Goal: Task Accomplishment & Management: Manage account settings

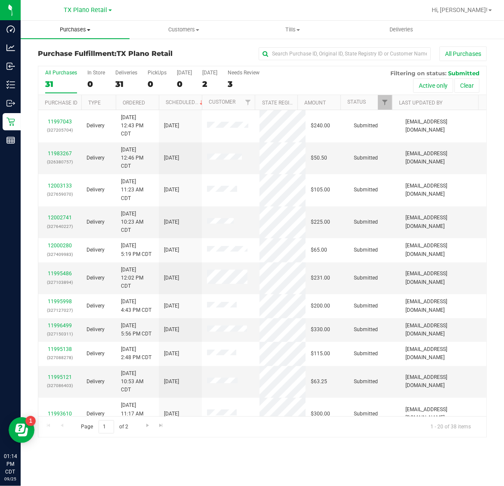
click at [74, 31] on span "Purchases" at bounding box center [75, 30] width 109 height 8
click at [74, 59] on li "Fulfillment" at bounding box center [75, 62] width 109 height 10
click at [212, 80] on div "8" at bounding box center [209, 84] width 15 height 10
click at [0, 0] on input "[DATE] 8" at bounding box center [0, 0] width 0 height 0
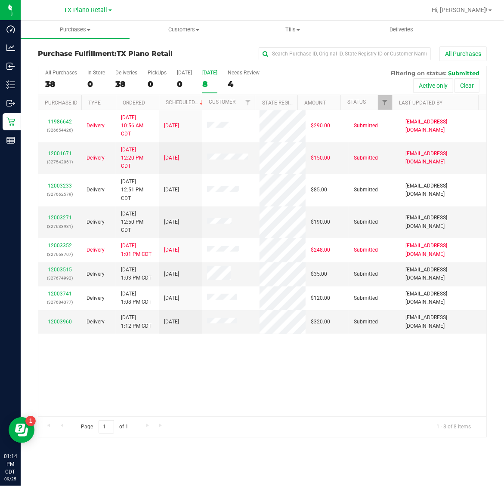
click at [71, 7] on span "TX Plano Retail" at bounding box center [85, 10] width 43 height 8
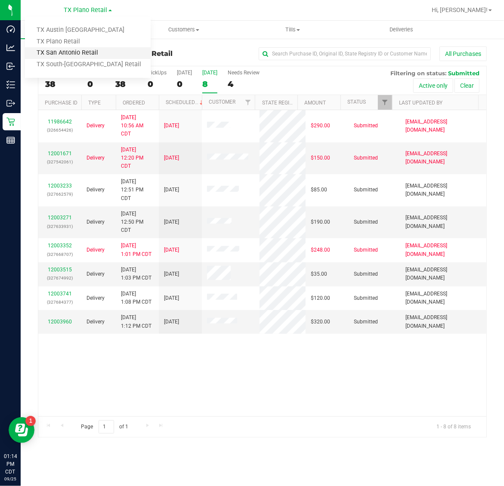
click at [76, 50] on link "TX San Antonio Retail" at bounding box center [88, 53] width 126 height 12
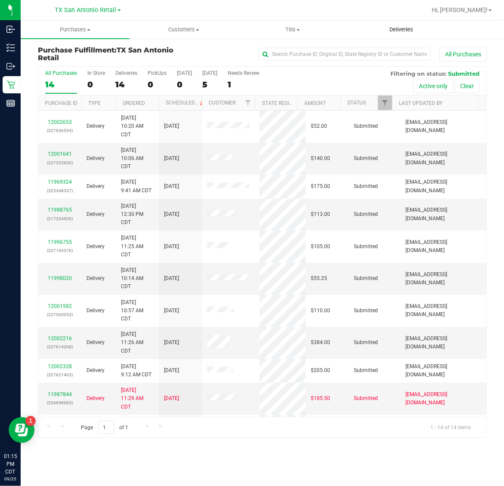
click at [403, 30] on span "Deliveries" at bounding box center [401, 30] width 47 height 8
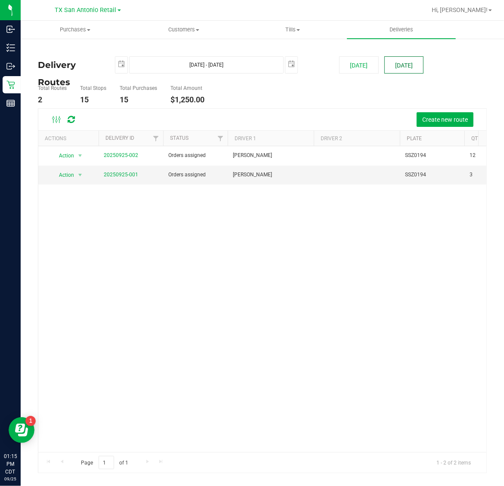
click at [403, 66] on button "[DATE]" at bounding box center [403, 64] width 39 height 17
click at [127, 175] on link "20250925-001" at bounding box center [121, 175] width 34 height 6
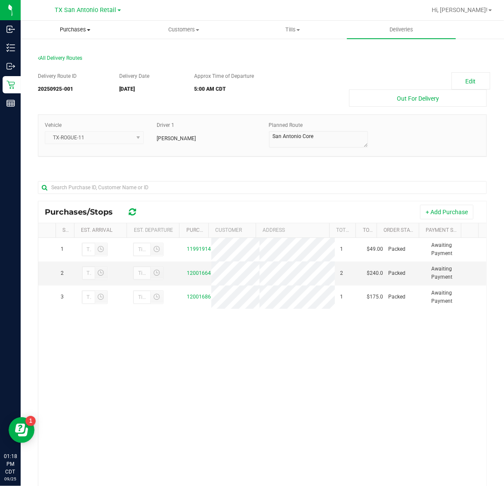
click at [65, 31] on span "Purchases" at bounding box center [75, 30] width 108 height 8
click at [72, 64] on span "Fulfillment" at bounding box center [47, 62] width 53 height 7
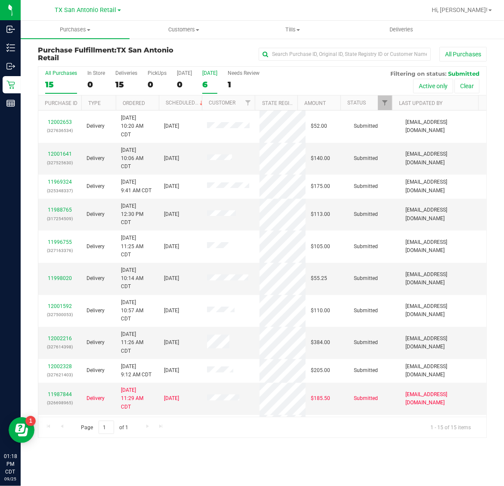
click at [212, 75] on div "[DATE]" at bounding box center [209, 73] width 15 height 6
click at [0, 0] on input "[DATE] 6" at bounding box center [0, 0] width 0 height 0
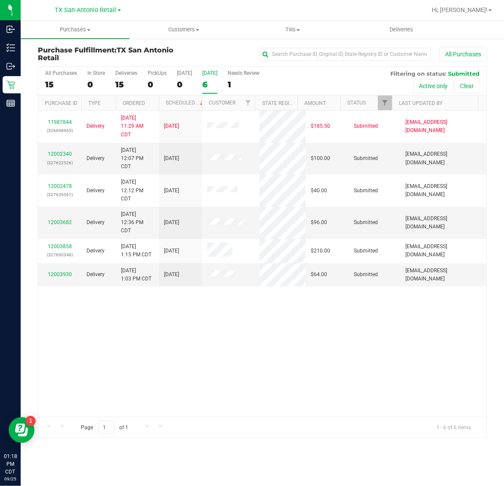
click at [210, 80] on div "6" at bounding box center [209, 85] width 15 height 10
click at [0, 0] on input "[DATE] 6" at bounding box center [0, 0] width 0 height 0
click at [62, 155] on link "12002340" at bounding box center [60, 154] width 24 height 6
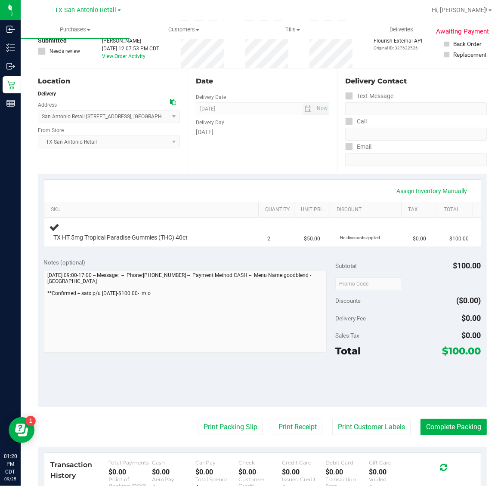
scroll to position [108, 0]
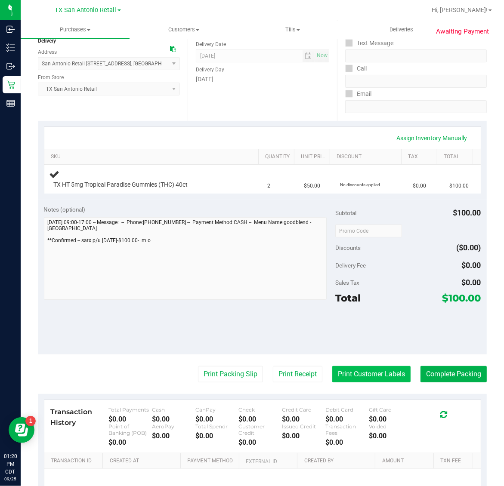
click at [361, 375] on button "Print Customer Labels" at bounding box center [371, 374] width 78 height 16
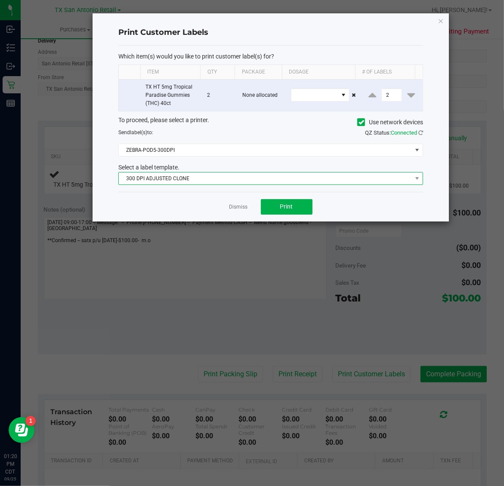
click at [239, 183] on span "300 DPI ADJUSTED CLONE" at bounding box center [265, 179] width 293 height 12
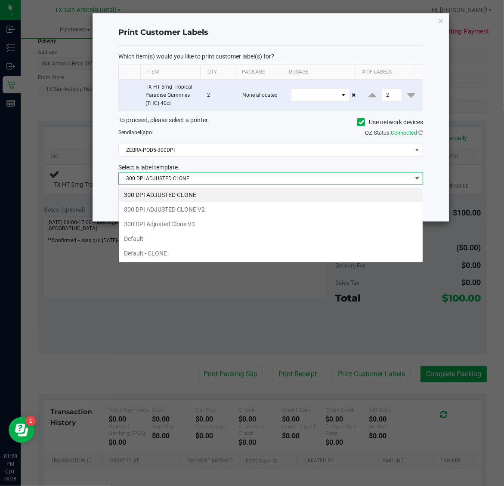
scroll to position [13, 305]
click at [208, 229] on li "300 DPI Adjusted Clone V3" at bounding box center [271, 224] width 304 height 15
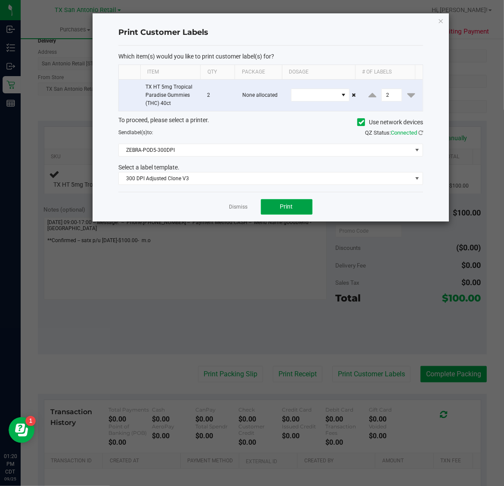
click at [276, 203] on button "Print" at bounding box center [287, 206] width 52 height 15
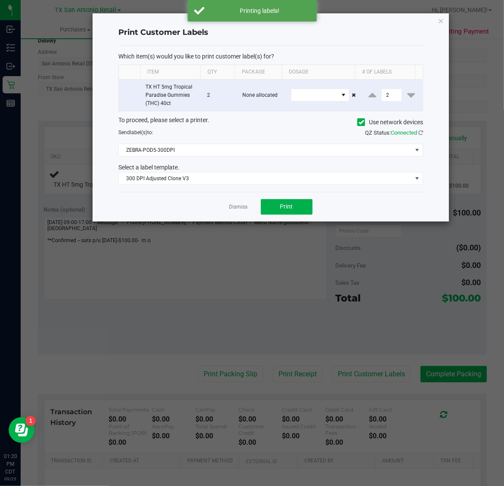
click at [441, 16] on icon "button" at bounding box center [441, 20] width 6 height 10
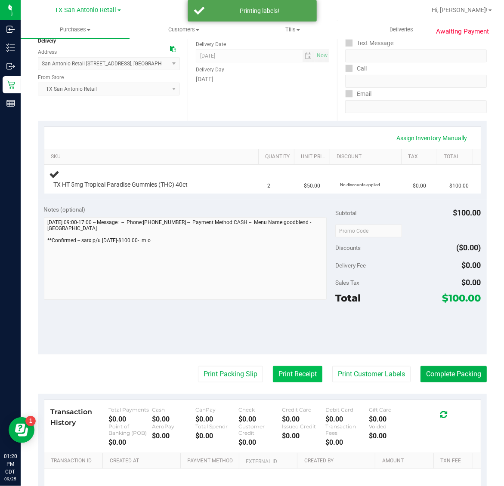
click at [283, 373] on button "Print Receipt" at bounding box center [297, 374] width 49 height 16
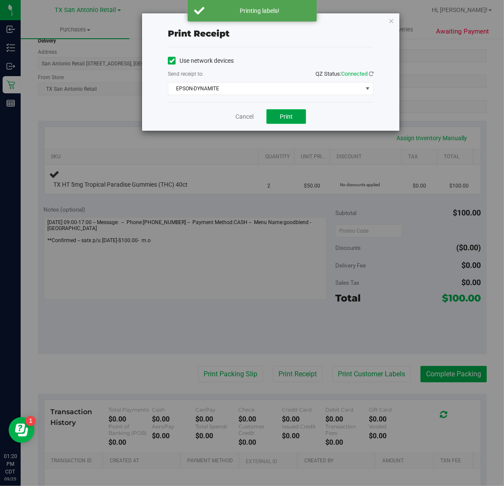
click at [283, 114] on span "Print" at bounding box center [286, 116] width 13 height 7
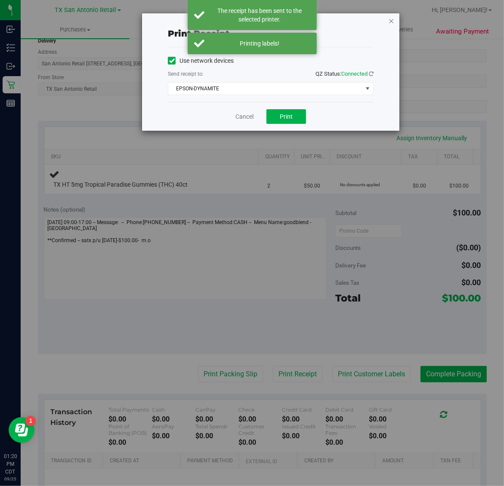
click at [392, 18] on icon "button" at bounding box center [391, 20] width 6 height 10
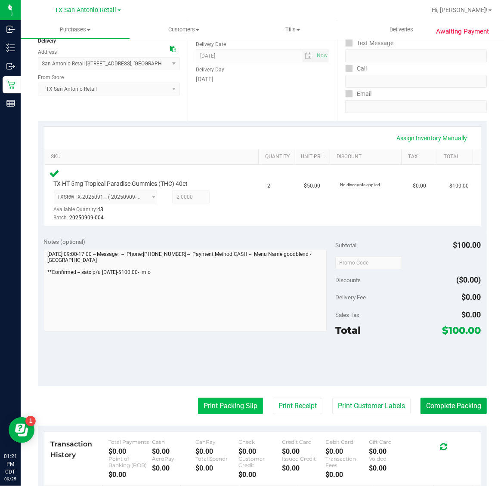
click at [229, 398] on button "Print Packing Slip" at bounding box center [230, 406] width 65 height 16
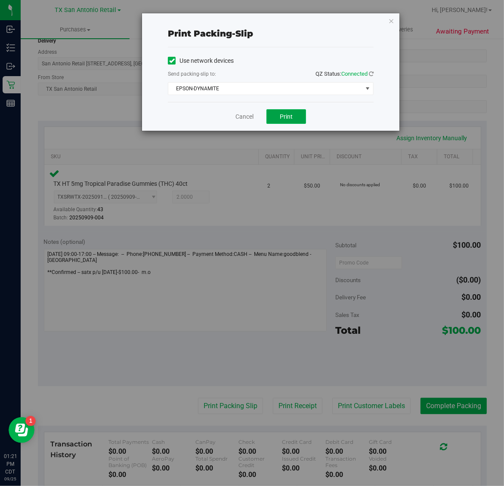
click at [286, 118] on span "Print" at bounding box center [286, 116] width 13 height 7
click at [391, 20] on icon "button" at bounding box center [391, 20] width 6 height 10
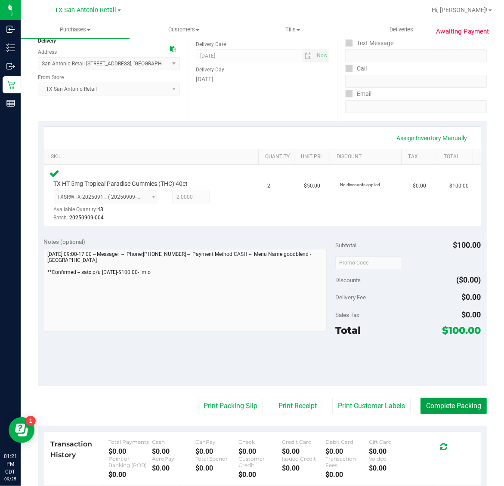
click at [453, 411] on button "Complete Packing" at bounding box center [453, 406] width 66 height 16
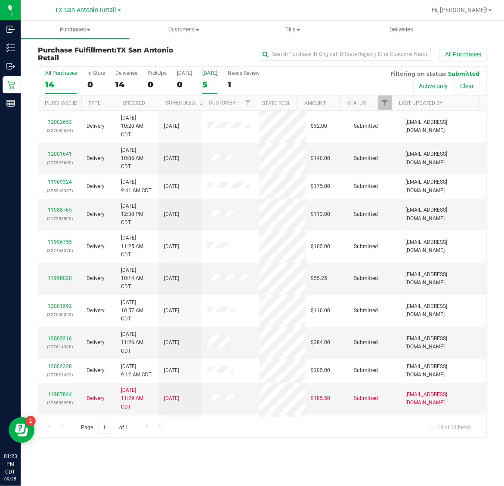
click at [209, 76] on div "[DATE]" at bounding box center [209, 73] width 15 height 6
click at [0, 0] on input "Tomorrow 5" at bounding box center [0, 0] width 0 height 0
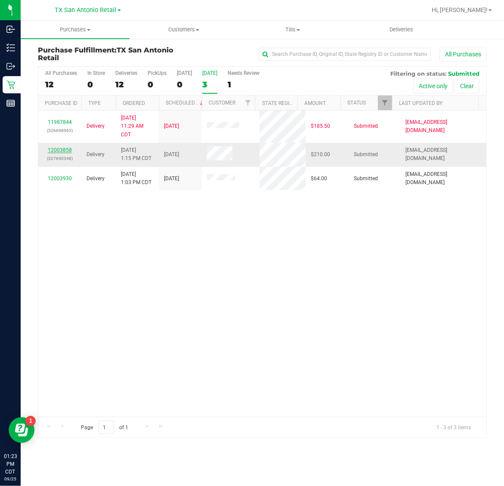
click at [64, 149] on link "12003858" at bounding box center [60, 150] width 24 height 6
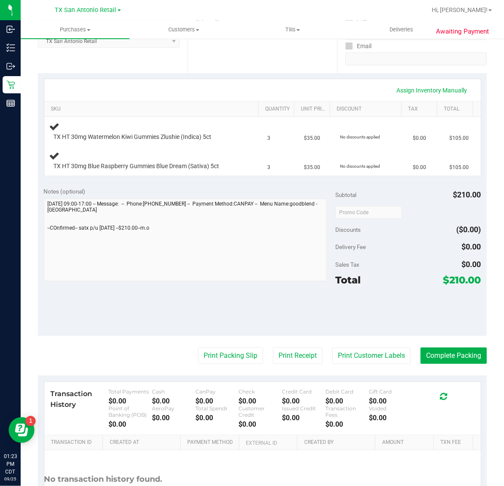
scroll to position [161, 0]
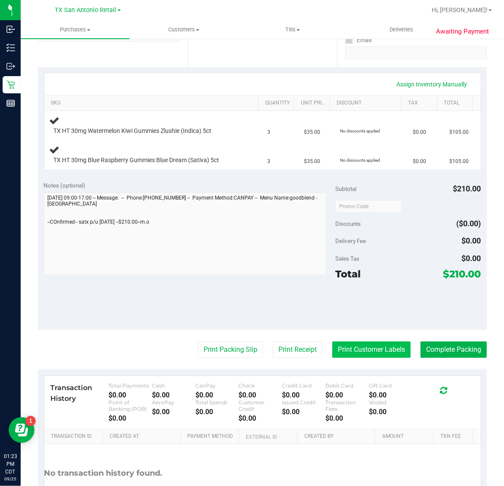
click at [356, 347] on button "Print Customer Labels" at bounding box center [371, 350] width 78 height 16
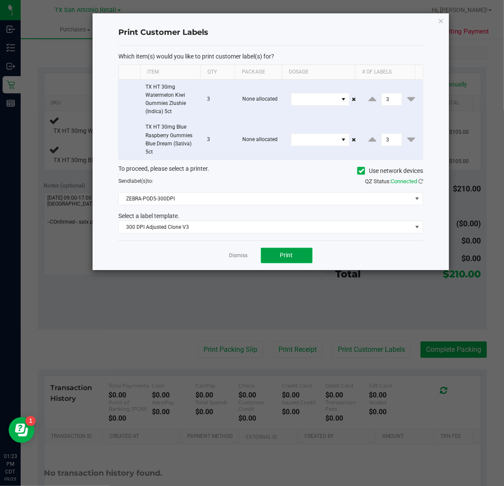
click at [290, 255] on span "Print" at bounding box center [286, 255] width 13 height 7
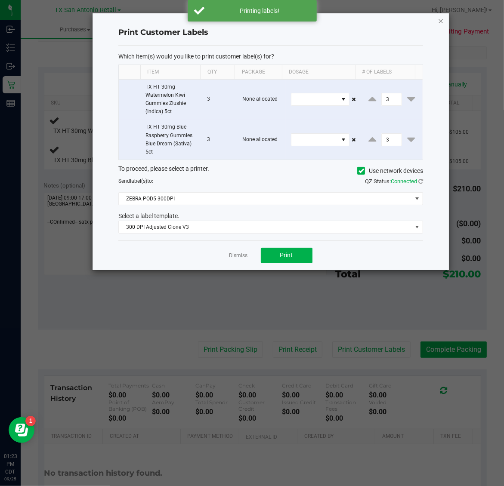
click at [442, 18] on icon "button" at bounding box center [441, 20] width 6 height 10
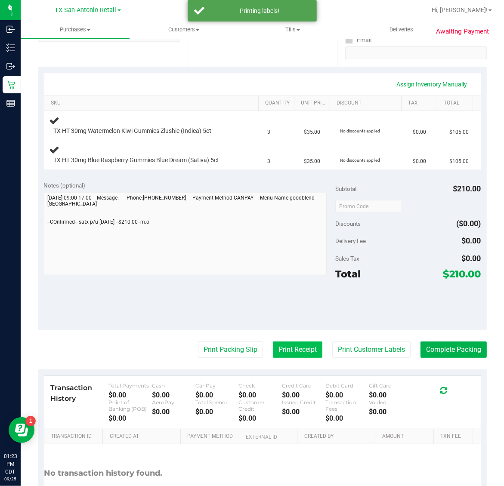
click at [276, 347] on button "Print Receipt" at bounding box center [297, 350] width 49 height 16
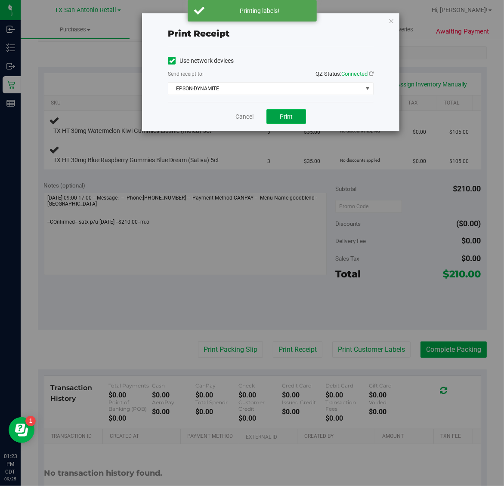
click at [285, 123] on button "Print" at bounding box center [286, 116] width 40 height 15
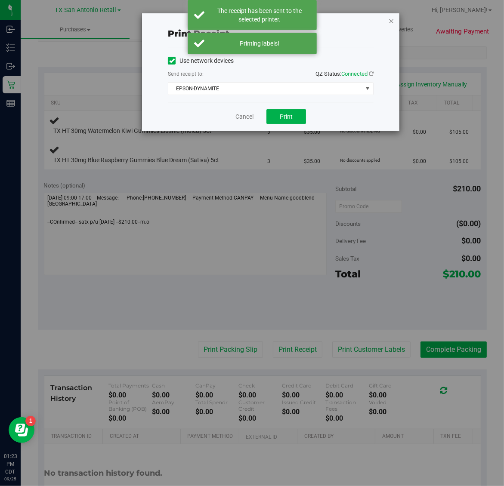
click at [394, 18] on icon "button" at bounding box center [391, 20] width 6 height 10
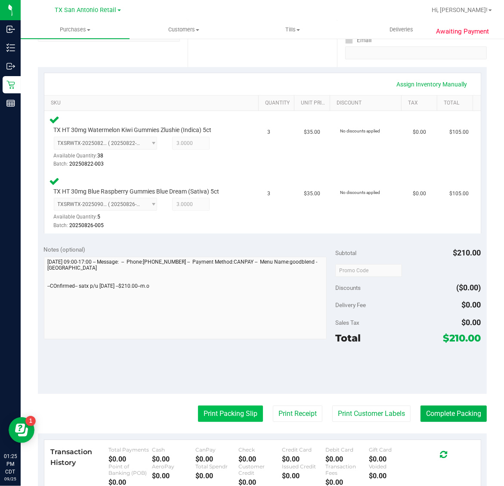
click at [226, 411] on button "Print Packing Slip" at bounding box center [230, 414] width 65 height 16
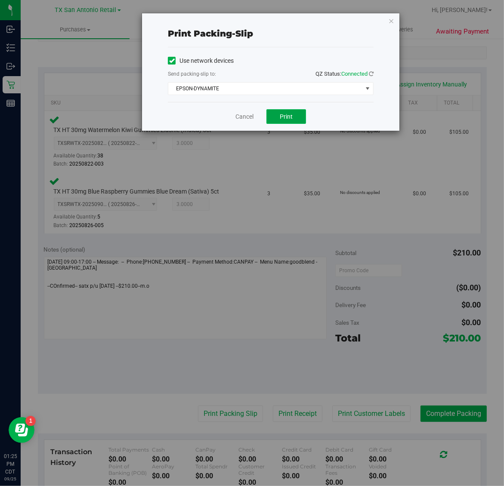
click at [288, 120] on span "Print" at bounding box center [286, 116] width 13 height 7
click at [391, 24] on icon "button" at bounding box center [391, 20] width 6 height 10
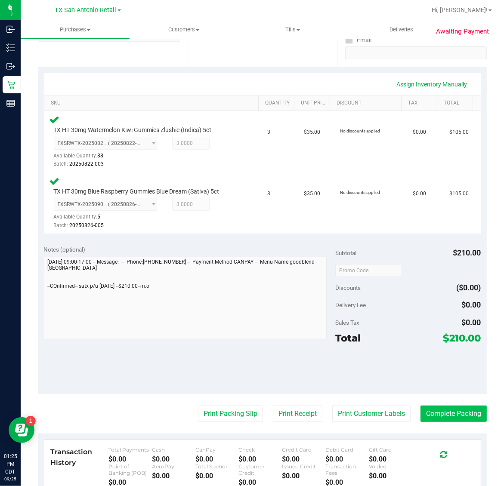
click at [439, 412] on button "Complete Packing" at bounding box center [453, 414] width 66 height 16
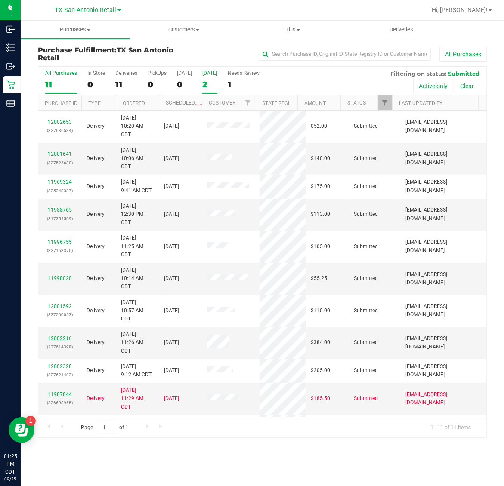
click at [207, 85] on div "2" at bounding box center [209, 85] width 15 height 10
click at [0, 0] on input "[DATE] 2" at bounding box center [0, 0] width 0 height 0
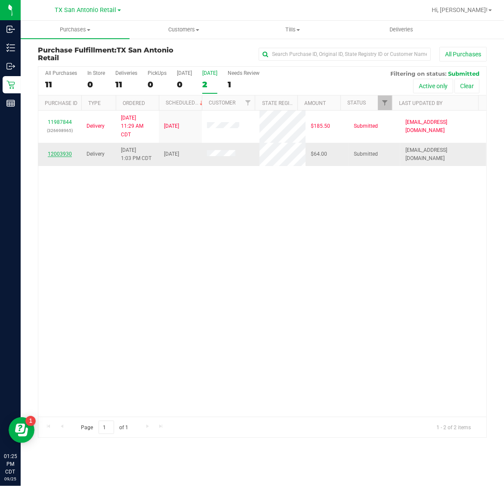
click at [58, 157] on link "12003930" at bounding box center [60, 154] width 24 height 6
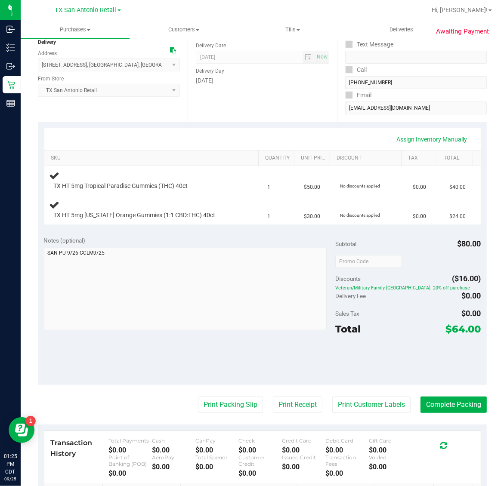
scroll to position [108, 0]
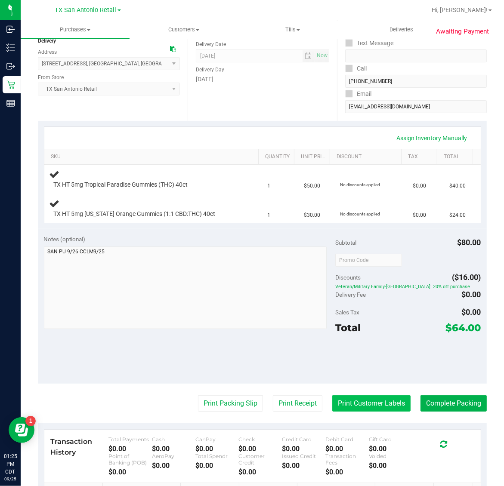
click at [367, 397] on button "Print Customer Labels" at bounding box center [371, 403] width 78 height 16
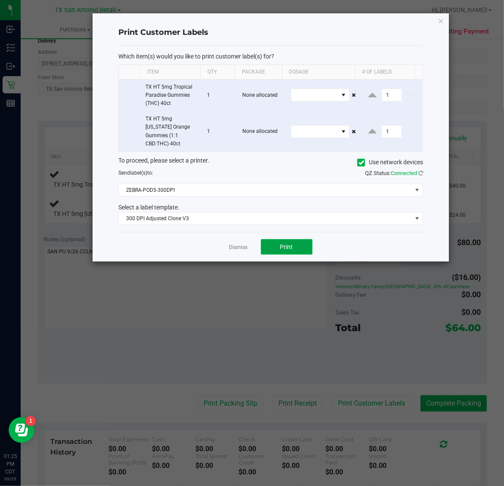
click at [293, 244] on span "Print" at bounding box center [286, 247] width 13 height 7
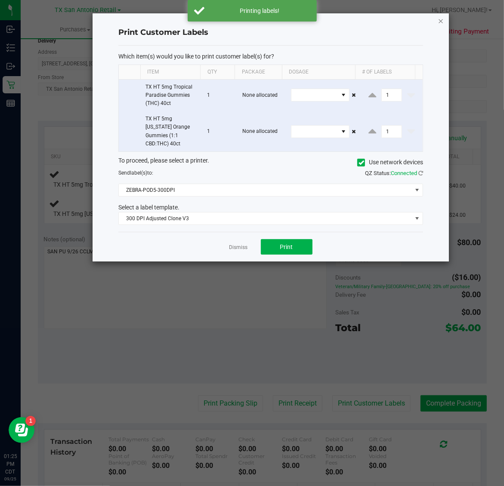
click at [440, 17] on icon "button" at bounding box center [441, 20] width 6 height 10
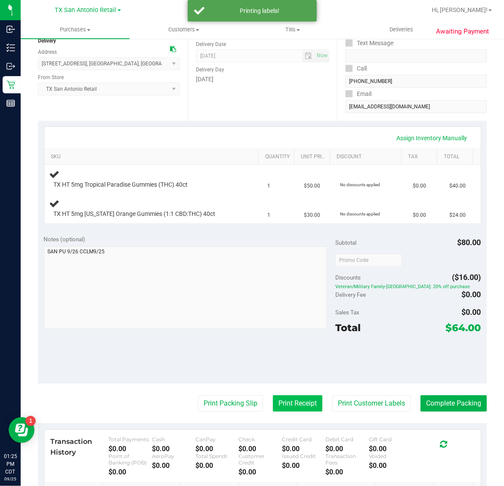
click at [290, 406] on button "Print Receipt" at bounding box center [297, 403] width 49 height 16
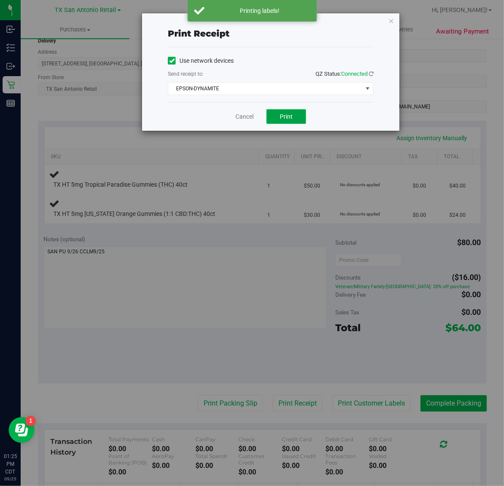
click at [278, 117] on button "Print" at bounding box center [286, 116] width 40 height 15
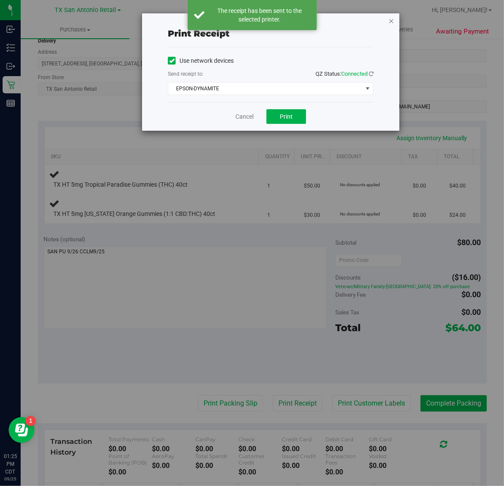
click at [390, 18] on icon "button" at bounding box center [391, 20] width 6 height 10
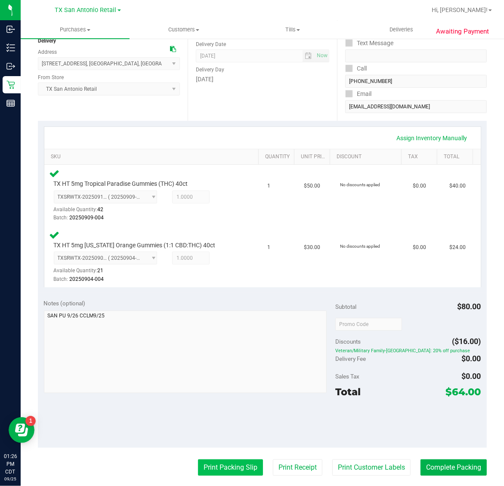
click at [224, 469] on button "Print Packing Slip" at bounding box center [230, 467] width 65 height 16
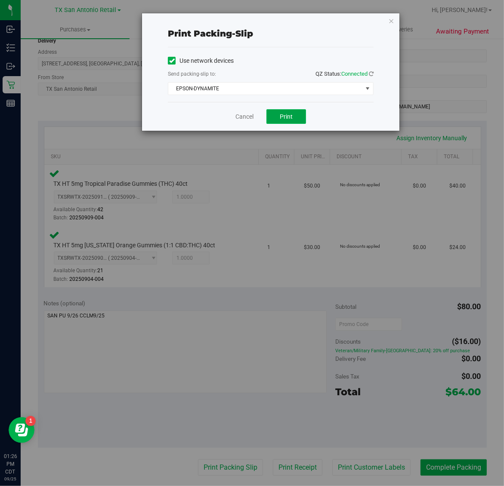
click at [283, 120] on span "Print" at bounding box center [286, 116] width 13 height 7
click at [388, 18] on icon "button" at bounding box center [391, 20] width 6 height 10
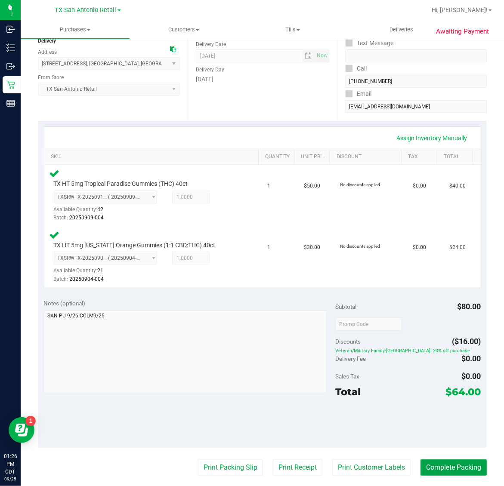
drag, startPoint x: 439, startPoint y: 470, endPoint x: 343, endPoint y: 376, distance: 134.8
click at [438, 467] on button "Complete Packing" at bounding box center [453, 467] width 66 height 16
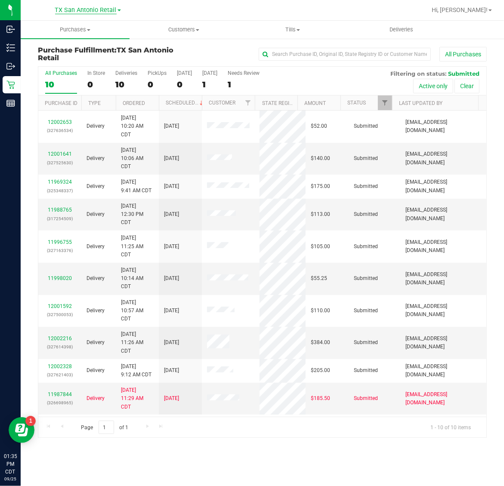
click at [64, 14] on span "TX San Antonio Retail" at bounding box center [86, 10] width 62 height 8
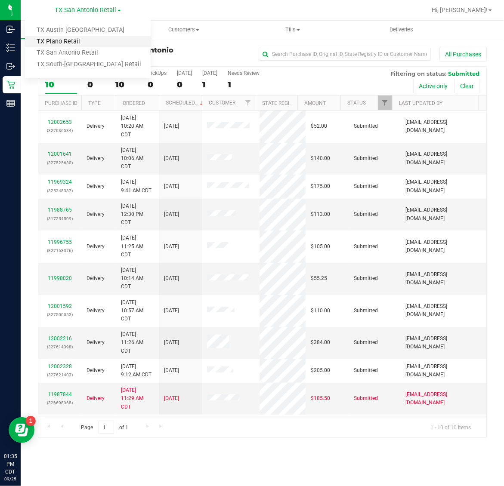
click at [67, 37] on link "TX Plano Retail" at bounding box center [88, 42] width 126 height 12
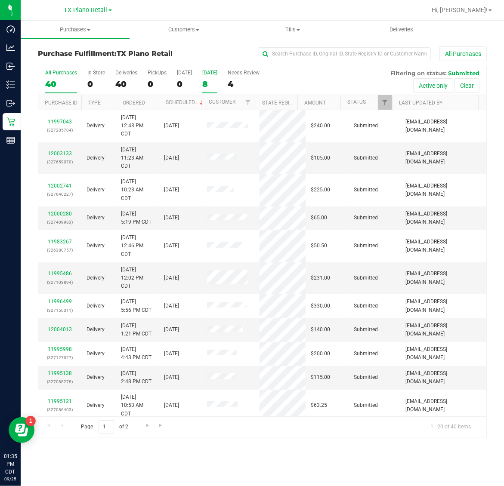
click at [217, 85] on div "8" at bounding box center [209, 84] width 15 height 10
click at [0, 0] on input "Tomorrow 8" at bounding box center [0, 0] width 0 height 0
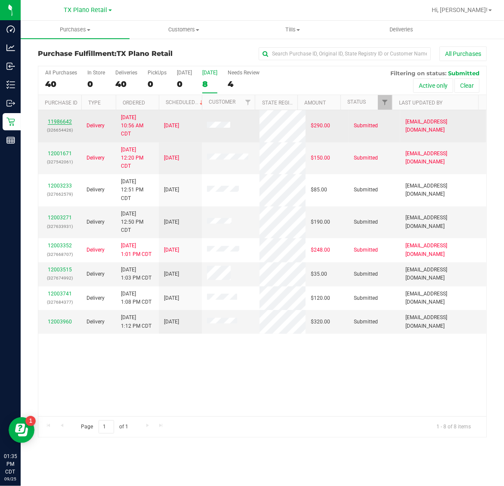
click at [68, 123] on link "11986642" at bounding box center [60, 122] width 24 height 6
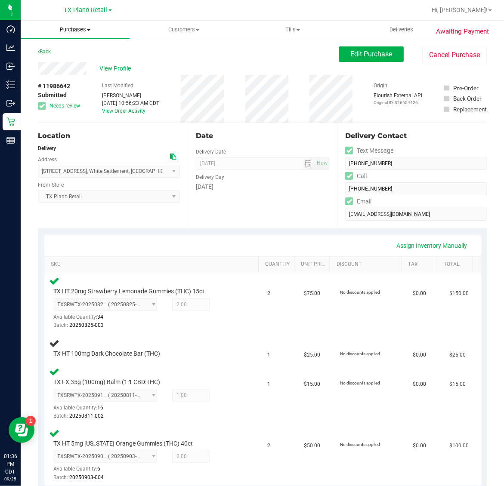
click at [79, 30] on span "Purchases" at bounding box center [75, 30] width 109 height 8
click at [78, 59] on li "Fulfillment" at bounding box center [75, 62] width 109 height 10
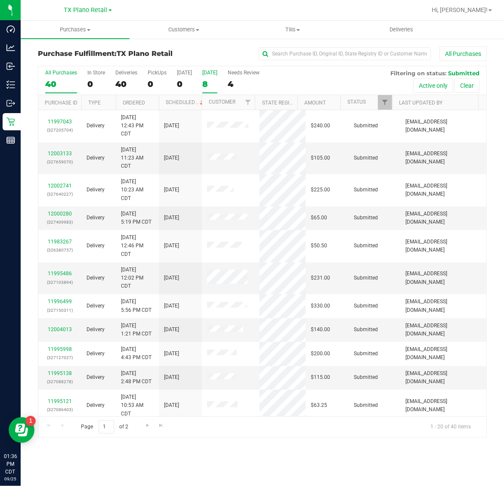
click at [212, 79] on div "8" at bounding box center [209, 84] width 15 height 10
click at [0, 0] on input "Tomorrow 8" at bounding box center [0, 0] width 0 height 0
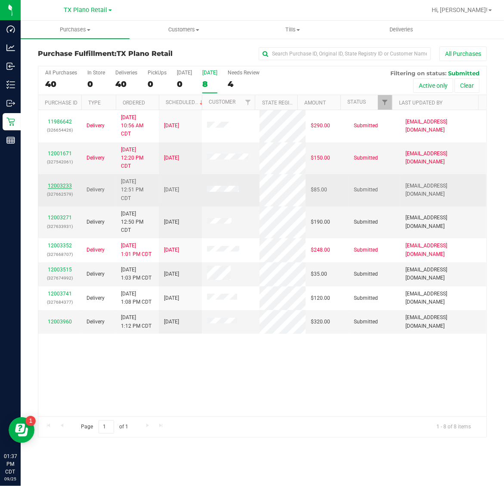
click at [60, 188] on link "12003233" at bounding box center [60, 186] width 24 height 6
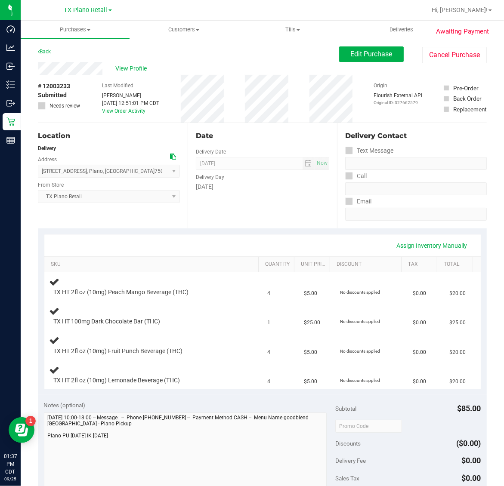
click at [63, 86] on span "# 12003233" at bounding box center [54, 86] width 32 height 9
copy span "12003233"
click at [365, 59] on button "Edit Purchase" at bounding box center [371, 53] width 65 height 15
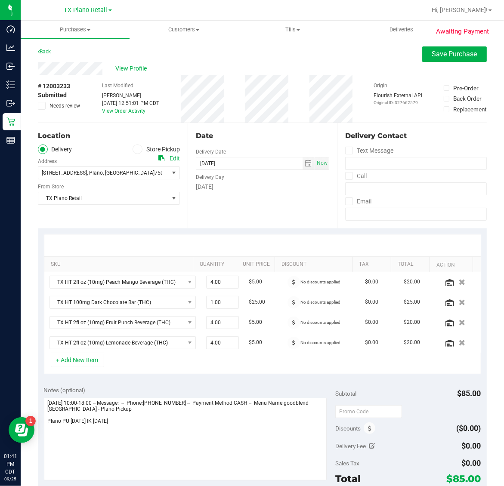
click at [43, 106] on icon at bounding box center [42, 106] width 6 height 0
click at [0, 0] on input "Needs review" at bounding box center [0, 0] width 0 height 0
click at [462, 59] on button "Save Purchase" at bounding box center [454, 53] width 65 height 15
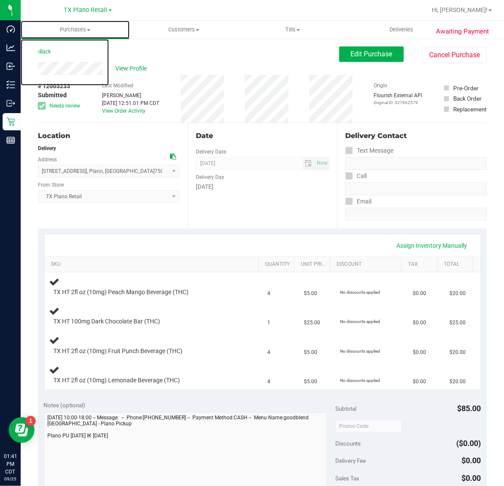
click at [70, 27] on span "Purchases" at bounding box center [75, 30] width 109 height 8
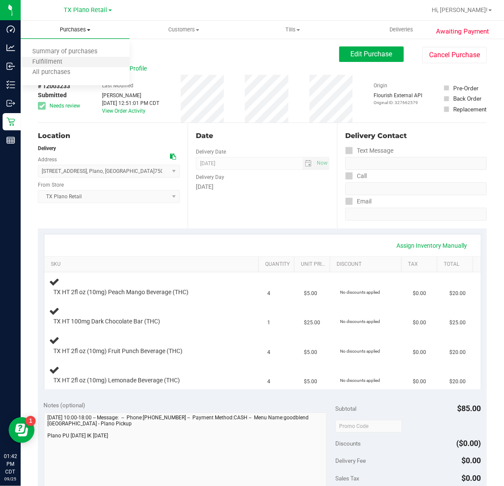
click at [73, 62] on li "Fulfillment" at bounding box center [75, 62] width 109 height 10
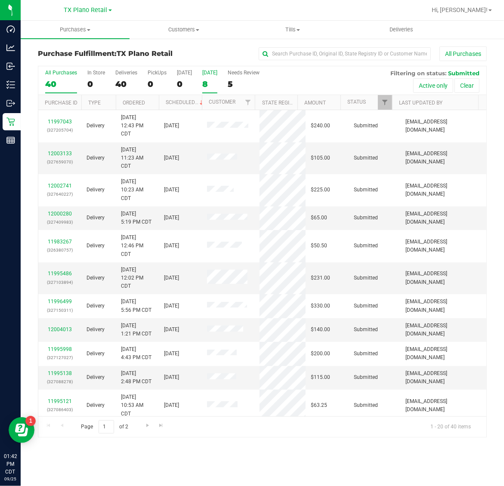
click at [215, 82] on div "8" at bounding box center [209, 84] width 15 height 10
click at [0, 0] on input "Tomorrow 8" at bounding box center [0, 0] width 0 height 0
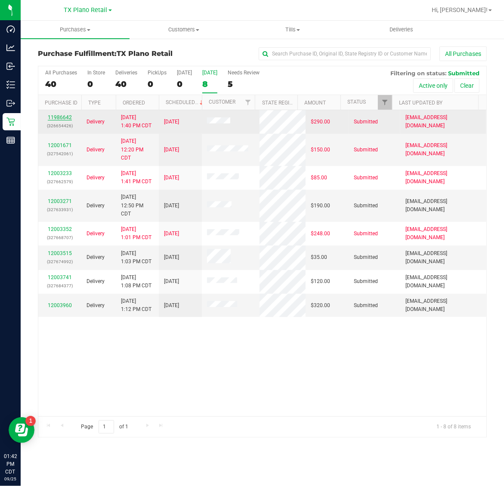
click at [54, 118] on link "11986642" at bounding box center [60, 117] width 24 height 6
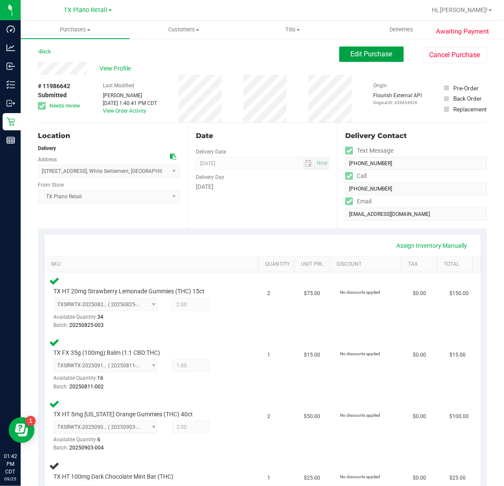
click at [367, 55] on span "Edit Purchase" at bounding box center [372, 54] width 42 height 8
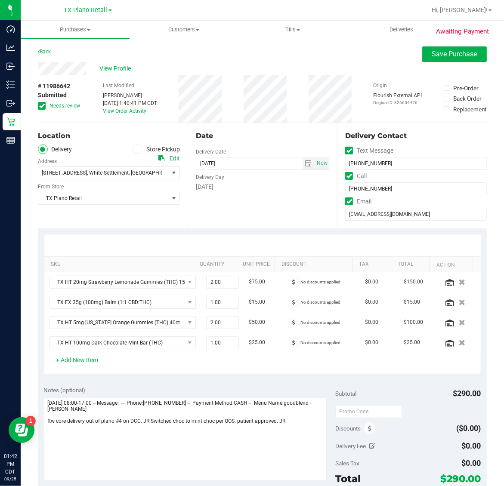
click at [41, 106] on icon at bounding box center [42, 106] width 6 height 0
click at [0, 0] on input "Needs review" at bounding box center [0, 0] width 0 height 0
click at [435, 55] on span "Save Purchase" at bounding box center [454, 54] width 45 height 8
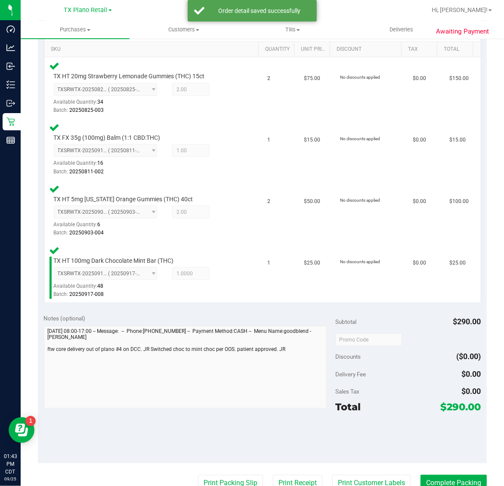
scroll to position [333, 0]
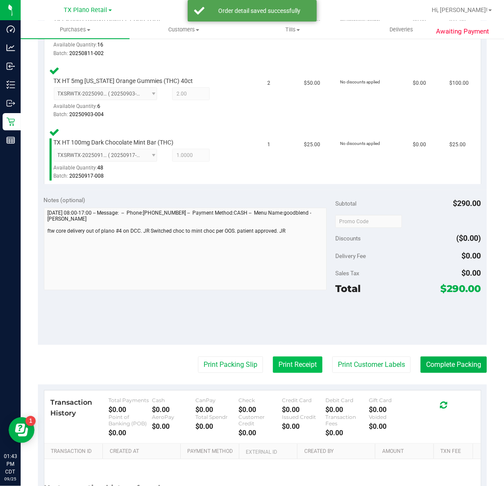
click at [299, 361] on button "Print Receipt" at bounding box center [297, 365] width 49 height 16
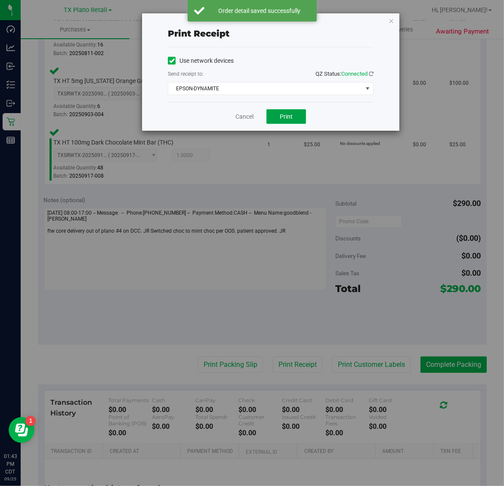
click at [290, 110] on button "Print" at bounding box center [286, 116] width 40 height 15
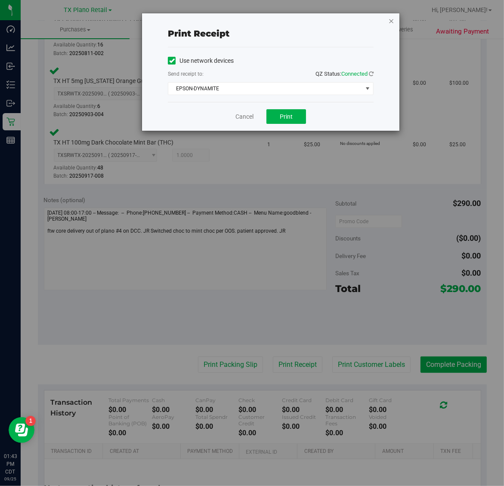
click at [392, 20] on icon "button" at bounding box center [391, 20] width 6 height 10
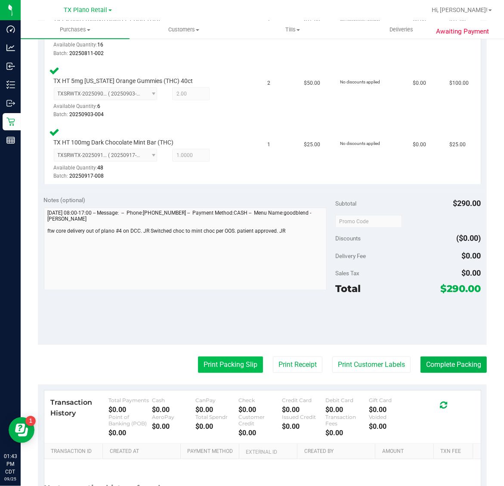
click at [228, 362] on button "Print Packing Slip" at bounding box center [230, 365] width 65 height 16
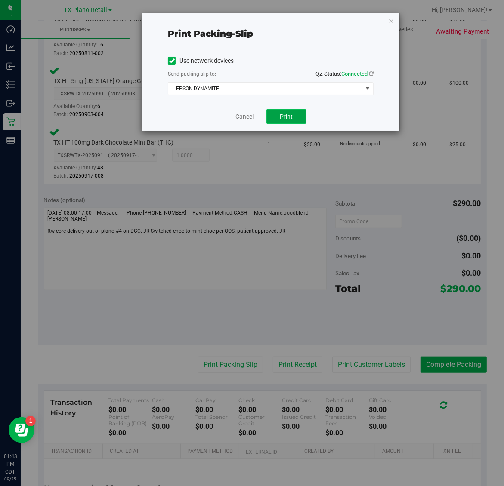
click at [299, 119] on button "Print" at bounding box center [286, 116] width 40 height 15
click at [390, 21] on icon "button" at bounding box center [391, 20] width 6 height 10
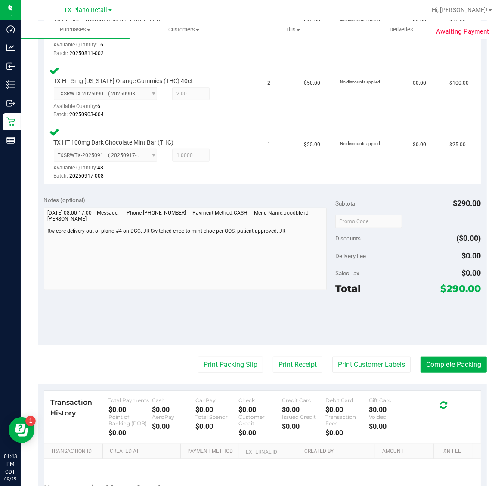
click at [428, 371] on purchase-details "Back Edit Purchase Cancel Purchase View Profile # 11986642 Submitted Needs revi…" at bounding box center [262, 132] width 449 height 839
click at [428, 364] on button "Complete Packing" at bounding box center [453, 365] width 66 height 16
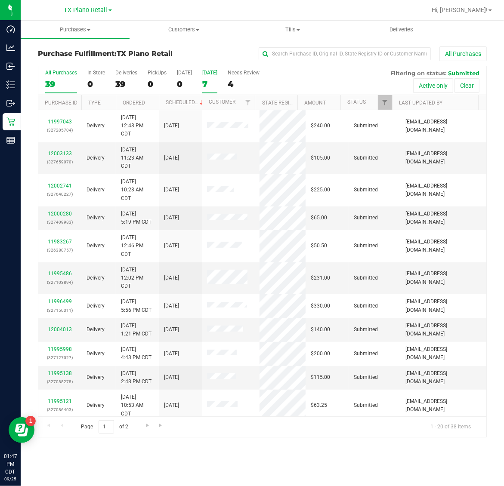
click at [216, 84] on div "7" at bounding box center [209, 84] width 15 height 10
click at [0, 0] on input "[DATE] 7" at bounding box center [0, 0] width 0 height 0
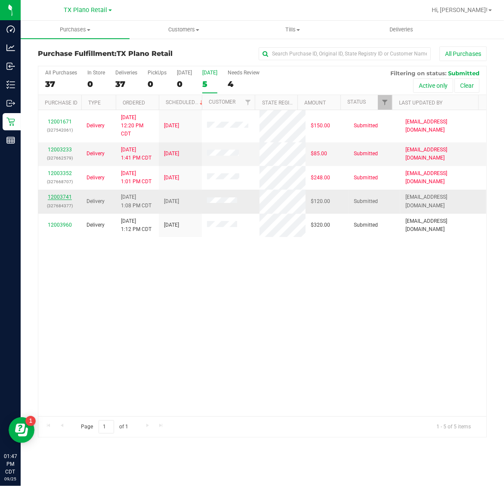
click at [55, 200] on link "12003741" at bounding box center [60, 197] width 24 height 6
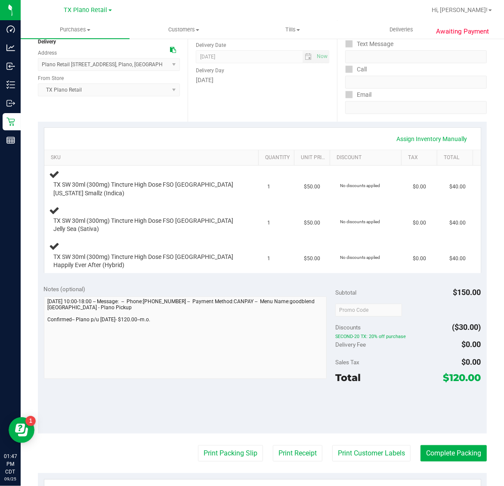
scroll to position [108, 0]
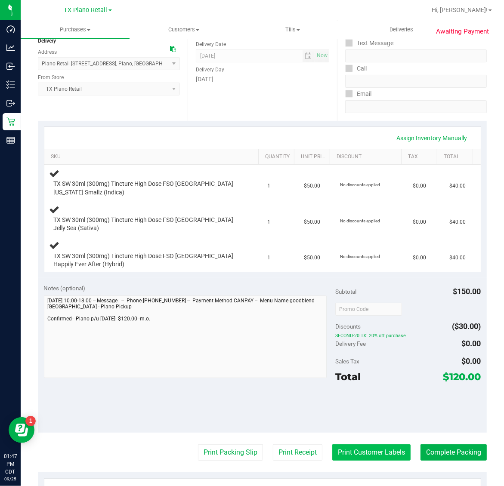
click at [362, 446] on button "Print Customer Labels" at bounding box center [371, 452] width 78 height 16
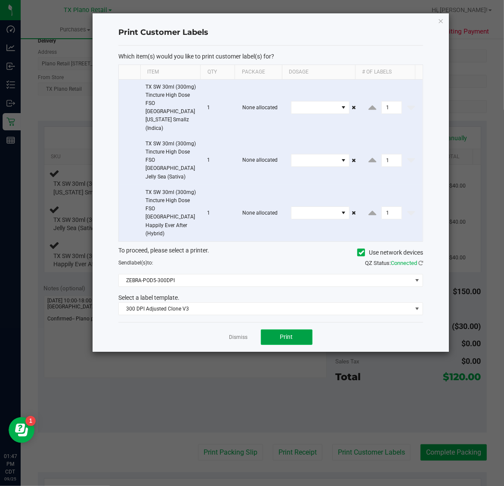
click at [287, 333] on span "Print" at bounding box center [286, 336] width 13 height 7
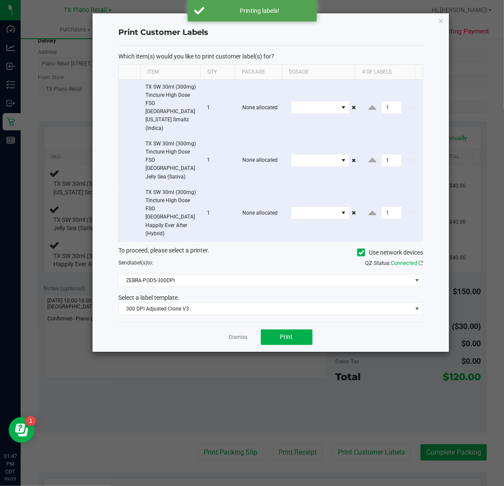
drag, startPoint x: 441, startPoint y: 22, endPoint x: 412, endPoint y: 147, distance: 128.6
click at [440, 28] on div "Print Customer Labels Which item(s) would you like to print customer label(s) f…" at bounding box center [270, 182] width 356 height 339
click at [240, 334] on link "Dismiss" at bounding box center [238, 337] width 18 height 7
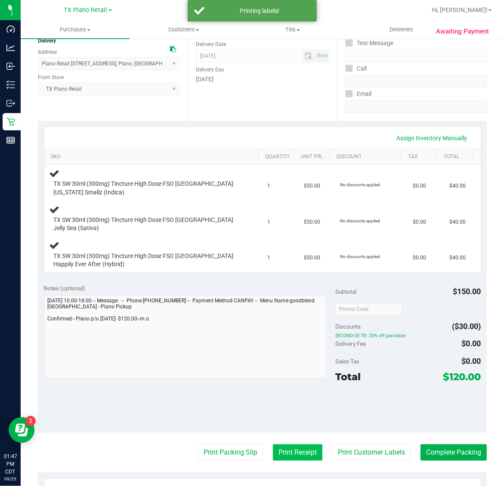
click at [285, 444] on button "Print Receipt" at bounding box center [297, 452] width 49 height 16
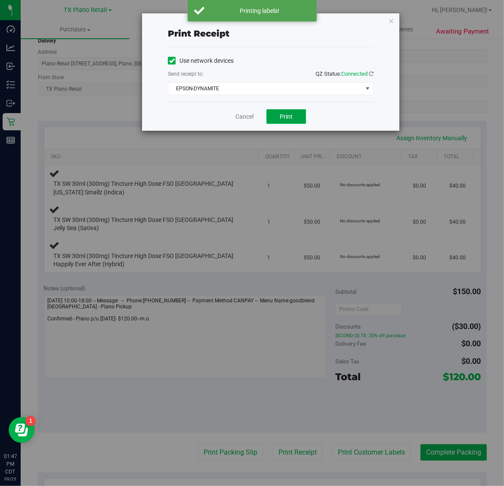
click at [282, 115] on span "Print" at bounding box center [286, 116] width 13 height 7
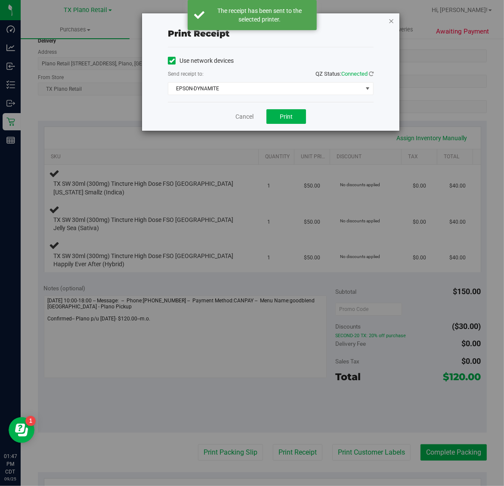
click at [389, 16] on icon "button" at bounding box center [391, 20] width 6 height 10
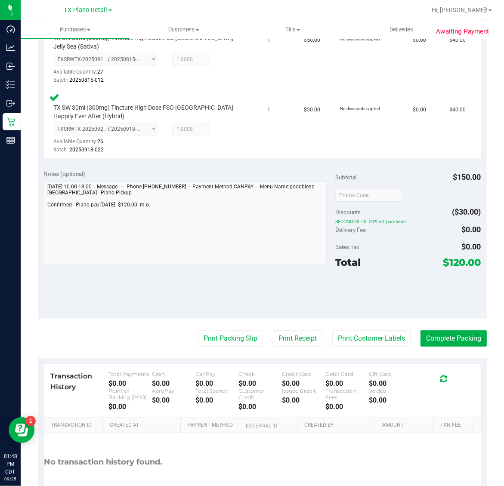
scroll to position [345, 0]
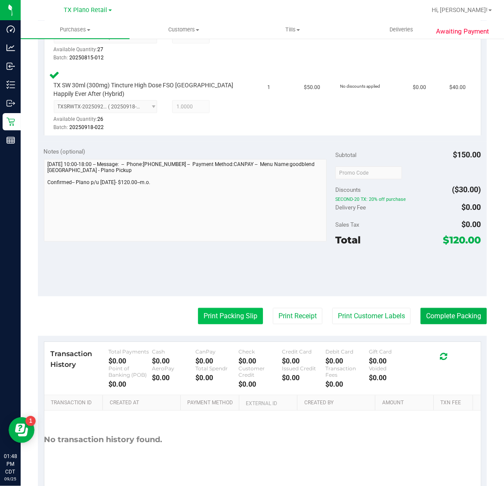
click at [222, 311] on button "Print Packing Slip" at bounding box center [230, 316] width 65 height 16
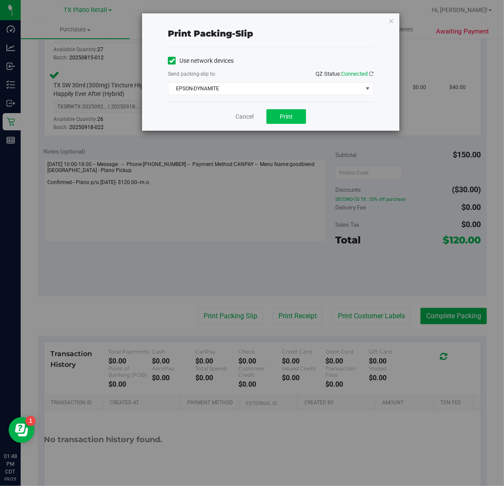
click at [282, 120] on span "Print" at bounding box center [286, 116] width 13 height 7
click at [390, 20] on icon "button" at bounding box center [391, 20] width 6 height 10
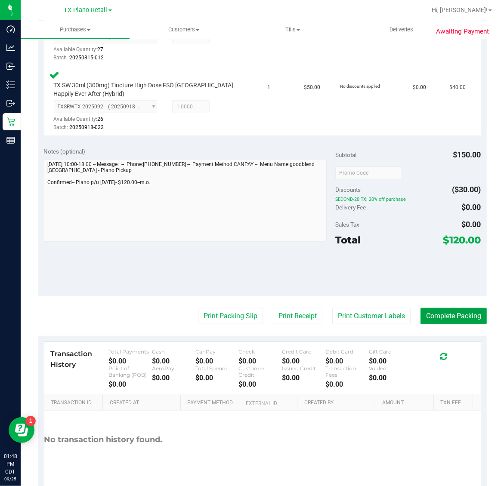
click at [450, 310] on button "Complete Packing" at bounding box center [453, 316] width 66 height 16
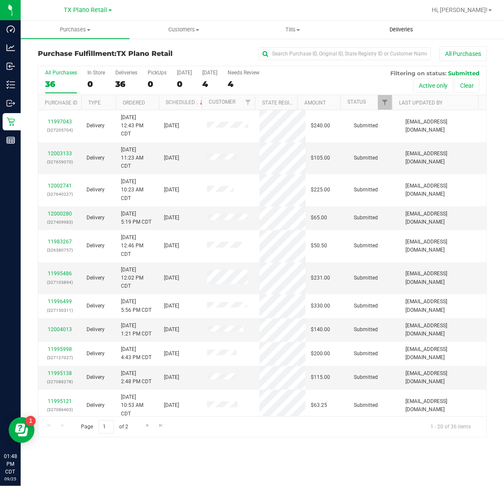
click at [407, 30] on span "Deliveries" at bounding box center [401, 30] width 47 height 8
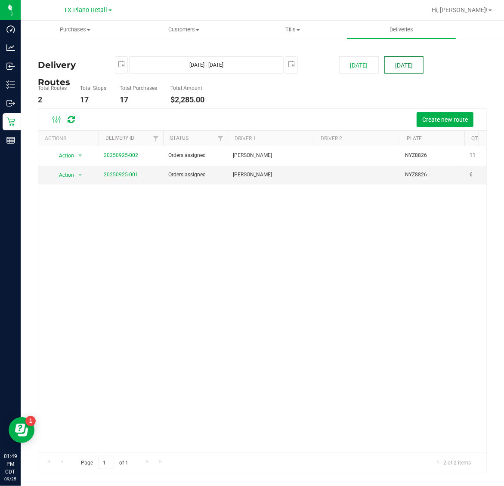
click at [411, 65] on button "[DATE]" at bounding box center [403, 64] width 39 height 17
click at [115, 175] on link "20250925-001" at bounding box center [121, 175] width 34 height 6
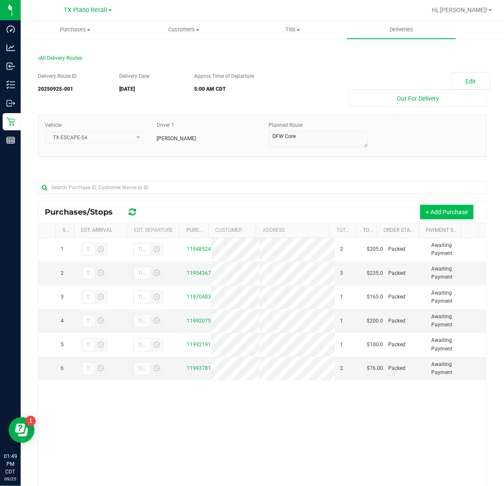
click at [433, 209] on button "+ Add Purchase" at bounding box center [446, 212] width 53 height 15
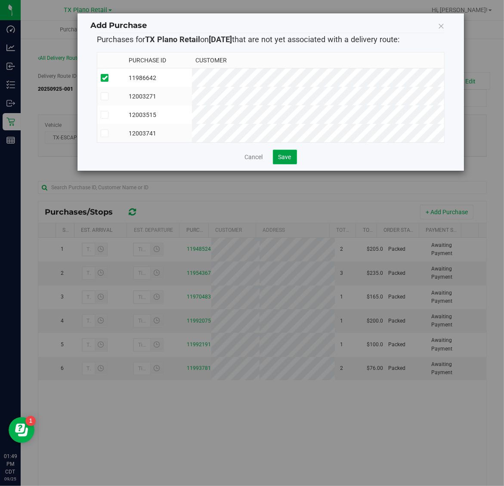
click at [280, 160] on span "Save" at bounding box center [284, 157] width 13 height 7
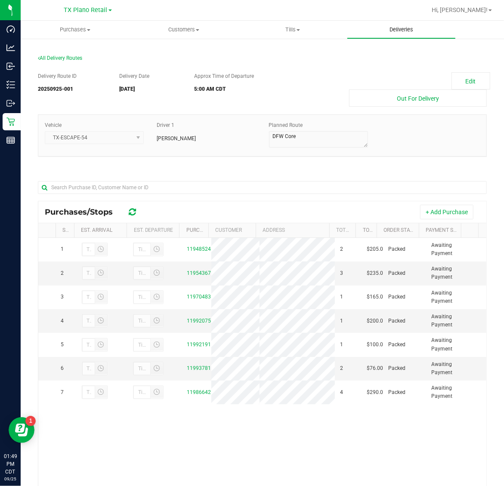
click at [396, 31] on span "Deliveries" at bounding box center [401, 30] width 47 height 8
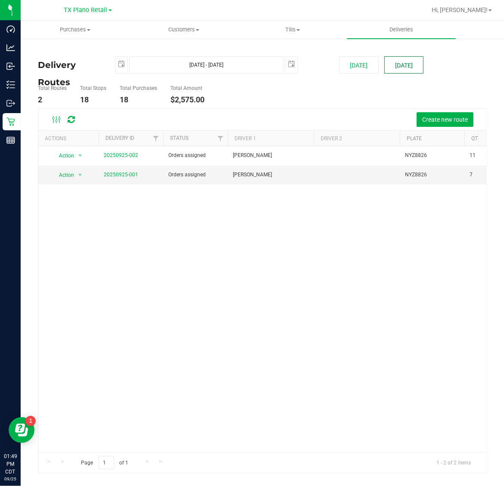
click at [408, 65] on button "[DATE]" at bounding box center [403, 64] width 39 height 17
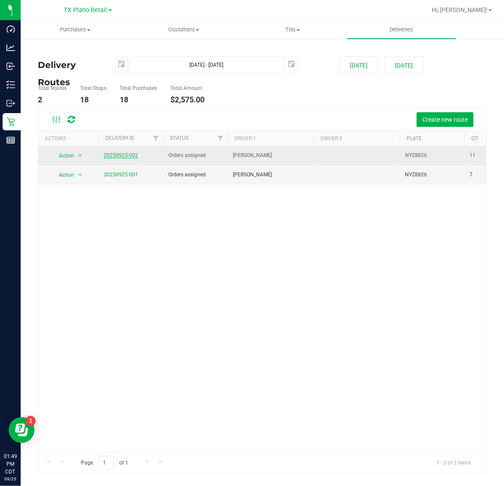
click at [115, 154] on link "20250925-002" at bounding box center [121, 155] width 34 height 6
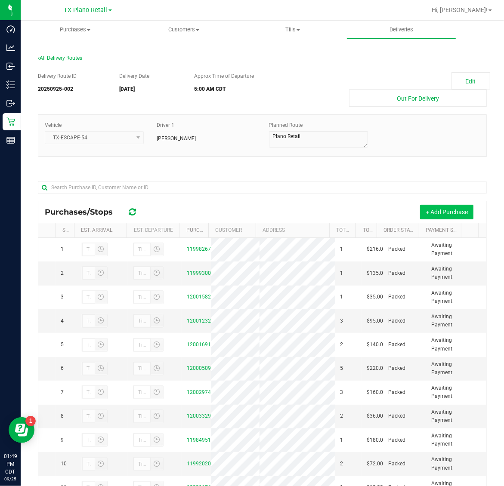
click at [438, 207] on button "+ Add Purchase" at bounding box center [446, 212] width 53 height 15
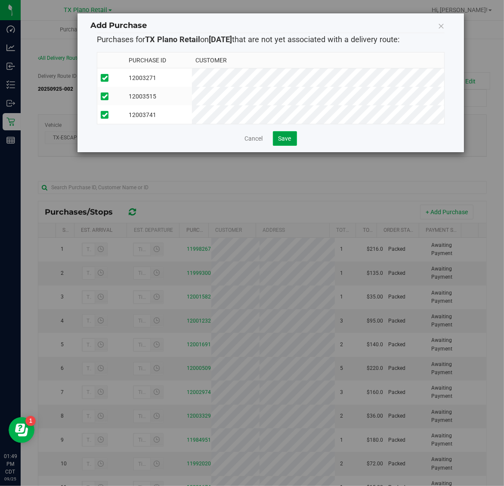
click at [278, 142] on span "Save" at bounding box center [284, 138] width 13 height 7
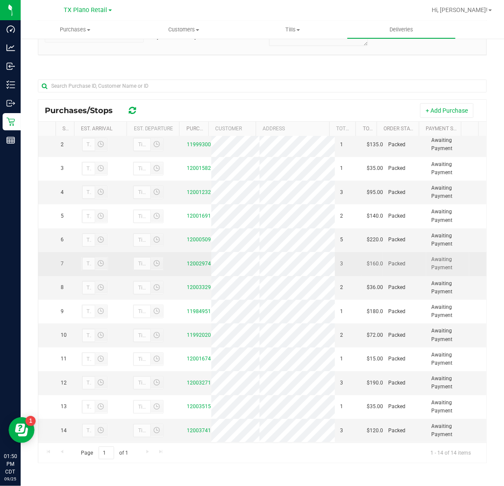
scroll to position [61, 0]
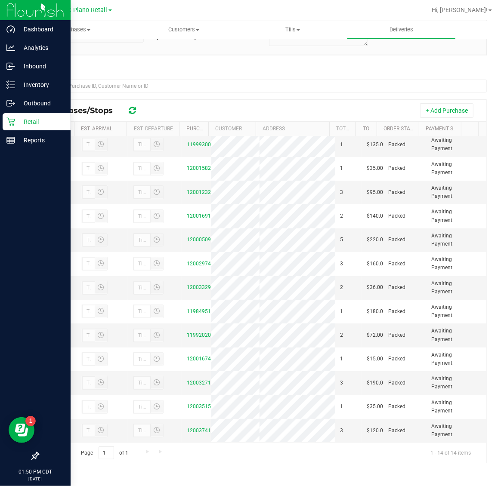
click at [22, 123] on p "Retail" at bounding box center [41, 122] width 52 height 10
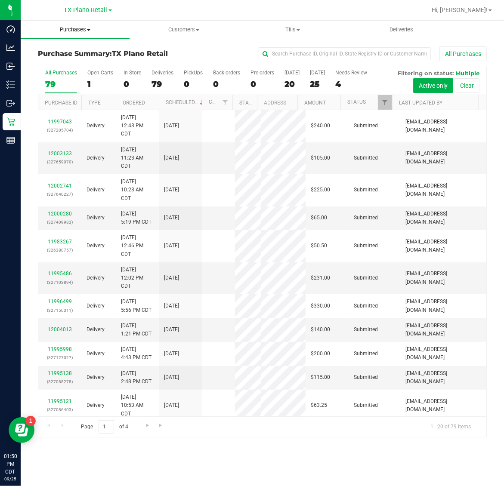
click at [73, 28] on span "Purchases" at bounding box center [75, 30] width 109 height 8
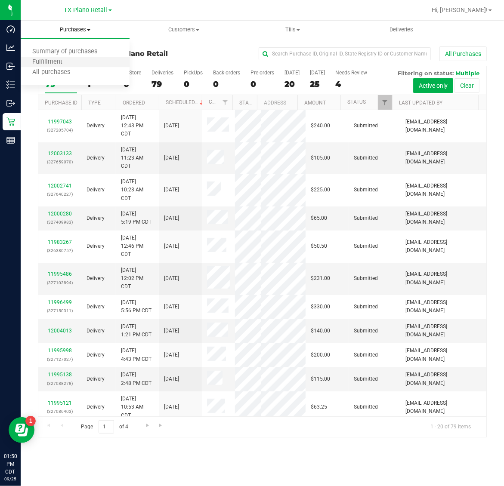
click at [73, 61] on li "Fulfillment" at bounding box center [75, 62] width 109 height 10
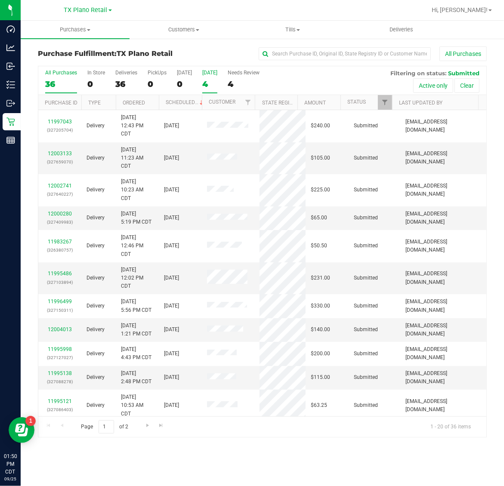
click at [212, 72] on div "[DATE]" at bounding box center [209, 73] width 15 height 6
click at [0, 0] on input "[DATE] 4" at bounding box center [0, 0] width 0 height 0
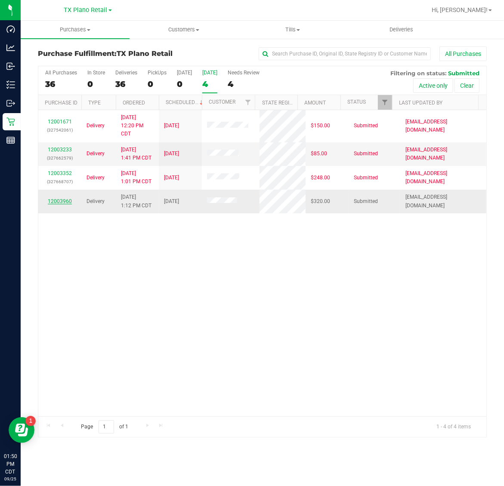
click at [52, 200] on link "12003960" at bounding box center [60, 201] width 24 height 6
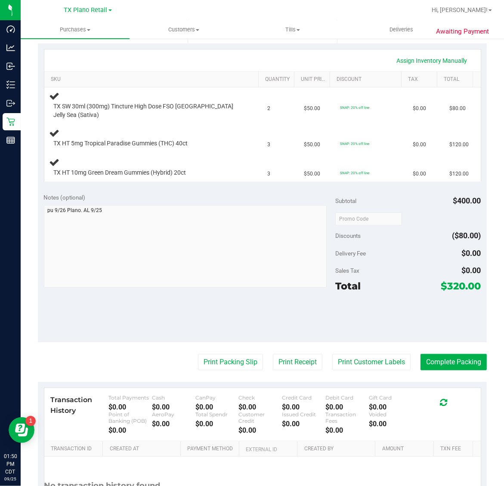
scroll to position [215, 0]
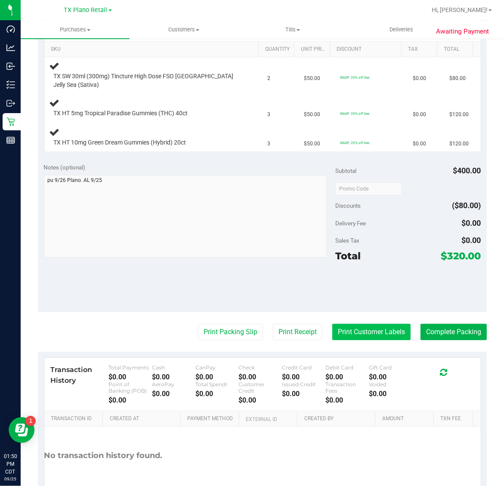
click at [359, 324] on button "Print Customer Labels" at bounding box center [371, 332] width 78 height 16
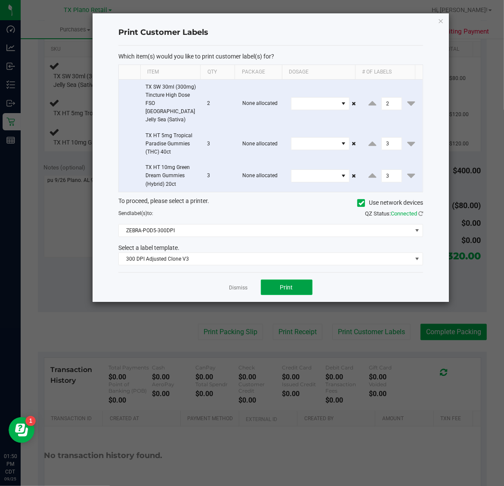
click at [302, 284] on button "Print" at bounding box center [287, 287] width 52 height 15
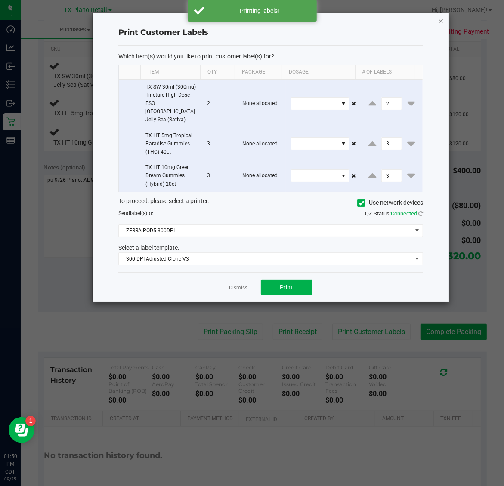
click at [439, 18] on icon "button" at bounding box center [441, 20] width 6 height 10
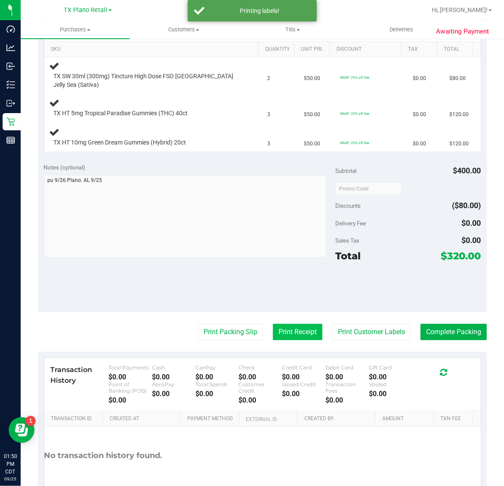
click at [295, 327] on button "Print Receipt" at bounding box center [297, 332] width 49 height 16
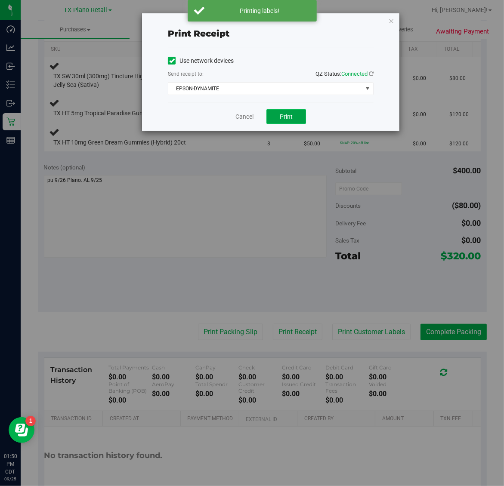
click at [293, 111] on button "Print" at bounding box center [286, 116] width 40 height 15
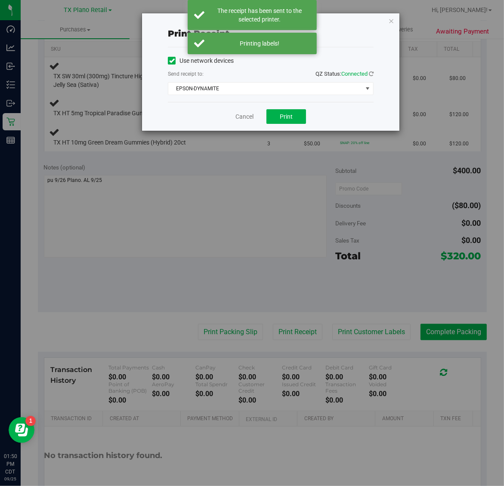
click at [387, 21] on div "Print receipt Use network devices Send receipt to: QZ Status: Connected EPSON-D…" at bounding box center [270, 71] width 257 height 117
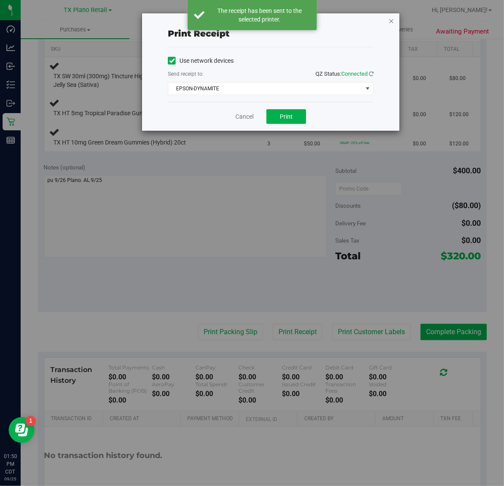
click at [391, 18] on icon "button" at bounding box center [391, 20] width 6 height 10
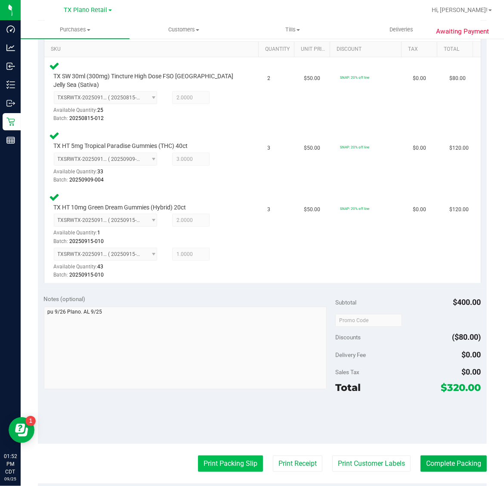
click at [222, 456] on button "Print Packing Slip" at bounding box center [230, 464] width 65 height 16
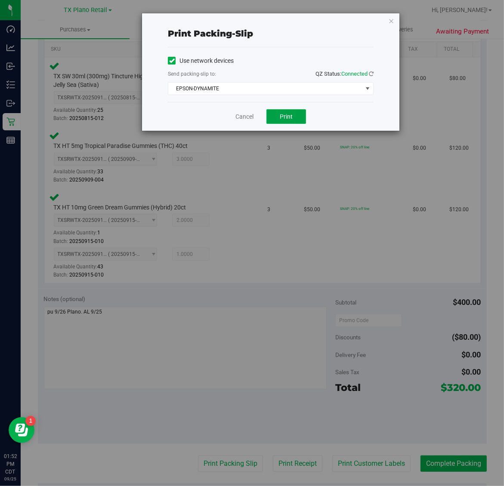
click at [290, 123] on button "Print" at bounding box center [286, 116] width 40 height 15
click at [391, 19] on icon "button" at bounding box center [391, 20] width 6 height 10
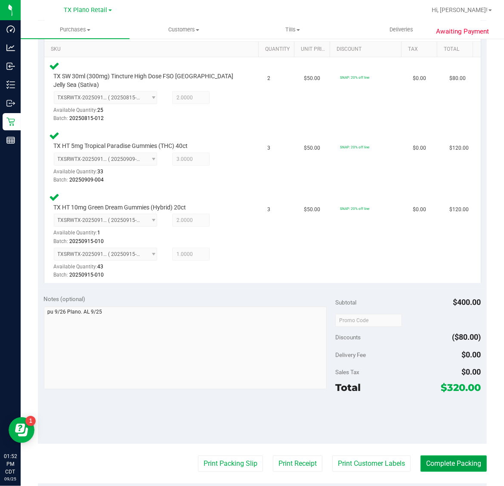
click at [462, 456] on button "Complete Packing" at bounding box center [453, 464] width 66 height 16
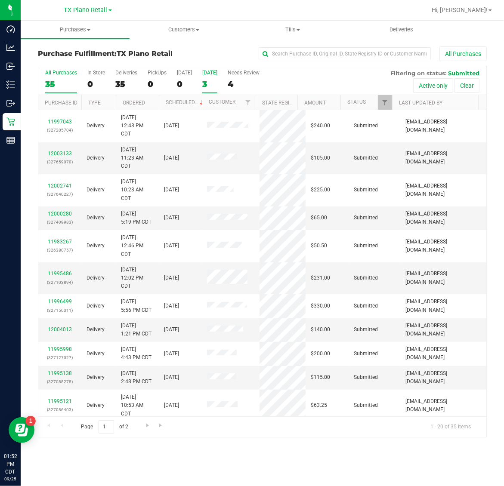
click at [212, 79] on div "3" at bounding box center [209, 84] width 15 height 10
click at [0, 0] on input "[DATE] 3" at bounding box center [0, 0] width 0 height 0
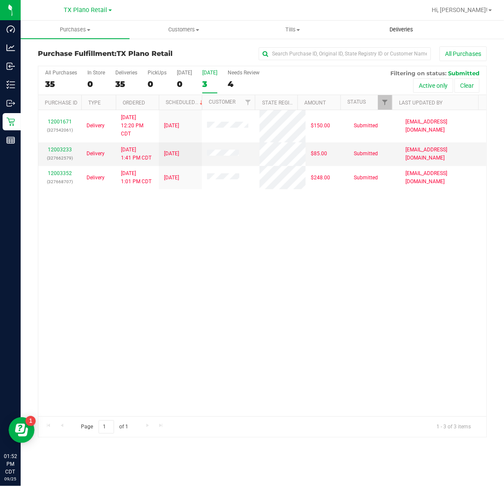
click at [406, 29] on span "Deliveries" at bounding box center [401, 30] width 47 height 8
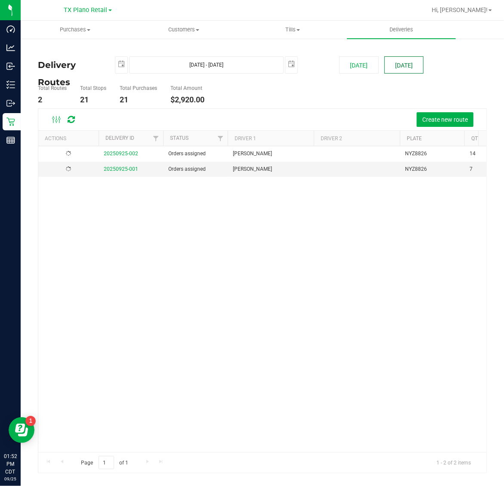
click at [410, 65] on button "[DATE]" at bounding box center [403, 64] width 39 height 17
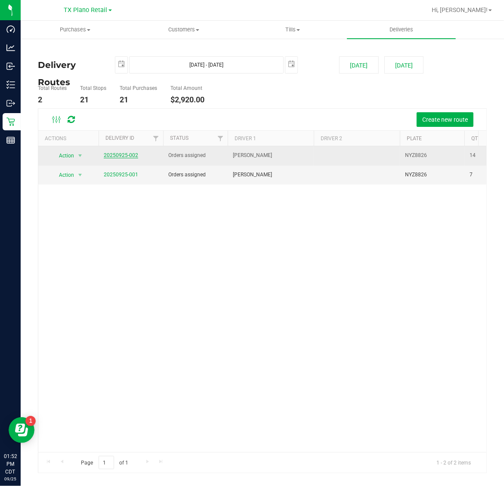
click at [129, 157] on link "20250925-002" at bounding box center [121, 155] width 34 height 6
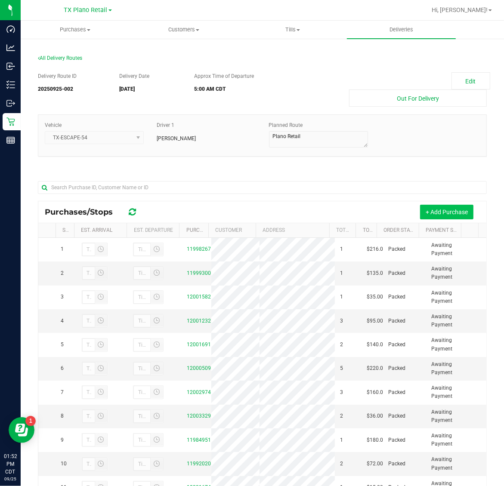
click at [438, 212] on button "+ Add Purchase" at bounding box center [446, 212] width 53 height 15
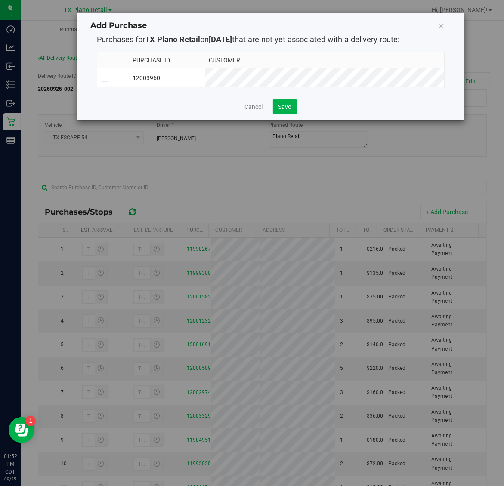
click at [205, 74] on td "12003960" at bounding box center [167, 77] width 76 height 19
click at [289, 110] on span "Save" at bounding box center [284, 106] width 13 height 7
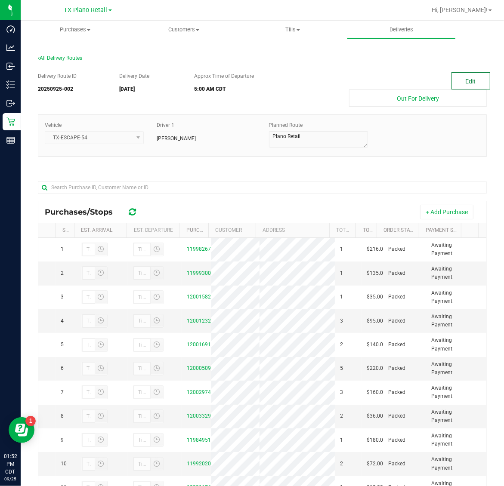
drag, startPoint x: 458, startPoint y: 84, endPoint x: 460, endPoint y: 80, distance: 4.8
click at [460, 80] on button "Edit" at bounding box center [470, 80] width 39 height 17
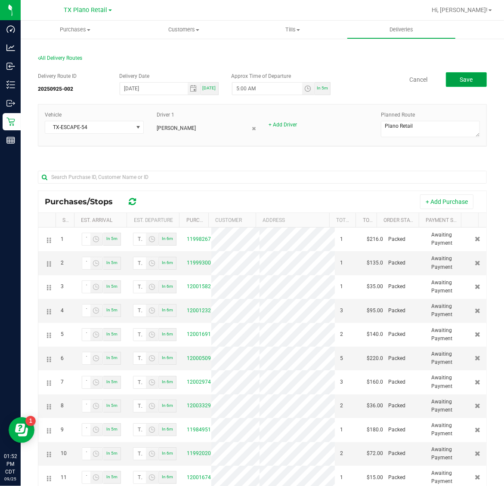
click at [467, 77] on button "Save" at bounding box center [466, 79] width 41 height 15
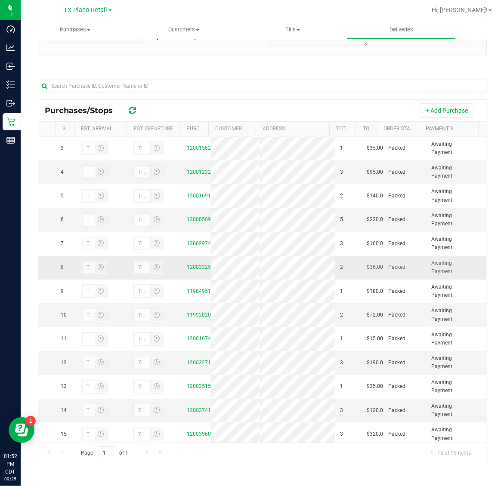
scroll to position [93, 0]
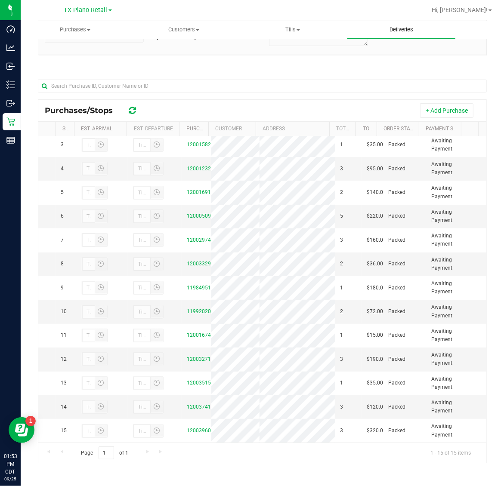
click at [409, 31] on span "Deliveries" at bounding box center [401, 30] width 47 height 8
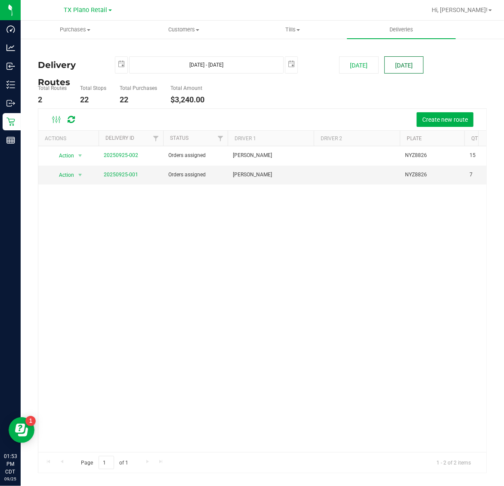
click at [410, 63] on button "[DATE]" at bounding box center [403, 64] width 39 height 17
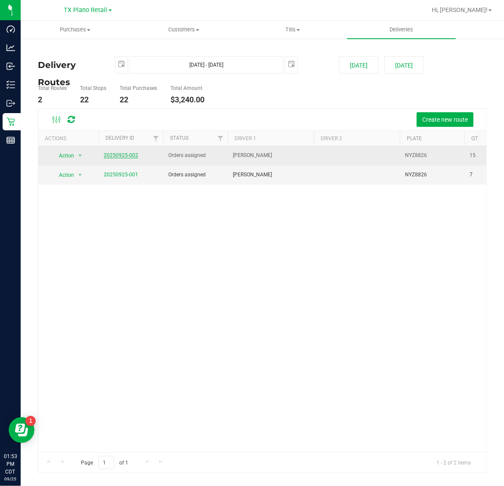
click at [129, 154] on link "20250925-002" at bounding box center [121, 155] width 34 height 6
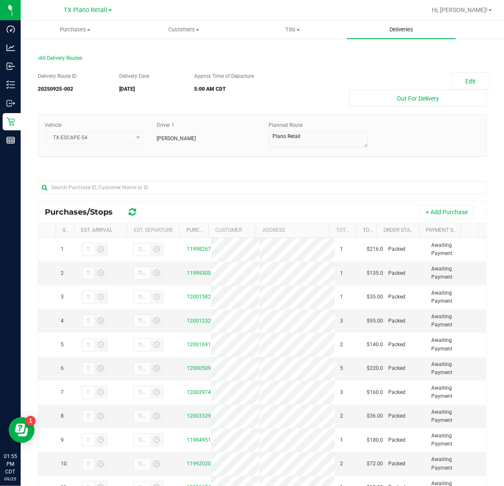
click at [387, 24] on uib-tab-heading "Deliveries" at bounding box center [401, 30] width 109 height 18
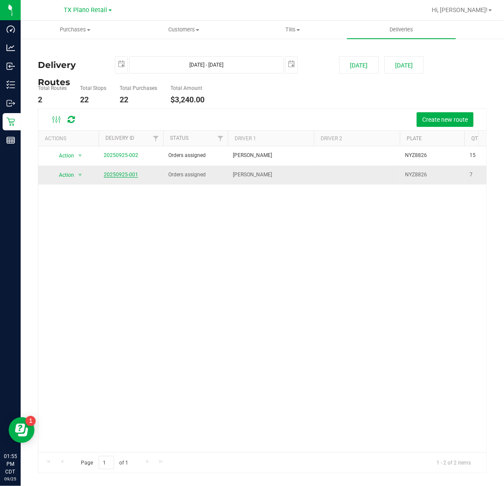
click at [119, 173] on link "20250925-001" at bounding box center [121, 175] width 34 height 6
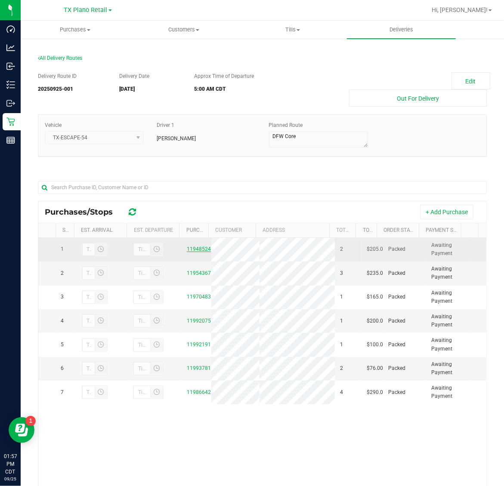
click at [202, 250] on link "11948524" at bounding box center [199, 249] width 24 height 6
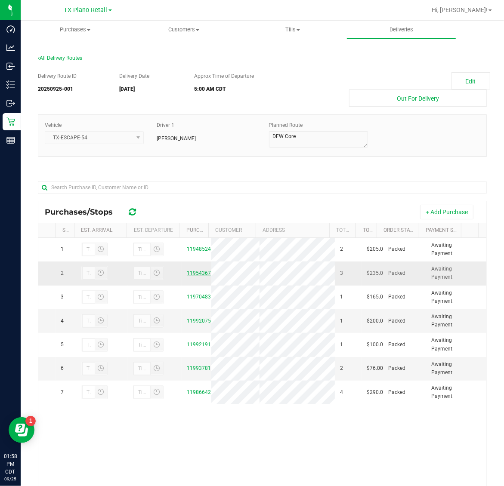
click at [193, 275] on link "11954367" at bounding box center [199, 273] width 24 height 6
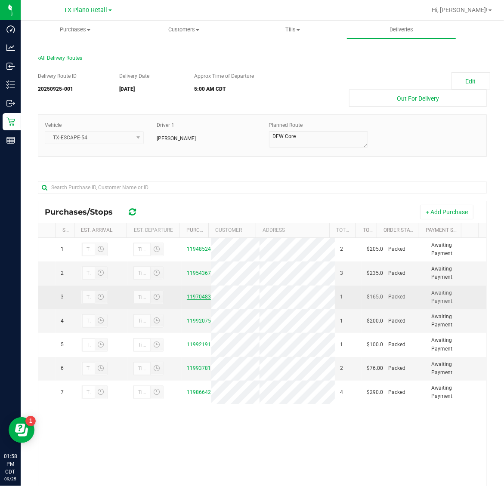
click at [200, 298] on link "11970483" at bounding box center [199, 297] width 24 height 6
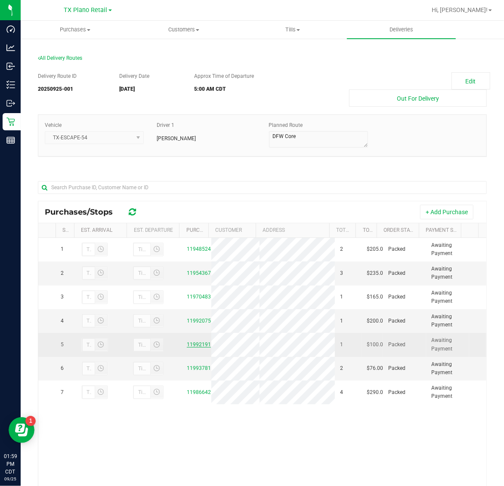
click at [192, 348] on link "11992191" at bounding box center [199, 345] width 24 height 6
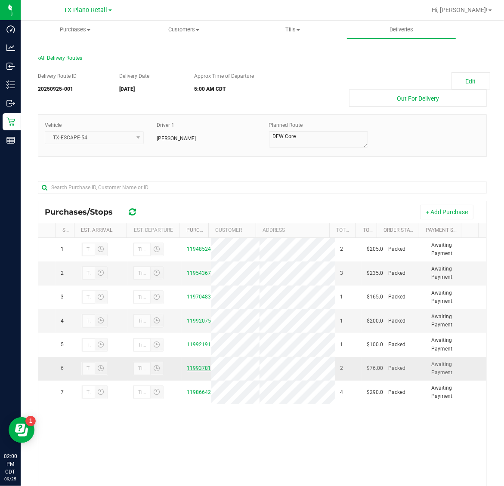
click at [194, 371] on link "11993781" at bounding box center [199, 368] width 24 height 6
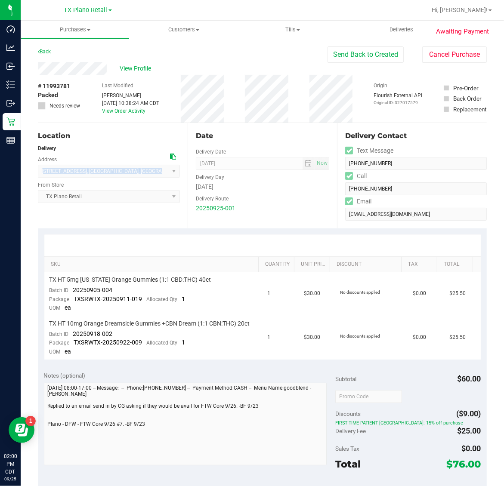
drag, startPoint x: 41, startPoint y: 170, endPoint x: 127, endPoint y: 173, distance: 86.5
click at [127, 173] on span "1316 Fieldstone Dr. , Bedford , TX 76022 Select address 1316 Fieldstone Dr." at bounding box center [109, 171] width 142 height 13
copy span "1316 Fieldstone Dr. , Bedford , TX 7602"
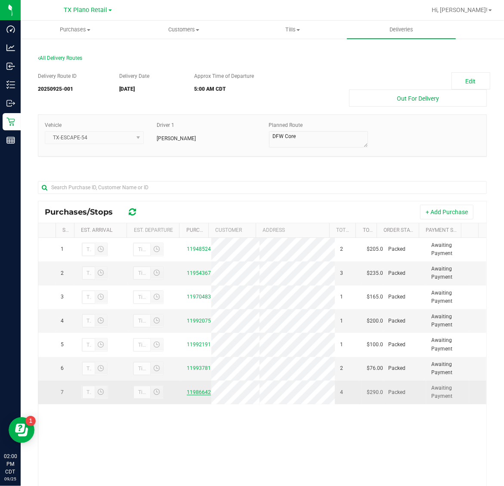
click at [196, 395] on link "11986642" at bounding box center [199, 392] width 24 height 6
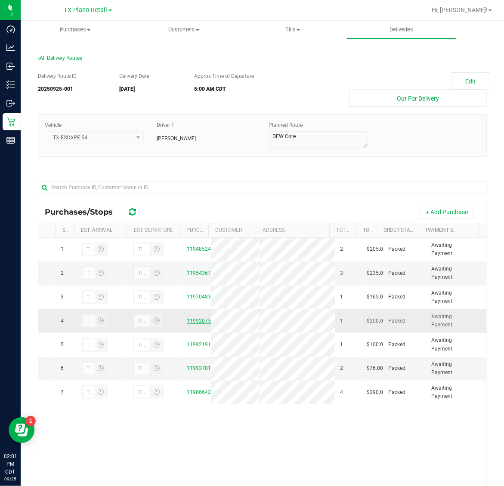
click at [195, 320] on link "11992075" at bounding box center [199, 321] width 24 height 6
click at [452, 81] on button "Edit" at bounding box center [470, 80] width 39 height 17
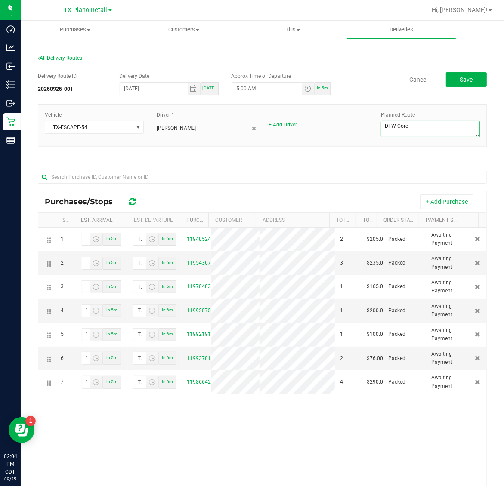
click at [388, 125] on textarea at bounding box center [430, 129] width 99 height 16
type textarea "FTW Core"
click at [459, 78] on span "Save" at bounding box center [465, 79] width 13 height 7
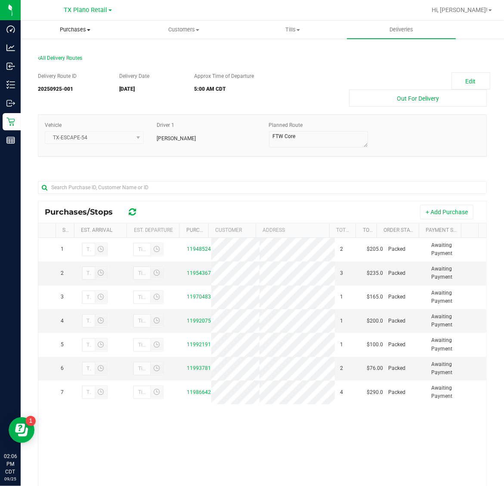
click at [72, 29] on span "Purchases" at bounding box center [75, 30] width 108 height 8
click at [65, 65] on span "Fulfillment" at bounding box center [47, 62] width 53 height 7
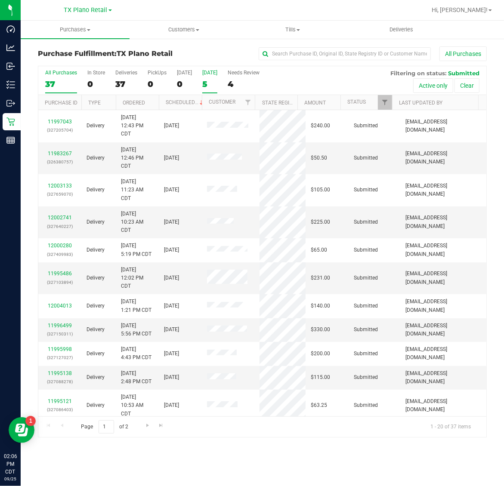
click at [208, 78] on label "[DATE] 5" at bounding box center [209, 82] width 15 height 24
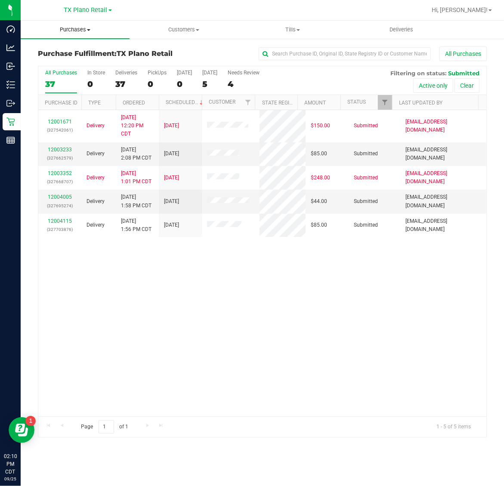
click at [85, 28] on span "Purchases" at bounding box center [75, 30] width 109 height 8
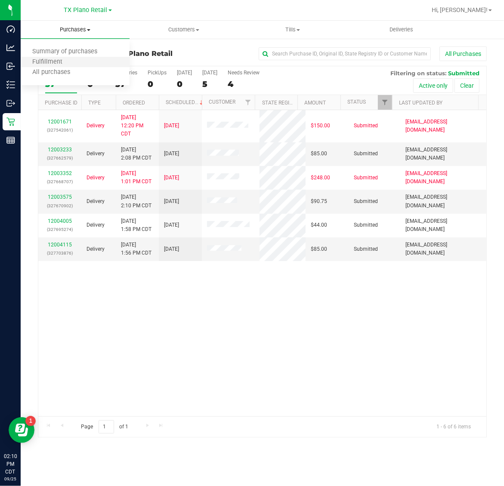
click at [78, 61] on li "Fulfillment" at bounding box center [75, 62] width 109 height 10
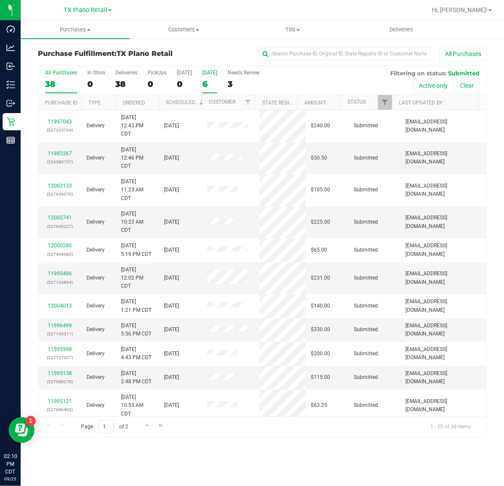
click at [214, 79] on div "6" at bounding box center [209, 84] width 15 height 10
click at [0, 0] on input "[DATE] 6" at bounding box center [0, 0] width 0 height 0
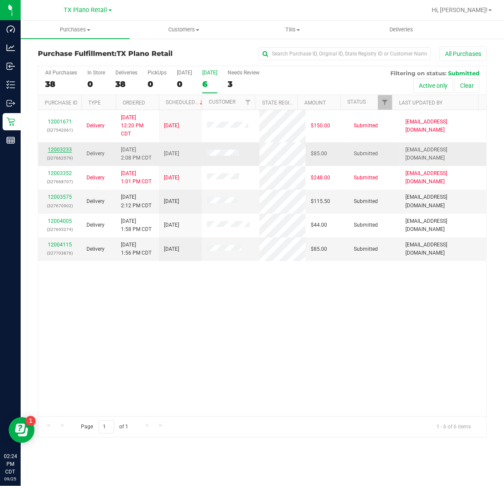
click at [59, 151] on link "12003233" at bounding box center [60, 150] width 24 height 6
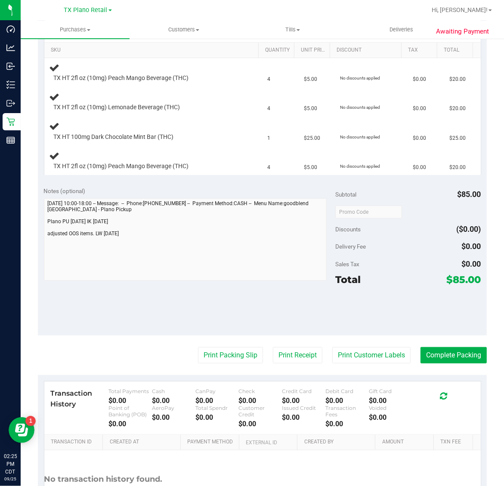
scroll to position [215, 0]
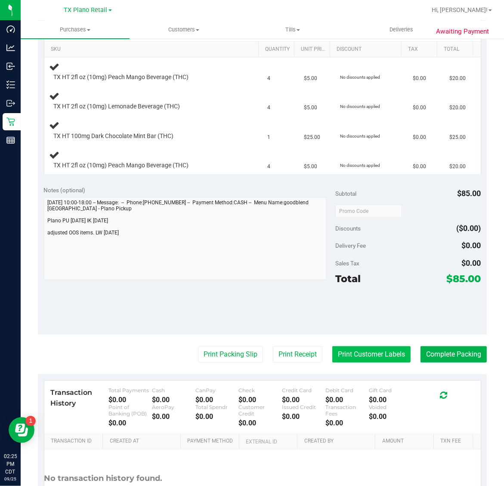
click at [369, 358] on button "Print Customer Labels" at bounding box center [371, 354] width 78 height 16
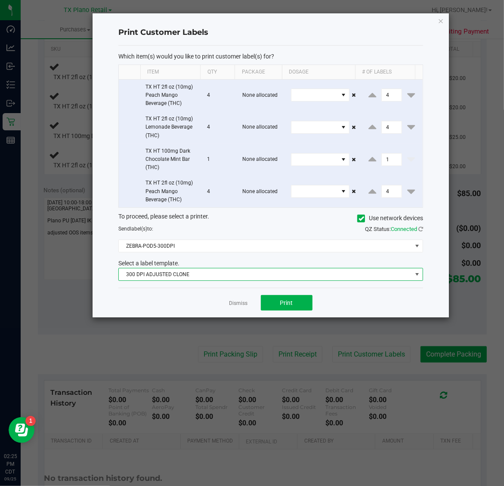
click at [269, 280] on span "300 DPI ADJUSTED CLONE" at bounding box center [265, 274] width 293 height 12
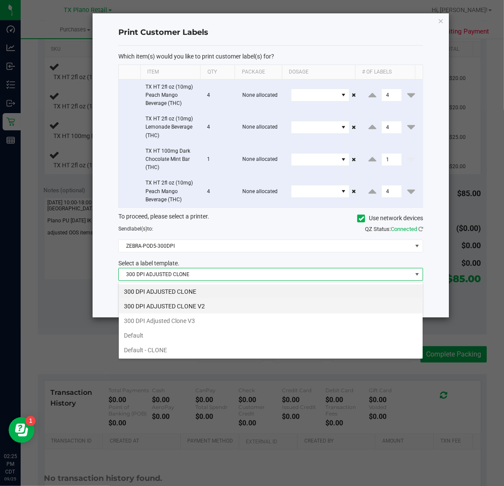
scroll to position [13, 305]
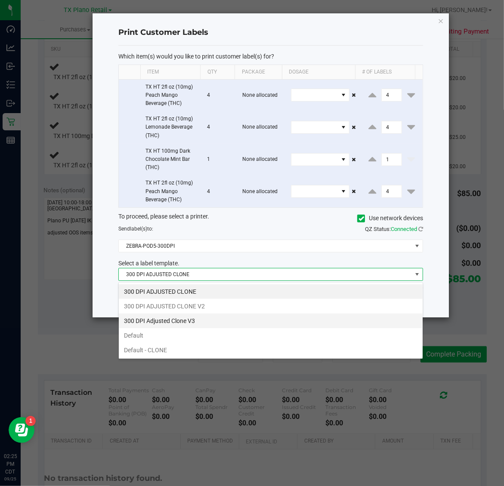
click at [216, 321] on li "300 DPI Adjusted Clone V3" at bounding box center [271, 321] width 304 height 15
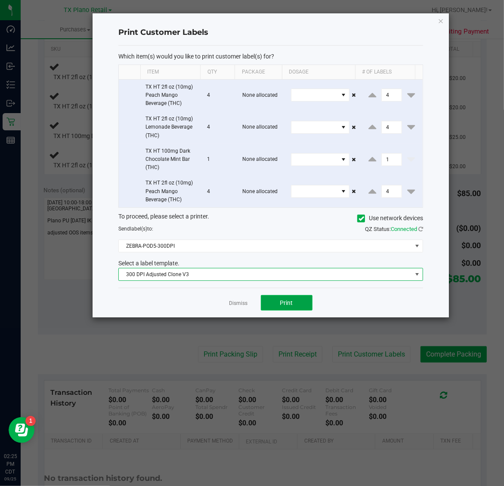
click at [278, 311] on button "Print" at bounding box center [287, 302] width 52 height 15
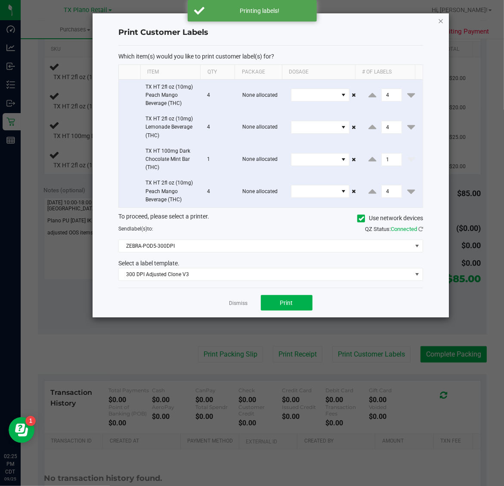
click at [439, 25] on icon "button" at bounding box center [441, 20] width 6 height 10
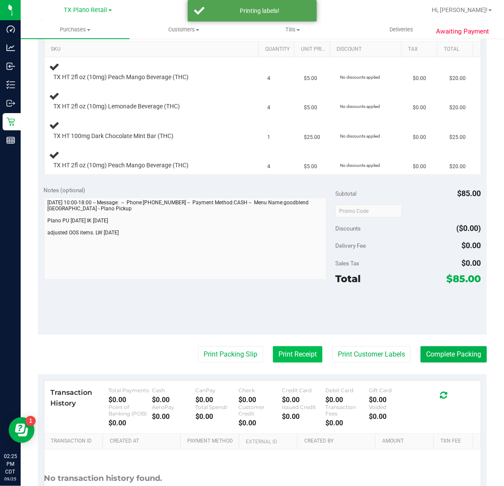
click at [273, 360] on button "Print Receipt" at bounding box center [297, 354] width 49 height 16
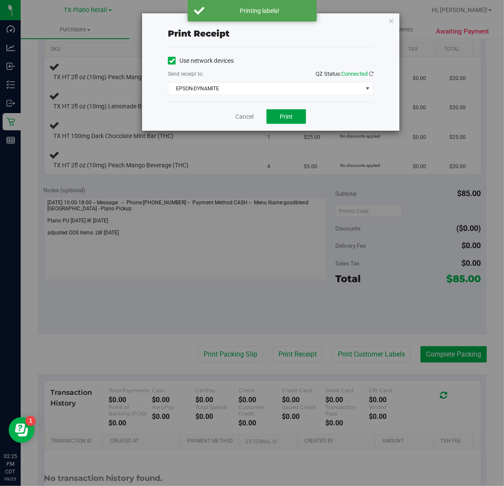
click at [291, 118] on span "Print" at bounding box center [286, 116] width 13 height 7
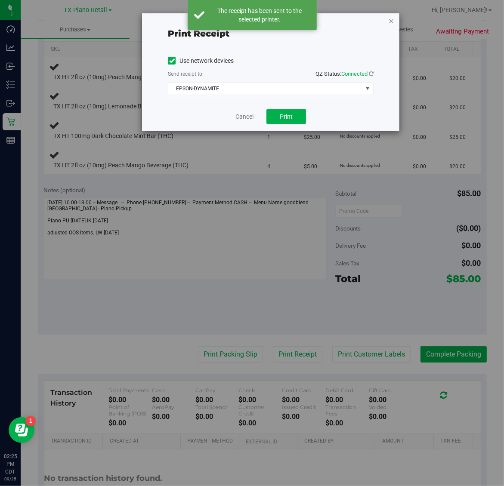
click at [393, 18] on icon "button" at bounding box center [391, 20] width 6 height 10
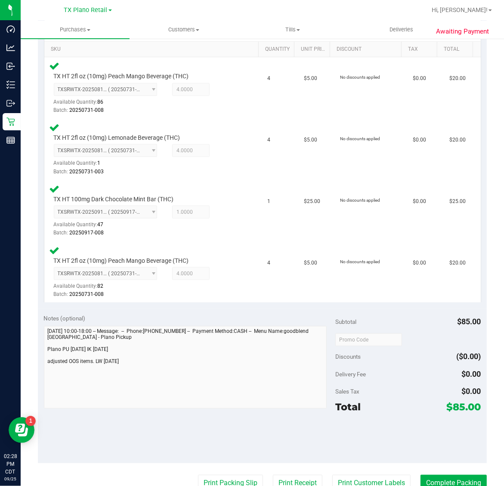
scroll to position [413, 0]
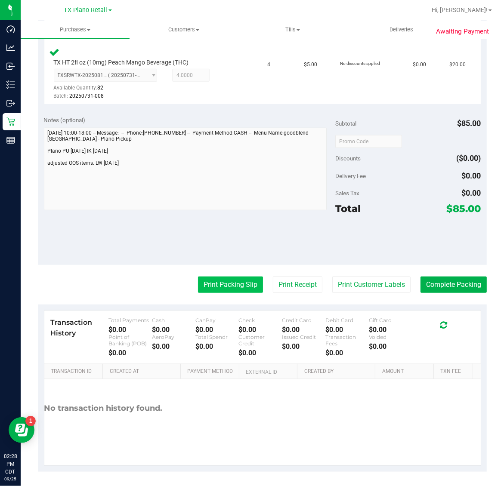
click at [228, 287] on button "Print Packing Slip" at bounding box center [230, 285] width 65 height 16
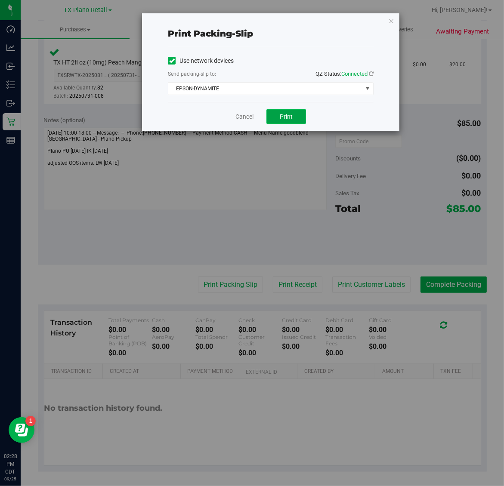
click at [287, 120] on span "Print" at bounding box center [286, 116] width 13 height 7
click at [390, 20] on icon "button" at bounding box center [391, 20] width 6 height 10
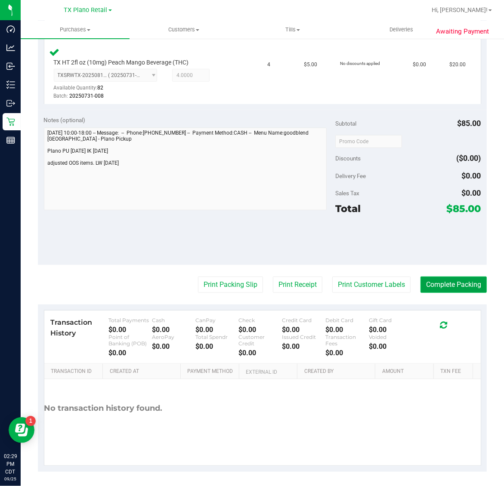
click at [448, 282] on button "Complete Packing" at bounding box center [453, 285] width 66 height 16
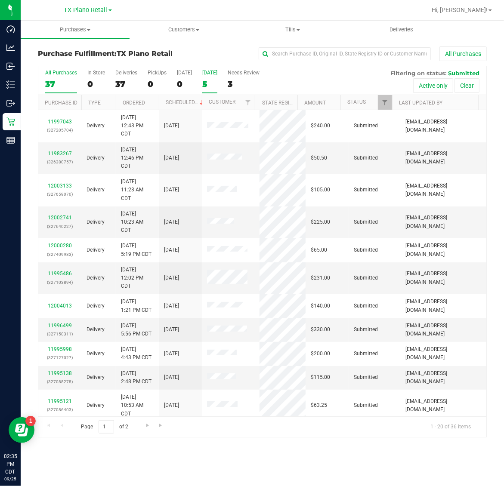
click at [211, 74] on div "[DATE]" at bounding box center [209, 73] width 15 height 6
click at [0, 0] on input "[DATE] 5" at bounding box center [0, 0] width 0 height 0
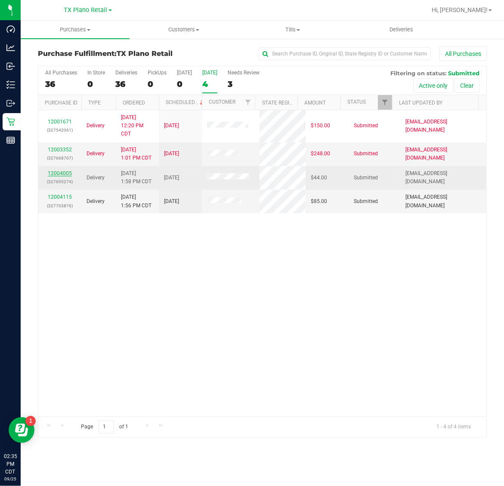
click at [59, 173] on link "12004005" at bounding box center [60, 173] width 24 height 6
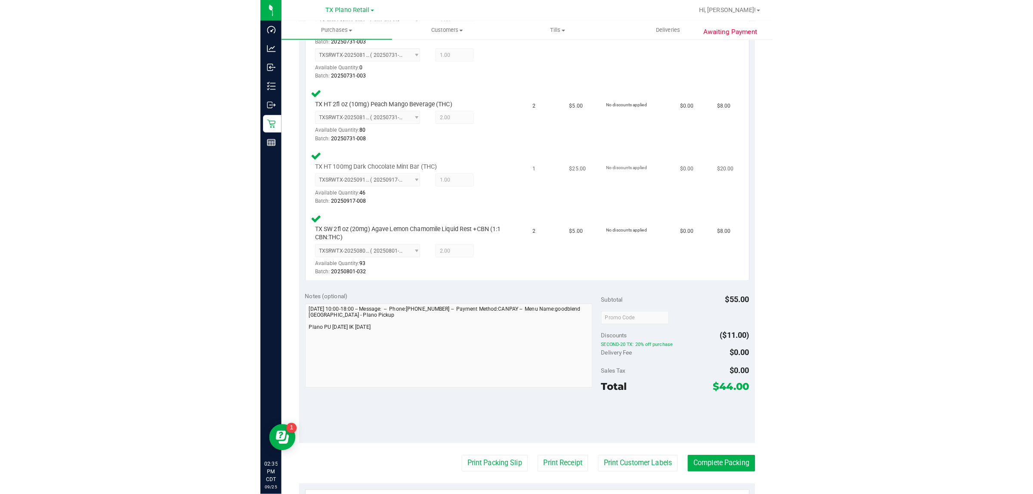
scroll to position [323, 0]
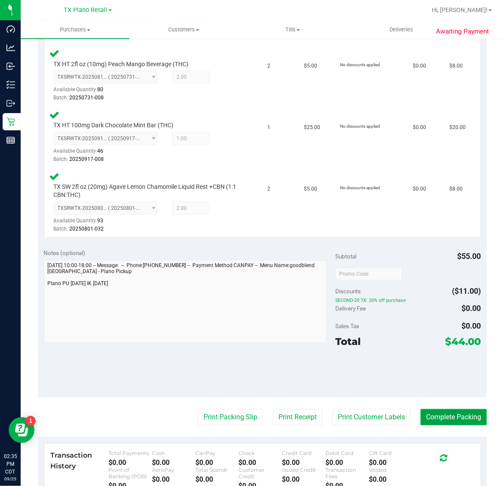
click at [431, 411] on button "Complete Packing" at bounding box center [453, 417] width 66 height 16
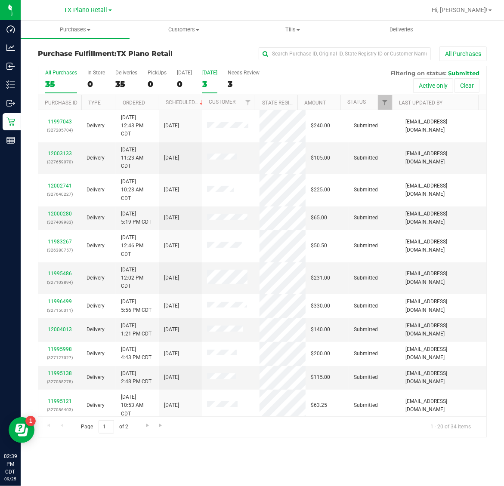
click at [211, 85] on div "3" at bounding box center [209, 84] width 15 height 10
click at [0, 0] on input "[DATE] 3" at bounding box center [0, 0] width 0 height 0
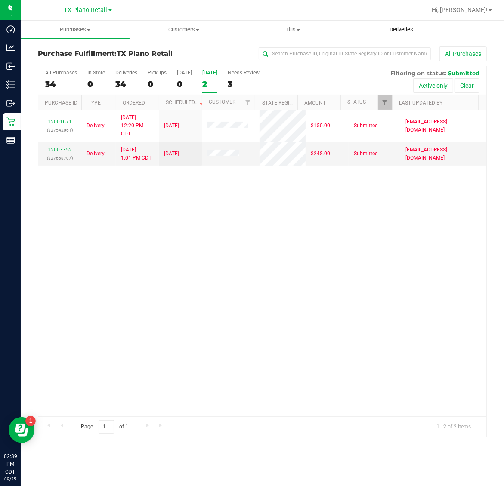
click at [402, 31] on span "Deliveries" at bounding box center [401, 30] width 47 height 8
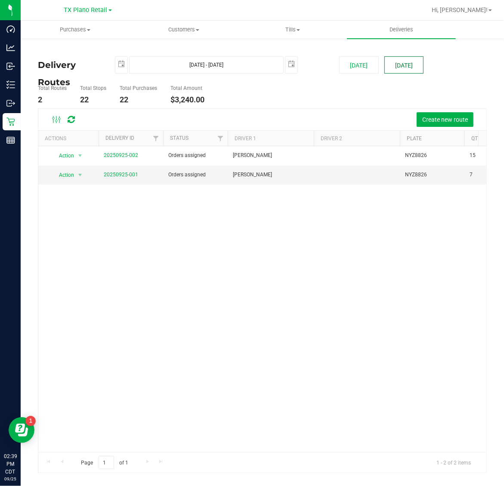
click at [415, 67] on button "[DATE]" at bounding box center [403, 64] width 39 height 17
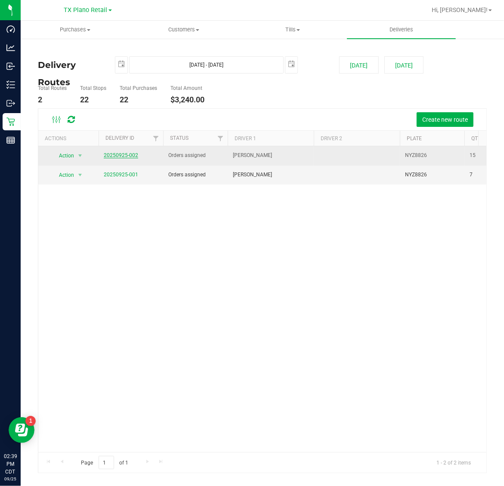
click at [127, 157] on link "20250925-002" at bounding box center [121, 155] width 34 height 6
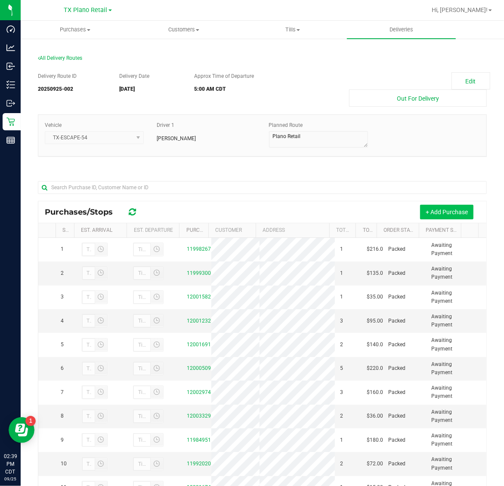
click at [431, 210] on button "+ Add Purchase" at bounding box center [446, 212] width 53 height 15
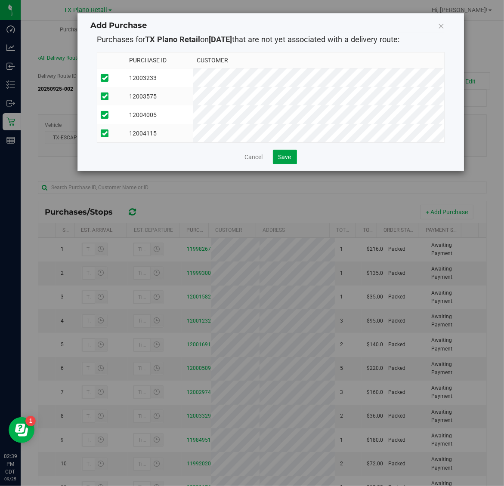
click at [286, 164] on button "Save" at bounding box center [285, 157] width 24 height 15
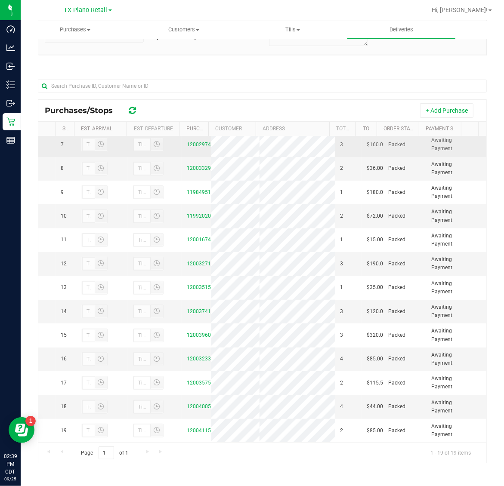
scroll to position [197, 0]
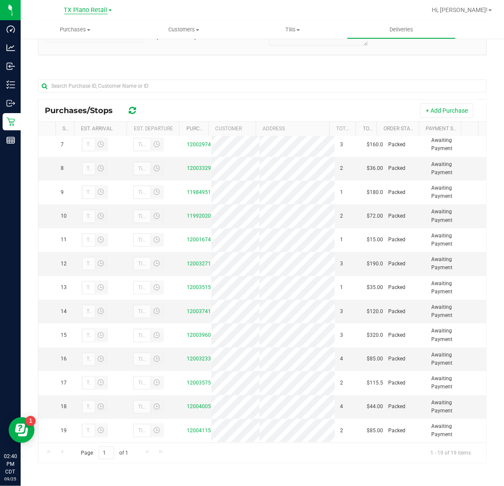
click at [87, 10] on span "TX Plano Retail" at bounding box center [85, 10] width 43 height 8
click at [84, 50] on link "TX San Antonio Retail" at bounding box center [88, 53] width 126 height 12
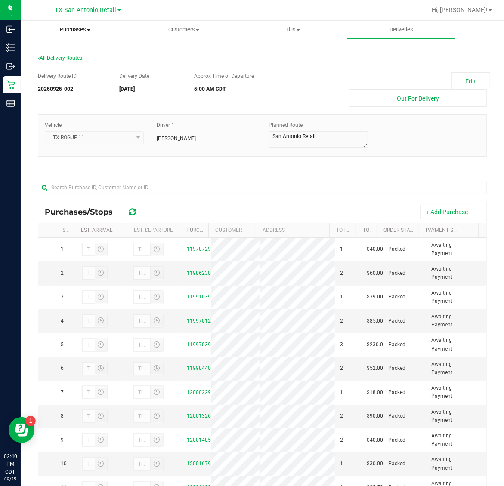
click at [62, 29] on span "Purchases" at bounding box center [75, 30] width 109 height 8
click at [79, 62] on li "Fulfillment" at bounding box center [75, 62] width 109 height 10
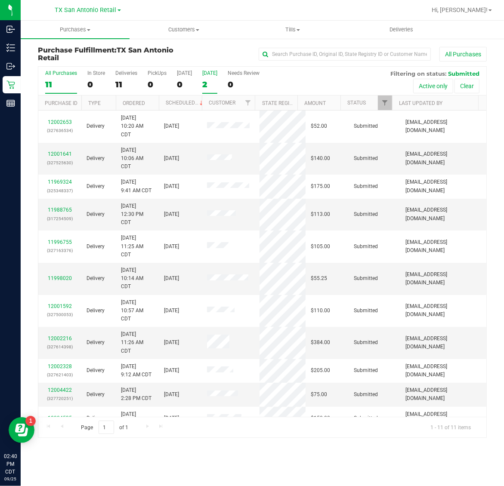
click at [210, 83] on div "2" at bounding box center [209, 85] width 15 height 10
click at [0, 0] on input "[DATE] 2" at bounding box center [0, 0] width 0 height 0
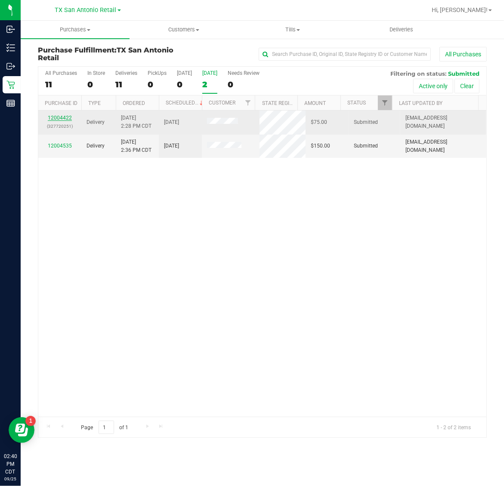
click at [62, 119] on link "12004422" at bounding box center [60, 118] width 24 height 6
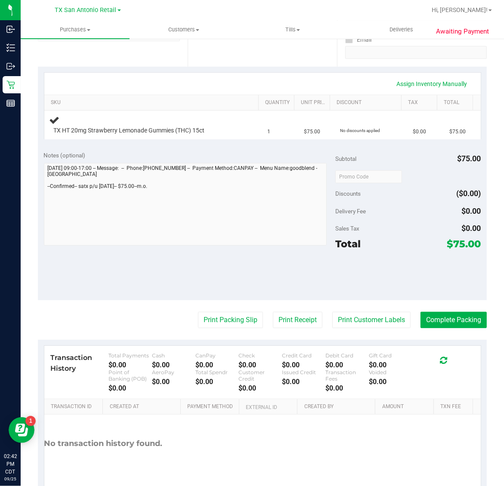
scroll to position [174, 0]
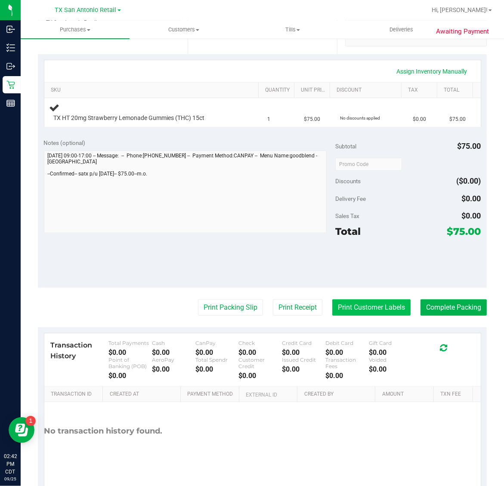
click at [371, 302] on button "Print Customer Labels" at bounding box center [371, 307] width 78 height 16
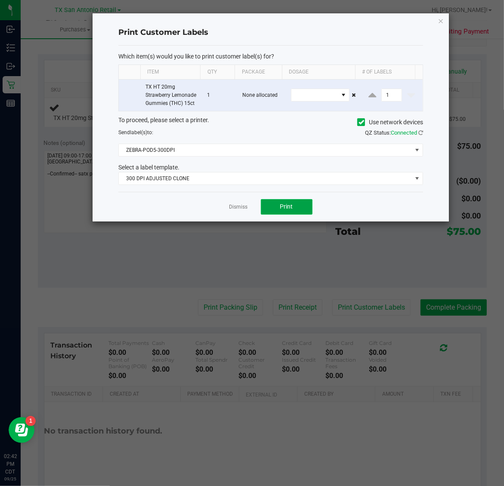
click at [300, 214] on button "Print" at bounding box center [287, 206] width 52 height 15
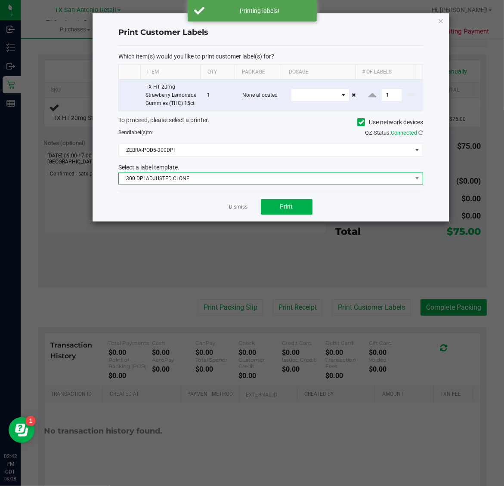
click at [239, 185] on span "300 DPI ADJUSTED CLONE" at bounding box center [265, 179] width 293 height 12
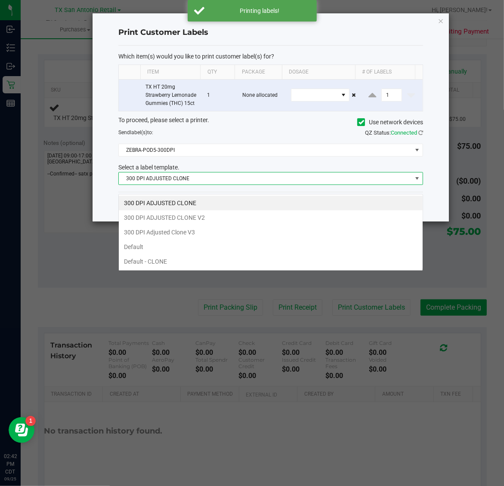
scroll to position [13, 305]
click at [221, 237] on li "300 DPI Adjusted Clone V3" at bounding box center [271, 232] width 304 height 15
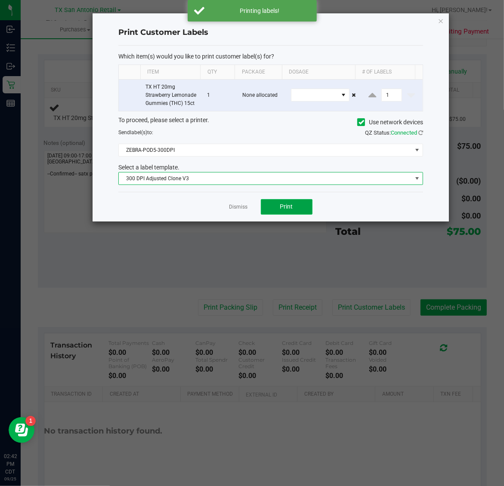
click at [300, 215] on button "Print" at bounding box center [287, 206] width 52 height 15
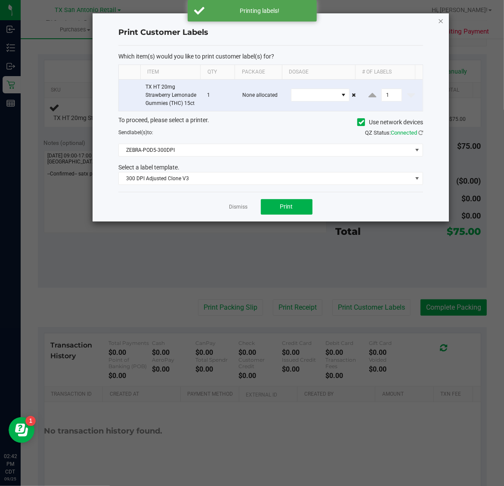
click at [440, 20] on icon "button" at bounding box center [441, 20] width 6 height 10
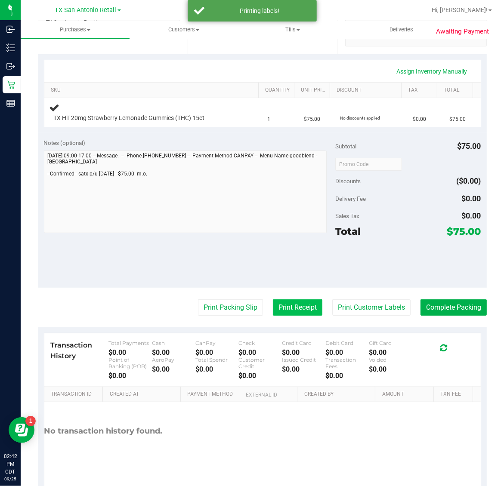
click at [280, 305] on button "Print Receipt" at bounding box center [297, 307] width 49 height 16
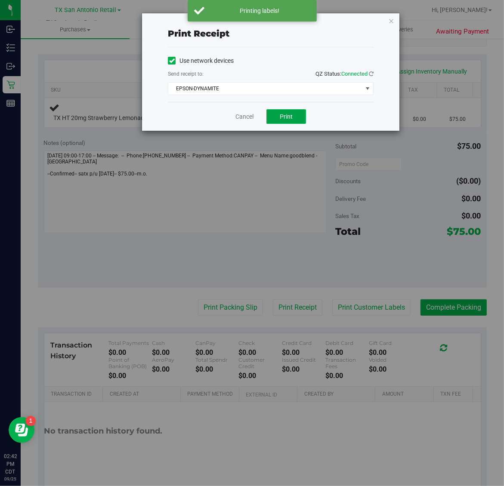
click at [287, 117] on span "Print" at bounding box center [286, 116] width 13 height 7
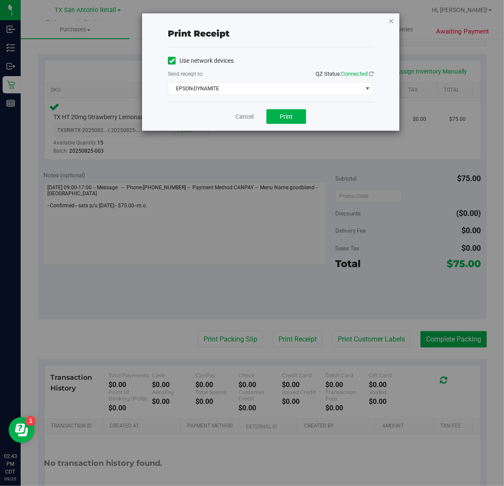
click at [391, 23] on icon "button" at bounding box center [391, 20] width 6 height 10
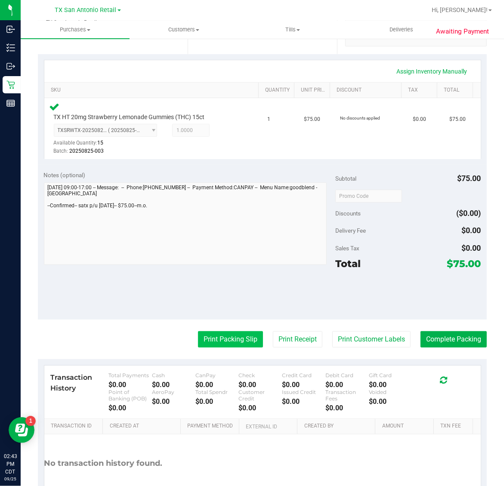
click at [237, 334] on button "Print Packing Slip" at bounding box center [230, 339] width 65 height 16
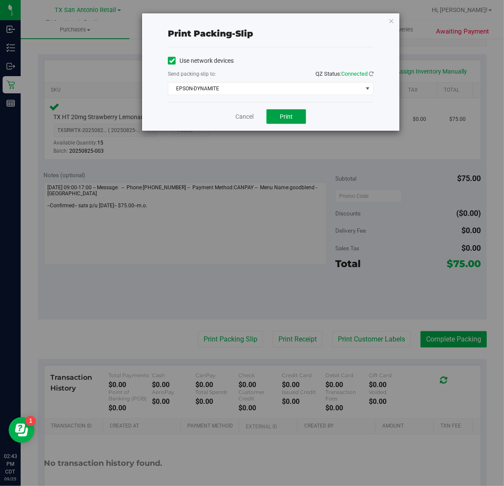
click at [284, 117] on span "Print" at bounding box center [286, 116] width 13 height 7
click at [391, 17] on icon "button" at bounding box center [391, 20] width 6 height 10
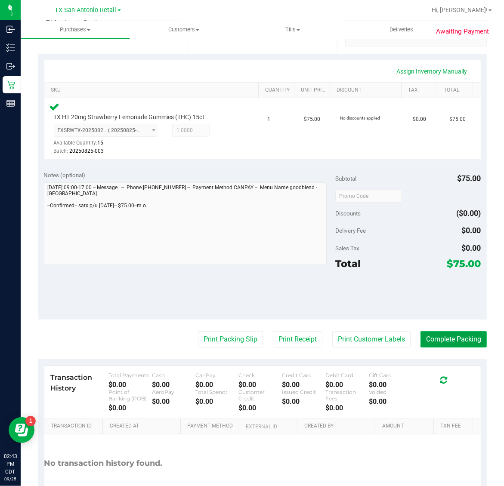
click at [450, 340] on button "Complete Packing" at bounding box center [453, 339] width 66 height 16
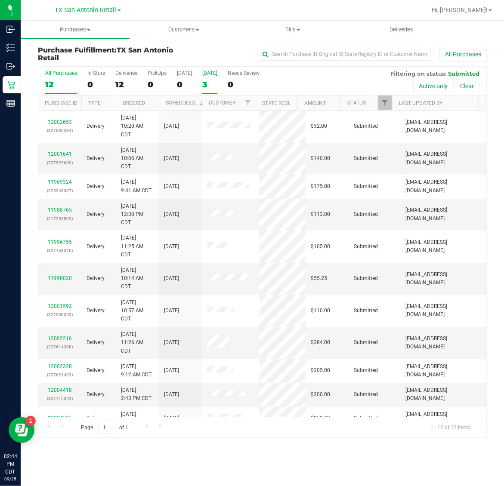
click at [216, 80] on div "3" at bounding box center [209, 85] width 15 height 10
click at [0, 0] on input "[DATE] 3" at bounding box center [0, 0] width 0 height 0
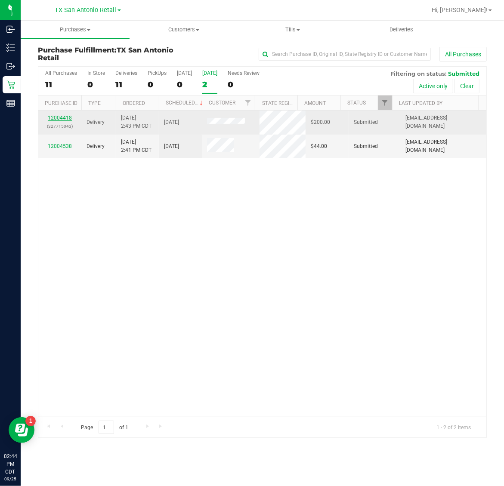
click at [61, 117] on link "12004418" at bounding box center [60, 118] width 24 height 6
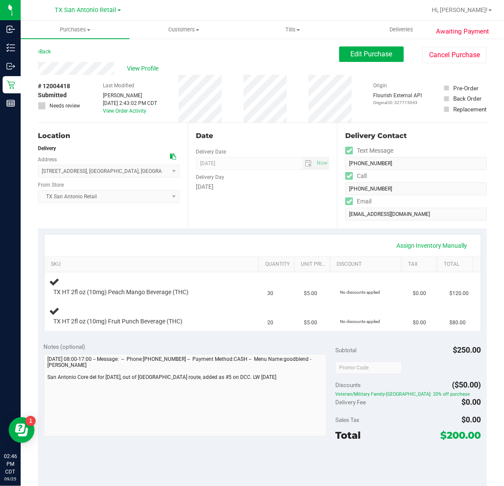
click at [55, 84] on span "# 12004418" at bounding box center [54, 86] width 32 height 9
copy span "12004418"
click at [54, 86] on span "# 12004418" at bounding box center [54, 86] width 32 height 9
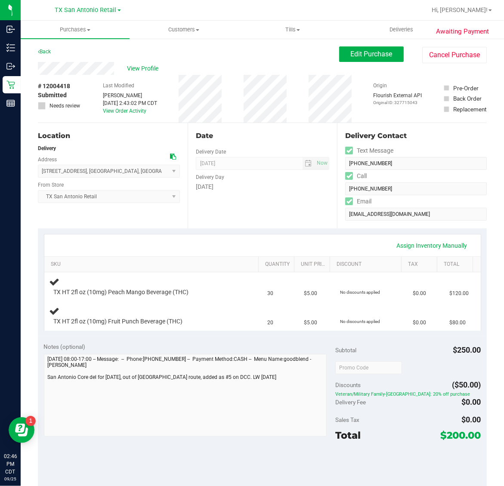
copy span "12004418"
click at [374, 52] on span "Edit Purchase" at bounding box center [372, 54] width 42 height 8
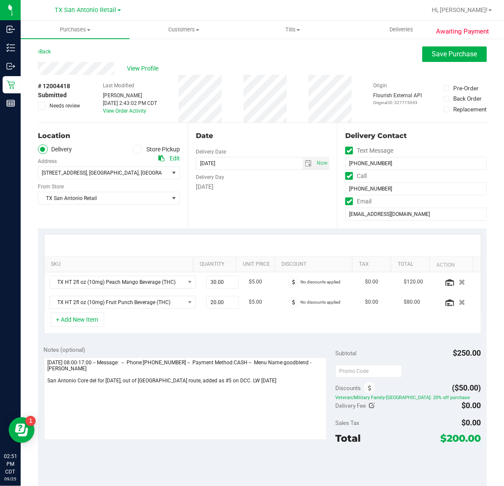
click at [42, 106] on icon at bounding box center [42, 106] width 6 height 0
click at [0, 0] on input "Needs review" at bounding box center [0, 0] width 0 height 0
click at [468, 50] on span "Save Purchase" at bounding box center [454, 54] width 45 height 8
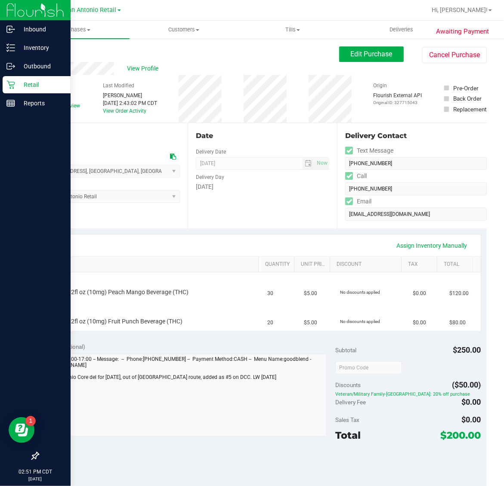
click at [18, 81] on p "Retail" at bounding box center [41, 85] width 52 height 10
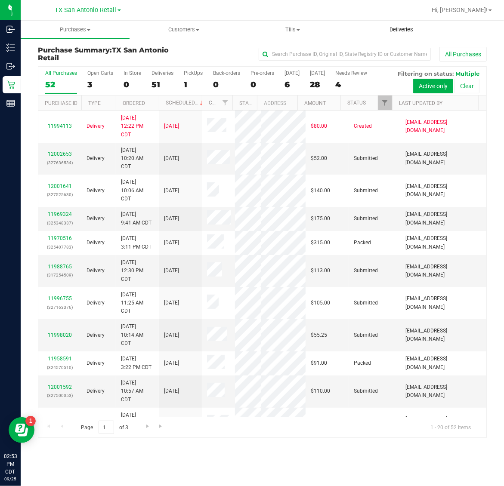
click at [400, 28] on span "Deliveries" at bounding box center [401, 30] width 47 height 8
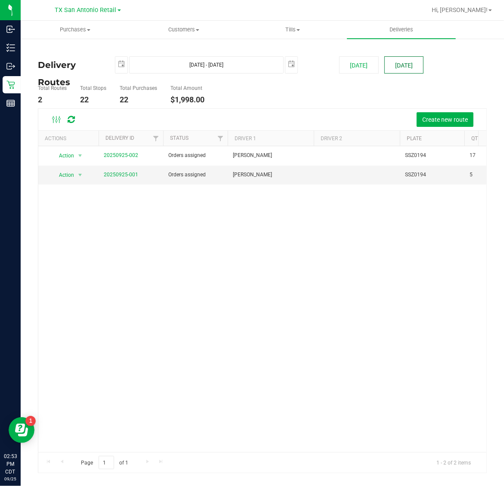
click at [399, 59] on button "[DATE]" at bounding box center [403, 64] width 39 height 17
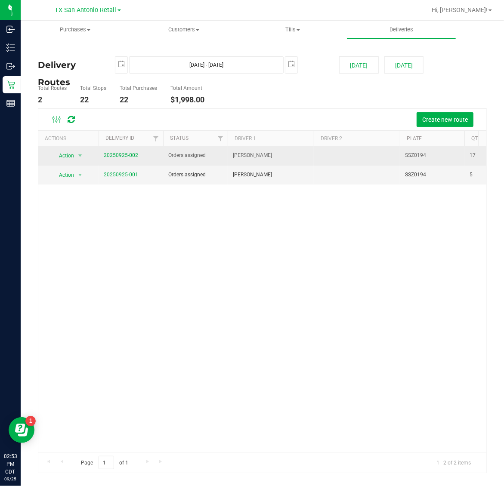
click at [123, 154] on link "20250925-002" at bounding box center [121, 155] width 34 height 6
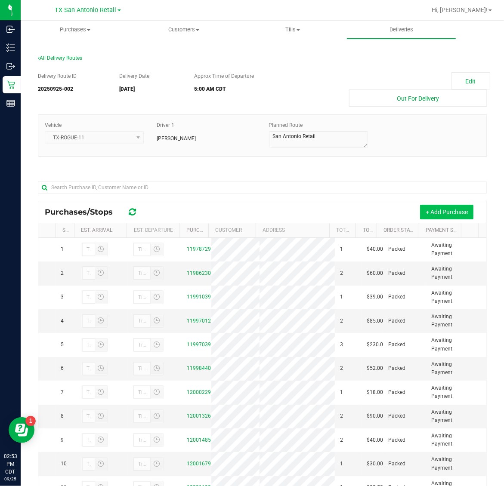
click at [447, 212] on button "+ Add Purchase" at bounding box center [446, 212] width 53 height 15
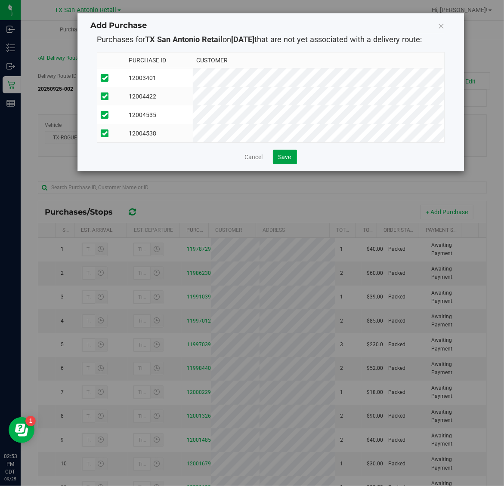
click at [290, 160] on span "Save" at bounding box center [284, 157] width 13 height 7
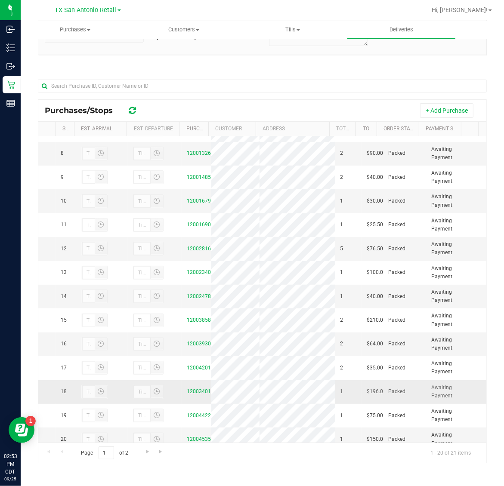
scroll to position [344, 0]
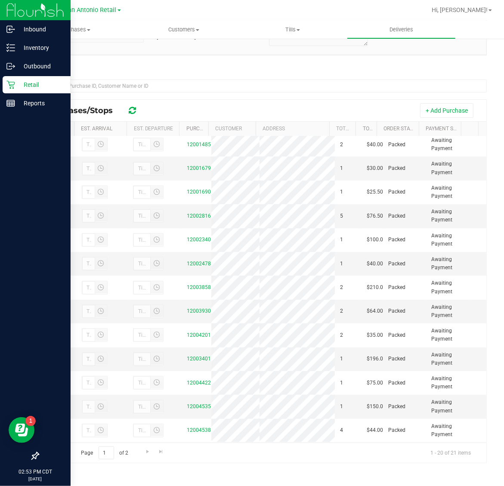
click at [26, 88] on p "Retail" at bounding box center [41, 85] width 52 height 10
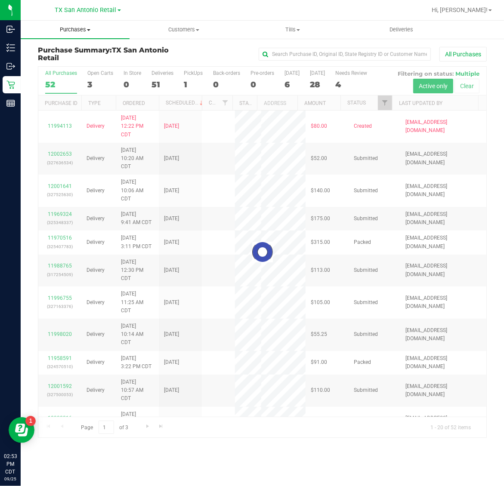
click at [74, 29] on span "Purchases" at bounding box center [75, 30] width 109 height 8
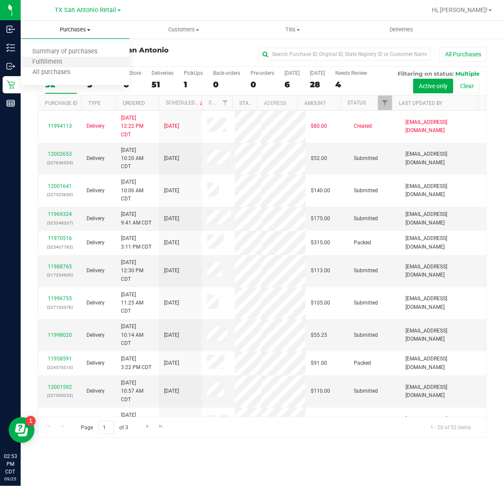
click at [75, 61] on li "Fulfillment" at bounding box center [75, 62] width 109 height 10
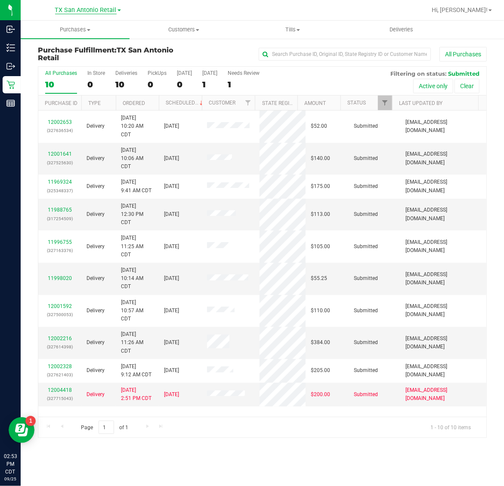
click at [79, 12] on span "TX San Antonio Retail" at bounding box center [86, 10] width 62 height 8
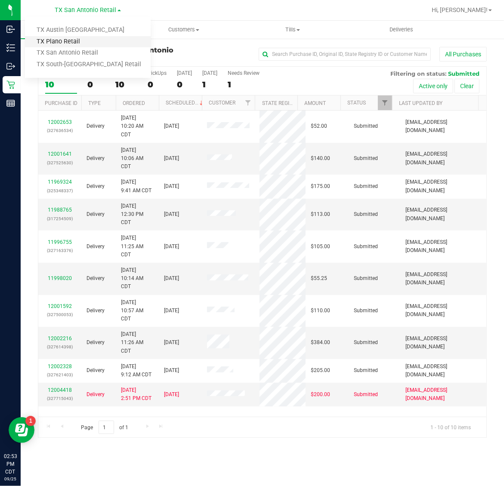
click at [76, 39] on link "TX Plano Retail" at bounding box center [88, 42] width 126 height 12
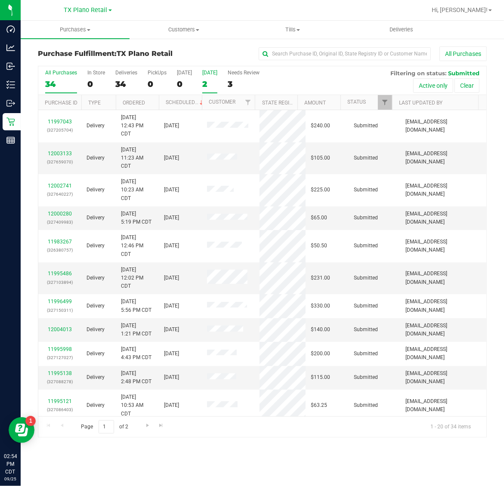
click at [216, 79] on div "2" at bounding box center [209, 84] width 15 height 10
click at [0, 0] on input "[DATE] 2" at bounding box center [0, 0] width 0 height 0
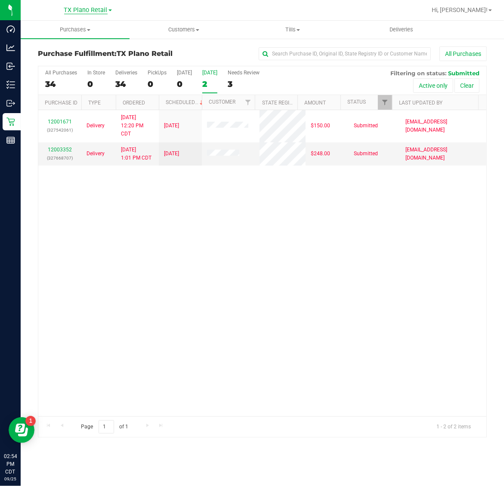
click at [77, 7] on span "TX Plano Retail" at bounding box center [85, 10] width 43 height 8
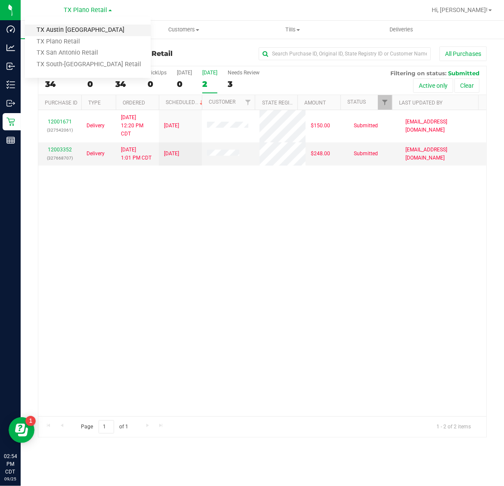
click at [76, 27] on link "TX Austin [GEOGRAPHIC_DATA]" at bounding box center [88, 31] width 126 height 12
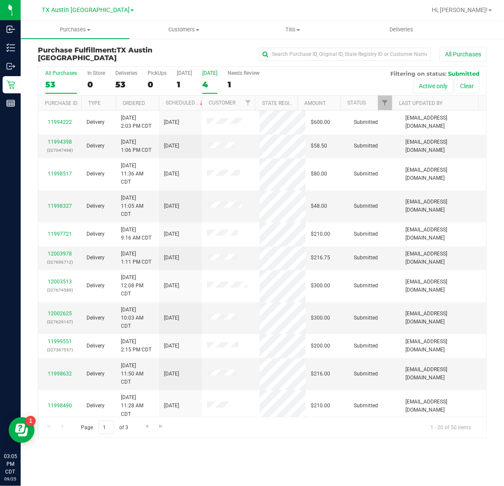
click at [213, 80] on div "4" at bounding box center [209, 85] width 15 height 10
click at [0, 0] on input "[DATE] 4" at bounding box center [0, 0] width 0 height 0
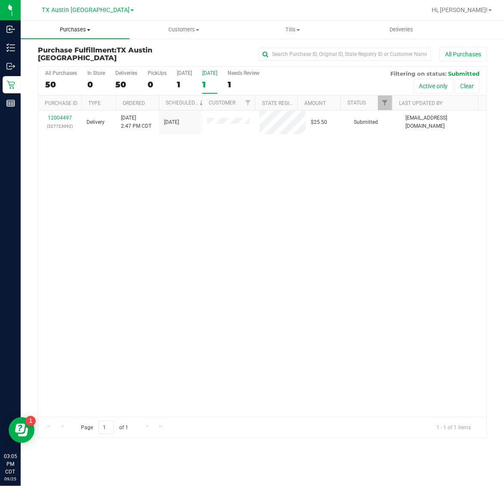
click at [74, 31] on span "Purchases" at bounding box center [75, 30] width 109 height 8
click at [72, 60] on span "Fulfillment" at bounding box center [47, 62] width 53 height 7
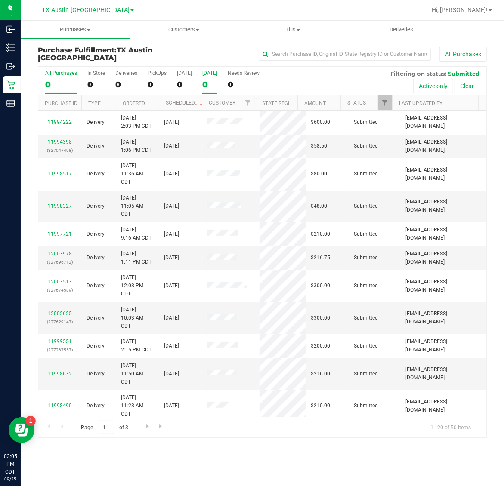
click at [216, 84] on div "0" at bounding box center [209, 85] width 15 height 10
click at [0, 0] on input "Tomorrow 0" at bounding box center [0, 0] width 0 height 0
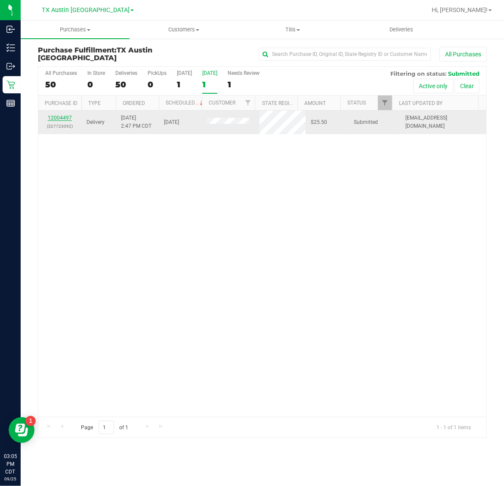
click at [62, 118] on link "12004497" at bounding box center [60, 118] width 24 height 6
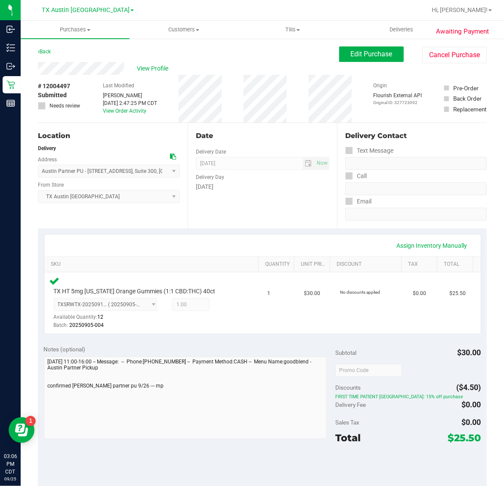
click at [135, 62] on div "View Profile" at bounding box center [188, 68] width 301 height 13
click at [134, 68] on div "View Profile" at bounding box center [188, 68] width 301 height 13
click at [155, 72] on span "View Profile" at bounding box center [154, 68] width 34 height 9
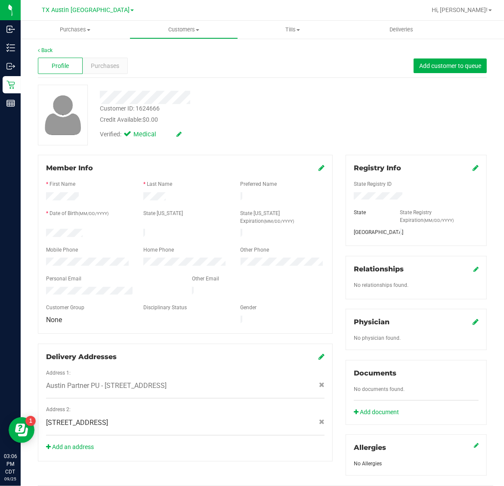
click at [209, 108] on div "Customer ID: 1624666 Credit Available: $0.00" at bounding box center [208, 114] width 231 height 20
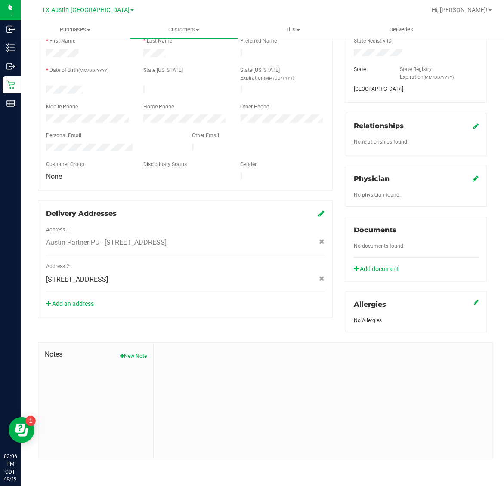
scroll to position [36, 0]
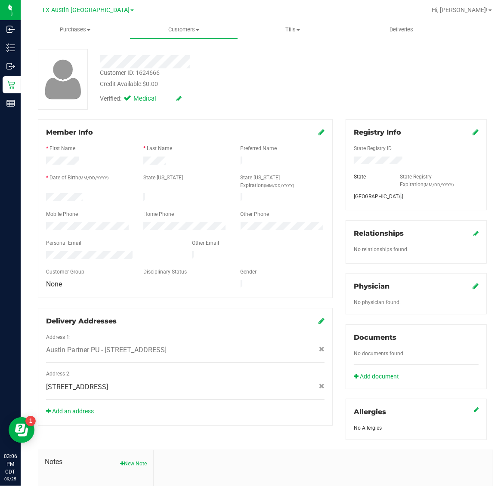
click at [472, 285] on icon at bounding box center [475, 286] width 6 height 7
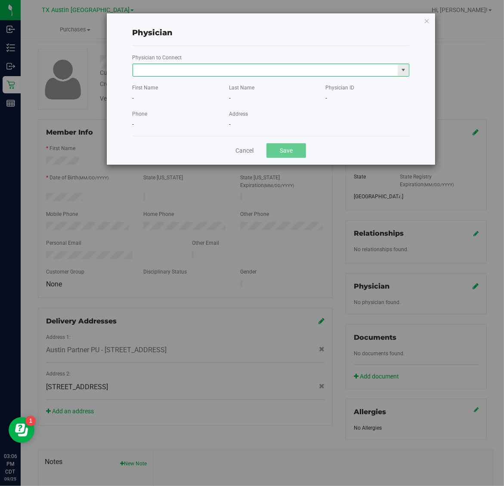
click at [303, 71] on input "text" at bounding box center [265, 70] width 265 height 12
click at [275, 87] on li "[PERSON_NAME]" at bounding box center [271, 85] width 276 height 13
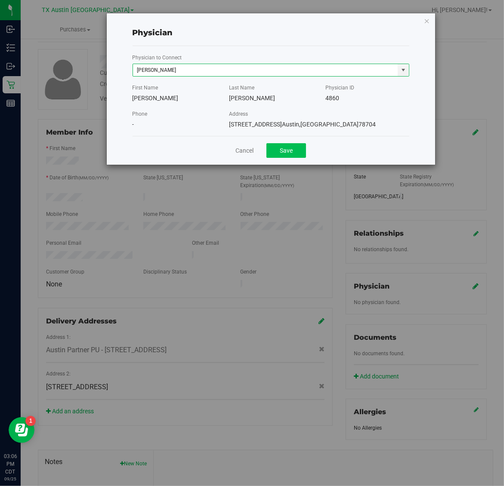
type input "[PERSON_NAME]"
click at [283, 155] on button "Save" at bounding box center [286, 150] width 40 height 15
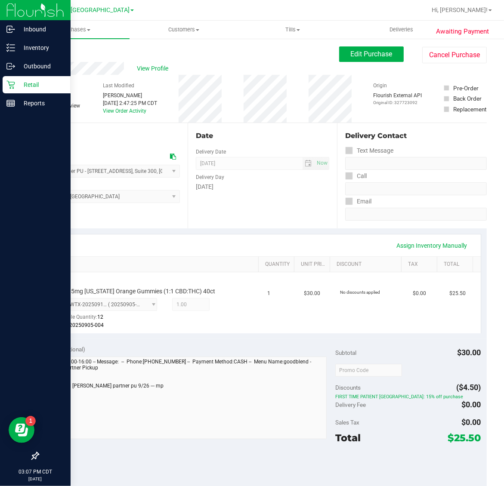
click at [18, 86] on p "Retail" at bounding box center [41, 85] width 52 height 10
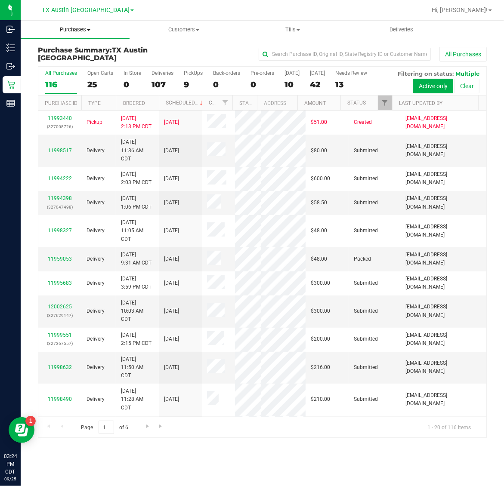
click at [77, 28] on span "Purchases" at bounding box center [75, 30] width 109 height 8
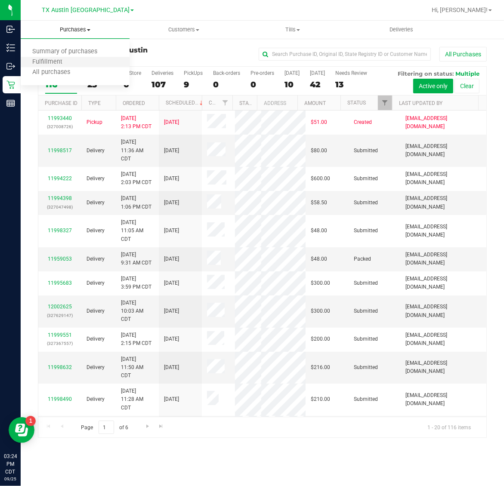
click at [77, 65] on li "Fulfillment" at bounding box center [75, 62] width 109 height 10
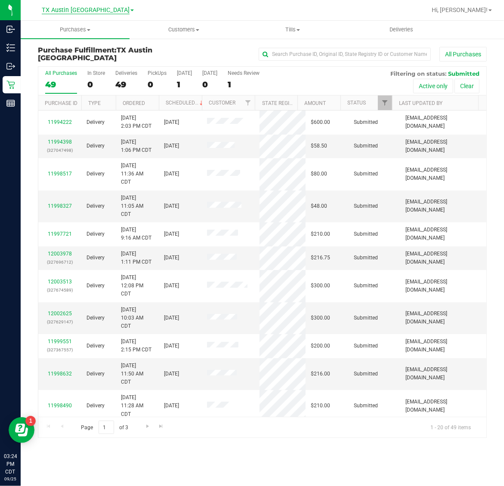
click at [85, 7] on span "TX Austin [GEOGRAPHIC_DATA]" at bounding box center [86, 10] width 88 height 8
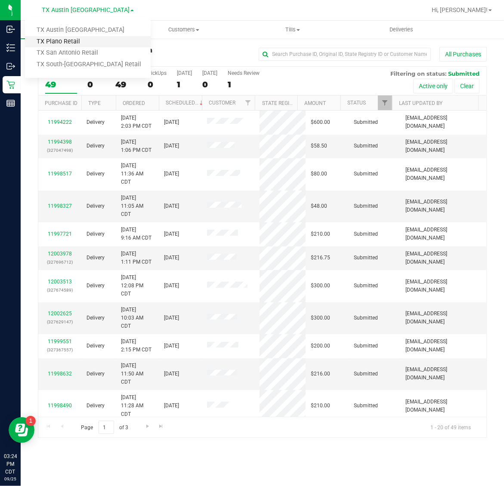
click at [80, 37] on link "TX Plano Retail" at bounding box center [88, 42] width 126 height 12
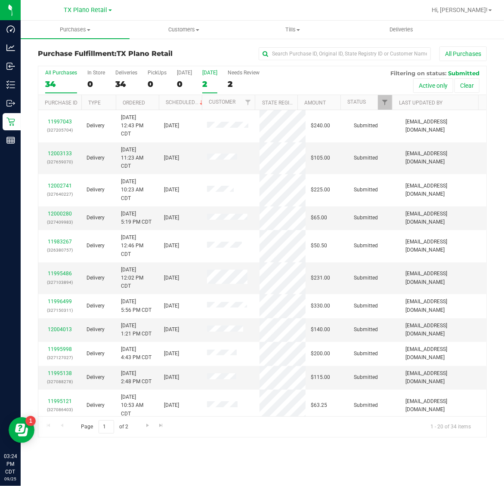
click at [210, 79] on div "2" at bounding box center [209, 84] width 15 height 10
click at [0, 0] on input "[DATE] 2" at bounding box center [0, 0] width 0 height 0
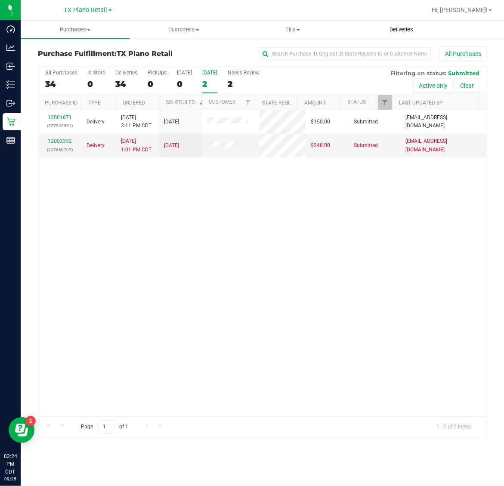
click at [397, 29] on span "Deliveries" at bounding box center [401, 30] width 47 height 8
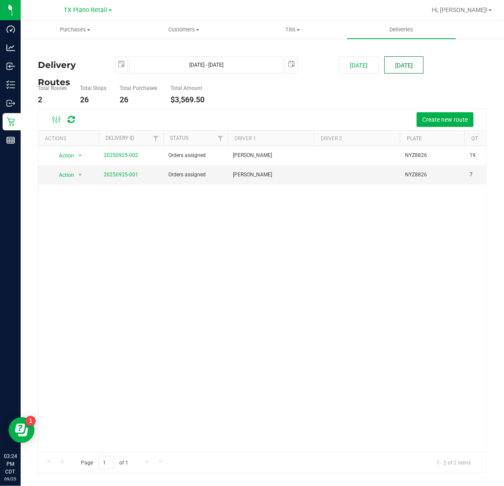
click at [386, 59] on button "[DATE]" at bounding box center [403, 64] width 39 height 17
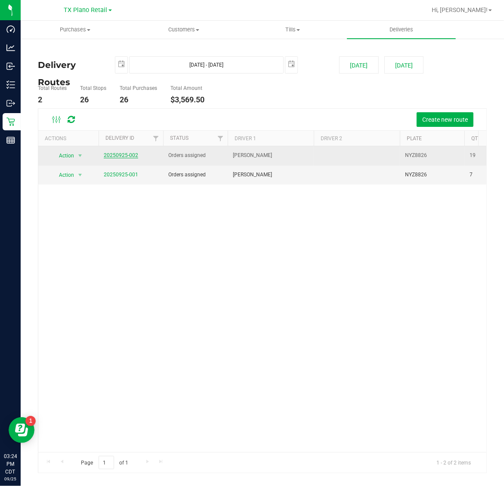
click at [121, 155] on link "20250925-002" at bounding box center [121, 155] width 34 height 6
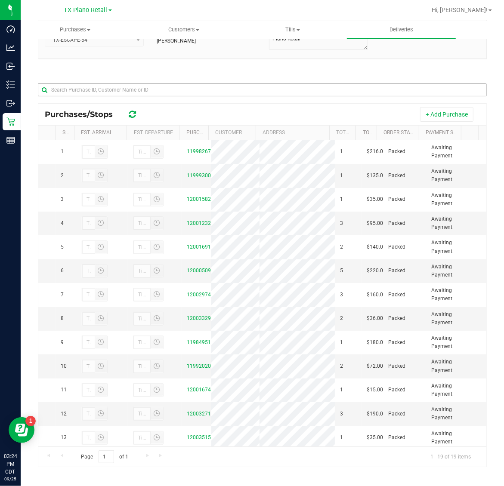
scroll to position [102, 0]
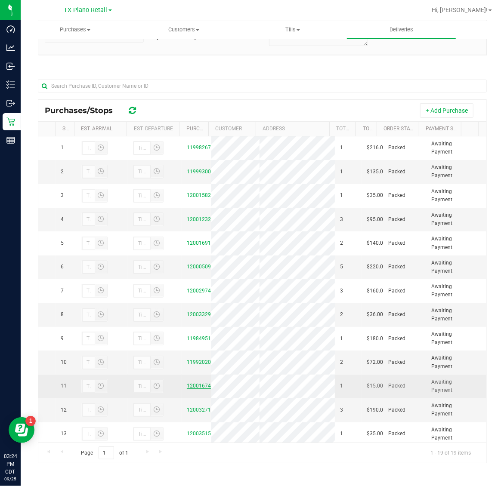
click at [199, 389] on link "12001674" at bounding box center [199, 386] width 24 height 6
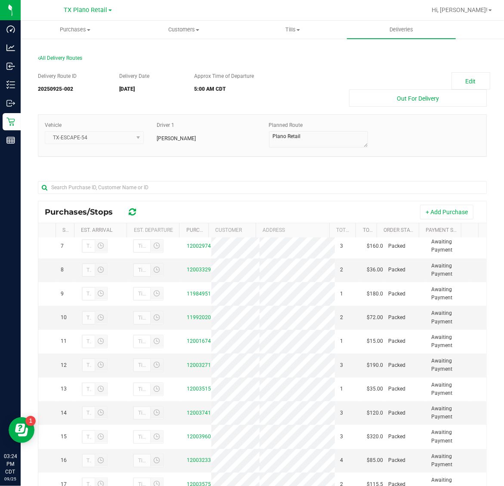
scroll to position [102, 0]
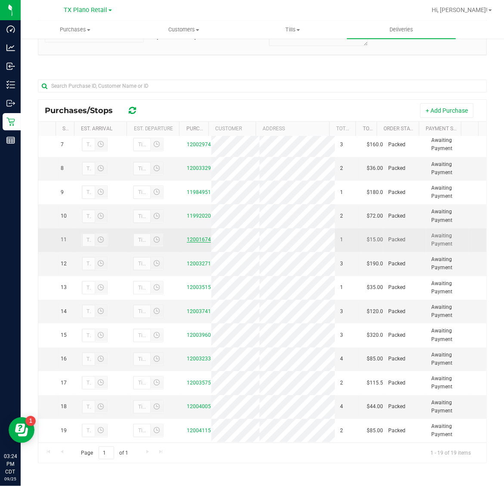
click at [196, 237] on link "12001674" at bounding box center [199, 240] width 24 height 6
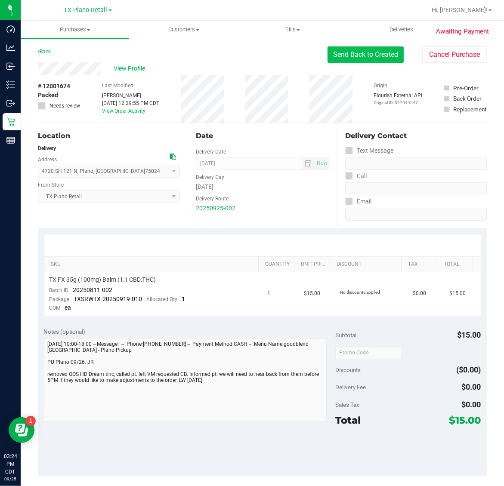
click at [354, 53] on button "Send Back to Created" at bounding box center [365, 54] width 76 height 16
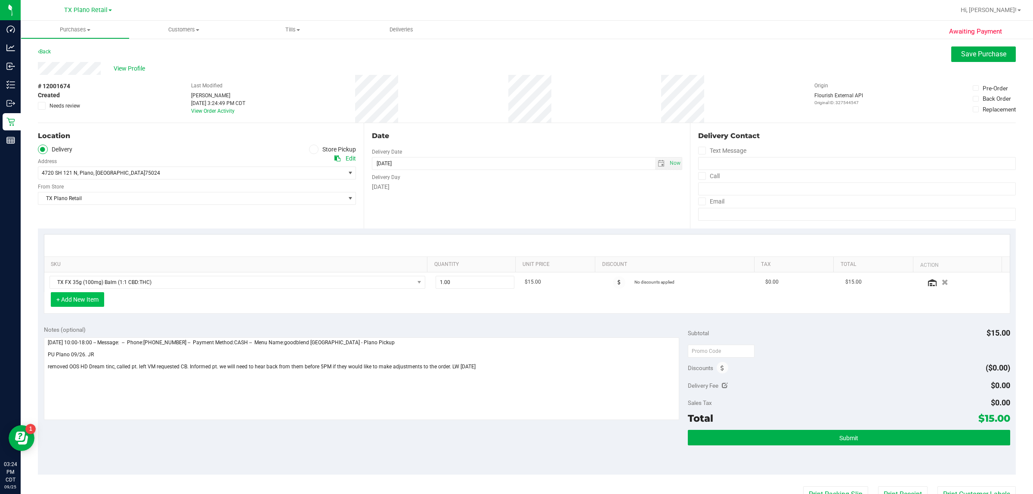
click at [83, 302] on button "+ Add New Item" at bounding box center [77, 299] width 53 height 15
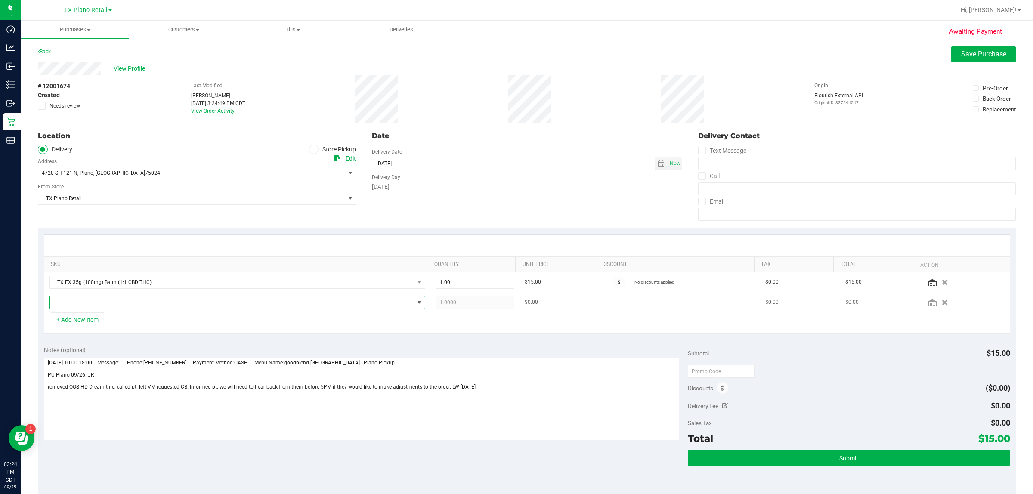
click at [202, 302] on span "NO DATA FOUND" at bounding box center [232, 302] width 364 height 12
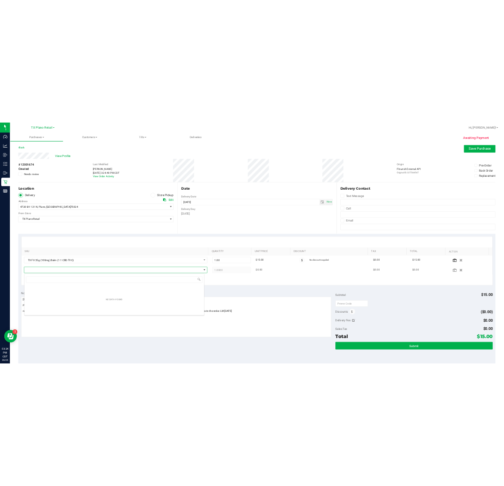
scroll to position [13, 369]
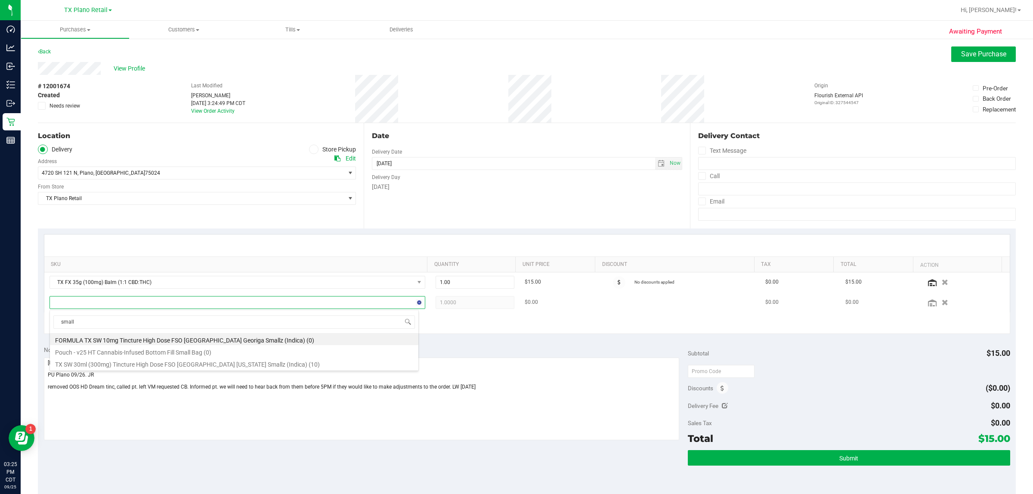
type input "smallz"
click at [240, 353] on li "TX SW 30ml (300mg) Tincture High Dose FSO TX Georgia Smallz (Indica) (10)" at bounding box center [234, 351] width 368 height 12
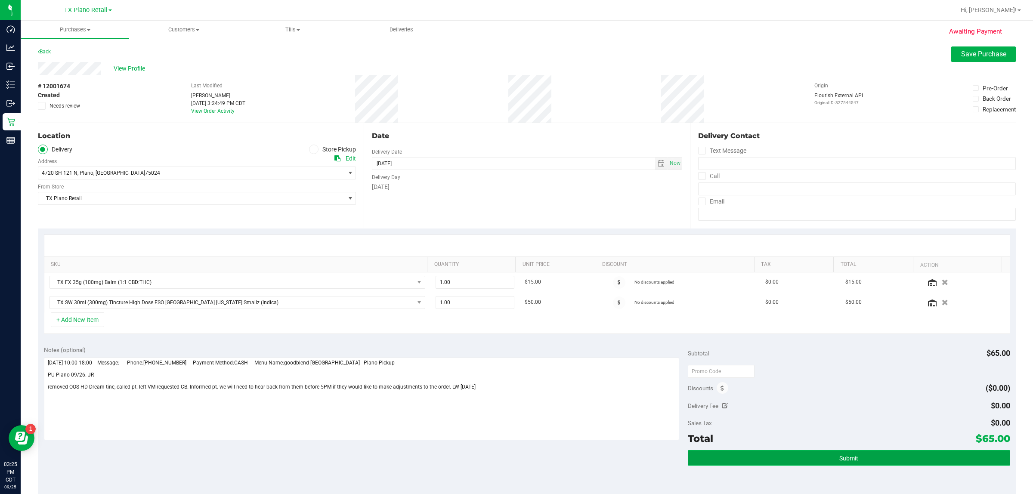
click at [503, 462] on button "Submit" at bounding box center [848, 457] width 322 height 15
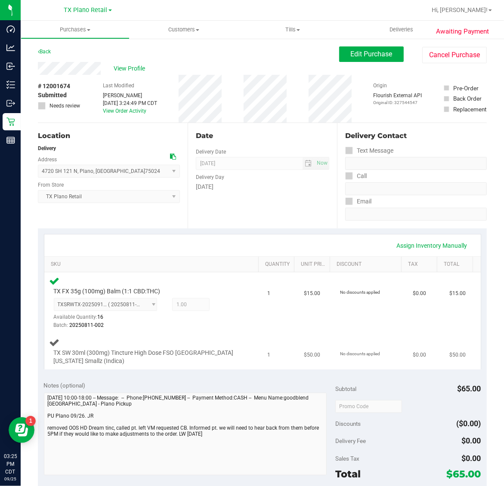
scroll to position [108, 0]
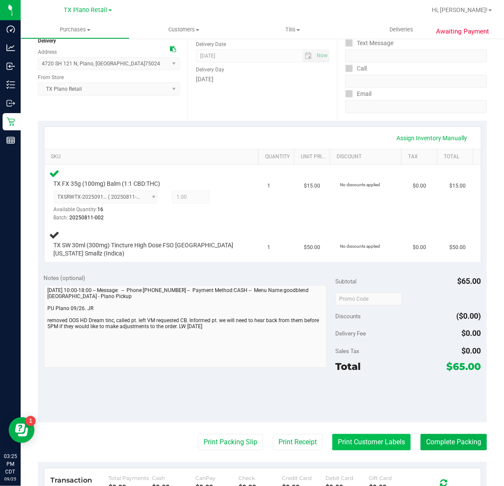
click at [344, 434] on button "Print Customer Labels" at bounding box center [371, 442] width 78 height 16
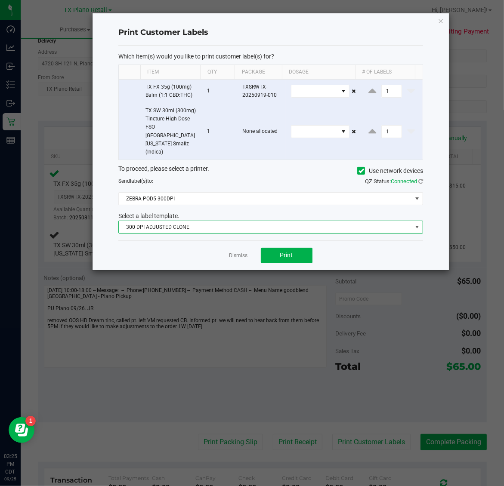
click at [271, 221] on span "300 DPI ADJUSTED CLONE" at bounding box center [265, 227] width 293 height 12
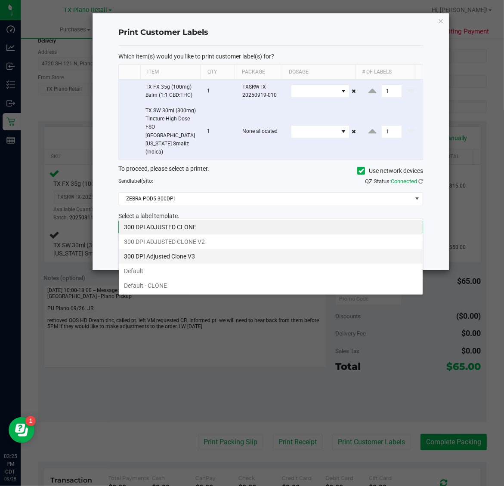
scroll to position [13, 305]
click at [220, 261] on li "300 DPI Adjusted Clone V3" at bounding box center [271, 256] width 304 height 15
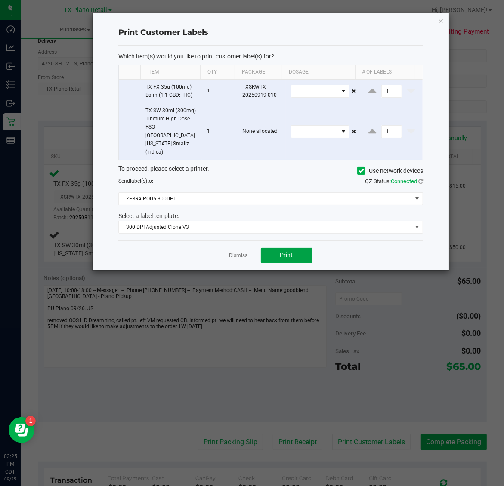
click at [273, 248] on button "Print" at bounding box center [287, 255] width 52 height 15
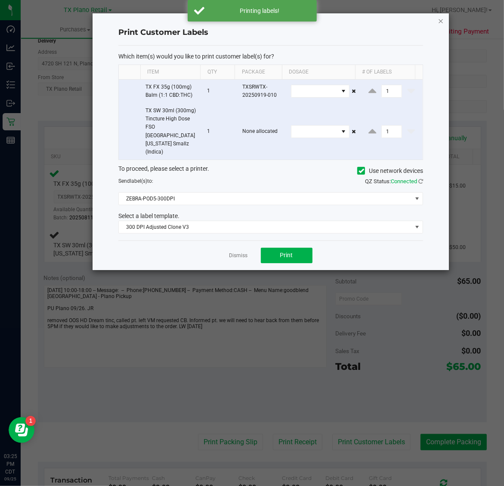
click at [438, 22] on icon "button" at bounding box center [441, 20] width 6 height 10
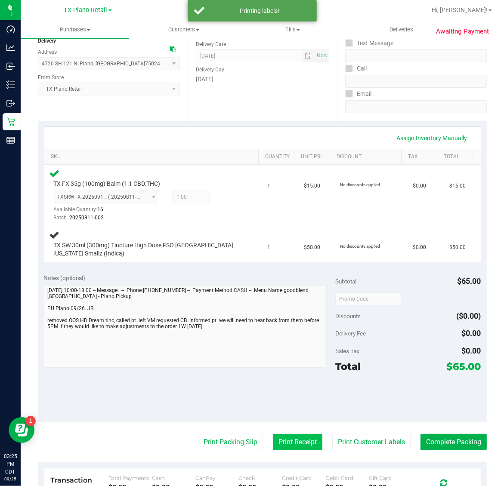
click at [278, 438] on button "Print Receipt" at bounding box center [297, 442] width 49 height 16
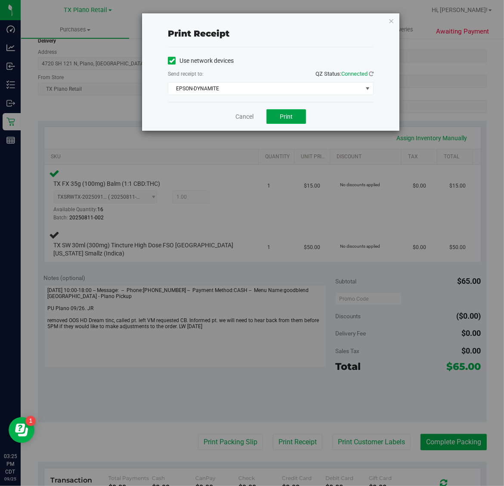
click at [280, 116] on span "Print" at bounding box center [286, 116] width 13 height 7
click at [391, 19] on icon "button" at bounding box center [391, 20] width 6 height 10
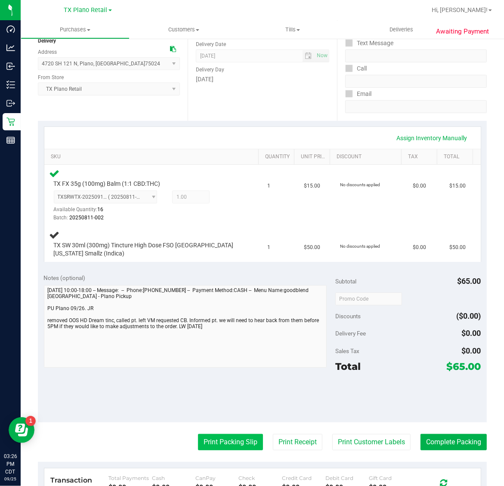
click at [222, 437] on button "Print Packing Slip" at bounding box center [230, 442] width 65 height 16
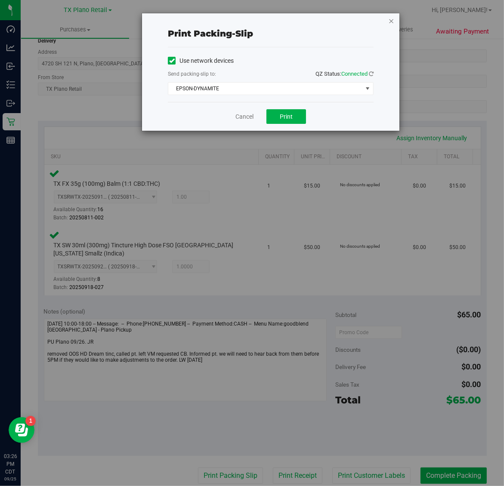
click at [391, 19] on icon "button" at bounding box center [391, 20] width 6 height 10
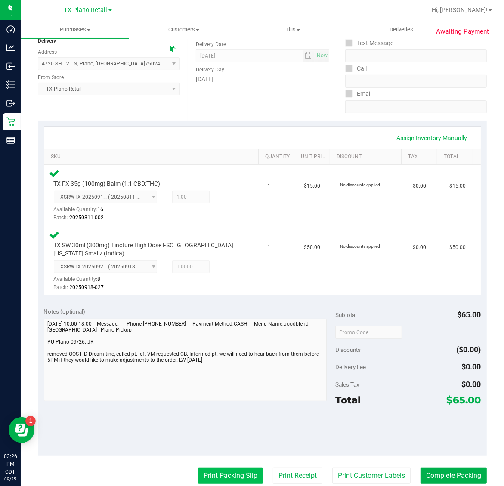
click at [234, 474] on button "Print Packing Slip" at bounding box center [230, 476] width 65 height 16
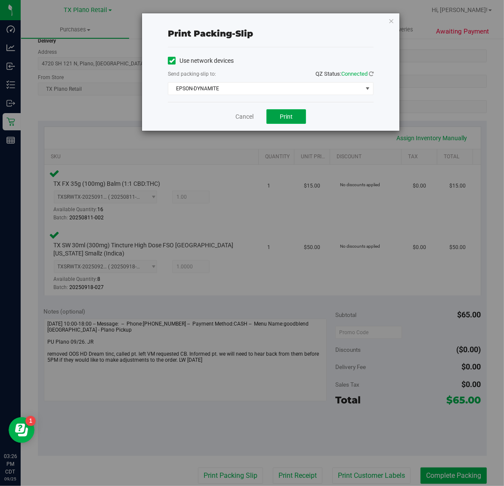
click at [304, 117] on button "Print" at bounding box center [286, 116] width 40 height 15
click at [390, 20] on icon "button" at bounding box center [391, 20] width 6 height 10
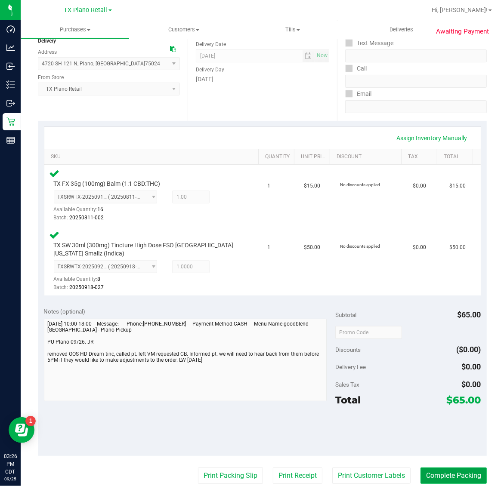
click at [439, 476] on button "Complete Packing" at bounding box center [453, 476] width 66 height 16
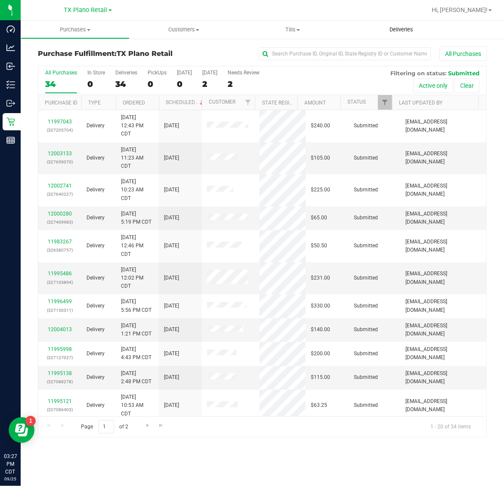
click at [396, 27] on span "Deliveries" at bounding box center [401, 30] width 47 height 8
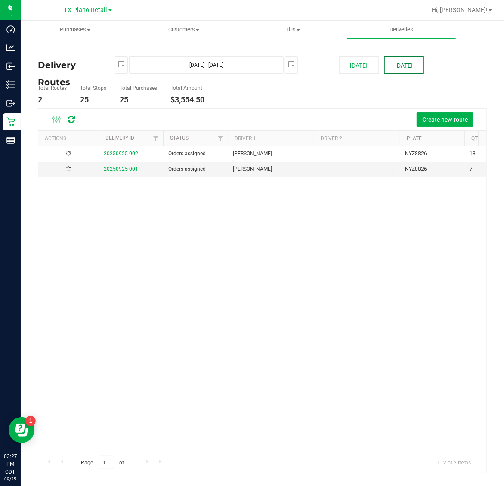
click at [407, 60] on button "[DATE]" at bounding box center [403, 64] width 39 height 17
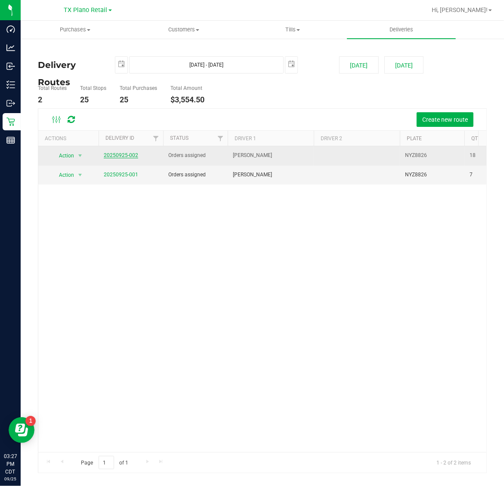
click at [132, 153] on link "20250925-002" at bounding box center [121, 155] width 34 height 6
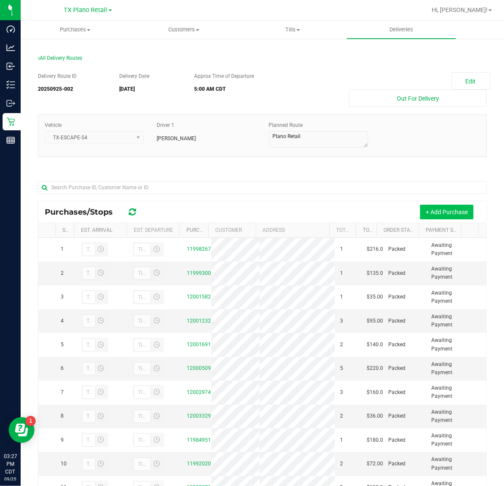
click at [436, 207] on button "+ Add Purchase" at bounding box center [446, 212] width 53 height 15
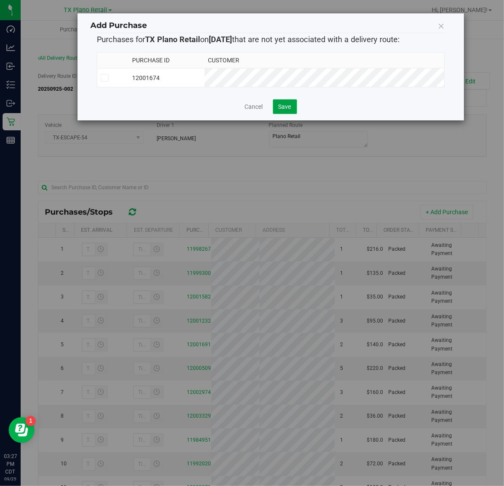
click at [295, 108] on button "Save" at bounding box center [285, 106] width 24 height 15
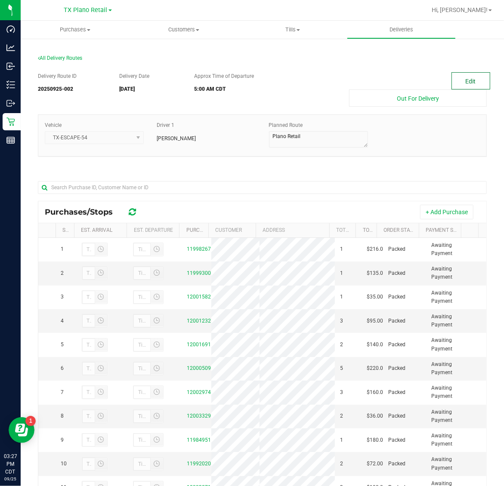
click at [466, 76] on button "Edit" at bounding box center [470, 80] width 39 height 17
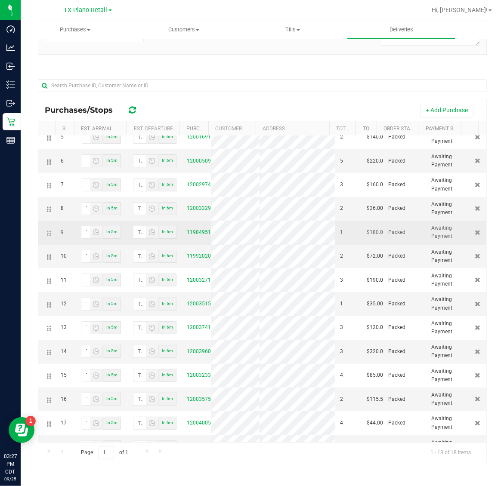
scroll to position [173, 0]
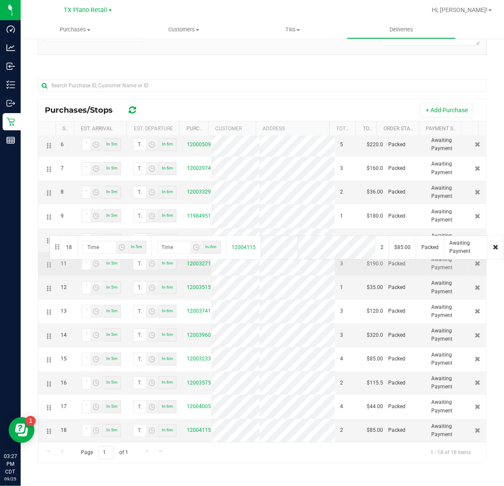
drag, startPoint x: 49, startPoint y: 434, endPoint x: 48, endPoint y: 234, distance: 199.2
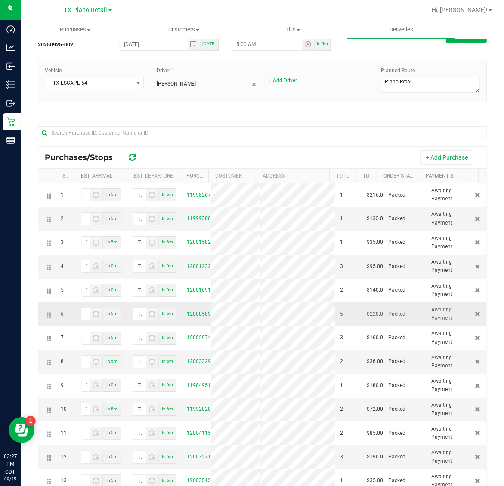
scroll to position [0, 0]
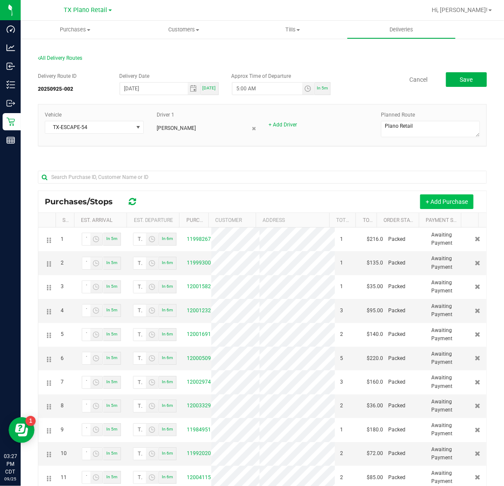
click at [442, 197] on button "+ Add Purchase" at bounding box center [446, 201] width 53 height 15
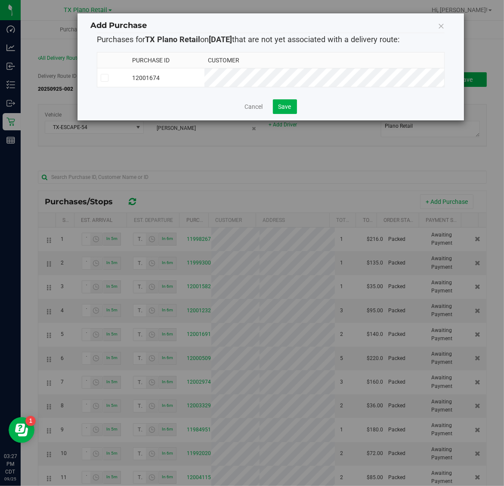
click at [204, 80] on td "12001674" at bounding box center [167, 77] width 76 height 19
drag, startPoint x: 287, startPoint y: 111, endPoint x: 290, endPoint y: 117, distance: 6.2
click at [287, 110] on span "Save" at bounding box center [284, 106] width 13 height 7
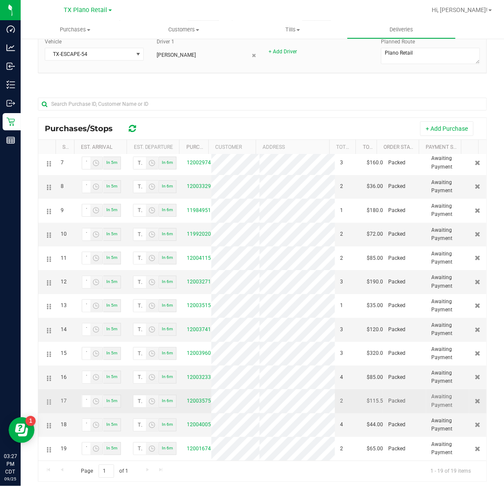
scroll to position [92, 0]
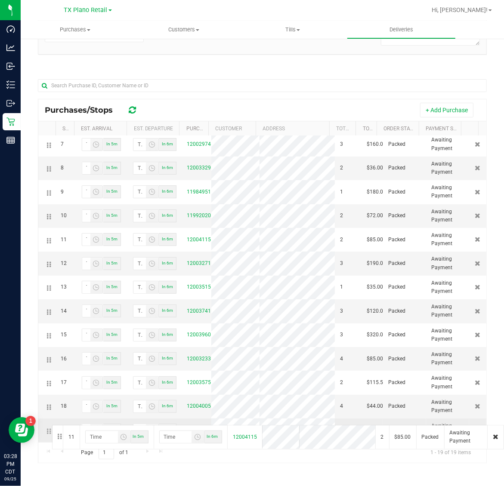
drag, startPoint x: 48, startPoint y: 197, endPoint x: 51, endPoint y: 424, distance: 227.6
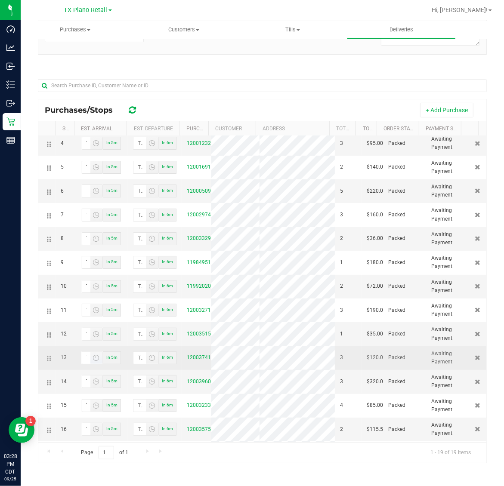
scroll to position [197, 0]
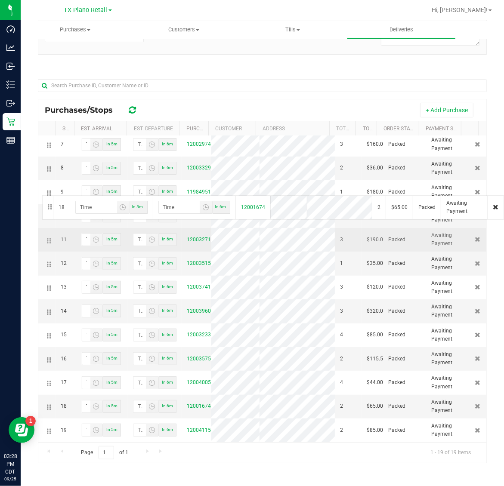
drag, startPoint x: 46, startPoint y: 409, endPoint x: 41, endPoint y: 194, distance: 214.3
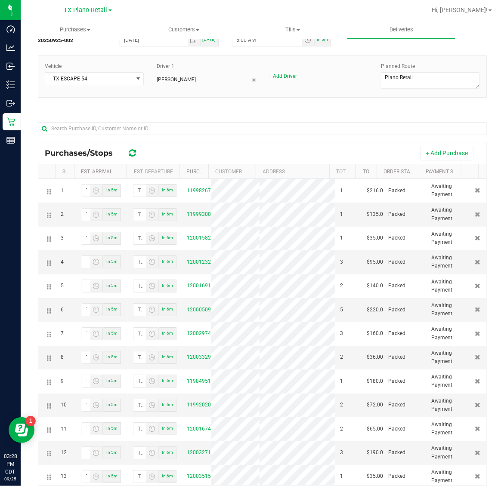
scroll to position [0, 0]
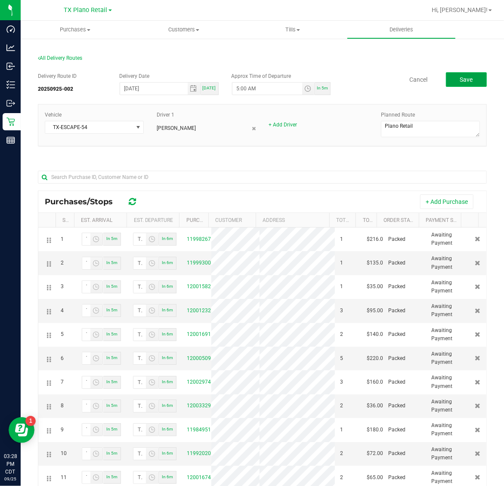
click at [469, 74] on button "Save" at bounding box center [466, 79] width 41 height 15
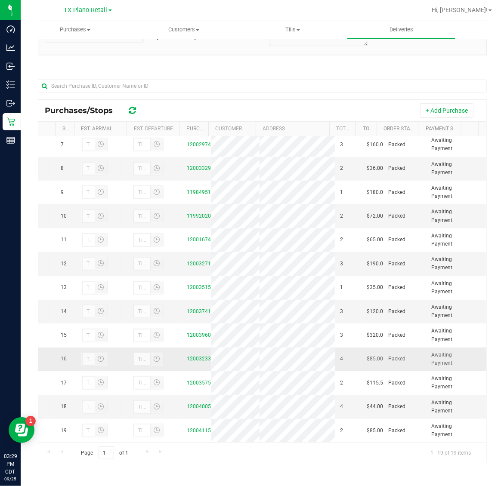
scroll to position [197, 0]
click at [81, 24] on uib-tab-heading "Purchases Summary of purchases Fulfillment All purchases" at bounding box center [75, 30] width 109 height 18
click at [75, 65] on li "Fulfillment" at bounding box center [75, 62] width 109 height 10
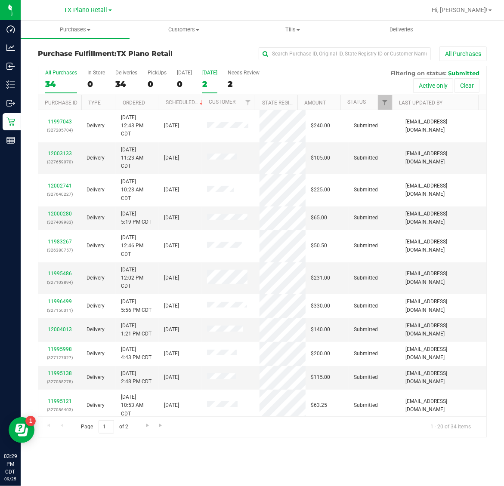
click at [208, 78] on label "[DATE] 2" at bounding box center [209, 82] width 15 height 24
click at [0, 0] on input "[DATE] 2" at bounding box center [0, 0] width 0 height 0
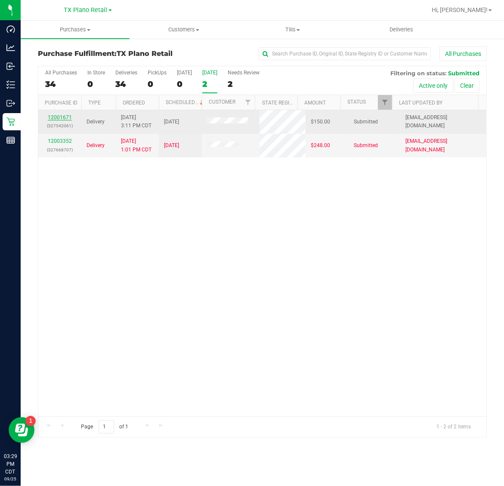
click at [61, 117] on link "12001671" at bounding box center [60, 117] width 24 height 6
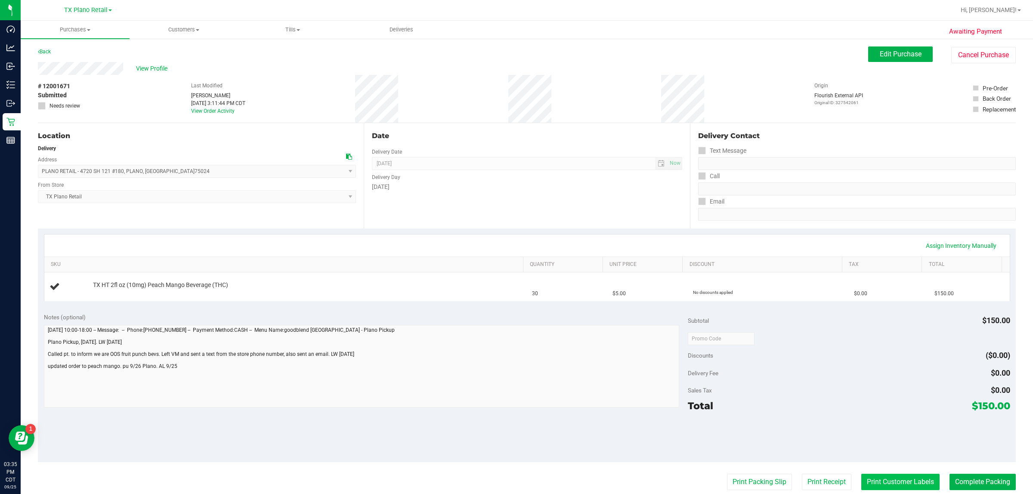
click at [503, 486] on button "Print Customer Labels" at bounding box center [900, 482] width 78 height 16
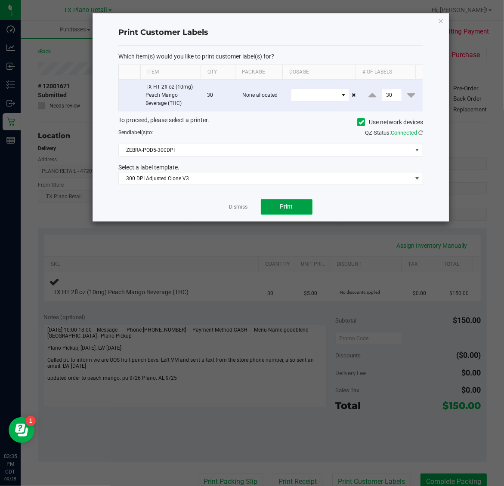
click at [283, 202] on button "Print" at bounding box center [287, 206] width 52 height 15
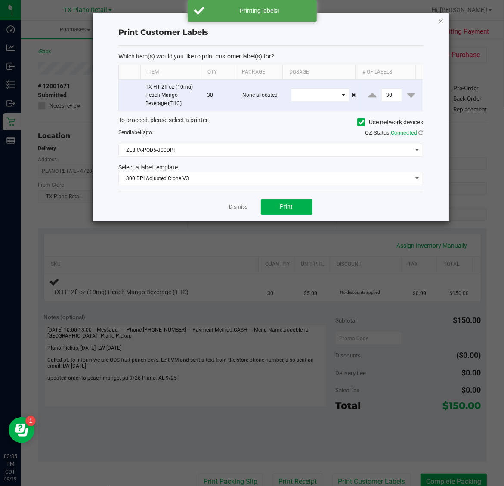
click at [438, 18] on icon "button" at bounding box center [441, 20] width 6 height 10
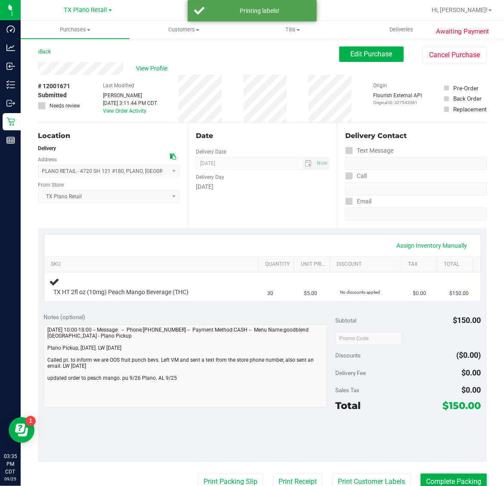
scroll to position [4, 0]
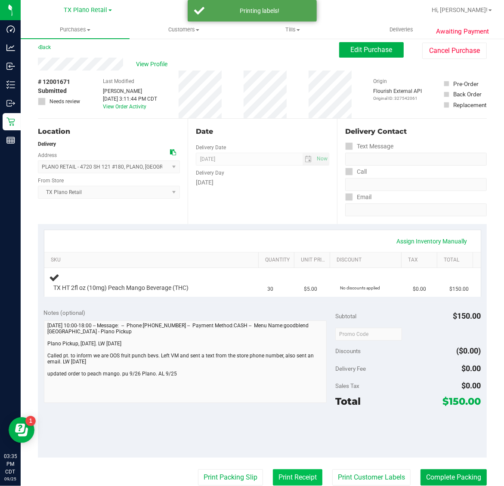
click at [285, 474] on button "Print Receipt" at bounding box center [297, 477] width 49 height 16
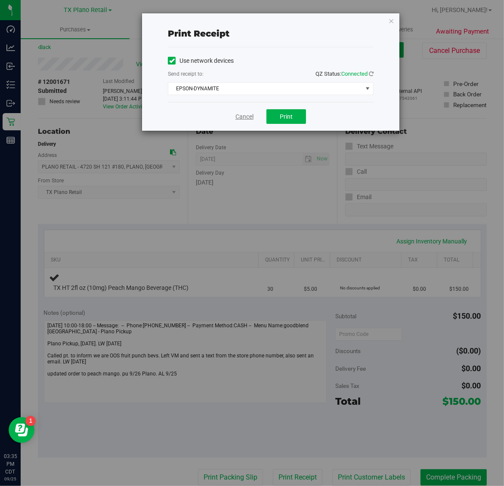
click at [248, 120] on link "Cancel" at bounding box center [244, 116] width 18 height 9
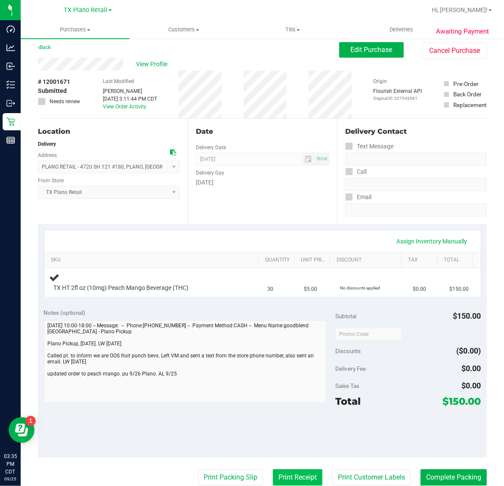
click at [295, 481] on button "Print Receipt" at bounding box center [297, 477] width 49 height 16
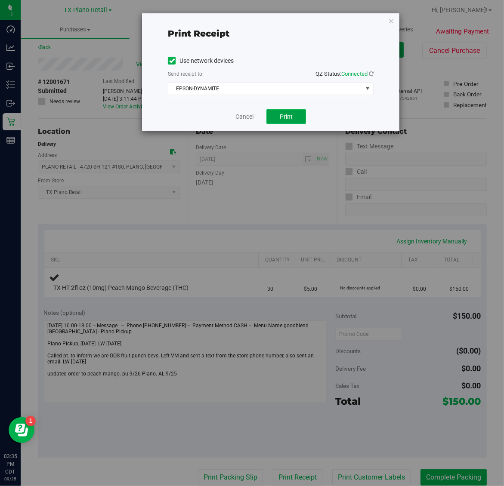
click at [295, 114] on button "Print" at bounding box center [286, 116] width 40 height 15
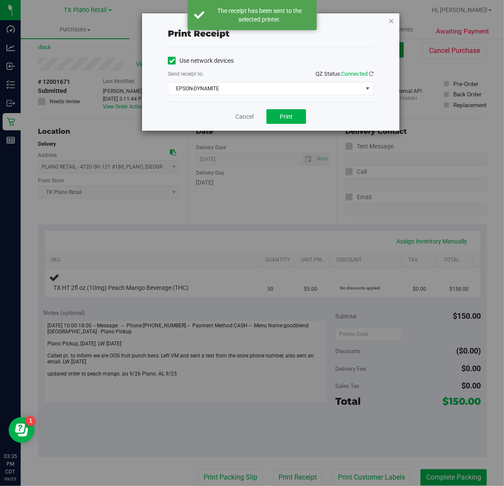
click at [388, 18] on icon "button" at bounding box center [391, 20] width 6 height 10
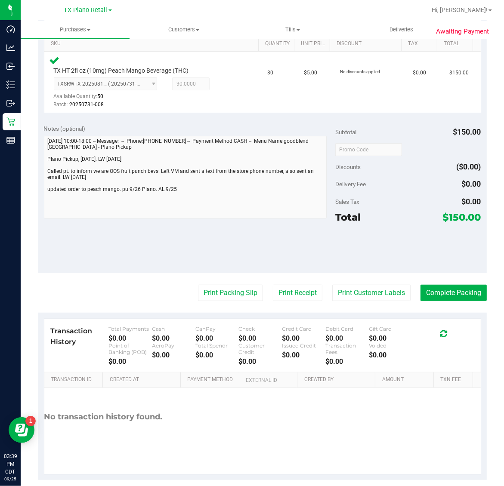
scroll to position [222, 0]
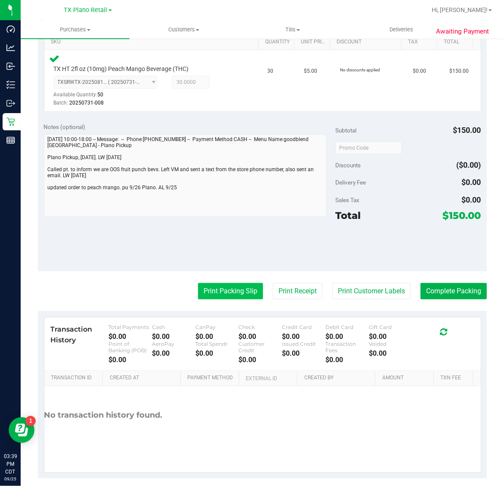
click at [221, 293] on button "Print Packing Slip" at bounding box center [230, 291] width 65 height 16
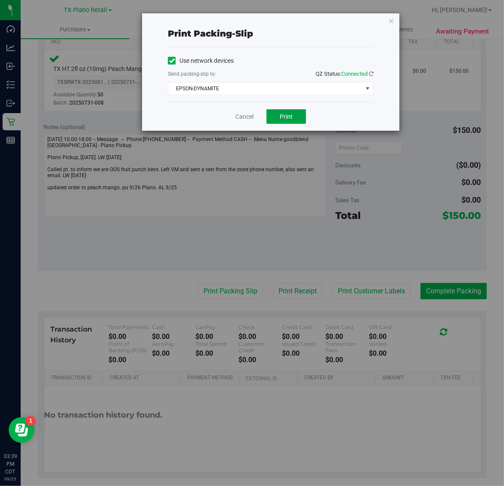
click at [289, 117] on span "Print" at bounding box center [286, 116] width 13 height 7
click at [403, 16] on div "Print packing-slip Use network devices Send packing-slip to: QZ Status: Connect…" at bounding box center [255, 243] width 510 height 486
click at [402, 34] on div "Print packing-slip Use network devices Send packing-slip to: QZ Status: Connect…" at bounding box center [255, 243] width 510 height 486
click at [390, 16] on icon "button" at bounding box center [391, 20] width 6 height 10
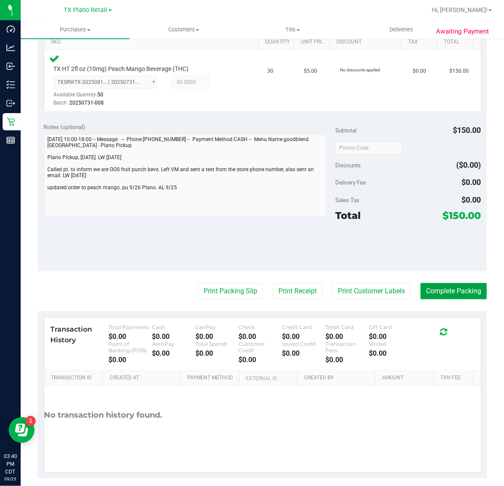
click at [446, 289] on button "Complete Packing" at bounding box center [453, 291] width 66 height 16
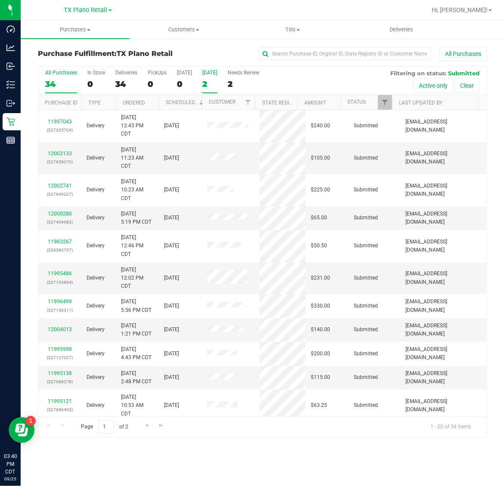
click at [213, 82] on div "2" at bounding box center [209, 84] width 15 height 10
click at [0, 0] on input "[DATE] 2" at bounding box center [0, 0] width 0 height 0
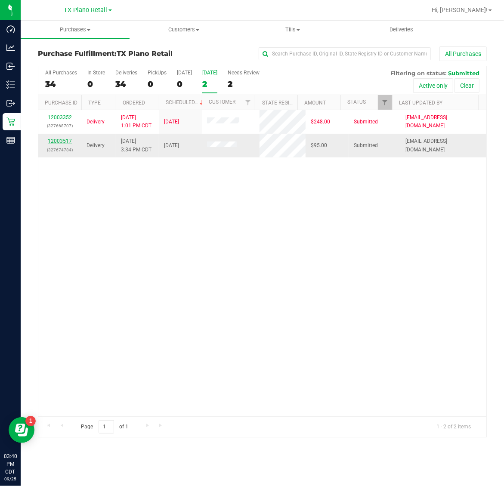
click at [58, 143] on link "12003517" at bounding box center [60, 141] width 24 height 6
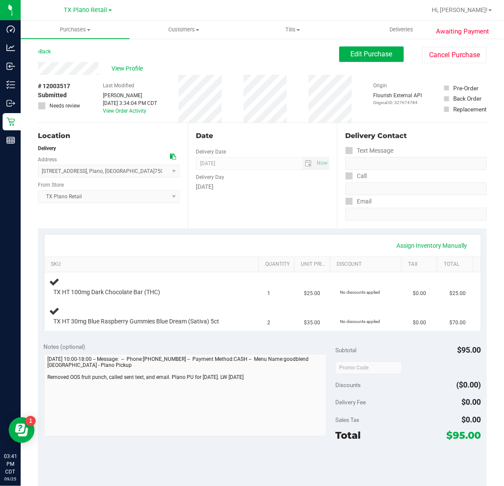
click at [56, 85] on span "# 12003517" at bounding box center [54, 86] width 32 height 9
copy span "12003517"
click at [131, 111] on link "View Order Activity" at bounding box center [124, 111] width 43 height 6
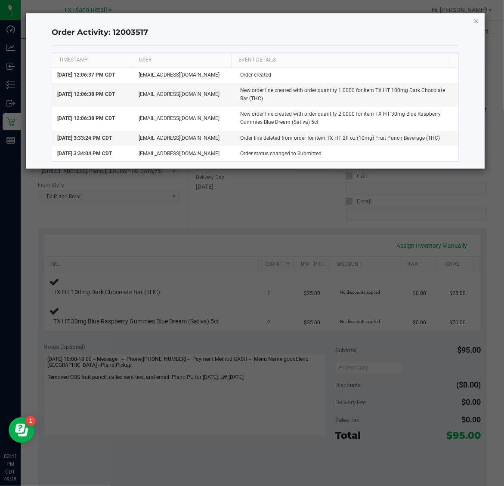
click at [476, 17] on icon "button" at bounding box center [476, 20] width 6 height 10
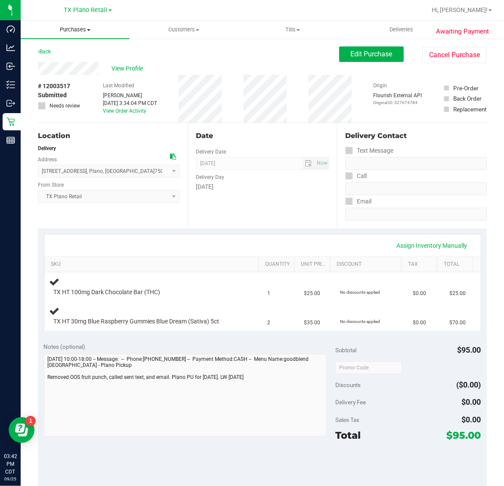
click at [65, 28] on span "Purchases" at bounding box center [75, 30] width 109 height 8
click at [74, 59] on li "Fulfillment" at bounding box center [75, 62] width 109 height 10
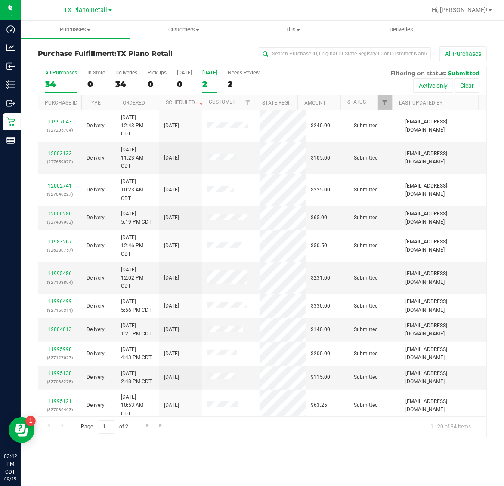
click at [204, 78] on label "[DATE] 2" at bounding box center [209, 82] width 15 height 24
click at [0, 0] on input "[DATE] 2" at bounding box center [0, 0] width 0 height 0
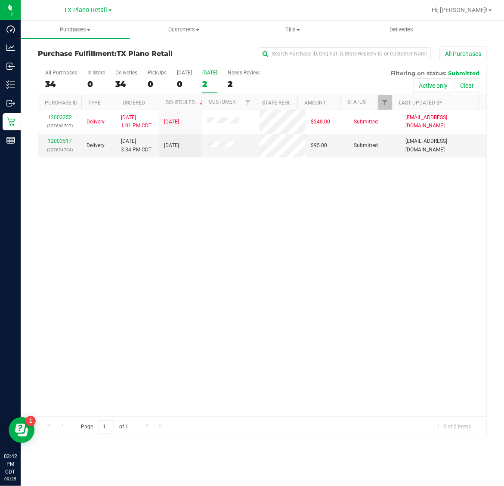
click at [80, 7] on span "TX Plano Retail" at bounding box center [85, 10] width 43 height 8
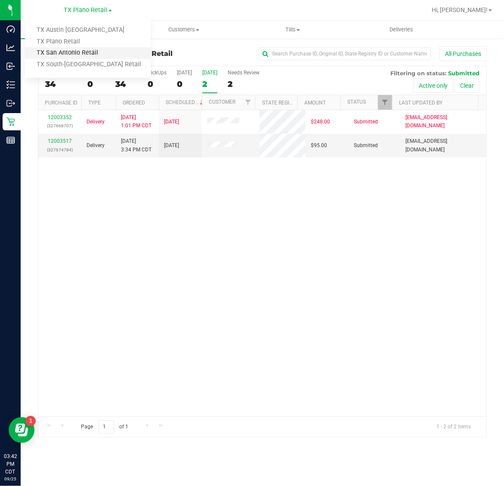
click at [76, 52] on link "TX San Antonio Retail" at bounding box center [88, 53] width 126 height 12
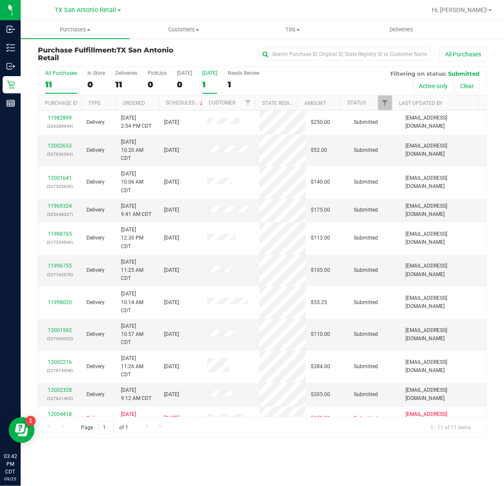
click at [209, 80] on div "1" at bounding box center [209, 85] width 15 height 10
click at [0, 0] on input "[DATE] 1" at bounding box center [0, 0] width 0 height 0
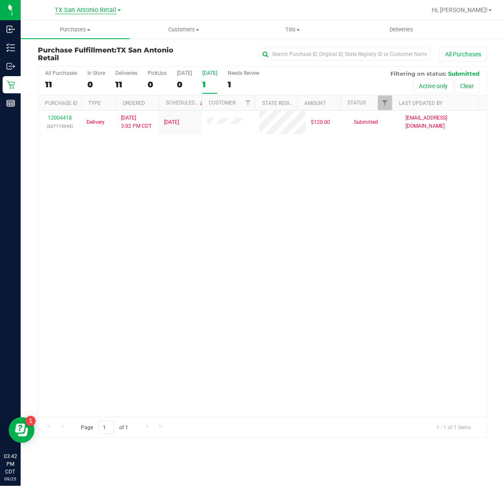
click at [89, 10] on span "TX San Antonio Retail" at bounding box center [86, 10] width 62 height 8
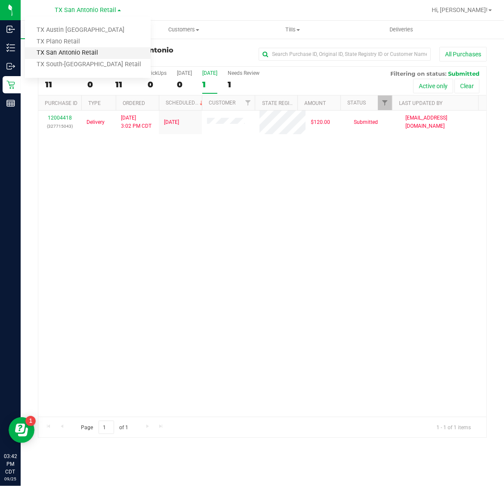
click at [78, 54] on link "TX San Antonio Retail" at bounding box center [88, 53] width 126 height 12
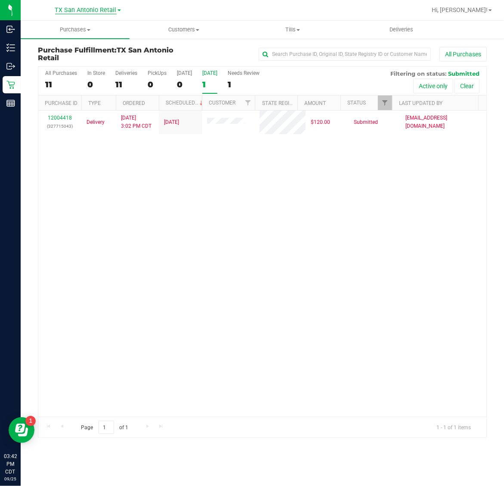
click at [80, 7] on span "TX San Antonio Retail" at bounding box center [86, 10] width 62 height 8
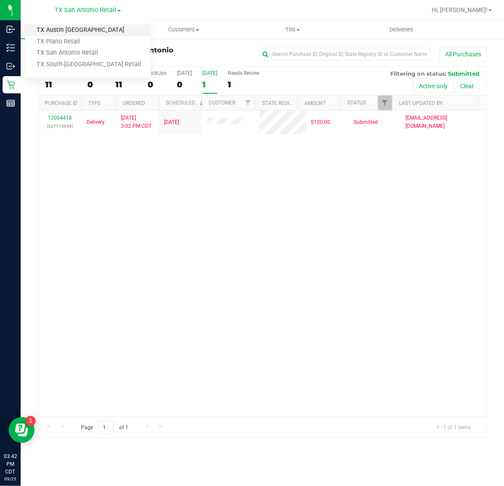
click at [73, 31] on link "TX Austin [GEOGRAPHIC_DATA]" at bounding box center [88, 31] width 126 height 12
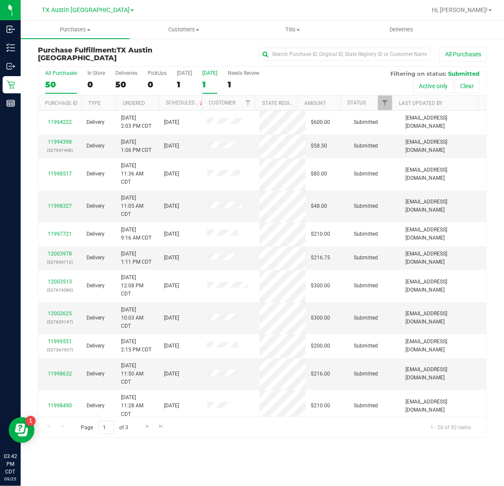
click at [203, 81] on div "1" at bounding box center [209, 85] width 15 height 10
click at [0, 0] on input "[DATE] 1" at bounding box center [0, 0] width 0 height 0
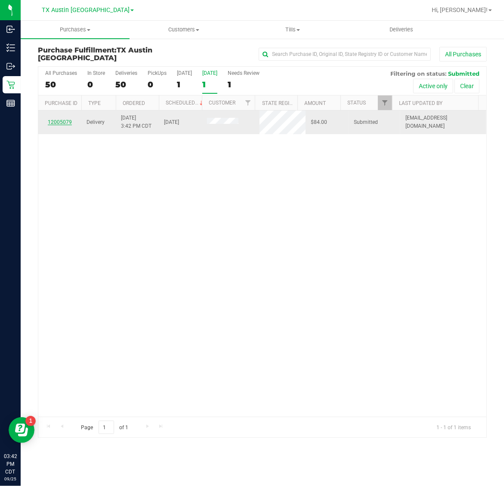
click at [61, 121] on link "12005079" at bounding box center [60, 122] width 24 height 6
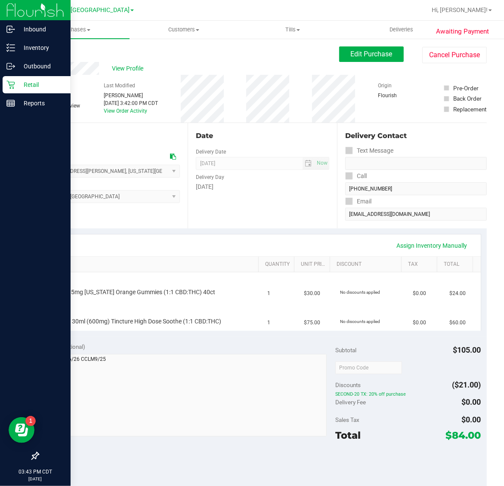
click at [14, 84] on icon at bounding box center [10, 85] width 8 height 8
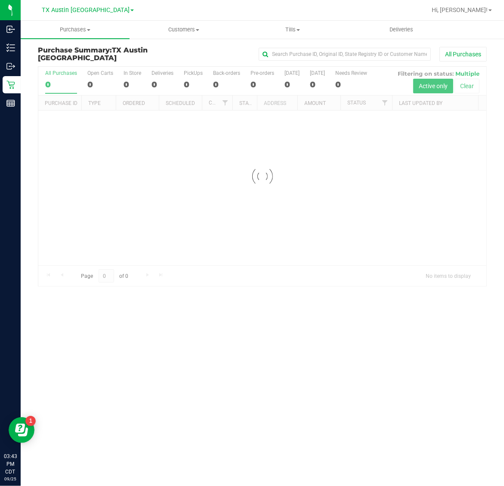
click at [84, 6] on link "TX Austin [GEOGRAPHIC_DATA]" at bounding box center [88, 10] width 92 height 8
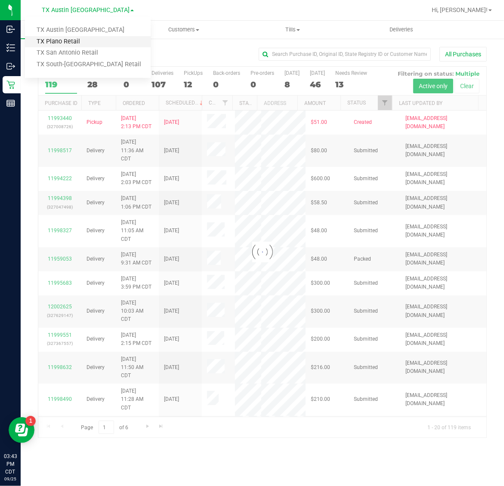
click at [74, 40] on link "TX Plano Retail" at bounding box center [88, 42] width 126 height 12
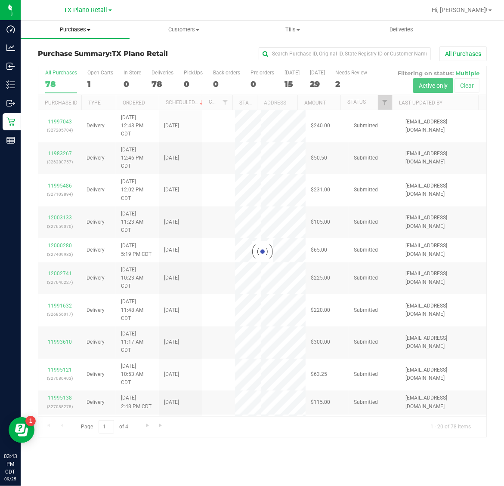
click at [74, 26] on span "Purchases" at bounding box center [75, 30] width 109 height 8
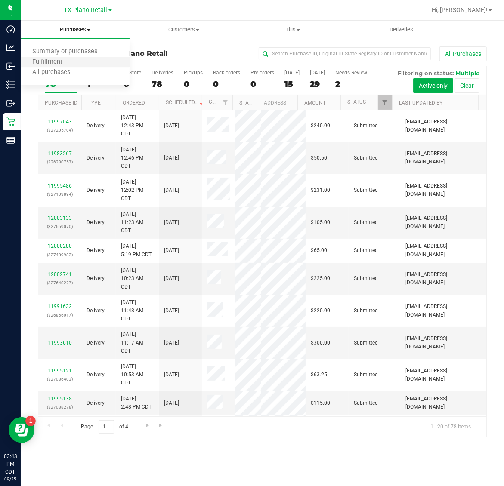
click at [74, 59] on li "Fulfillment" at bounding box center [75, 62] width 109 height 10
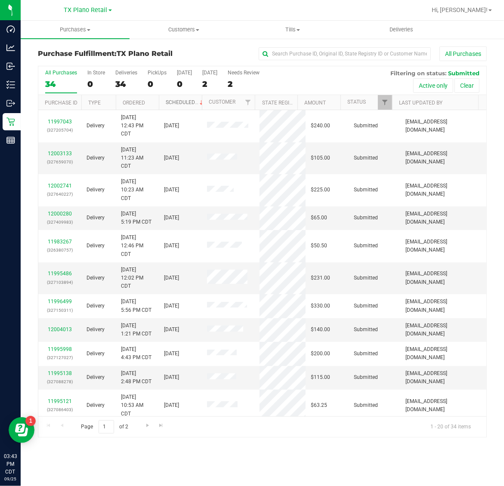
click at [179, 104] on link "Scheduled" at bounding box center [185, 102] width 39 height 6
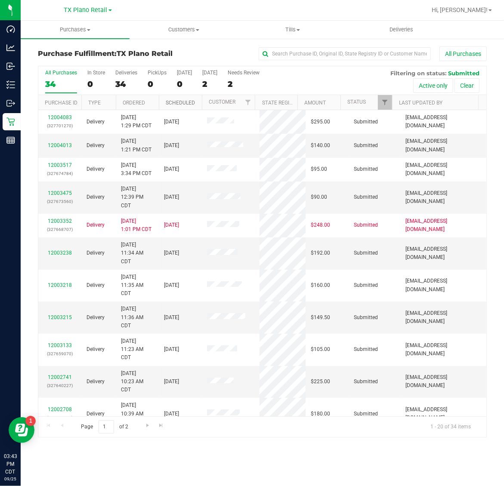
click at [179, 104] on link "Scheduled" at bounding box center [180, 103] width 29 height 6
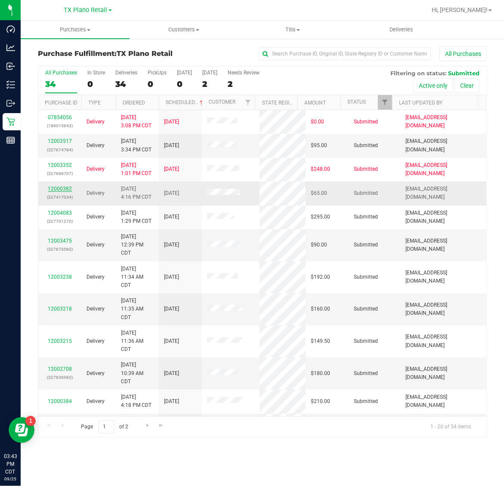
click at [62, 189] on link "12000382" at bounding box center [60, 189] width 24 height 6
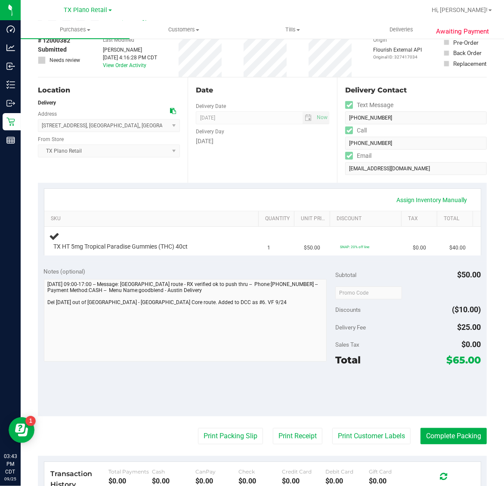
scroll to position [161, 0]
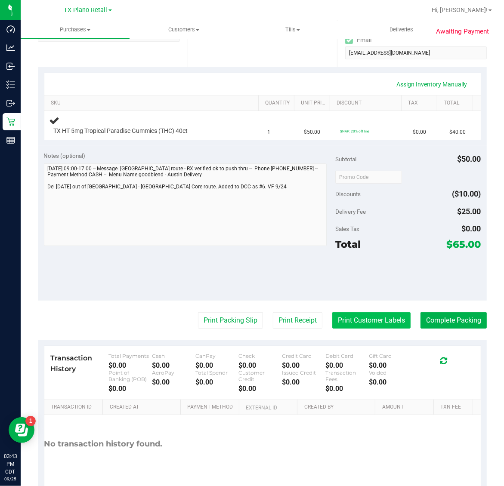
click at [356, 321] on button "Print Customer Labels" at bounding box center [371, 320] width 78 height 16
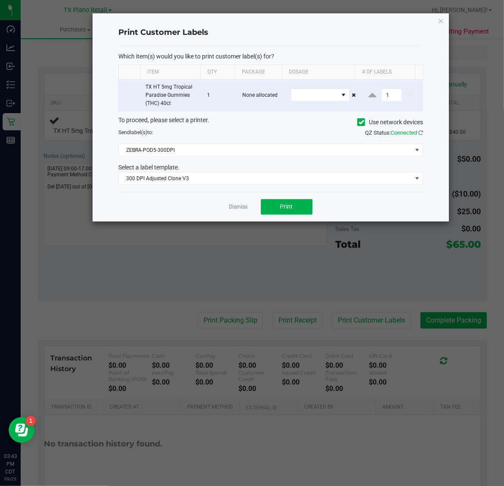
click at [285, 196] on div "Dismiss Print" at bounding box center [270, 207] width 305 height 30
click at [292, 213] on button "Print" at bounding box center [287, 206] width 52 height 15
click at [442, 20] on icon "button" at bounding box center [441, 20] width 6 height 10
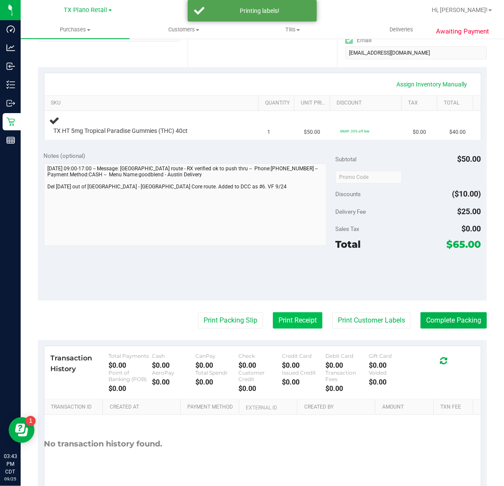
click at [298, 316] on button "Print Receipt" at bounding box center [297, 320] width 49 height 16
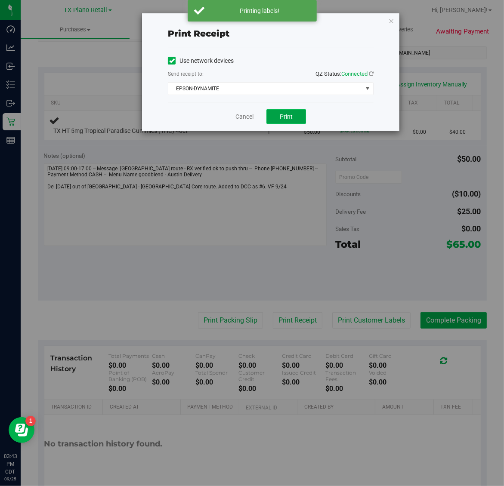
click at [289, 120] on span "Print" at bounding box center [286, 116] width 13 height 7
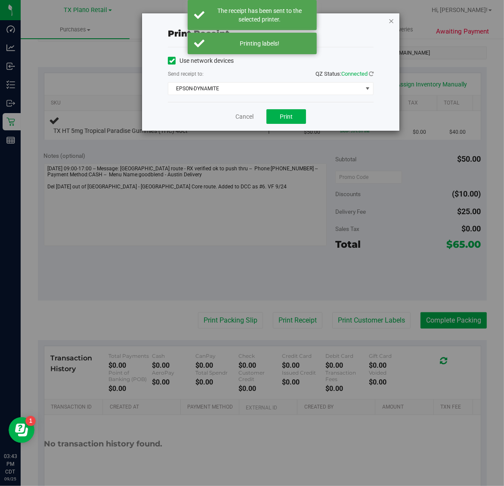
click at [390, 19] on icon "button" at bounding box center [391, 20] width 6 height 10
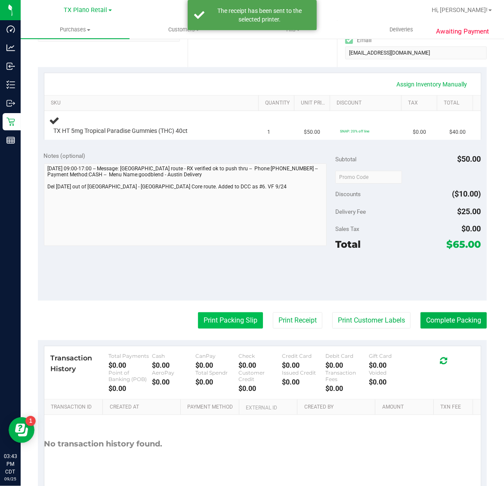
click at [219, 318] on button "Print Packing Slip" at bounding box center [230, 320] width 65 height 16
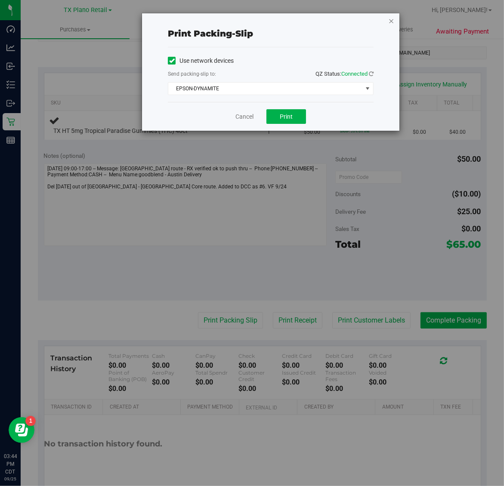
click at [394, 15] on icon "button" at bounding box center [391, 20] width 6 height 10
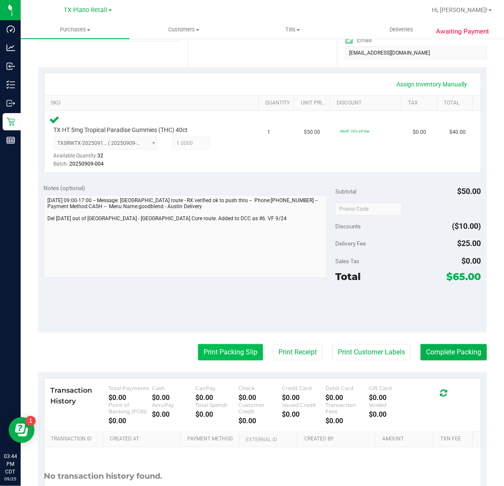
click at [225, 352] on button "Print Packing Slip" at bounding box center [230, 352] width 65 height 16
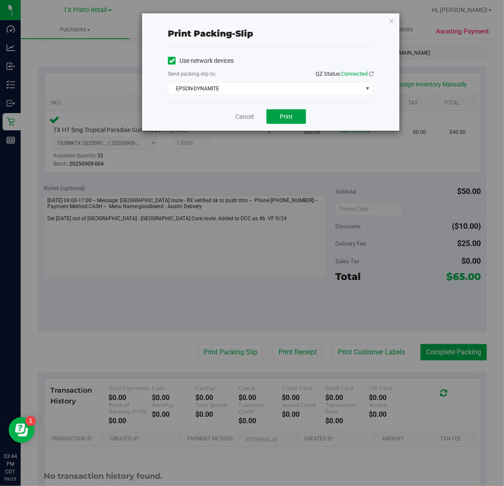
click at [300, 118] on button "Print" at bounding box center [286, 116] width 40 height 15
click at [390, 18] on icon "button" at bounding box center [391, 20] width 6 height 10
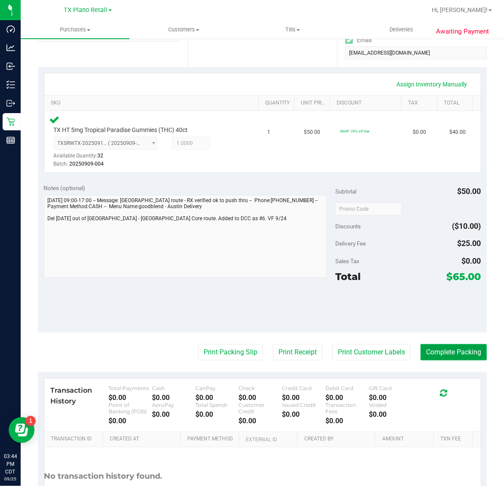
click at [441, 351] on button "Complete Packing" at bounding box center [453, 352] width 66 height 16
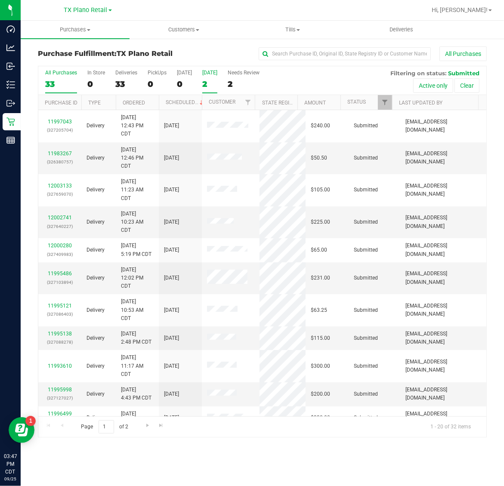
click at [212, 77] on label "[DATE] 2" at bounding box center [209, 82] width 15 height 24
click at [0, 0] on input "[DATE] 2" at bounding box center [0, 0] width 0 height 0
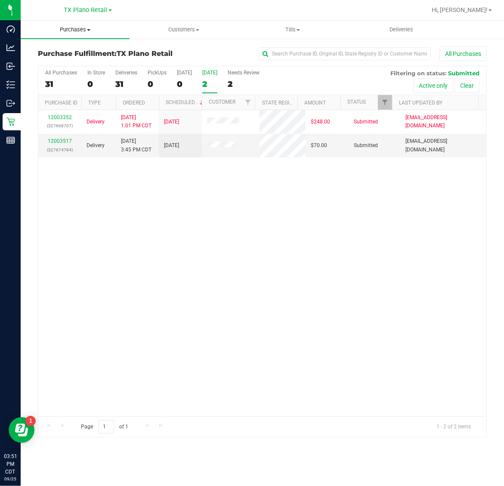
click at [72, 32] on span "Purchases" at bounding box center [75, 30] width 109 height 8
click at [82, 9] on span "TX Plano Retail" at bounding box center [85, 10] width 43 height 8
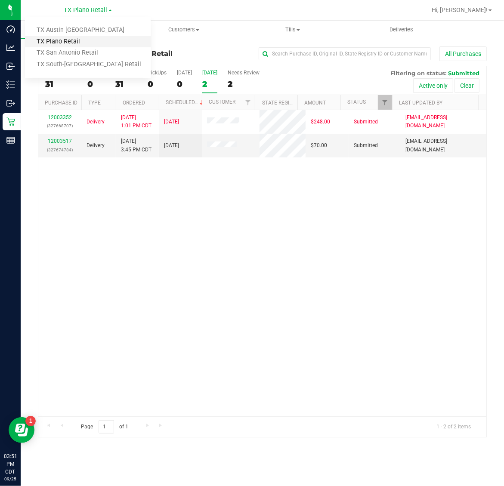
click at [69, 43] on link "TX Plano Retail" at bounding box center [88, 42] width 126 height 12
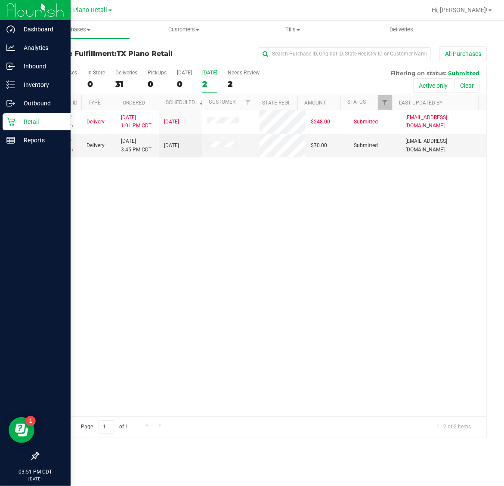
click at [29, 117] on p "Retail" at bounding box center [41, 122] width 52 height 10
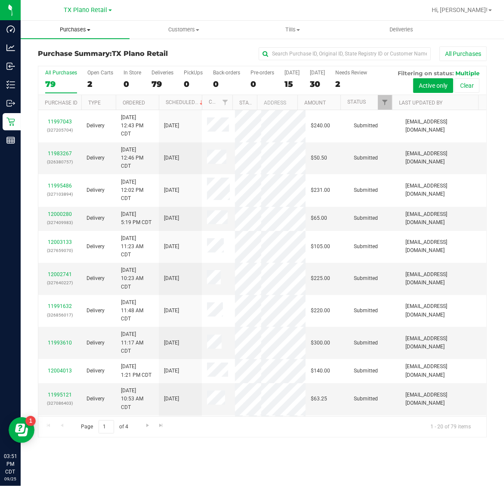
click at [68, 33] on span "Purchases" at bounding box center [75, 30] width 109 height 8
click at [71, 61] on span "Fulfillment" at bounding box center [47, 62] width 53 height 7
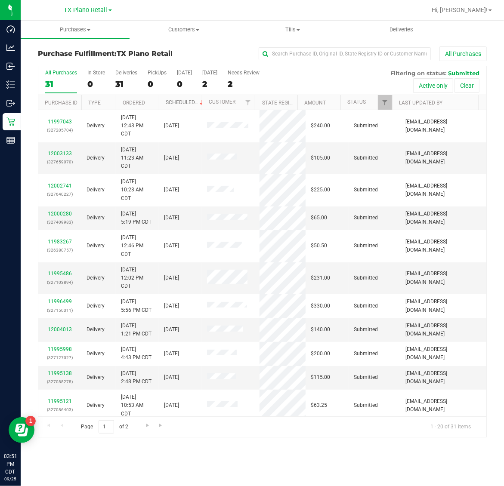
click at [176, 105] on link "Scheduled" at bounding box center [185, 102] width 39 height 6
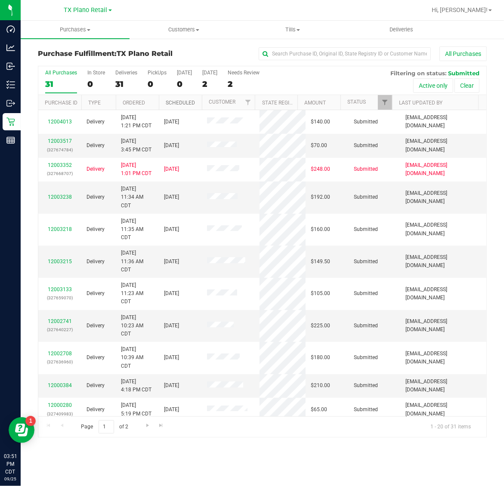
click at [176, 105] on link "Scheduled" at bounding box center [180, 103] width 29 height 6
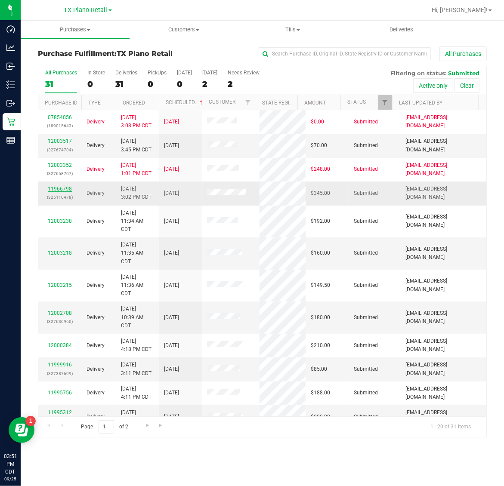
click at [61, 190] on link "11966798" at bounding box center [60, 189] width 24 height 6
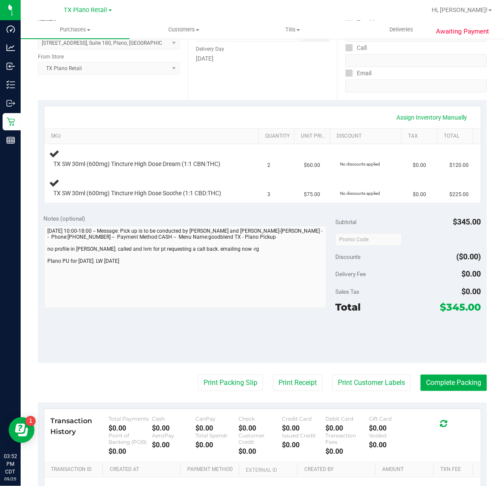
scroll to position [161, 0]
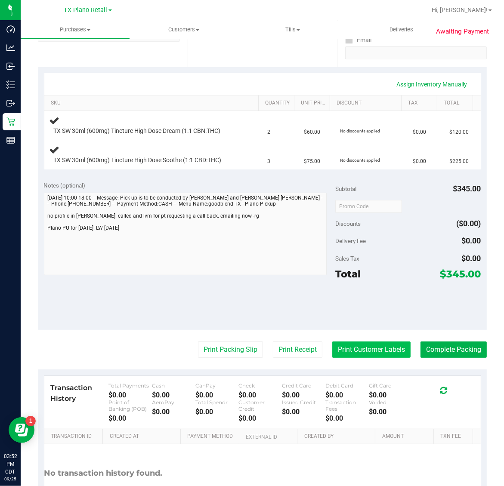
click at [368, 351] on button "Print Customer Labels" at bounding box center [371, 350] width 78 height 16
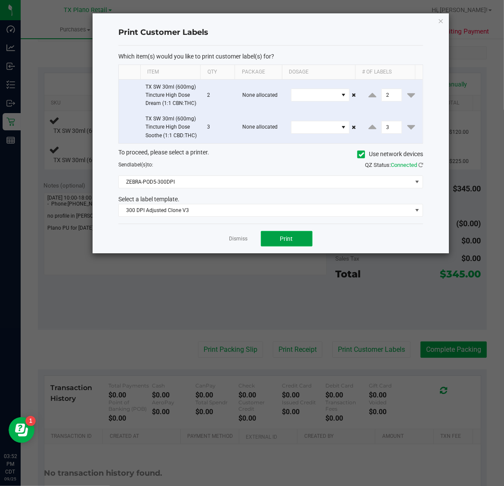
click at [284, 242] on span "Print" at bounding box center [286, 238] width 13 height 7
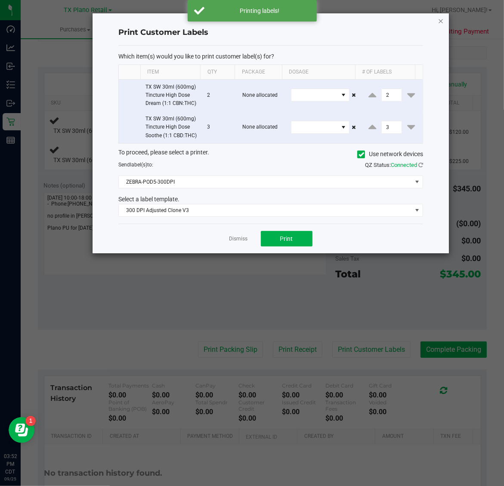
click at [441, 18] on icon "button" at bounding box center [441, 20] width 6 height 10
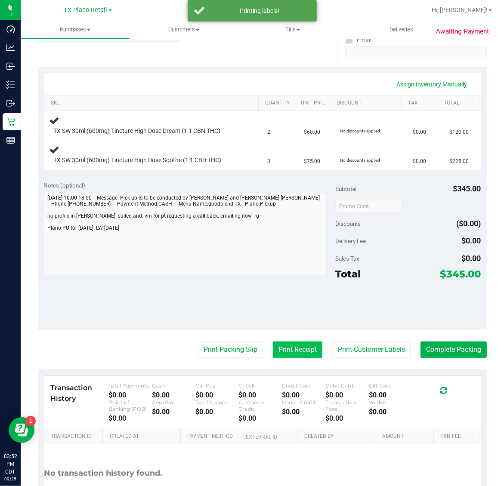
click at [285, 351] on button "Print Receipt" at bounding box center [297, 350] width 49 height 16
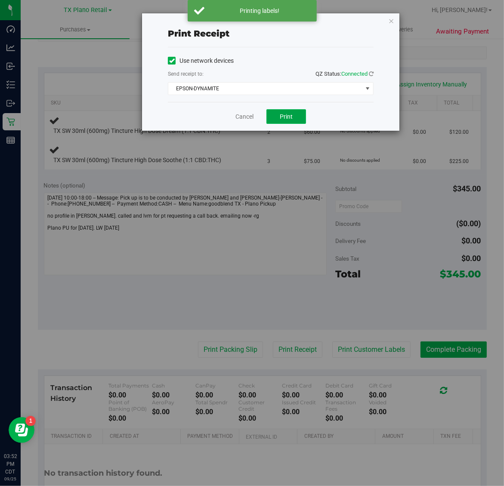
click at [279, 121] on button "Print" at bounding box center [286, 116] width 40 height 15
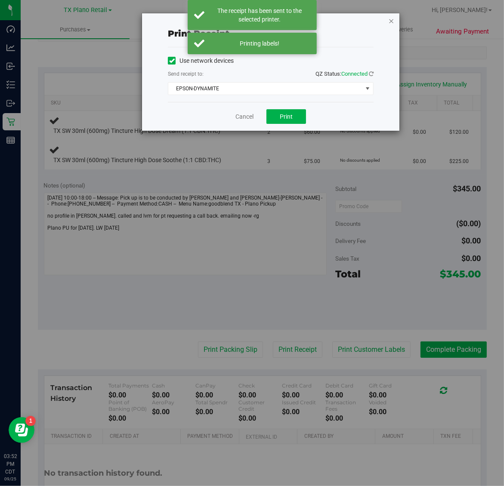
click at [391, 21] on icon "button" at bounding box center [391, 20] width 6 height 10
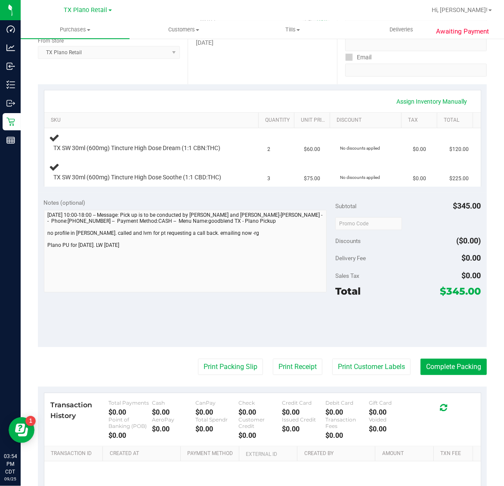
scroll to position [0, 0]
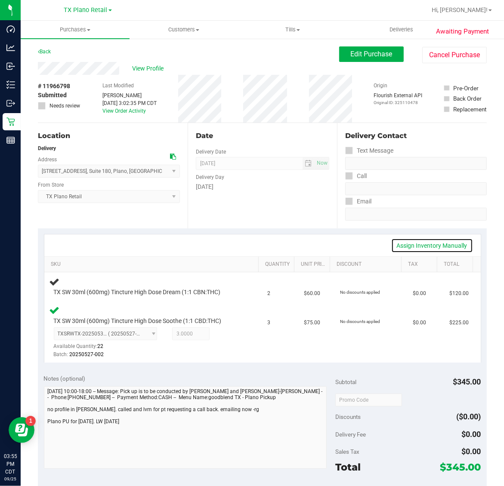
click at [411, 244] on link "Assign Inventory Manually" at bounding box center [432, 245] width 82 height 15
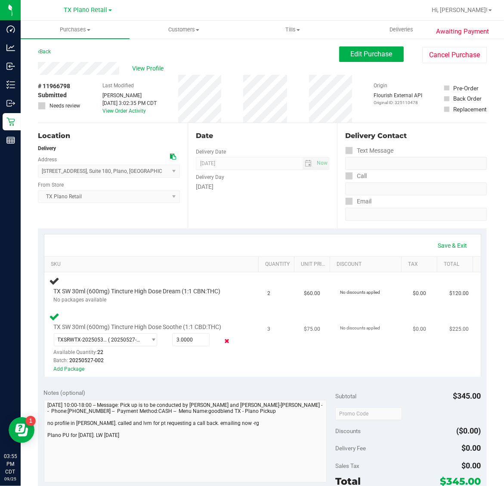
click at [222, 341] on icon at bounding box center [226, 341] width 9 height 10
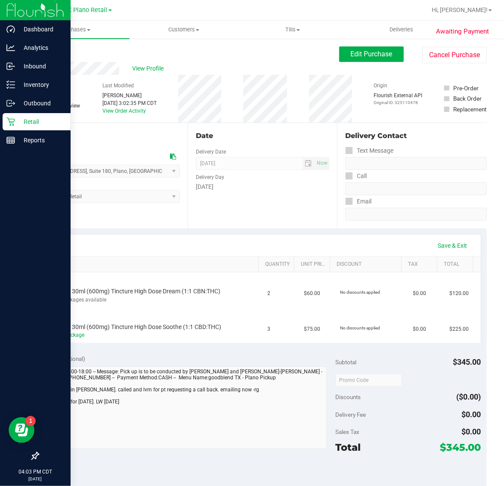
click at [25, 120] on p "Retail" at bounding box center [41, 122] width 52 height 10
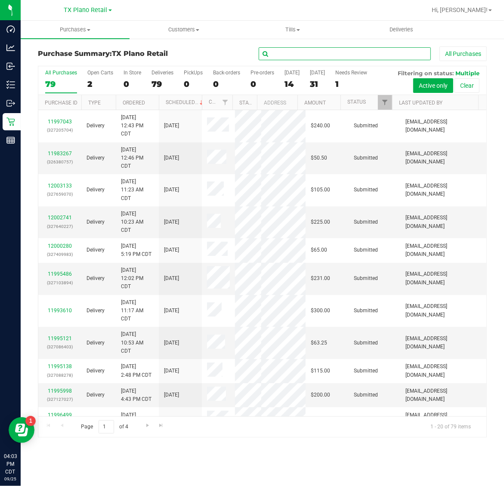
click at [307, 49] on input "text" at bounding box center [345, 53] width 172 height 13
paste input "11987844"
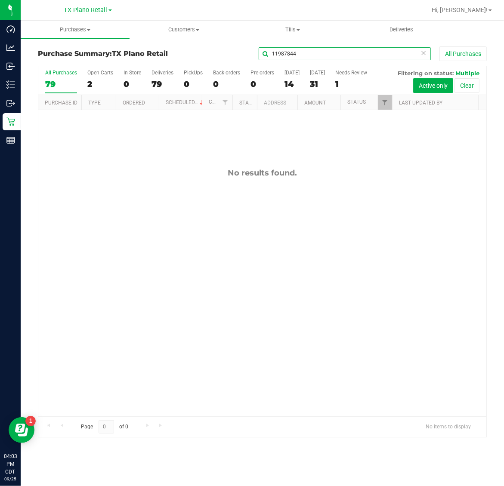
type input "11987844"
click at [82, 9] on span "TX Plano Retail" at bounding box center [85, 10] width 43 height 8
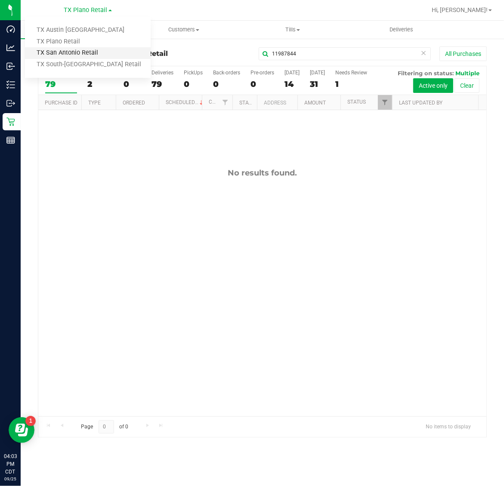
click at [80, 55] on link "TX San Antonio Retail" at bounding box center [88, 53] width 126 height 12
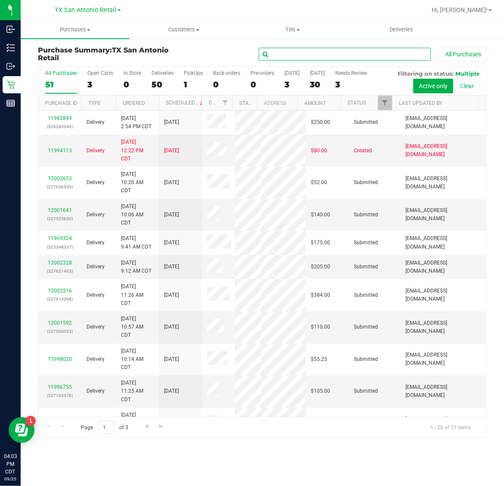
click at [286, 52] on input "text" at bounding box center [345, 54] width 172 height 13
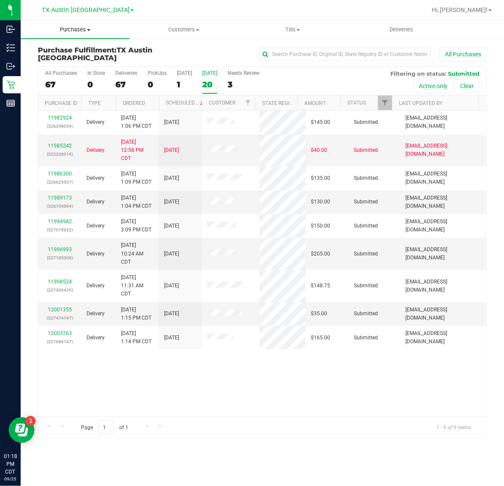
click at [70, 28] on span "Purchases" at bounding box center [75, 30] width 109 height 8
click at [66, 60] on span "Fulfillment" at bounding box center [47, 62] width 53 height 7
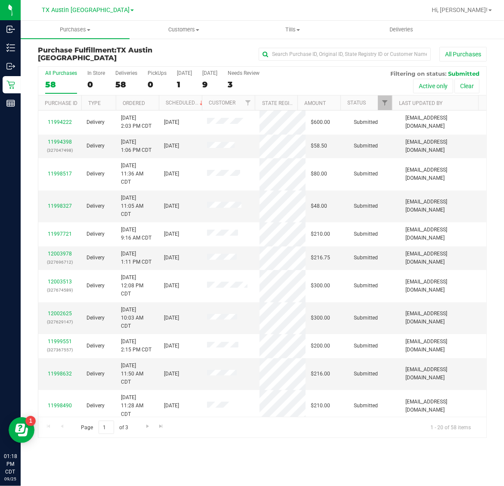
drag, startPoint x: 98, startPoint y: 9, endPoint x: 82, endPoint y: 38, distance: 33.1
click at [97, 11] on span "TX Austin [GEOGRAPHIC_DATA]" at bounding box center [86, 9] width 88 height 7
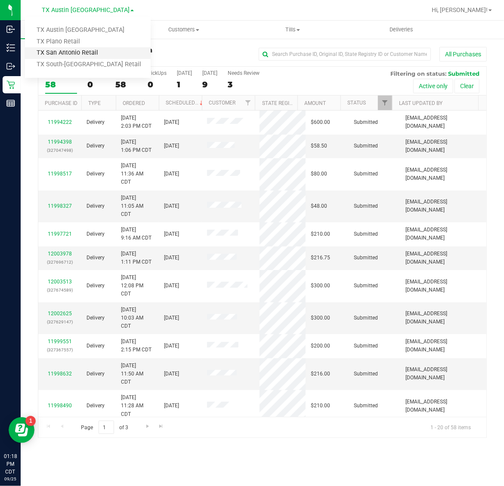
click at [77, 54] on link "TX San Antonio Retail" at bounding box center [88, 53] width 126 height 12
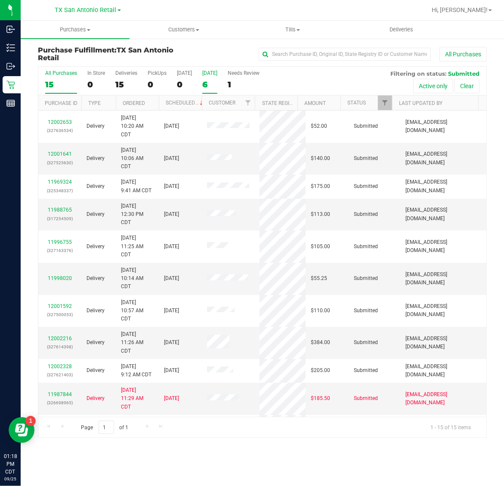
click at [207, 85] on div "6" at bounding box center [209, 85] width 15 height 10
click at [0, 0] on input "[DATE] 6" at bounding box center [0, 0] width 0 height 0
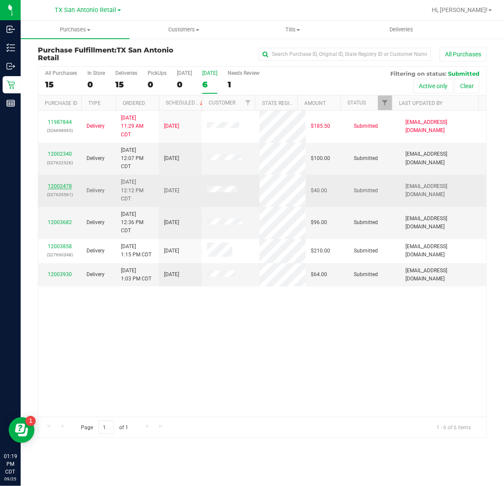
click at [63, 186] on link "12002478" at bounding box center [60, 186] width 24 height 6
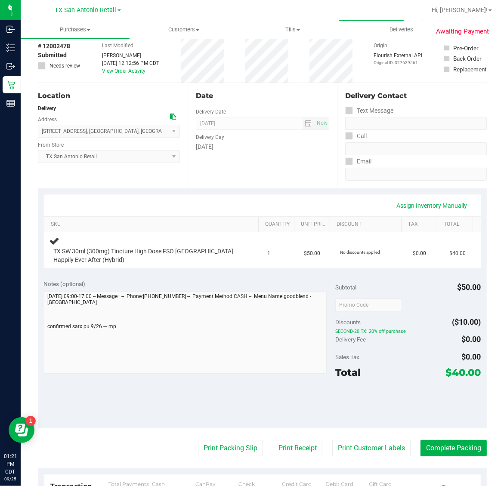
scroll to position [161, 0]
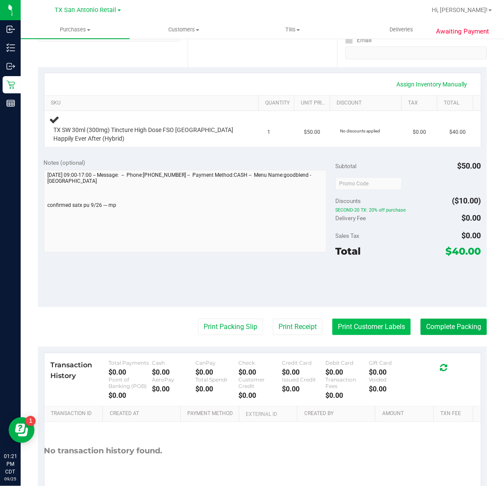
click at [380, 325] on button "Print Customer Labels" at bounding box center [371, 327] width 78 height 16
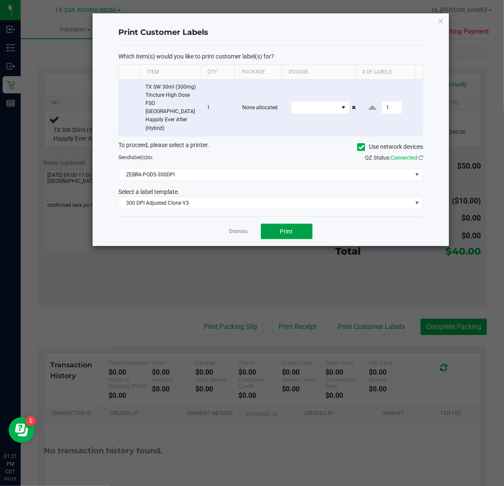
click at [282, 228] on span "Print" at bounding box center [286, 231] width 13 height 7
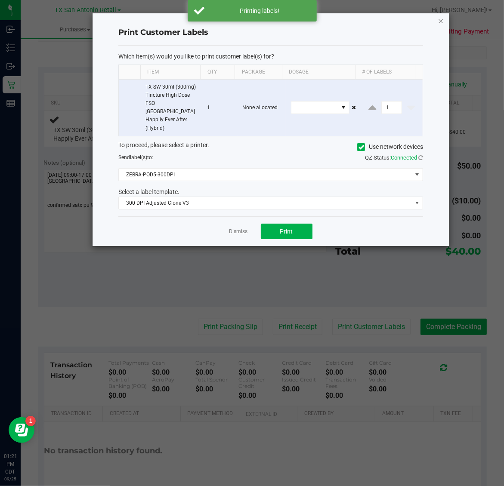
click at [438, 16] on icon "button" at bounding box center [441, 20] width 6 height 10
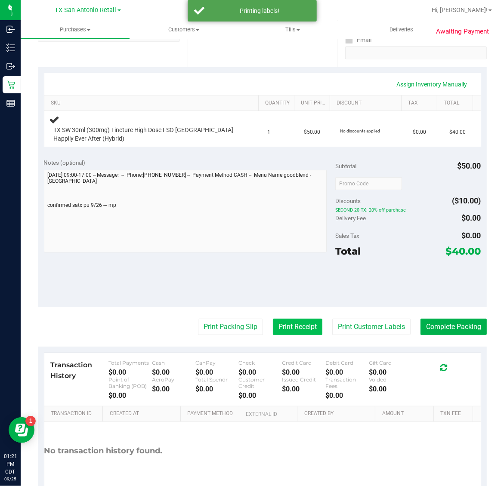
click at [285, 328] on button "Print Receipt" at bounding box center [297, 327] width 49 height 16
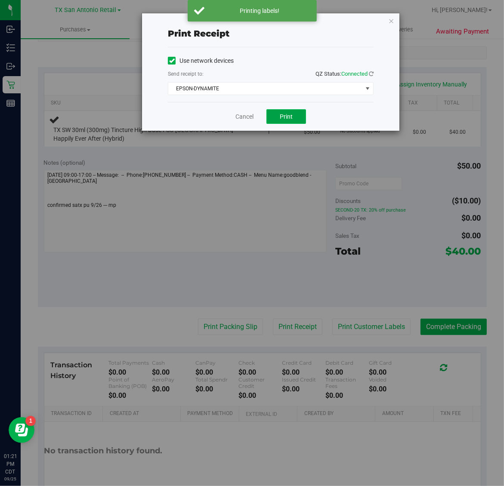
click at [295, 117] on button "Print" at bounding box center [286, 116] width 40 height 15
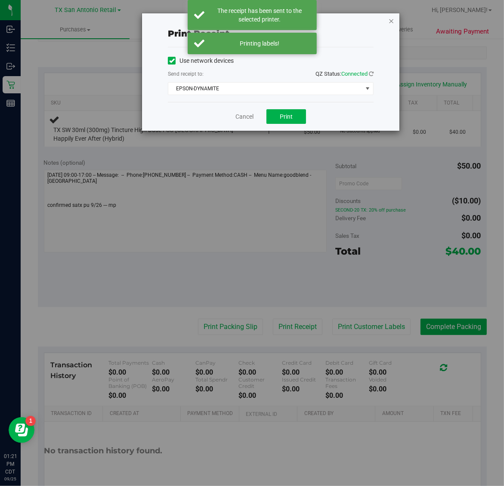
click at [390, 18] on icon "button" at bounding box center [391, 20] width 6 height 10
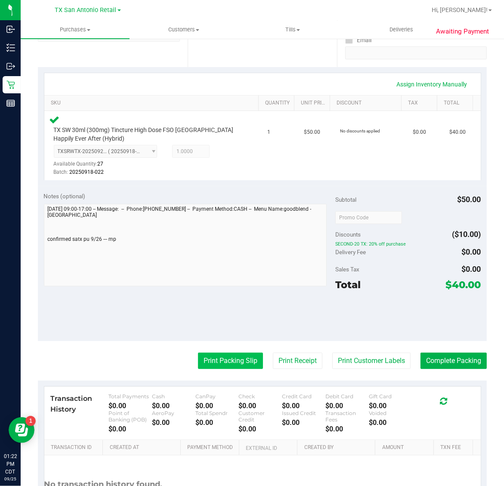
click at [231, 359] on button "Print Packing Slip" at bounding box center [230, 361] width 65 height 16
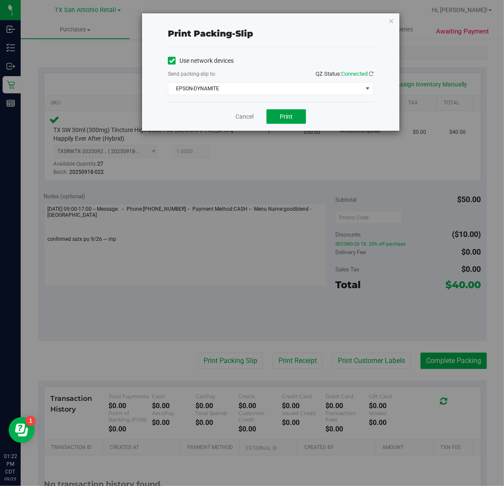
click at [286, 117] on span "Print" at bounding box center [286, 116] width 13 height 7
click at [392, 24] on icon "button" at bounding box center [391, 20] width 6 height 10
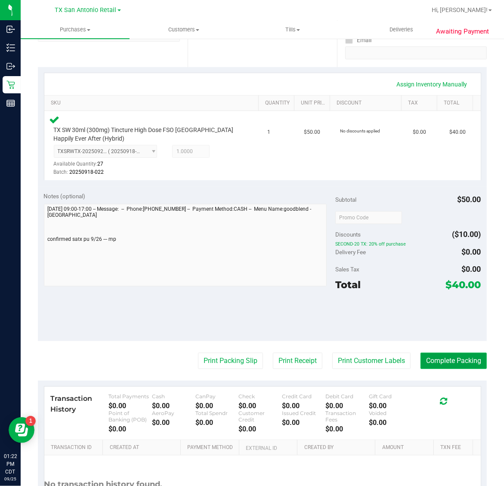
click at [456, 355] on button "Complete Packing" at bounding box center [453, 361] width 66 height 16
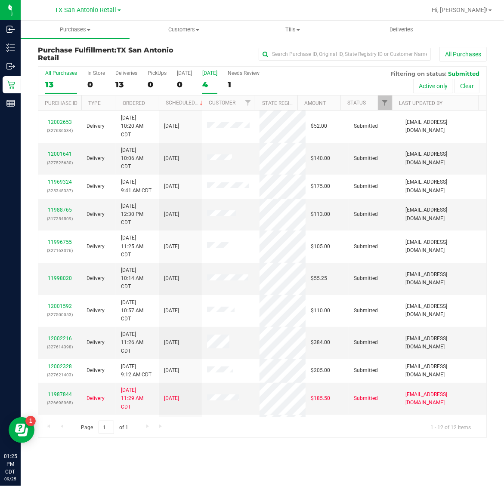
click at [216, 85] on div "4" at bounding box center [209, 85] width 15 height 10
click at [0, 0] on input "[DATE] 4" at bounding box center [0, 0] width 0 height 0
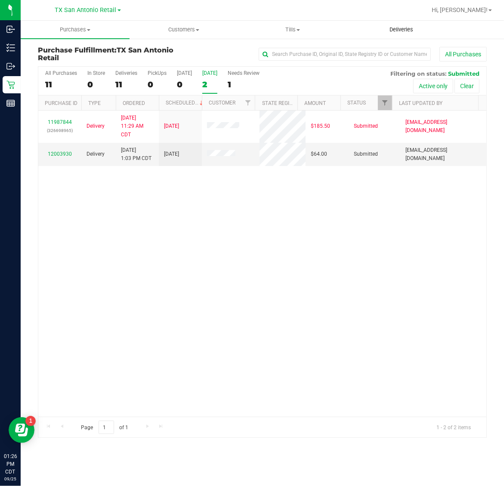
click at [391, 29] on span "Deliveries" at bounding box center [401, 30] width 47 height 8
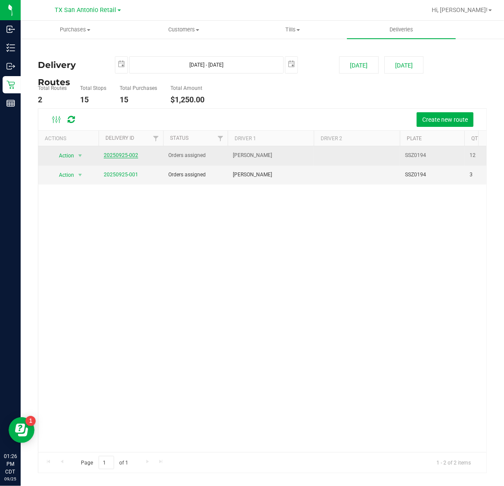
click at [127, 153] on link "20250925-002" at bounding box center [121, 155] width 34 height 6
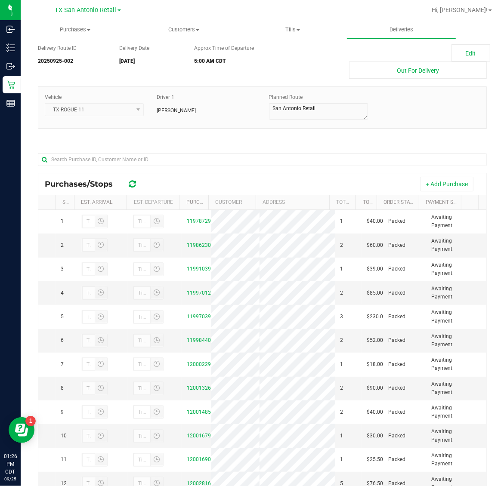
scroll to position [102, 0]
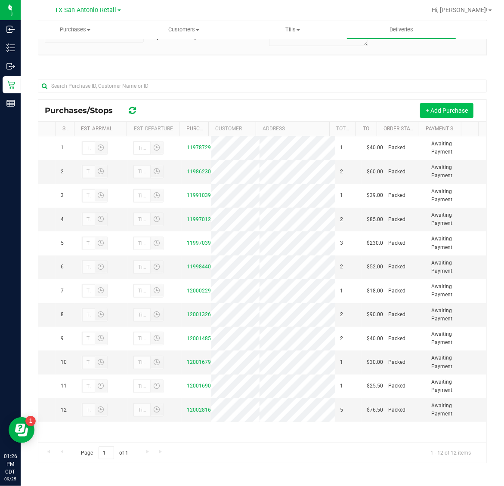
click at [435, 108] on button "+ Add Purchase" at bounding box center [446, 110] width 53 height 15
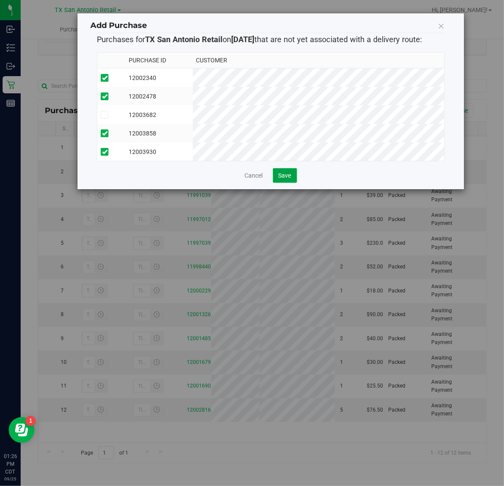
click at [286, 179] on span "Save" at bounding box center [284, 175] width 13 height 7
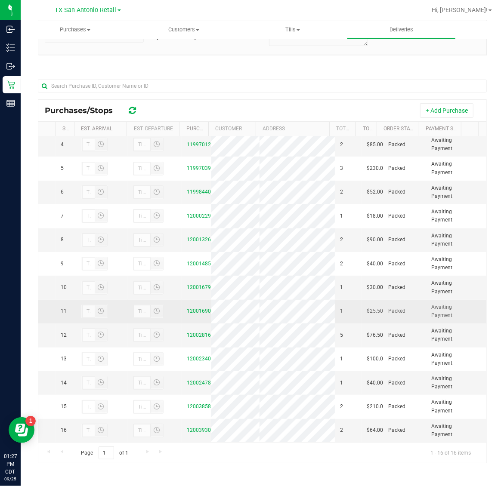
scroll to position [183, 0]
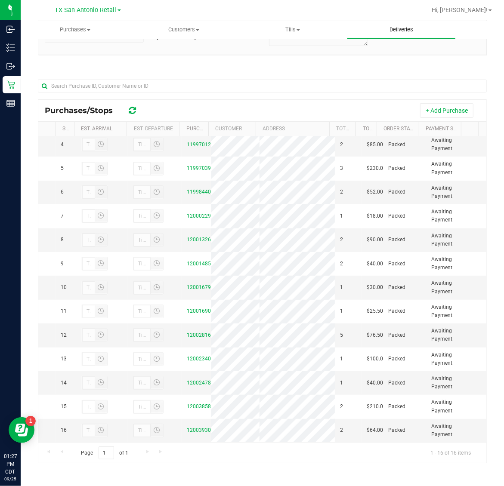
click at [403, 32] on span "Deliveries" at bounding box center [401, 30] width 47 height 8
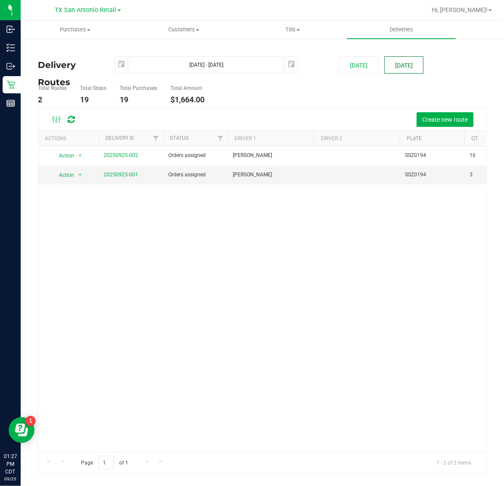
click at [410, 69] on button "[DATE]" at bounding box center [403, 64] width 39 height 17
click at [110, 175] on link "20250925-001" at bounding box center [121, 175] width 34 height 6
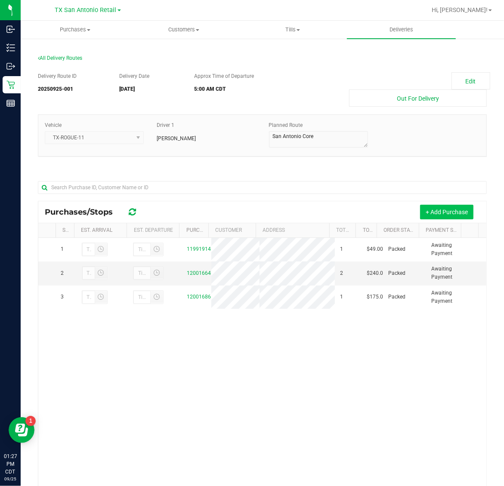
click at [431, 213] on button "+ Add Purchase" at bounding box center [446, 212] width 53 height 15
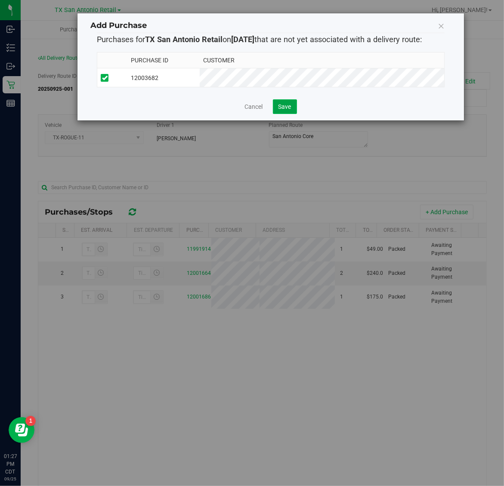
click at [282, 108] on span "Save" at bounding box center [284, 106] width 13 height 7
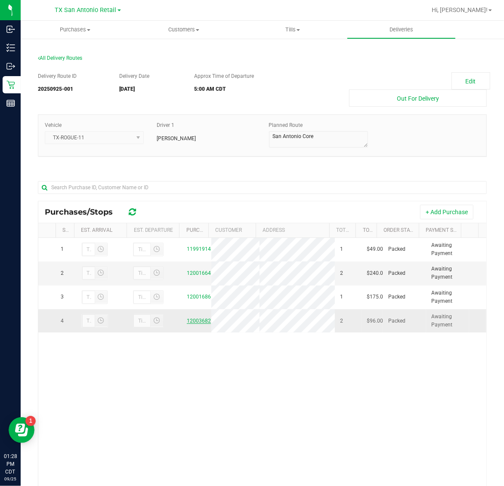
click at [190, 324] on link "12003682" at bounding box center [199, 321] width 24 height 6
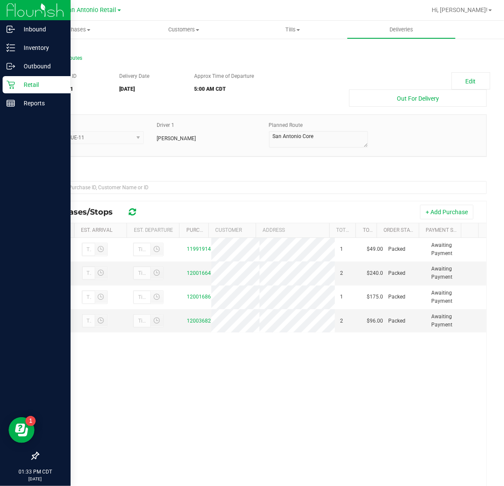
drag, startPoint x: 15, startPoint y: 87, endPoint x: 44, endPoint y: 81, distance: 29.5
click at [15, 87] on p "Retail" at bounding box center [41, 85] width 52 height 10
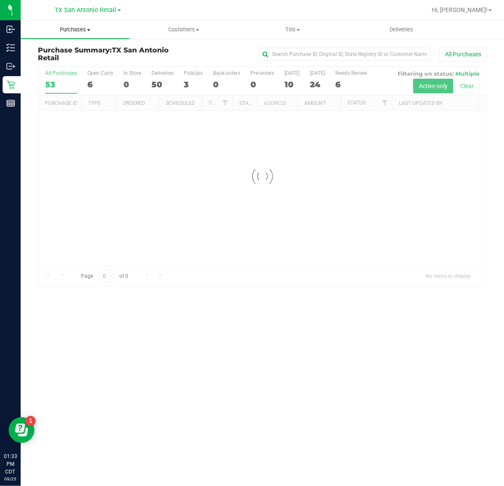
click at [73, 26] on span "Purchases" at bounding box center [75, 30] width 109 height 8
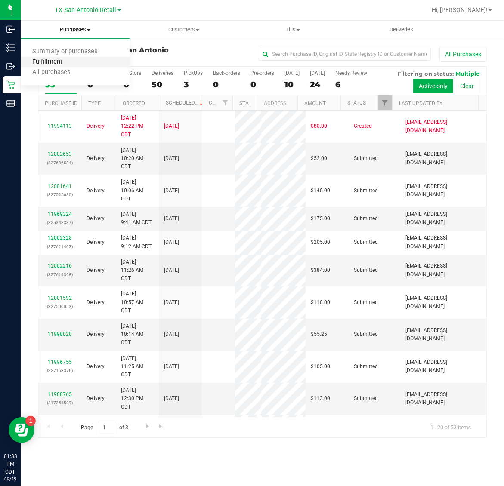
click at [72, 63] on span "Fulfillment" at bounding box center [47, 62] width 53 height 7
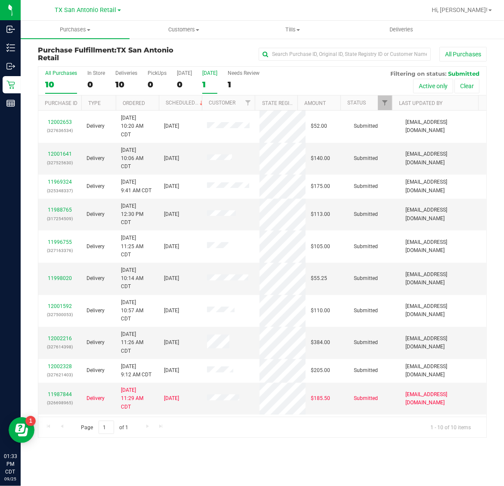
click at [203, 76] on div "[DATE]" at bounding box center [209, 73] width 15 height 6
click at [0, 0] on input "[DATE] 1" at bounding box center [0, 0] width 0 height 0
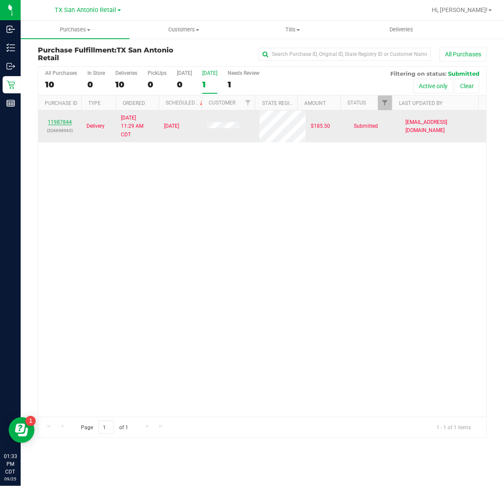
click at [52, 125] on link "11987844" at bounding box center [60, 122] width 24 height 6
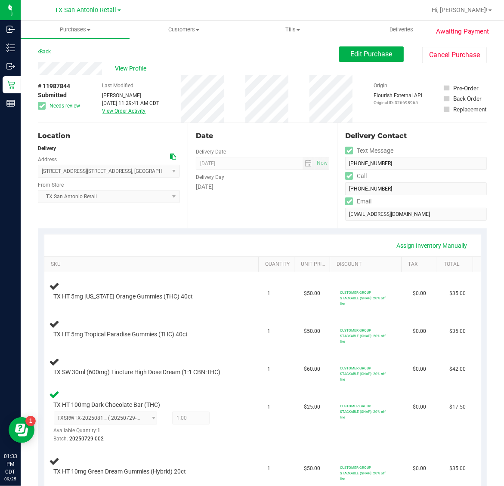
click at [114, 112] on link "View Order Activity" at bounding box center [123, 111] width 43 height 6
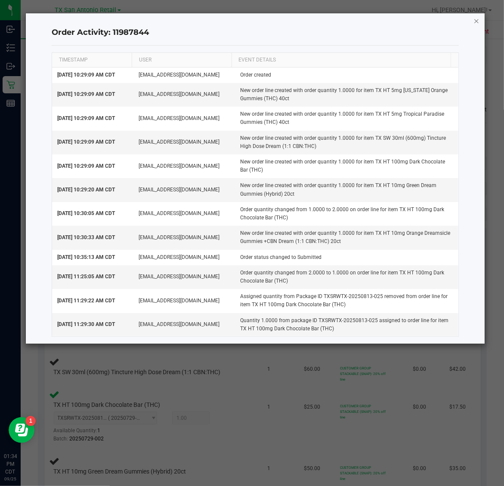
click at [474, 18] on icon "button" at bounding box center [476, 20] width 6 height 10
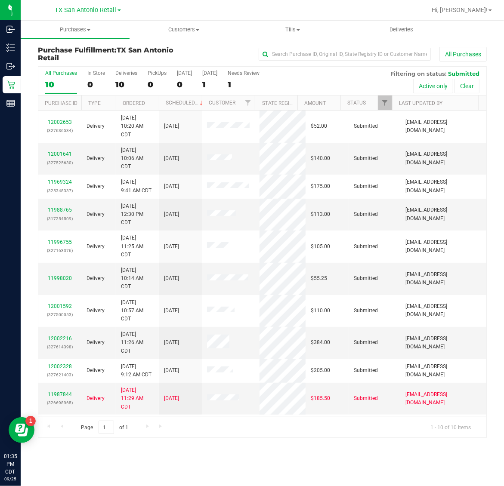
click at [71, 10] on span "TX San Antonio Retail" at bounding box center [86, 10] width 62 height 8
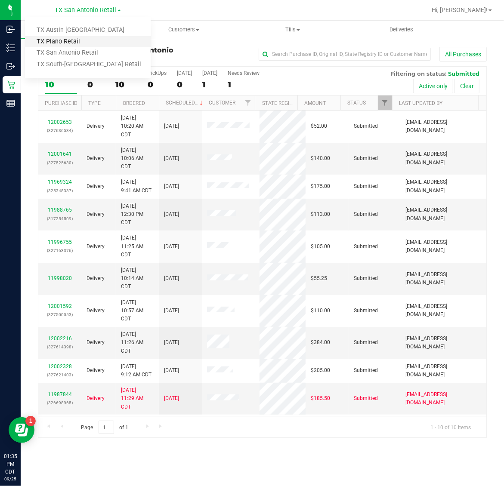
click at [71, 40] on link "TX Plano Retail" at bounding box center [88, 42] width 126 height 12
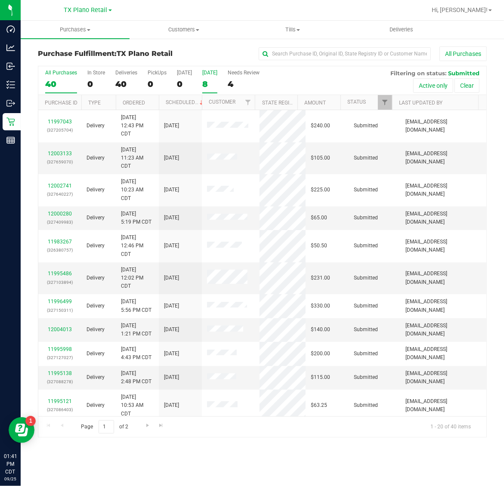
click at [205, 84] on div "8" at bounding box center [209, 84] width 15 height 10
click at [0, 0] on input "Tomorrow 8" at bounding box center [0, 0] width 0 height 0
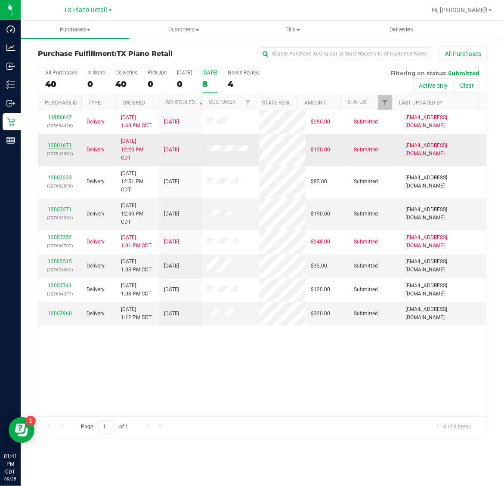
click at [55, 144] on link "12001671" at bounding box center [60, 145] width 24 height 6
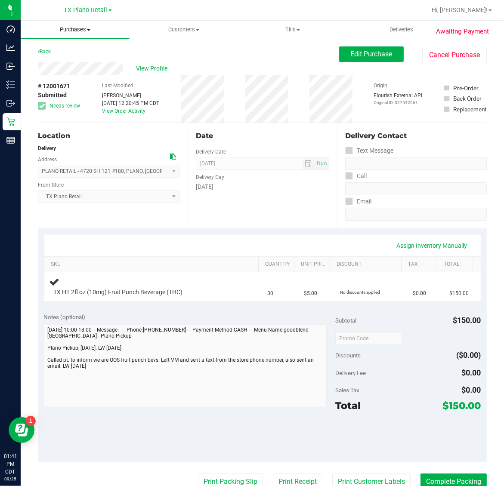
click at [66, 25] on uib-tab-heading "Purchases Summary of purchases Fulfillment All purchases" at bounding box center [75, 30] width 109 height 18
click at [70, 59] on span "Fulfillment" at bounding box center [47, 62] width 53 height 7
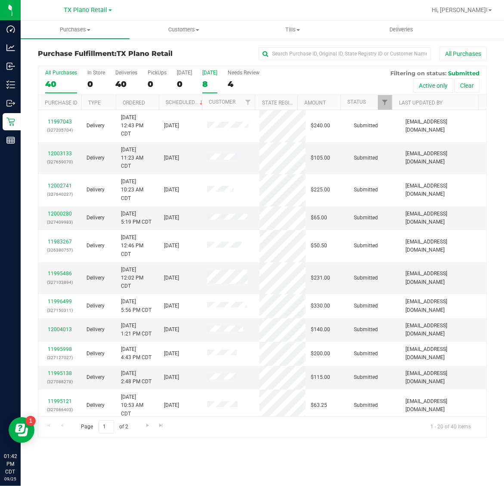
click at [210, 82] on div "8" at bounding box center [209, 84] width 15 height 10
click at [0, 0] on input "Tomorrow 8" at bounding box center [0, 0] width 0 height 0
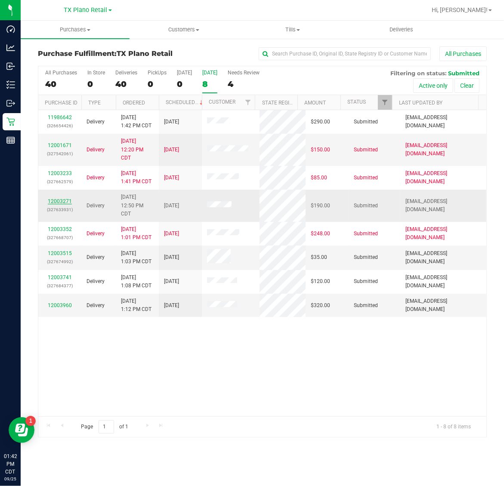
click at [57, 201] on link "12003271" at bounding box center [60, 201] width 24 height 6
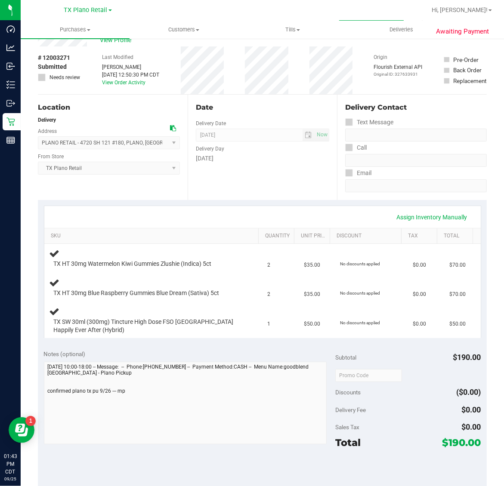
scroll to position [108, 0]
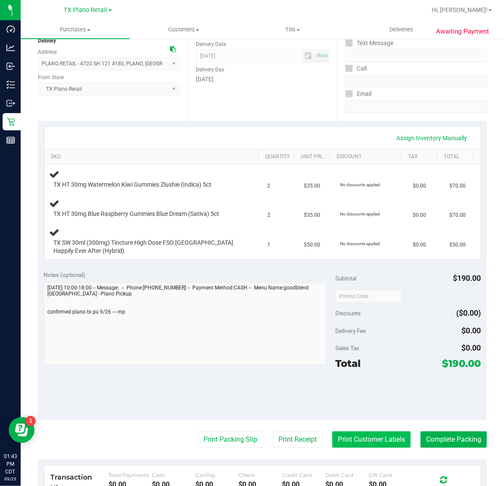
click at [354, 437] on button "Print Customer Labels" at bounding box center [371, 440] width 78 height 16
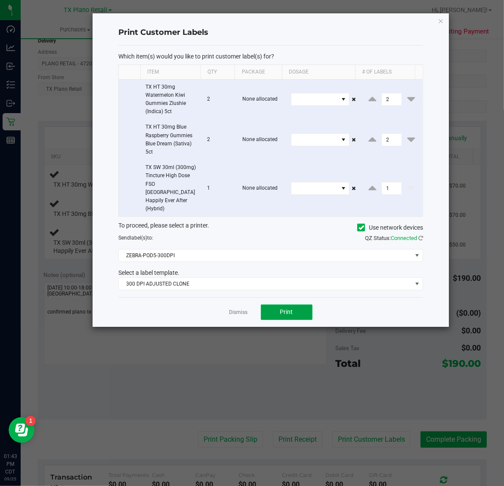
click at [287, 308] on span "Print" at bounding box center [286, 311] width 13 height 7
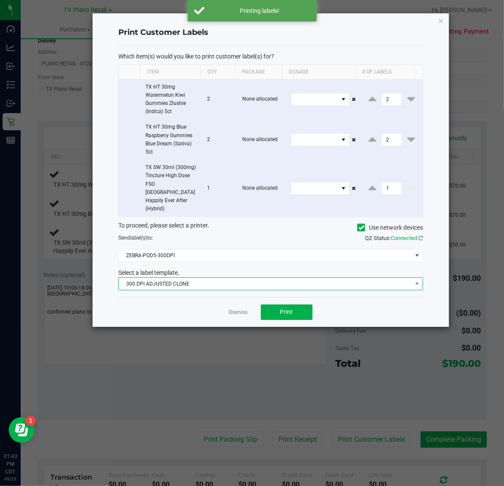
click at [237, 278] on span "300 DPI ADJUSTED CLONE" at bounding box center [265, 284] width 293 height 12
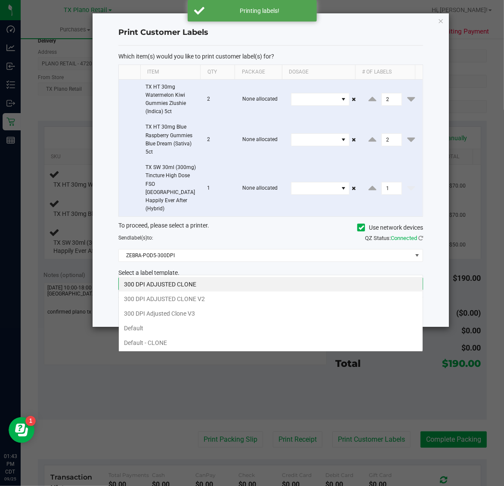
scroll to position [13, 305]
click at [227, 314] on li "300 DPI Adjusted Clone V3" at bounding box center [271, 313] width 304 height 15
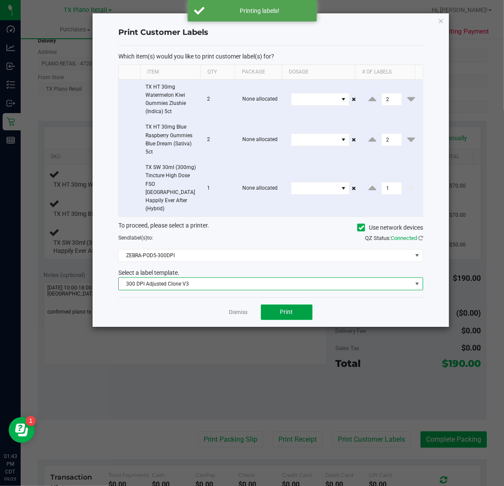
click at [300, 305] on button "Print" at bounding box center [287, 312] width 52 height 15
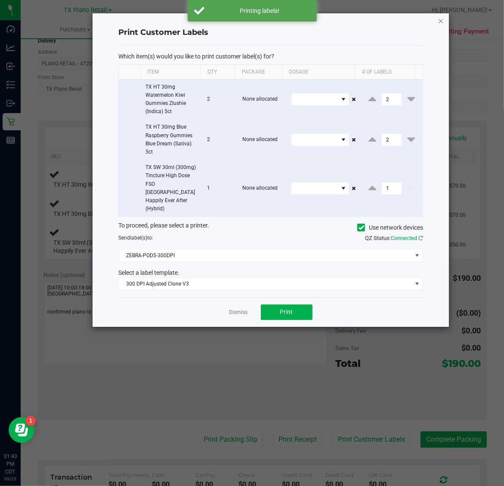
click at [440, 22] on icon "button" at bounding box center [441, 20] width 6 height 10
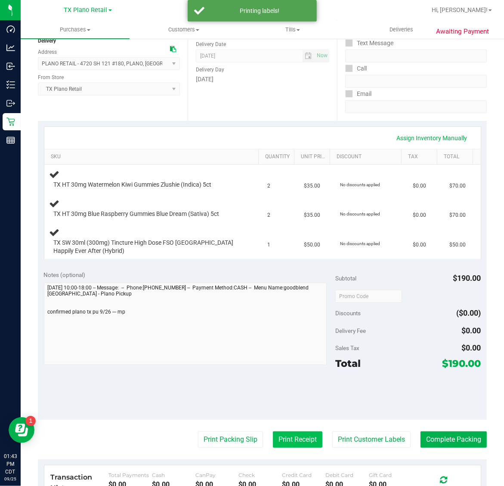
click at [285, 438] on button "Print Receipt" at bounding box center [297, 440] width 49 height 16
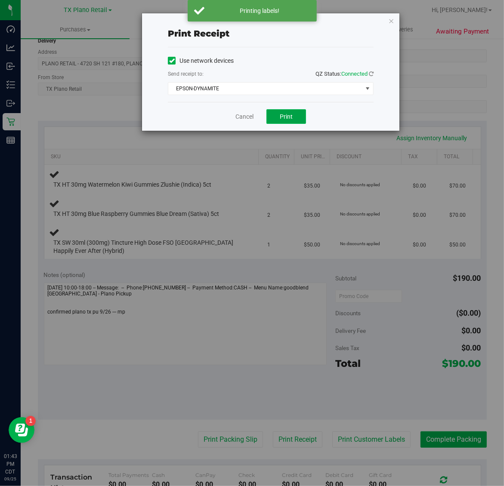
click at [290, 116] on span "Print" at bounding box center [286, 116] width 13 height 7
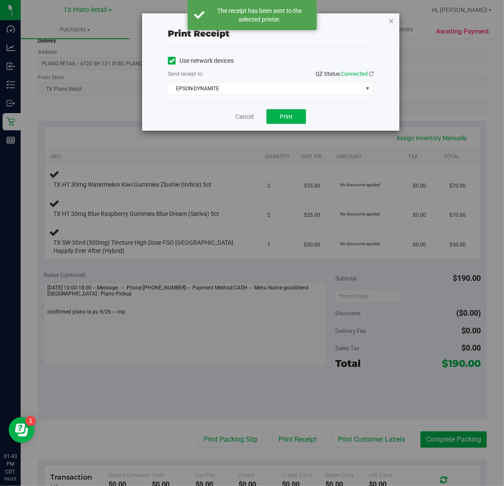
click at [391, 20] on icon "button" at bounding box center [391, 20] width 6 height 10
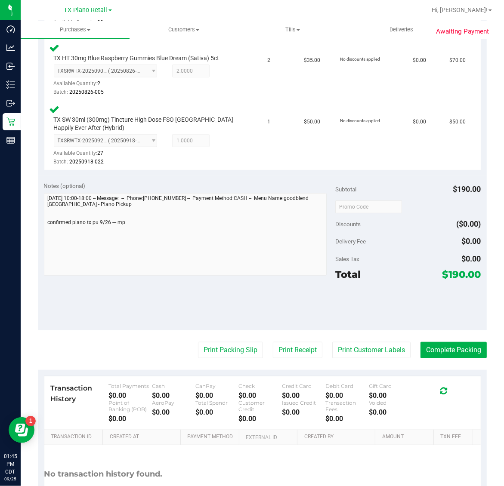
scroll to position [361, 0]
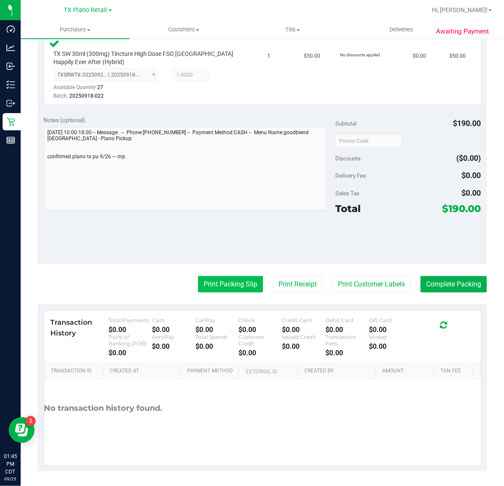
click at [226, 279] on button "Print Packing Slip" at bounding box center [230, 284] width 65 height 16
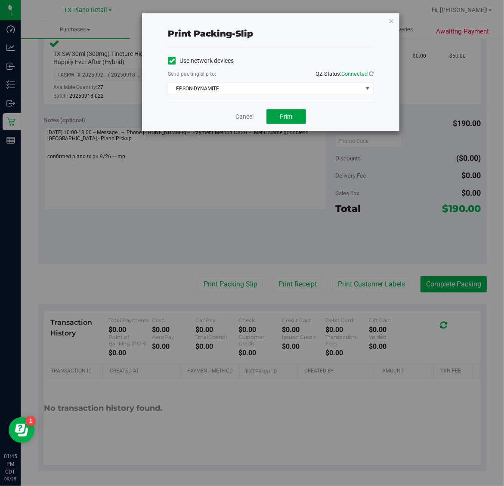
click at [284, 117] on span "Print" at bounding box center [286, 116] width 13 height 7
click at [394, 17] on icon "button" at bounding box center [391, 20] width 6 height 10
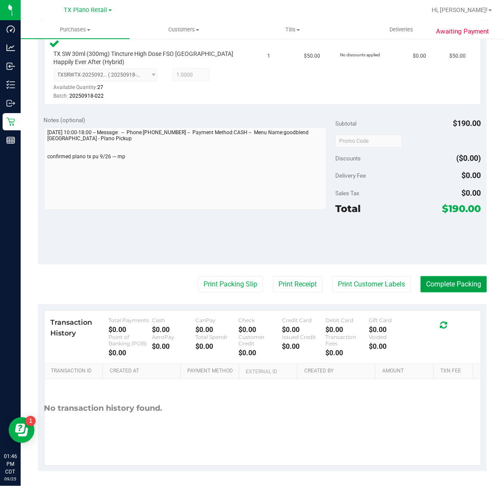
click at [455, 287] on button "Complete Packing" at bounding box center [453, 284] width 66 height 16
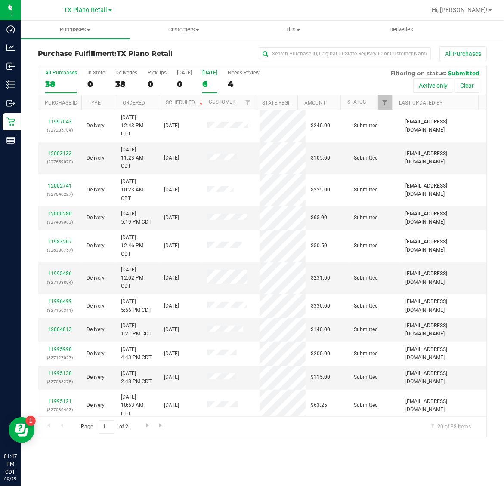
click at [209, 77] on label "Tomorrow 6" at bounding box center [209, 82] width 15 height 24
click at [0, 0] on input "Tomorrow 6" at bounding box center [0, 0] width 0 height 0
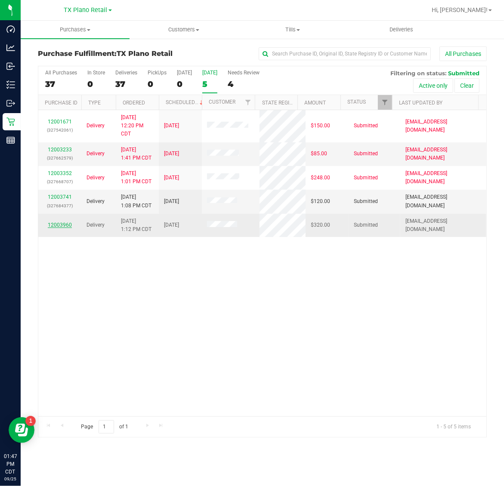
click at [60, 226] on link "12003960" at bounding box center [60, 225] width 24 height 6
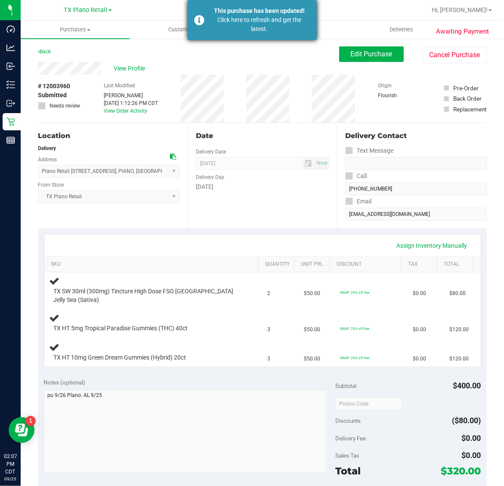
click at [226, 15] on div "Click here to refresh and get the latest." at bounding box center [259, 24] width 101 height 18
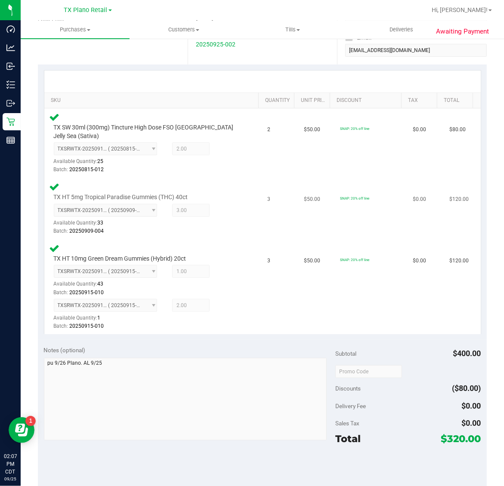
scroll to position [108, 0]
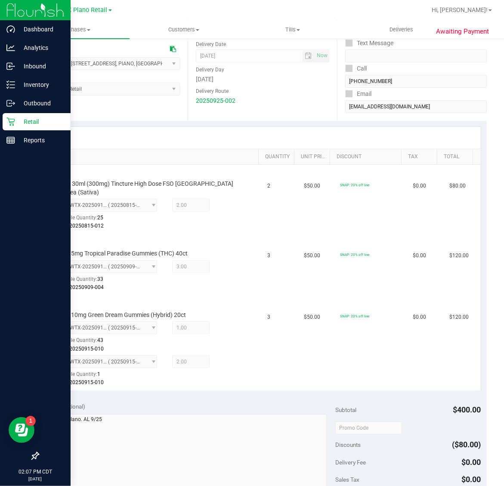
click at [14, 114] on div "Retail" at bounding box center [37, 121] width 68 height 17
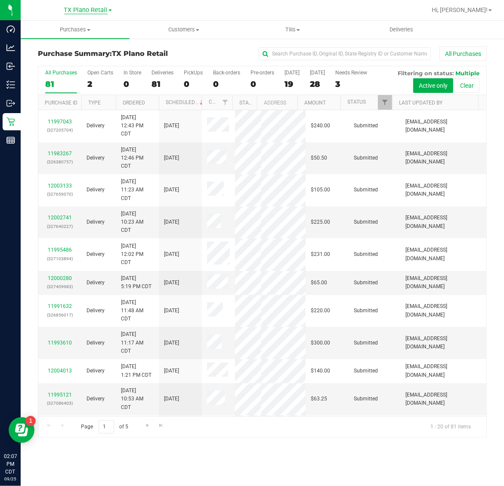
click at [82, 10] on span "TX Plano Retail" at bounding box center [85, 10] width 43 height 8
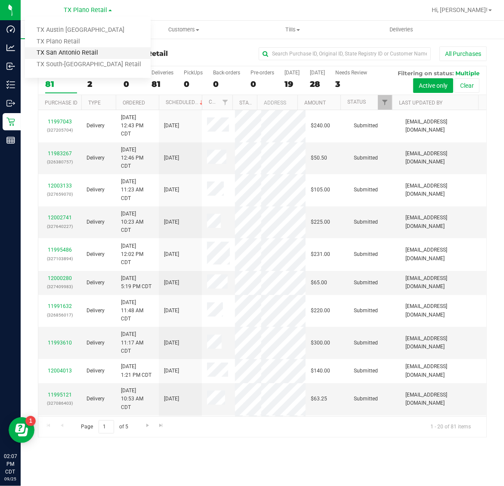
click at [74, 50] on link "TX San Antonio Retail" at bounding box center [88, 53] width 126 height 12
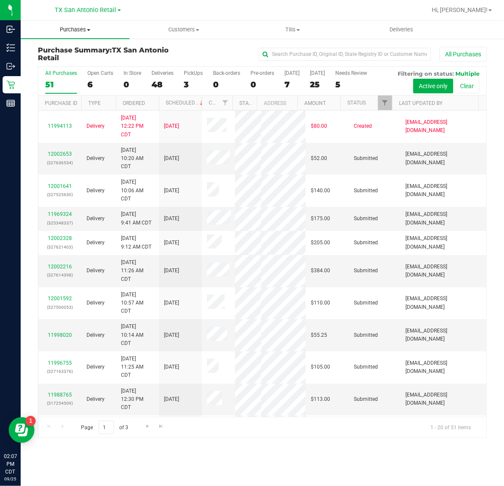
click at [73, 31] on span "Purchases" at bounding box center [75, 30] width 109 height 8
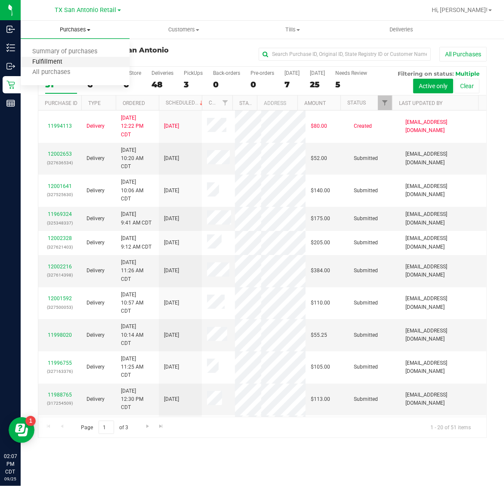
click at [70, 62] on span "Fulfillment" at bounding box center [47, 62] width 53 height 7
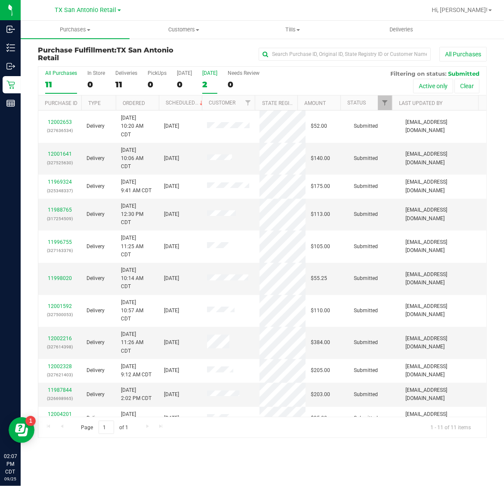
click at [207, 75] on div "[DATE]" at bounding box center [209, 73] width 15 height 6
click at [0, 0] on input "[DATE] 2" at bounding box center [0, 0] width 0 height 0
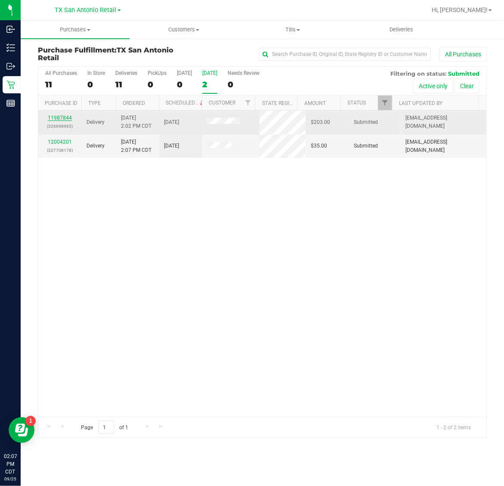
click at [59, 117] on link "11987844" at bounding box center [60, 118] width 24 height 6
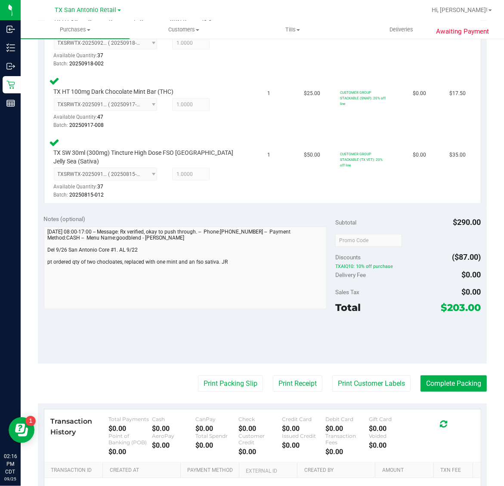
scroll to position [604, 0]
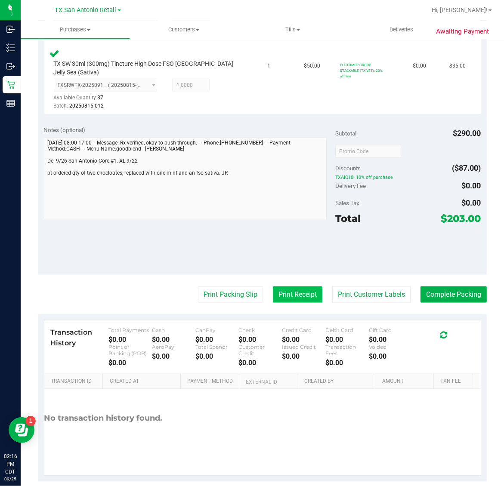
click at [285, 287] on button "Print Receipt" at bounding box center [297, 295] width 49 height 16
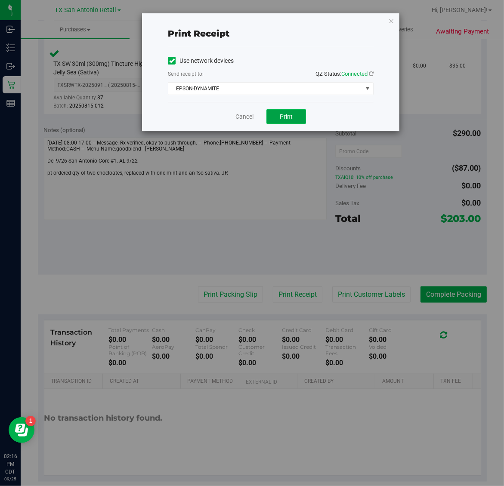
click at [282, 114] on span "Print" at bounding box center [286, 116] width 13 height 7
click at [391, 17] on icon "button" at bounding box center [391, 20] width 6 height 10
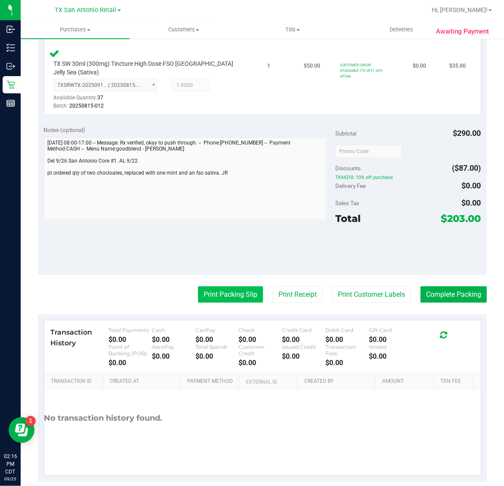
click at [220, 287] on button "Print Packing Slip" at bounding box center [230, 295] width 65 height 16
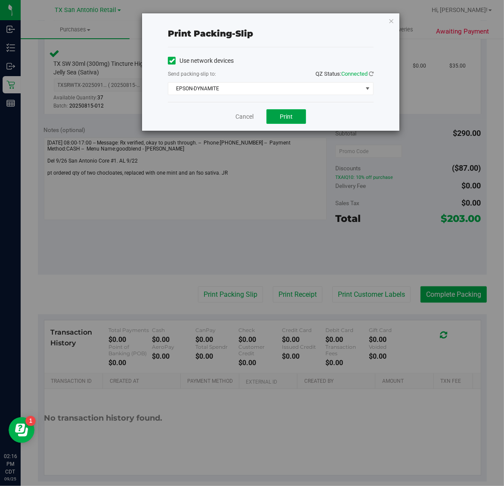
click at [300, 123] on button "Print" at bounding box center [286, 116] width 40 height 15
click at [390, 19] on icon "button" at bounding box center [391, 20] width 6 height 10
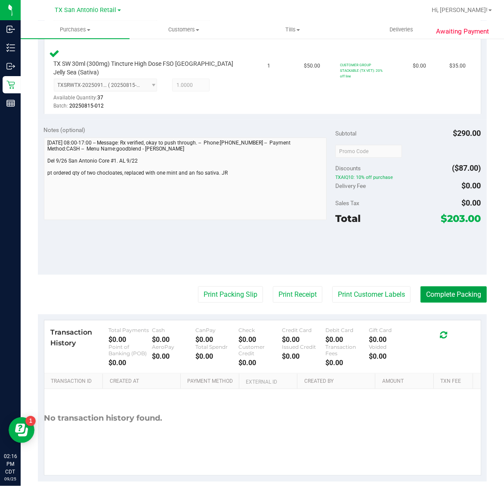
drag, startPoint x: 437, startPoint y: 284, endPoint x: 333, endPoint y: 191, distance: 138.9
click at [437, 287] on button "Complete Packing" at bounding box center [453, 295] width 66 height 16
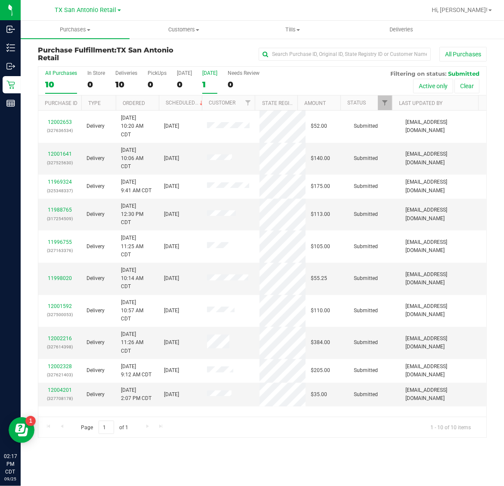
click at [212, 78] on label "[DATE] 1" at bounding box center [209, 82] width 15 height 24
click at [0, 0] on input "[DATE] 1" at bounding box center [0, 0] width 0 height 0
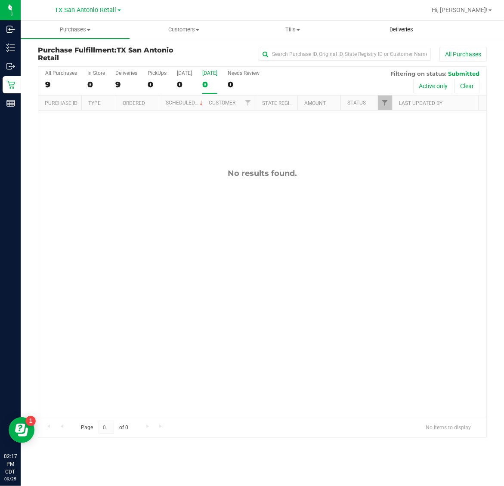
click at [407, 30] on span "Deliveries" at bounding box center [401, 30] width 47 height 8
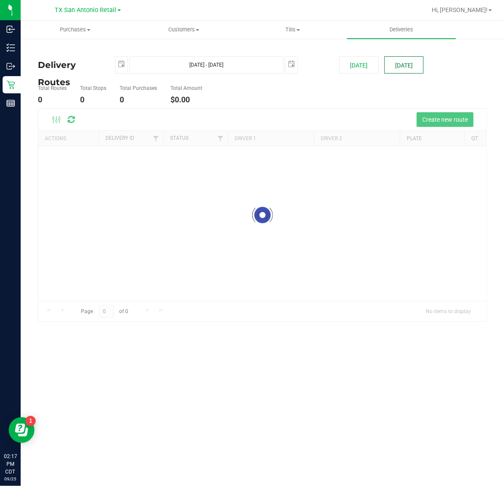
click at [404, 65] on button "[DATE]" at bounding box center [403, 64] width 39 height 17
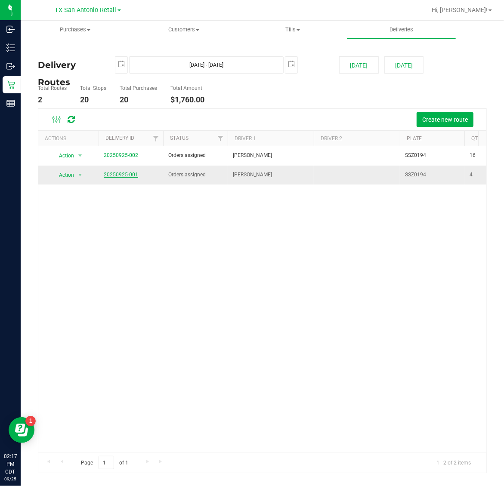
click at [123, 173] on link "20250925-001" at bounding box center [121, 175] width 34 height 6
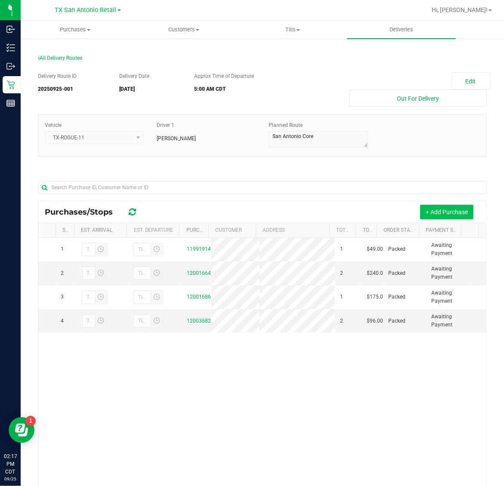
click at [437, 218] on button "+ Add Purchase" at bounding box center [446, 212] width 53 height 15
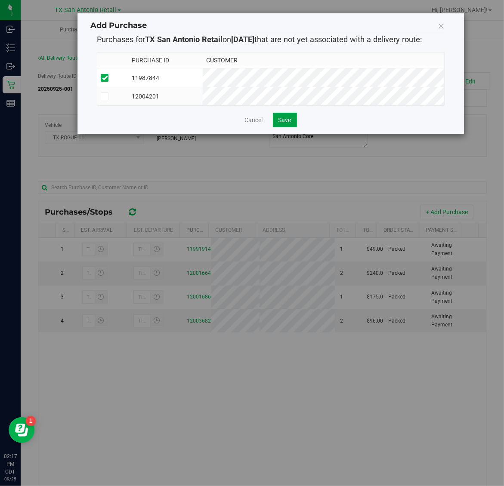
click at [291, 123] on button "Save" at bounding box center [285, 120] width 24 height 15
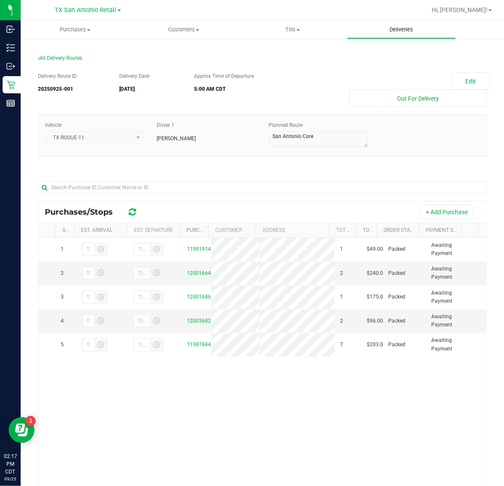
click at [401, 31] on span "Deliveries" at bounding box center [401, 30] width 47 height 8
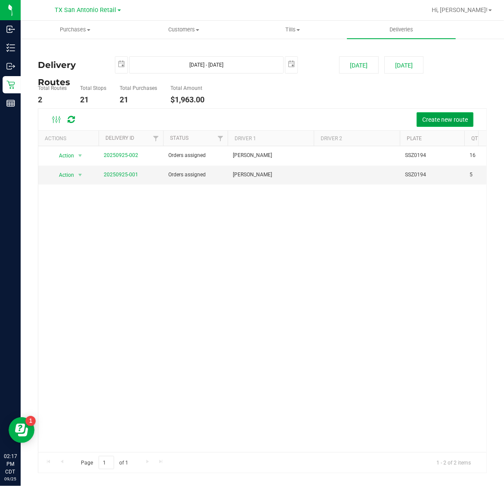
click at [435, 120] on span "Create new route" at bounding box center [445, 119] width 46 height 7
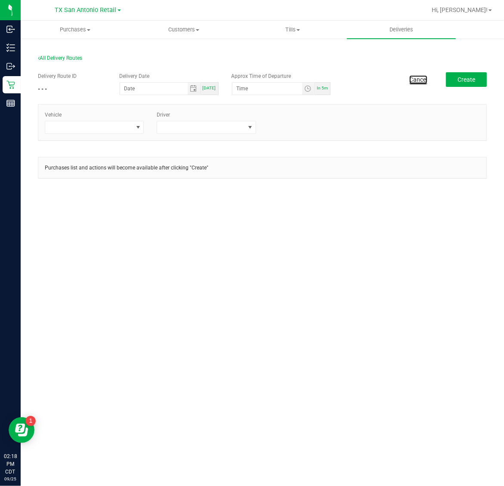
click at [419, 75] on link "Cancel" at bounding box center [418, 79] width 18 height 9
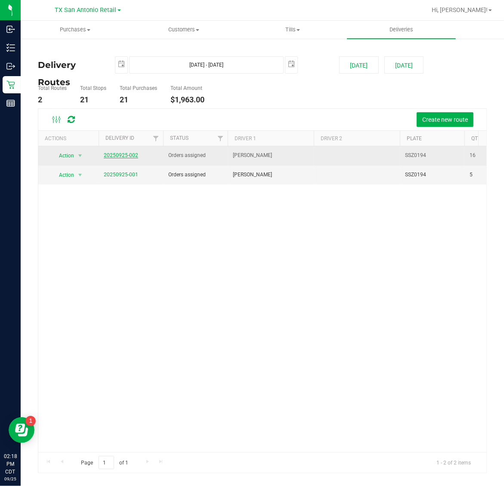
click at [128, 157] on link "20250925-002" at bounding box center [121, 155] width 34 height 6
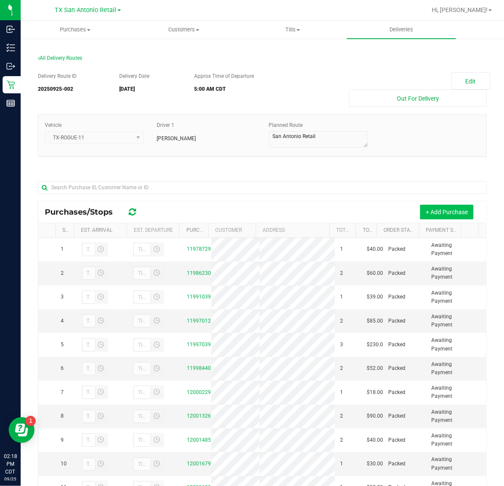
click at [441, 215] on button "+ Add Purchase" at bounding box center [446, 212] width 53 height 15
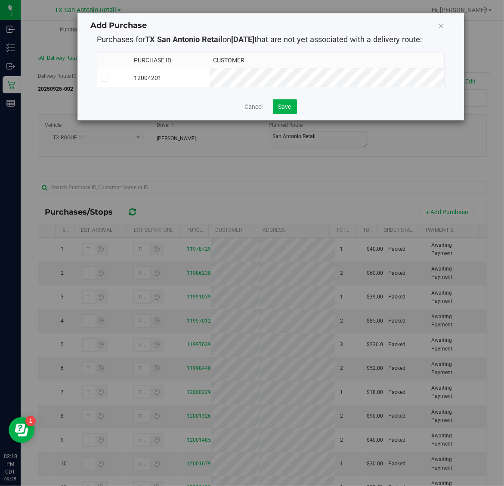
click at [210, 73] on td "12004201" at bounding box center [169, 77] width 79 height 19
click at [285, 114] on button "Save" at bounding box center [285, 106] width 24 height 15
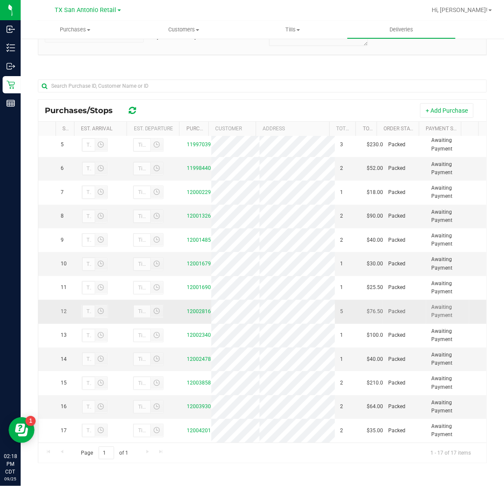
scroll to position [207, 0]
click at [396, 29] on span "Deliveries" at bounding box center [401, 30] width 47 height 8
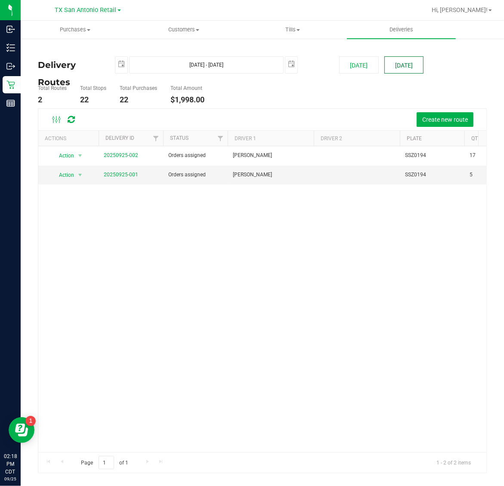
click at [413, 59] on button "[DATE]" at bounding box center [403, 64] width 39 height 17
click at [110, 175] on link "20250925-001" at bounding box center [121, 175] width 34 height 6
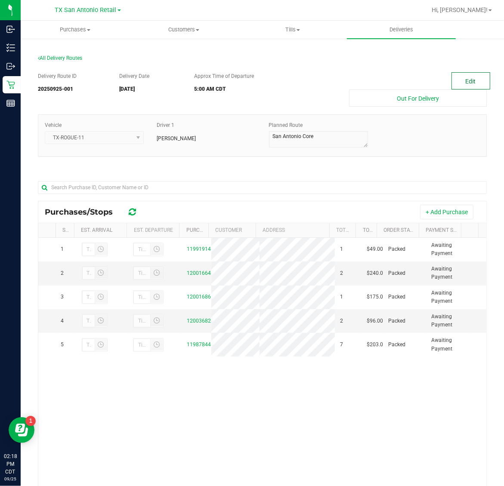
click at [454, 80] on button "Edit" at bounding box center [470, 80] width 39 height 17
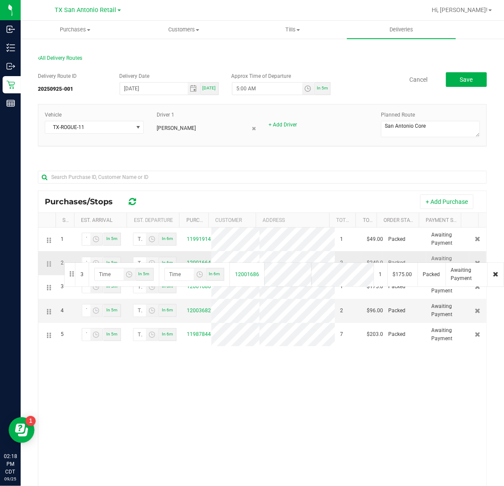
drag, startPoint x: 47, startPoint y: 292, endPoint x: 63, endPoint y: 262, distance: 33.9
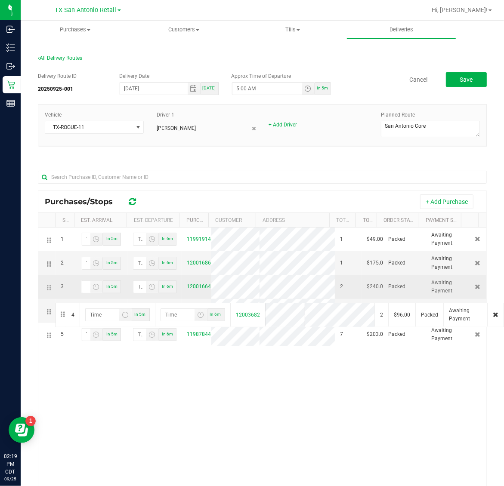
drag, startPoint x: 46, startPoint y: 321, endPoint x: 54, endPoint y: 302, distance: 19.9
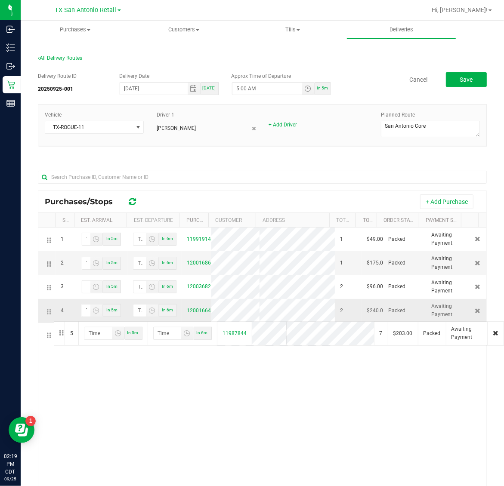
drag, startPoint x: 47, startPoint y: 348, endPoint x: 52, endPoint y: 321, distance: 28.4
click at [459, 83] on span "Save" at bounding box center [465, 79] width 13 height 7
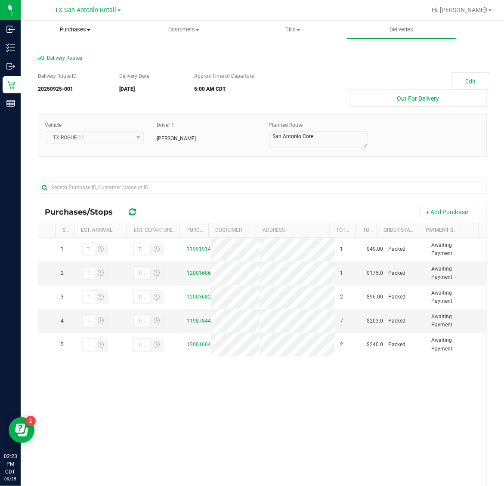
click at [72, 21] on uib-tab-heading "Purchases Summary of purchases Fulfillment All purchases" at bounding box center [75, 29] width 108 height 17
click at [74, 64] on li "Fulfillment" at bounding box center [75, 62] width 109 height 10
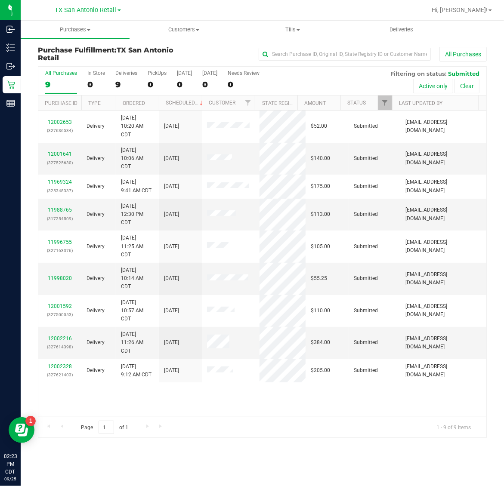
click at [81, 13] on span "TX San Antonio Retail" at bounding box center [86, 10] width 62 height 8
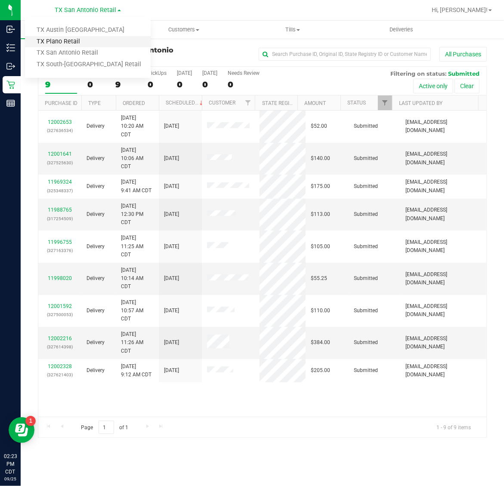
click at [78, 42] on link "TX Plano Retail" at bounding box center [88, 42] width 126 height 12
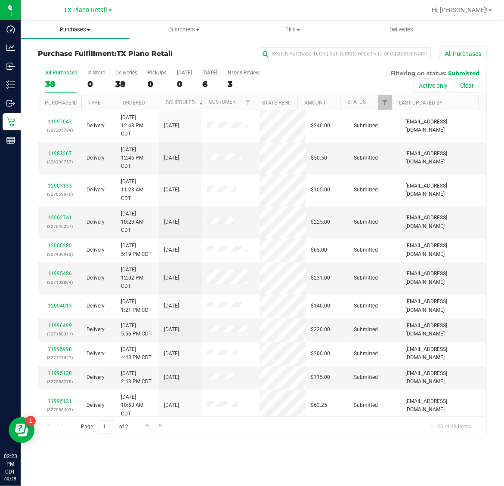
click at [80, 35] on uib-tab-heading "Purchases Summary of purchases Fulfillment All purchases" at bounding box center [75, 30] width 109 height 18
click at [79, 64] on li "Fulfillment" at bounding box center [75, 62] width 109 height 10
click at [217, 80] on div "6" at bounding box center [209, 84] width 15 height 10
click at [0, 0] on input "Tomorrow 6" at bounding box center [0, 0] width 0 height 0
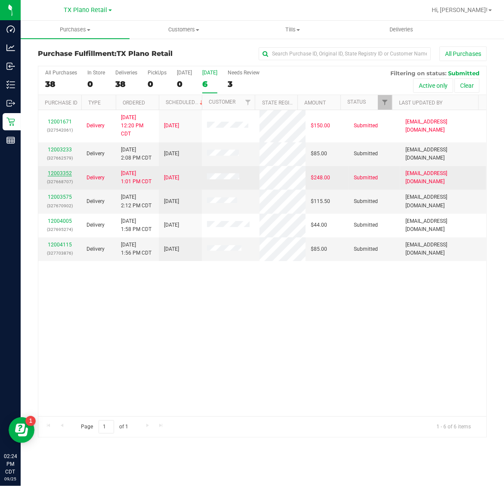
click at [54, 176] on link "12003352" at bounding box center [60, 173] width 24 height 6
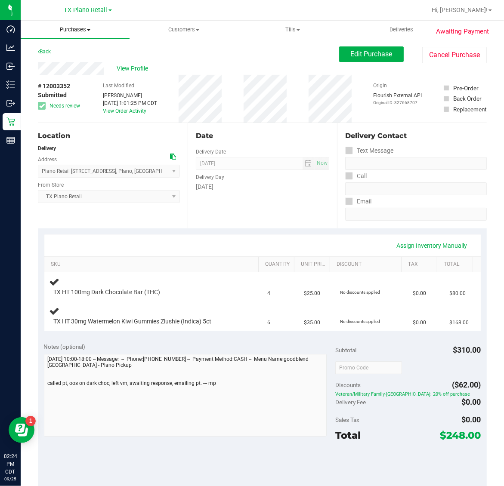
click at [77, 30] on span "Purchases" at bounding box center [75, 30] width 109 height 8
click at [75, 62] on li "Fulfillment" at bounding box center [75, 62] width 109 height 10
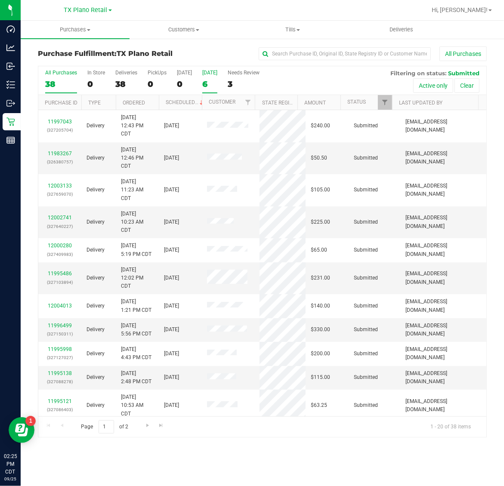
click at [210, 79] on div "6" at bounding box center [209, 84] width 15 height 10
click at [0, 0] on input "Tomorrow 6" at bounding box center [0, 0] width 0 height 0
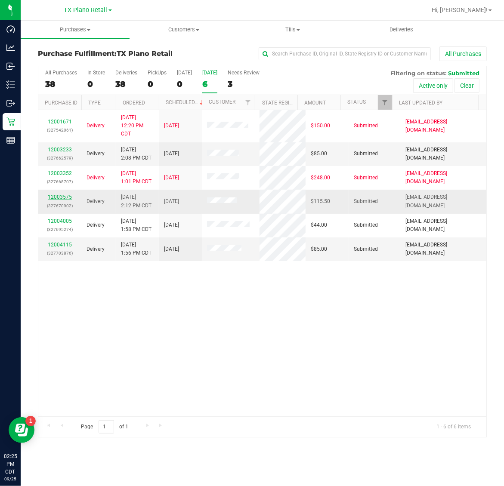
click at [55, 197] on link "12003575" at bounding box center [60, 197] width 24 height 6
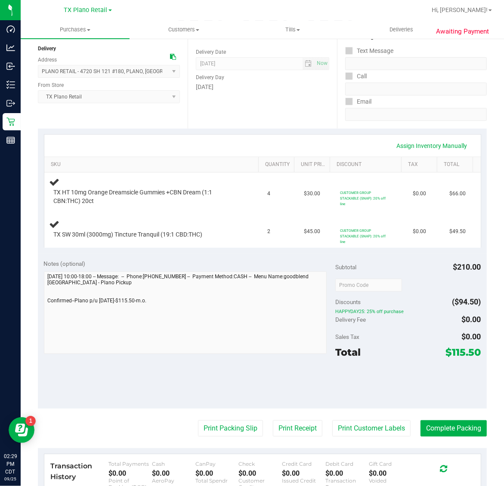
scroll to position [108, 0]
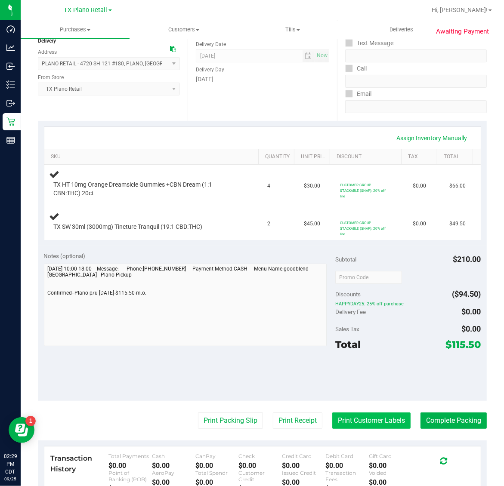
click at [356, 425] on button "Print Customer Labels" at bounding box center [371, 421] width 78 height 16
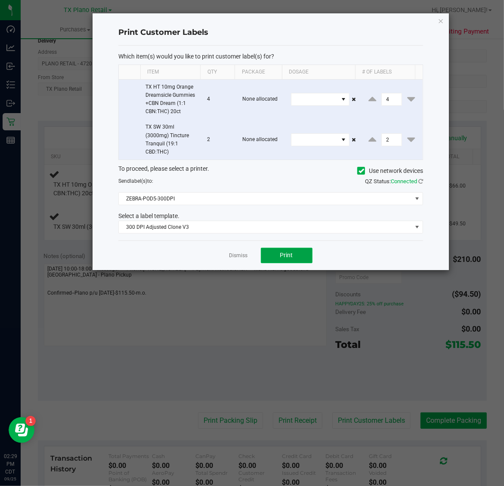
click at [298, 251] on button "Print" at bounding box center [287, 255] width 52 height 15
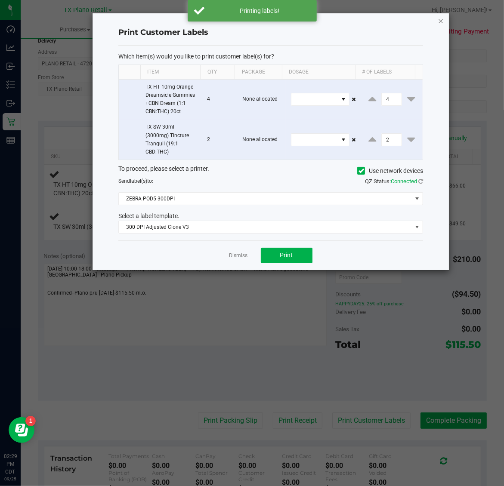
click at [442, 17] on icon "button" at bounding box center [441, 20] width 6 height 10
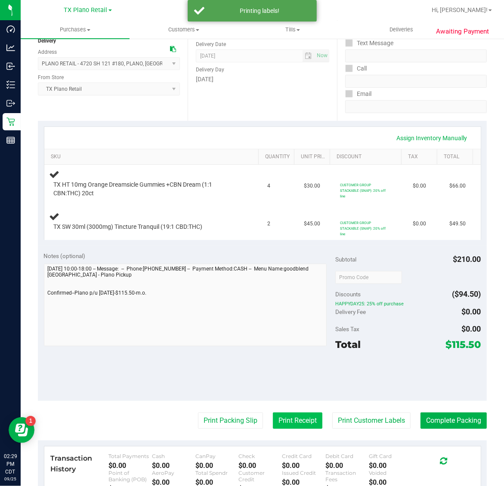
click at [293, 424] on button "Print Receipt" at bounding box center [297, 421] width 49 height 16
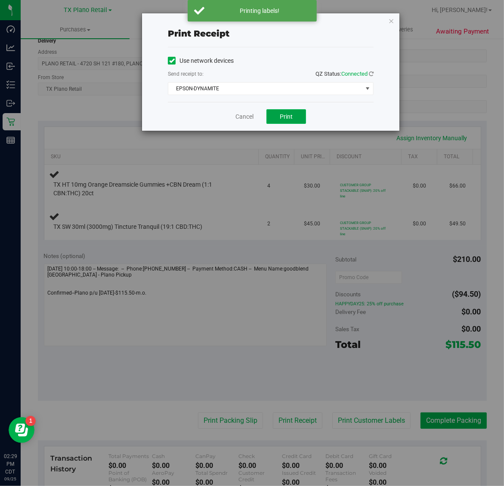
click at [303, 116] on button "Print" at bounding box center [286, 116] width 40 height 15
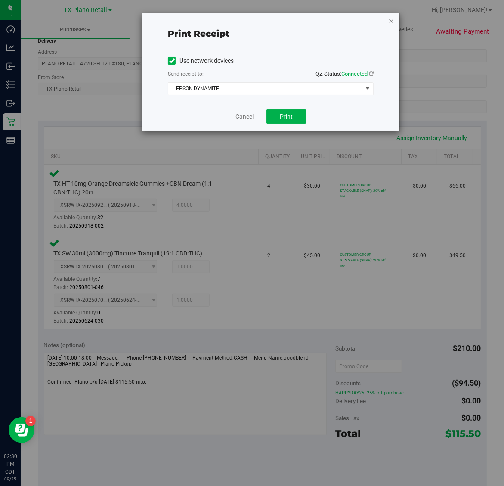
click at [391, 18] on icon "button" at bounding box center [391, 20] width 6 height 10
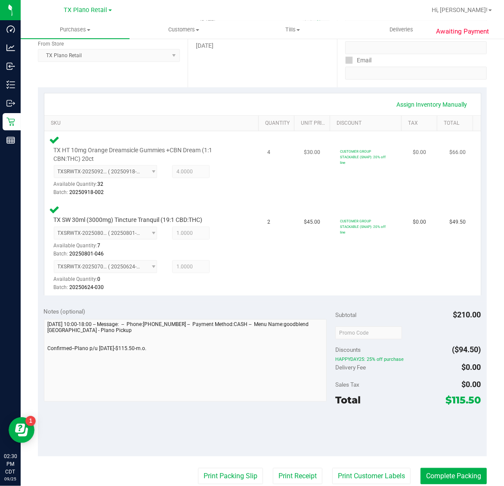
scroll to position [119, 0]
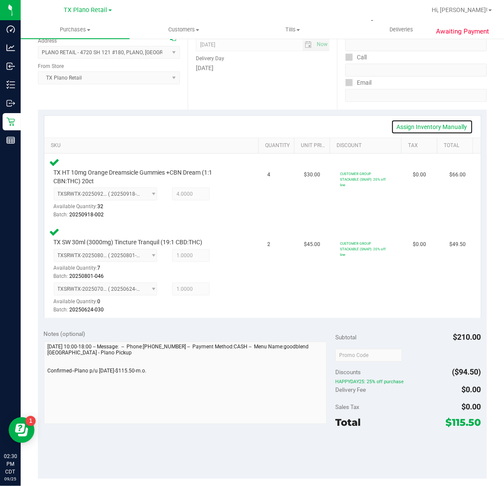
click at [422, 125] on link "Assign Inventory Manually" at bounding box center [432, 127] width 82 height 15
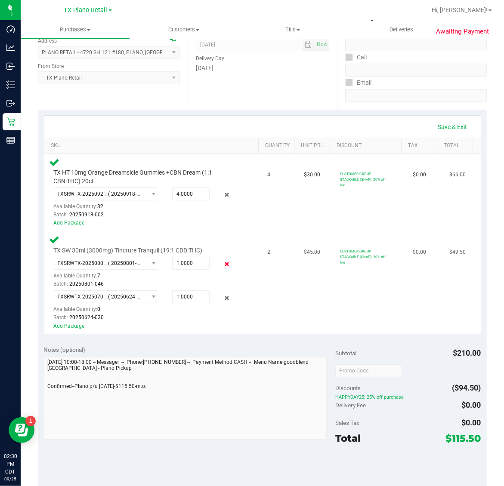
click at [222, 262] on icon at bounding box center [226, 264] width 9 height 10
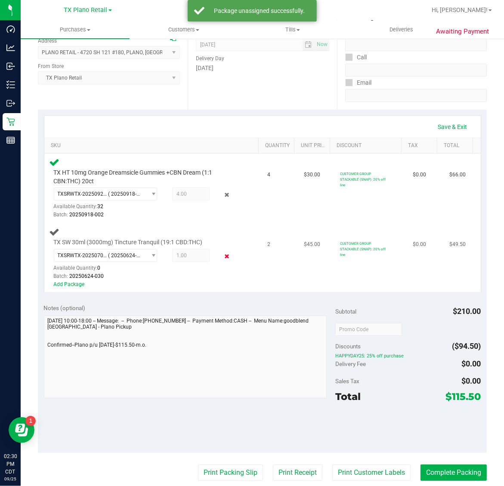
click at [222, 254] on icon at bounding box center [226, 257] width 9 height 10
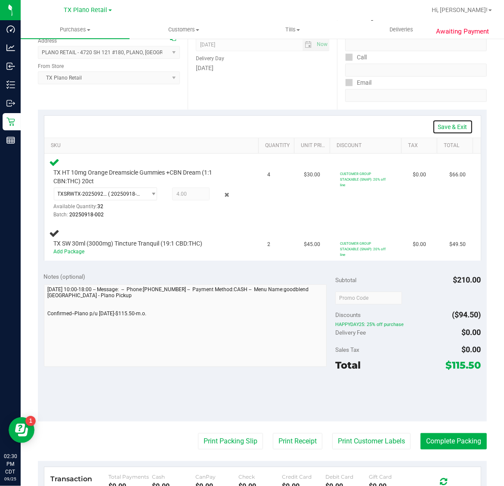
click at [455, 126] on link "Save & Exit" at bounding box center [452, 127] width 40 height 15
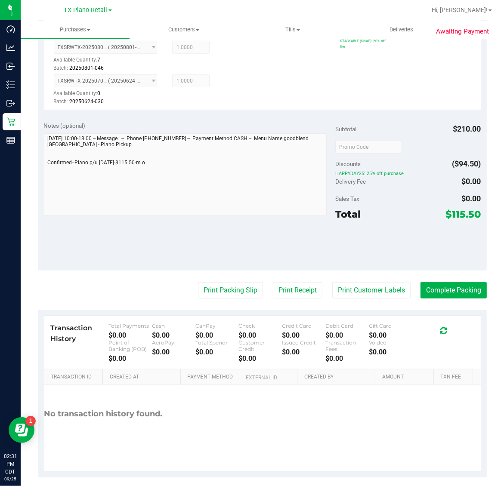
scroll to position [334, 0]
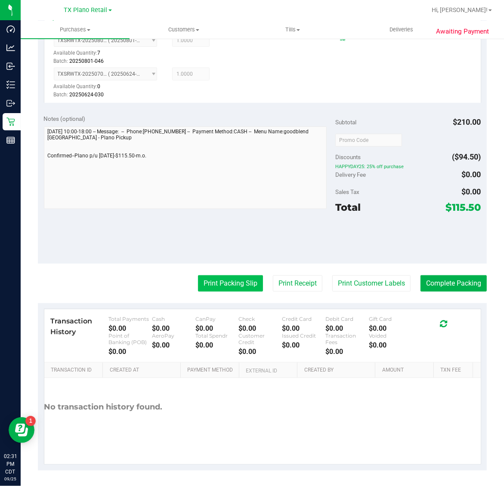
click at [233, 281] on button "Print Packing Slip" at bounding box center [230, 283] width 65 height 16
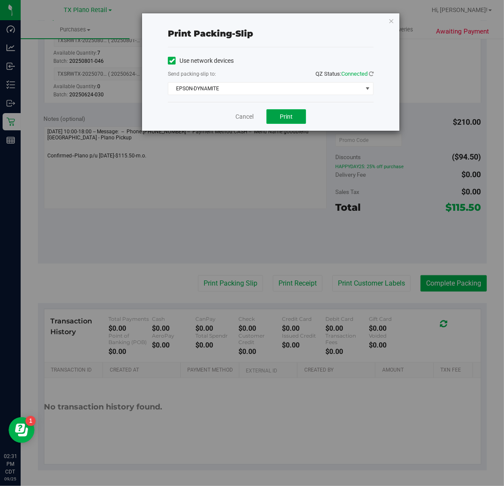
click at [296, 111] on button "Print" at bounding box center [286, 116] width 40 height 15
click at [394, 24] on icon "button" at bounding box center [391, 20] width 6 height 10
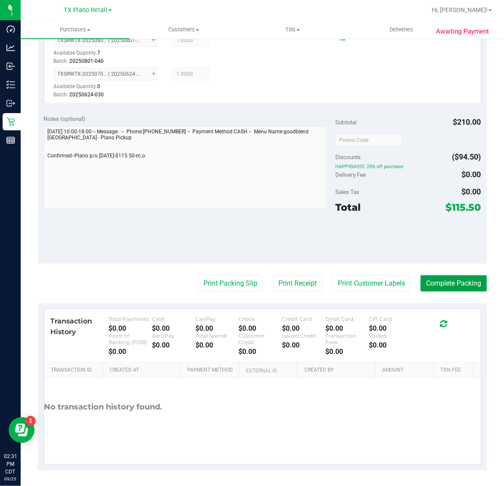
click at [441, 280] on button "Complete Packing" at bounding box center [453, 283] width 66 height 16
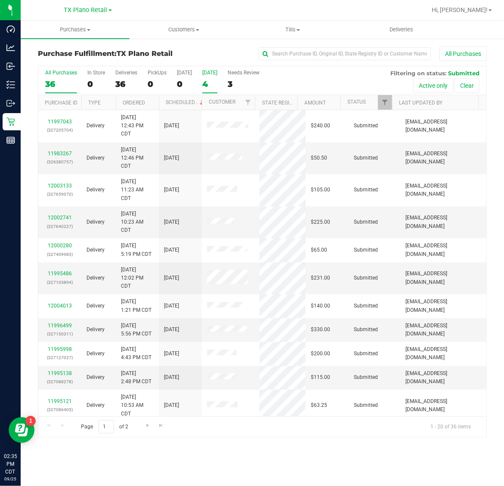
click at [211, 80] on div "4" at bounding box center [209, 84] width 15 height 10
click at [0, 0] on input "Tomorrow 4" at bounding box center [0, 0] width 0 height 0
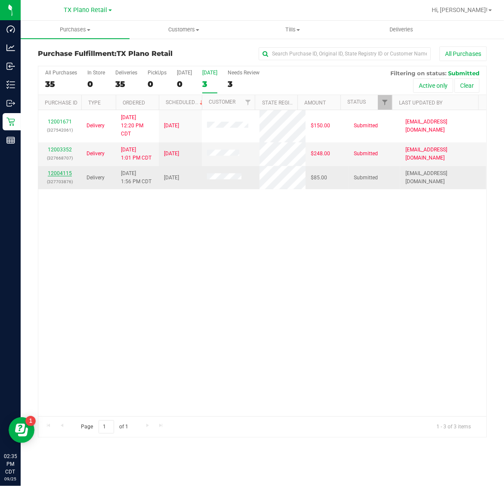
click at [59, 175] on link "12004115" at bounding box center [60, 173] width 24 height 6
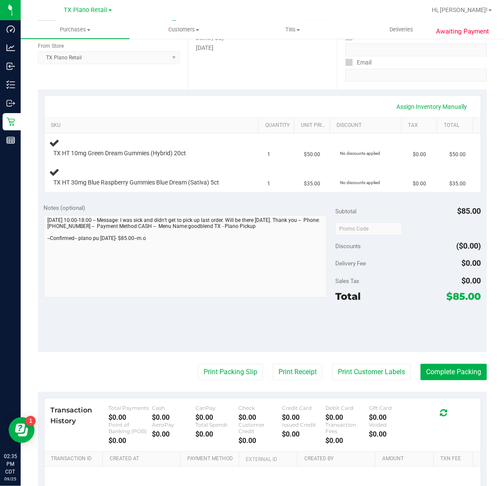
scroll to position [161, 0]
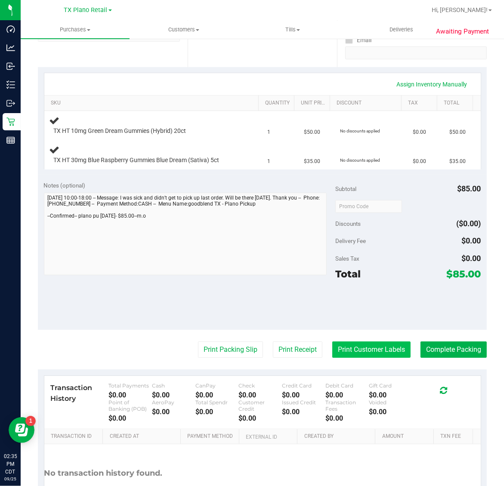
click at [364, 353] on button "Print Customer Labels" at bounding box center [371, 350] width 78 height 16
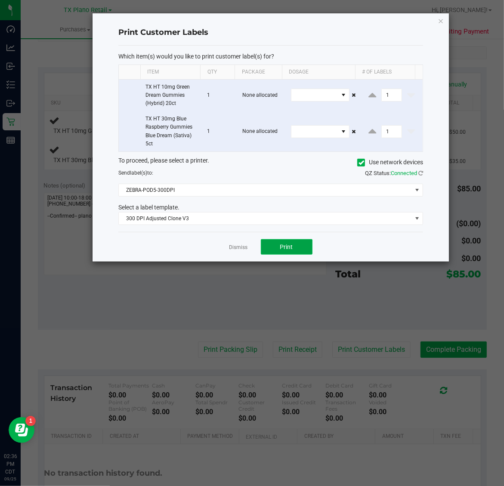
click at [289, 254] on button "Print" at bounding box center [287, 246] width 52 height 15
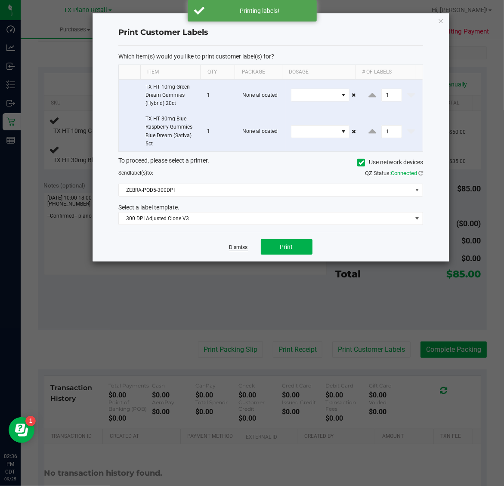
click at [234, 246] on link "Dismiss" at bounding box center [238, 247] width 18 height 7
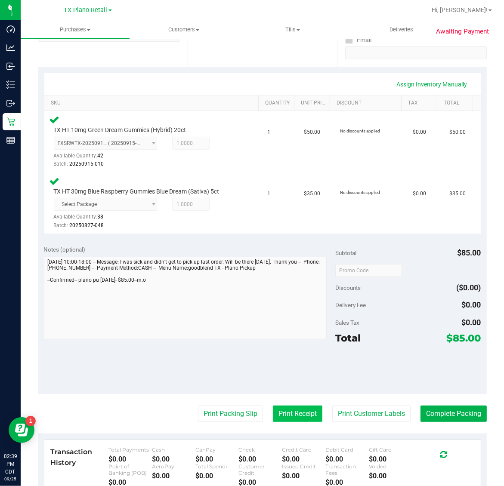
click at [290, 409] on button "Print Receipt" at bounding box center [297, 414] width 49 height 16
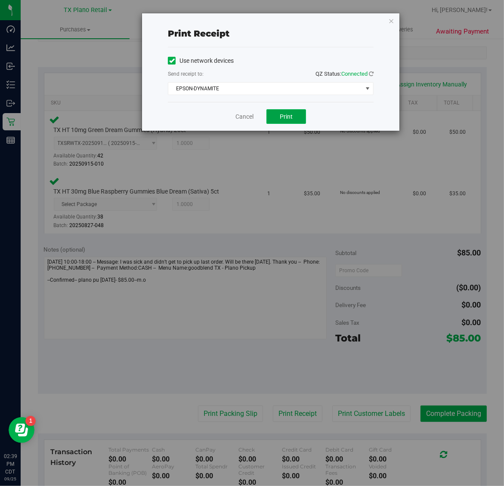
click at [272, 122] on button "Print" at bounding box center [286, 116] width 40 height 15
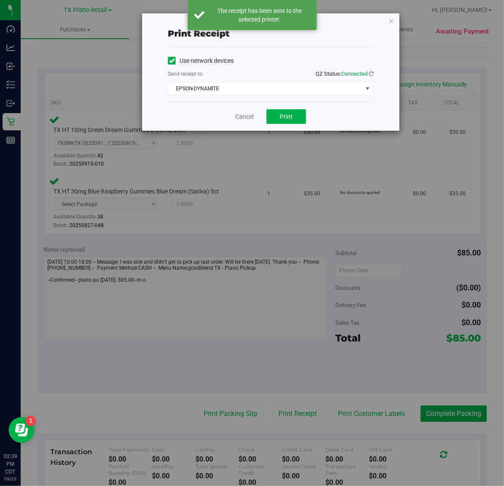
click at [391, 35] on div "Print receipt Use network devices Send receipt to: QZ Status: Connected EPSON-D…" at bounding box center [270, 71] width 257 height 117
click at [390, 18] on icon "button" at bounding box center [391, 20] width 6 height 10
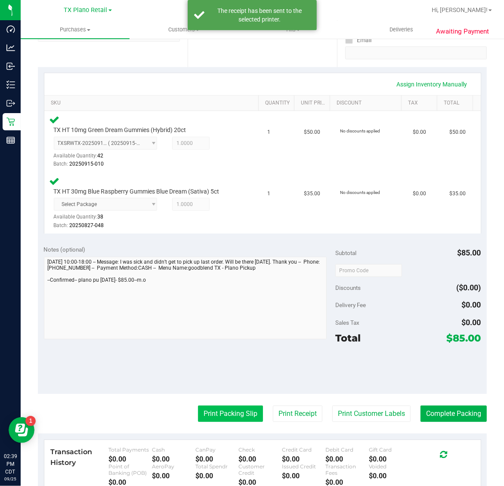
click at [230, 412] on button "Print Packing Slip" at bounding box center [230, 414] width 65 height 16
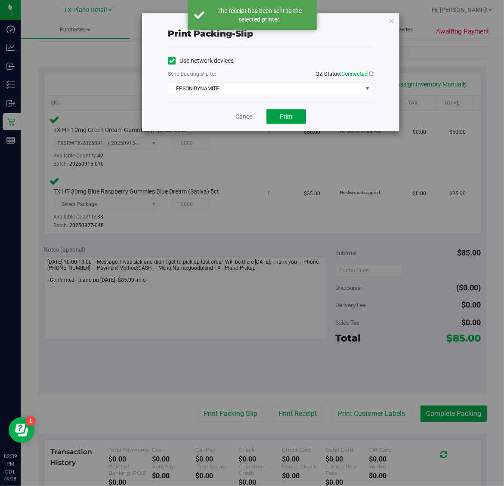
click at [287, 119] on span "Print" at bounding box center [286, 116] width 13 height 7
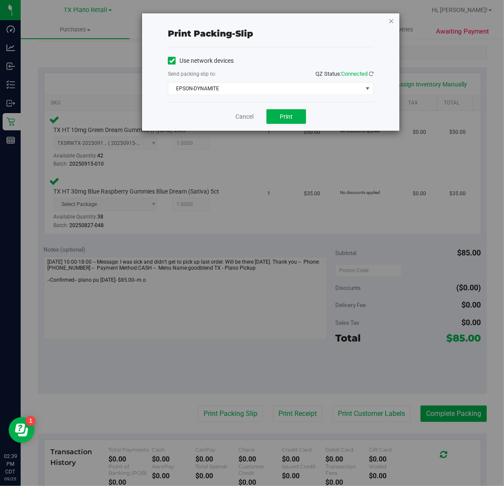
click at [393, 19] on icon "button" at bounding box center [391, 20] width 6 height 10
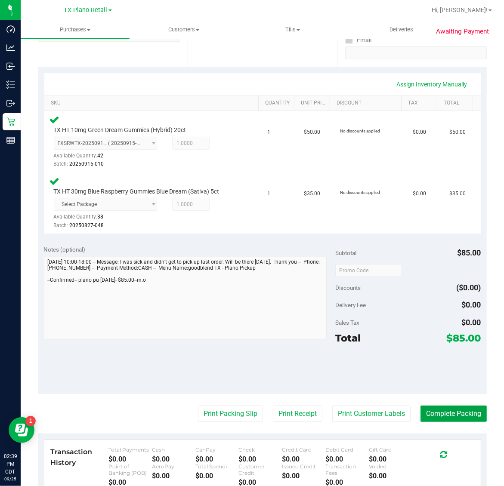
click at [455, 408] on button "Complete Packing" at bounding box center [453, 414] width 66 height 16
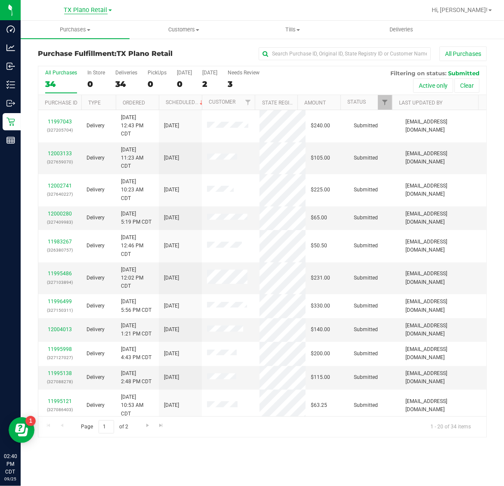
click at [74, 10] on span "TX Plano Retail" at bounding box center [85, 10] width 43 height 8
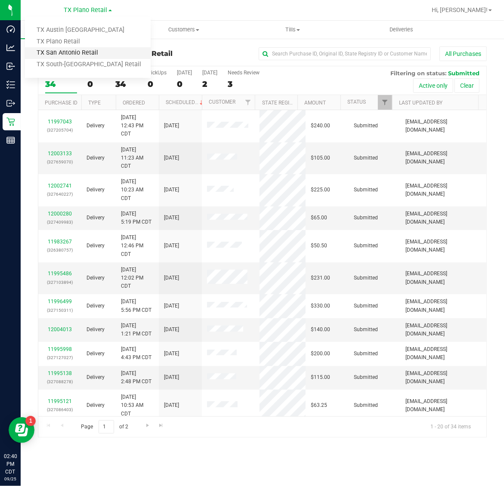
click at [76, 50] on link "TX San Antonio Retail" at bounding box center [88, 53] width 126 height 12
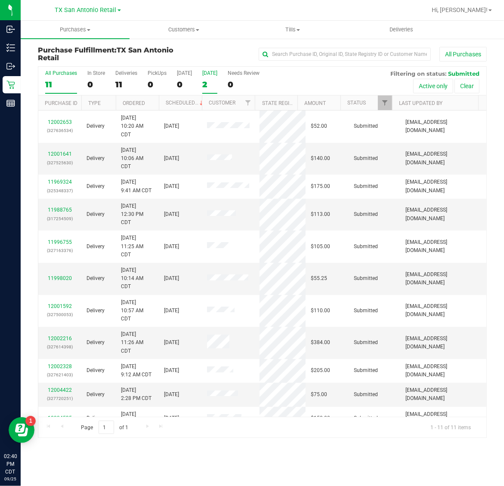
click at [211, 85] on div "2" at bounding box center [209, 85] width 15 height 10
click at [0, 0] on input "Tomorrow 2" at bounding box center [0, 0] width 0 height 0
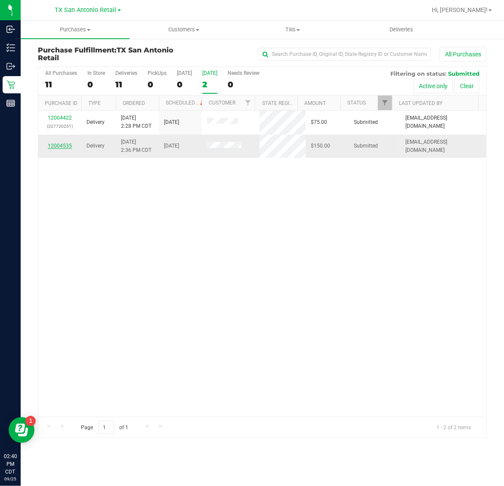
click at [64, 144] on link "12004535" at bounding box center [60, 146] width 24 height 6
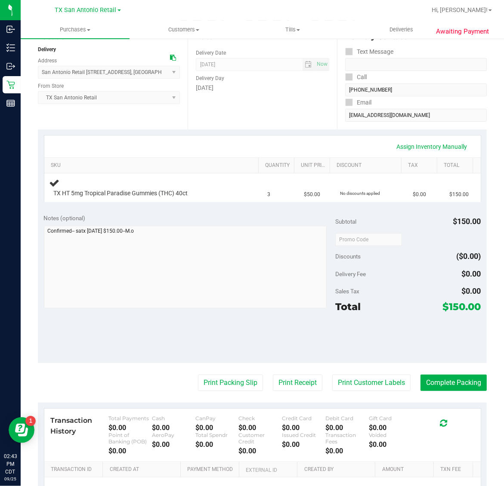
scroll to position [108, 0]
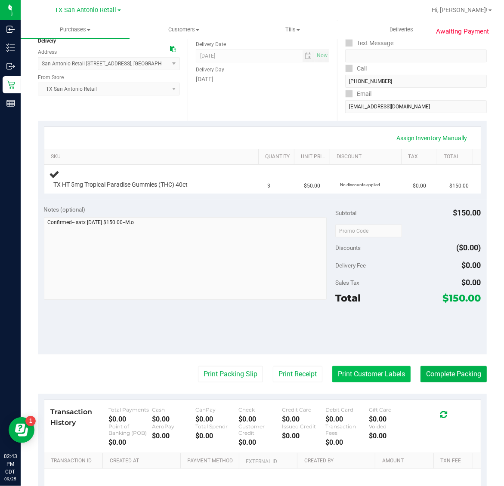
click at [375, 376] on button "Print Customer Labels" at bounding box center [371, 374] width 78 height 16
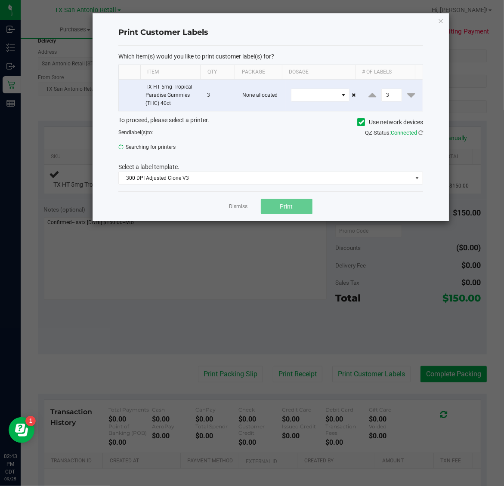
click at [287, 207] on span "Print" at bounding box center [286, 206] width 13 height 7
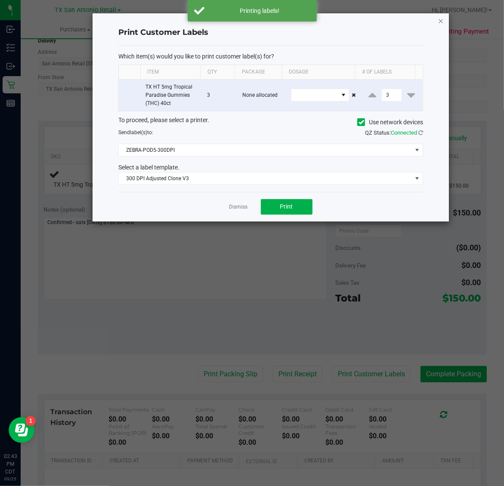
click at [441, 22] on icon "button" at bounding box center [441, 20] width 6 height 10
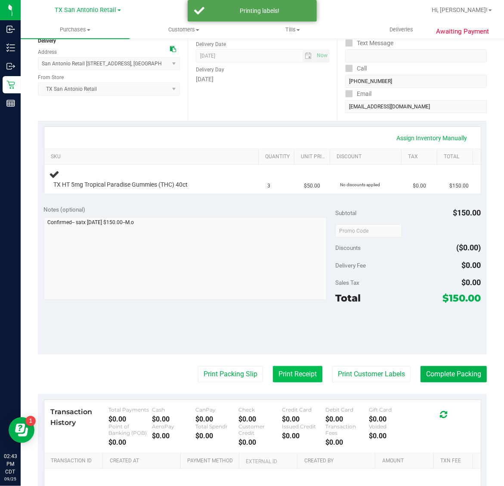
click at [287, 375] on button "Print Receipt" at bounding box center [297, 374] width 49 height 16
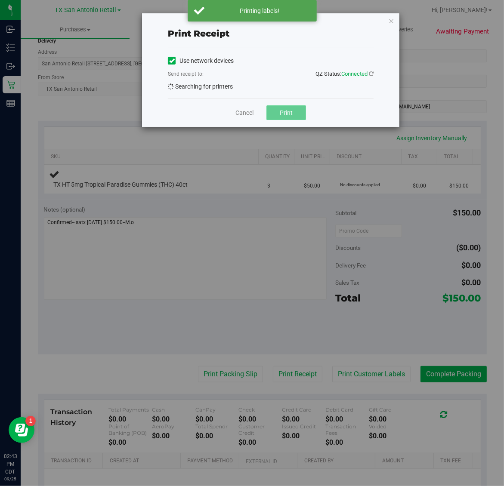
click at [289, 116] on span "Print" at bounding box center [286, 112] width 13 height 7
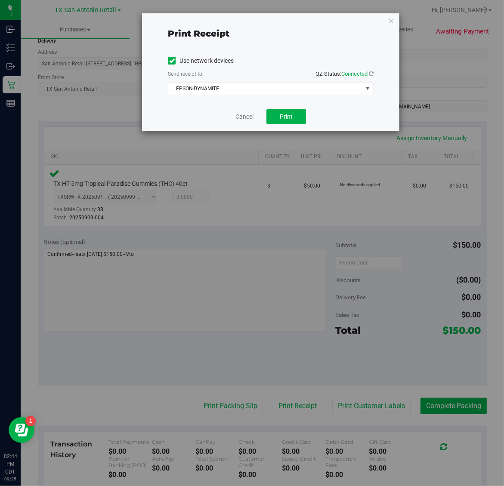
click at [407, 27] on div "Print receipt Use network devices Send receipt to: QZ Status: Connected EPSON-D…" at bounding box center [255, 243] width 510 height 486
click at [391, 20] on icon "button" at bounding box center [391, 20] width 6 height 10
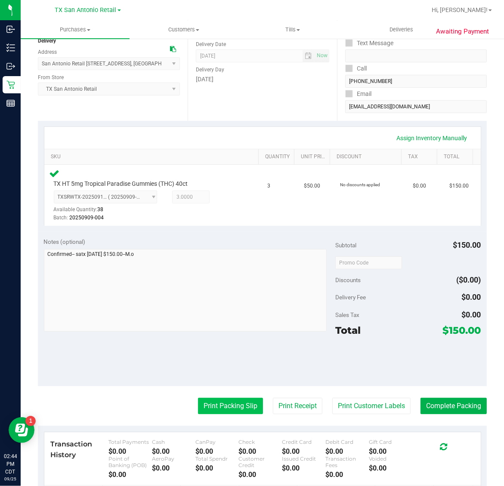
click at [208, 407] on button "Print Packing Slip" at bounding box center [230, 406] width 65 height 16
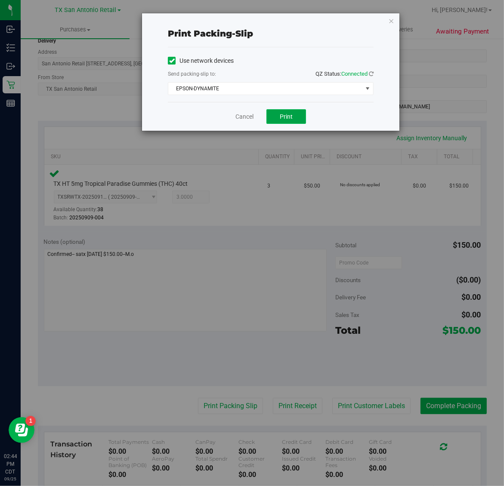
click at [296, 112] on button "Print" at bounding box center [286, 116] width 40 height 15
click at [391, 20] on icon "button" at bounding box center [391, 20] width 6 height 10
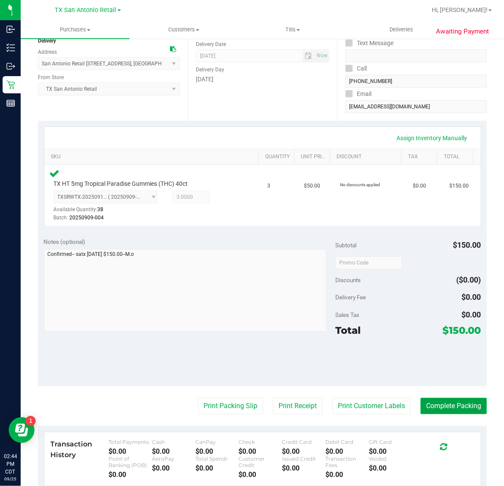
click at [456, 405] on button "Complete Packing" at bounding box center [453, 406] width 66 height 16
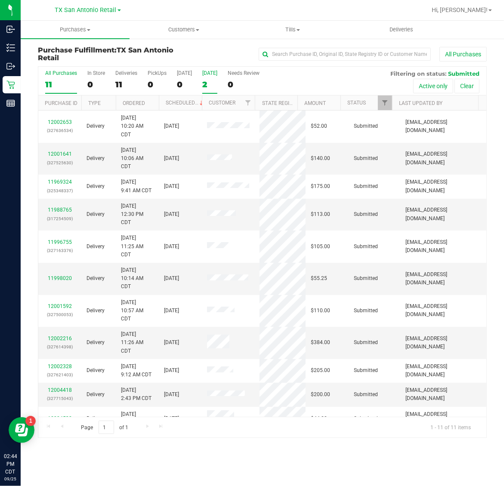
click at [212, 75] on div "[DATE]" at bounding box center [209, 73] width 15 height 6
click at [0, 0] on input "Tomorrow 2" at bounding box center [0, 0] width 0 height 0
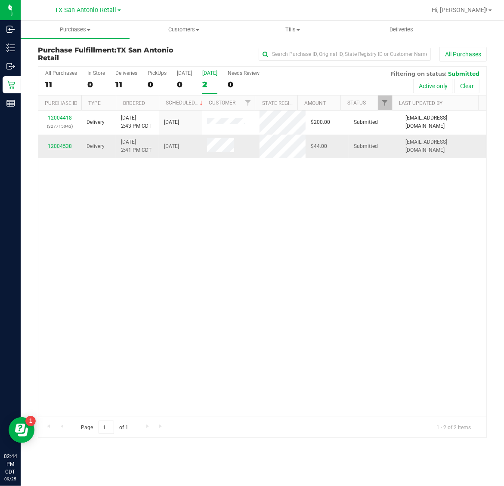
click at [62, 147] on link "12004538" at bounding box center [60, 146] width 24 height 6
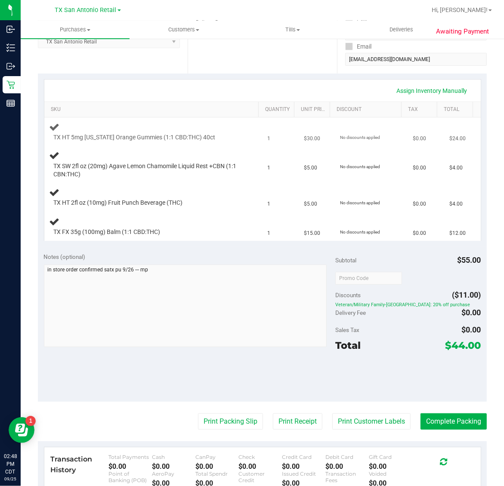
scroll to position [161, 0]
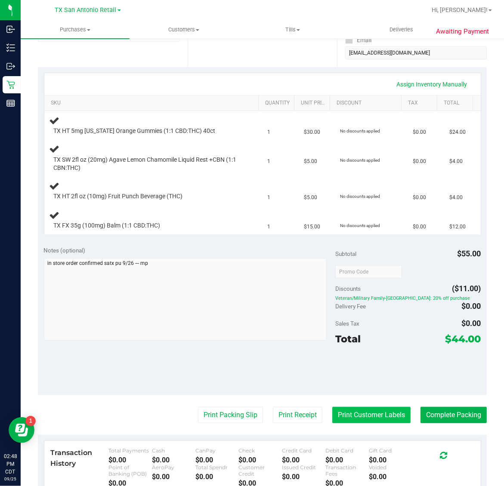
click at [364, 421] on button "Print Customer Labels" at bounding box center [371, 415] width 78 height 16
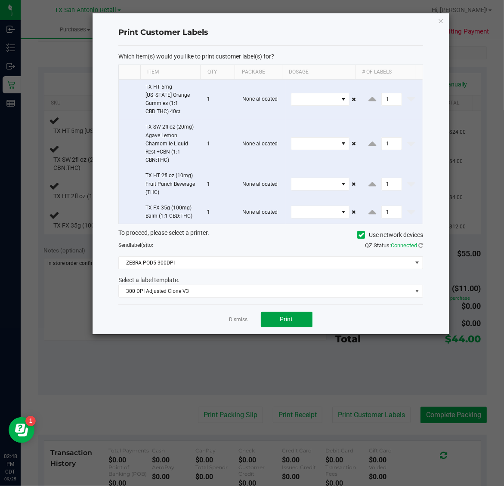
click at [291, 317] on button "Print" at bounding box center [287, 319] width 52 height 15
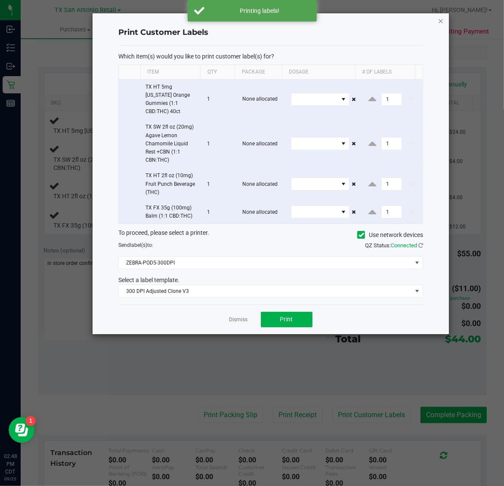
click at [442, 21] on icon "button" at bounding box center [441, 20] width 6 height 10
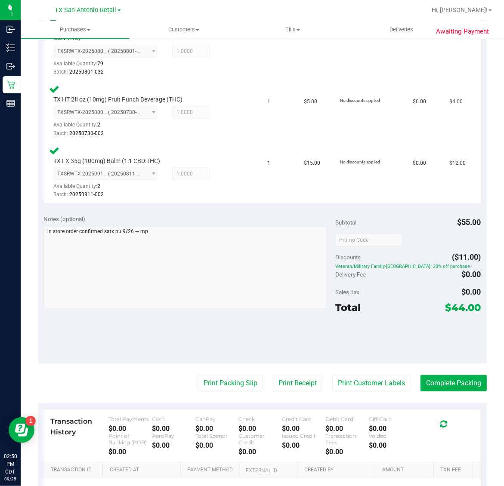
scroll to position [326, 0]
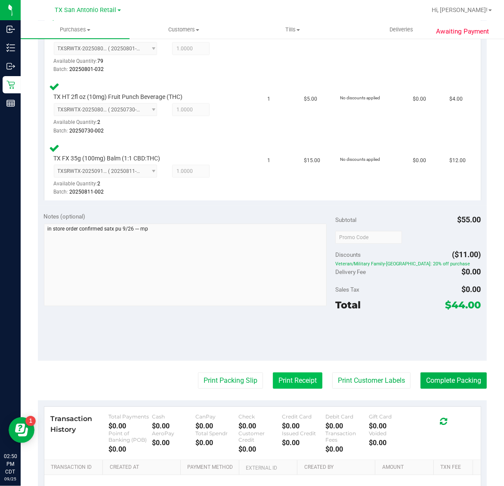
click at [290, 377] on button "Print Receipt" at bounding box center [297, 381] width 49 height 16
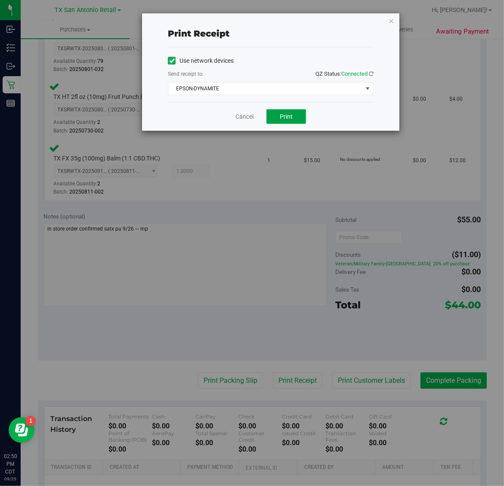
click at [287, 119] on span "Print" at bounding box center [286, 116] width 13 height 7
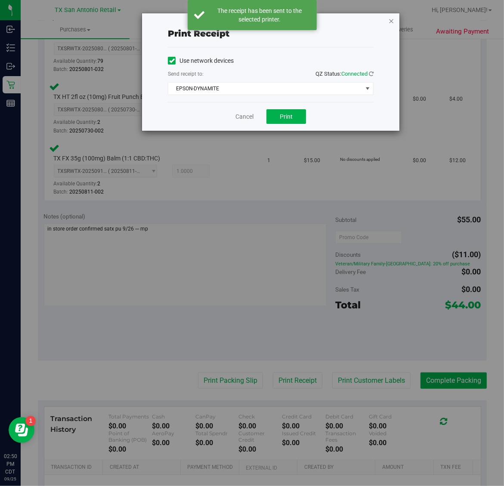
click at [391, 25] on icon "button" at bounding box center [391, 20] width 6 height 10
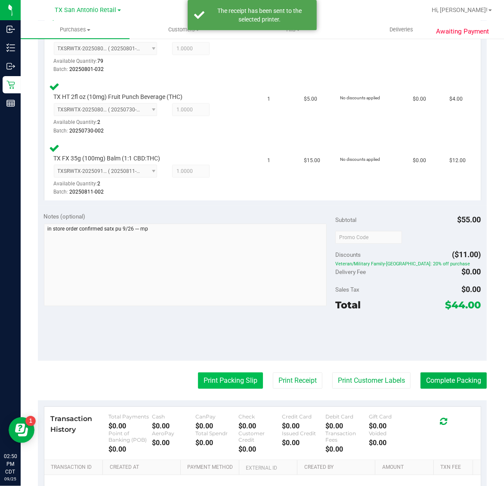
click at [233, 383] on button "Print Packing Slip" at bounding box center [230, 381] width 65 height 16
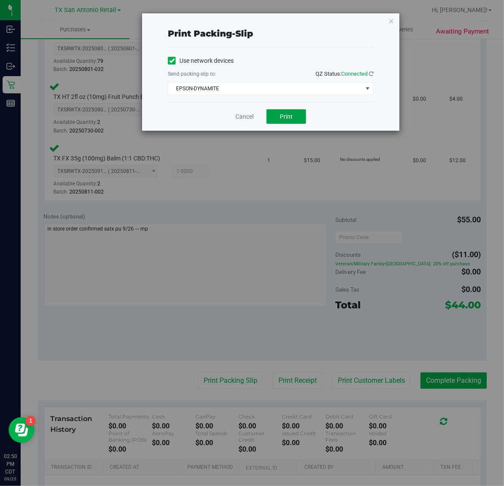
click at [293, 117] on button "Print" at bounding box center [286, 116] width 40 height 15
click at [392, 21] on icon "button" at bounding box center [391, 20] width 6 height 10
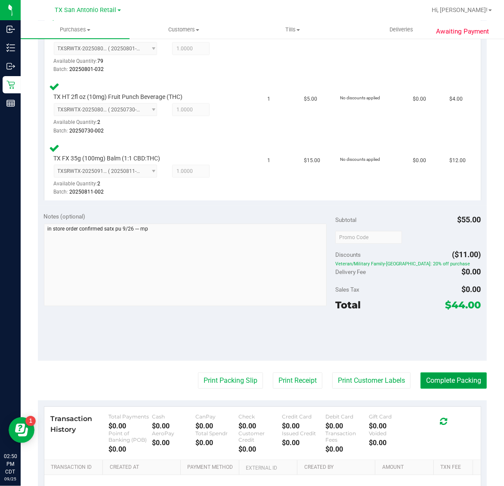
click at [454, 373] on button "Complete Packing" at bounding box center [453, 381] width 66 height 16
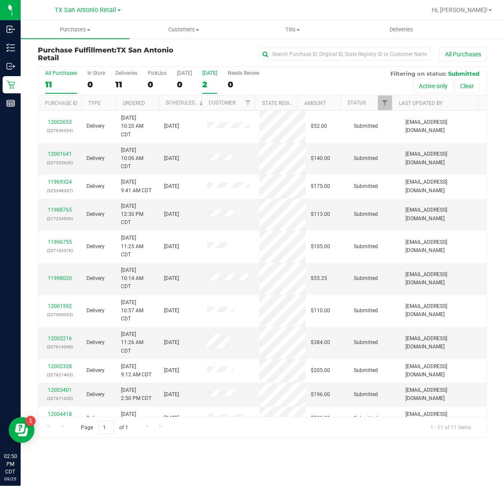
click at [214, 87] on div "2" at bounding box center [209, 85] width 15 height 10
click at [0, 0] on input "Tomorrow 2" at bounding box center [0, 0] width 0 height 0
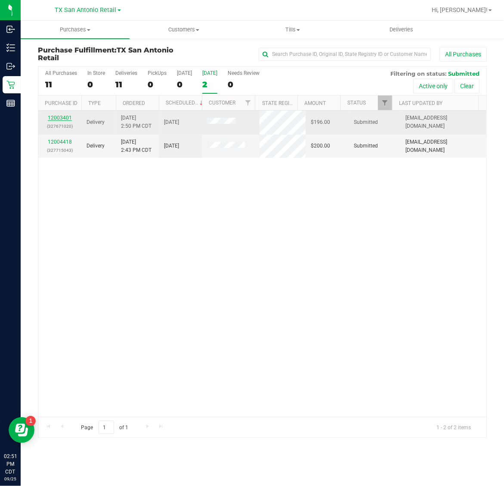
click at [61, 119] on link "12003401" at bounding box center [60, 118] width 24 height 6
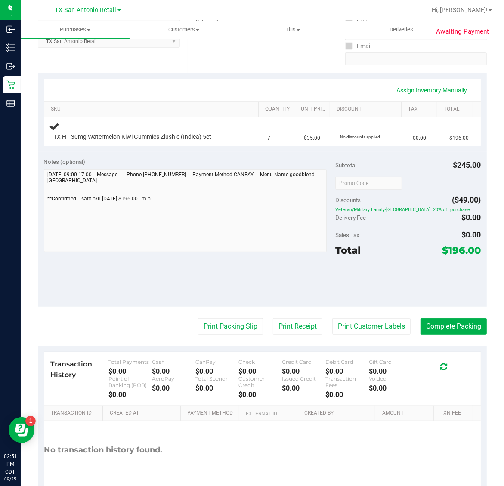
scroll to position [199, 0]
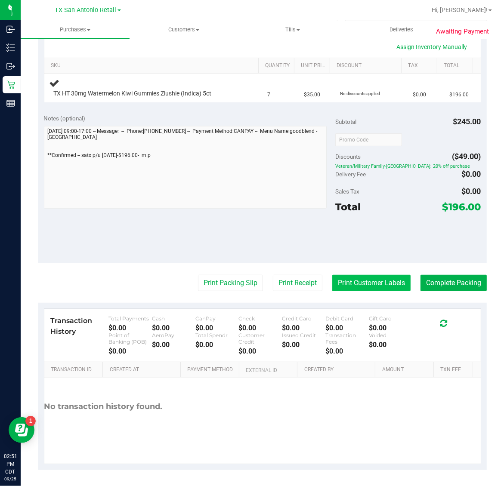
click at [358, 277] on button "Print Customer Labels" at bounding box center [371, 283] width 78 height 16
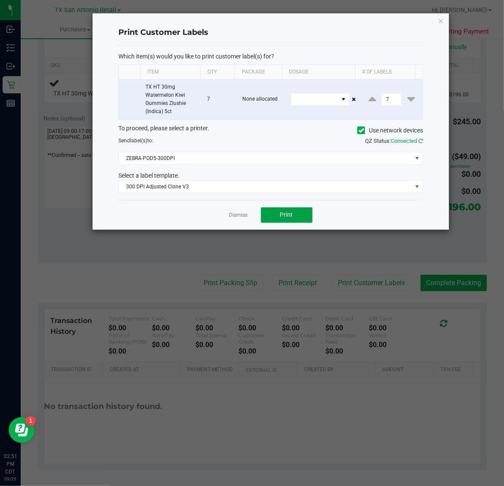
click at [288, 218] on span "Print" at bounding box center [286, 214] width 13 height 7
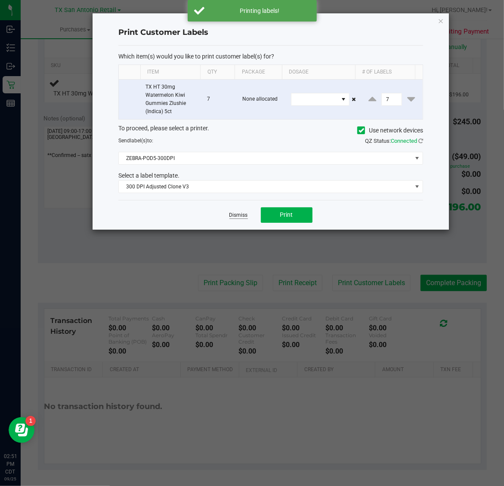
click at [240, 213] on link "Dismiss" at bounding box center [238, 215] width 18 height 7
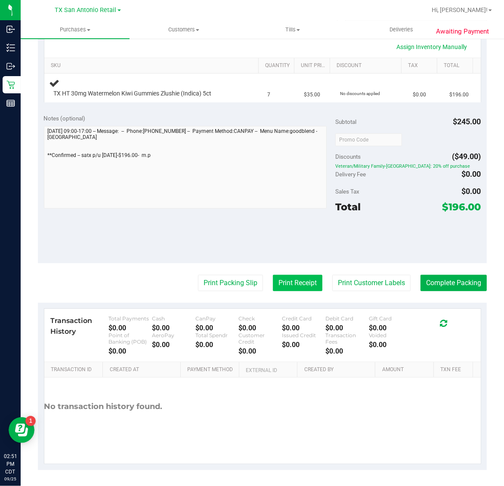
click at [289, 289] on button "Print Receipt" at bounding box center [297, 283] width 49 height 16
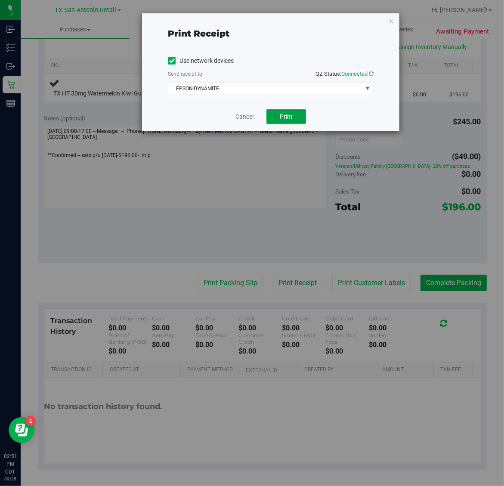
click at [285, 117] on span "Print" at bounding box center [286, 116] width 13 height 7
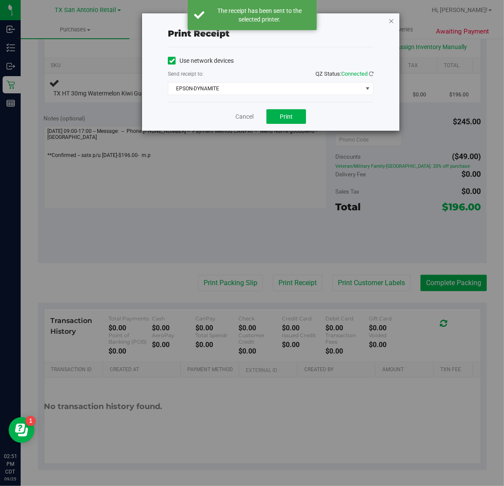
click at [389, 18] on icon "button" at bounding box center [391, 20] width 6 height 10
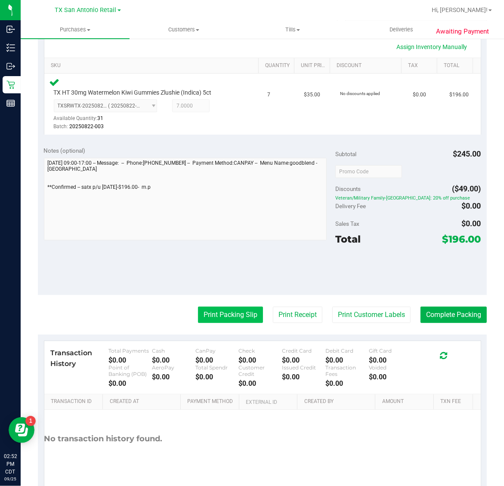
click at [219, 317] on button "Print Packing Slip" at bounding box center [230, 315] width 65 height 16
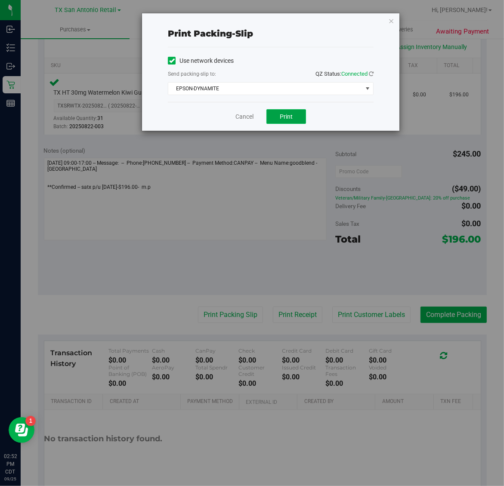
click at [295, 115] on button "Print" at bounding box center [286, 116] width 40 height 15
click at [391, 22] on icon "button" at bounding box center [391, 20] width 6 height 10
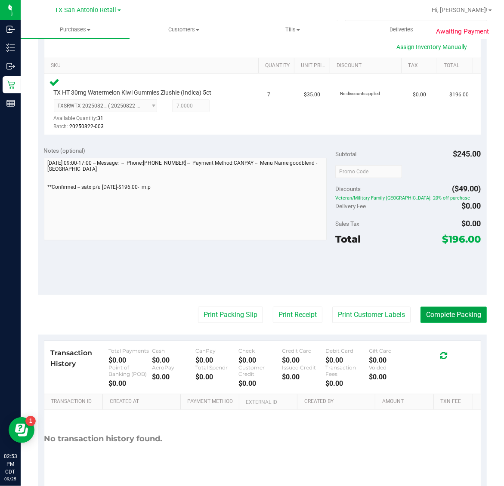
click at [453, 314] on button "Complete Packing" at bounding box center [453, 315] width 66 height 16
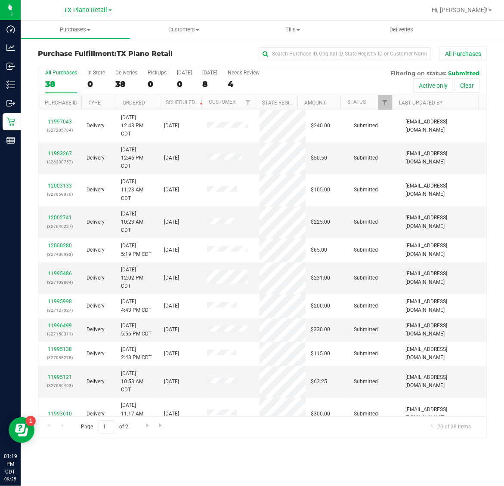
click at [80, 11] on span "TX Plano Retail" at bounding box center [85, 10] width 43 height 8
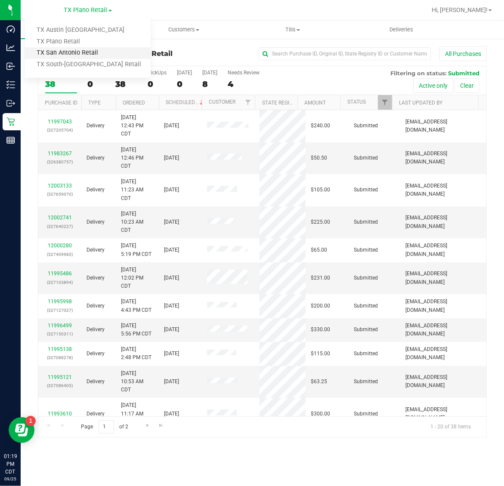
click at [77, 52] on link "TX San Antonio Retail" at bounding box center [88, 53] width 126 height 12
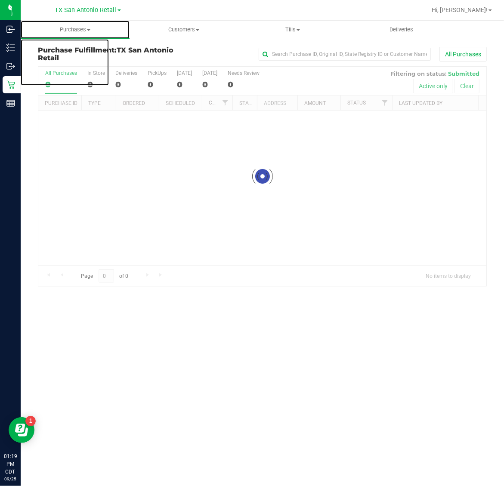
click at [72, 33] on span "Purchases" at bounding box center [75, 30] width 109 height 8
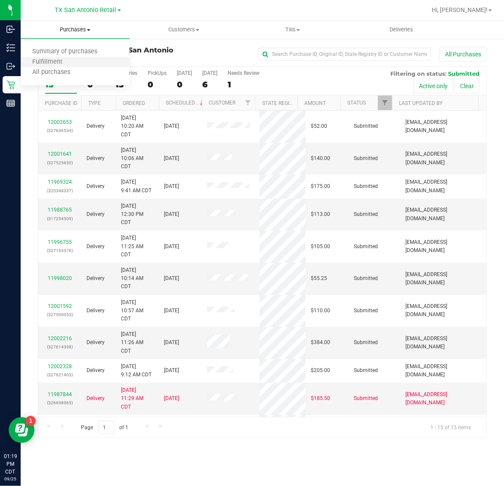
click at [75, 64] on li "Fulfillment" at bounding box center [75, 62] width 109 height 10
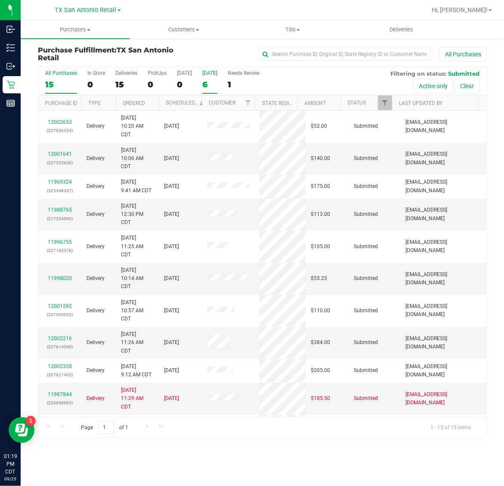
click at [214, 84] on div "6" at bounding box center [209, 85] width 15 height 10
click at [0, 0] on input "[DATE] 6" at bounding box center [0, 0] width 0 height 0
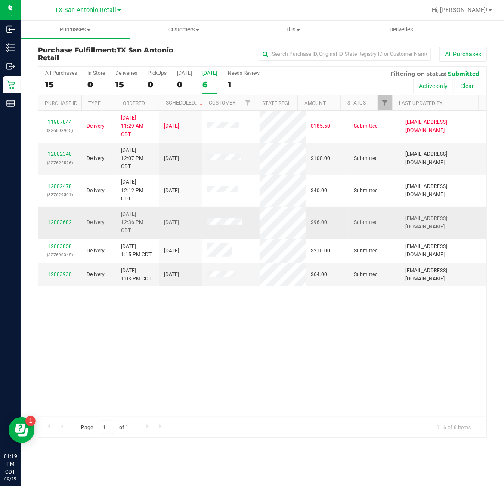
click at [65, 225] on link "12003682" at bounding box center [60, 222] width 24 height 6
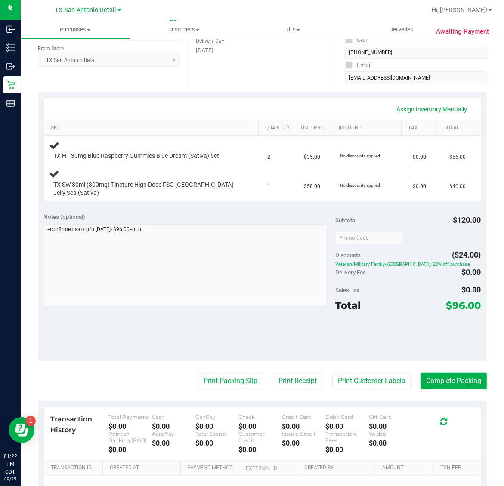
scroll to position [161, 0]
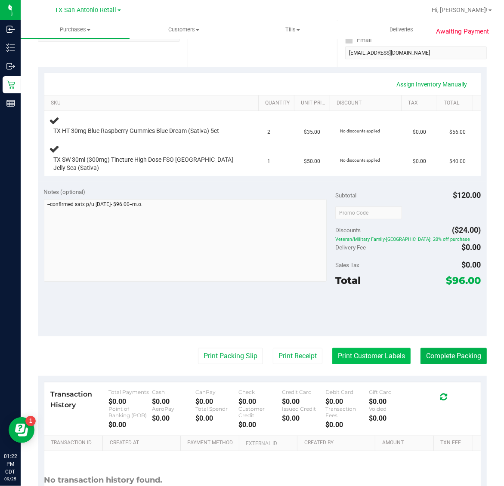
click at [367, 349] on button "Print Customer Labels" at bounding box center [371, 356] width 78 height 16
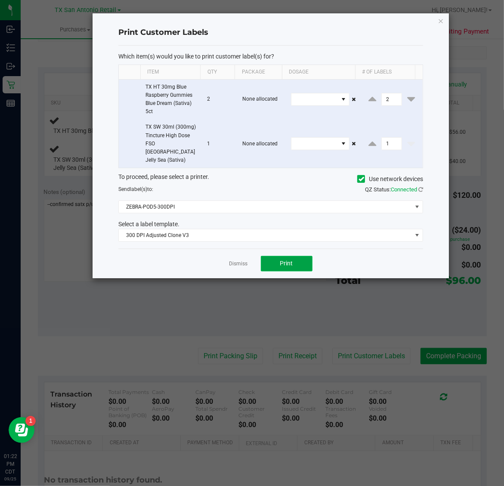
click at [282, 262] on button "Print" at bounding box center [287, 263] width 52 height 15
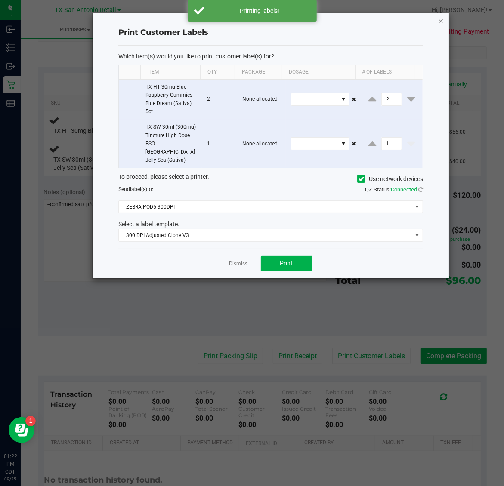
click at [440, 20] on icon "button" at bounding box center [441, 20] width 6 height 10
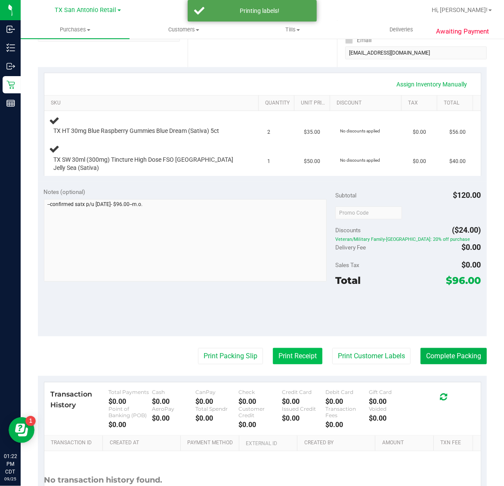
click at [289, 349] on button "Print Receipt" at bounding box center [297, 356] width 49 height 16
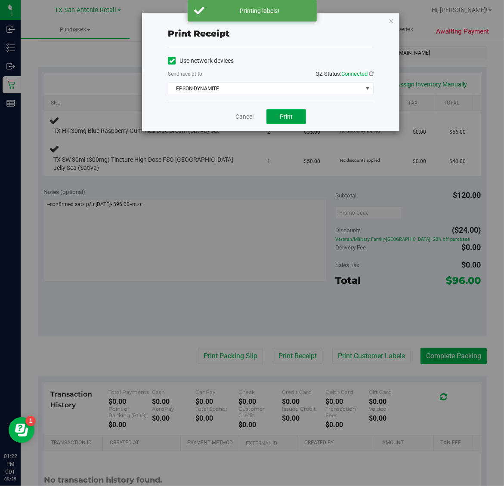
click at [291, 112] on button "Print" at bounding box center [286, 116] width 40 height 15
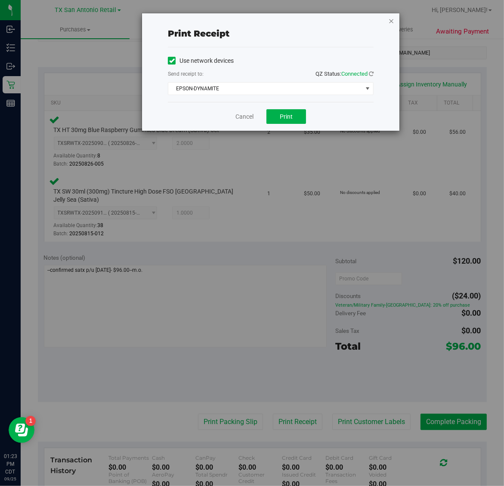
click at [388, 18] on icon "button" at bounding box center [391, 20] width 6 height 10
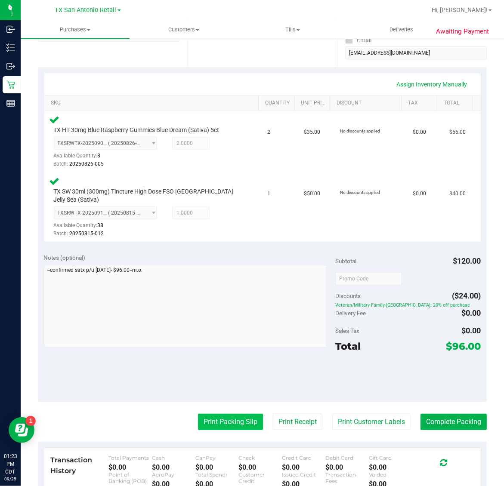
click at [222, 414] on button "Print Packing Slip" at bounding box center [230, 422] width 65 height 16
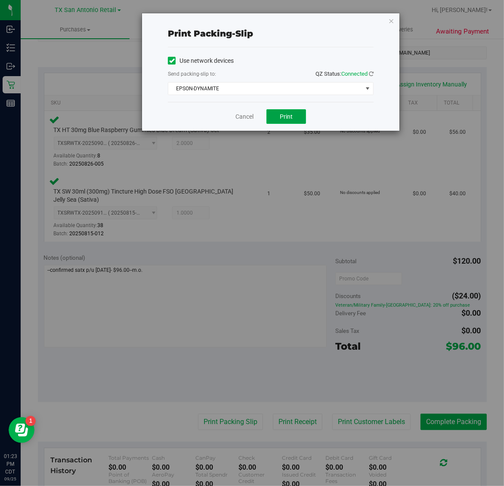
click at [290, 113] on span "Print" at bounding box center [286, 116] width 13 height 7
click at [392, 17] on icon "button" at bounding box center [391, 20] width 6 height 10
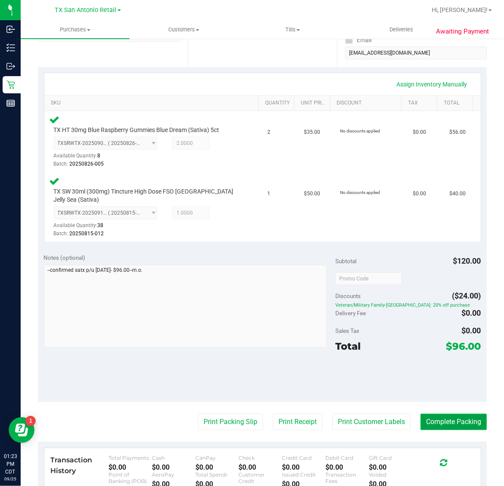
click at [443, 414] on button "Complete Packing" at bounding box center [453, 422] width 66 height 16
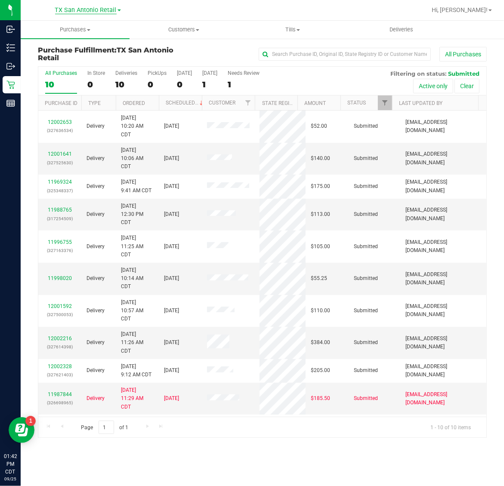
click at [91, 9] on span "TX San Antonio Retail" at bounding box center [86, 10] width 62 height 8
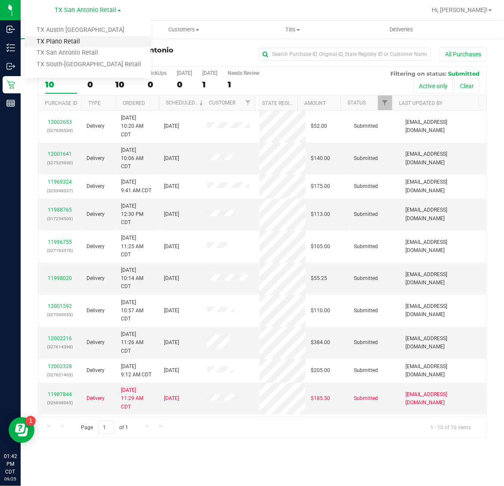
click at [77, 42] on link "TX Plano Retail" at bounding box center [88, 42] width 126 height 12
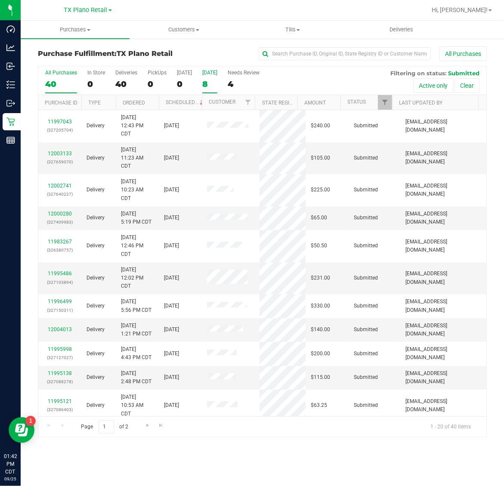
click at [207, 85] on div "8" at bounding box center [209, 84] width 15 height 10
click at [0, 0] on input "[DATE] 8" at bounding box center [0, 0] width 0 height 0
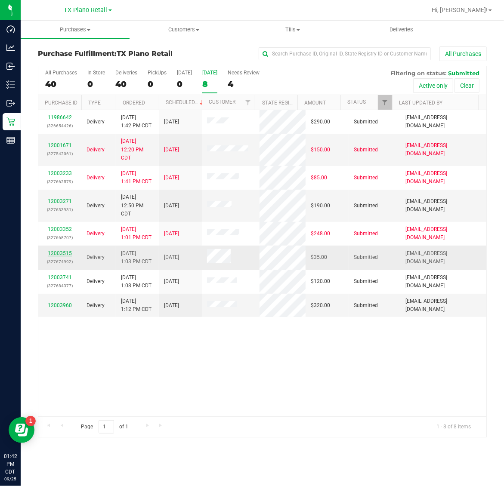
click at [65, 253] on link "12003515" at bounding box center [60, 253] width 24 height 6
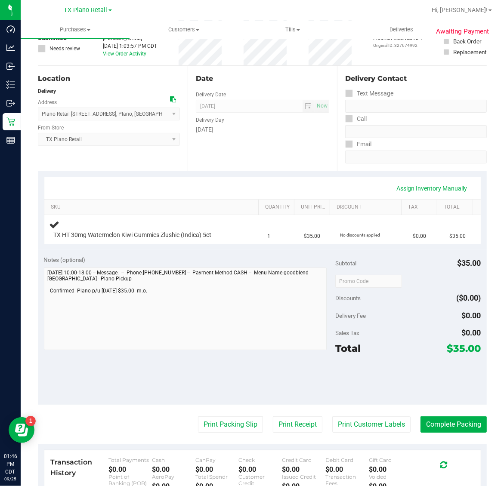
scroll to position [199, 0]
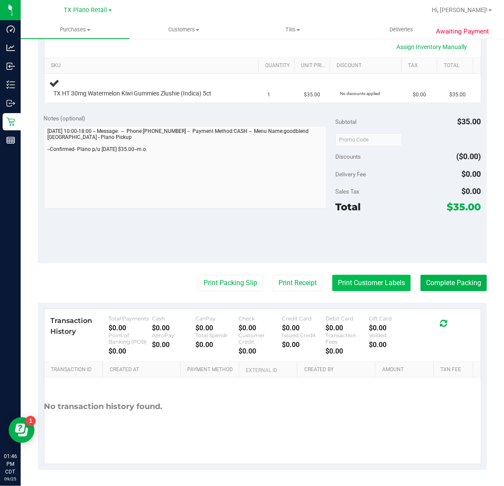
click at [369, 285] on button "Print Customer Labels" at bounding box center [371, 283] width 78 height 16
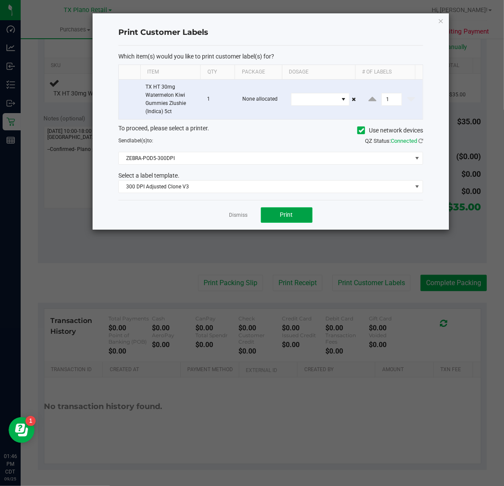
click at [280, 221] on button "Print" at bounding box center [287, 214] width 52 height 15
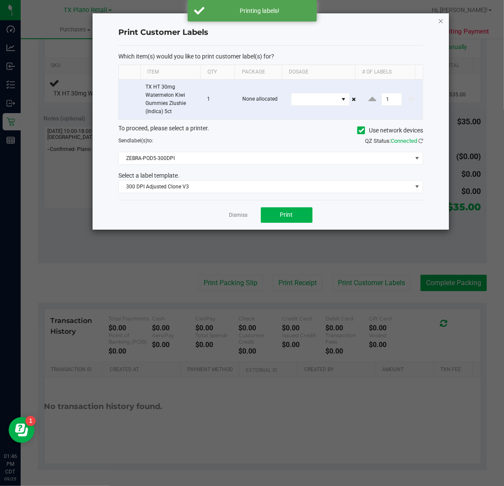
click at [439, 20] on icon "button" at bounding box center [441, 20] width 6 height 10
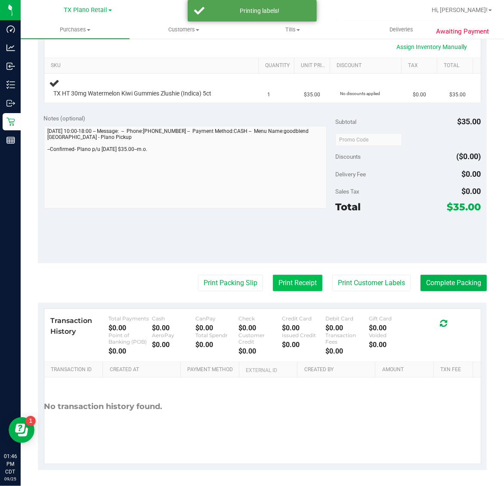
click at [288, 289] on button "Print Receipt" at bounding box center [297, 283] width 49 height 16
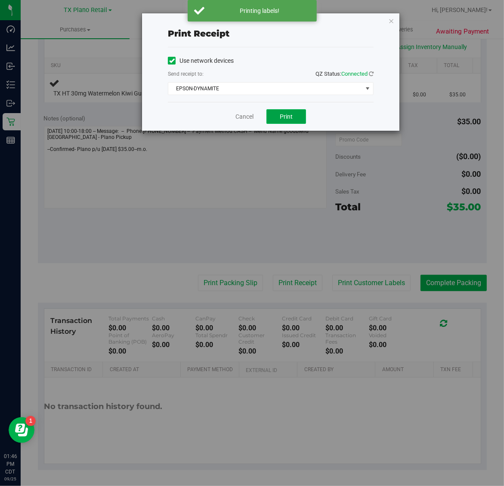
click at [272, 112] on button "Print" at bounding box center [286, 116] width 40 height 15
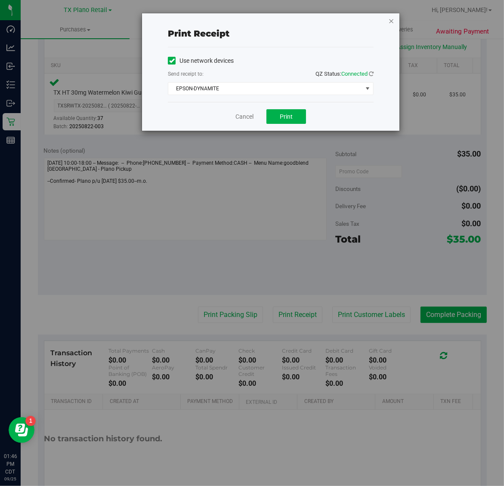
click at [391, 19] on icon "button" at bounding box center [391, 20] width 6 height 10
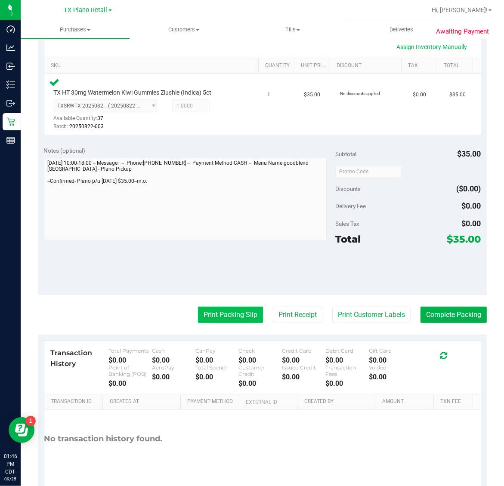
click at [237, 315] on button "Print Packing Slip" at bounding box center [230, 315] width 65 height 16
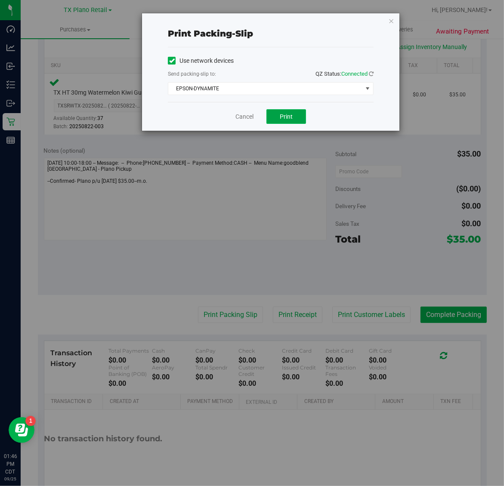
click at [296, 114] on button "Print" at bounding box center [286, 116] width 40 height 15
click at [390, 20] on icon "button" at bounding box center [391, 20] width 6 height 10
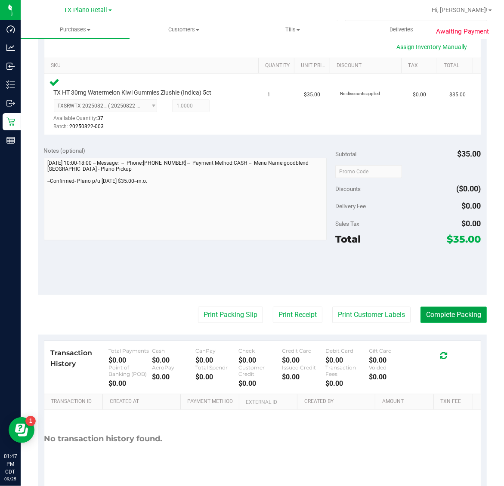
click at [447, 313] on button "Complete Packing" at bounding box center [453, 315] width 66 height 16
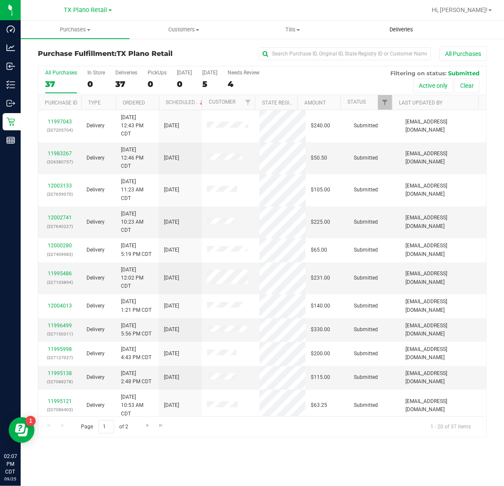
click at [401, 33] on span "Deliveries" at bounding box center [401, 30] width 47 height 8
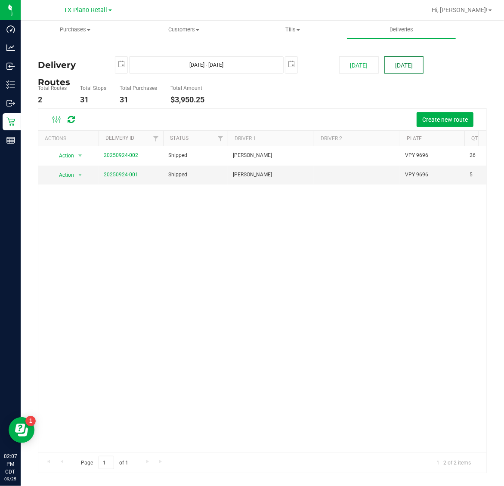
click at [405, 63] on button "[DATE]" at bounding box center [403, 64] width 39 height 17
type input "[DATE] - [DATE]"
type input "[DATE]"
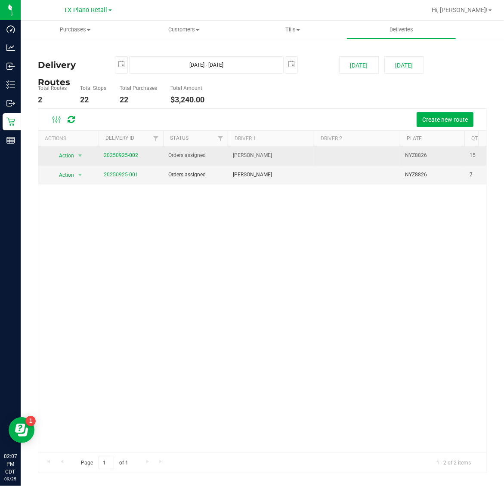
click at [132, 155] on link "20250925-002" at bounding box center [121, 155] width 34 height 6
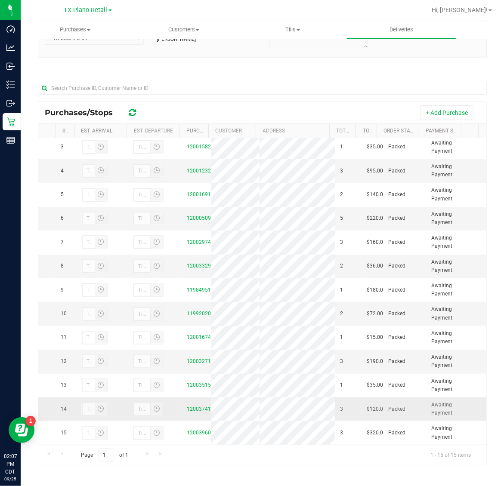
scroll to position [102, 0]
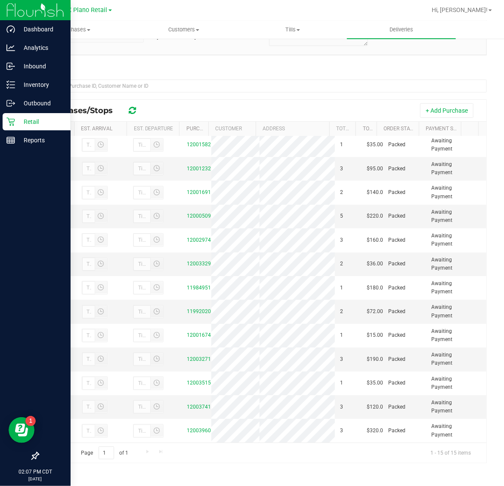
click at [27, 120] on p "Retail" at bounding box center [41, 122] width 52 height 10
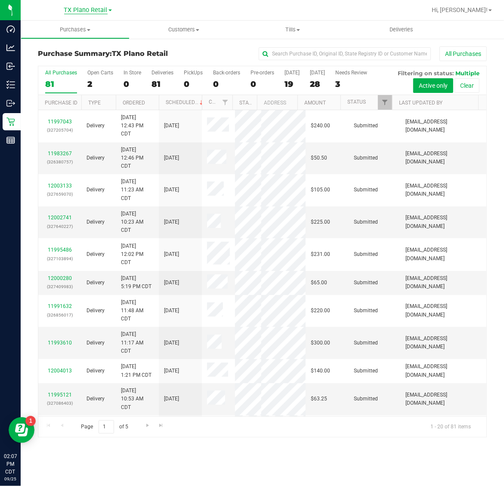
click at [78, 12] on span "TX Plano Retail" at bounding box center [85, 10] width 43 height 8
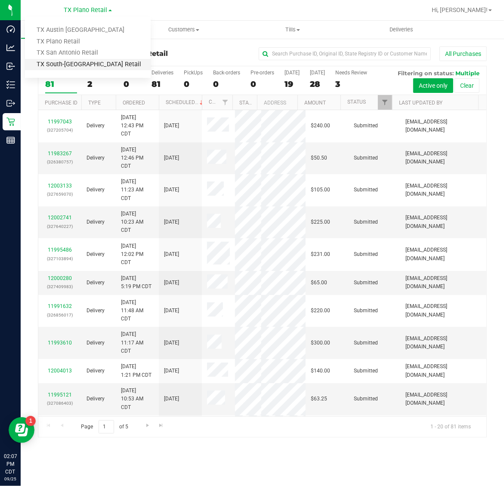
click at [74, 61] on link "TX South-[GEOGRAPHIC_DATA] Retail" at bounding box center [88, 65] width 126 height 12
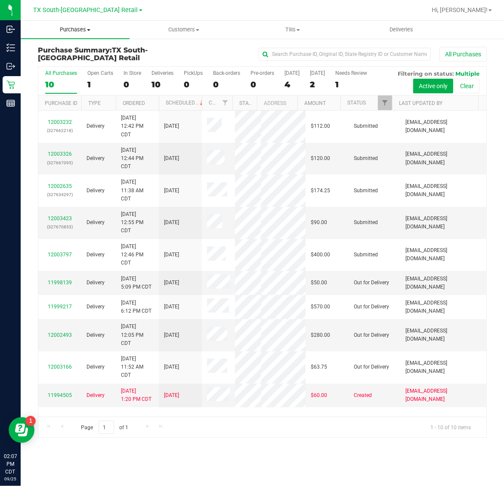
click at [78, 31] on span "Purchases" at bounding box center [75, 30] width 109 height 8
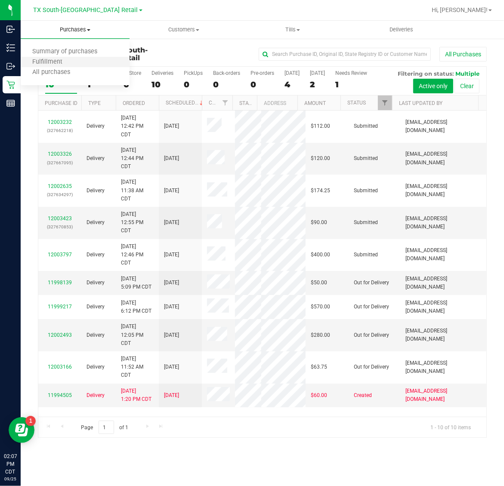
click at [74, 61] on li "Fulfillment" at bounding box center [75, 62] width 109 height 10
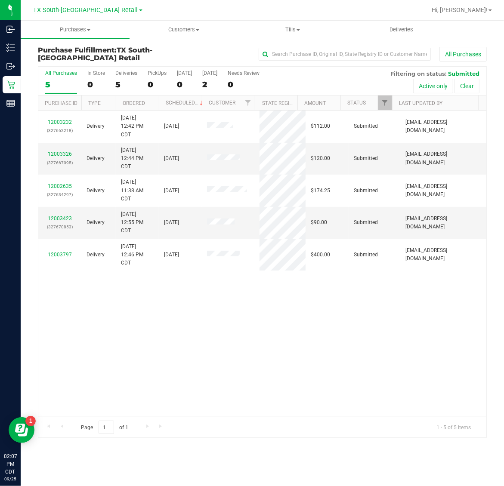
click at [77, 9] on span "TX South-[GEOGRAPHIC_DATA] Retail" at bounding box center [86, 10] width 105 height 8
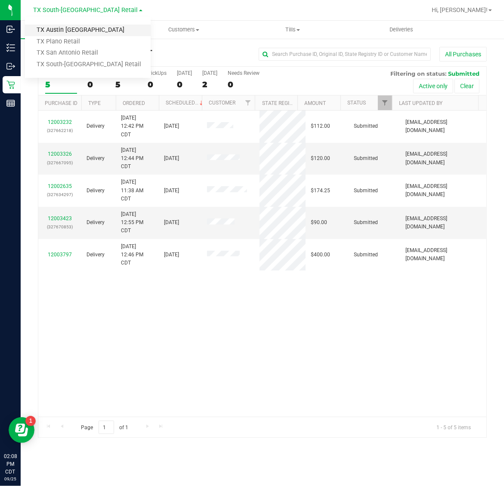
click at [80, 33] on link "TX Austin [GEOGRAPHIC_DATA]" at bounding box center [88, 31] width 126 height 12
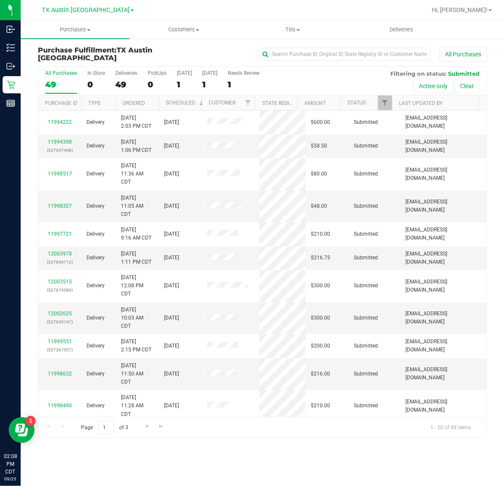
click at [87, 7] on span "TX Austin [GEOGRAPHIC_DATA]" at bounding box center [86, 9] width 88 height 7
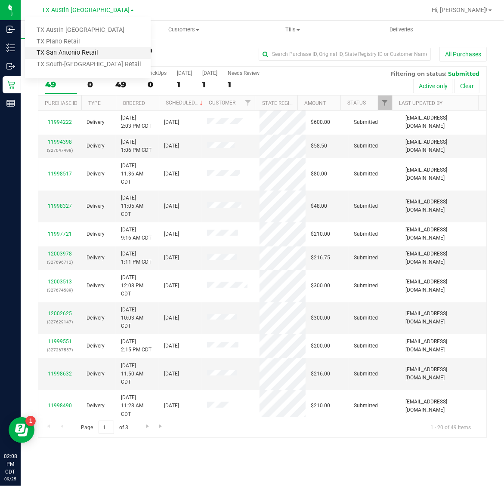
click at [83, 52] on link "TX San Antonio Retail" at bounding box center [88, 53] width 126 height 12
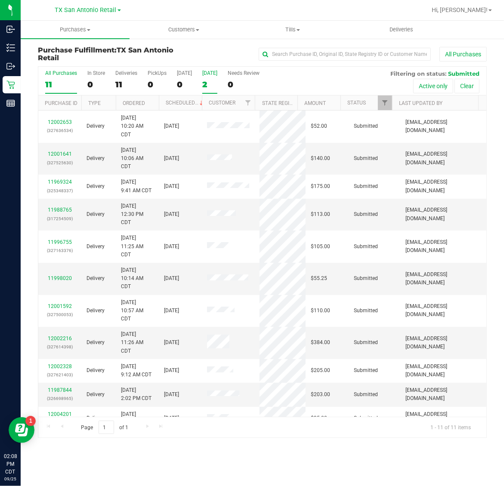
click at [214, 83] on div "2" at bounding box center [209, 85] width 15 height 10
click at [0, 0] on input "Tomorrow 2" at bounding box center [0, 0] width 0 height 0
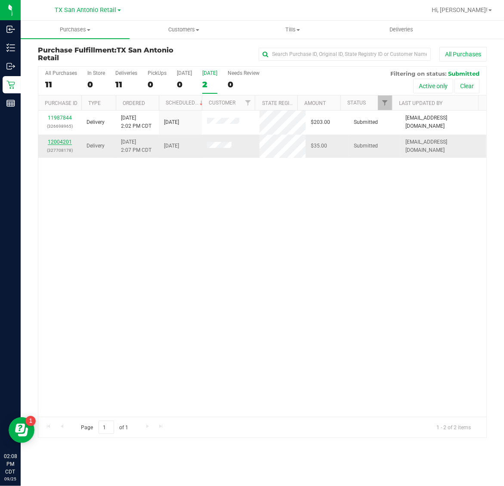
click at [62, 142] on link "12004201" at bounding box center [60, 142] width 24 height 6
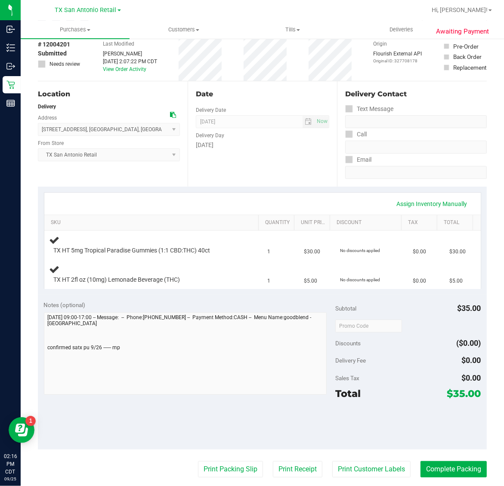
scroll to position [108, 0]
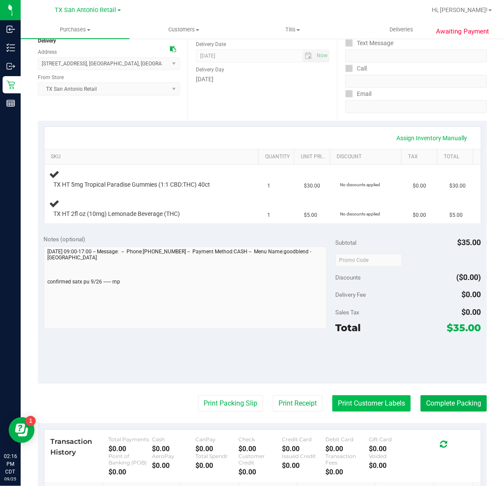
click at [373, 401] on button "Print Customer Labels" at bounding box center [371, 403] width 78 height 16
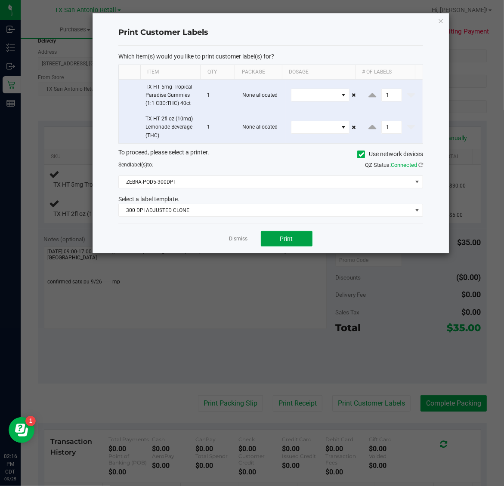
click at [287, 237] on span "Print" at bounding box center [286, 238] width 13 height 7
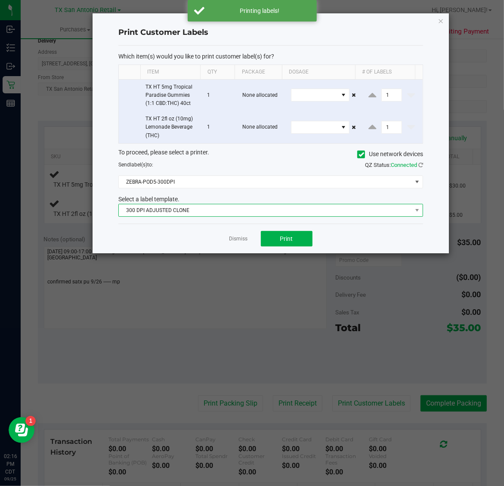
click at [212, 213] on span "300 DPI ADJUSTED CLONE" at bounding box center [265, 210] width 293 height 12
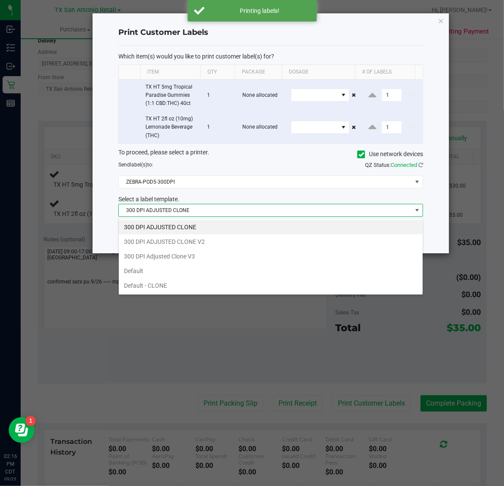
scroll to position [13, 305]
click at [231, 257] on li "300 DPI Adjusted Clone V3" at bounding box center [271, 256] width 304 height 15
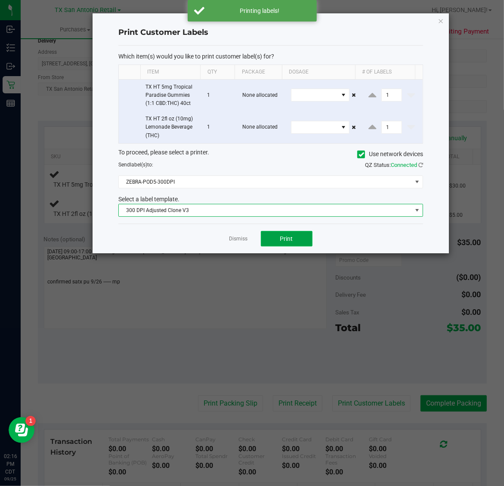
click at [290, 237] on span "Print" at bounding box center [286, 238] width 13 height 7
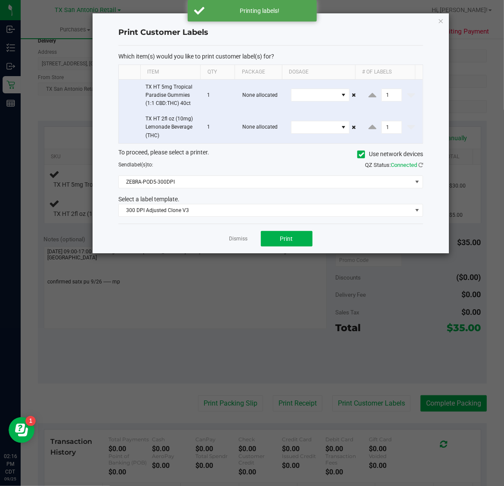
click at [444, 35] on div "Print Customer Labels Which item(s) would you like to print customer label(s) f…" at bounding box center [270, 133] width 356 height 240
click at [440, 22] on icon "button" at bounding box center [441, 20] width 6 height 10
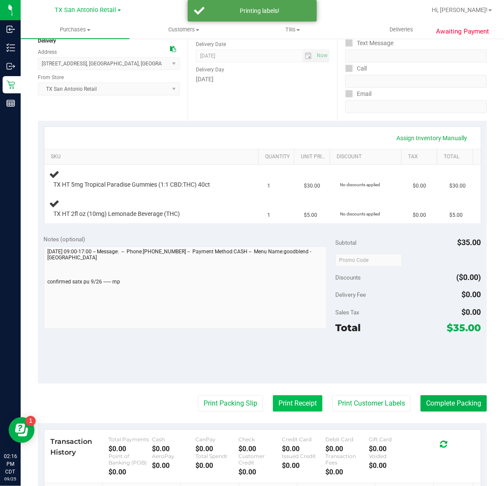
click at [287, 399] on button "Print Receipt" at bounding box center [297, 403] width 49 height 16
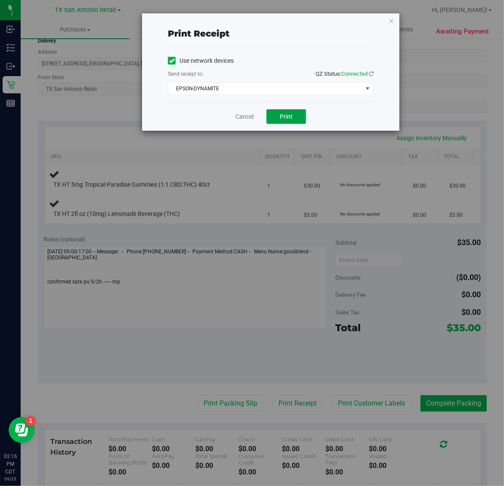
click at [286, 117] on span "Print" at bounding box center [286, 116] width 13 height 7
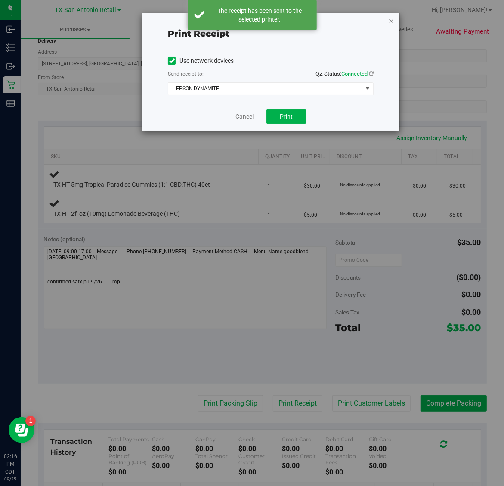
click at [388, 23] on icon "button" at bounding box center [391, 20] width 6 height 10
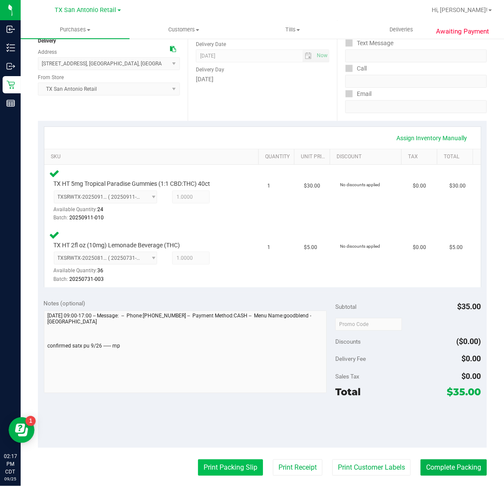
click at [226, 467] on button "Print Packing Slip" at bounding box center [230, 467] width 65 height 16
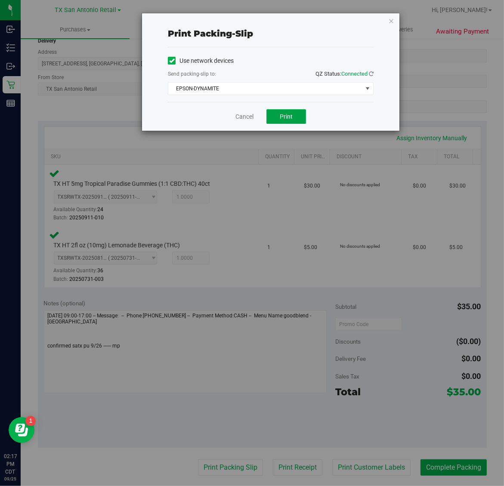
click at [288, 116] on span "Print" at bounding box center [286, 116] width 13 height 7
click at [391, 21] on icon "button" at bounding box center [391, 20] width 6 height 10
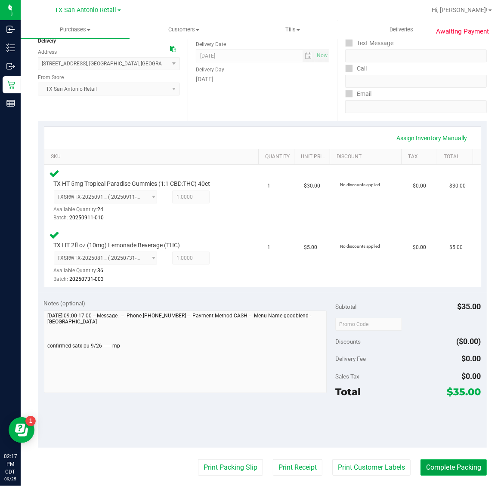
click at [451, 462] on button "Complete Packing" at bounding box center [453, 467] width 66 height 16
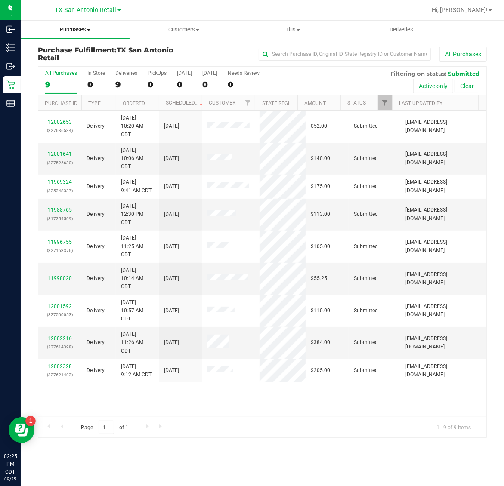
click at [74, 26] on span "Purchases" at bounding box center [75, 30] width 109 height 8
click at [71, 7] on span "TX San Antonio Retail" at bounding box center [86, 10] width 62 height 8
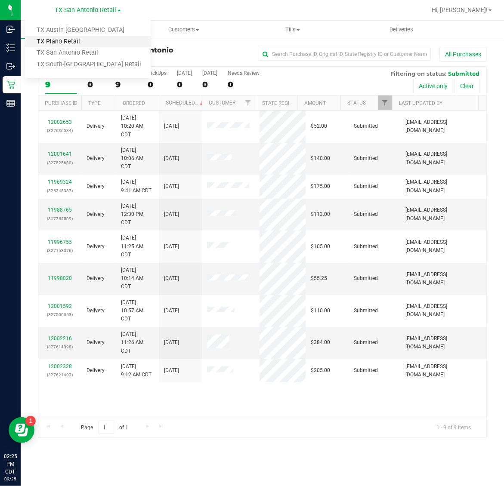
click at [74, 39] on link "TX Plano Retail" at bounding box center [88, 42] width 126 height 12
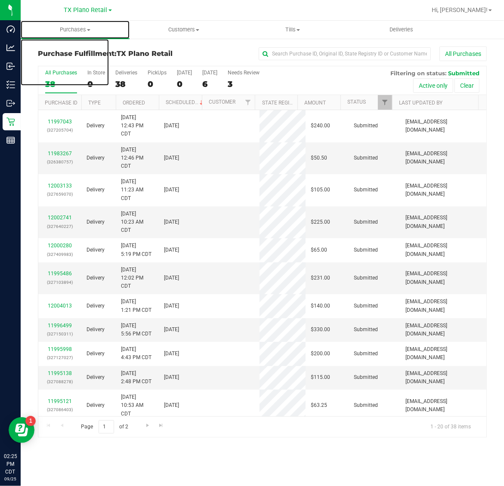
click at [76, 28] on span "Purchases" at bounding box center [75, 30] width 109 height 8
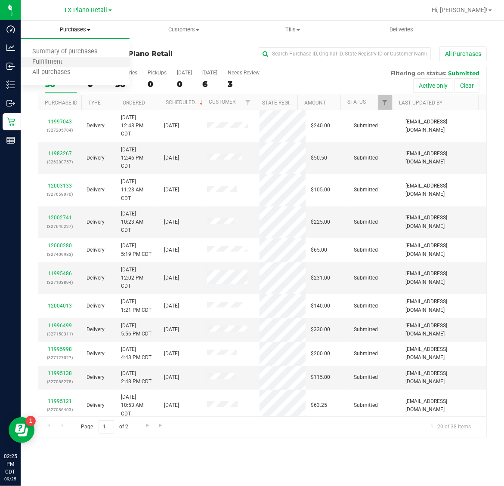
click at [80, 61] on li "Fulfillment" at bounding box center [75, 62] width 109 height 10
click at [217, 83] on div "6" at bounding box center [209, 84] width 15 height 10
click at [0, 0] on input "Tomorrow 6" at bounding box center [0, 0] width 0 height 0
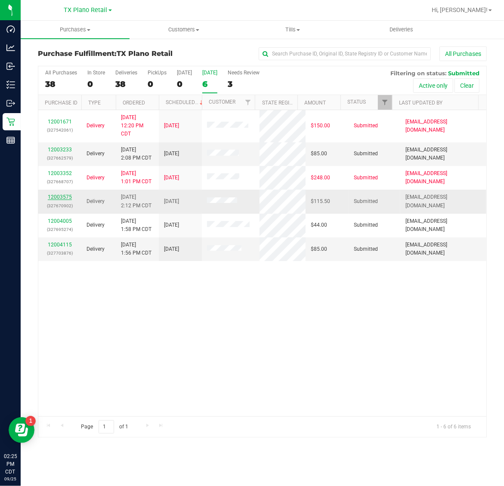
click at [62, 199] on link "12003575" at bounding box center [60, 197] width 24 height 6
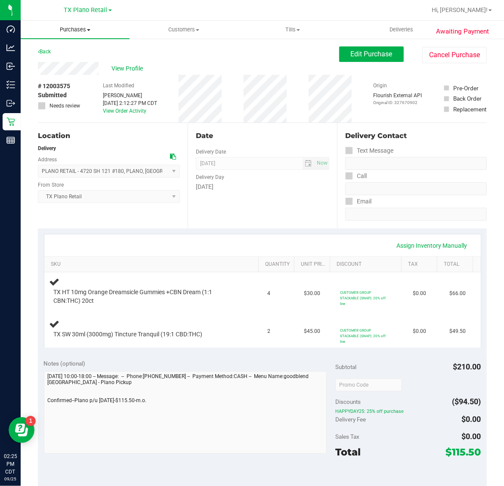
click at [71, 34] on uib-tab-heading "Purchases Summary of purchases Fulfillment All purchases" at bounding box center [75, 30] width 109 height 18
click at [75, 59] on li "Fulfillment" at bounding box center [75, 62] width 109 height 10
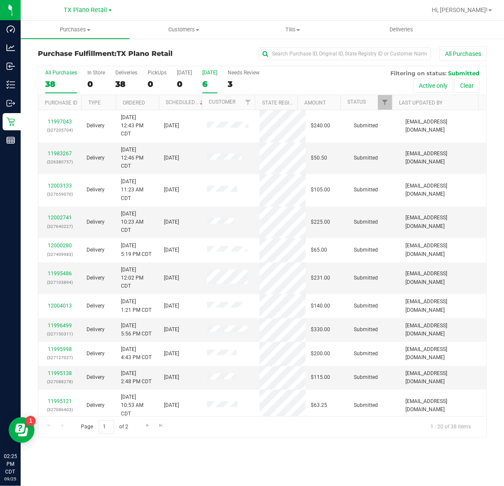
click at [213, 85] on div "6" at bounding box center [209, 84] width 15 height 10
click at [0, 0] on input "Tomorrow 6" at bounding box center [0, 0] width 0 height 0
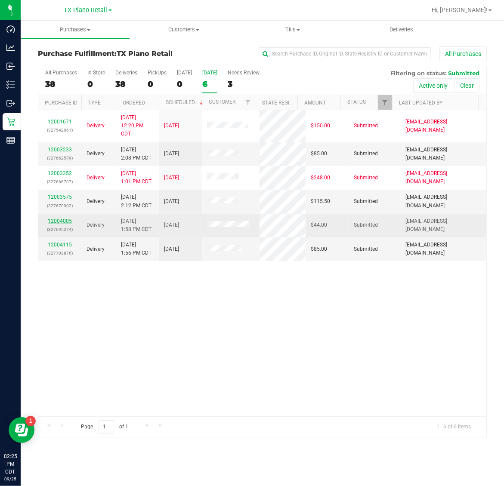
click at [61, 221] on link "12004005" at bounding box center [60, 221] width 24 height 6
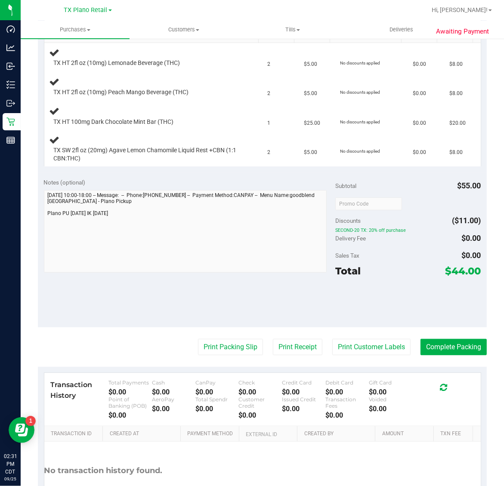
scroll to position [269, 0]
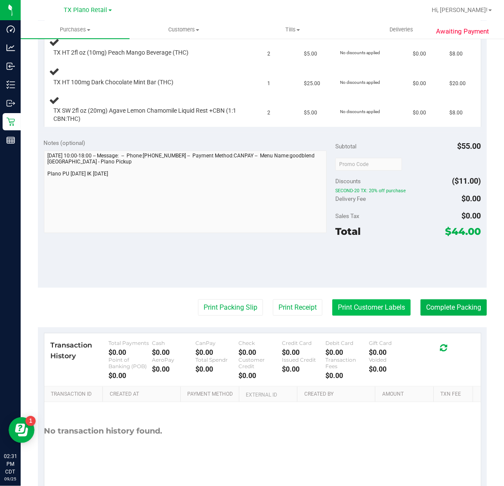
click at [356, 306] on button "Print Customer Labels" at bounding box center [371, 307] width 78 height 16
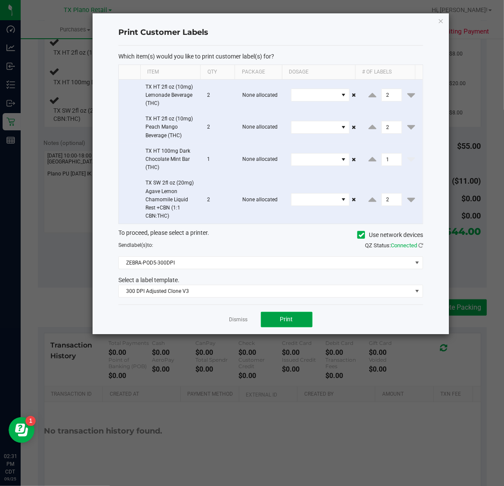
click at [285, 321] on span "Print" at bounding box center [286, 319] width 13 height 7
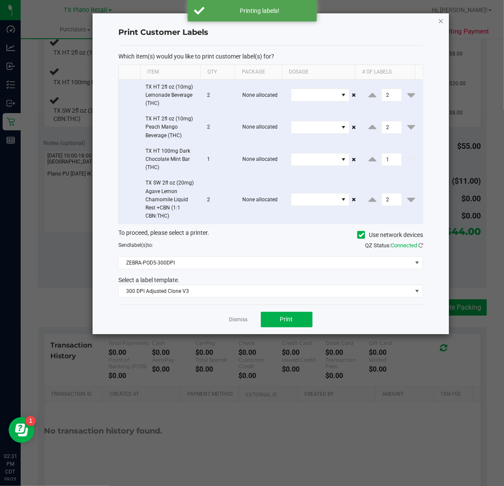
click at [439, 18] on icon "button" at bounding box center [441, 20] width 6 height 10
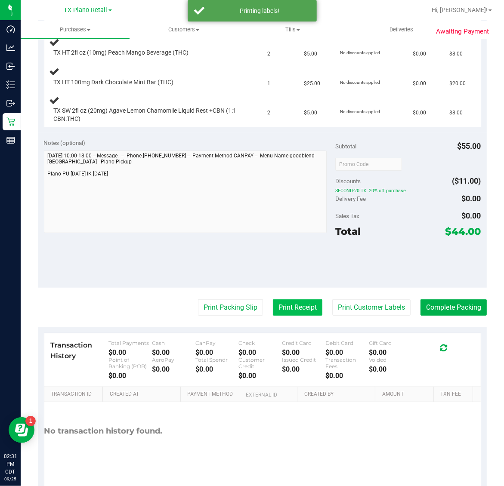
click at [282, 312] on button "Print Receipt" at bounding box center [297, 307] width 49 height 16
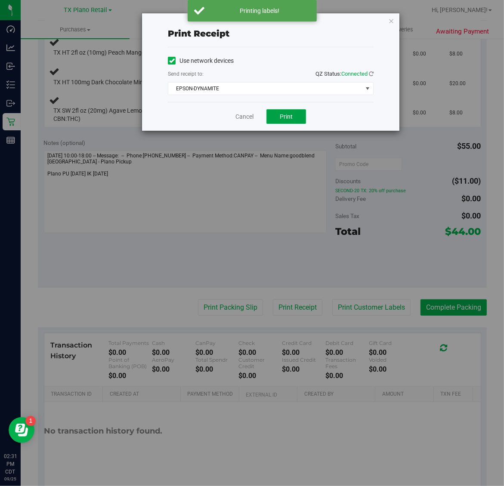
click at [287, 114] on span "Print" at bounding box center [286, 116] width 13 height 7
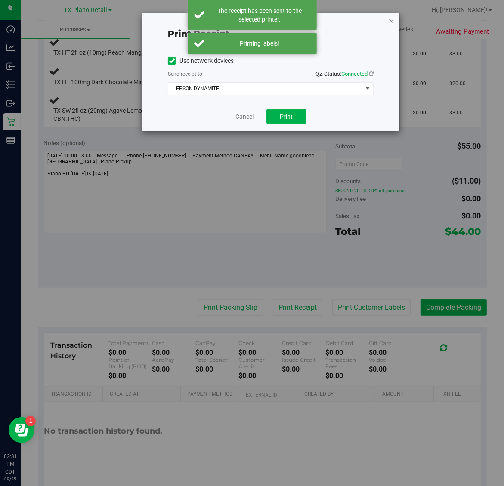
click at [393, 16] on icon "button" at bounding box center [391, 20] width 6 height 10
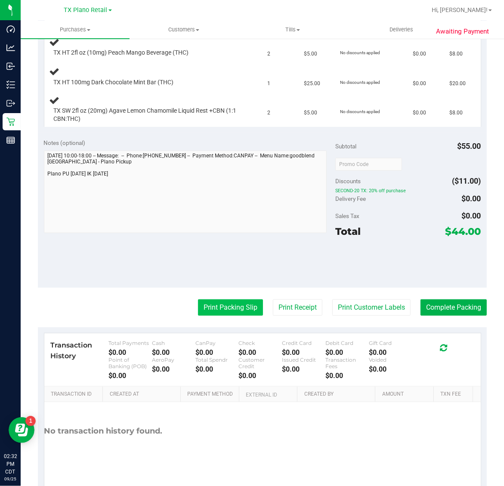
click at [225, 308] on button "Print Packing Slip" at bounding box center [230, 307] width 65 height 16
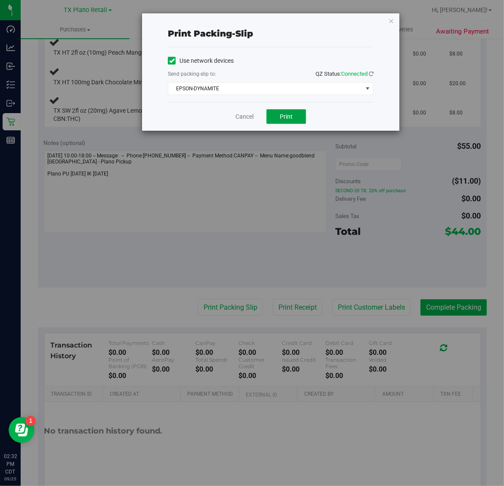
click at [293, 118] on button "Print" at bounding box center [286, 116] width 40 height 15
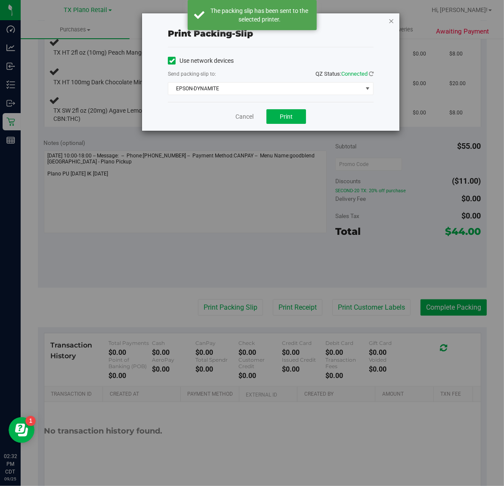
click at [390, 22] on icon "button" at bounding box center [391, 20] width 6 height 10
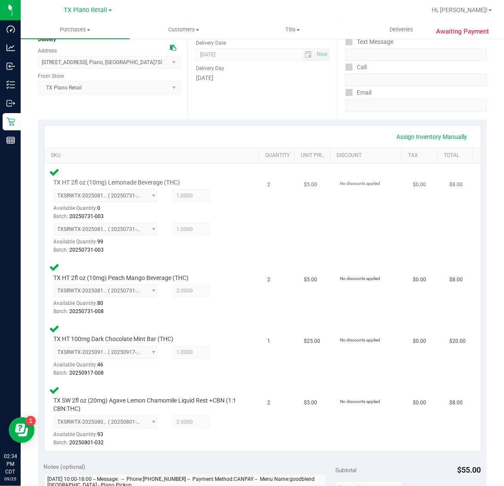
scroll to position [108, 0]
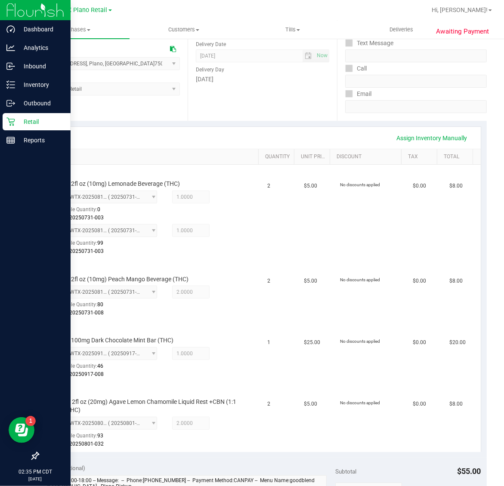
click at [37, 122] on p "Retail" at bounding box center [41, 122] width 52 height 10
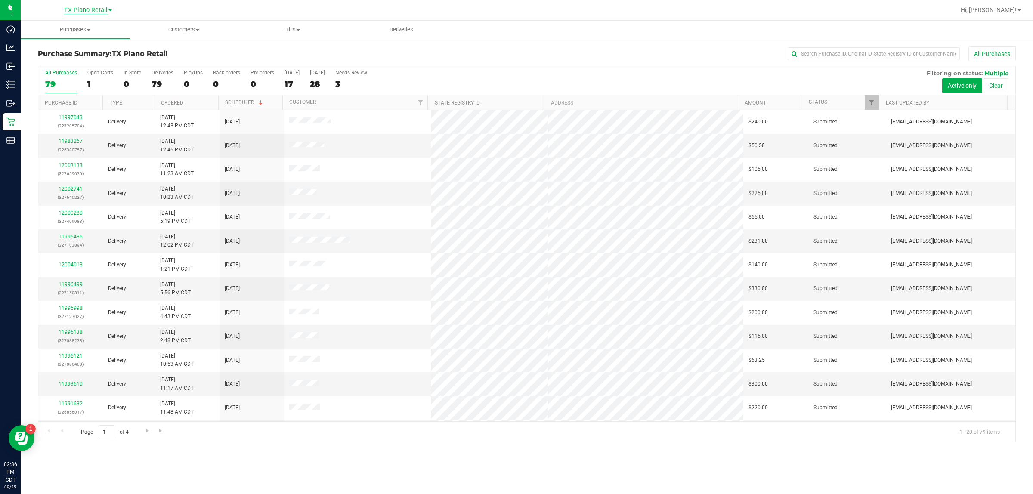
click at [74, 9] on span "TX Plano Retail" at bounding box center [85, 10] width 43 height 8
click at [84, 28] on link "TX Austin [GEOGRAPHIC_DATA]" at bounding box center [88, 31] width 126 height 12
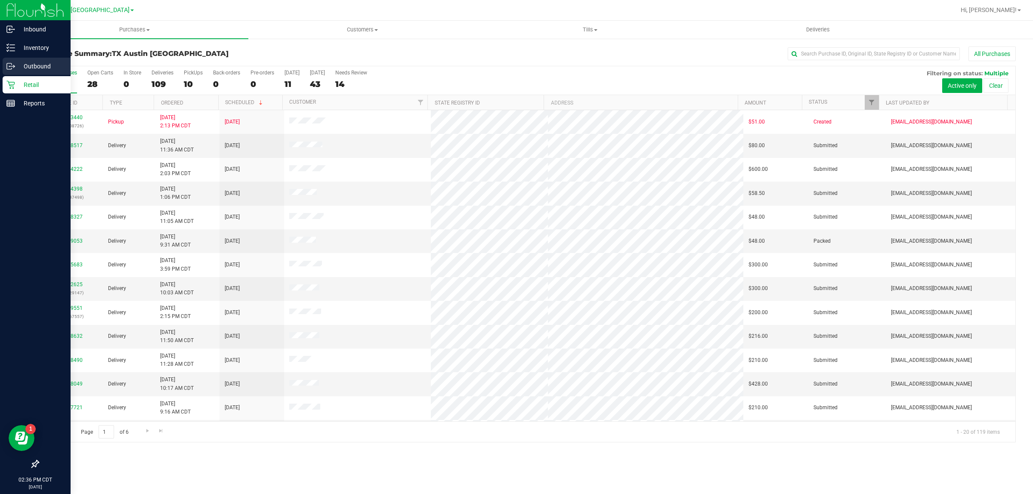
drag, startPoint x: 29, startPoint y: 65, endPoint x: 69, endPoint y: 65, distance: 39.6
click at [31, 65] on p "Outbound" at bounding box center [41, 66] width 52 height 10
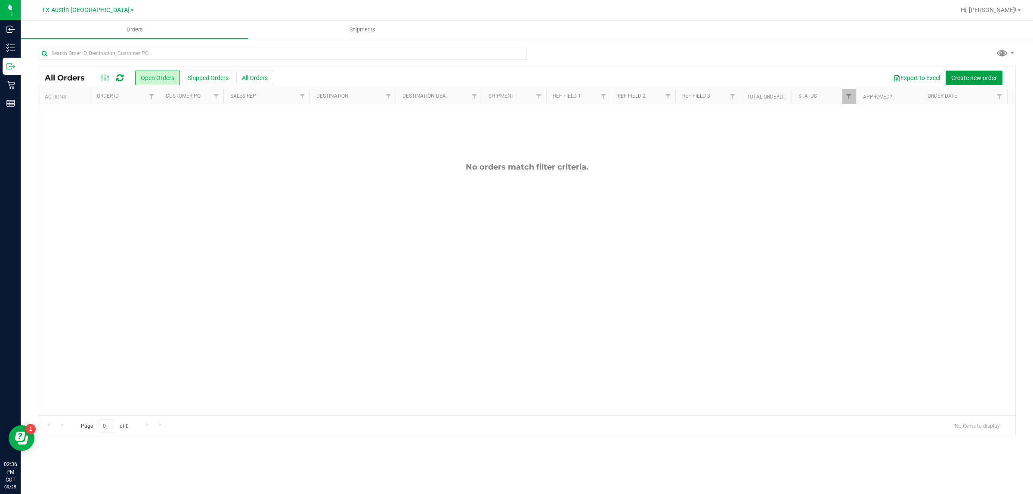
click at [503, 77] on span "Create new order" at bounding box center [974, 77] width 46 height 7
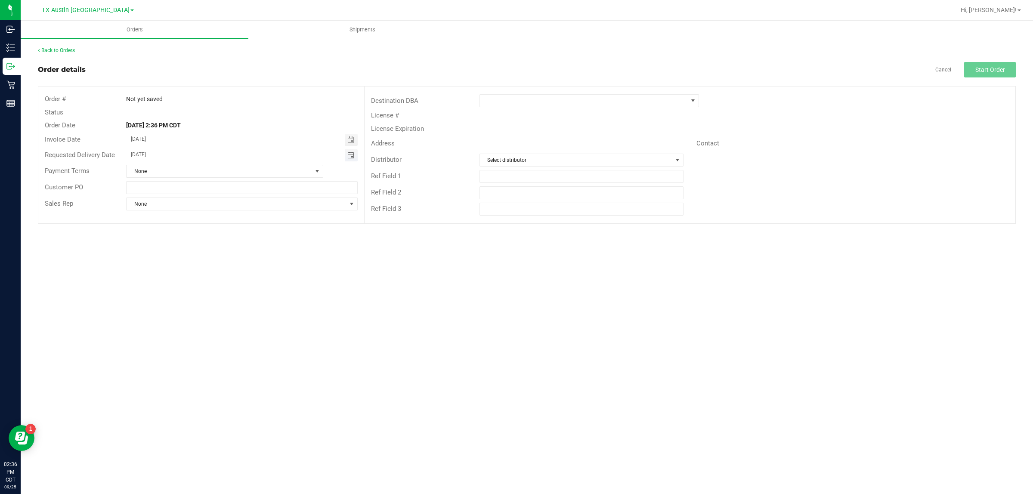
click at [352, 155] on span "Toggle calendar" at bounding box center [350, 155] width 7 height 7
click at [241, 171] on span "[DATE]" at bounding box center [237, 171] width 19 height 11
type input "[DATE]"
click at [503, 102] on span at bounding box center [584, 101] width 208 height 12
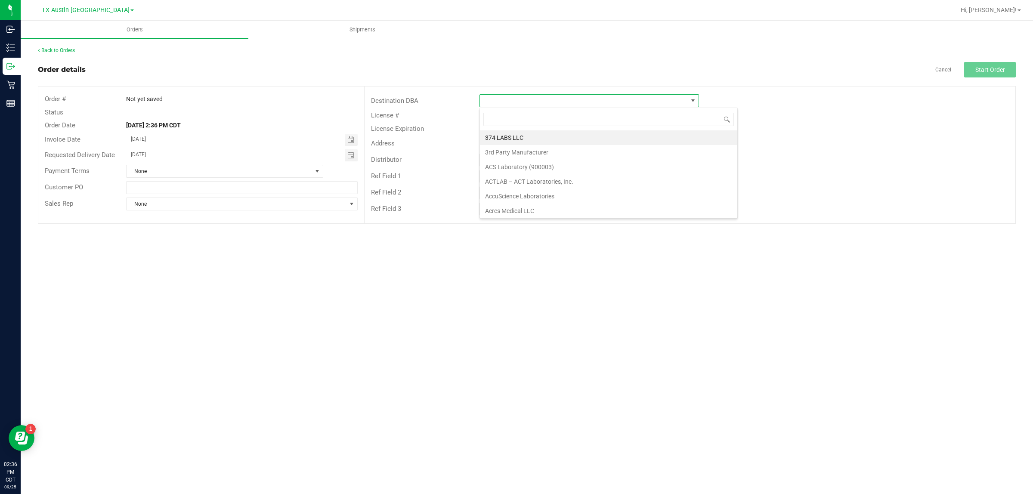
scroll to position [13, 219]
type input "tx"
click at [503, 135] on li "TX Plano Retail" at bounding box center [589, 137] width 219 height 15
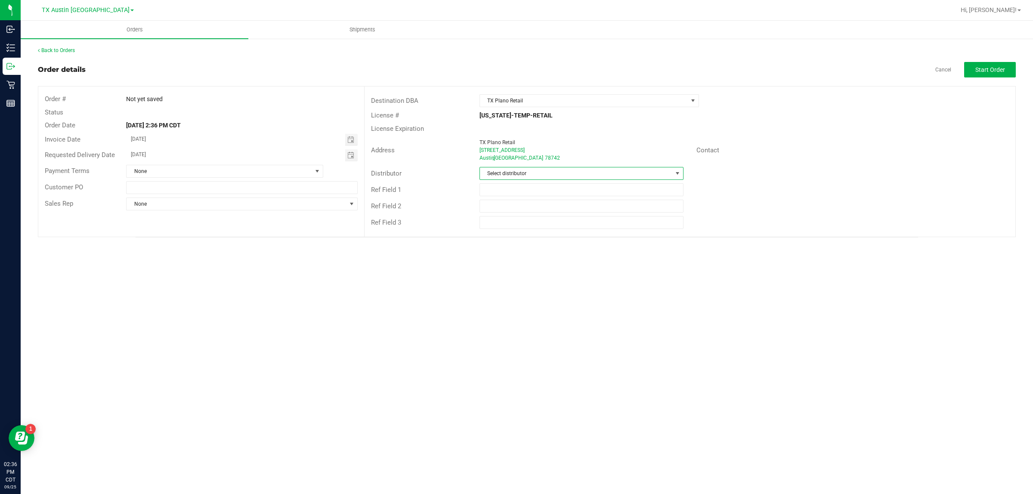
click at [503, 175] on span "Select distributor" at bounding box center [576, 173] width 192 height 12
type input "aus"
click at [503, 213] on li "Austin DC" at bounding box center [581, 210] width 203 height 15
click at [503, 68] on span "Start Order" at bounding box center [990, 69] width 30 height 7
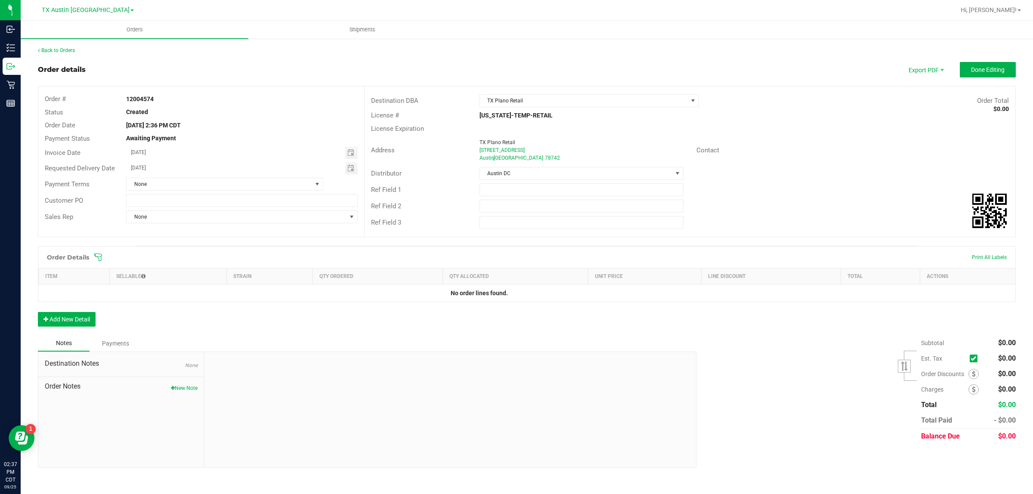
click at [99, 259] on icon at bounding box center [98, 257] width 9 height 9
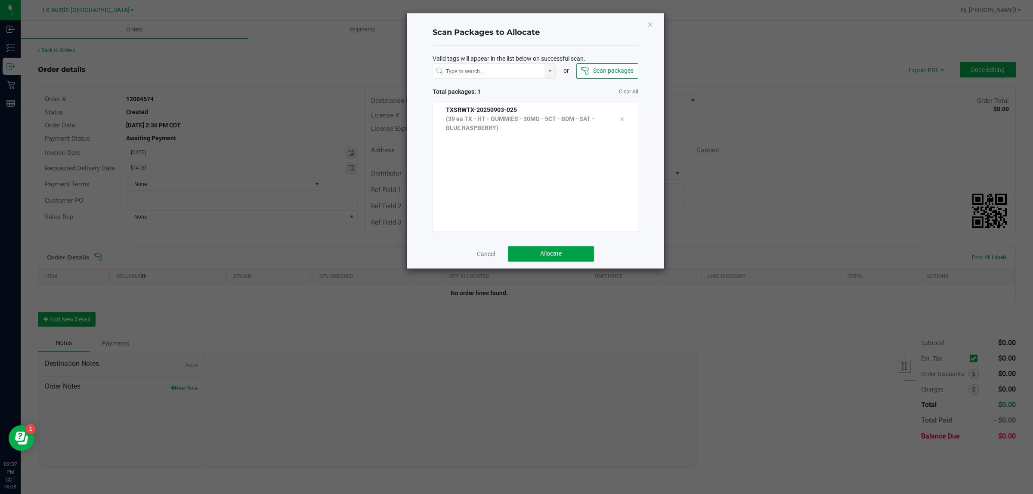
click at [503, 257] on span "Allocate" at bounding box center [551, 253] width 22 height 7
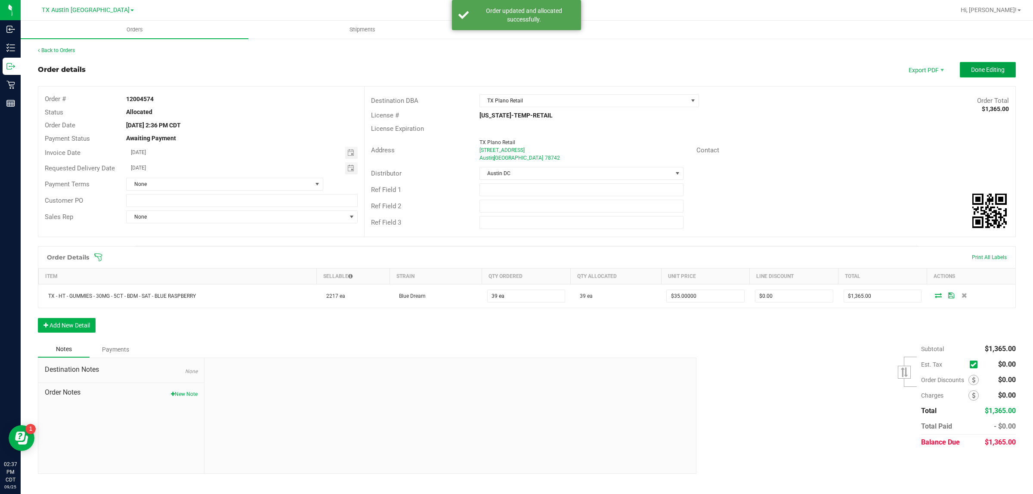
click at [503, 62] on button "Done Editing" at bounding box center [987, 69] width 56 height 15
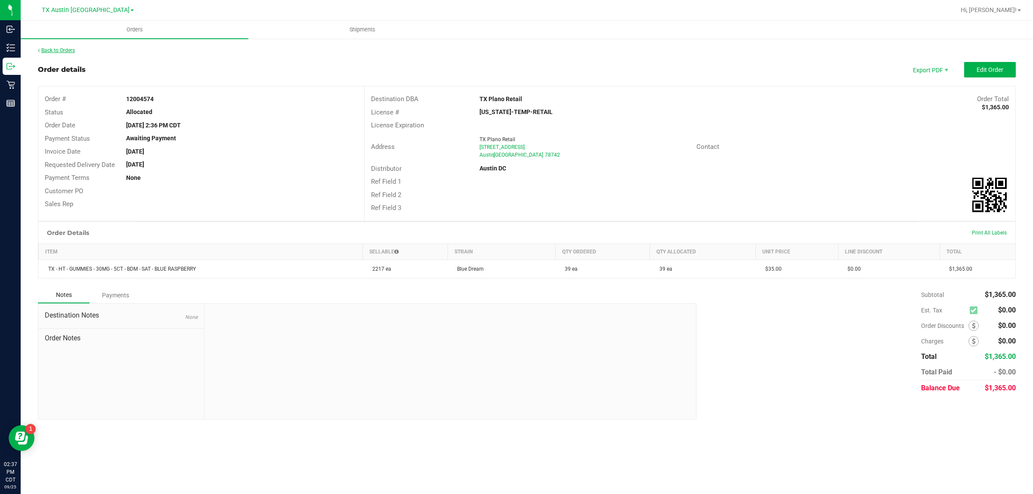
click at [59, 50] on link "Back to Orders" at bounding box center [56, 50] width 37 height 6
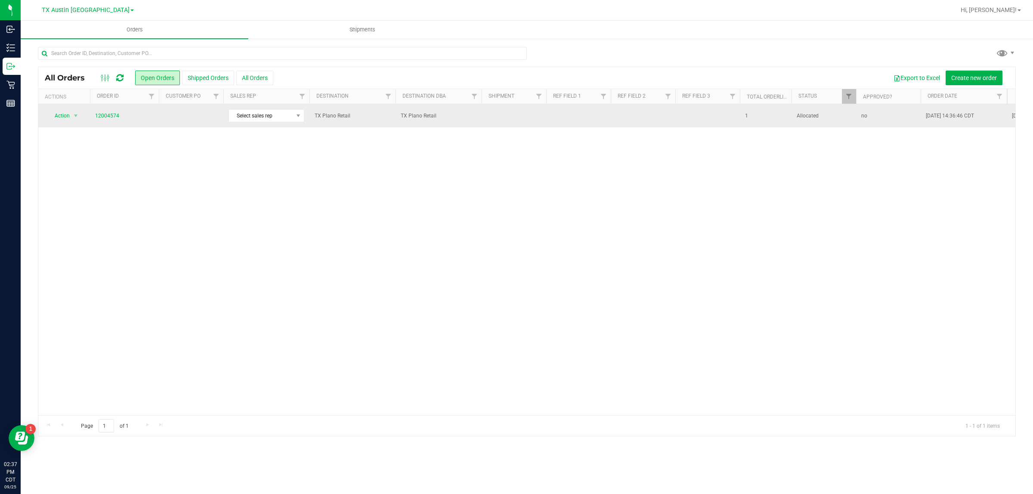
click at [171, 122] on td at bounding box center [191, 115] width 65 height 23
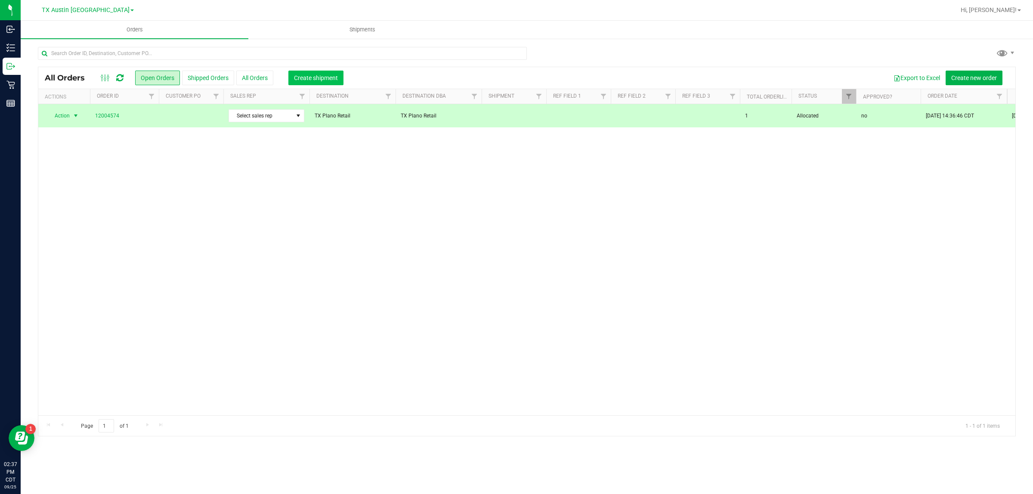
click at [308, 79] on span "Create shipment" at bounding box center [316, 77] width 44 height 7
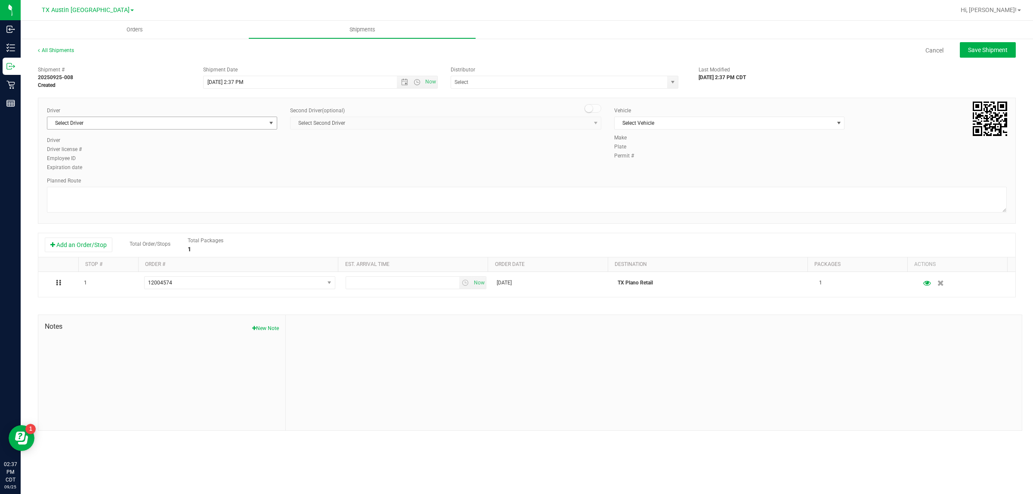
click at [207, 117] on span "Select Driver" at bounding box center [162, 123] width 230 height 13
type input "bat"
click at [503, 120] on span "Select Vehicle" at bounding box center [723, 123] width 219 height 12
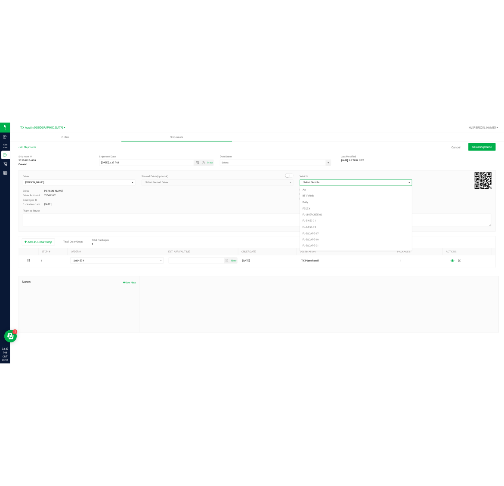
scroll to position [547, 0]
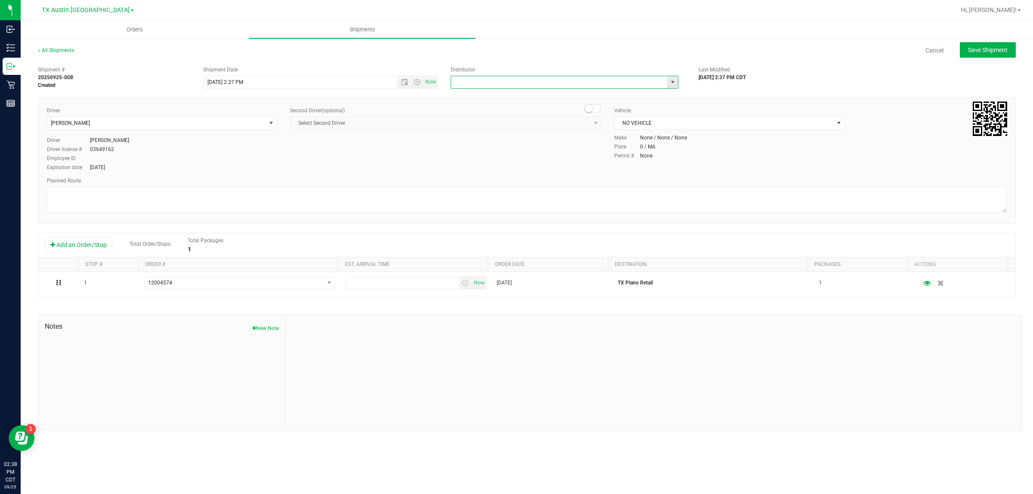
click at [503, 86] on input "text" at bounding box center [556, 82] width 210 height 12
click at [503, 97] on li "Austin DC" at bounding box center [564, 96] width 227 height 13
type input "Austin DC"
click at [429, 80] on span "Now" at bounding box center [430, 82] width 15 height 12
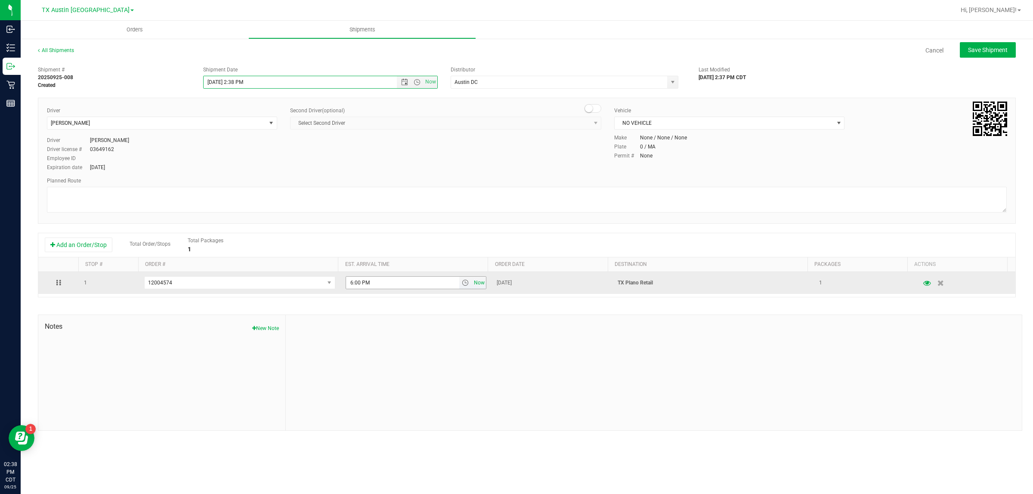
click at [476, 283] on span "Now" at bounding box center [479, 283] width 15 height 12
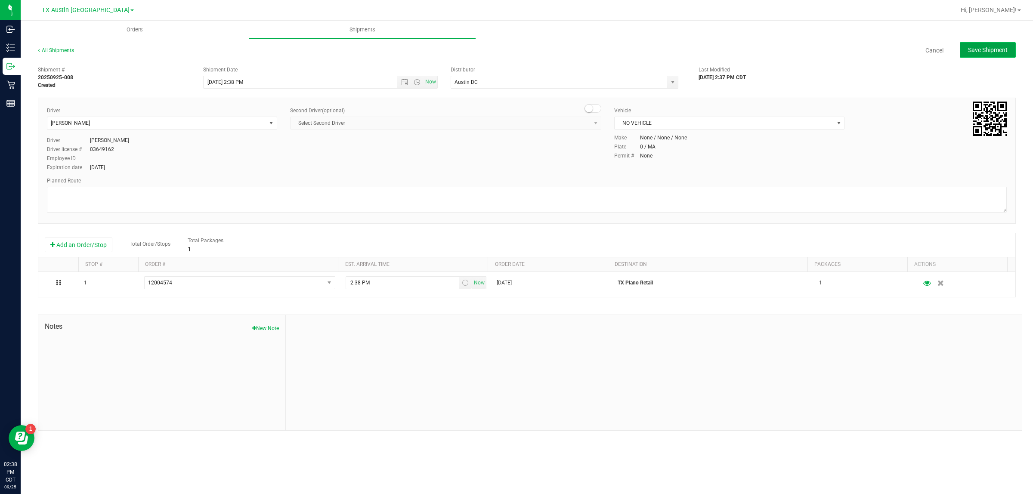
click at [503, 43] on button "Save Shipment" at bounding box center [987, 49] width 56 height 15
type input "9/25/2025 7:38 PM"
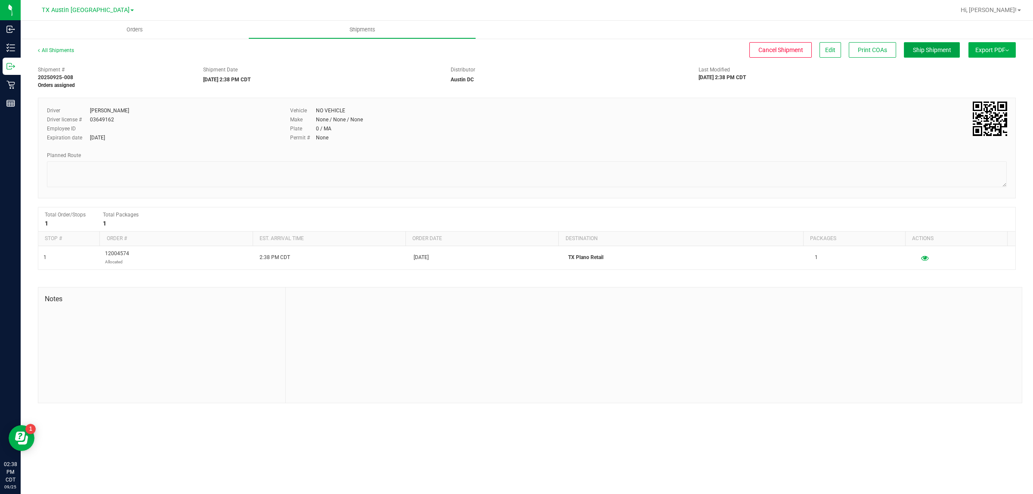
click at [503, 50] on span "Ship Shipment" at bounding box center [931, 49] width 38 height 7
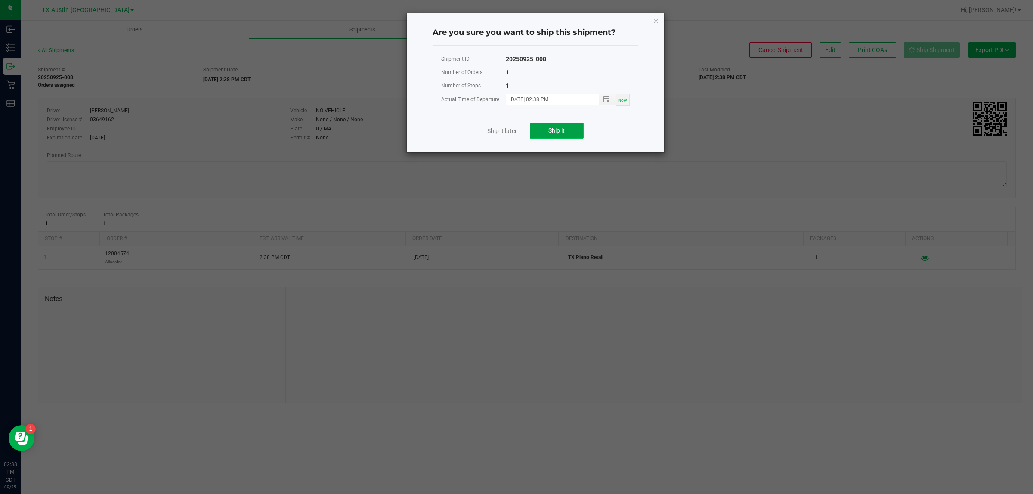
click at [503, 133] on span "Ship it" at bounding box center [556, 130] width 16 height 7
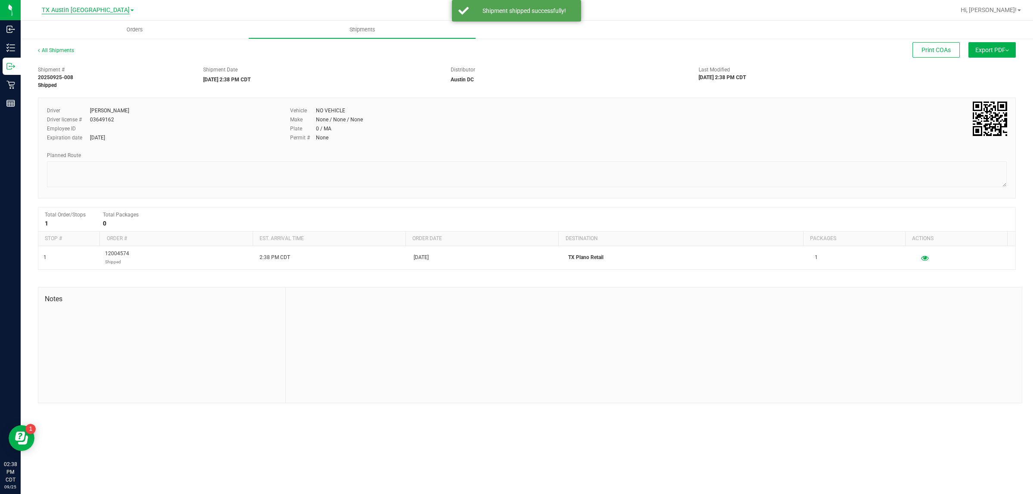
click at [86, 9] on span "TX Austin [GEOGRAPHIC_DATA]" at bounding box center [86, 10] width 88 height 8
click at [80, 40] on link "TX Plano Retail" at bounding box center [88, 42] width 126 height 12
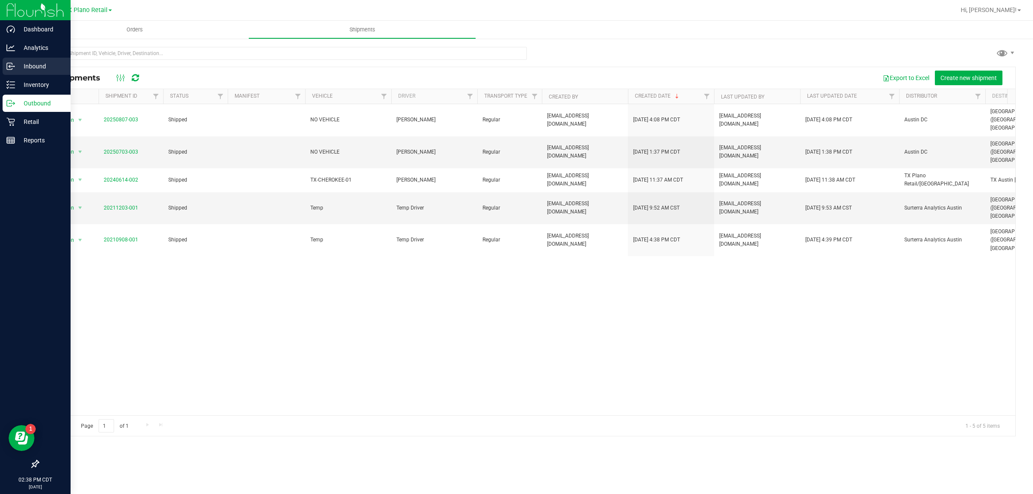
click at [37, 65] on p "Inbound" at bounding box center [41, 66] width 52 height 10
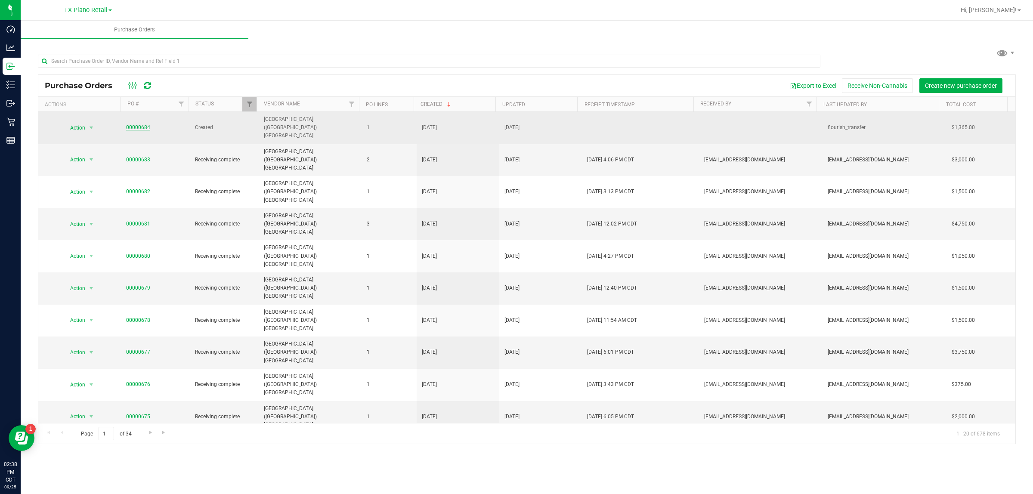
click at [141, 124] on link "00000684" at bounding box center [138, 127] width 24 height 6
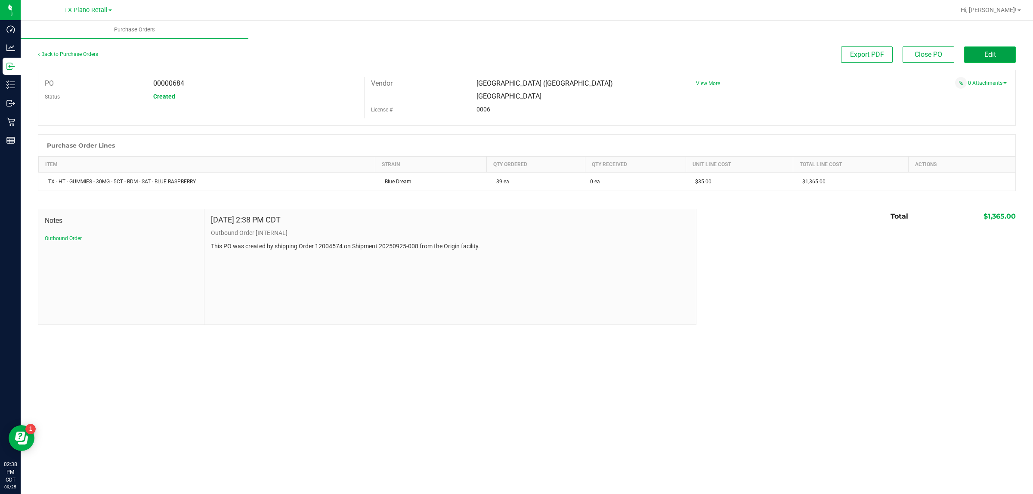
click at [503, 54] on button "Edit" at bounding box center [990, 54] width 52 height 16
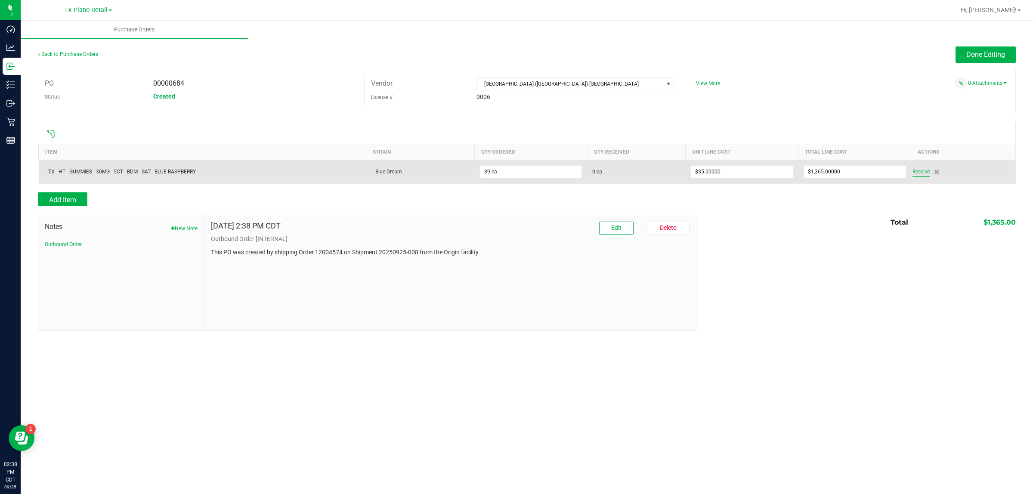
click at [503, 176] on span "Receive" at bounding box center [920, 171] width 17 height 10
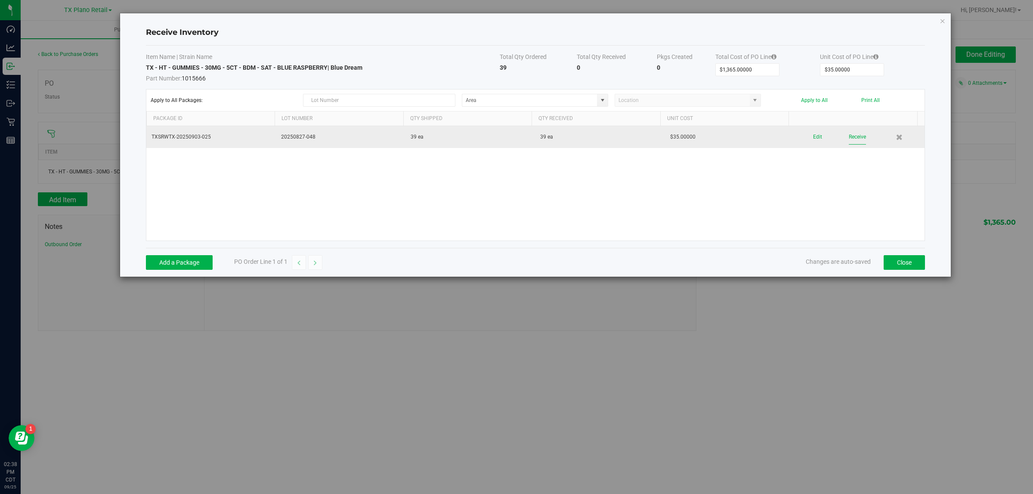
click at [503, 136] on button "Receive" at bounding box center [856, 136] width 17 height 15
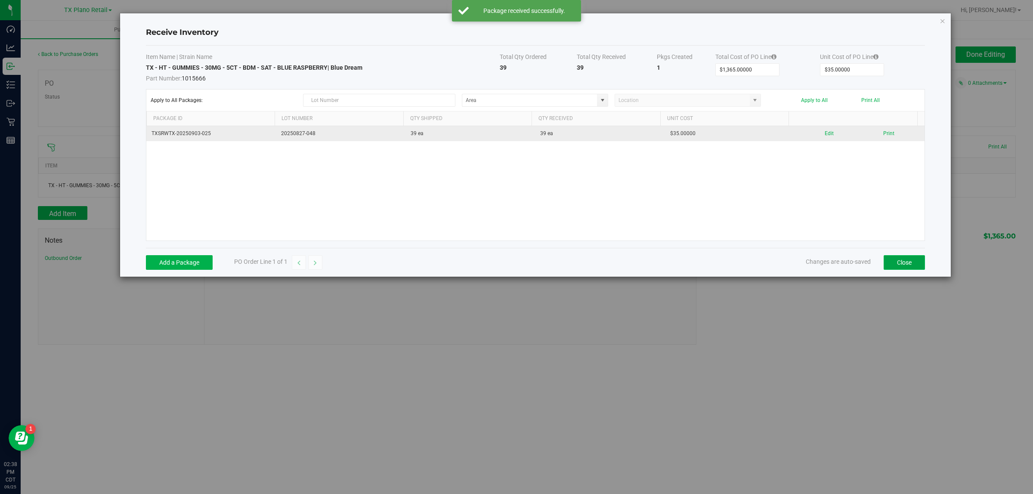
click at [503, 266] on button "Close" at bounding box center [903, 262] width 41 height 15
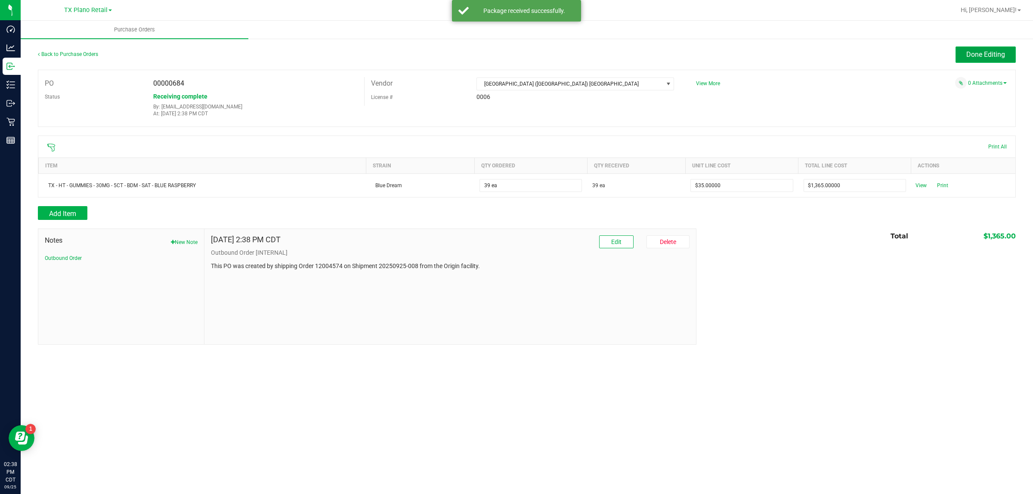
click at [503, 52] on span "Done Editing" at bounding box center [985, 54] width 39 height 8
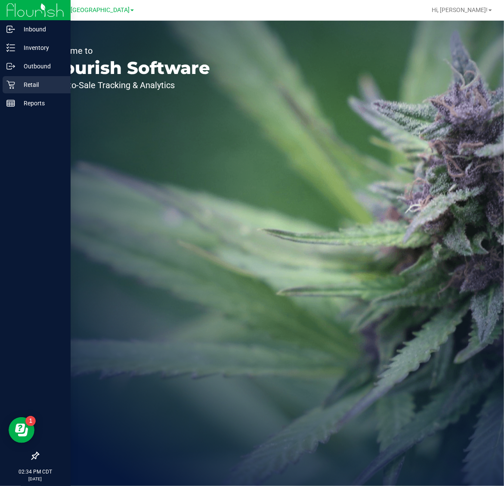
click at [24, 87] on p "Retail" at bounding box center [41, 85] width 52 height 10
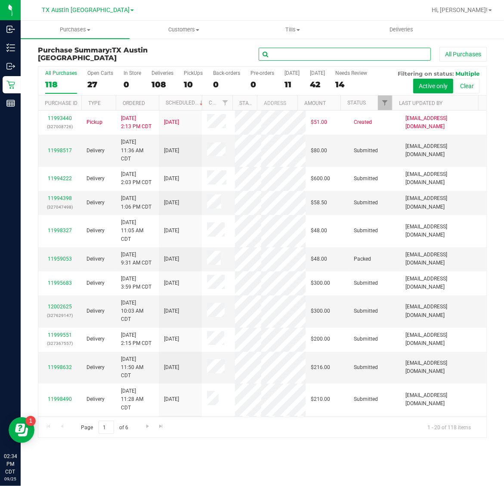
click at [323, 56] on input "text" at bounding box center [345, 54] width 172 height 13
paste input "11998524"
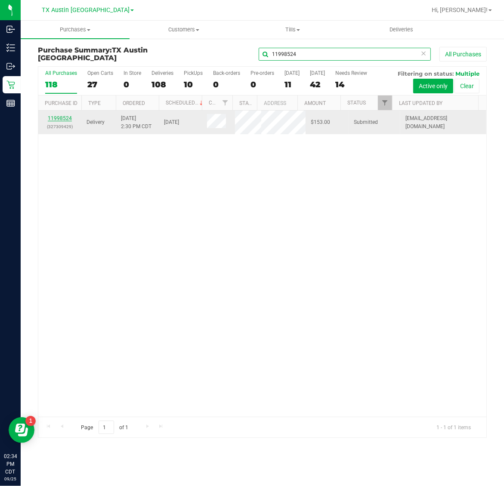
type input "11998524"
click at [65, 121] on link "11998524" at bounding box center [60, 118] width 24 height 6
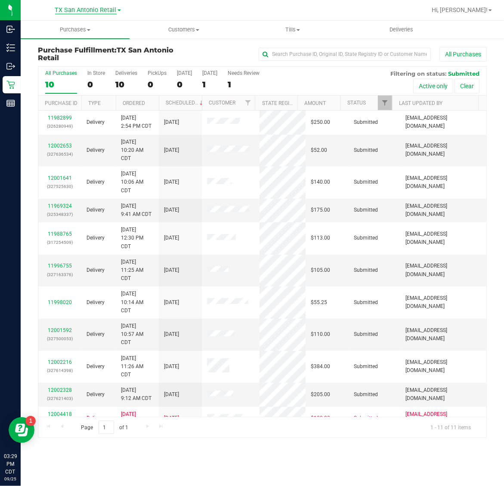
click at [77, 10] on span "TX San Antonio Retail" at bounding box center [86, 10] width 62 height 8
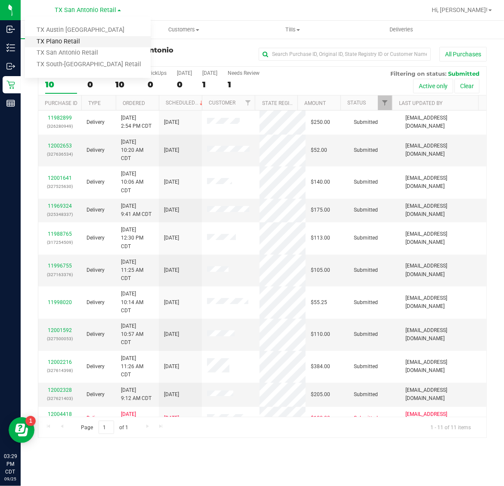
click at [78, 39] on link "TX Plano Retail" at bounding box center [88, 42] width 126 height 12
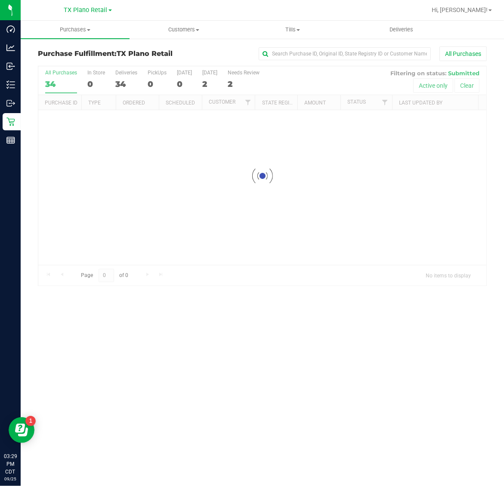
click at [213, 80] on div "2" at bounding box center [209, 84] width 15 height 10
click at [0, 0] on input "[DATE] 2" at bounding box center [0, 0] width 0 height 0
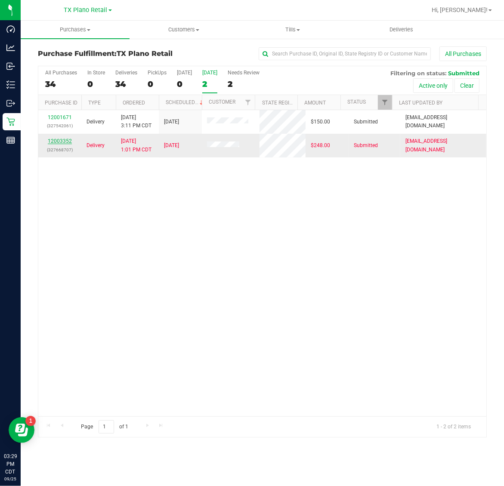
click at [60, 144] on link "12003352" at bounding box center [60, 141] width 24 height 6
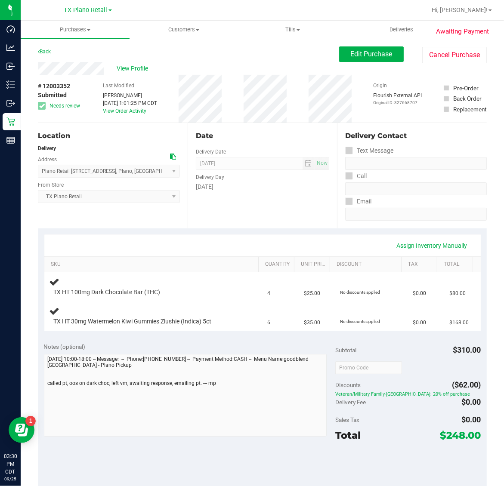
click at [59, 86] on span "# 12003352" at bounding box center [54, 86] width 32 height 9
copy span "12003352"
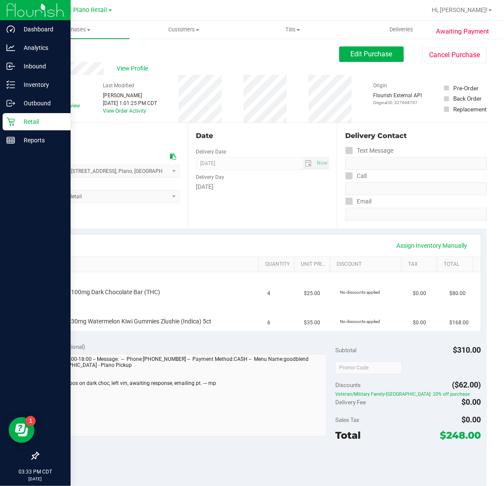
click at [34, 121] on p "Retail" at bounding box center [41, 122] width 52 height 10
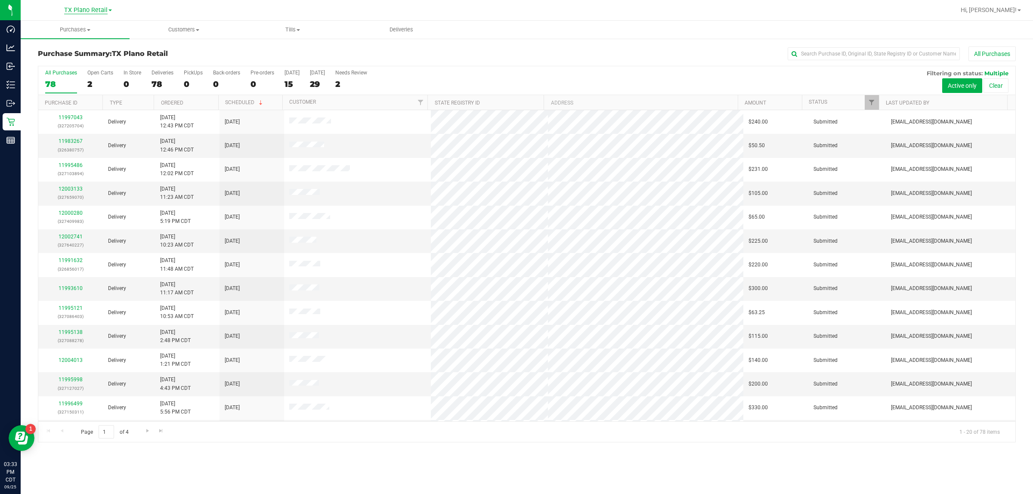
click at [80, 9] on span "TX Plano Retail" at bounding box center [85, 10] width 43 height 8
click at [88, 26] on link "TX Austin [GEOGRAPHIC_DATA]" at bounding box center [88, 31] width 126 height 12
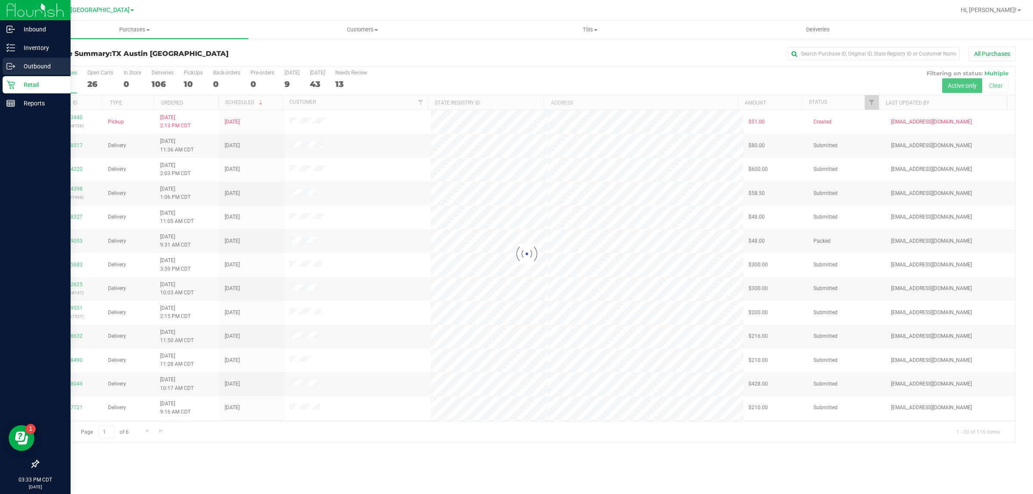
click at [40, 62] on p "Outbound" at bounding box center [41, 66] width 52 height 10
click at [37, 63] on p "Outbound" at bounding box center [41, 66] width 52 height 10
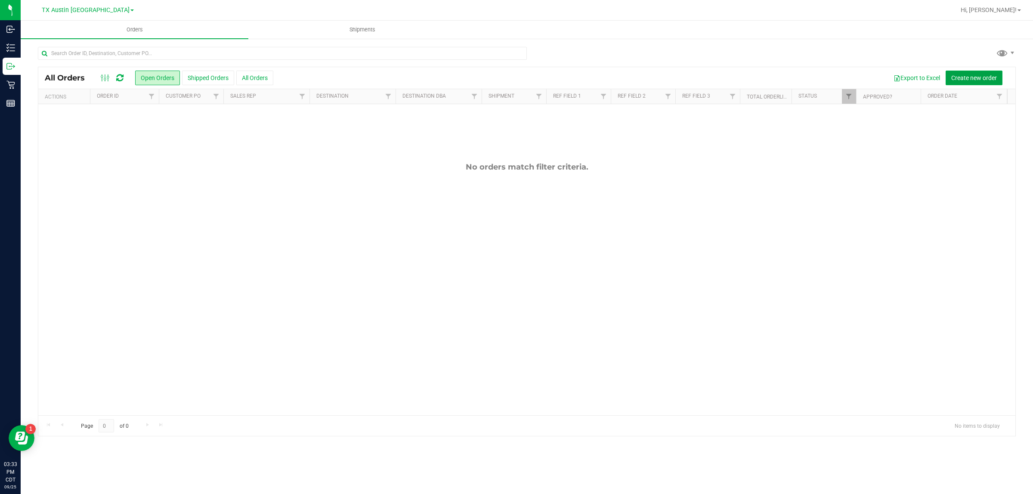
click at [503, 76] on span "Create new order" at bounding box center [974, 77] width 46 height 7
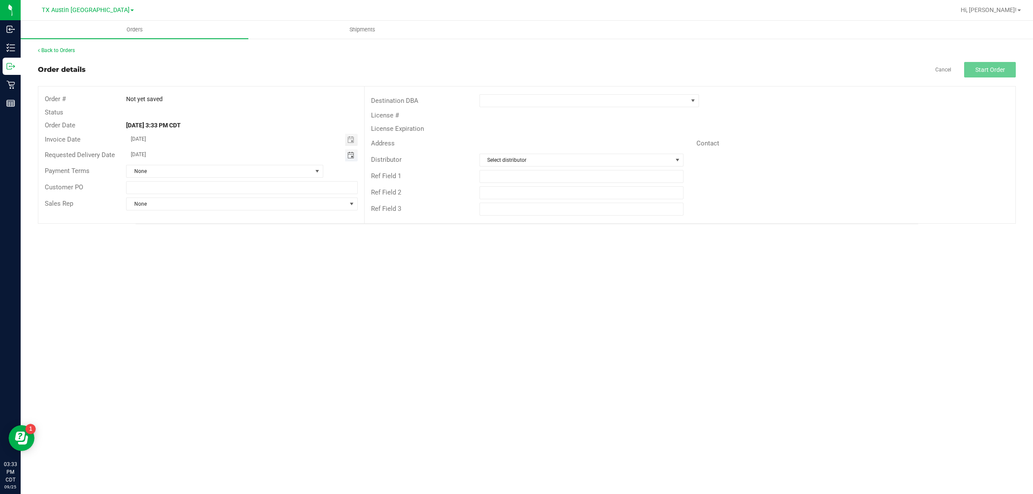
click at [353, 152] on span "Toggle calendar" at bounding box center [350, 155] width 7 height 7
click at [237, 171] on span "[DATE]" at bounding box center [237, 171] width 19 height 11
type input "[DATE]"
click at [503, 100] on span at bounding box center [584, 101] width 208 height 12
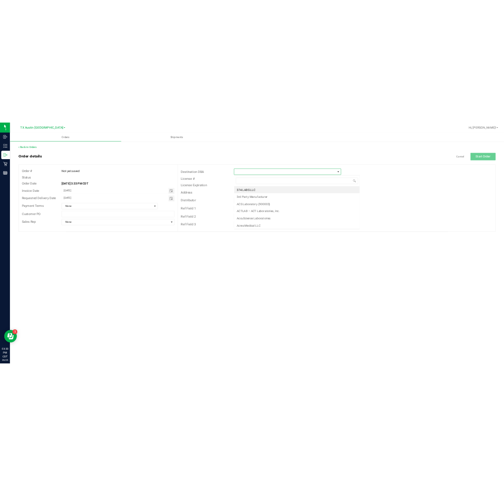
scroll to position [13, 219]
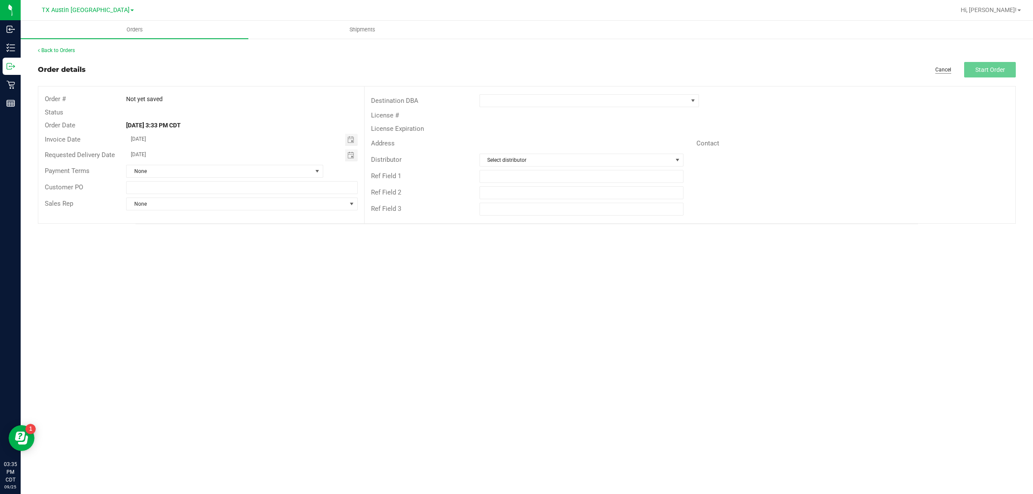
click at [503, 69] on link "Cancel" at bounding box center [943, 69] width 16 height 7
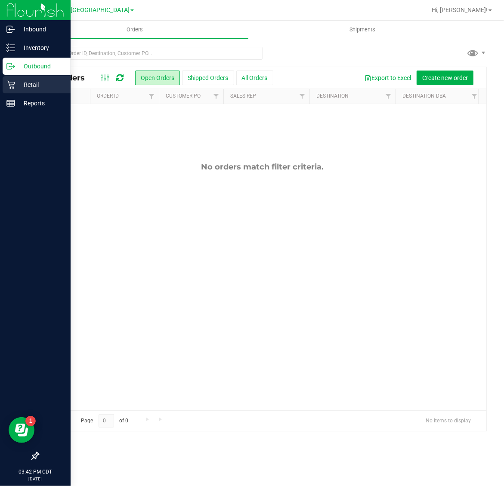
click at [27, 86] on p "Retail" at bounding box center [41, 85] width 52 height 10
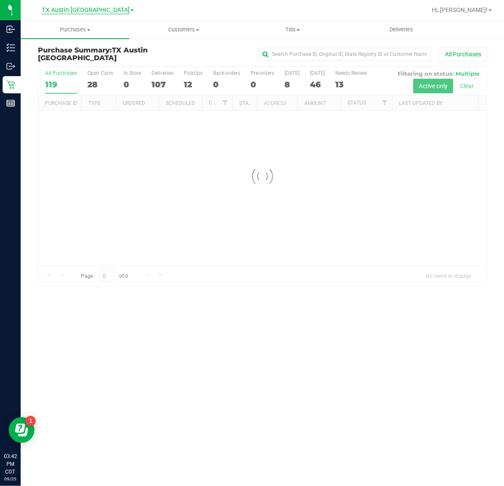
click at [91, 12] on span "TX Austin [GEOGRAPHIC_DATA]" at bounding box center [86, 10] width 88 height 8
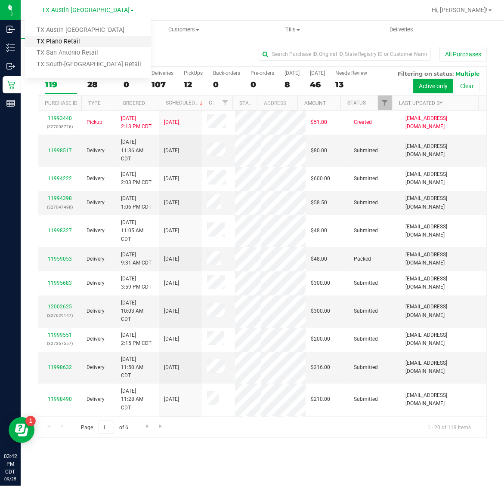
click at [89, 40] on link "TX Plano Retail" at bounding box center [88, 42] width 126 height 12
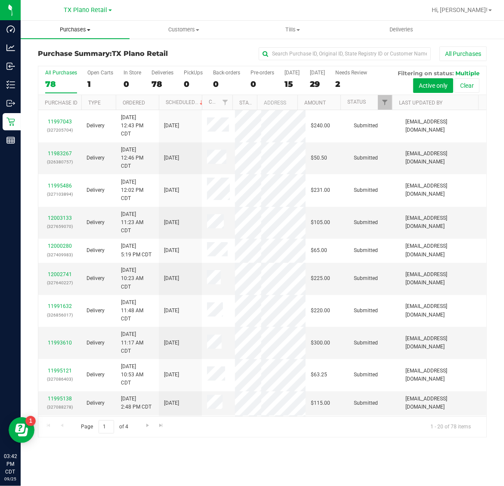
click at [78, 33] on span "Purchases" at bounding box center [75, 30] width 109 height 8
click at [76, 65] on li "Fulfillment" at bounding box center [75, 62] width 109 height 10
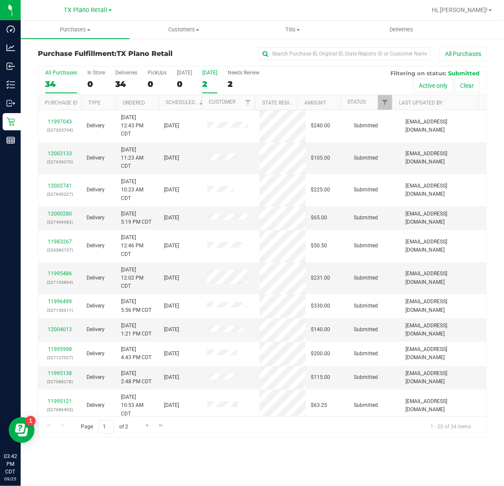
click at [207, 76] on div "[DATE]" at bounding box center [209, 73] width 15 height 6
click at [0, 0] on input "[DATE] 2" at bounding box center [0, 0] width 0 height 0
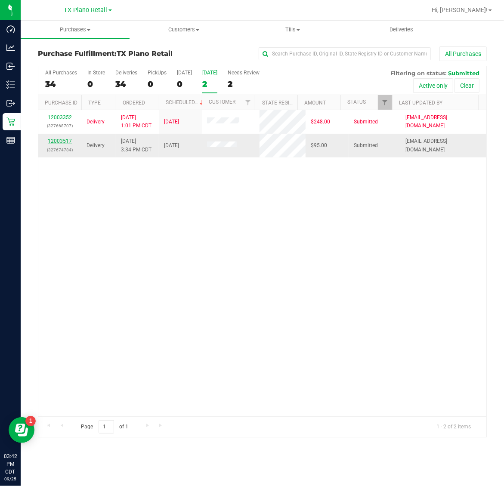
click at [54, 143] on link "12003517" at bounding box center [60, 141] width 24 height 6
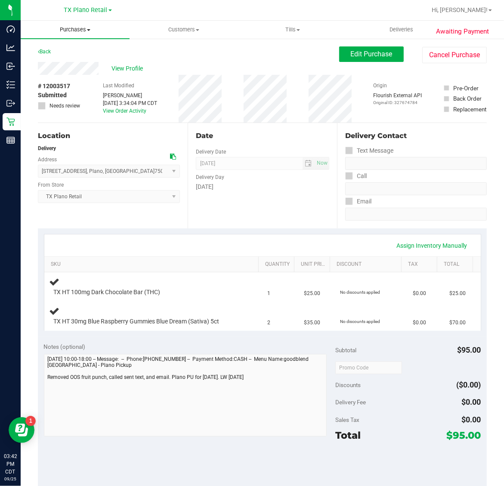
click at [72, 32] on span "Purchases" at bounding box center [75, 30] width 109 height 8
click at [69, 64] on span "Fulfillment" at bounding box center [47, 62] width 53 height 7
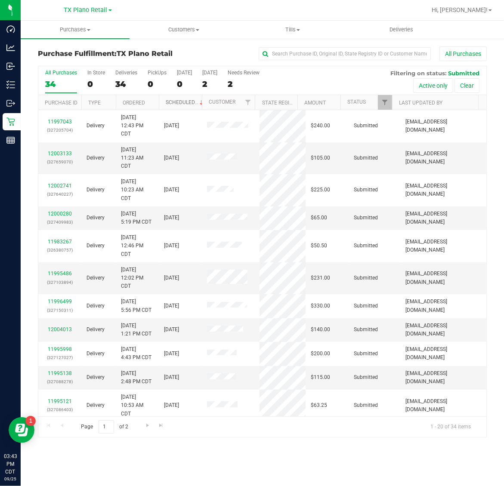
click at [173, 100] on link "Scheduled" at bounding box center [185, 102] width 39 height 6
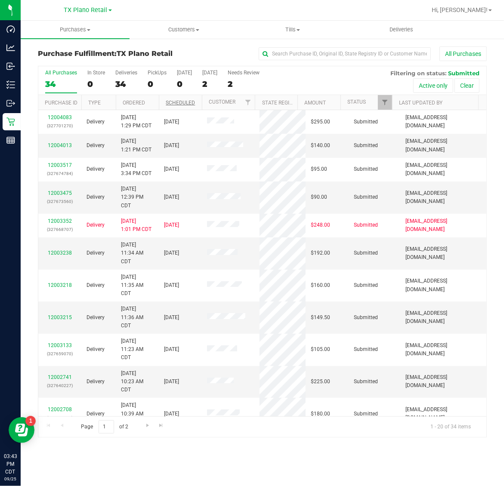
click at [173, 100] on th "Scheduled" at bounding box center [180, 102] width 43 height 15
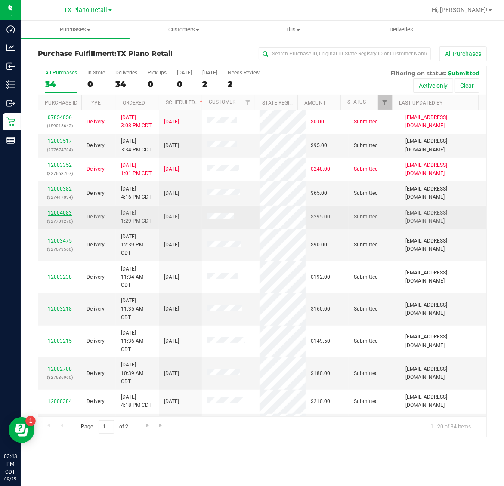
click at [59, 212] on link "12004083" at bounding box center [60, 213] width 24 height 6
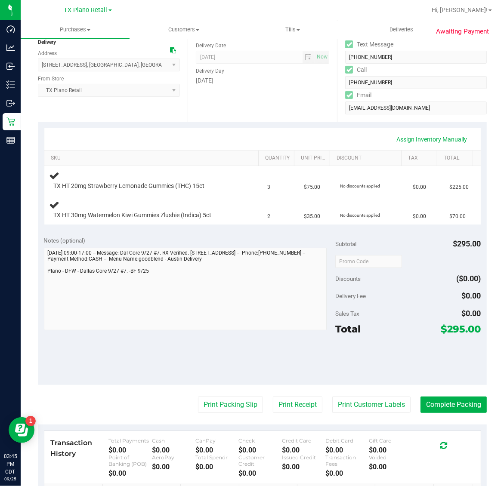
scroll to position [108, 0]
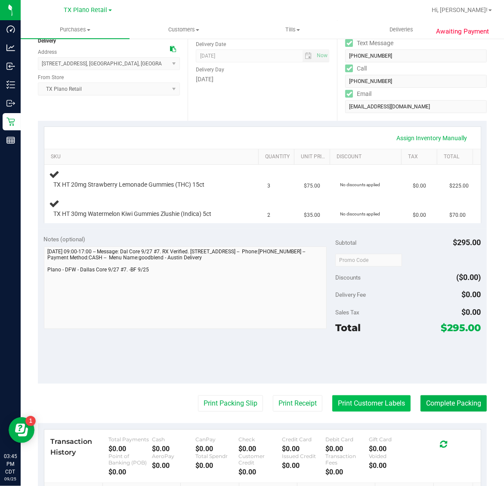
click at [361, 402] on button "Print Customer Labels" at bounding box center [371, 403] width 78 height 16
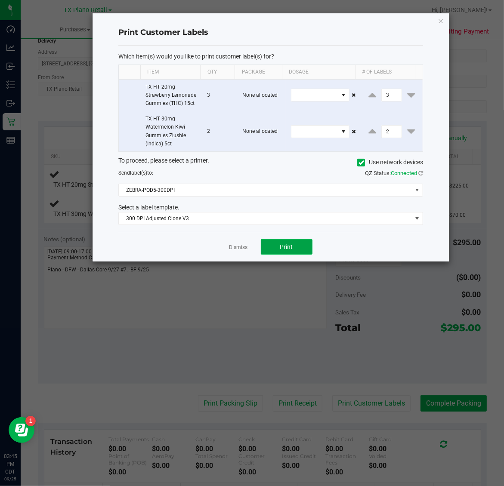
click at [292, 250] on span "Print" at bounding box center [286, 247] width 13 height 7
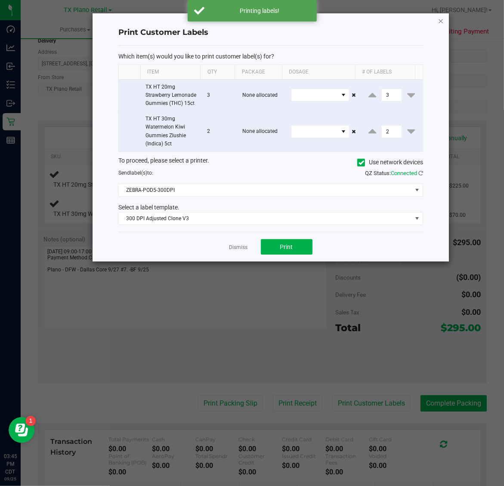
click at [440, 20] on icon "button" at bounding box center [441, 20] width 6 height 10
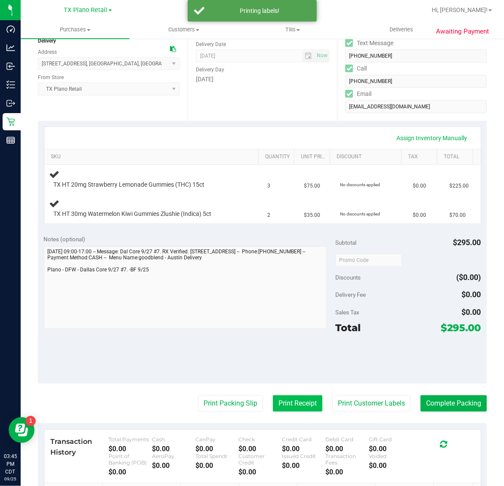
click at [281, 404] on button "Print Receipt" at bounding box center [297, 403] width 49 height 16
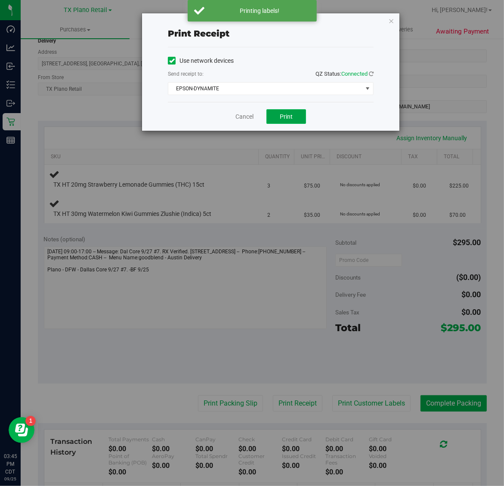
click at [286, 117] on span "Print" at bounding box center [286, 116] width 13 height 7
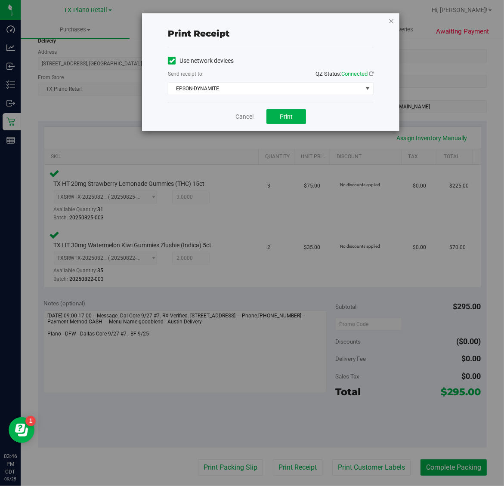
click at [392, 15] on icon "button" at bounding box center [391, 20] width 6 height 10
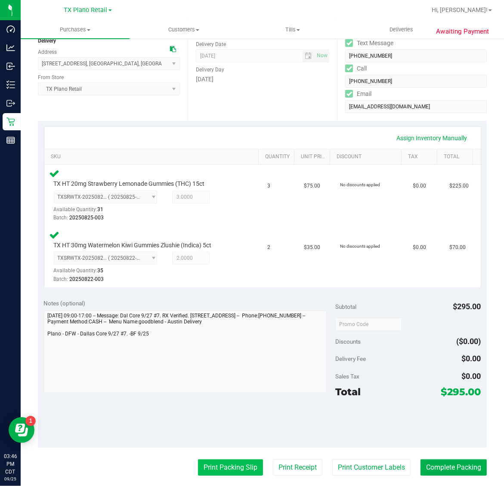
click at [222, 462] on button "Print Packing Slip" at bounding box center [230, 467] width 65 height 16
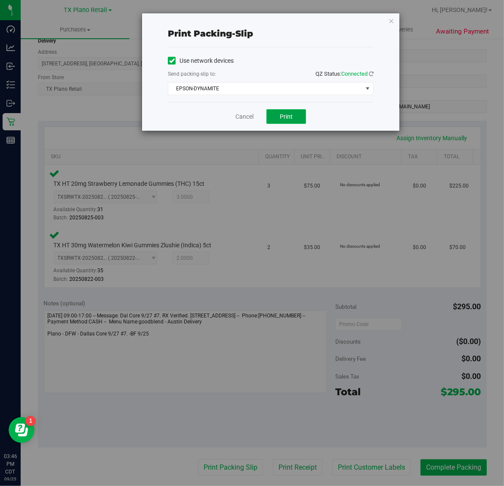
click at [286, 117] on span "Print" at bounding box center [286, 116] width 13 height 7
click at [391, 20] on icon "button" at bounding box center [391, 20] width 6 height 10
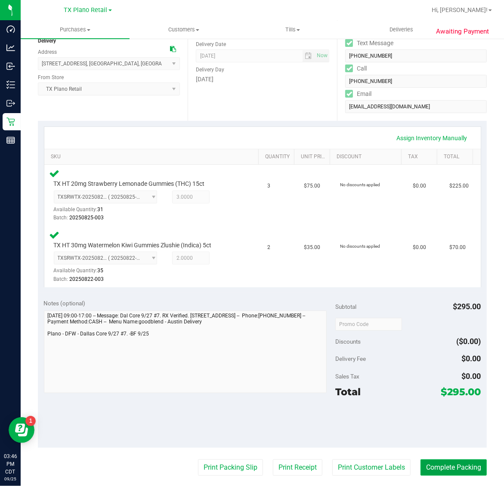
click at [449, 468] on button "Complete Packing" at bounding box center [453, 467] width 66 height 16
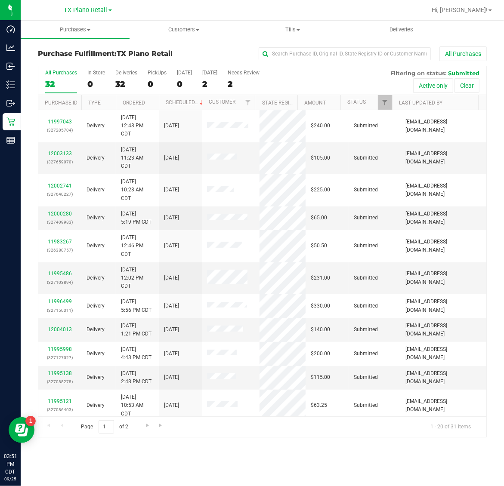
click at [80, 9] on span "TX Plano Retail" at bounding box center [85, 10] width 43 height 8
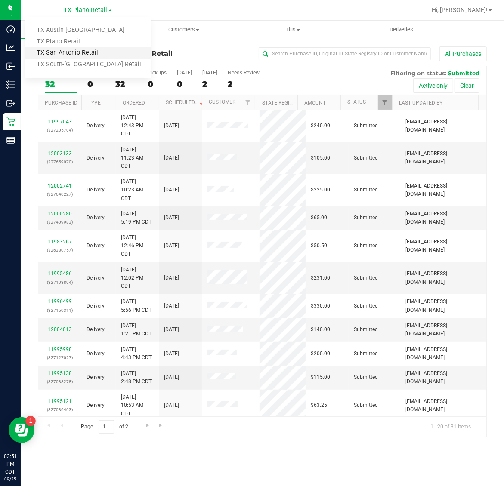
click at [77, 56] on link "TX San Antonio Retail" at bounding box center [88, 53] width 126 height 12
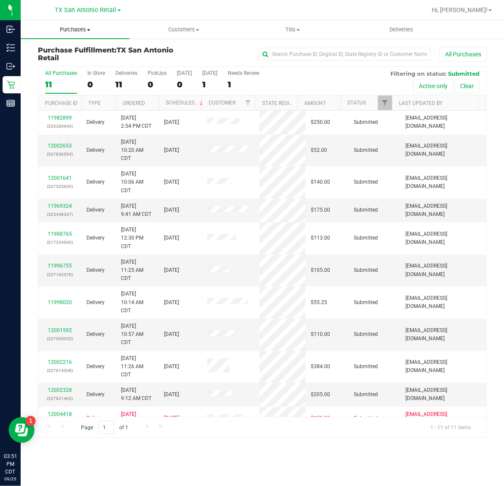
click at [73, 31] on span "Purchases" at bounding box center [75, 30] width 109 height 8
click at [76, 63] on li "Fulfillment" at bounding box center [75, 62] width 109 height 10
click at [211, 83] on div "1" at bounding box center [209, 85] width 15 height 10
click at [0, 0] on input "[DATE] 1" at bounding box center [0, 0] width 0 height 0
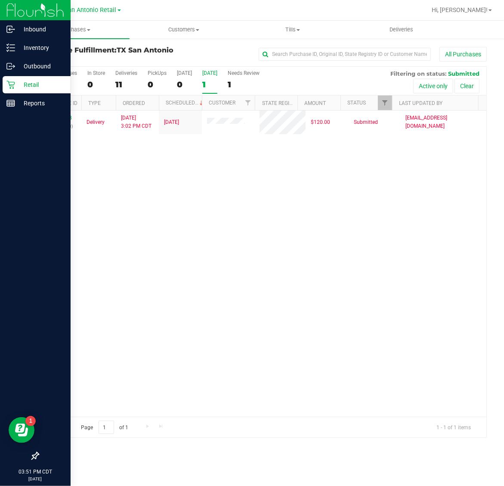
click at [30, 86] on p "Retail" at bounding box center [41, 85] width 52 height 10
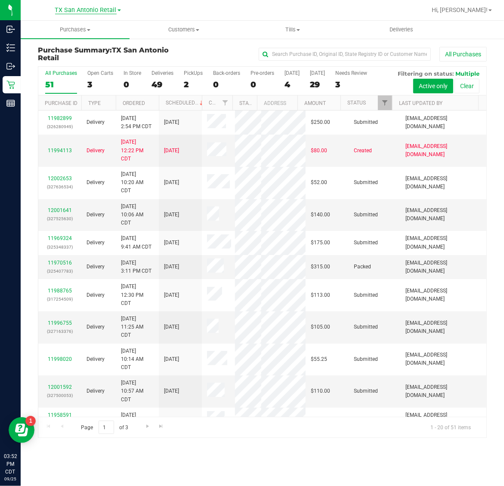
click at [80, 13] on span "TX San Antonio Retail" at bounding box center [86, 10] width 62 height 8
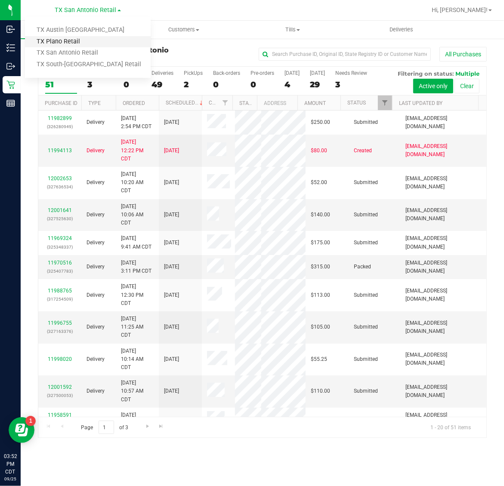
click at [68, 40] on link "TX Plano Retail" at bounding box center [88, 42] width 126 height 12
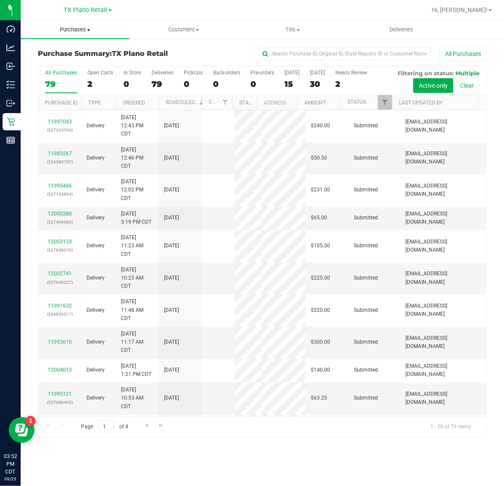
click at [71, 35] on uib-tab-heading "Purchases Summary of purchases Fulfillment All purchases" at bounding box center [75, 30] width 109 height 18
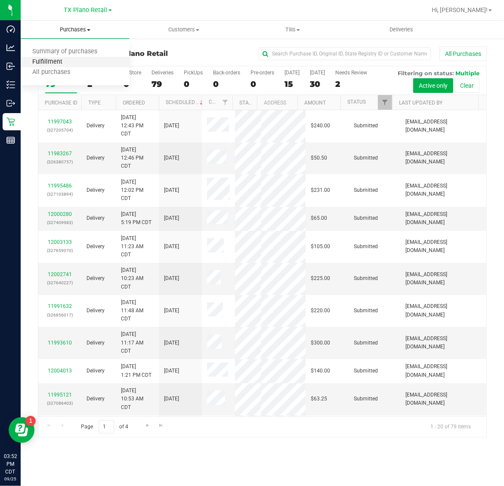
click at [70, 62] on span "Fulfillment" at bounding box center [47, 62] width 53 height 7
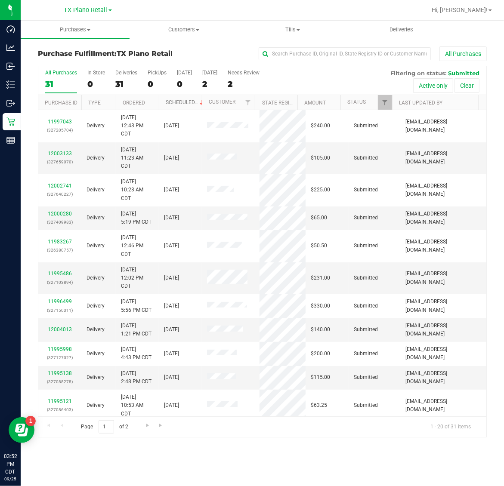
click at [172, 100] on link "Scheduled" at bounding box center [185, 102] width 39 height 6
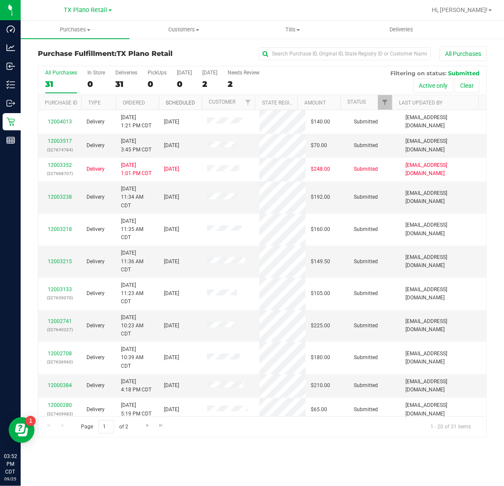
click at [172, 100] on link "Scheduled" at bounding box center [180, 103] width 29 height 6
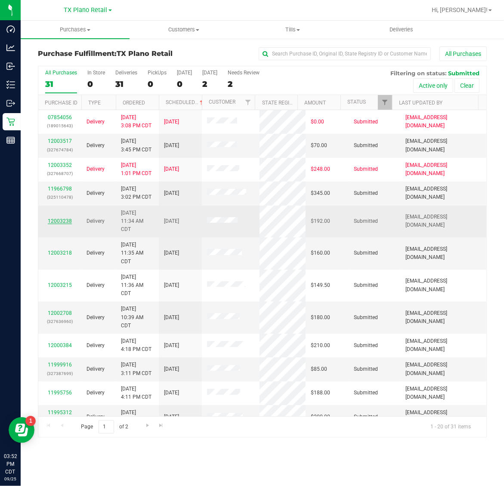
click at [67, 220] on link "12003238" at bounding box center [60, 221] width 24 height 6
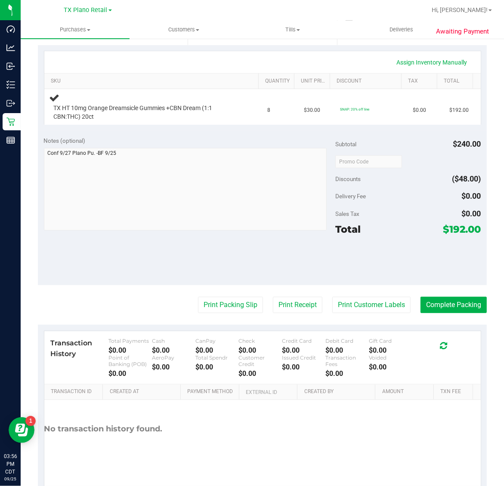
scroll to position [205, 0]
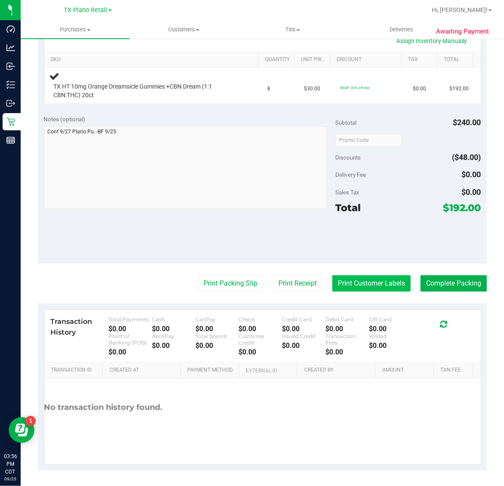
click at [377, 281] on button "Print Customer Labels" at bounding box center [371, 283] width 78 height 16
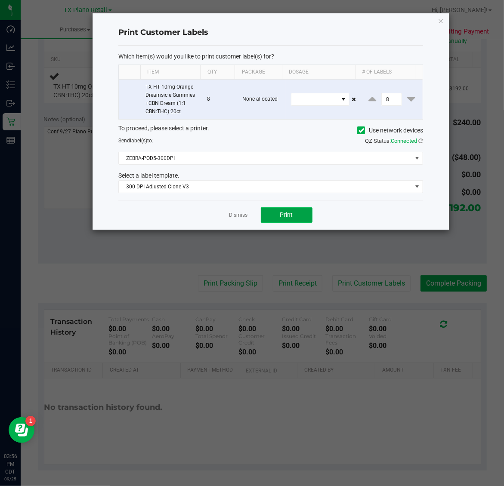
click at [275, 216] on button "Print" at bounding box center [287, 214] width 52 height 15
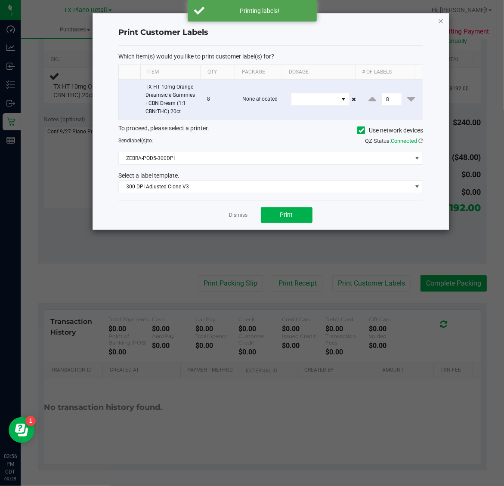
click at [441, 21] on icon "button" at bounding box center [441, 20] width 6 height 10
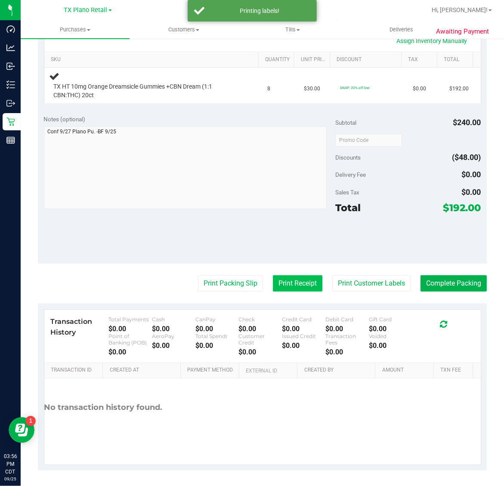
click at [286, 288] on button "Print Receipt" at bounding box center [297, 283] width 49 height 16
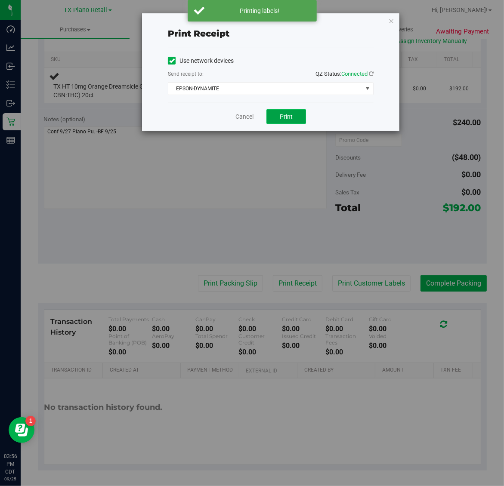
click at [285, 118] on span "Print" at bounding box center [286, 116] width 13 height 7
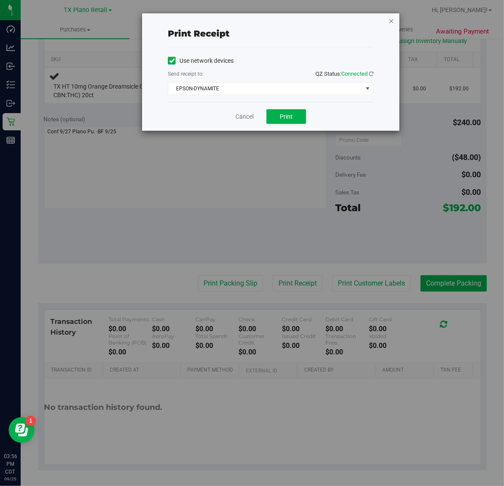
click at [391, 20] on icon "button" at bounding box center [391, 20] width 6 height 10
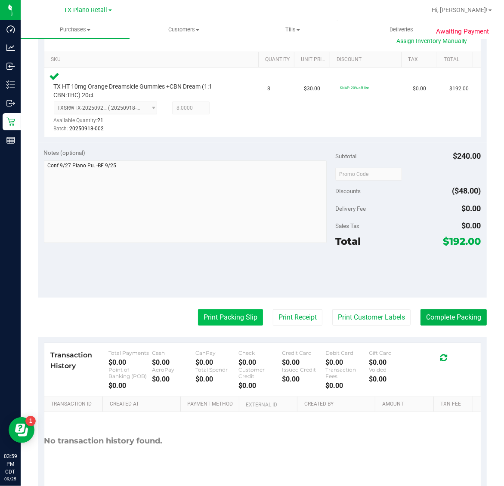
click at [224, 317] on button "Print Packing Slip" at bounding box center [230, 317] width 65 height 16
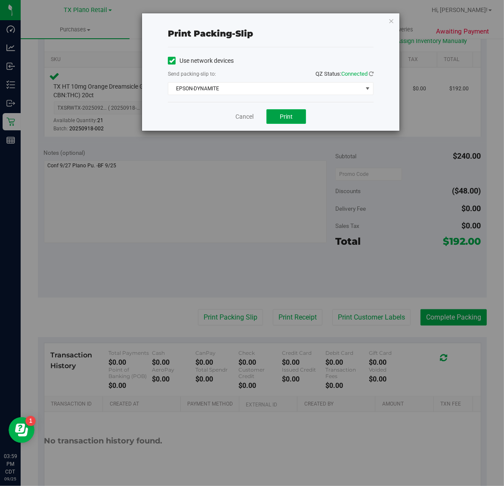
click at [286, 116] on span "Print" at bounding box center [286, 116] width 13 height 7
click at [391, 20] on icon "button" at bounding box center [391, 20] width 6 height 10
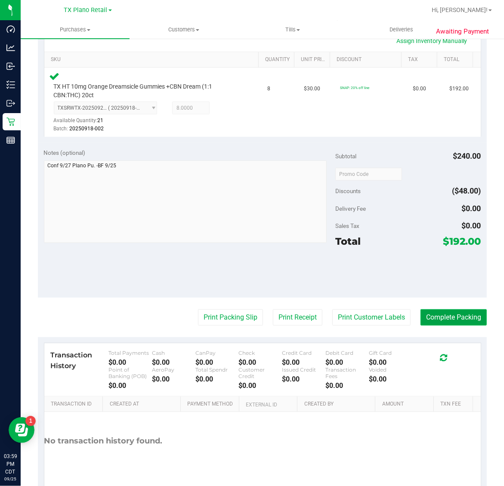
click at [444, 315] on button "Complete Packing" at bounding box center [453, 317] width 66 height 16
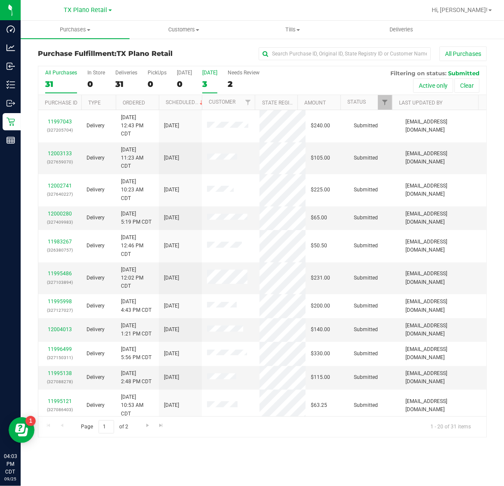
click at [213, 76] on label "[DATE] 3" at bounding box center [209, 82] width 15 height 24
click at [0, 0] on input "[DATE] 3" at bounding box center [0, 0] width 0 height 0
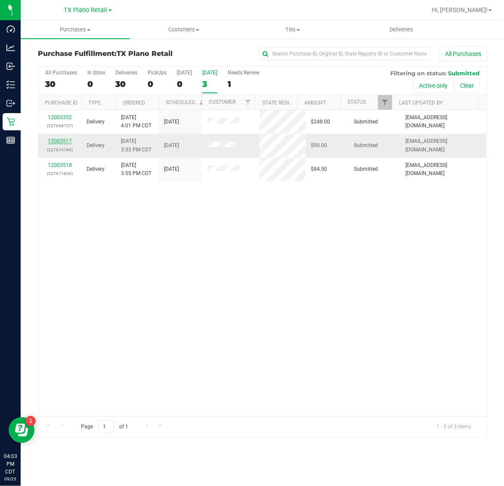
click at [54, 141] on link "12003517" at bounding box center [60, 141] width 24 height 6
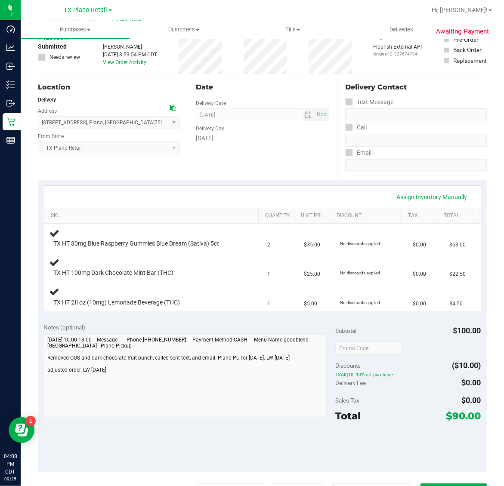
scroll to position [108, 0]
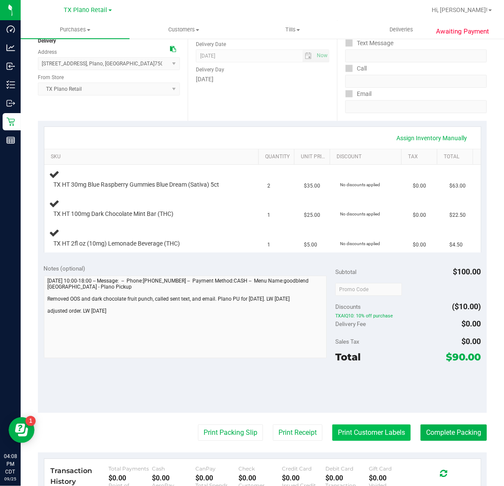
click at [362, 431] on button "Print Customer Labels" at bounding box center [371, 433] width 78 height 16
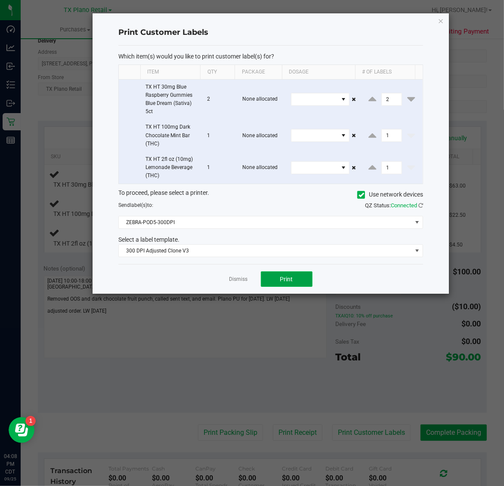
click at [272, 280] on button "Print" at bounding box center [287, 278] width 52 height 15
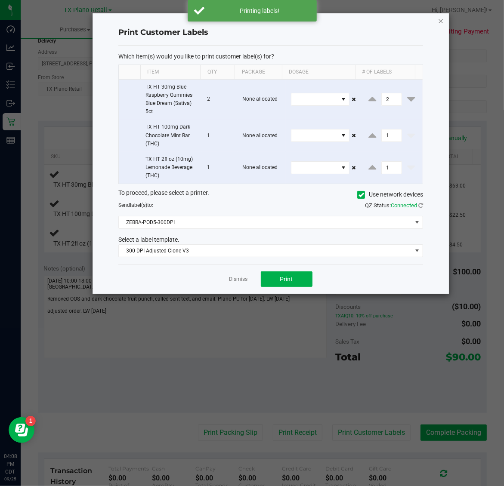
click at [439, 18] on div "Print Customer Labels Which item(s) would you like to print customer label(s) f…" at bounding box center [270, 153] width 356 height 280
click at [439, 18] on icon "button" at bounding box center [441, 20] width 6 height 10
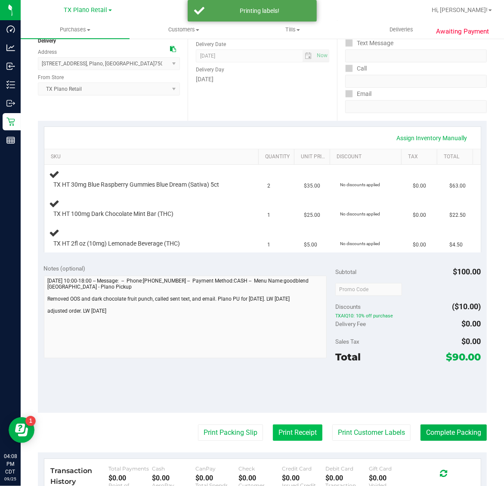
click at [283, 429] on button "Print Receipt" at bounding box center [297, 433] width 49 height 16
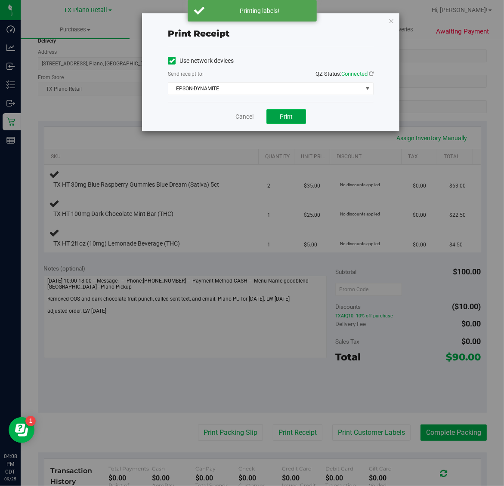
click at [290, 117] on span "Print" at bounding box center [286, 116] width 13 height 7
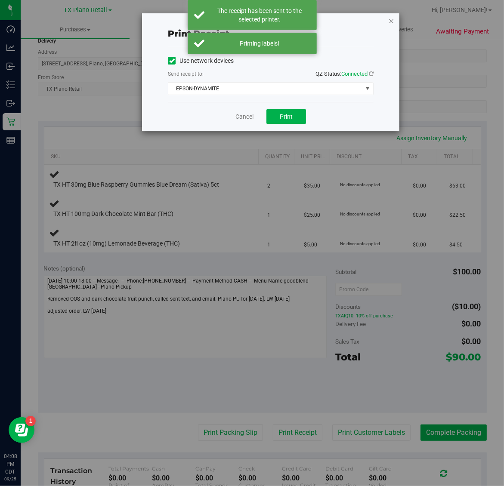
click at [388, 15] on icon "button" at bounding box center [391, 20] width 6 height 10
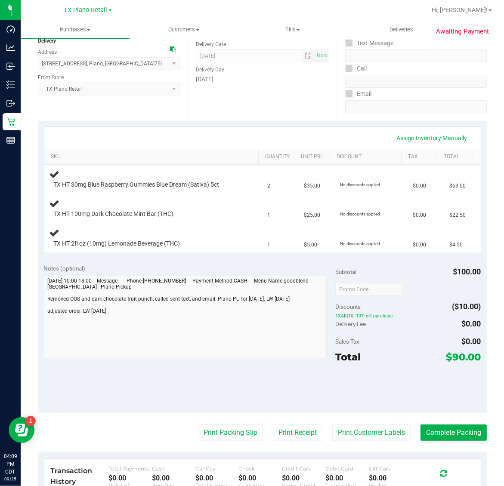
click at [125, 401] on div "Notes (optional) Subtotal $100.00 Discounts ($10.00) TXAIQ10: 10% off purchase …" at bounding box center [262, 335] width 449 height 155
click at [111, 429] on div "Print Packing Slip Print Receipt Print Customer Labels Complete Packing" at bounding box center [262, 433] width 449 height 16
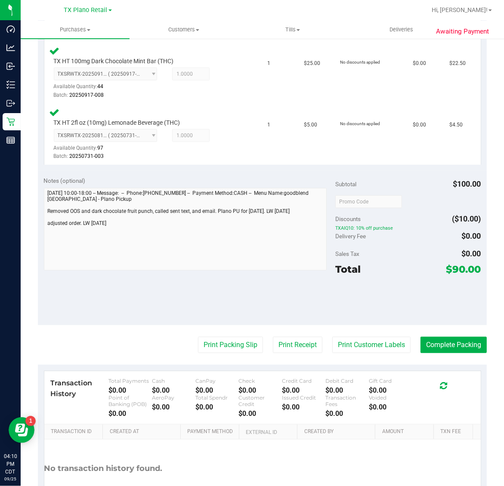
scroll to position [352, 0]
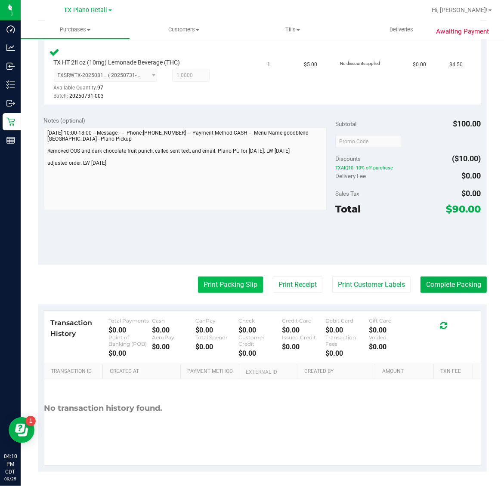
click at [223, 288] on button "Print Packing Slip" at bounding box center [230, 285] width 65 height 16
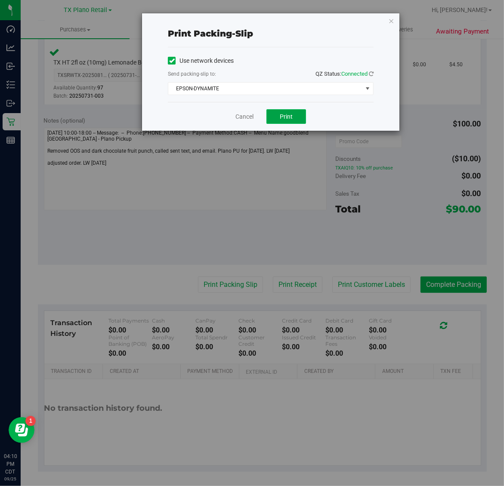
click at [279, 123] on button "Print" at bounding box center [286, 116] width 40 height 15
click at [391, 22] on icon "button" at bounding box center [391, 20] width 6 height 10
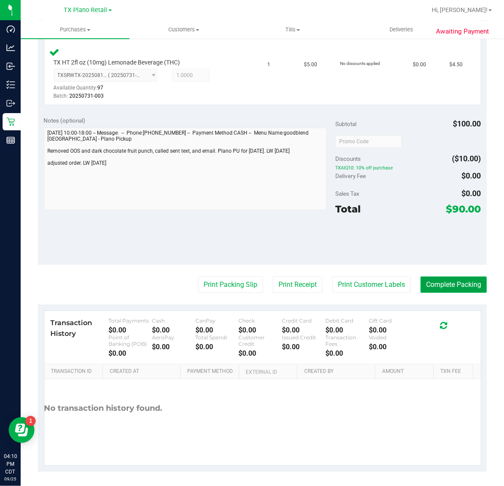
click at [453, 288] on button "Complete Packing" at bounding box center [453, 285] width 66 height 16
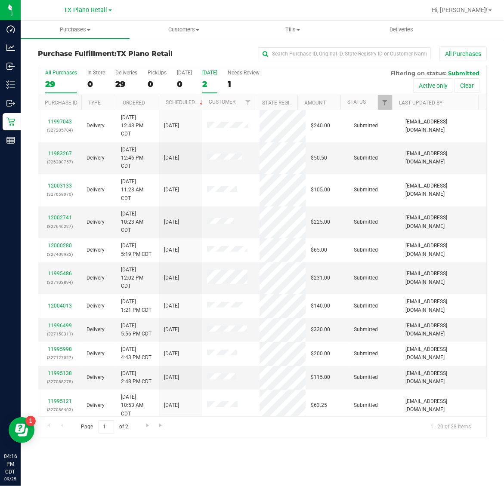
click at [213, 82] on div "2" at bounding box center [209, 84] width 15 height 10
click at [0, 0] on input "Tomorrow 2" at bounding box center [0, 0] width 0 height 0
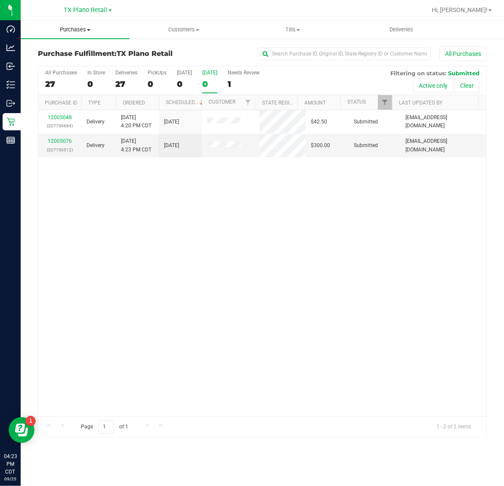
click at [72, 27] on span "Purchases" at bounding box center [75, 30] width 109 height 8
click at [68, 60] on span "Fulfillment" at bounding box center [47, 62] width 53 height 7
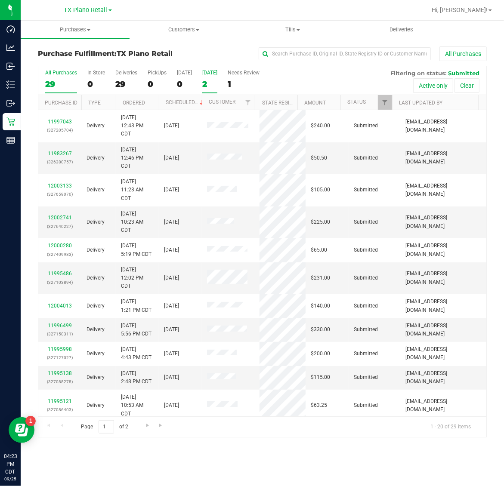
click at [207, 84] on div "2" at bounding box center [209, 84] width 15 height 10
click at [0, 0] on input "Tomorrow 2" at bounding box center [0, 0] width 0 height 0
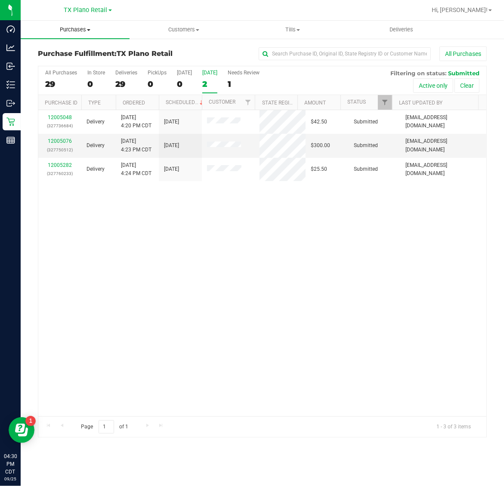
click at [71, 28] on span "Purchases" at bounding box center [75, 30] width 109 height 8
click at [74, 62] on li "Fulfillment" at bounding box center [75, 62] width 109 height 10
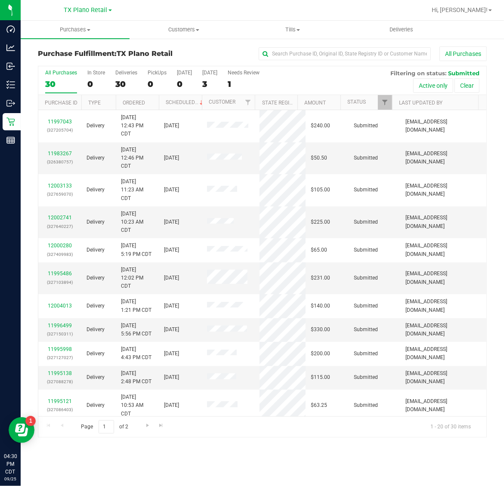
click at [214, 69] on div "All Purchases 30 In Store 0 Deliveries 30 PickUps 0 Today 0 Tomorrow 3 Needs Re…" at bounding box center [262, 69] width 448 height 7
click at [85, 12] on span "TX Plano Retail" at bounding box center [85, 10] width 43 height 8
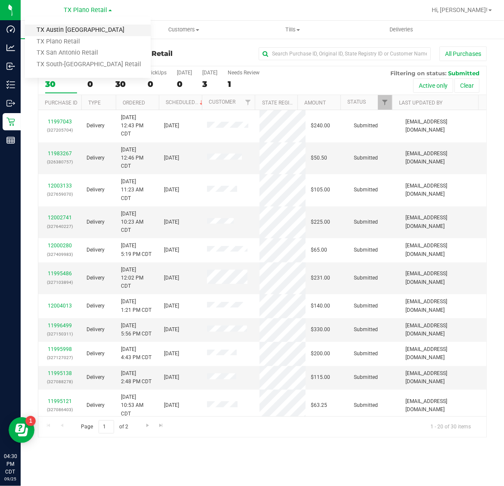
click at [82, 31] on link "TX Austin [GEOGRAPHIC_DATA]" at bounding box center [88, 31] width 126 height 12
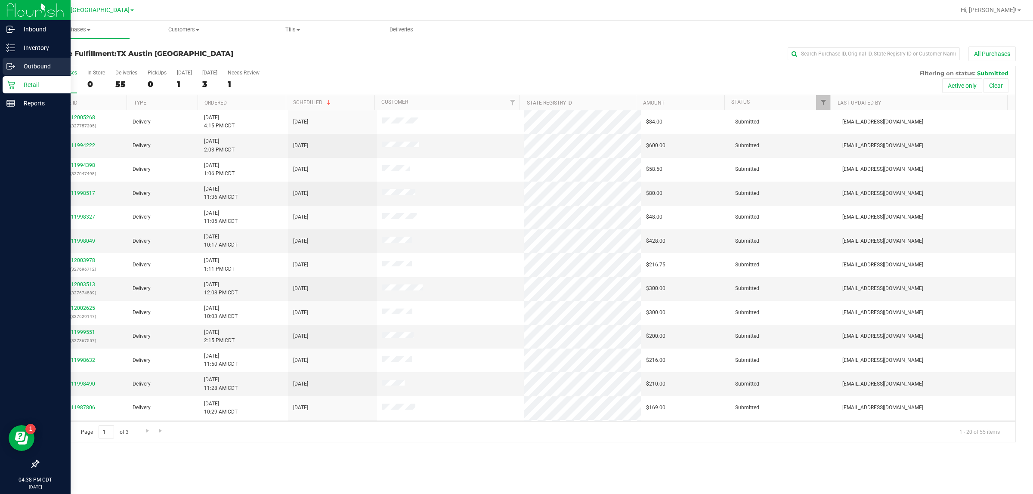
click at [29, 65] on p "Outbound" at bounding box center [41, 66] width 52 height 10
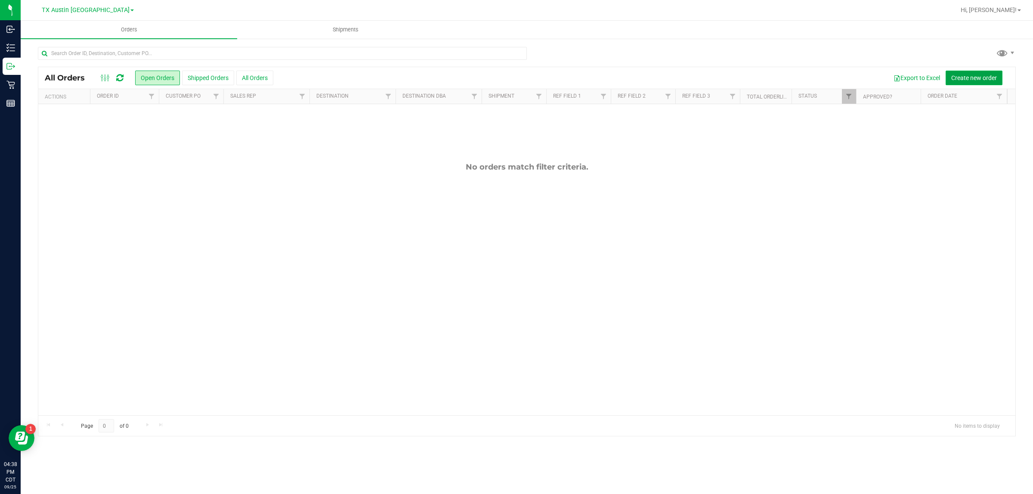
click at [503, 72] on button "Create new order" at bounding box center [973, 78] width 57 height 15
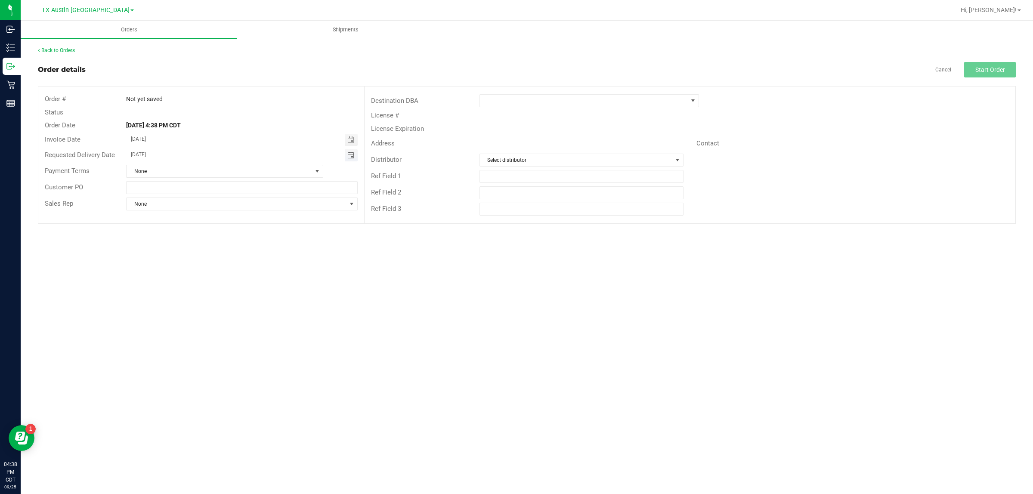
click at [351, 157] on span "Toggle calendar" at bounding box center [350, 155] width 7 height 7
click at [237, 168] on span "TODAY" at bounding box center [237, 171] width 19 height 11
type input "[DATE]"
click at [503, 100] on span at bounding box center [584, 101] width 208 height 12
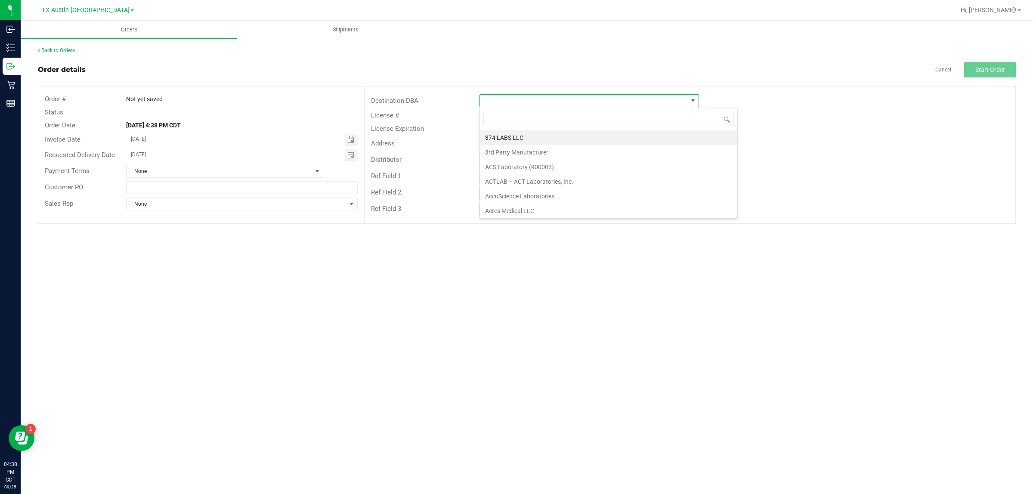
scroll to position [13, 219]
type input "tx"
click at [503, 154] on li "TX San Antonio Retail" at bounding box center [589, 152] width 219 height 15
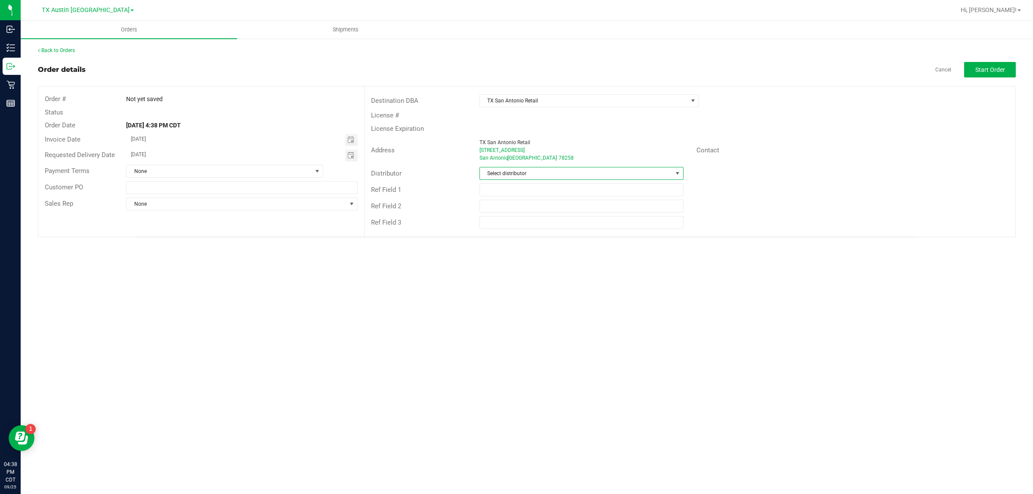
click at [503, 173] on span "Select distributor" at bounding box center [576, 173] width 192 height 12
type input "aus"
click at [503, 212] on li "Austin DC" at bounding box center [581, 210] width 203 height 15
click at [503, 62] on button "Start Order" at bounding box center [990, 69] width 52 height 15
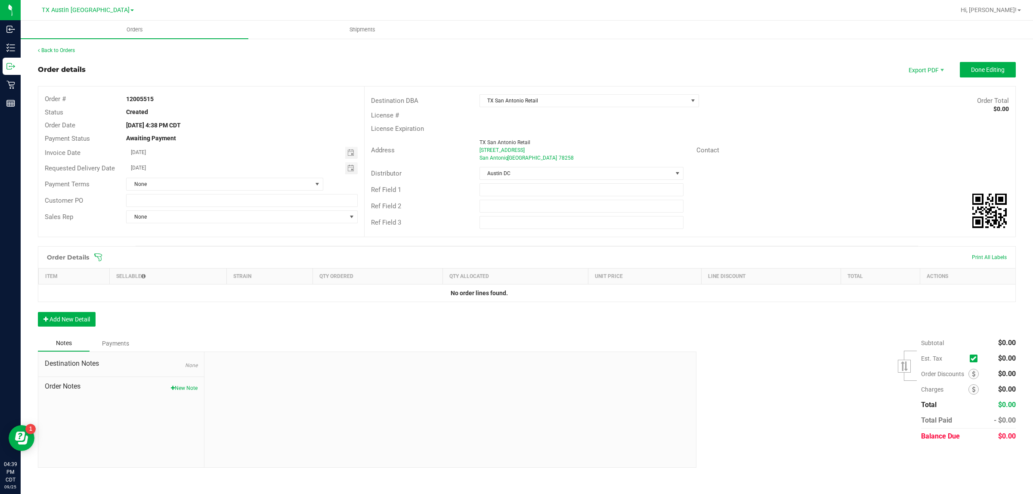
click at [98, 259] on icon at bounding box center [98, 257] width 8 height 8
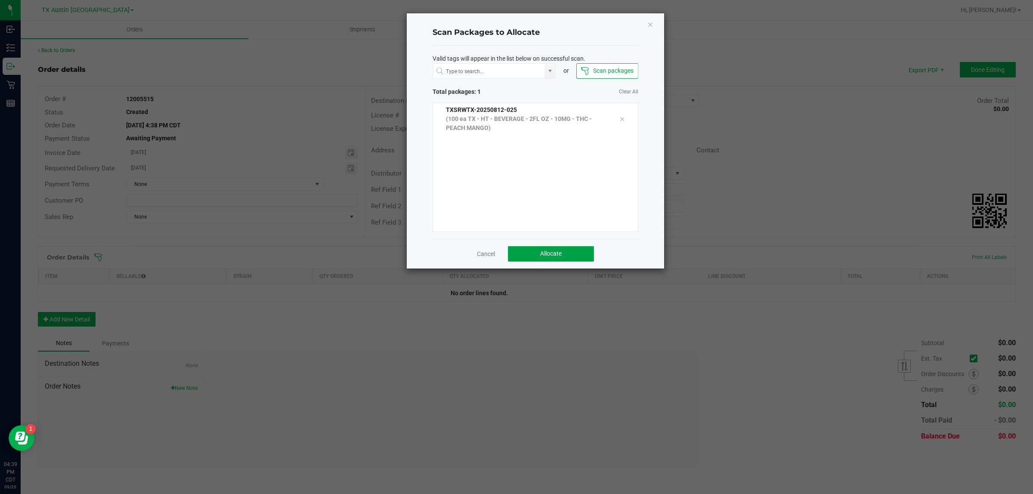
click at [503, 250] on button "Allocate" at bounding box center [551, 253] width 86 height 15
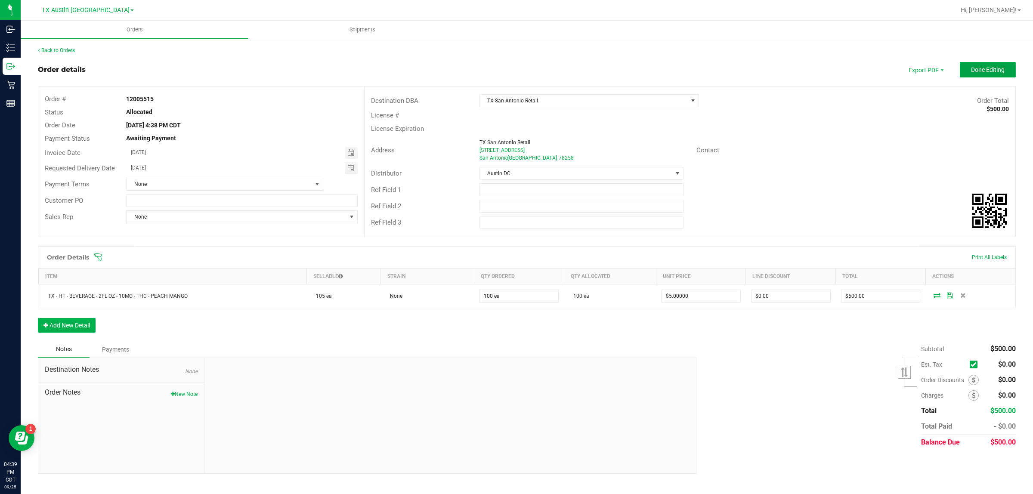
click at [503, 70] on span "Done Editing" at bounding box center [988, 69] width 34 height 7
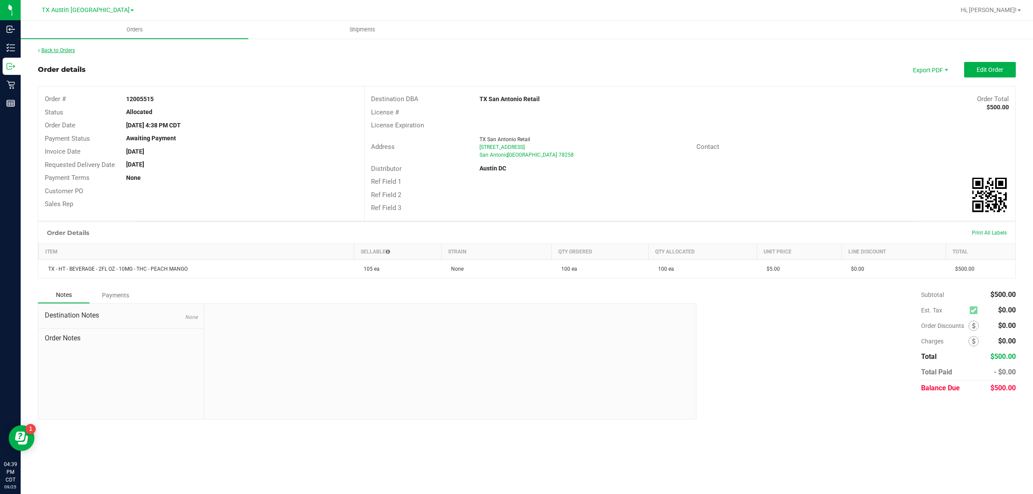
click at [69, 47] on link "Back to Orders" at bounding box center [56, 50] width 37 height 6
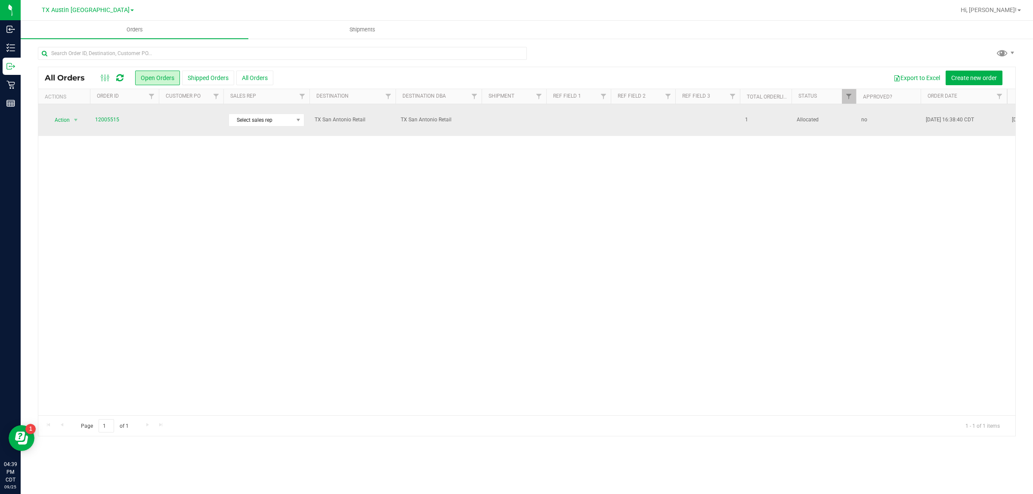
click at [171, 117] on td at bounding box center [191, 120] width 65 height 32
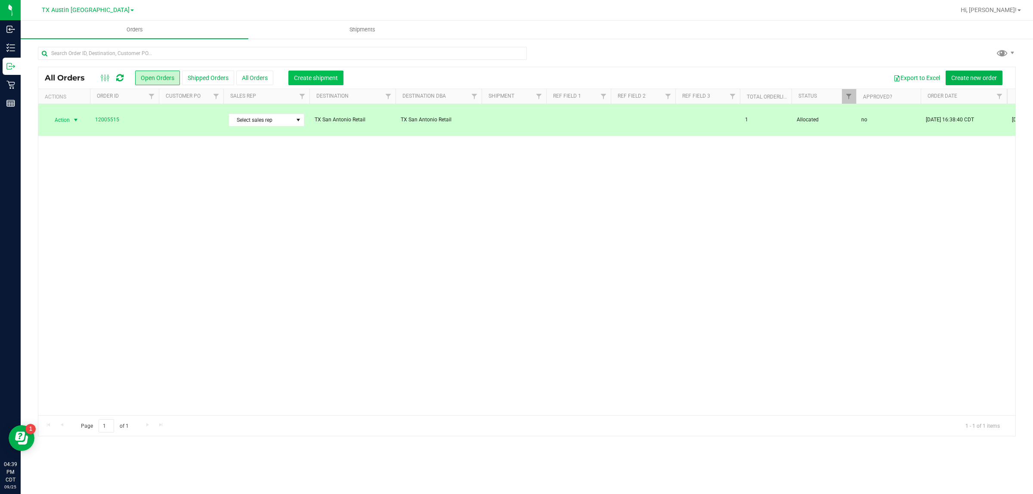
click at [330, 73] on button "Create shipment" at bounding box center [315, 78] width 55 height 15
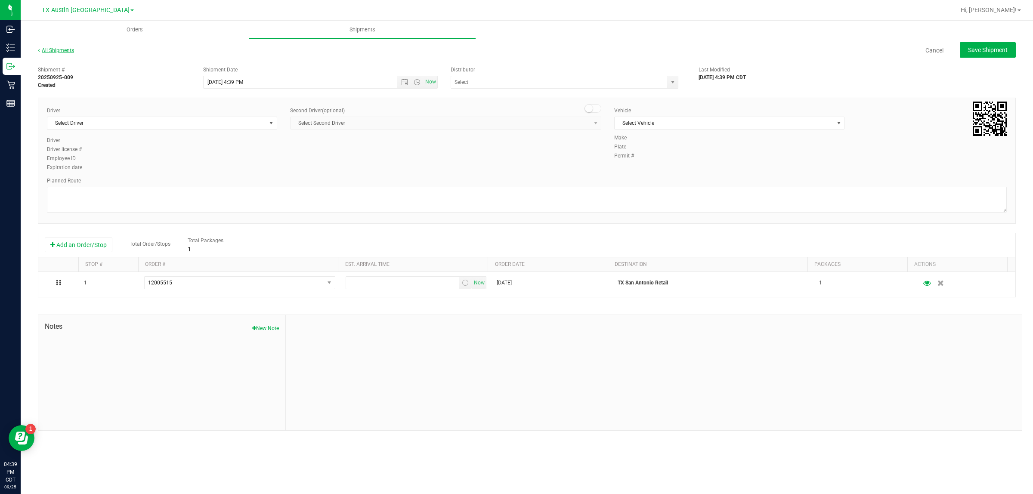
click at [52, 52] on link "All Shipments" at bounding box center [56, 50] width 36 height 6
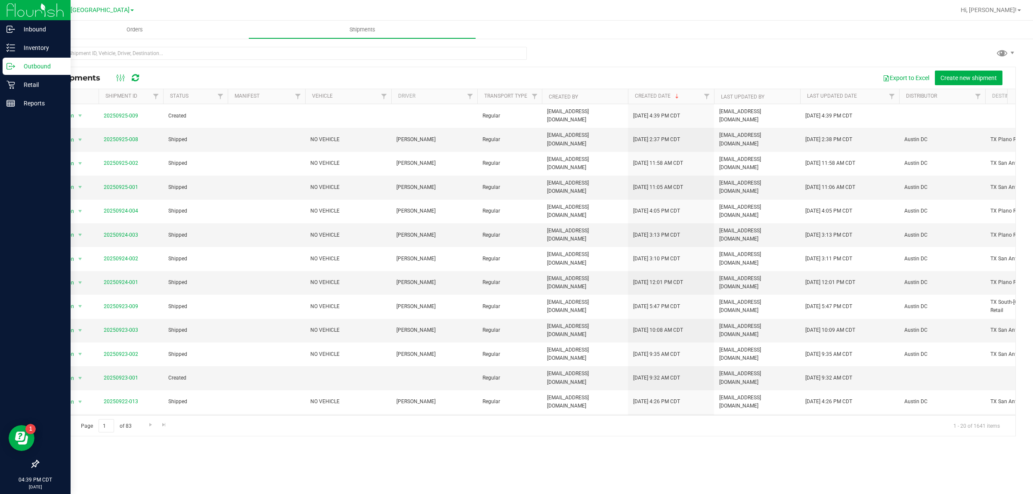
click at [14, 65] on icon at bounding box center [10, 66] width 9 height 9
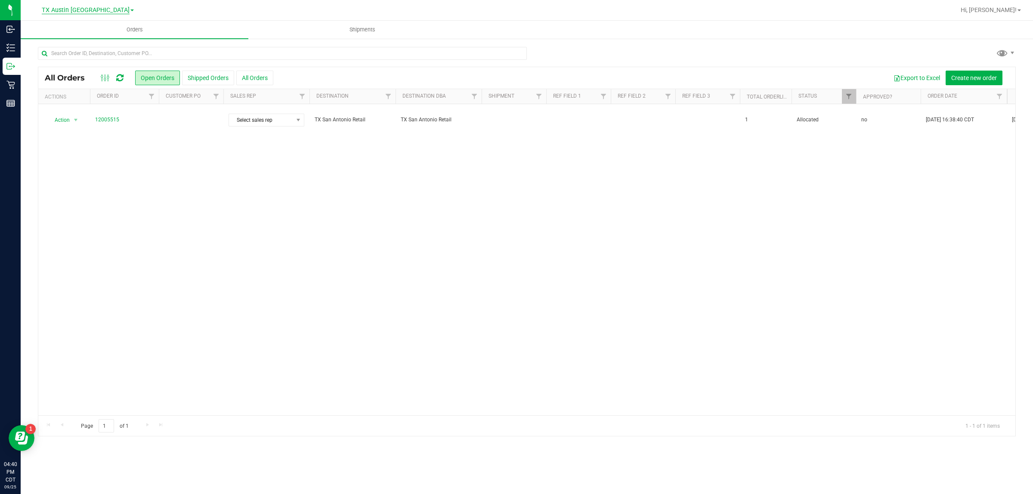
click at [93, 9] on span "TX Austin [GEOGRAPHIC_DATA]" at bounding box center [86, 10] width 88 height 8
click at [84, 56] on link "TX San Antonio Retail" at bounding box center [88, 53] width 126 height 12
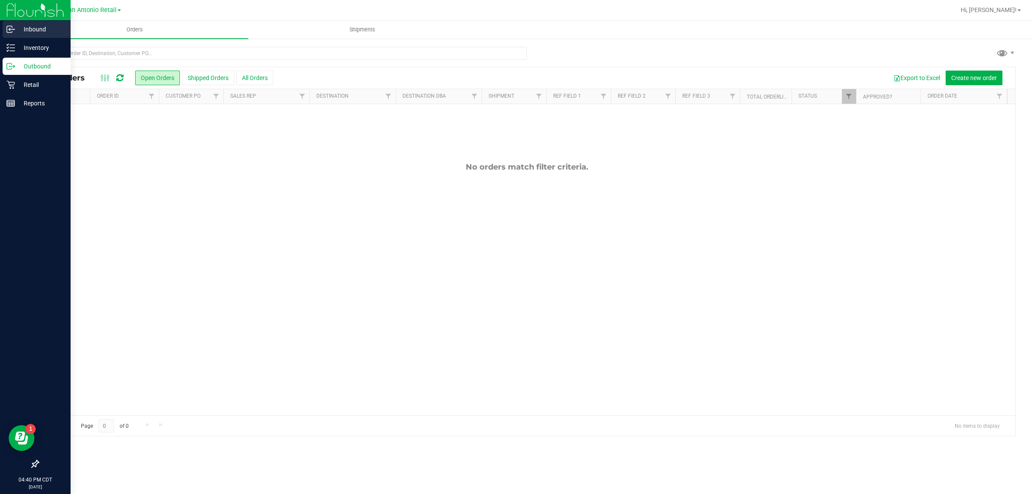
click at [30, 29] on p "Inbound" at bounding box center [41, 29] width 52 height 10
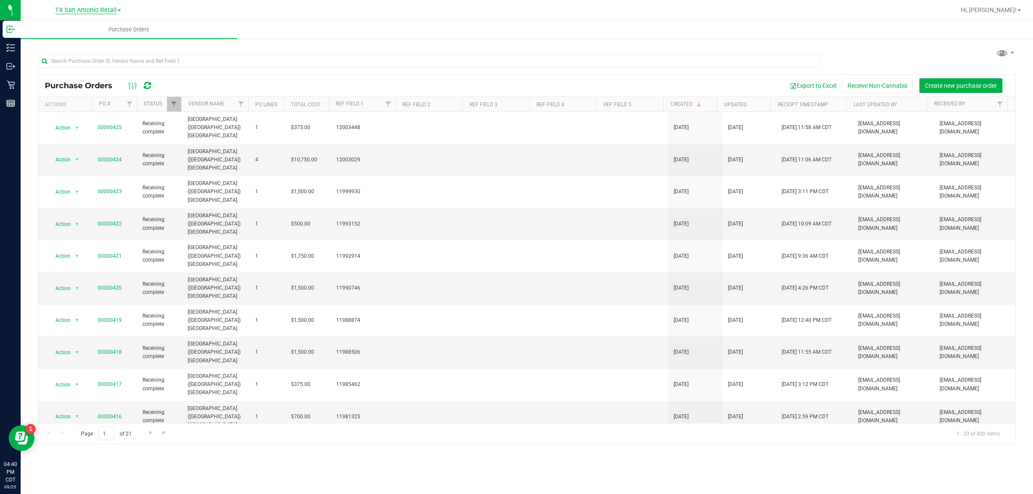
click at [74, 8] on span "TX San Antonio Retail" at bounding box center [86, 10] width 62 height 8
click at [78, 28] on link "TX Austin [GEOGRAPHIC_DATA]" at bounding box center [88, 31] width 126 height 12
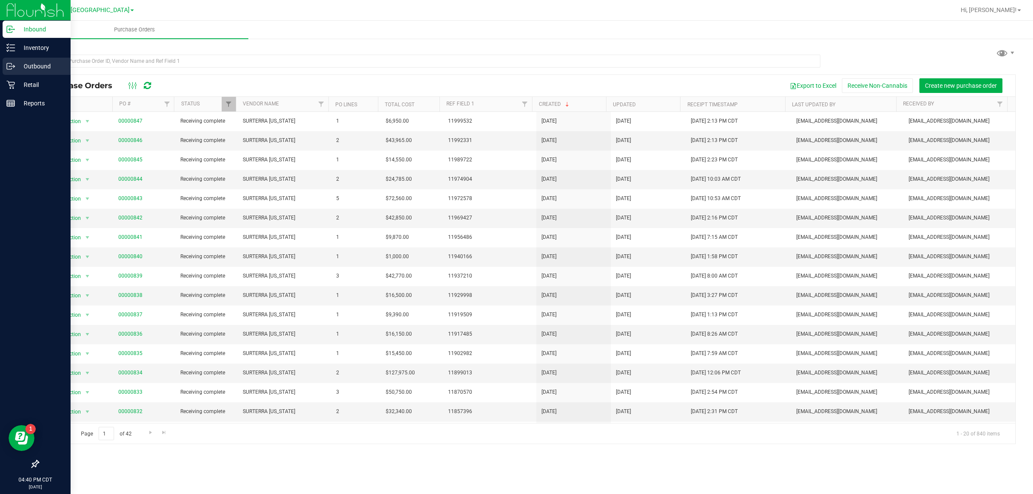
click at [10, 61] on div "Outbound" at bounding box center [37, 66] width 68 height 17
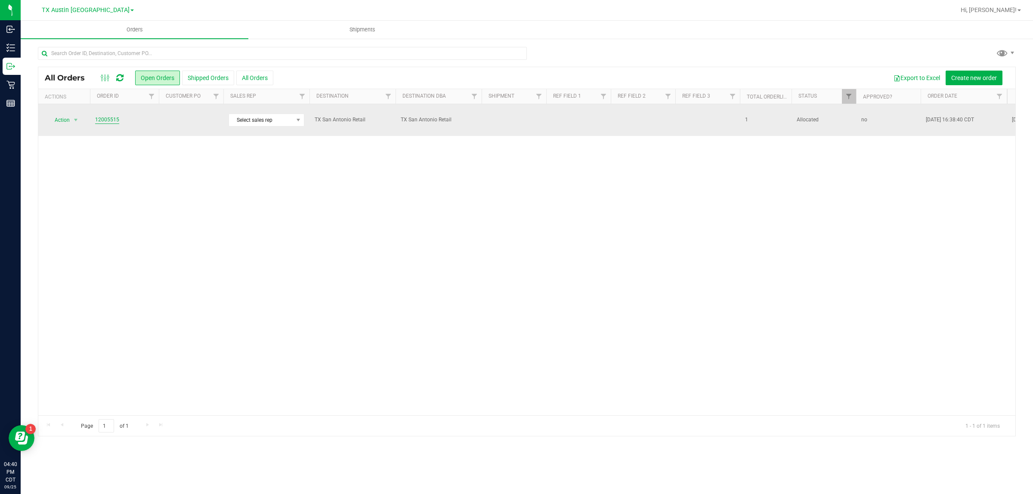
click at [106, 117] on link "12005515" at bounding box center [107, 120] width 24 height 8
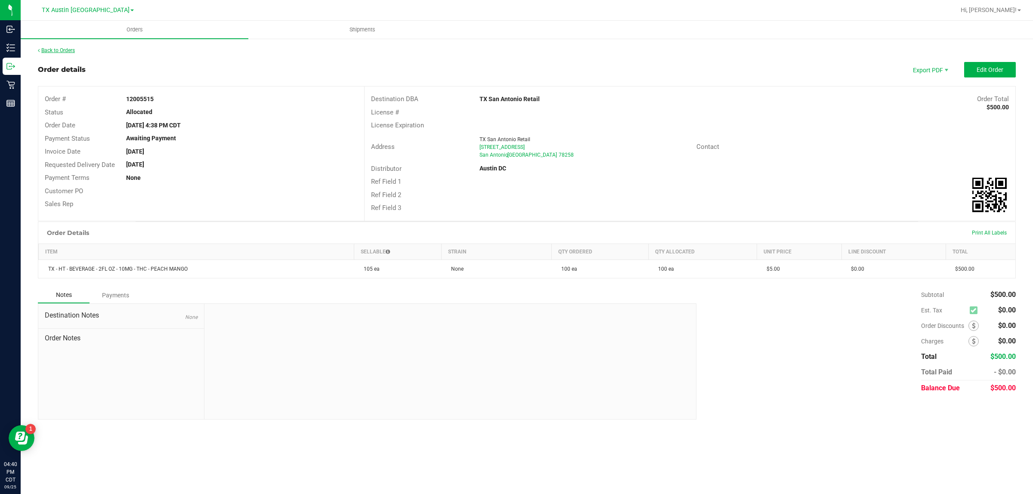
click at [65, 47] on link "Back to Orders" at bounding box center [56, 50] width 37 height 6
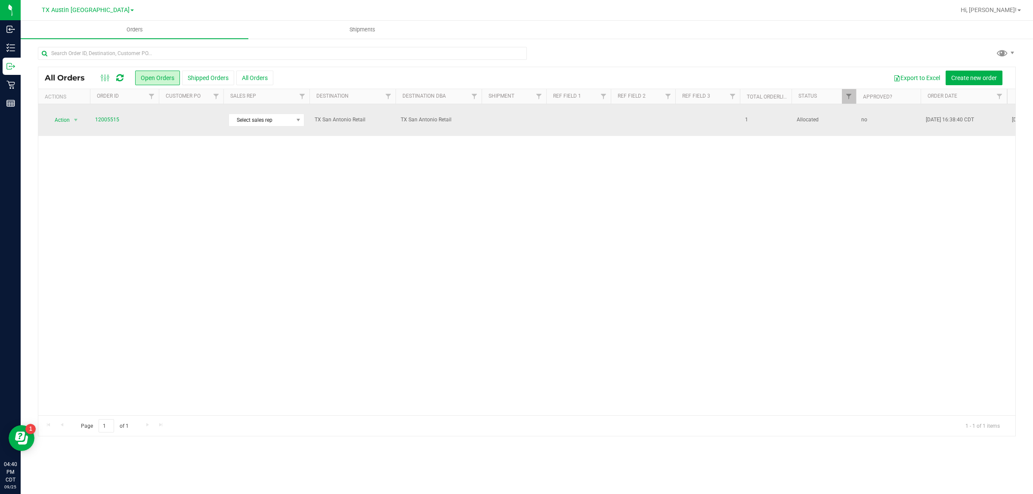
click at [170, 119] on td at bounding box center [191, 120] width 65 height 32
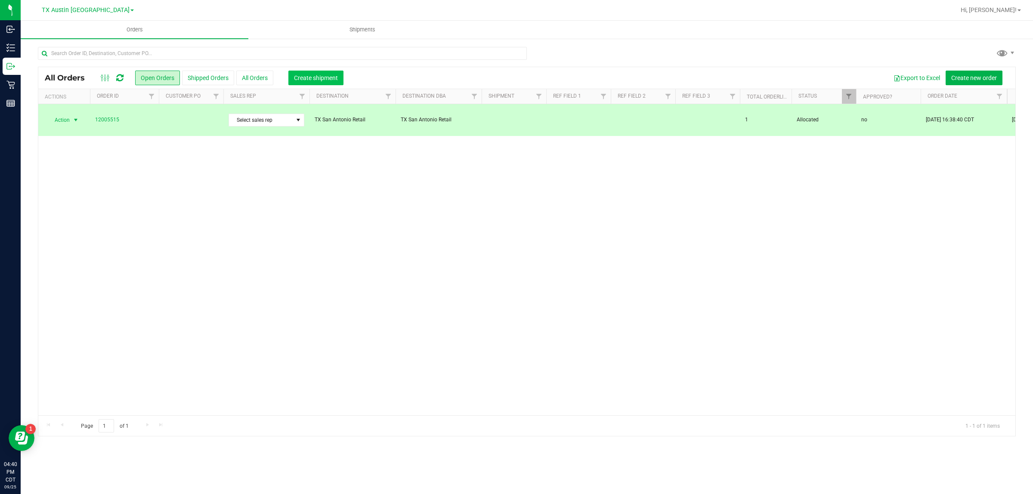
click at [329, 82] on button "Create shipment" at bounding box center [315, 78] width 55 height 15
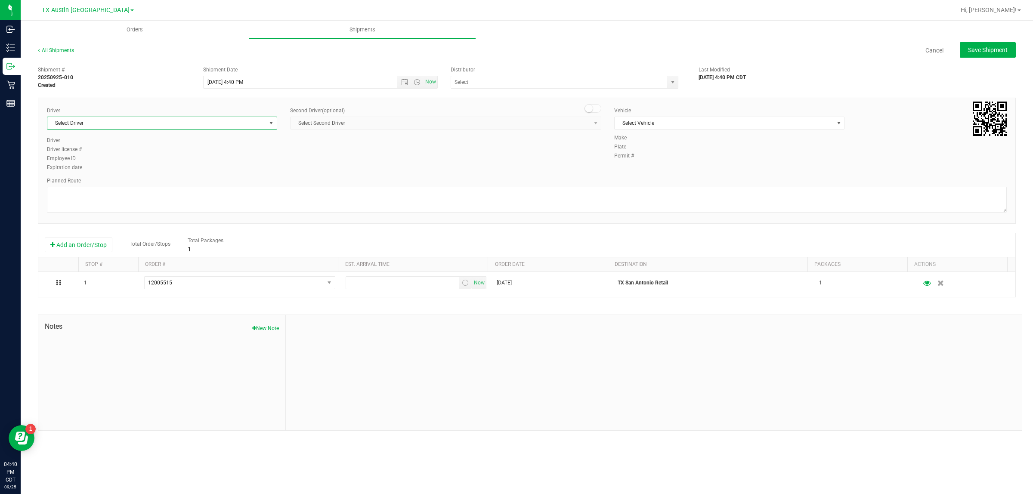
click at [198, 119] on span "Select Driver" at bounding box center [156, 123] width 219 height 12
type input "bat"
click at [503, 121] on span "Select Vehicle" at bounding box center [723, 123] width 219 height 12
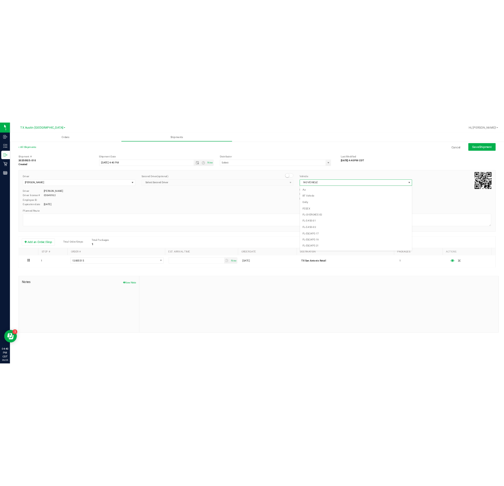
scroll to position [547, 0]
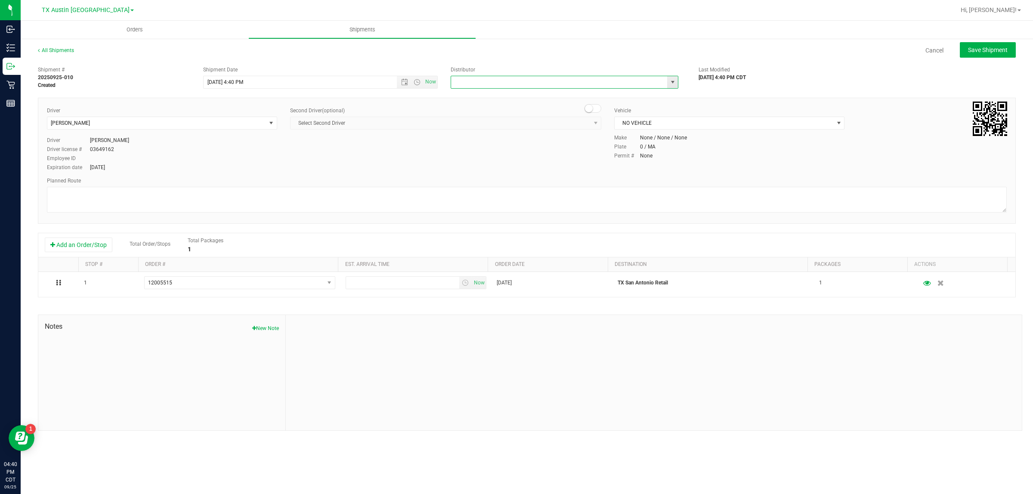
click at [503, 76] on input "text" at bounding box center [556, 82] width 210 height 12
click at [503, 100] on li "Austin DC" at bounding box center [564, 96] width 227 height 13
type input "Austin DC"
click at [428, 80] on span "Now" at bounding box center [430, 82] width 15 height 12
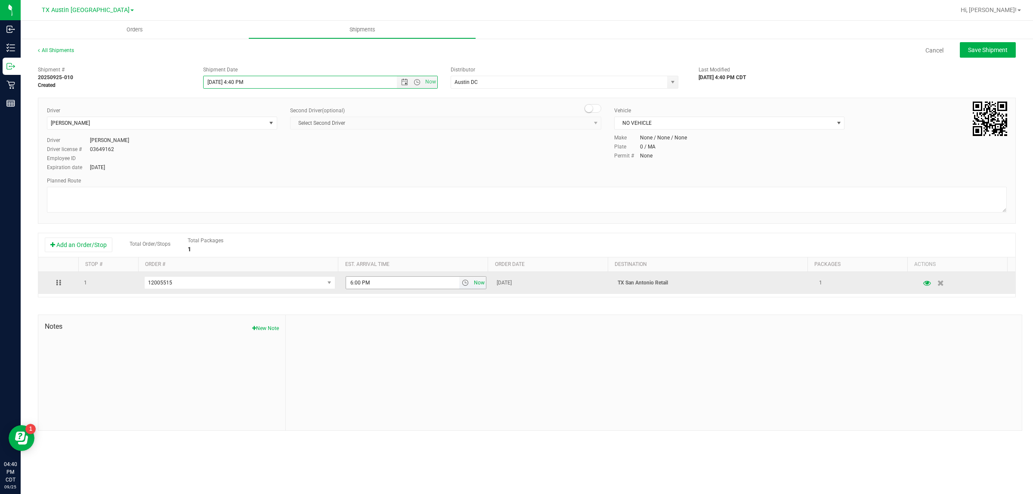
click at [478, 287] on span "Now" at bounding box center [479, 283] width 15 height 12
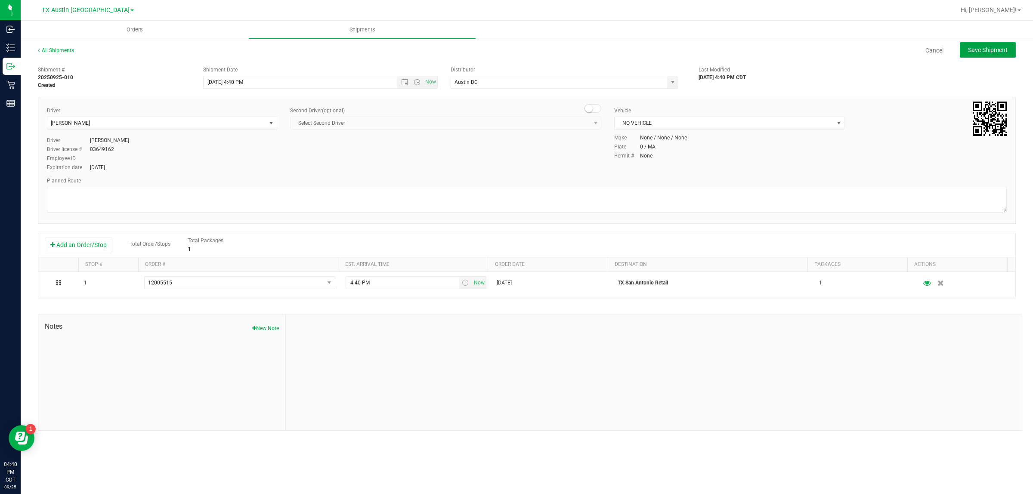
click at [503, 46] on span "Save Shipment" at bounding box center [988, 49] width 40 height 7
type input "9/25/2025 9:40 PM"
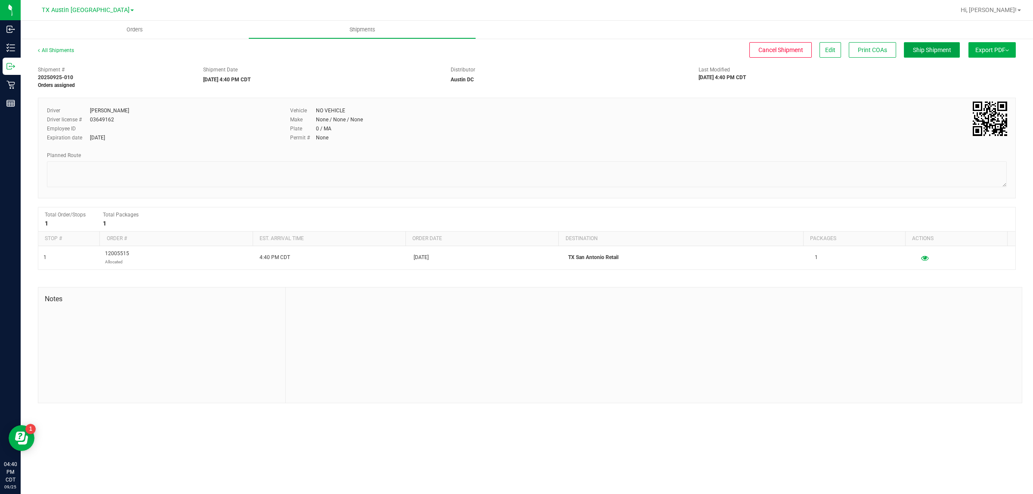
click at [503, 50] on span "Ship Shipment" at bounding box center [931, 49] width 38 height 7
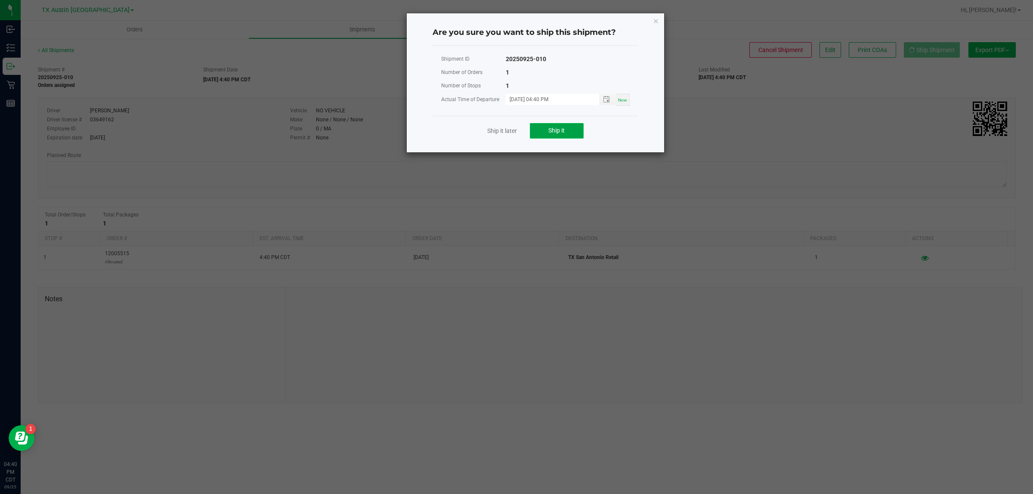
click at [503, 126] on button "Ship it" at bounding box center [557, 130] width 54 height 15
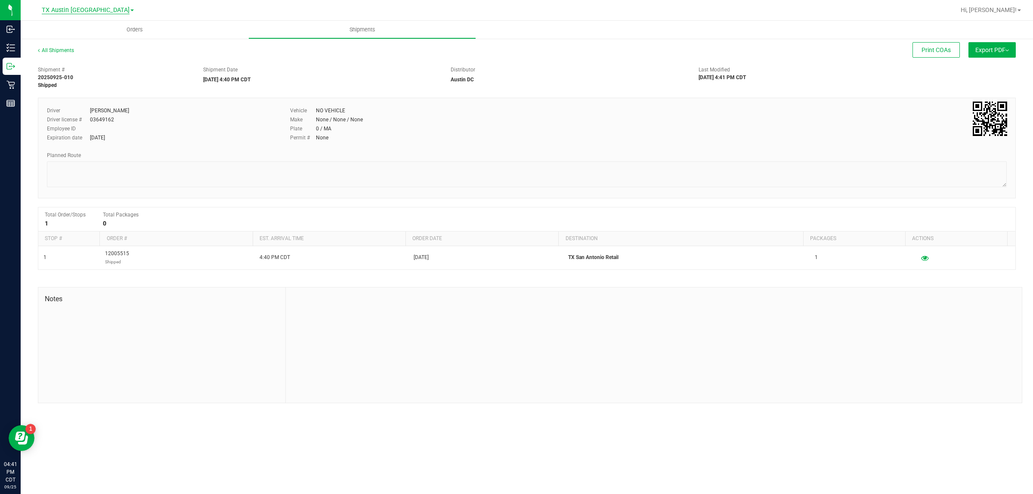
click at [93, 7] on span "TX Austin [GEOGRAPHIC_DATA]" at bounding box center [86, 10] width 88 height 8
click at [87, 50] on link "TX San Antonio Retail" at bounding box center [88, 53] width 126 height 12
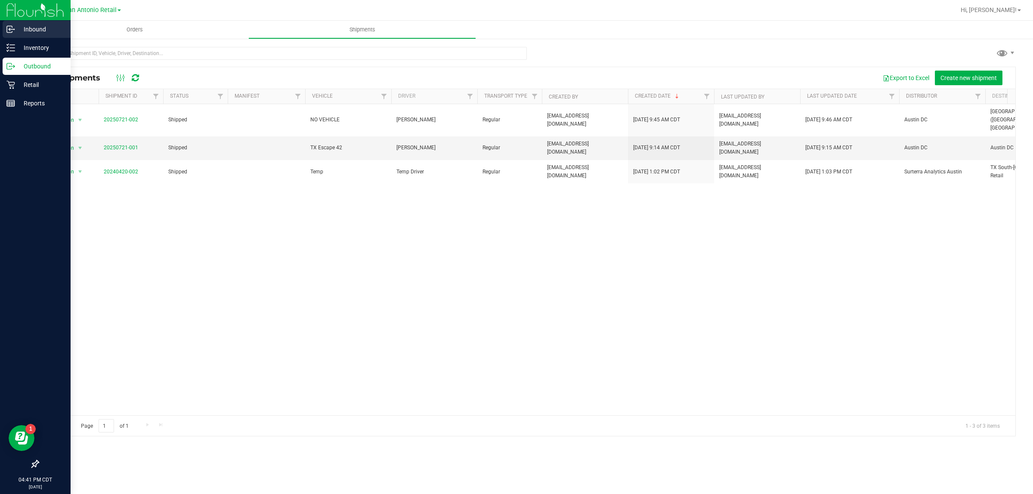
click at [39, 28] on p "Inbound" at bounding box center [41, 29] width 52 height 10
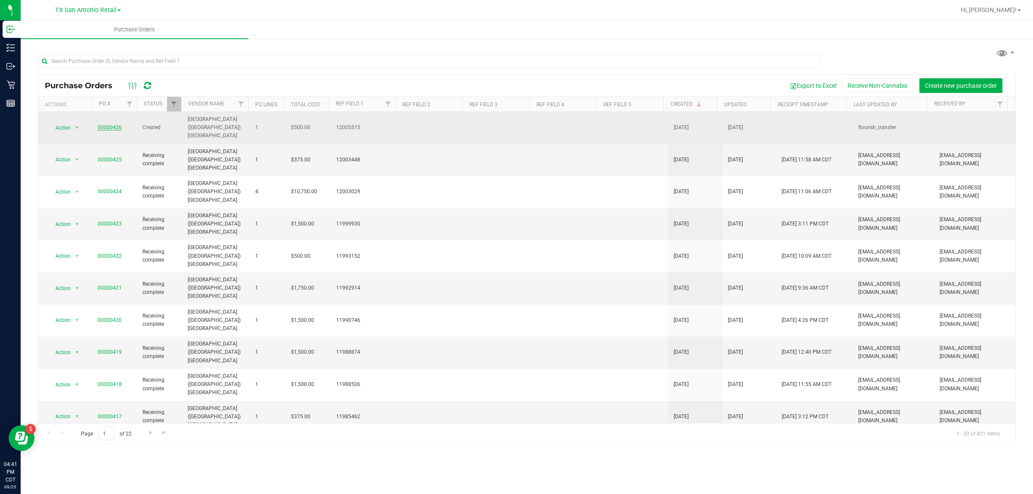
click at [111, 124] on link "00000426" at bounding box center [110, 127] width 24 height 6
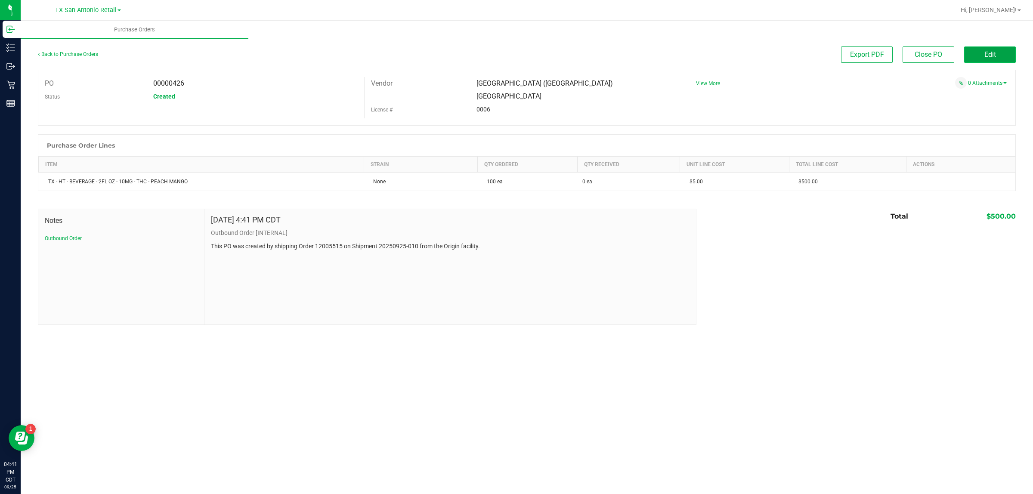
click at [503, 53] on button "Edit" at bounding box center [990, 54] width 52 height 16
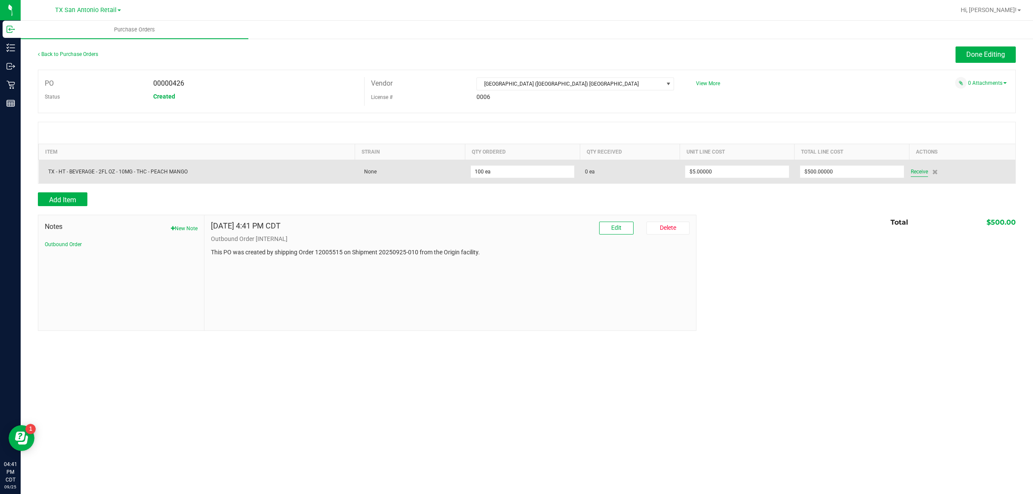
click at [503, 174] on span "Receive" at bounding box center [918, 171] width 17 height 10
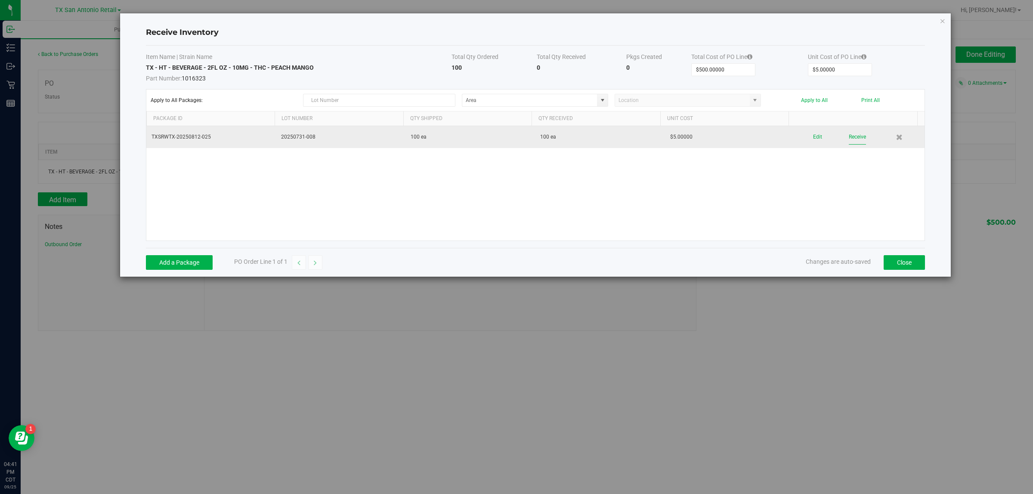
click at [503, 134] on button "Receive" at bounding box center [856, 136] width 17 height 15
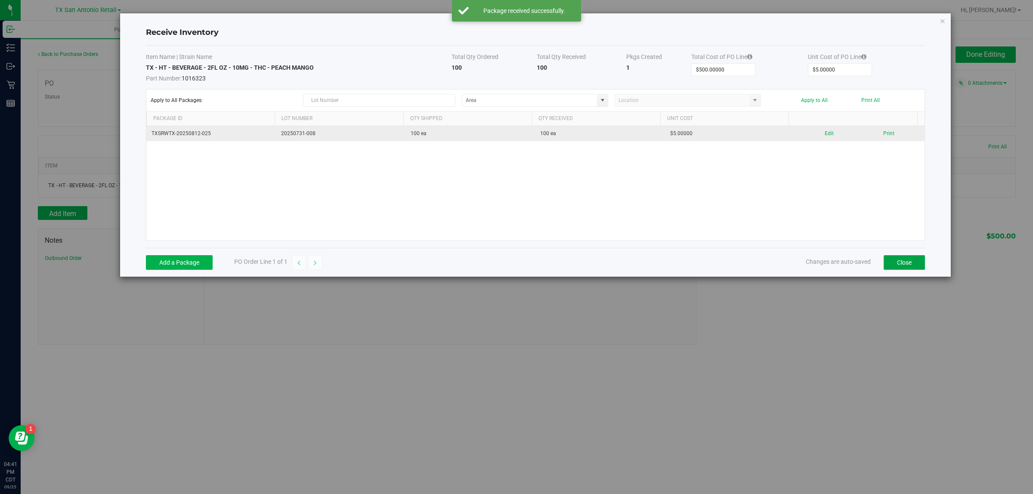
click at [503, 263] on button "Close" at bounding box center [903, 262] width 41 height 15
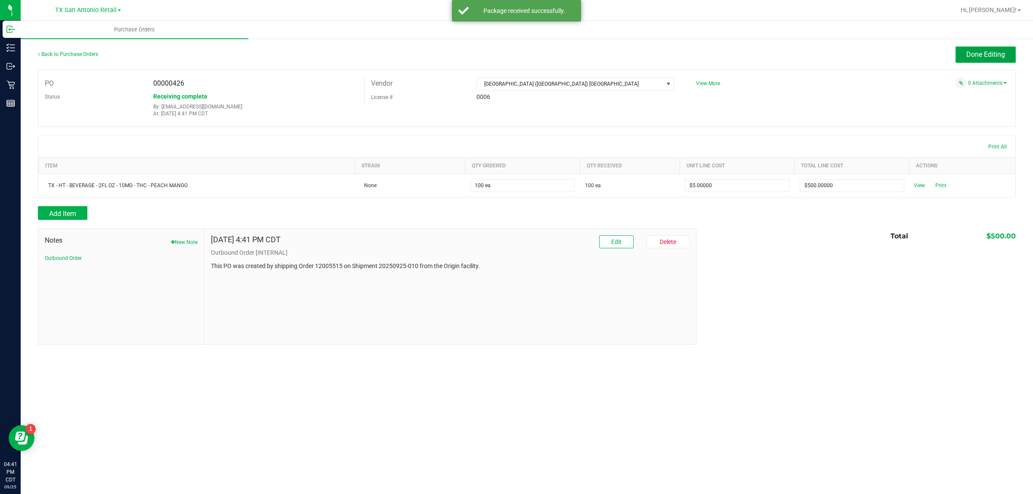
click at [503, 49] on button "Done Editing" at bounding box center [985, 54] width 60 height 16
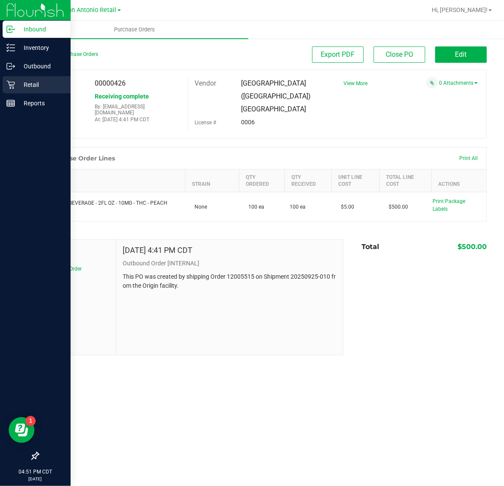
click at [12, 87] on icon at bounding box center [10, 84] width 9 height 9
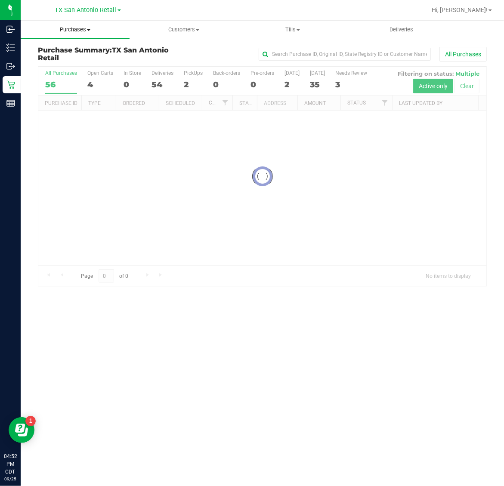
click at [86, 26] on span "Purchases" at bounding box center [75, 30] width 109 height 8
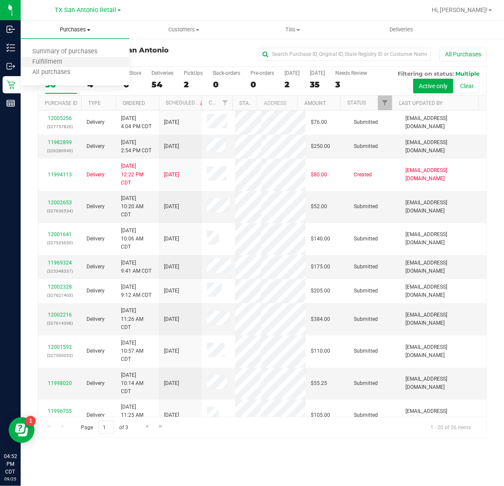
click at [80, 60] on li "Fulfillment" at bounding box center [75, 62] width 109 height 10
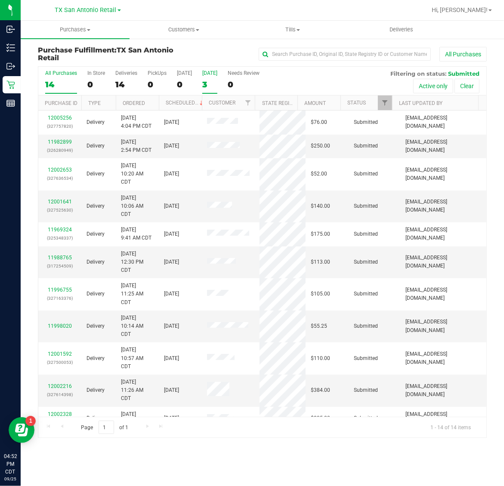
click at [205, 77] on label "[DATE] 3" at bounding box center [209, 82] width 15 height 24
click at [0, 0] on input "[DATE] 3" at bounding box center [0, 0] width 0 height 0
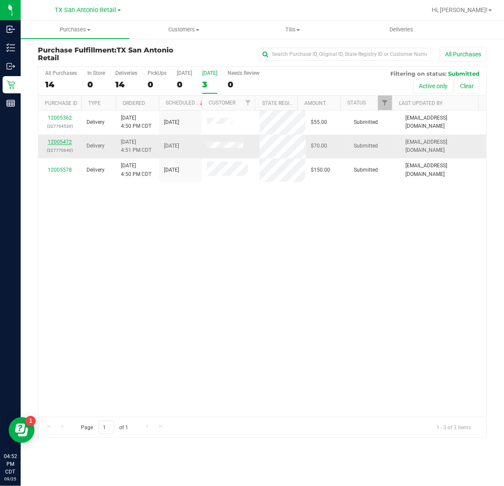
click at [54, 143] on link "12005472" at bounding box center [60, 142] width 24 height 6
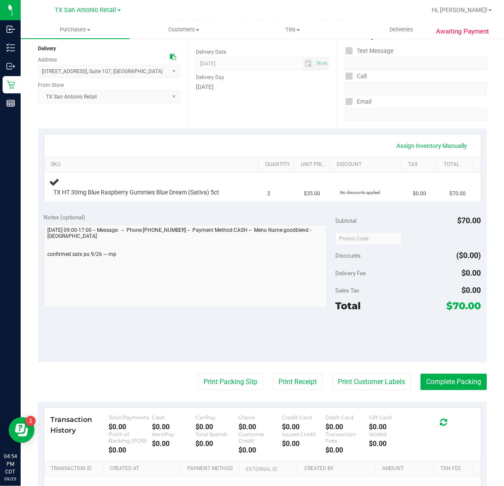
scroll to position [108, 0]
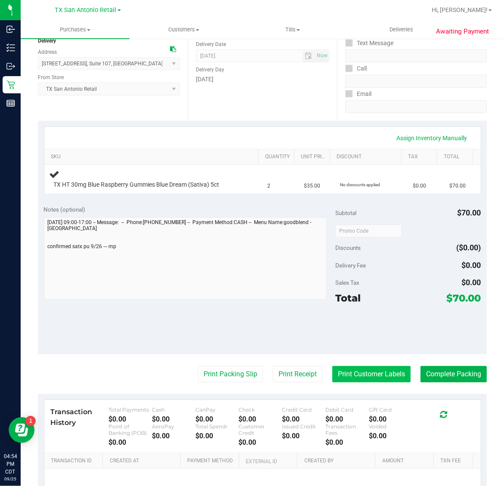
click at [367, 377] on button "Print Customer Labels" at bounding box center [371, 374] width 78 height 16
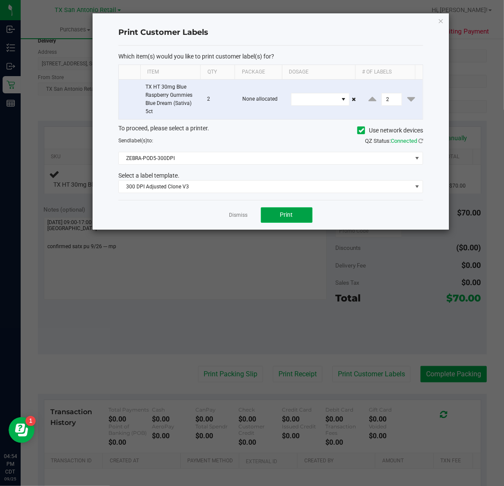
click at [279, 217] on button "Print" at bounding box center [287, 214] width 52 height 15
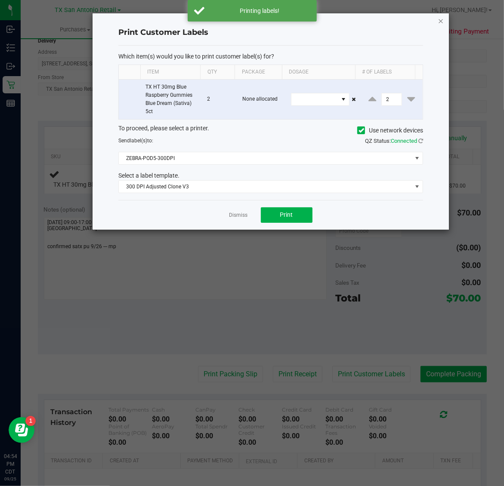
click at [441, 18] on icon "button" at bounding box center [441, 20] width 6 height 10
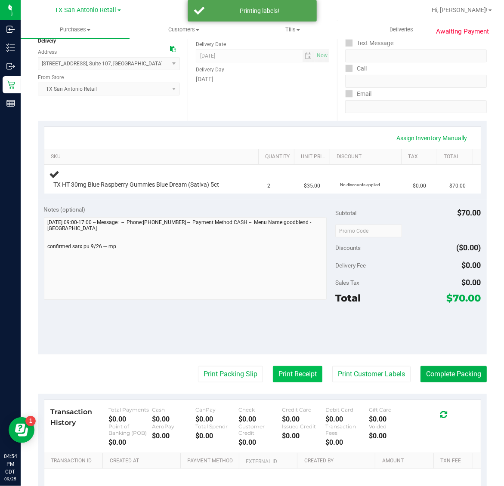
click at [289, 370] on button "Print Receipt" at bounding box center [297, 374] width 49 height 16
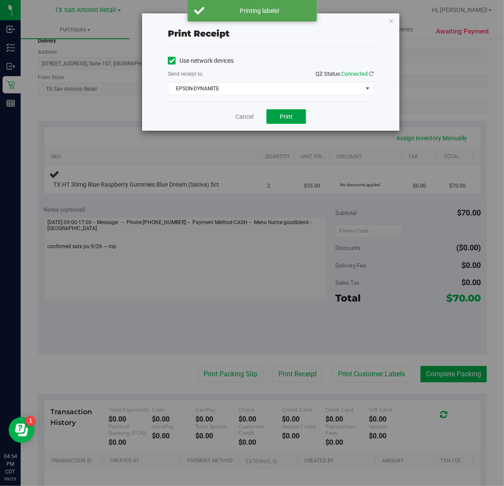
click at [281, 114] on span "Print" at bounding box center [286, 116] width 13 height 7
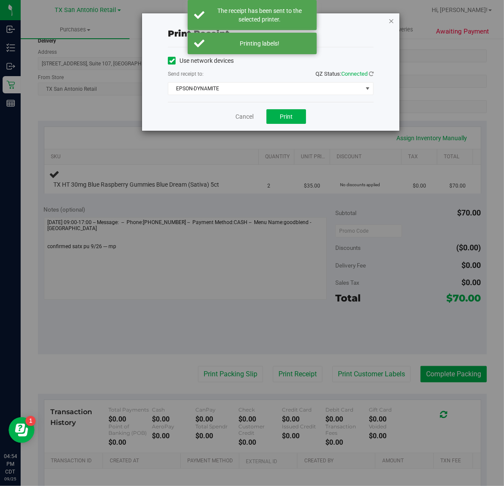
click at [390, 20] on icon "button" at bounding box center [391, 20] width 6 height 10
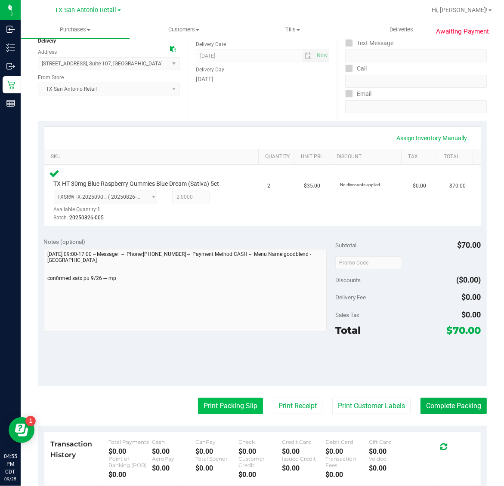
click at [219, 409] on button "Print Packing Slip" at bounding box center [230, 406] width 65 height 16
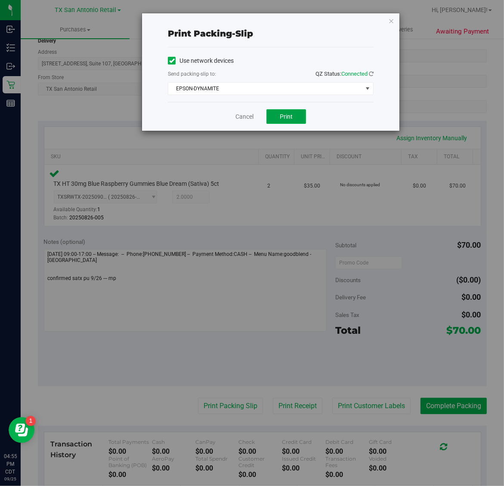
click at [287, 114] on span "Print" at bounding box center [286, 116] width 13 height 7
click at [391, 22] on icon "button" at bounding box center [391, 20] width 6 height 10
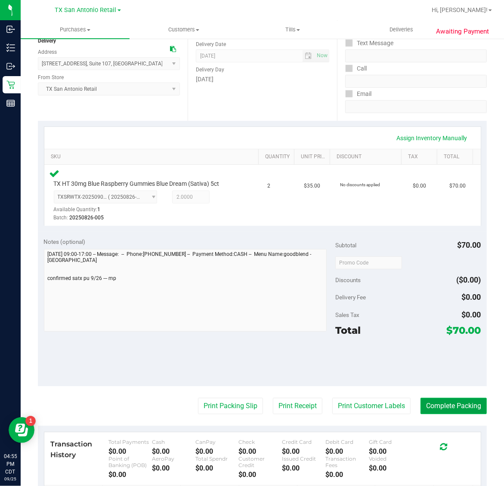
click at [456, 398] on button "Complete Packing" at bounding box center [453, 406] width 66 height 16
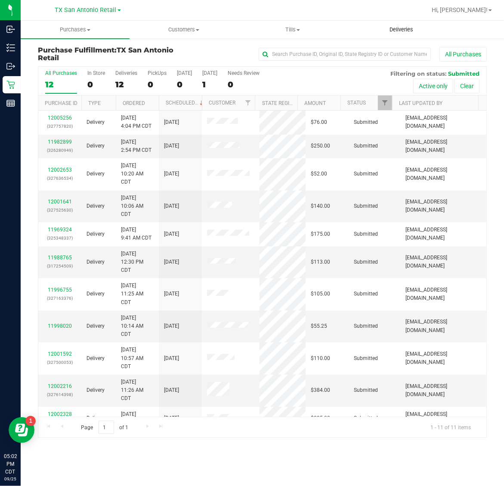
click at [382, 30] on span "Deliveries" at bounding box center [401, 30] width 47 height 8
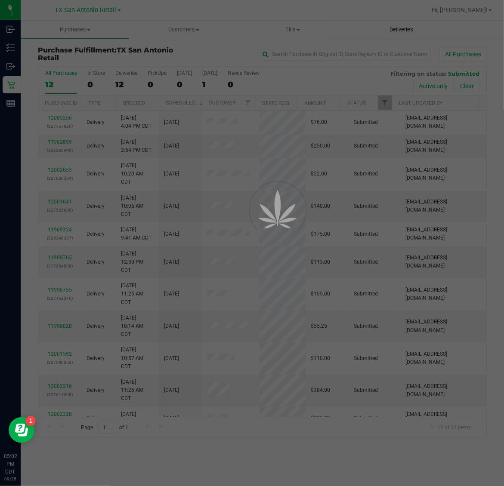
drag, startPoint x: 382, startPoint y: 30, endPoint x: 406, endPoint y: 29, distance: 23.7
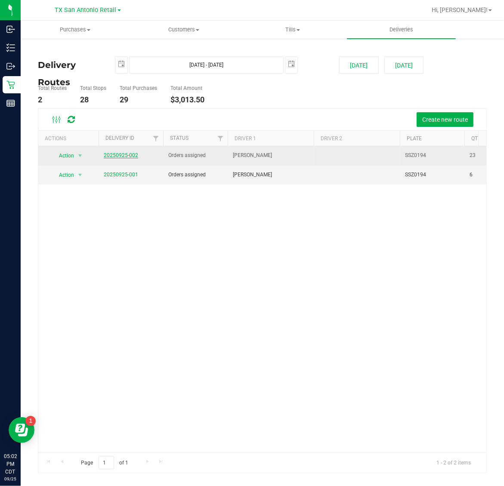
click at [126, 154] on link "20250925-002" at bounding box center [121, 155] width 34 height 6
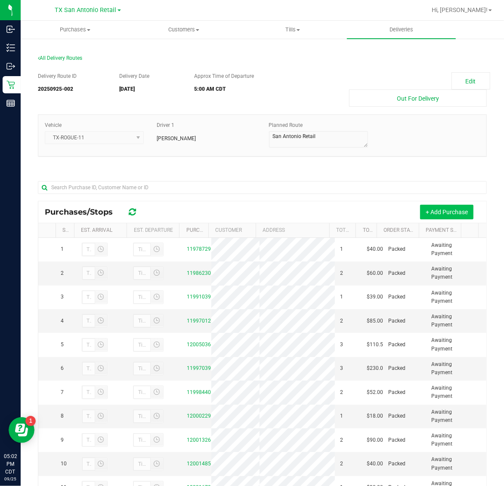
click at [431, 212] on button "+ Add Purchase" at bounding box center [446, 212] width 53 height 15
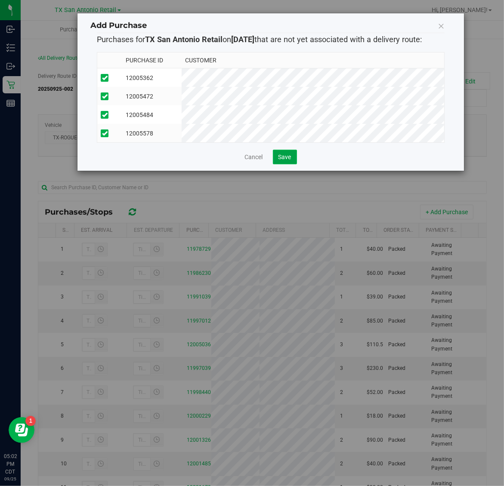
click at [279, 160] on span "Save" at bounding box center [284, 157] width 13 height 7
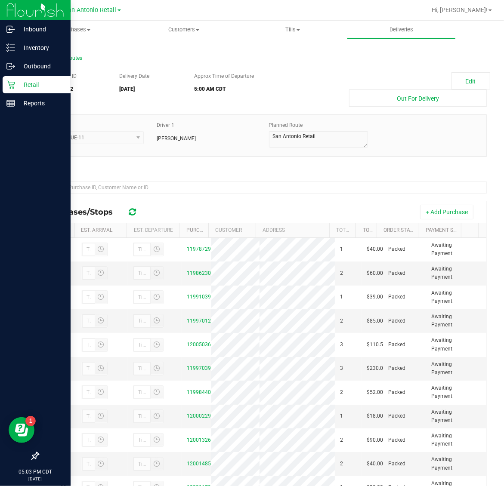
click at [31, 84] on p "Retail" at bounding box center [41, 85] width 52 height 10
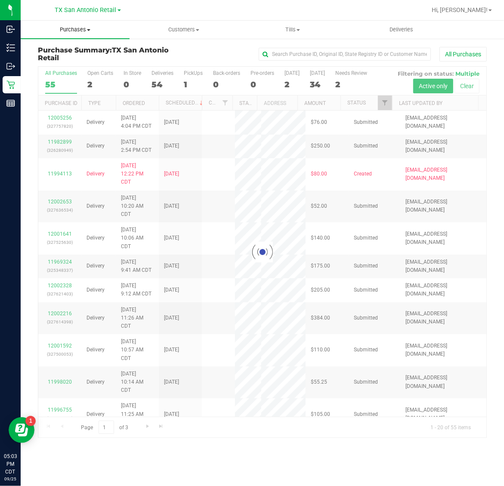
click at [69, 26] on span "Purchases" at bounding box center [75, 30] width 109 height 8
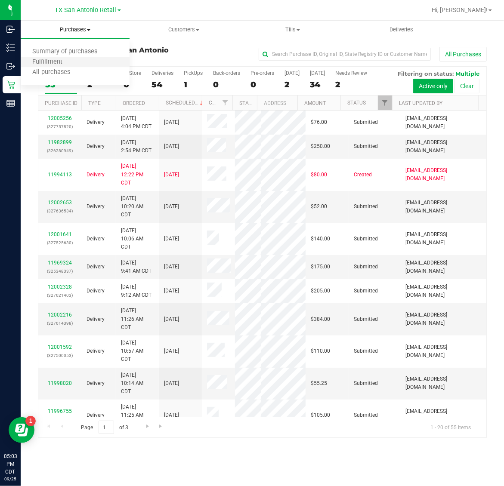
click at [72, 57] on li "Fulfillment" at bounding box center [75, 62] width 109 height 10
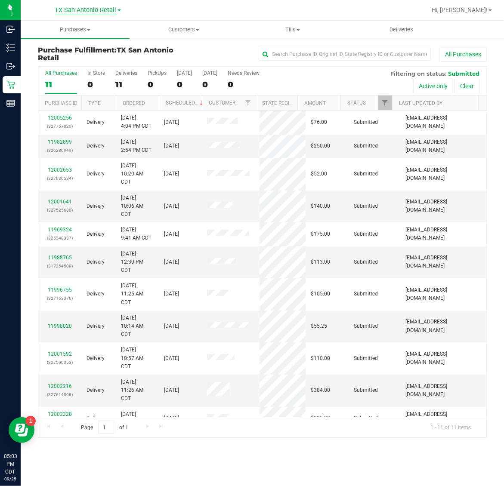
click at [74, 10] on span "TX San Antonio Retail" at bounding box center [86, 10] width 62 height 8
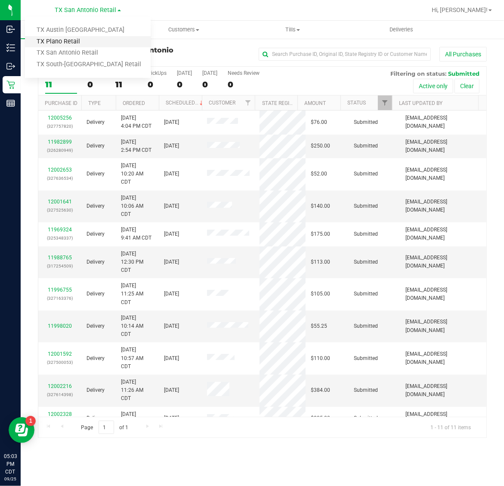
click at [74, 38] on link "TX Plano Retail" at bounding box center [88, 42] width 126 height 12
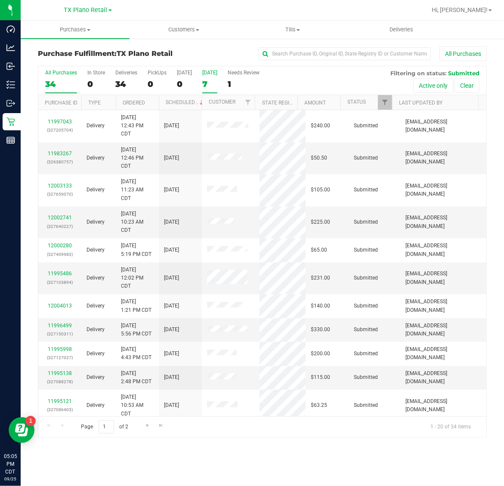
click at [207, 79] on div "7" at bounding box center [209, 84] width 15 height 10
click at [0, 0] on input "[DATE] 7" at bounding box center [0, 0] width 0 height 0
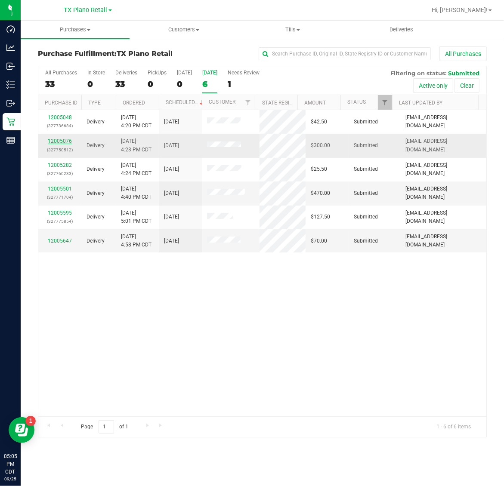
click at [63, 141] on link "12005076" at bounding box center [60, 141] width 24 height 6
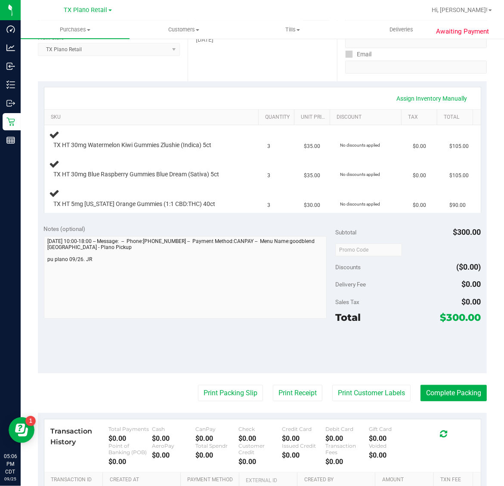
scroll to position [161, 0]
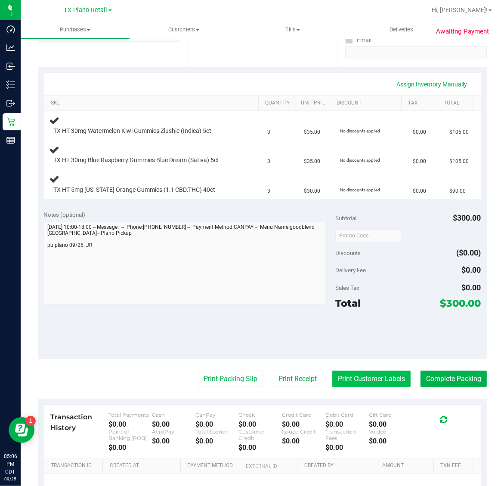
click at [366, 381] on button "Print Customer Labels" at bounding box center [371, 379] width 78 height 16
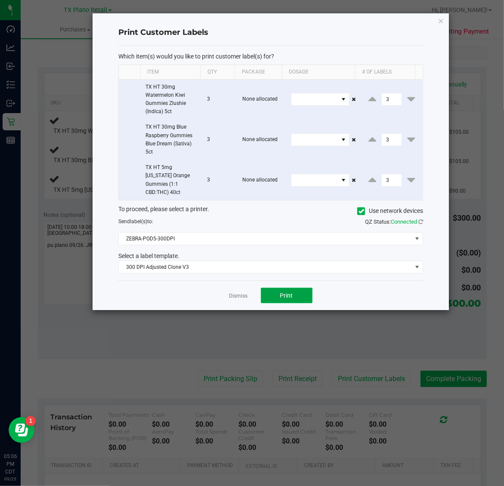
click at [287, 292] on span "Print" at bounding box center [286, 295] width 13 height 7
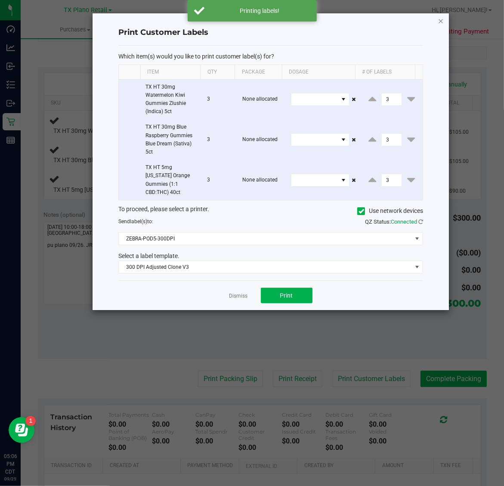
click at [443, 22] on icon "button" at bounding box center [441, 20] width 6 height 10
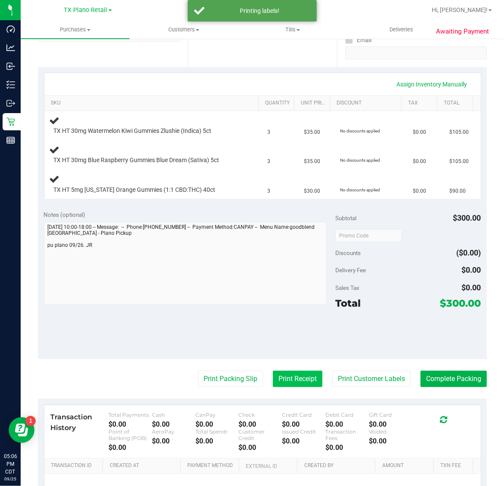
click at [308, 375] on button "Print Receipt" at bounding box center [297, 379] width 49 height 16
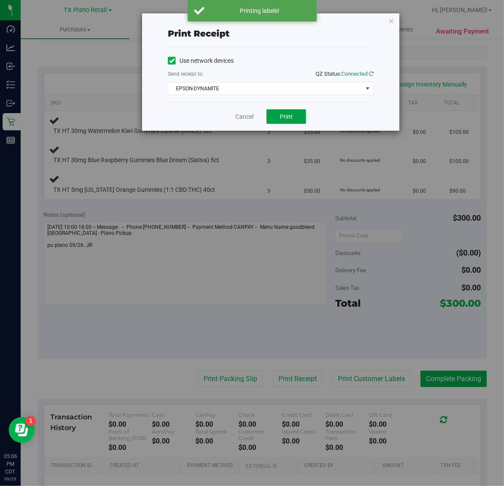
click at [298, 111] on button "Print" at bounding box center [286, 116] width 40 height 15
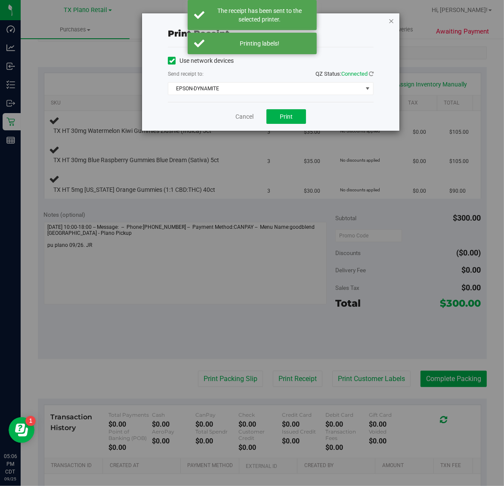
click at [391, 20] on icon "button" at bounding box center [391, 20] width 6 height 10
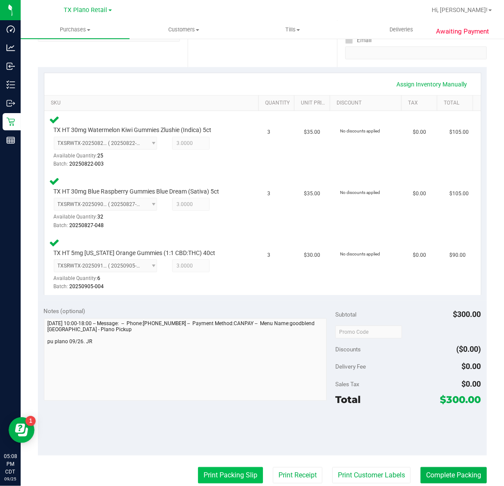
click at [250, 472] on button "Print Packing Slip" at bounding box center [230, 475] width 65 height 16
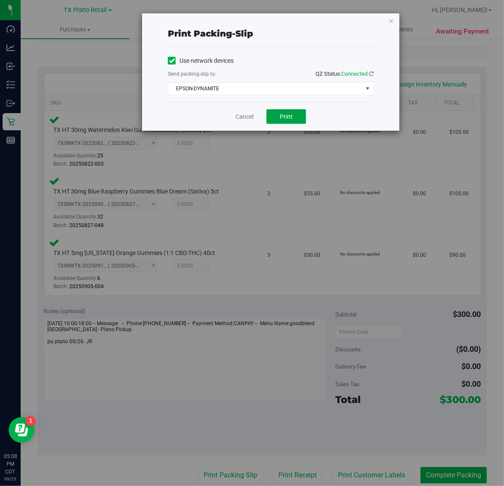
click at [282, 115] on span "Print" at bounding box center [286, 116] width 13 height 7
click at [391, 16] on icon "button" at bounding box center [391, 20] width 6 height 10
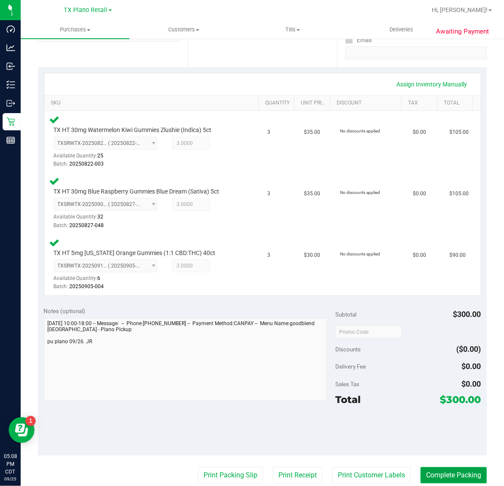
click at [452, 477] on button "Complete Packing" at bounding box center [453, 475] width 66 height 16
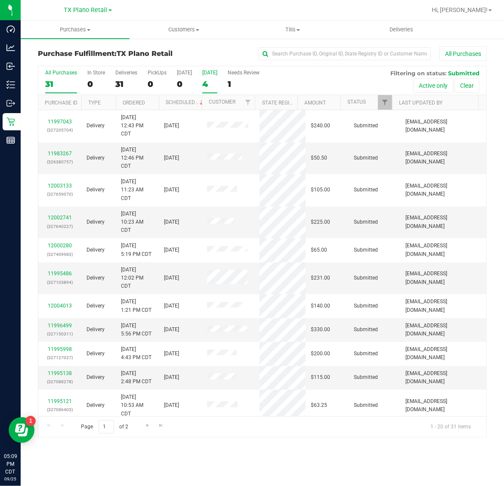
click at [209, 86] on div "4" at bounding box center [209, 84] width 15 height 10
click at [0, 0] on input "[DATE] 4" at bounding box center [0, 0] width 0 height 0
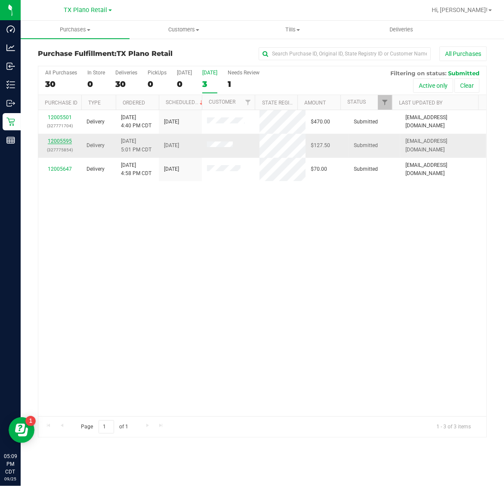
click at [65, 140] on link "12005595" at bounding box center [60, 141] width 24 height 6
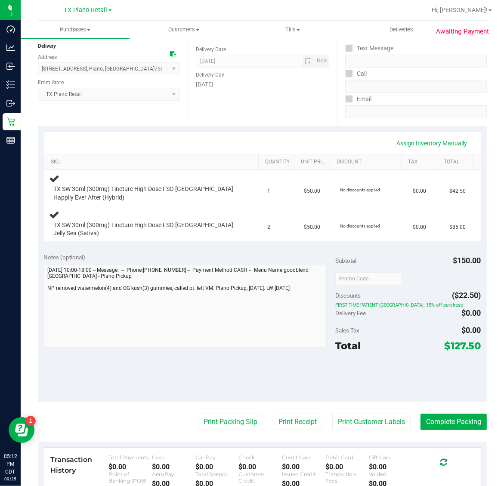
scroll to position [108, 0]
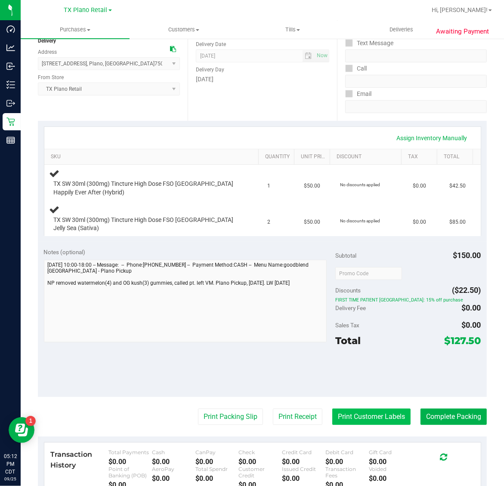
click at [362, 410] on button "Print Customer Labels" at bounding box center [371, 417] width 78 height 16
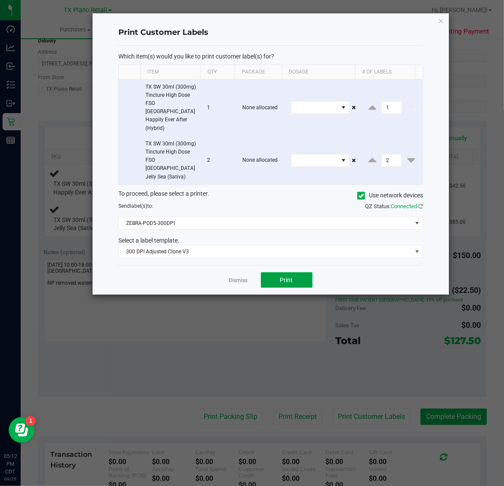
click at [290, 277] on span "Print" at bounding box center [286, 280] width 13 height 7
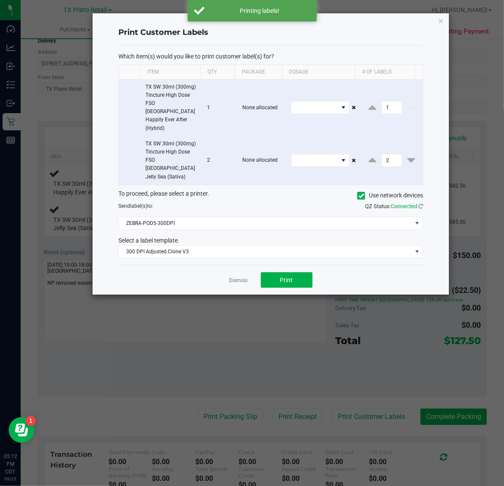
click at [437, 18] on div "Print Customer Labels Which item(s) would you like to print customer label(s) f…" at bounding box center [270, 153] width 356 height 281
click at [441, 20] on icon "button" at bounding box center [441, 20] width 6 height 10
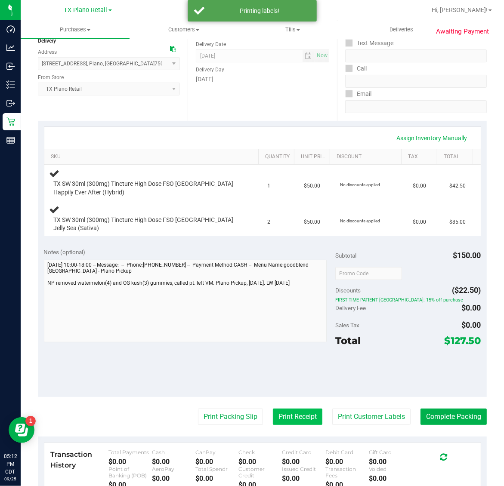
click at [291, 409] on button "Print Receipt" at bounding box center [297, 417] width 49 height 16
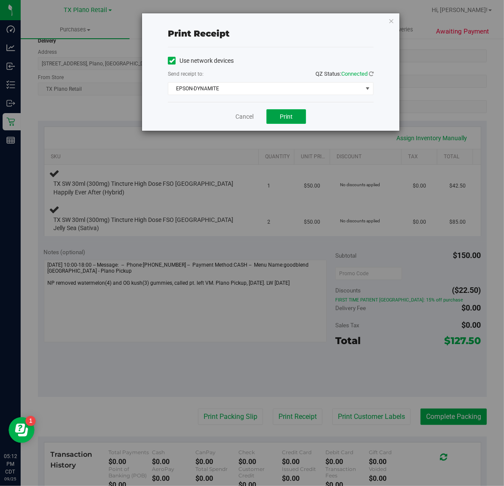
click at [296, 116] on button "Print" at bounding box center [286, 116] width 40 height 15
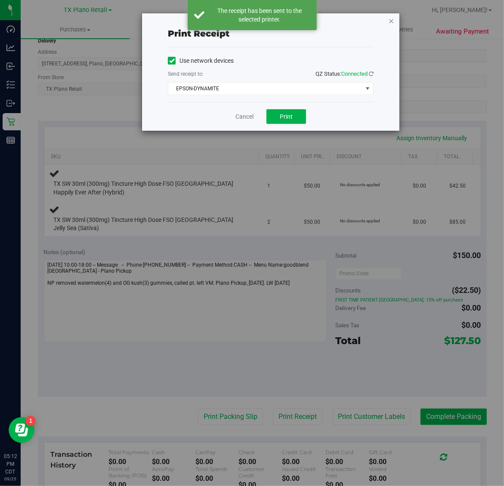
click at [392, 19] on icon "button" at bounding box center [391, 20] width 6 height 10
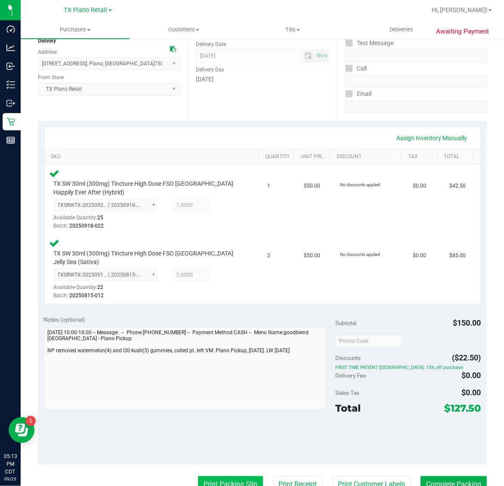
click at [222, 476] on button "Print Packing Slip" at bounding box center [230, 484] width 65 height 16
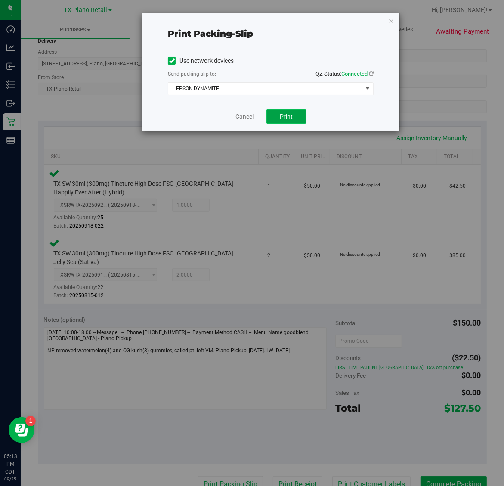
click at [275, 115] on button "Print" at bounding box center [286, 116] width 40 height 15
click at [393, 22] on icon "button" at bounding box center [391, 20] width 6 height 10
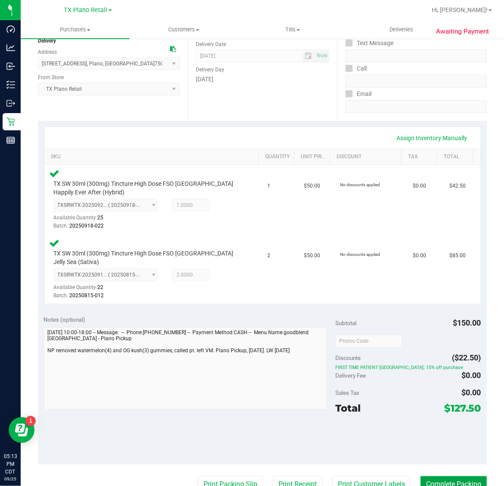
click at [446, 476] on button "Complete Packing" at bounding box center [453, 484] width 66 height 16
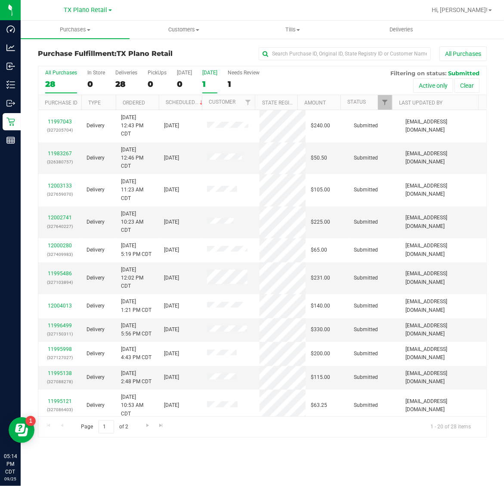
click at [216, 82] on div "1" at bounding box center [209, 84] width 15 height 10
click at [0, 0] on input "[DATE] 1" at bounding box center [0, 0] width 0 height 0
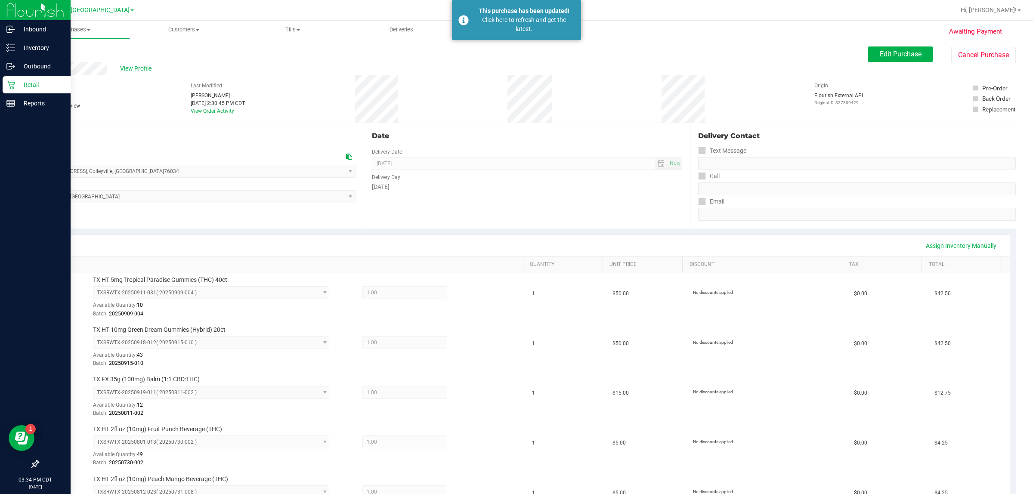
click at [20, 85] on p "Retail" at bounding box center [41, 85] width 52 height 10
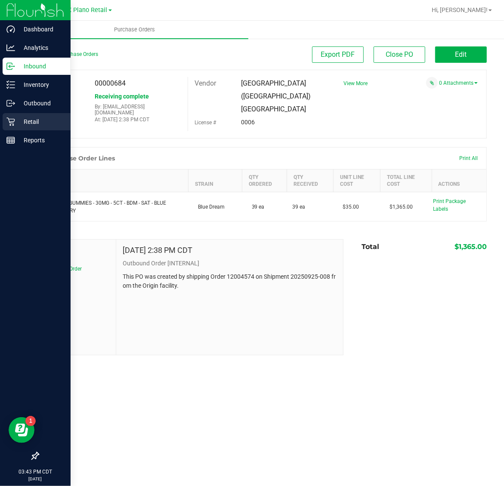
click at [29, 125] on p "Retail" at bounding box center [41, 122] width 52 height 10
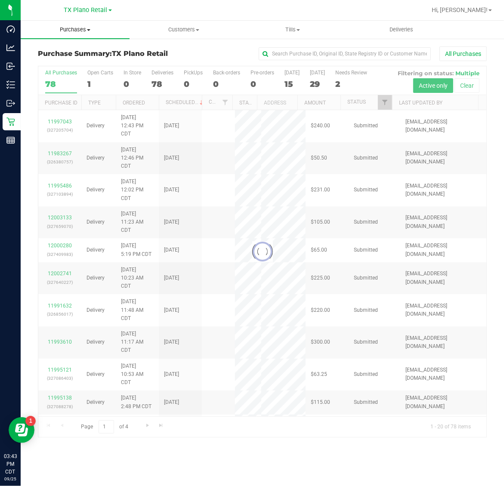
click at [76, 31] on span "Purchases" at bounding box center [75, 30] width 109 height 8
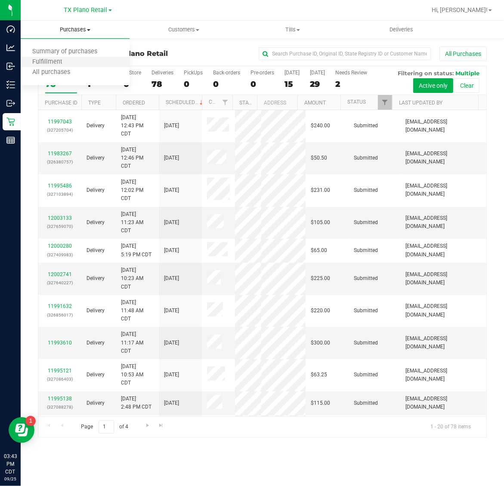
click at [76, 61] on li "Fulfillment" at bounding box center [75, 62] width 109 height 10
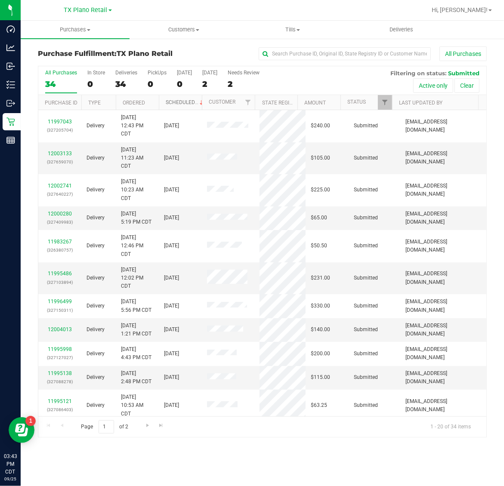
click at [175, 104] on link "Scheduled" at bounding box center [185, 102] width 39 height 6
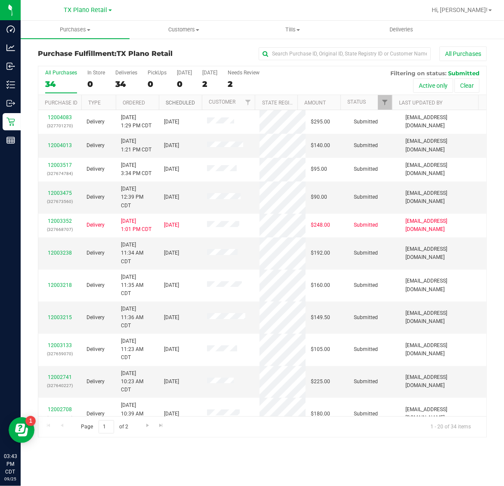
click at [175, 104] on link "Scheduled" at bounding box center [180, 103] width 29 height 6
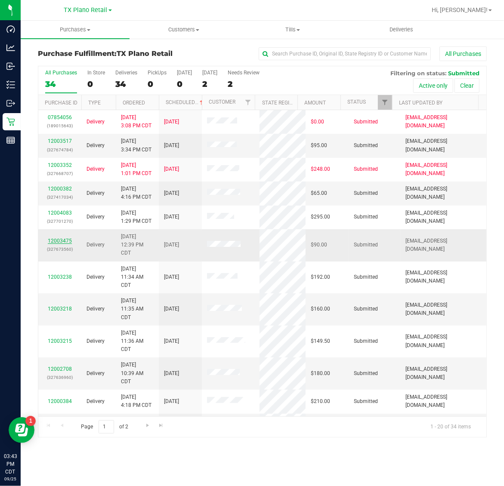
click at [61, 240] on link "12003475" at bounding box center [60, 241] width 24 height 6
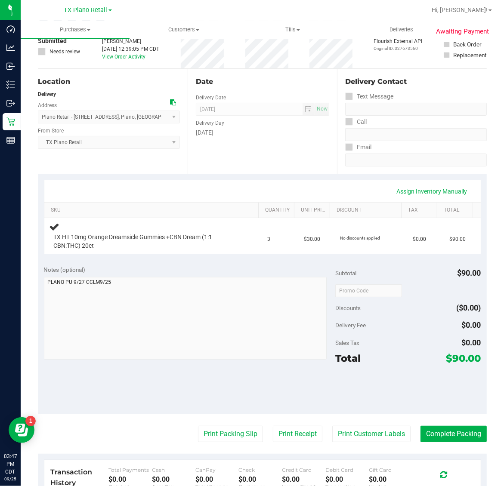
scroll to position [108, 0]
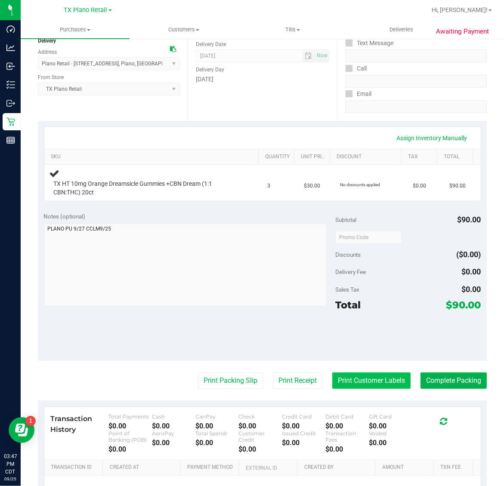
click at [366, 377] on button "Print Customer Labels" at bounding box center [371, 381] width 78 height 16
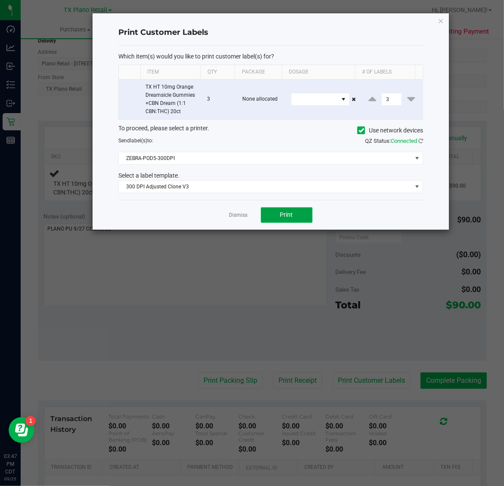
click at [276, 223] on button "Print" at bounding box center [287, 214] width 52 height 15
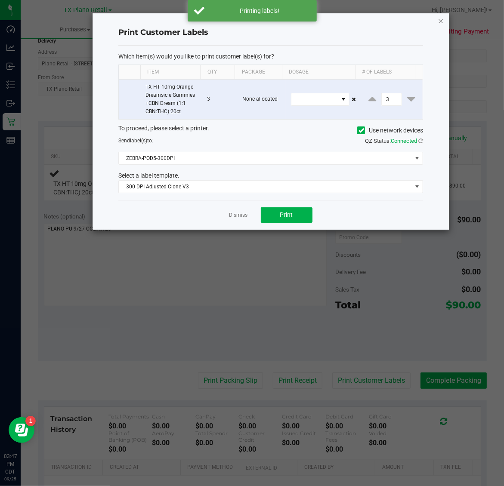
click at [441, 18] on icon "button" at bounding box center [441, 20] width 6 height 10
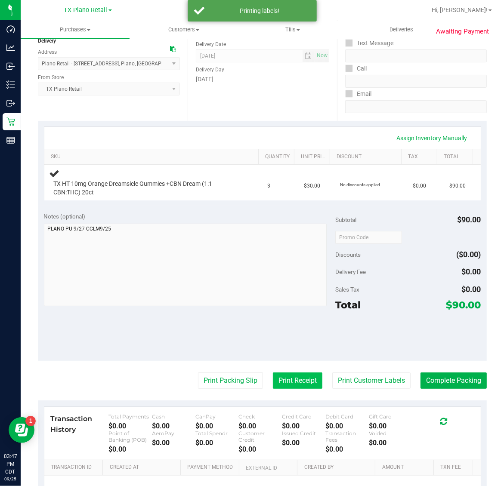
click at [277, 379] on button "Print Receipt" at bounding box center [297, 381] width 49 height 16
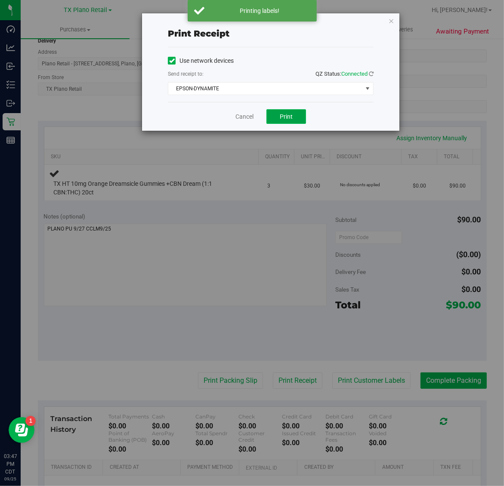
click at [292, 113] on span "Print" at bounding box center [286, 116] width 13 height 7
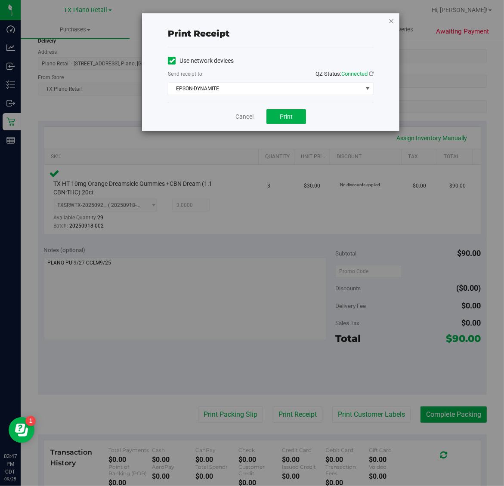
click at [391, 18] on icon "button" at bounding box center [391, 20] width 6 height 10
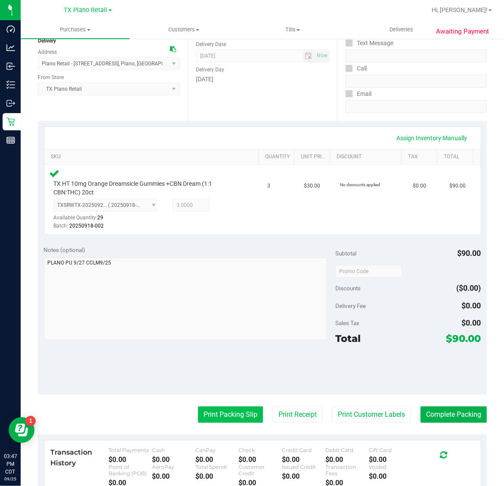
click at [235, 407] on button "Print Packing Slip" at bounding box center [230, 415] width 65 height 16
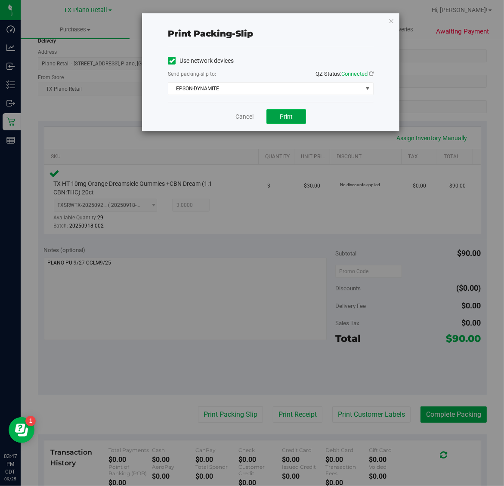
click at [287, 117] on span "Print" at bounding box center [286, 116] width 13 height 7
click at [391, 22] on icon "button" at bounding box center [391, 20] width 6 height 10
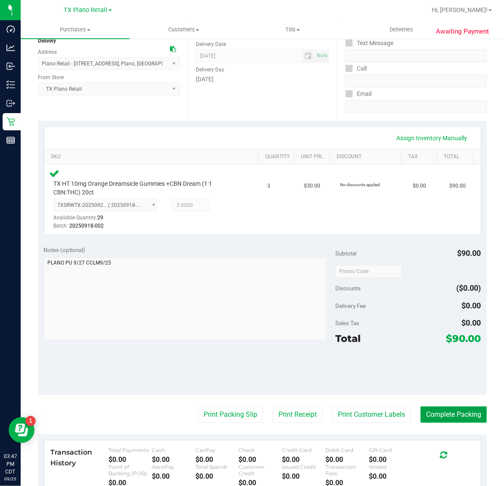
click at [442, 418] on button "Complete Packing" at bounding box center [453, 415] width 66 height 16
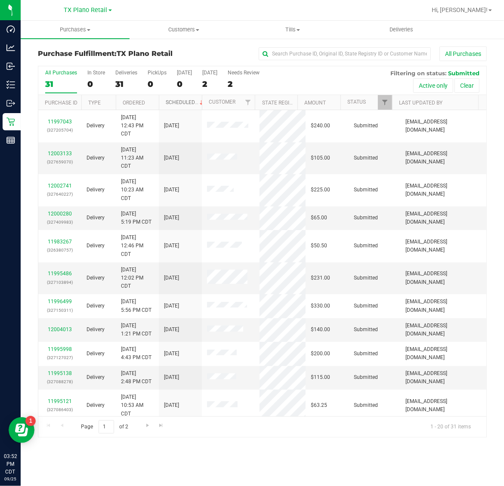
click at [177, 102] on link "Scheduled" at bounding box center [185, 102] width 39 height 6
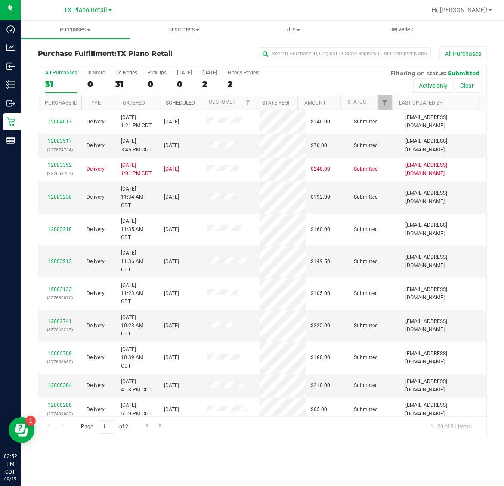
click at [177, 102] on link "Scheduled" at bounding box center [180, 103] width 29 height 6
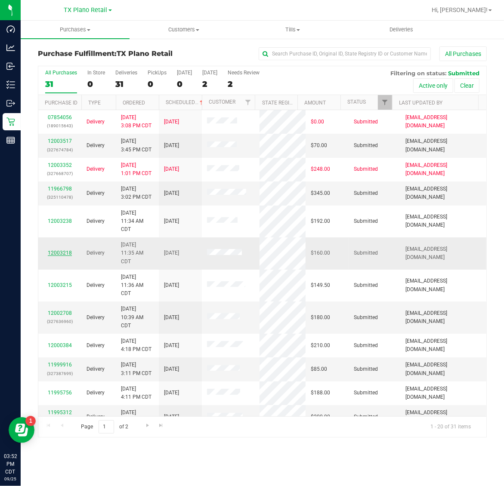
click at [67, 254] on link "12003218" at bounding box center [60, 253] width 24 height 6
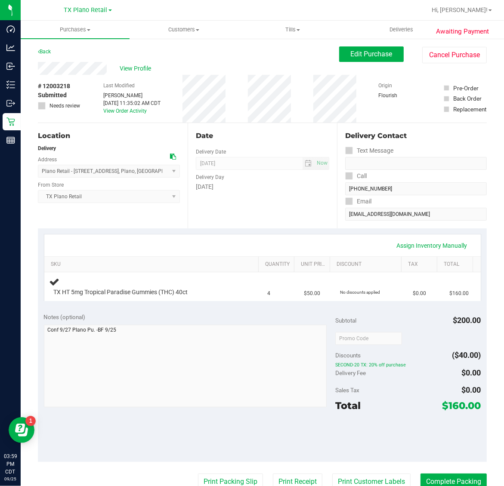
scroll to position [199, 0]
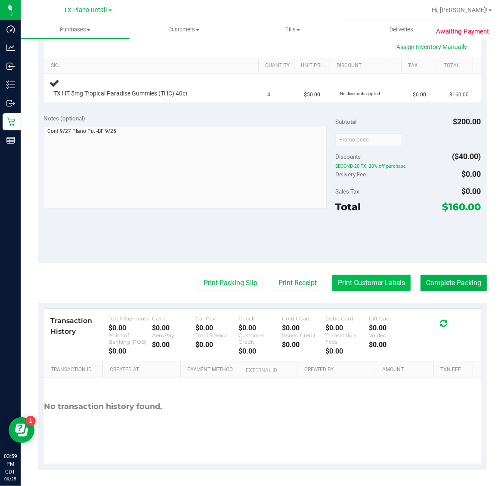
click at [365, 280] on button "Print Customer Labels" at bounding box center [371, 283] width 78 height 16
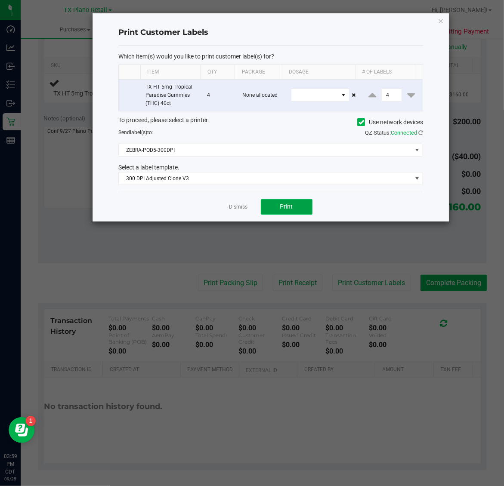
click at [289, 205] on span "Print" at bounding box center [286, 206] width 13 height 7
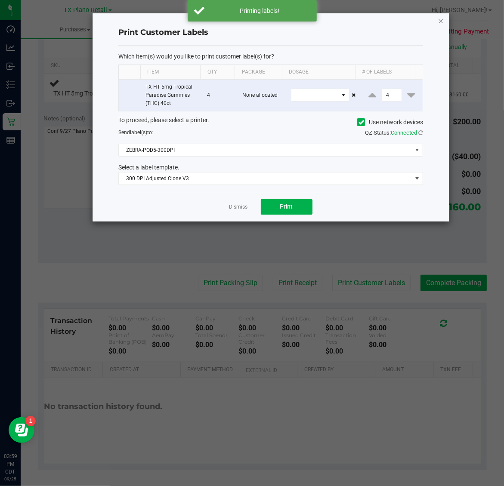
click at [440, 16] on icon "button" at bounding box center [441, 20] width 6 height 10
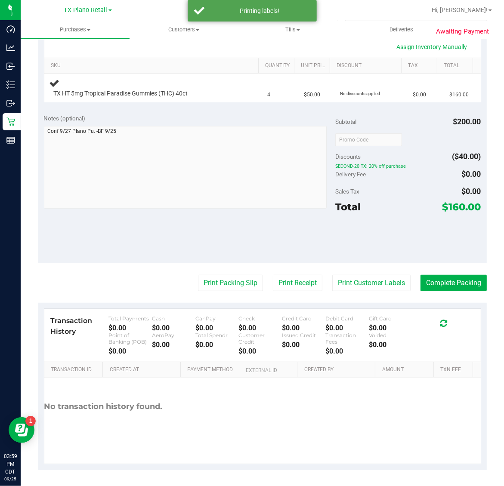
click at [290, 293] on purchase-details "Back Edit Purchase Cancel Purchase View Profile # 12003218 Submitted Needs revi…" at bounding box center [262, 159] width 449 height 623
click at [291, 286] on button "Print Receipt" at bounding box center [297, 283] width 49 height 16
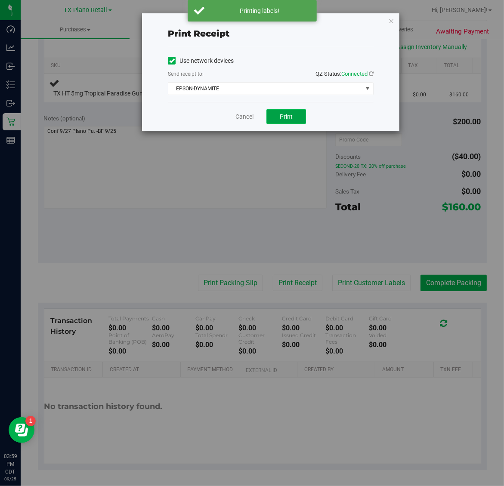
click at [284, 120] on span "Print" at bounding box center [286, 116] width 13 height 7
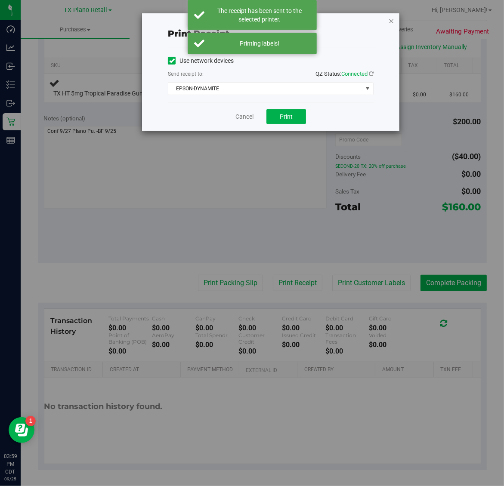
click at [390, 19] on icon "button" at bounding box center [391, 20] width 6 height 10
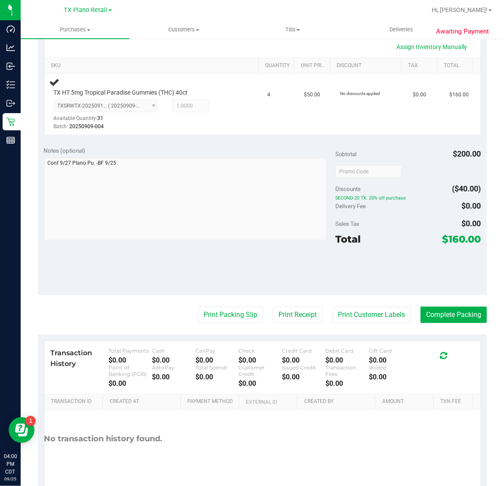
click at [115, 307] on div "Print Packing Slip Print Receipt Print Customer Labels Complete Packing" at bounding box center [262, 315] width 449 height 16
click at [216, 314] on button "Print Packing Slip" at bounding box center [230, 315] width 65 height 16
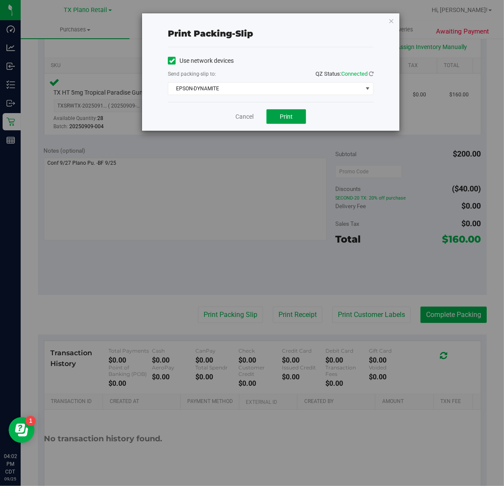
click at [285, 119] on span "Print" at bounding box center [286, 116] width 13 height 7
click at [391, 20] on icon "button" at bounding box center [391, 20] width 6 height 10
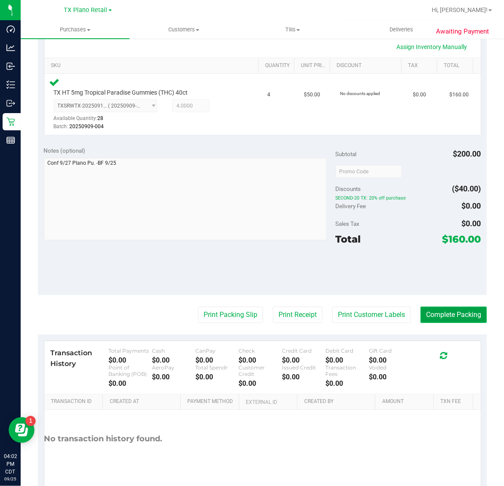
click at [444, 313] on button "Complete Packing" at bounding box center [453, 315] width 66 height 16
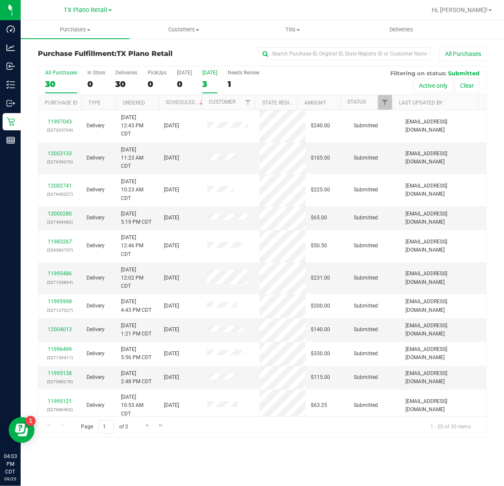
click at [212, 76] on label "[DATE] 3" at bounding box center [209, 82] width 15 height 24
click at [0, 0] on input "[DATE] 3" at bounding box center [0, 0] width 0 height 0
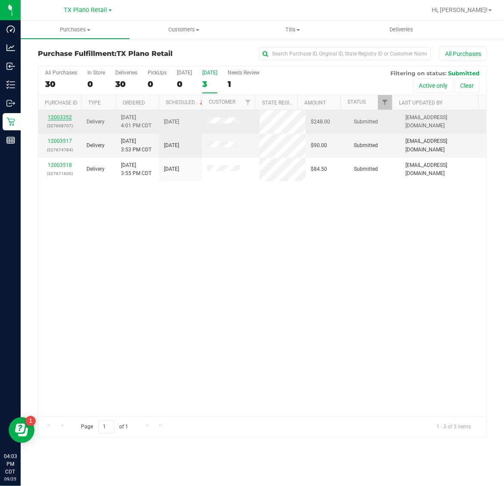
click at [60, 120] on link "12003352" at bounding box center [60, 117] width 24 height 6
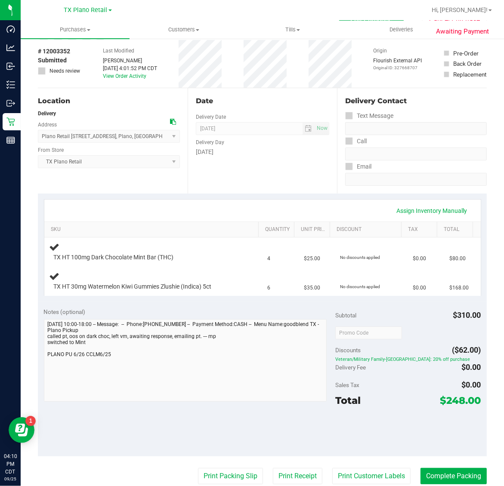
scroll to position [54, 0]
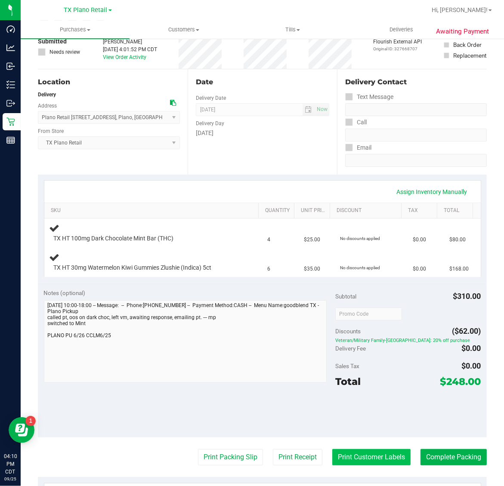
click at [364, 462] on button "Print Customer Labels" at bounding box center [371, 457] width 78 height 16
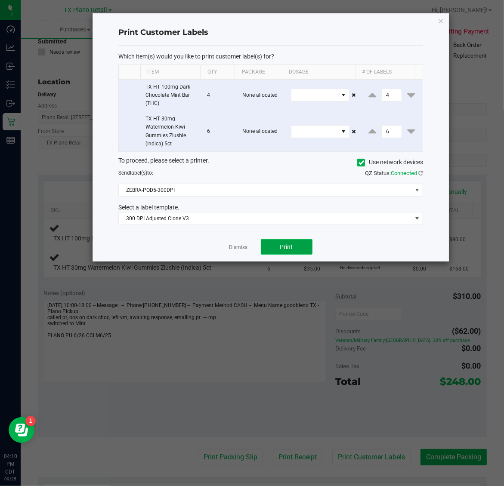
click at [299, 244] on button "Print" at bounding box center [287, 246] width 52 height 15
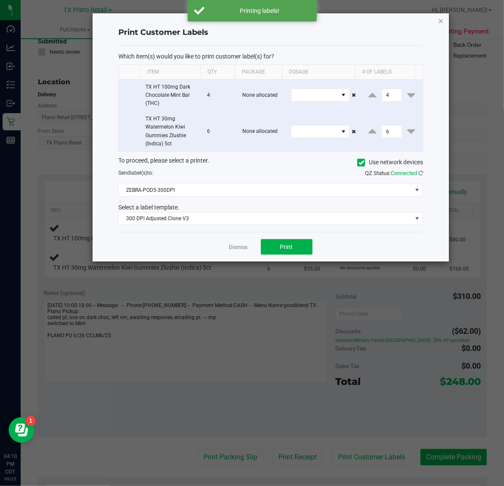
click at [439, 16] on icon "button" at bounding box center [441, 20] width 6 height 10
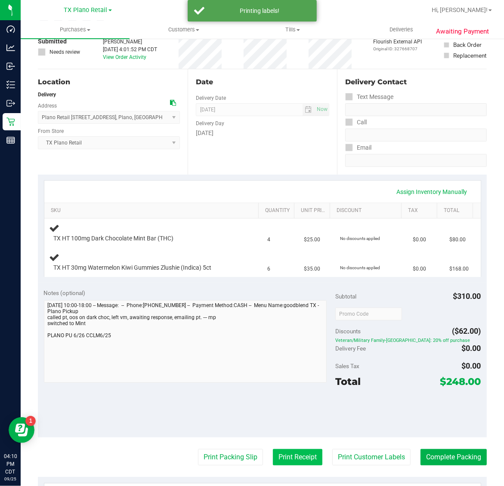
click at [295, 461] on button "Print Receipt" at bounding box center [297, 457] width 49 height 16
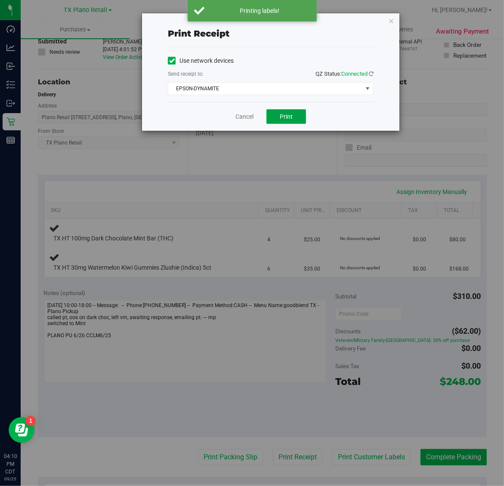
click at [280, 119] on span "Print" at bounding box center [286, 116] width 13 height 7
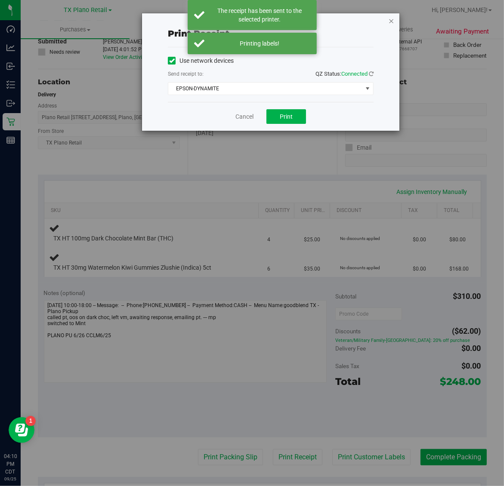
click at [390, 16] on icon "button" at bounding box center [391, 20] width 6 height 10
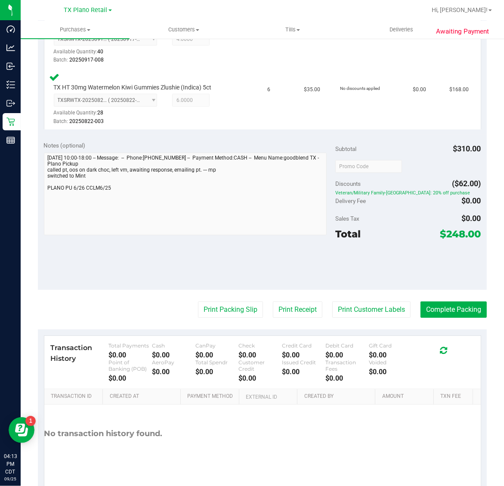
scroll to position [266, 0]
click at [200, 309] on button "Print Packing Slip" at bounding box center [230, 309] width 65 height 16
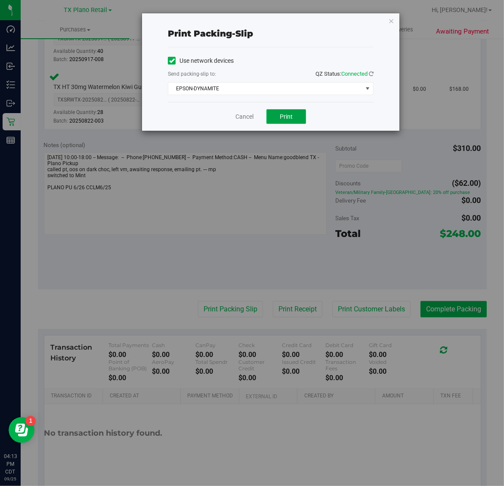
click at [286, 120] on span "Print" at bounding box center [286, 116] width 13 height 7
click at [388, 17] on icon "button" at bounding box center [391, 20] width 6 height 10
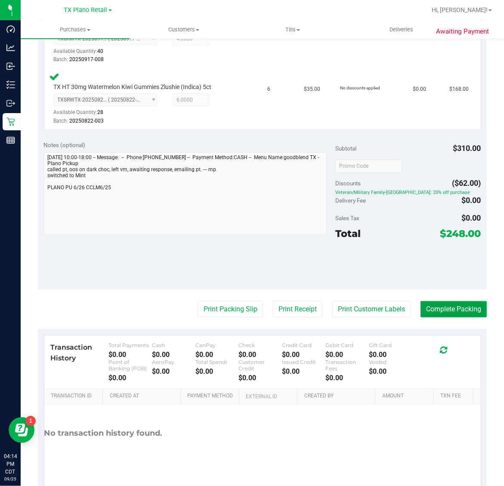
click at [449, 311] on button "Complete Packing" at bounding box center [453, 309] width 66 height 16
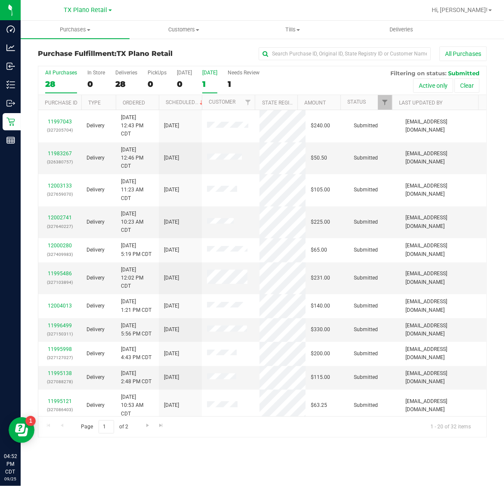
click at [210, 70] on div "[DATE]" at bounding box center [209, 73] width 15 height 6
click at [0, 0] on input "[DATE] 1" at bounding box center [0, 0] width 0 height 0
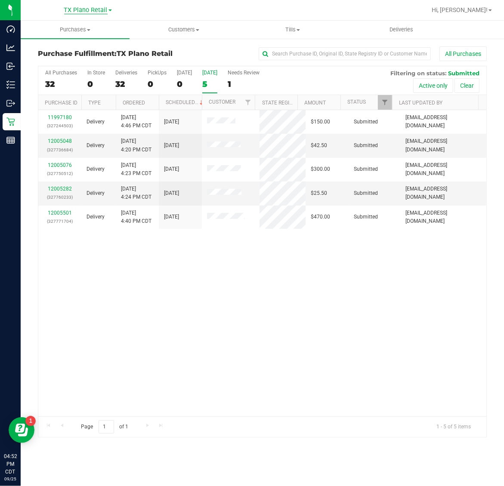
click at [78, 9] on span "TX Plano Retail" at bounding box center [85, 10] width 43 height 8
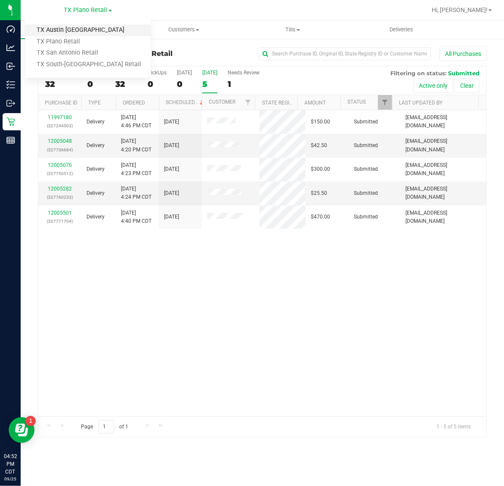
click at [80, 31] on link "TX Austin [GEOGRAPHIC_DATA]" at bounding box center [88, 31] width 126 height 12
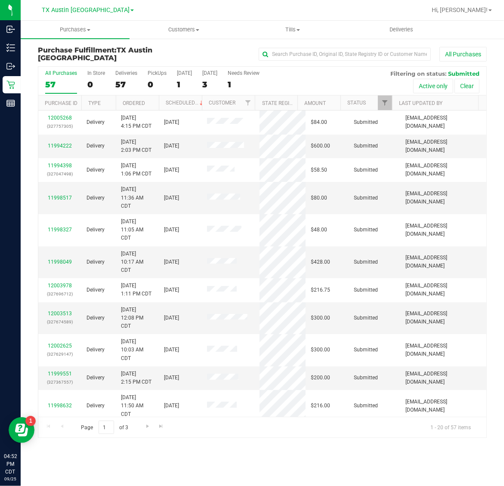
click at [80, 6] on link "TX Austin [GEOGRAPHIC_DATA]" at bounding box center [88, 10] width 92 height 8
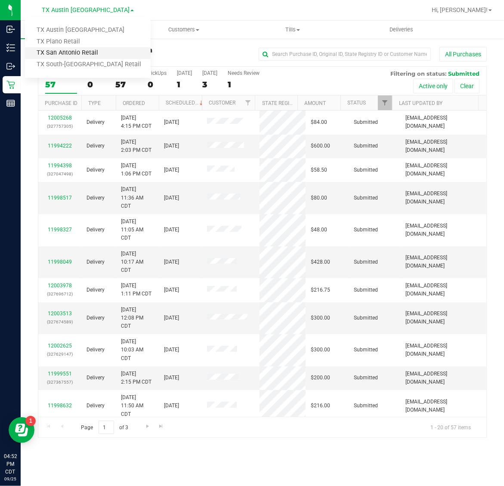
click at [82, 50] on link "TX San Antonio Retail" at bounding box center [88, 53] width 126 height 12
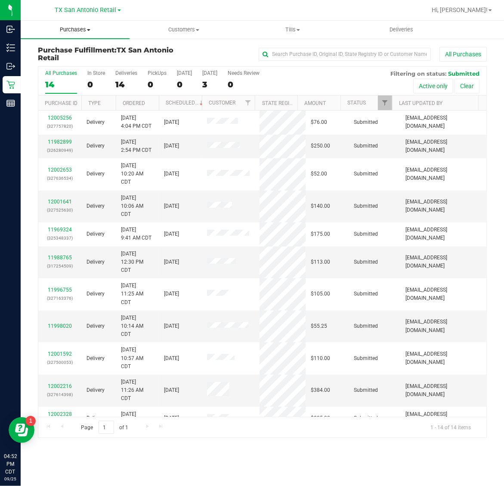
click at [80, 29] on span "Purchases" at bounding box center [75, 30] width 109 height 8
click at [81, 62] on li "Fulfillment" at bounding box center [75, 62] width 109 height 10
click at [217, 80] on div "3" at bounding box center [209, 85] width 15 height 10
click at [0, 0] on input "[DATE] 3" at bounding box center [0, 0] width 0 height 0
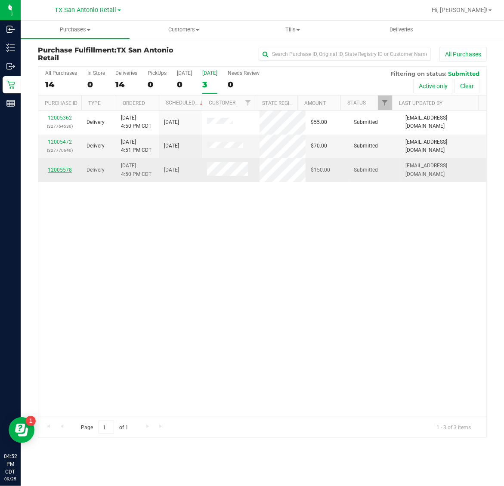
click at [61, 171] on link "12005578" at bounding box center [60, 170] width 24 height 6
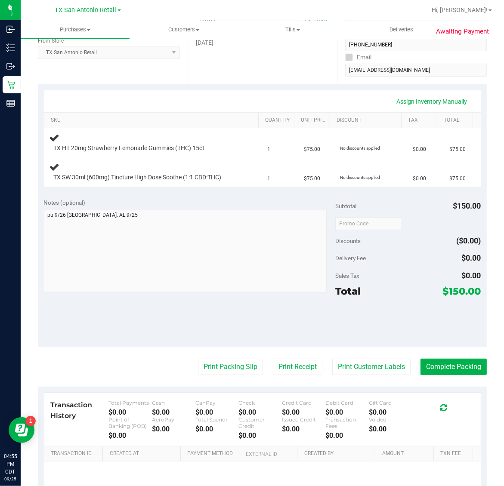
scroll to position [161, 0]
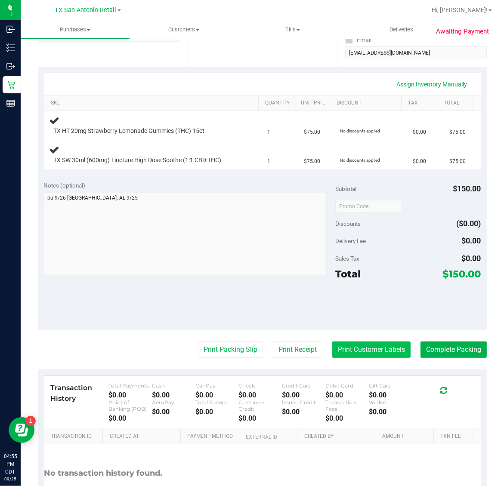
click at [367, 349] on button "Print Customer Labels" at bounding box center [371, 350] width 78 height 16
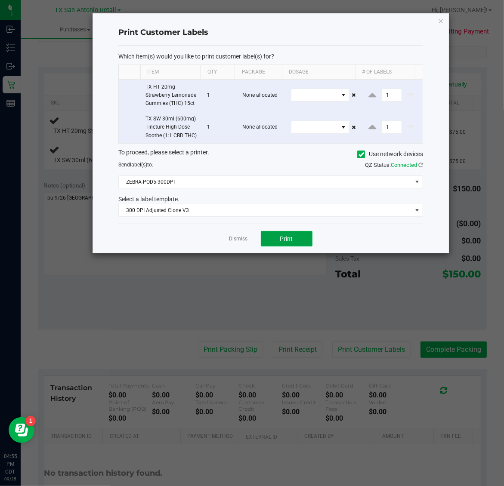
click at [283, 247] on button "Print" at bounding box center [287, 238] width 52 height 15
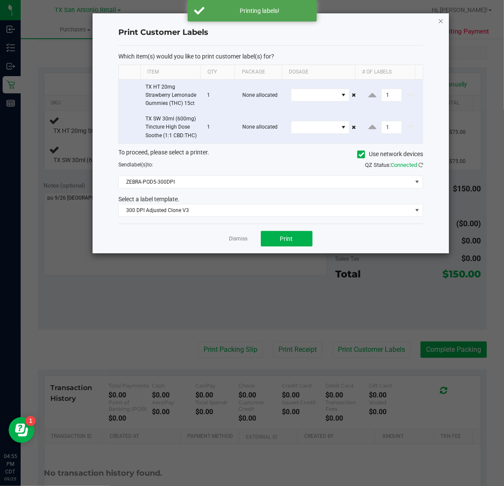
click at [438, 16] on icon "button" at bounding box center [441, 20] width 6 height 10
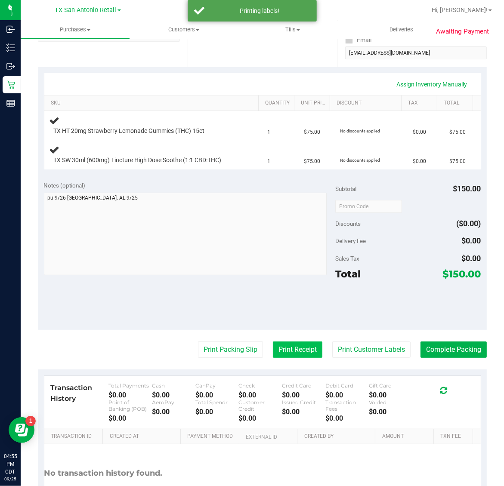
click at [287, 349] on button "Print Receipt" at bounding box center [297, 350] width 49 height 16
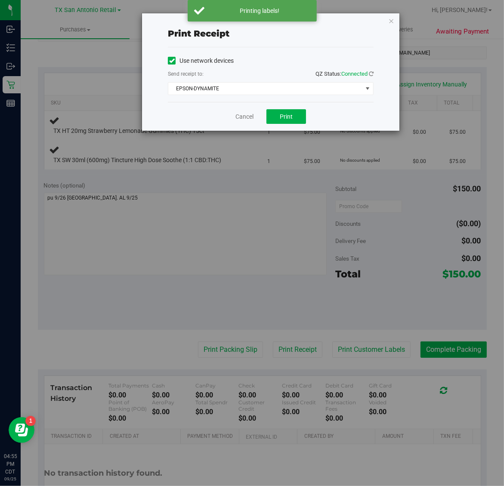
click at [294, 108] on div "Cancel Print" at bounding box center [271, 116] width 206 height 29
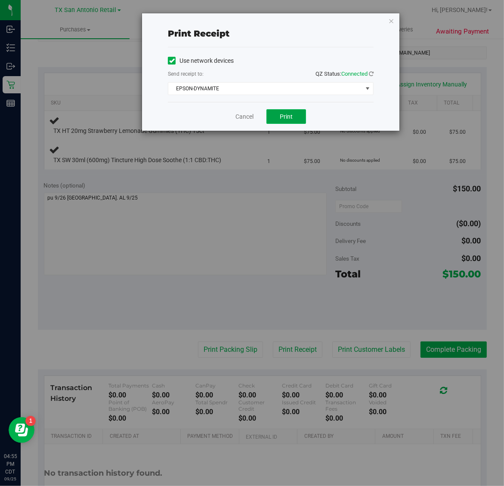
click at [296, 112] on button "Print" at bounding box center [286, 116] width 40 height 15
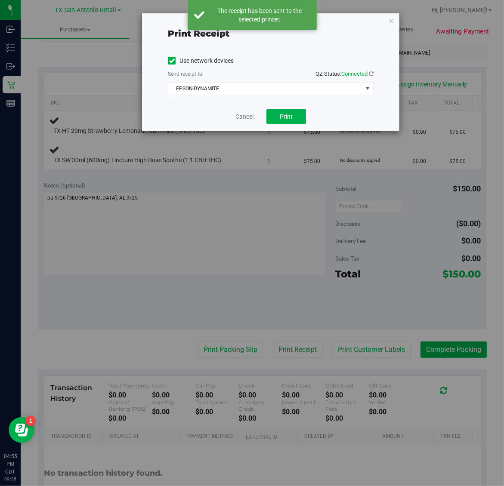
drag, startPoint x: 390, startPoint y: 19, endPoint x: 379, endPoint y: 100, distance: 81.7
click at [388, 29] on div "Print receipt Use network devices Send receipt to: QZ Status: Connected EPSON-D…" at bounding box center [270, 71] width 257 height 117
click at [390, 18] on icon "button" at bounding box center [391, 20] width 6 height 10
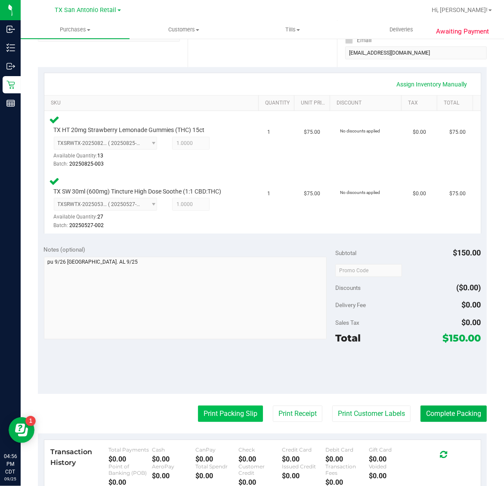
click at [229, 413] on button "Print Packing Slip" at bounding box center [230, 414] width 65 height 16
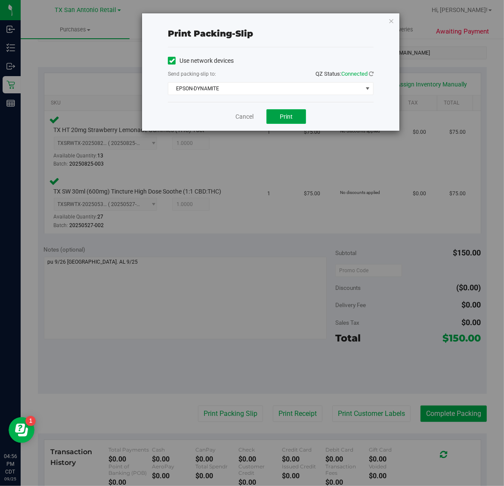
click at [278, 118] on button "Print" at bounding box center [286, 116] width 40 height 15
click at [394, 22] on icon "button" at bounding box center [391, 20] width 6 height 10
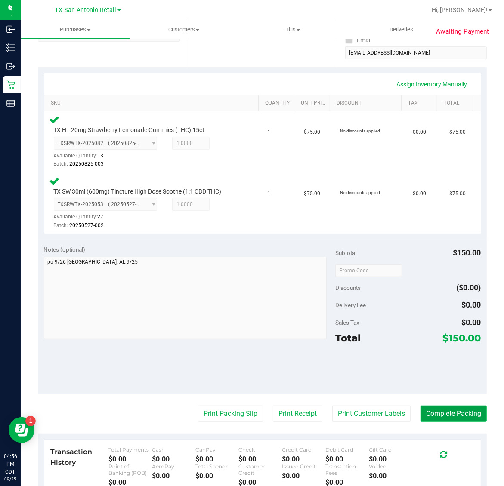
click at [456, 415] on button "Complete Packing" at bounding box center [453, 414] width 66 height 16
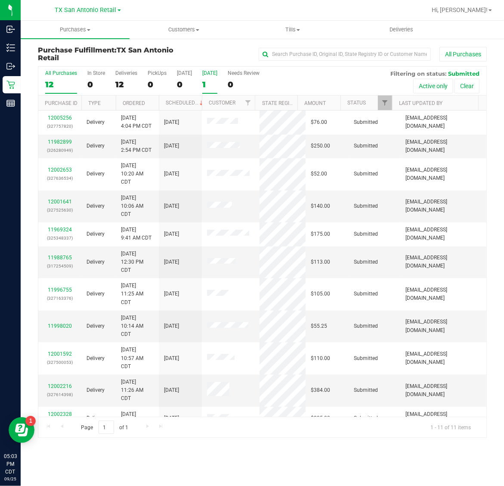
click at [206, 74] on div "[DATE]" at bounding box center [209, 73] width 15 height 6
click at [0, 0] on input "[DATE] 1" at bounding box center [0, 0] width 0 height 0
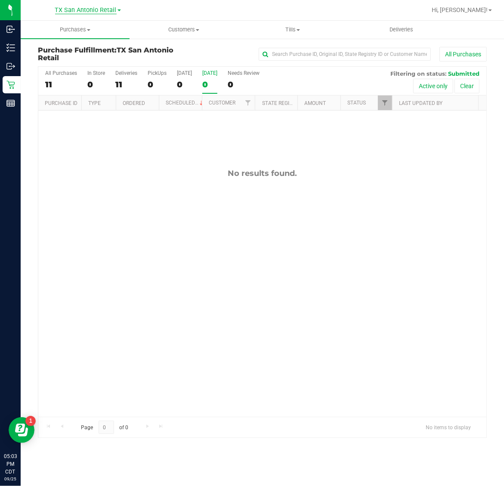
click at [80, 9] on span "TX San Antonio Retail" at bounding box center [86, 10] width 62 height 8
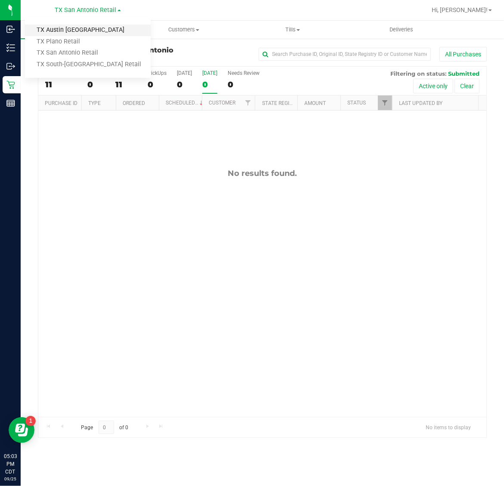
click at [78, 31] on link "TX Austin [GEOGRAPHIC_DATA]" at bounding box center [88, 31] width 126 height 12
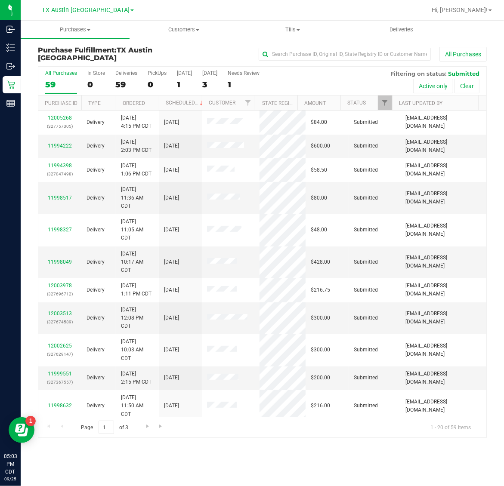
click at [84, 11] on span "TX Austin [GEOGRAPHIC_DATA]" at bounding box center [86, 10] width 88 height 8
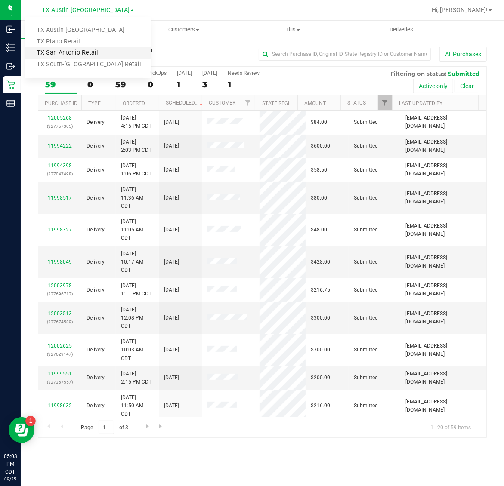
click at [77, 49] on link "TX San Antonio Retail" at bounding box center [88, 53] width 126 height 12
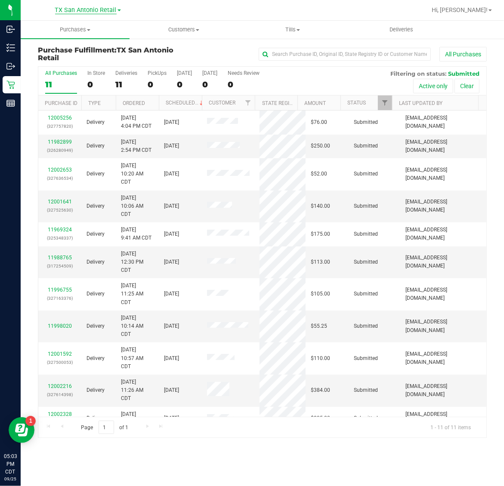
click at [78, 6] on div "[GEOGRAPHIC_DATA] [GEOGRAPHIC_DATA] Retail [GEOGRAPHIC_DATA] [GEOGRAPHIC_DATA] …" at bounding box center [88, 10] width 66 height 10
click at [80, 9] on span "TX San Antonio Retail" at bounding box center [86, 10] width 62 height 8
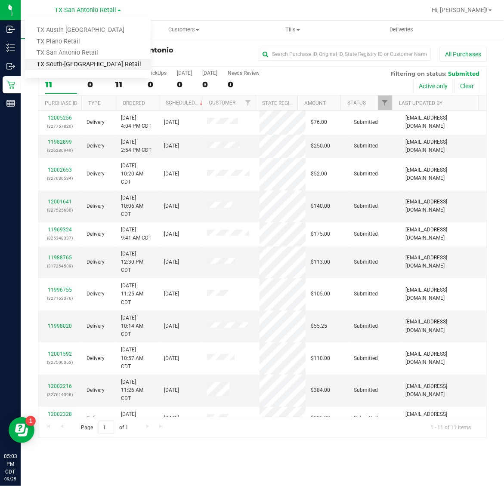
click at [83, 66] on link "TX South-[GEOGRAPHIC_DATA] Retail" at bounding box center [88, 65] width 126 height 12
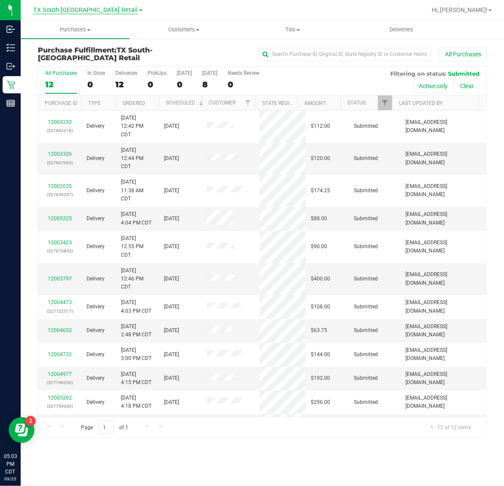
click at [82, 11] on span "TX South-[GEOGRAPHIC_DATA] Retail" at bounding box center [86, 10] width 105 height 8
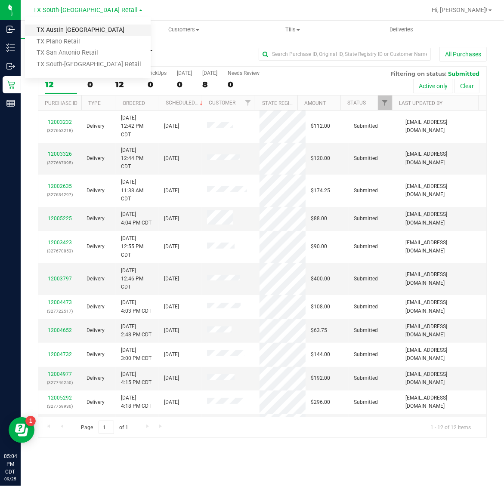
click at [84, 30] on link "TX Austin [GEOGRAPHIC_DATA]" at bounding box center [88, 31] width 126 height 12
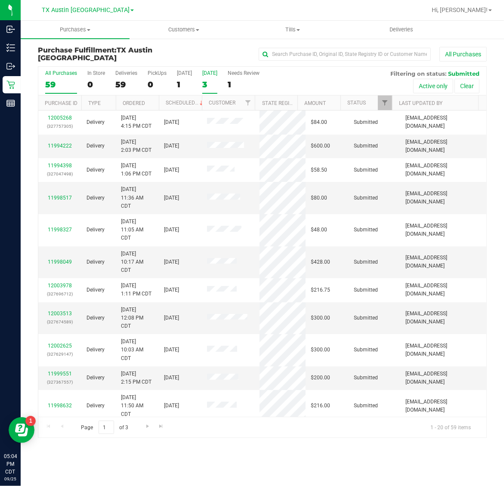
click at [208, 74] on div "[DATE]" at bounding box center [209, 73] width 15 height 6
click at [0, 0] on input "[DATE] 3" at bounding box center [0, 0] width 0 height 0
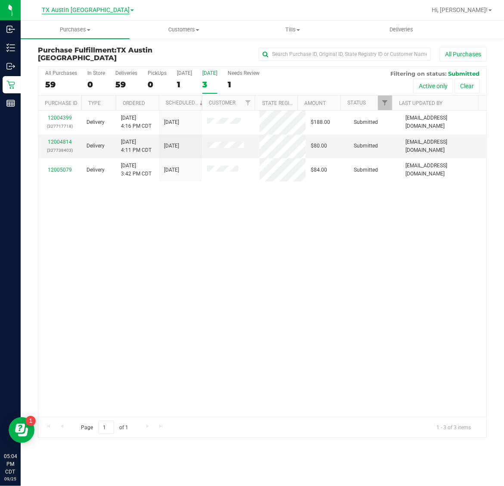
click at [91, 9] on span "TX Austin [GEOGRAPHIC_DATA]" at bounding box center [86, 10] width 88 height 8
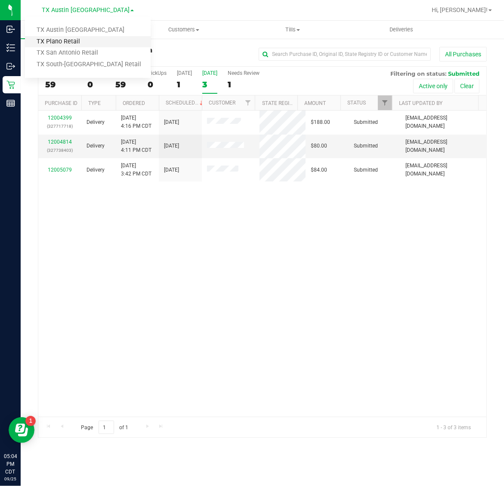
click at [76, 39] on link "TX Plano Retail" at bounding box center [88, 42] width 126 height 12
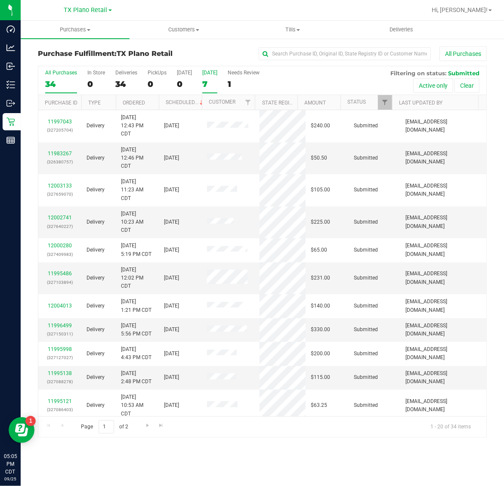
click at [211, 85] on div "7" at bounding box center [209, 84] width 15 height 10
click at [0, 0] on input "[DATE] 7" at bounding box center [0, 0] width 0 height 0
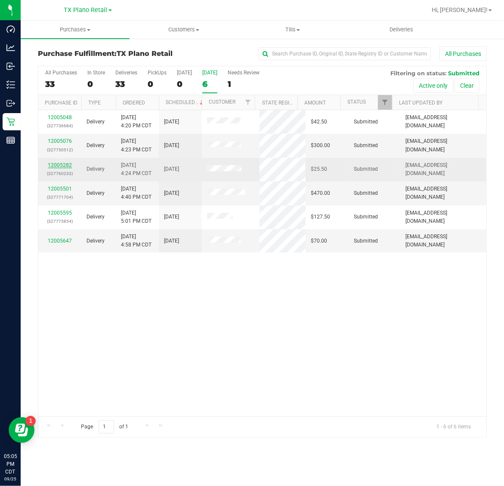
click at [59, 168] on link "12005282" at bounding box center [60, 165] width 24 height 6
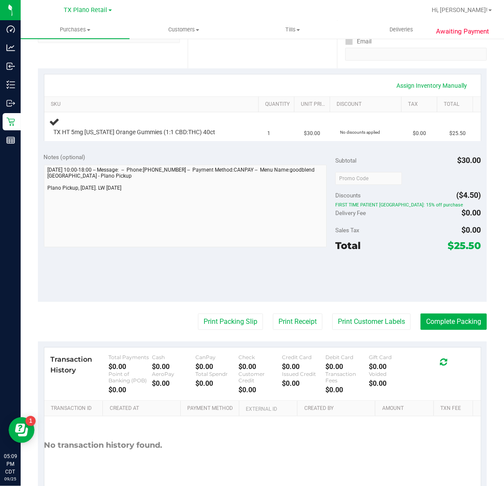
scroll to position [161, 0]
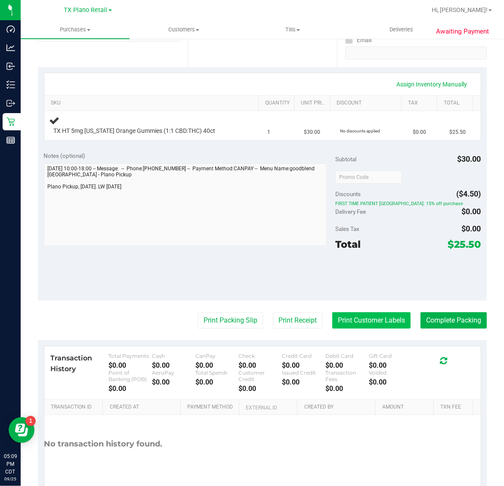
click at [366, 319] on button "Print Customer Labels" at bounding box center [371, 320] width 78 height 16
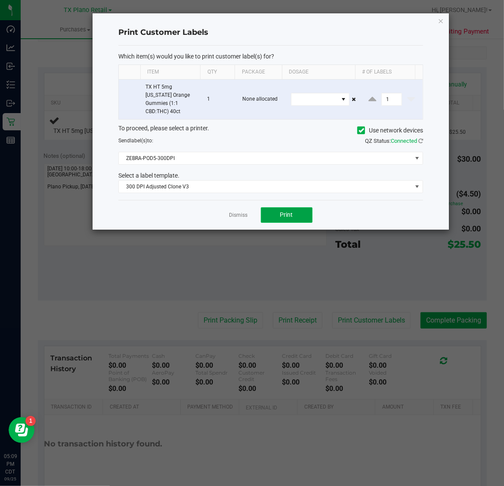
click at [287, 207] on button "Print" at bounding box center [287, 214] width 52 height 15
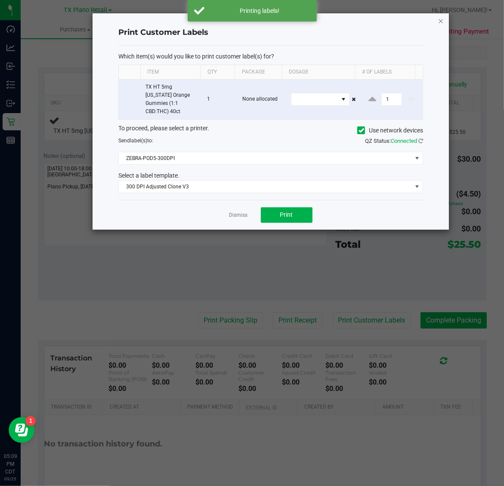
click at [438, 15] on icon "button" at bounding box center [441, 20] width 6 height 10
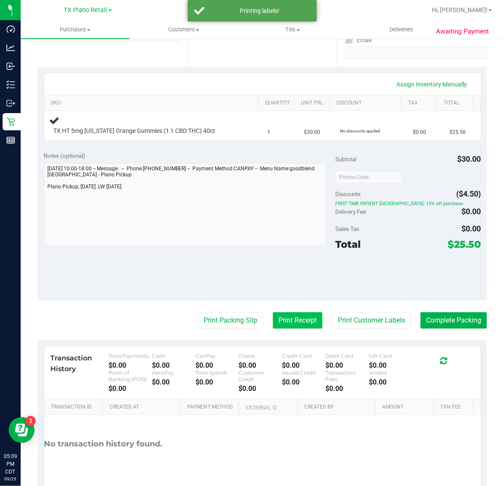
drag, startPoint x: 272, startPoint y: 325, endPoint x: 272, endPoint y: 316, distance: 9.0
click at [273, 316] on button "Print Receipt" at bounding box center [297, 320] width 49 height 16
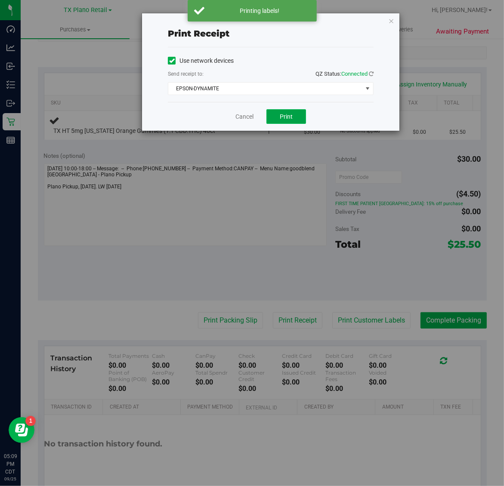
click at [295, 114] on button "Print" at bounding box center [286, 116] width 40 height 15
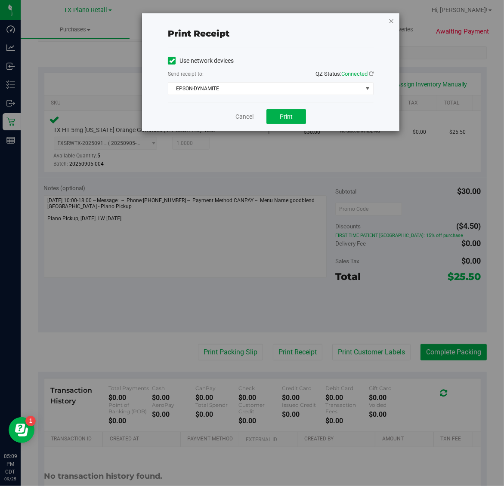
click at [393, 25] on icon "button" at bounding box center [391, 20] width 6 height 10
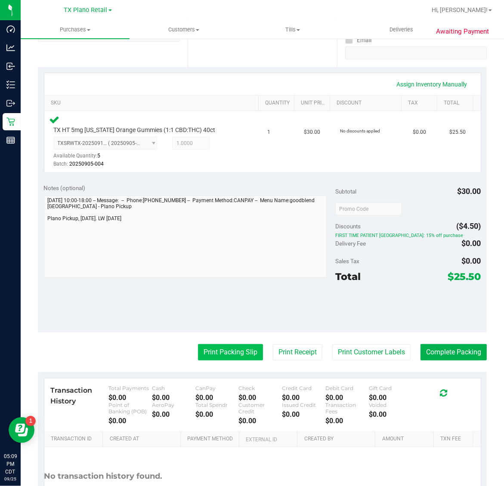
click at [241, 344] on button "Print Packing Slip" at bounding box center [230, 352] width 65 height 16
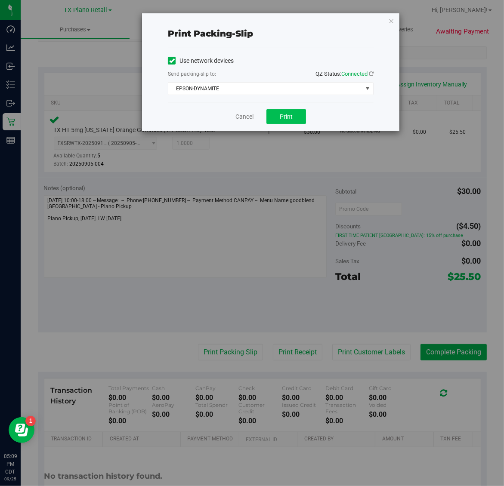
click at [299, 114] on button "Print" at bounding box center [286, 116] width 40 height 15
click at [391, 19] on icon "button" at bounding box center [391, 20] width 6 height 10
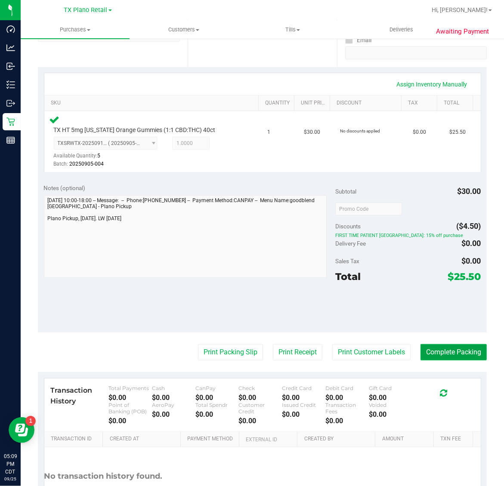
click at [448, 351] on button "Complete Packing" at bounding box center [453, 352] width 66 height 16
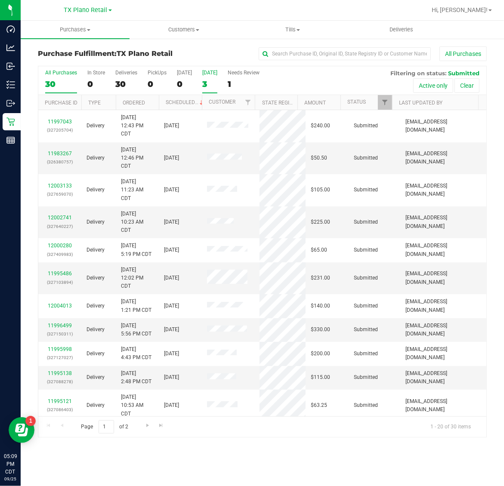
click at [212, 80] on div "3" at bounding box center [209, 84] width 15 height 10
click at [0, 0] on input "[DATE] 3" at bounding box center [0, 0] width 0 height 0
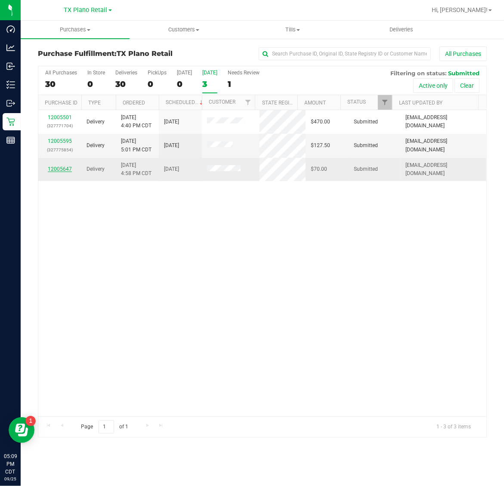
click at [65, 168] on link "12005647" at bounding box center [60, 169] width 24 height 6
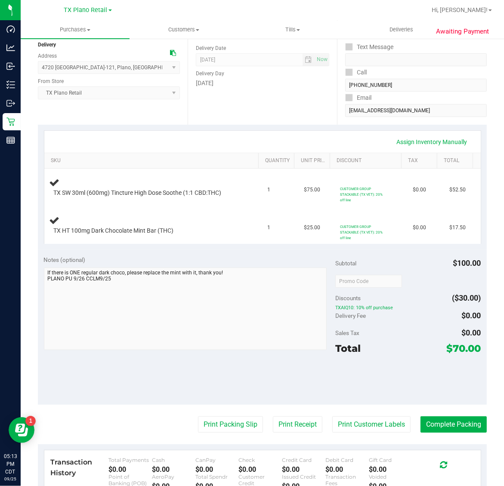
scroll to position [108, 0]
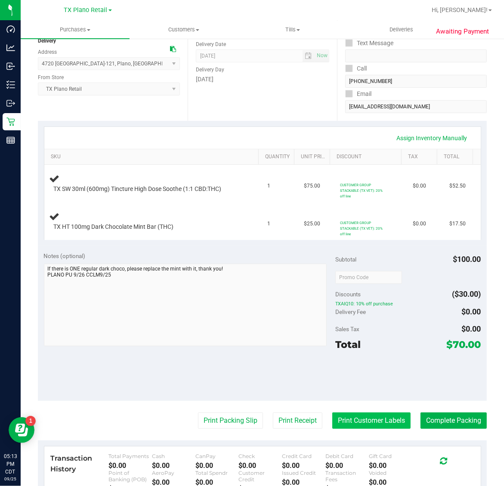
click at [356, 427] on button "Print Customer Labels" at bounding box center [371, 421] width 78 height 16
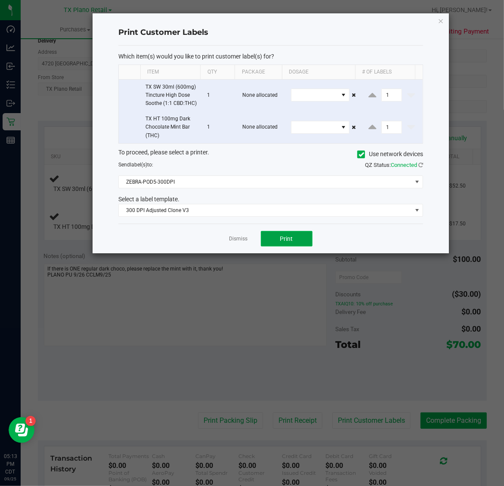
click at [293, 242] on span "Print" at bounding box center [286, 238] width 13 height 7
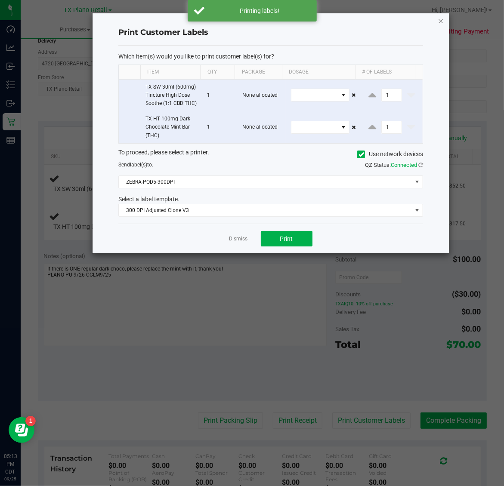
click at [442, 24] on icon "button" at bounding box center [441, 20] width 6 height 10
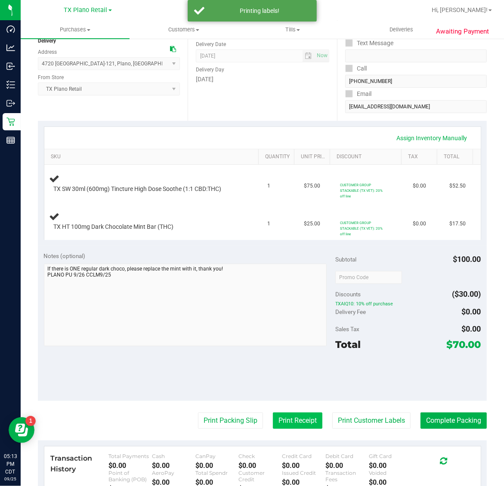
click at [290, 419] on button "Print Receipt" at bounding box center [297, 421] width 49 height 16
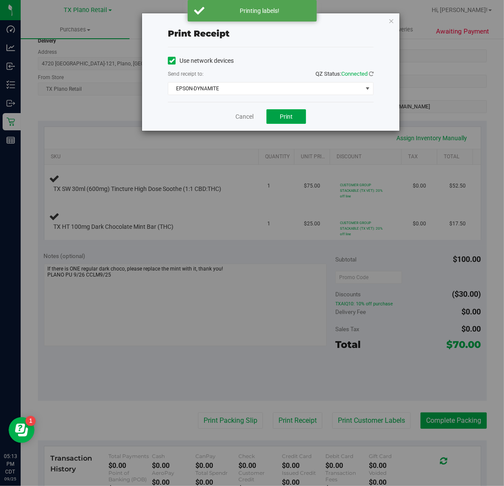
click at [298, 110] on button "Print" at bounding box center [286, 116] width 40 height 15
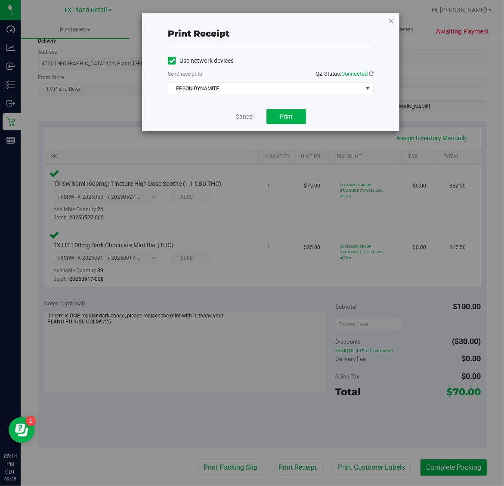
click at [392, 20] on icon "button" at bounding box center [391, 20] width 6 height 10
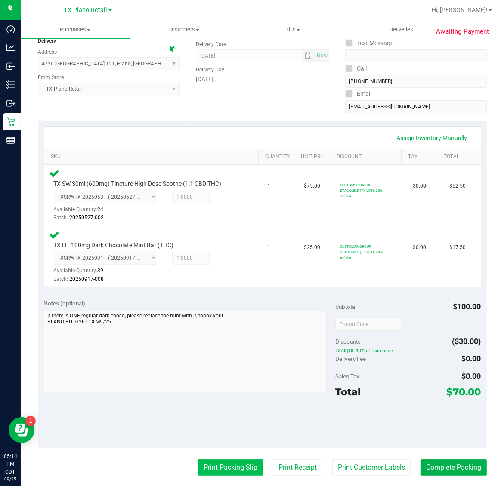
click at [229, 468] on button "Print Packing Slip" at bounding box center [230, 467] width 65 height 16
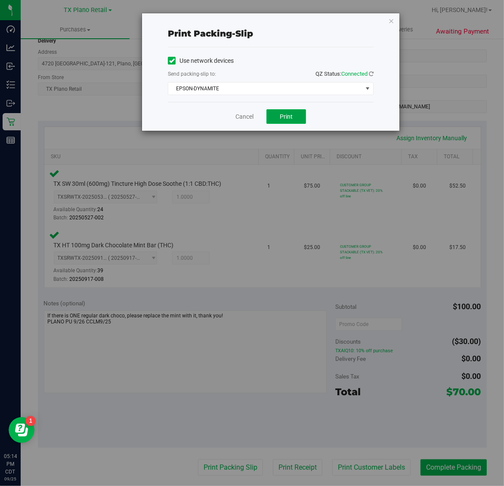
click at [289, 119] on span "Print" at bounding box center [286, 116] width 13 height 7
click at [391, 20] on icon "button" at bounding box center [391, 20] width 6 height 10
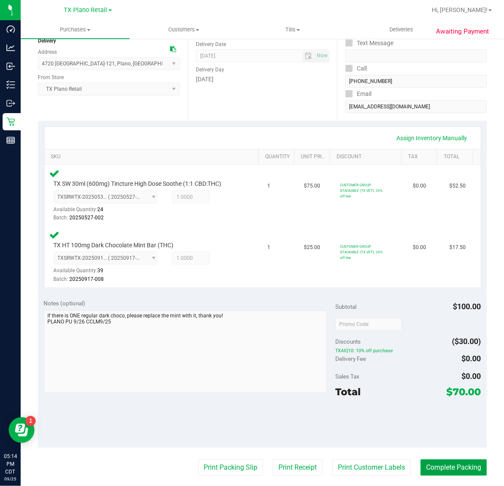
click at [440, 474] on button "Complete Packing" at bounding box center [453, 467] width 66 height 16
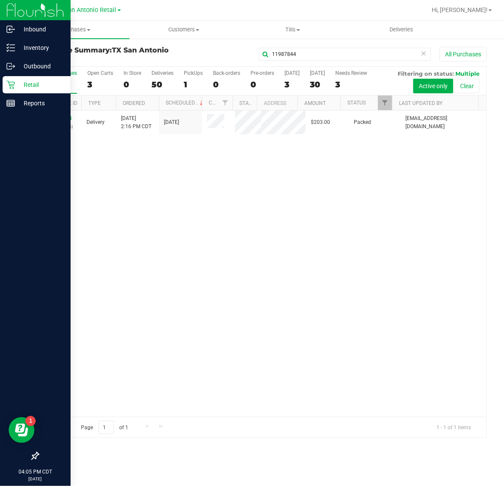
type input "11987844"
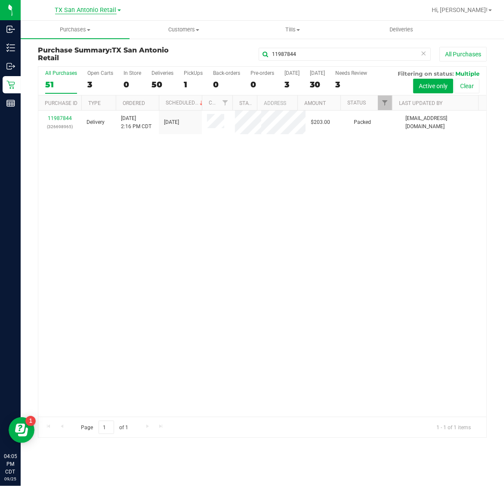
click at [74, 11] on span "TX San Antonio Retail" at bounding box center [86, 10] width 62 height 8
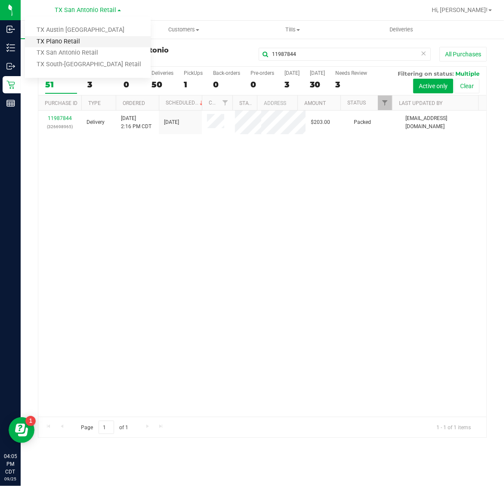
click at [73, 40] on link "TX Plano Retail" at bounding box center [88, 42] width 126 height 12
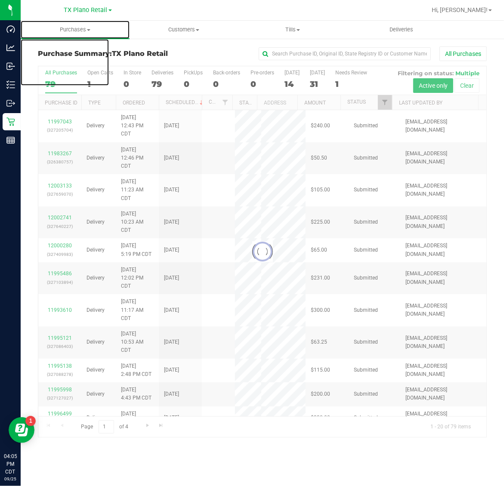
click at [78, 26] on span "Purchases" at bounding box center [75, 30] width 109 height 8
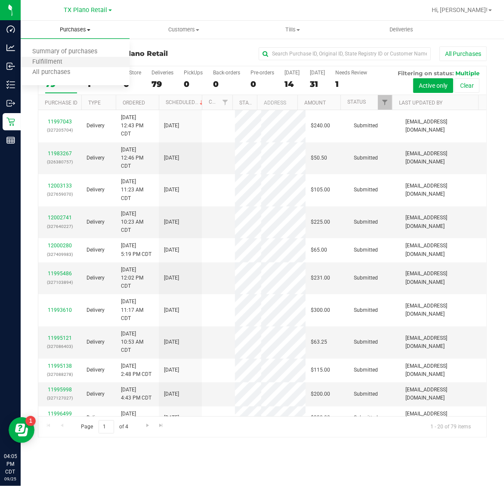
click at [77, 64] on li "Fulfillment" at bounding box center [75, 62] width 109 height 10
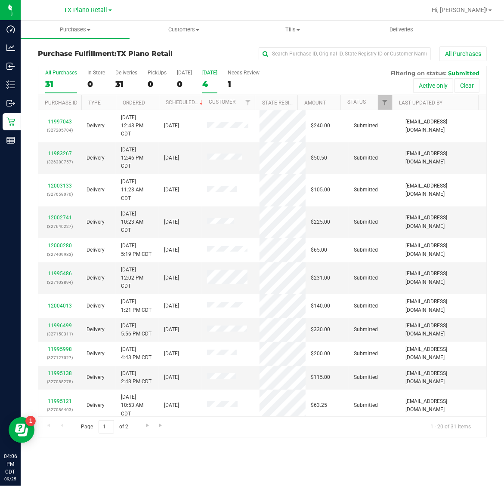
click at [213, 72] on div "[DATE]" at bounding box center [209, 73] width 15 height 6
click at [0, 0] on input "[DATE] 4" at bounding box center [0, 0] width 0 height 0
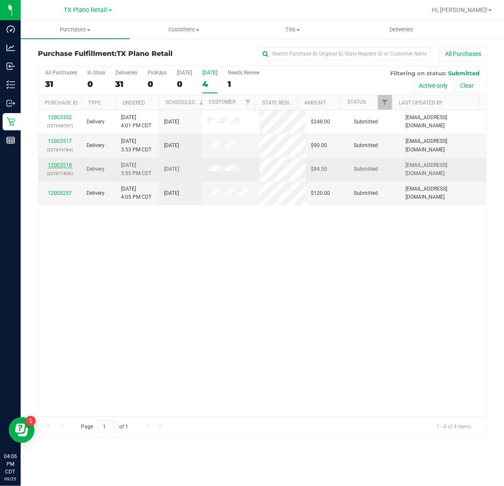
click at [63, 164] on link "12003518" at bounding box center [60, 165] width 24 height 6
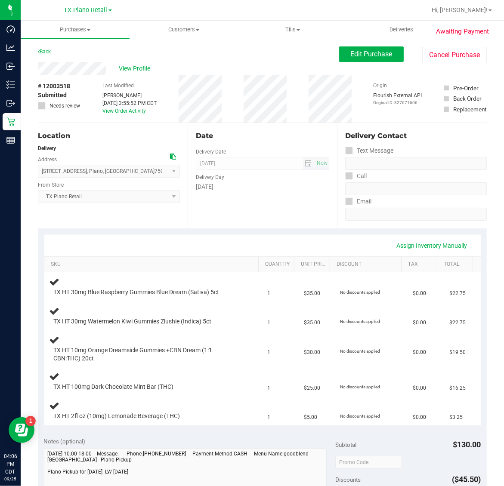
scroll to position [161, 0]
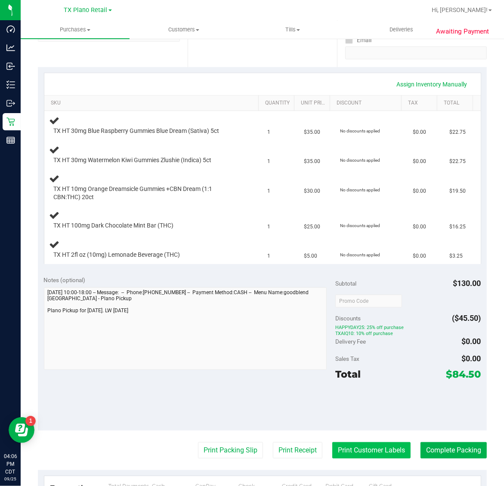
click at [366, 445] on button "Print Customer Labels" at bounding box center [371, 450] width 78 height 16
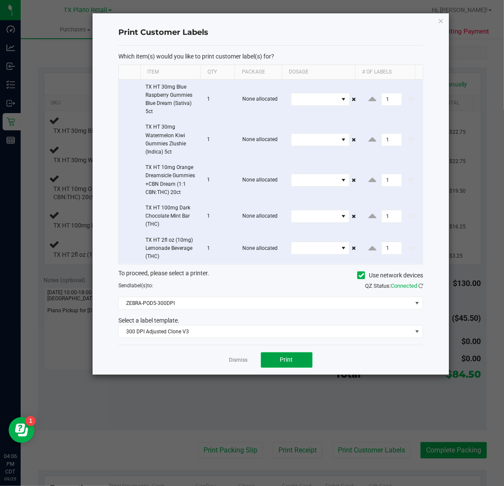
click at [293, 355] on button "Print" at bounding box center [287, 359] width 52 height 15
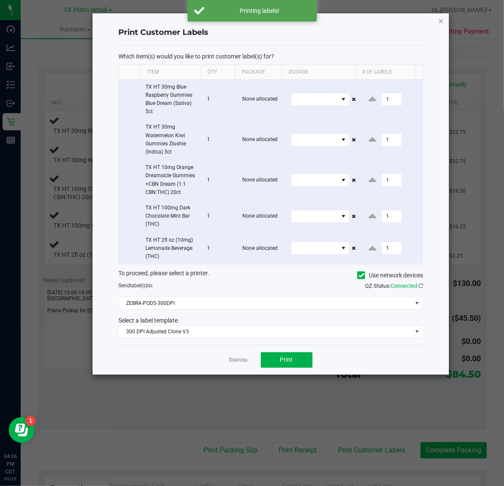
click at [439, 16] on icon "button" at bounding box center [441, 20] width 6 height 10
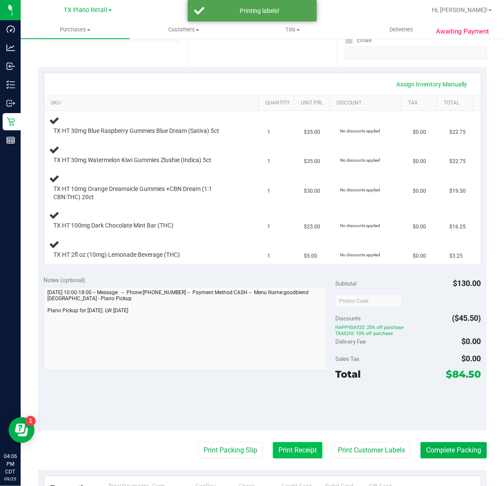
click at [295, 450] on button "Print Receipt" at bounding box center [297, 450] width 49 height 16
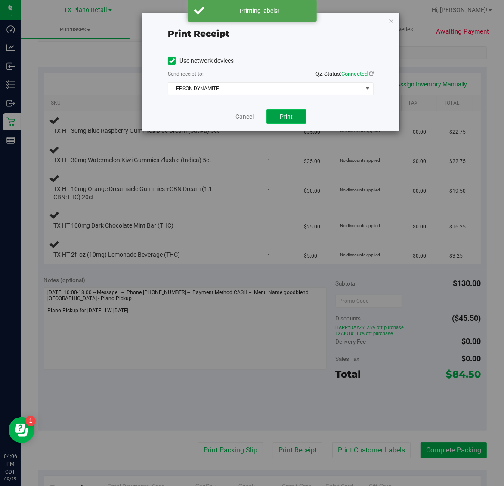
click at [287, 116] on span "Print" at bounding box center [286, 116] width 13 height 7
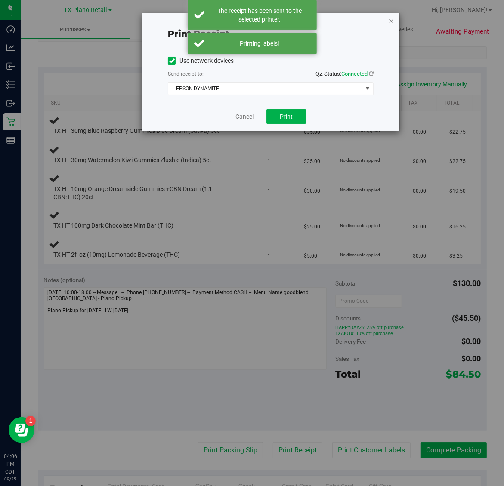
click at [393, 18] on icon "button" at bounding box center [391, 20] width 6 height 10
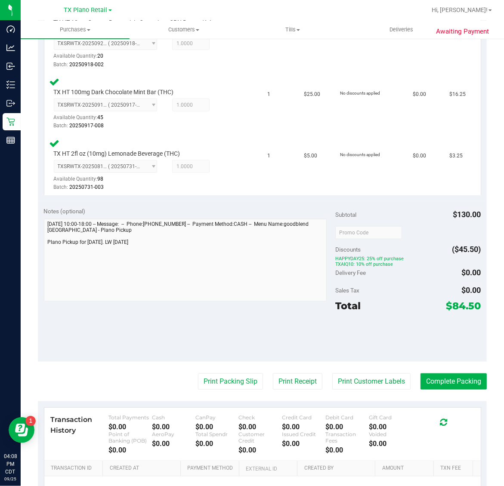
scroll to position [396, 0]
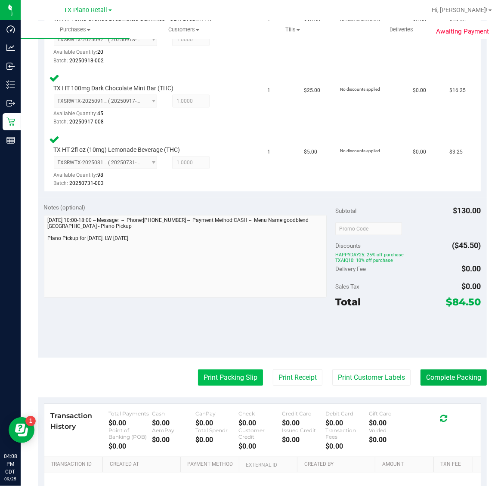
click at [224, 376] on button "Print Packing Slip" at bounding box center [230, 378] width 65 height 16
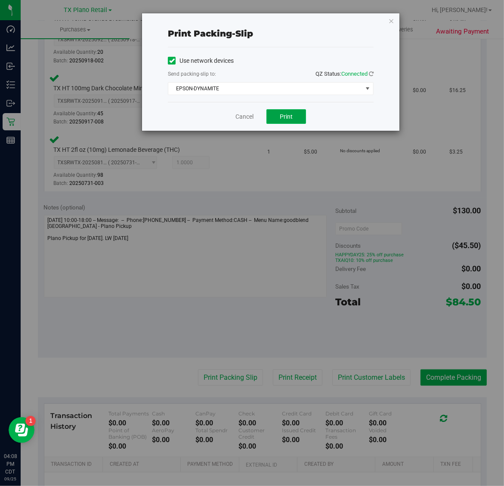
click at [280, 119] on span "Print" at bounding box center [286, 116] width 13 height 7
click at [393, 21] on icon "button" at bounding box center [391, 20] width 6 height 10
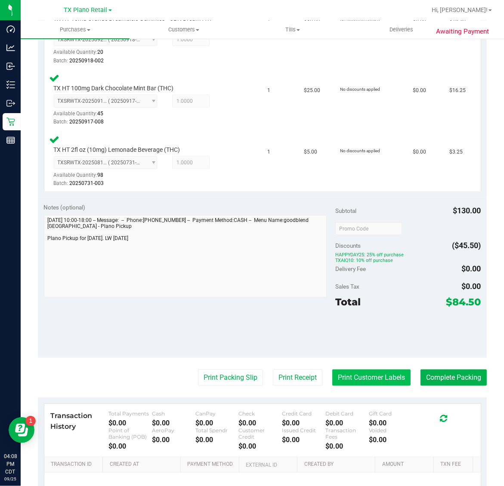
click at [361, 375] on button "Print Customer Labels" at bounding box center [371, 378] width 78 height 16
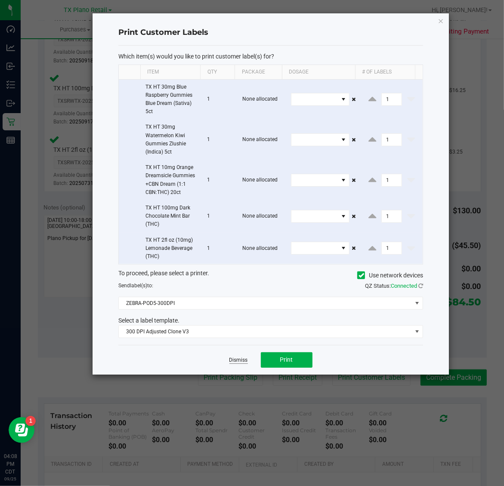
click at [237, 364] on link "Dismiss" at bounding box center [238, 360] width 18 height 7
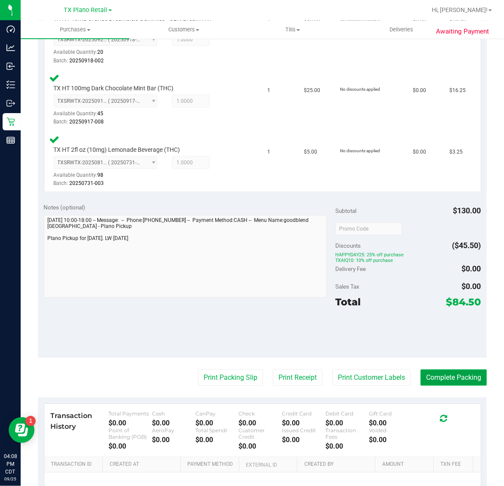
click at [435, 375] on button "Complete Packing" at bounding box center [453, 378] width 66 height 16
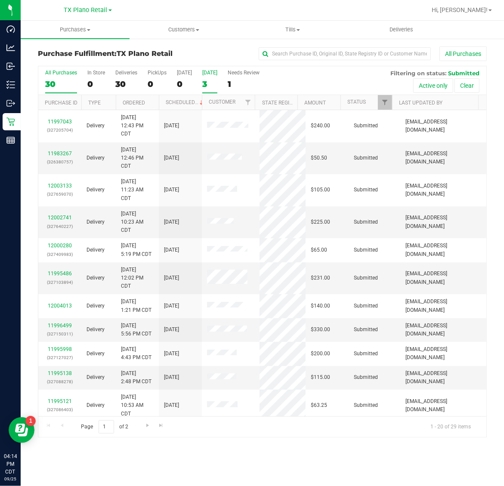
click at [205, 75] on div "[DATE]" at bounding box center [209, 73] width 15 height 6
click at [0, 0] on input "[DATE] 3" at bounding box center [0, 0] width 0 height 0
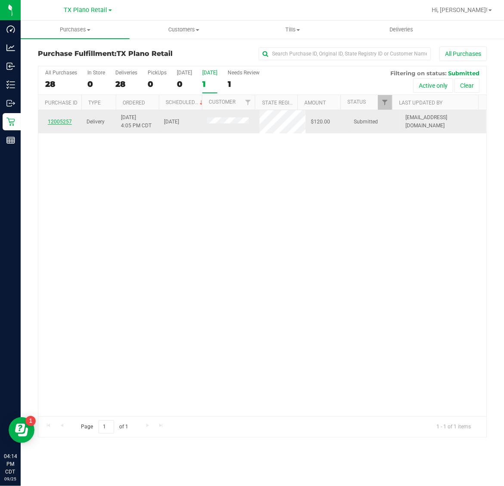
click at [56, 123] on link "12005257" at bounding box center [60, 122] width 24 height 6
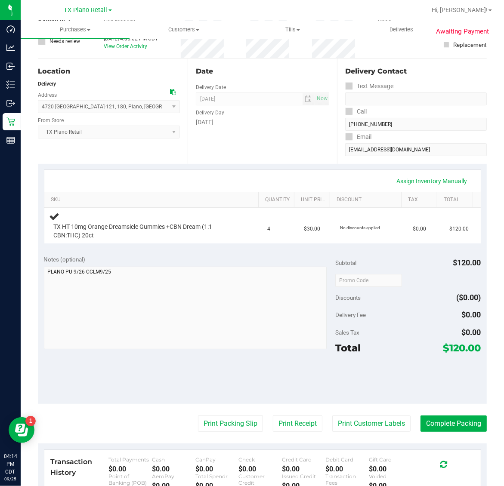
scroll to position [161, 0]
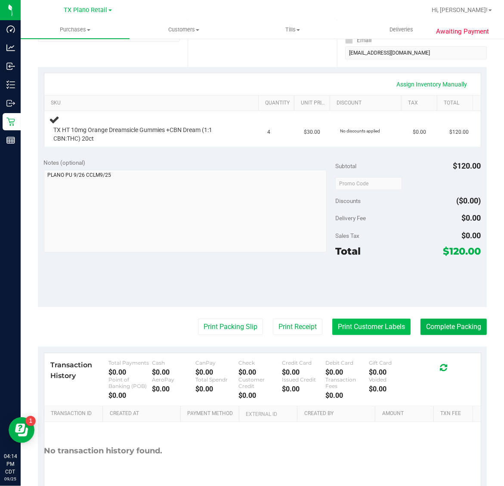
click at [377, 325] on button "Print Customer Labels" at bounding box center [371, 327] width 78 height 16
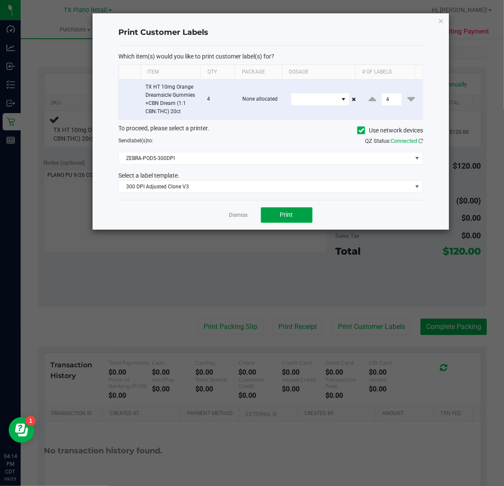
click at [292, 214] on span "Print" at bounding box center [286, 214] width 13 height 7
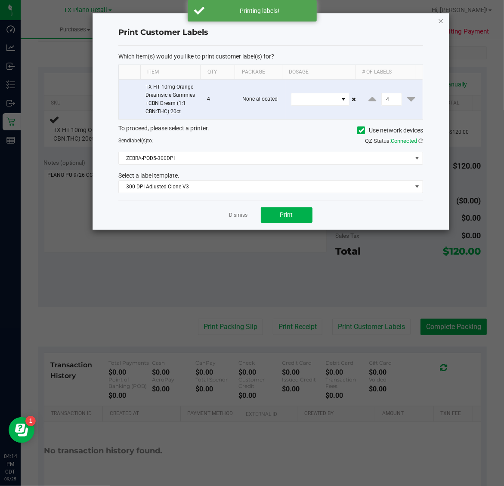
click at [442, 15] on icon "button" at bounding box center [441, 20] width 6 height 10
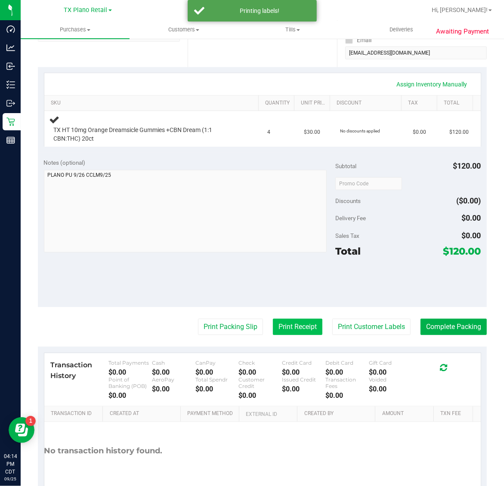
click at [282, 329] on button "Print Receipt" at bounding box center [297, 327] width 49 height 16
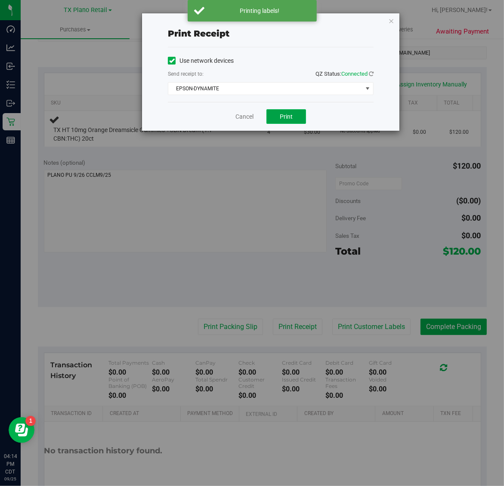
click at [286, 117] on span "Print" at bounding box center [286, 116] width 13 height 7
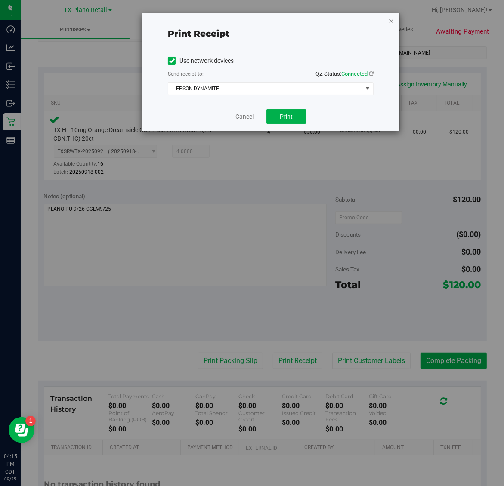
click at [391, 23] on icon "button" at bounding box center [391, 20] width 6 height 10
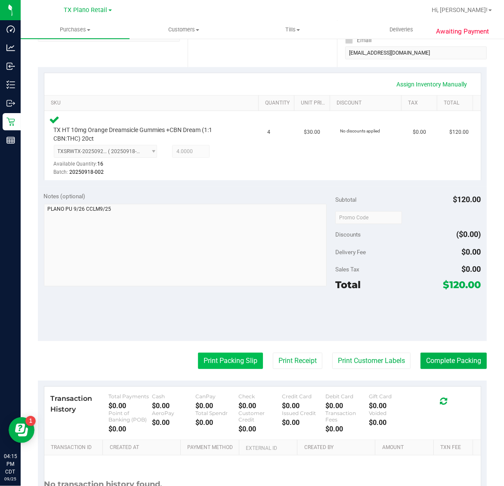
click at [220, 359] on button "Print Packing Slip" at bounding box center [230, 361] width 65 height 16
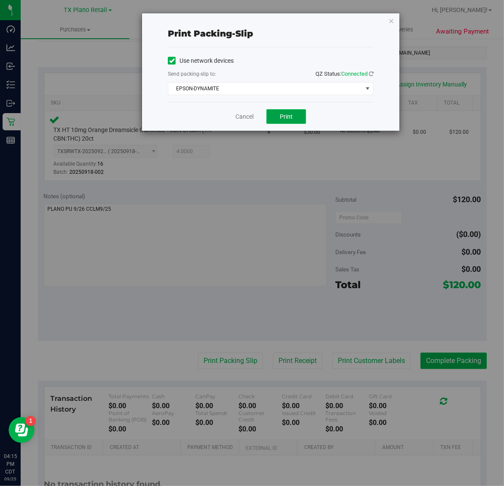
click at [286, 117] on span "Print" at bounding box center [286, 116] width 13 height 7
click at [388, 20] on icon "button" at bounding box center [391, 20] width 6 height 10
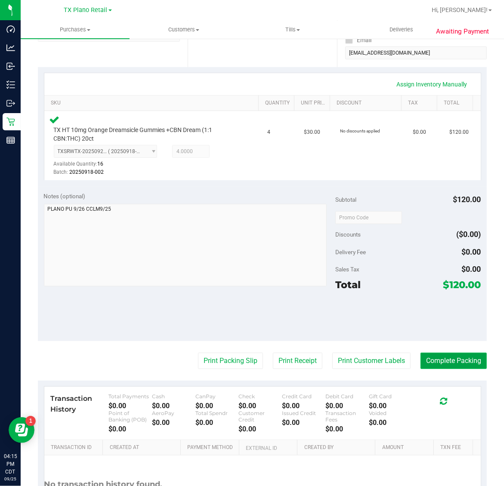
click at [441, 362] on button "Complete Packing" at bounding box center [453, 361] width 66 height 16
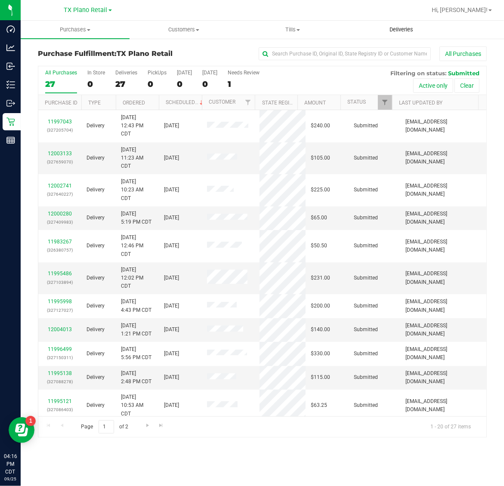
click at [401, 28] on span "Deliveries" at bounding box center [401, 30] width 47 height 8
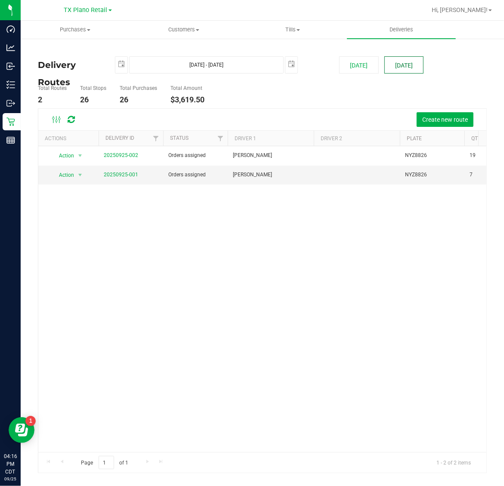
click at [403, 69] on button "[DATE]" at bounding box center [403, 64] width 39 height 17
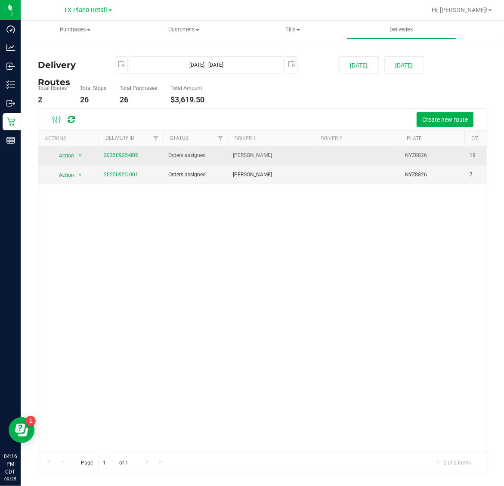
click at [114, 155] on link "20250925-002" at bounding box center [121, 155] width 34 height 6
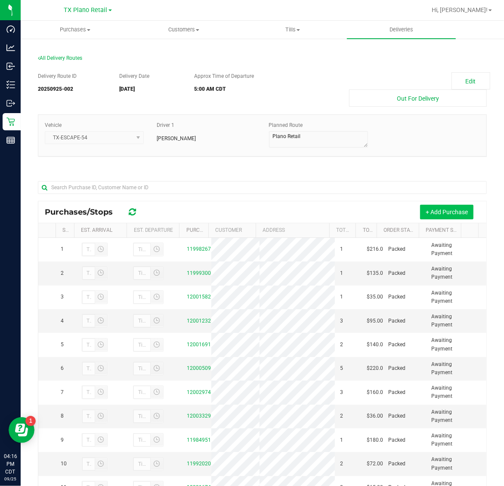
click at [439, 208] on button "+ Add Purchase" at bounding box center [446, 212] width 53 height 15
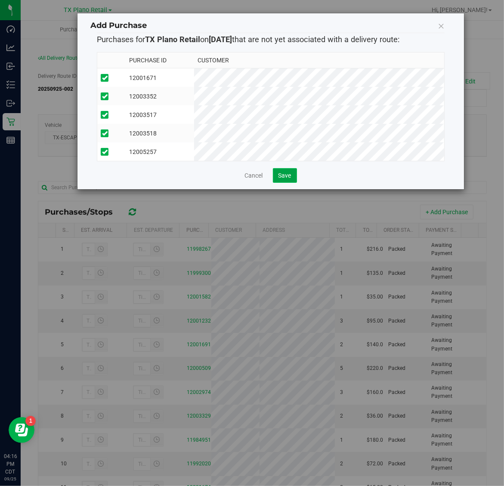
click at [274, 183] on button "Save" at bounding box center [285, 175] width 24 height 15
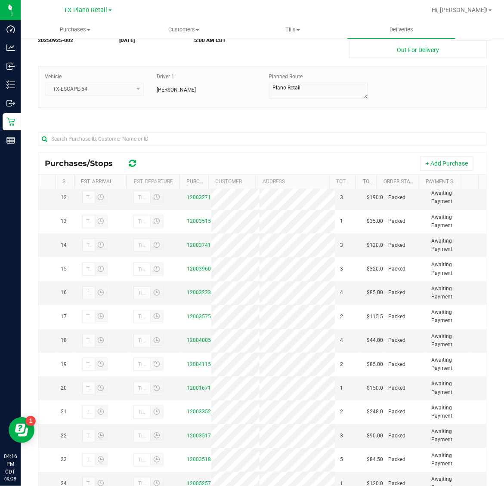
scroll to position [102, 0]
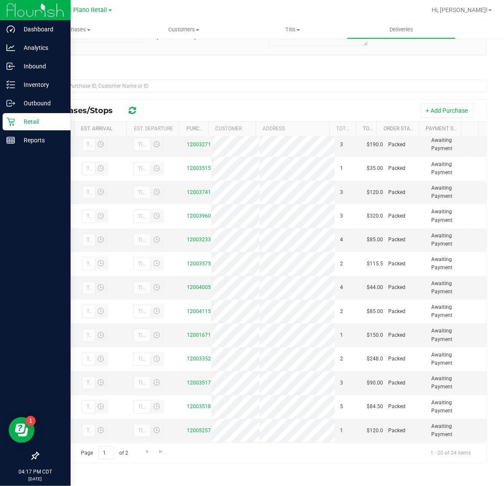
click at [18, 121] on p "Retail" at bounding box center [41, 122] width 52 height 10
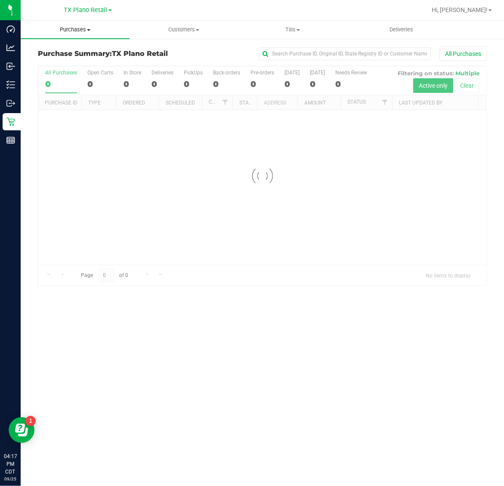
click at [65, 31] on span "Purchases" at bounding box center [75, 30] width 109 height 8
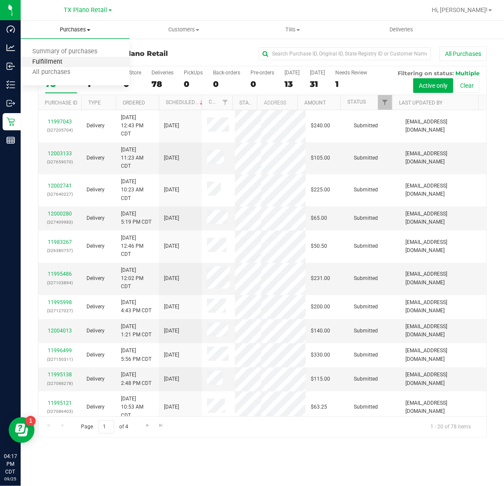
click at [70, 64] on span "Fulfillment" at bounding box center [47, 62] width 53 height 7
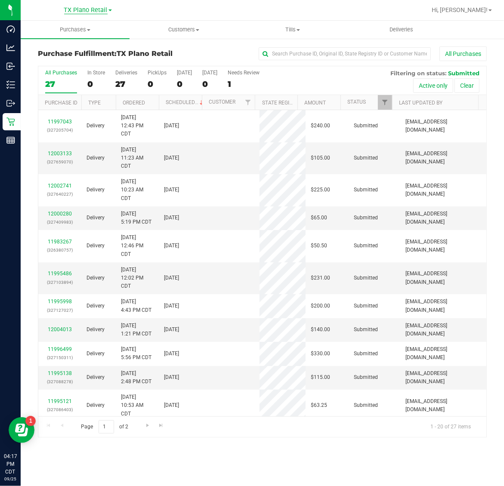
click at [85, 9] on span "TX Plano Retail" at bounding box center [85, 10] width 43 height 8
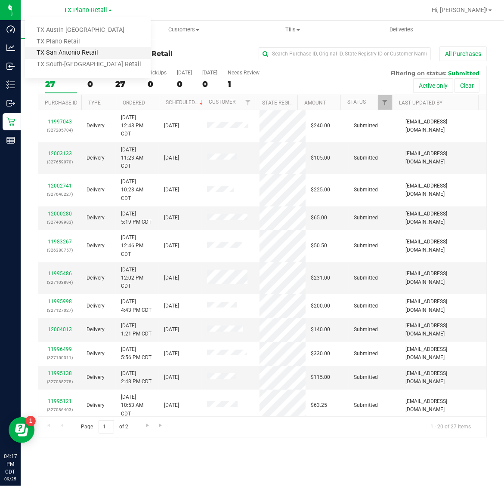
click at [82, 56] on link "TX San Antonio Retail" at bounding box center [88, 53] width 126 height 12
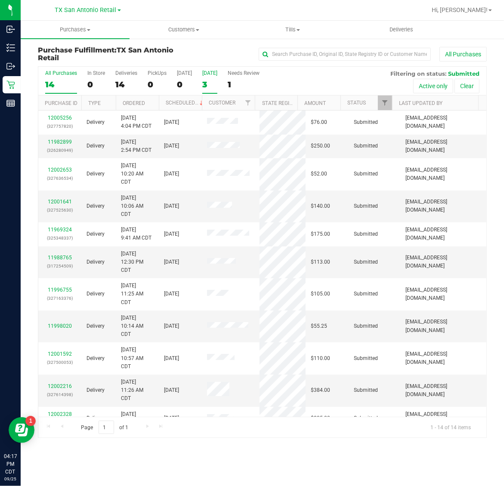
click at [212, 84] on div "3" at bounding box center [209, 85] width 15 height 10
click at [0, 0] on input "[DATE] 3" at bounding box center [0, 0] width 0 height 0
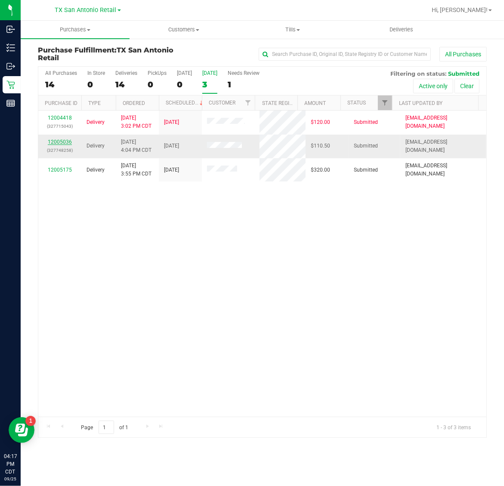
click at [60, 142] on link "12005036" at bounding box center [60, 142] width 24 height 6
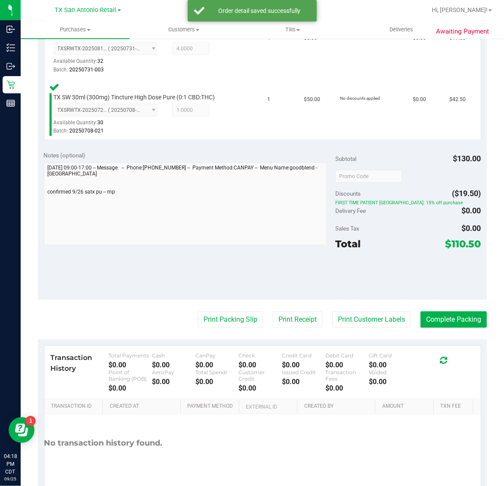
scroll to position [352, 0]
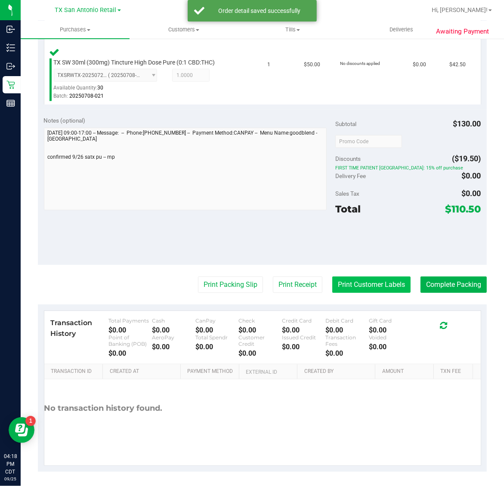
click at [355, 282] on button "Print Customer Labels" at bounding box center [371, 285] width 78 height 16
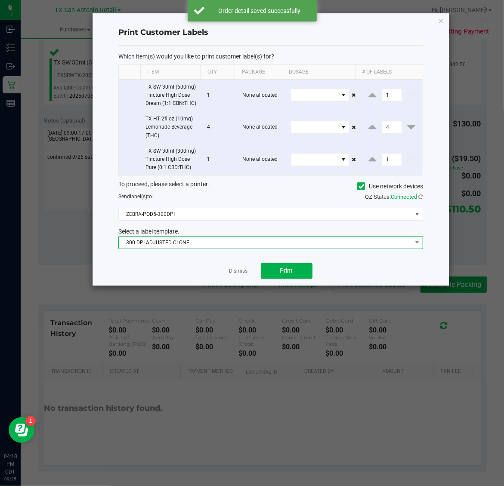
click at [213, 246] on span "300 DPI ADJUSTED CLONE" at bounding box center [265, 243] width 293 height 12
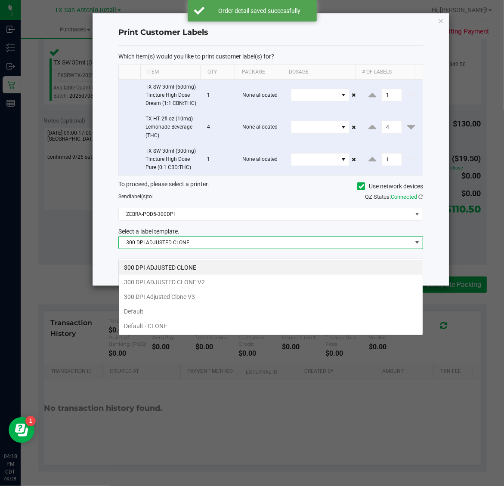
scroll to position [13, 305]
click at [226, 297] on li "300 DPI Adjusted Clone V3" at bounding box center [271, 297] width 304 height 15
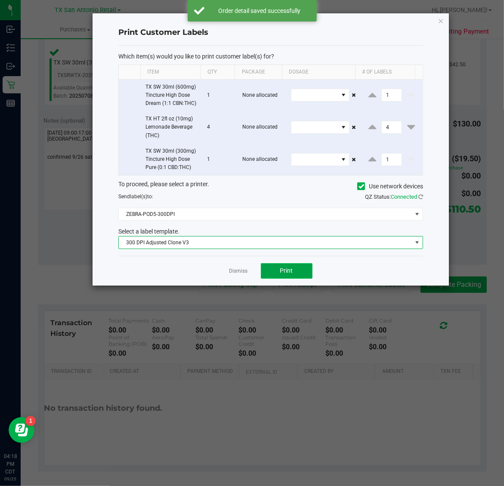
click at [281, 274] on span "Print" at bounding box center [286, 270] width 13 height 7
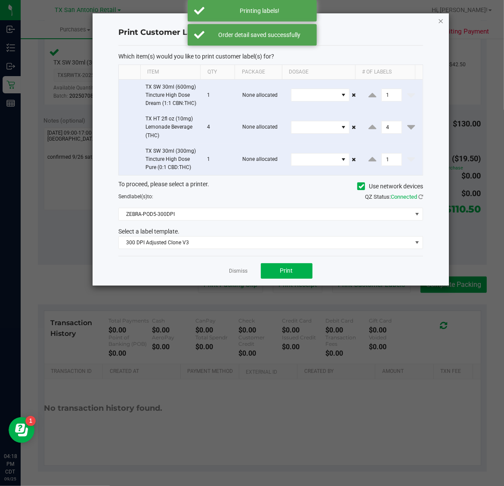
click at [443, 24] on icon "button" at bounding box center [441, 20] width 6 height 10
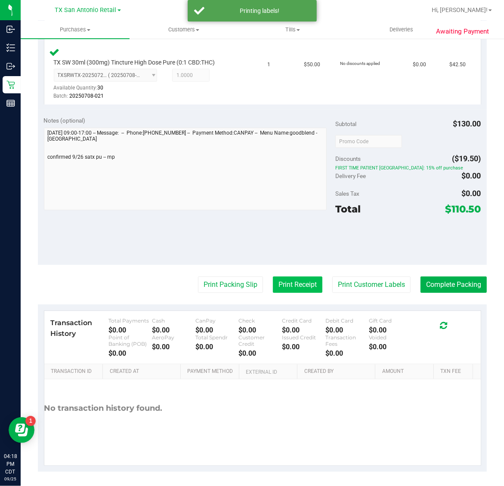
click at [287, 284] on button "Print Receipt" at bounding box center [297, 285] width 49 height 16
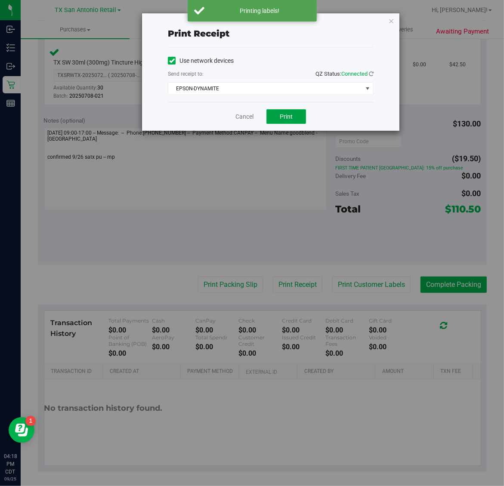
click at [286, 117] on span "Print" at bounding box center [286, 116] width 13 height 7
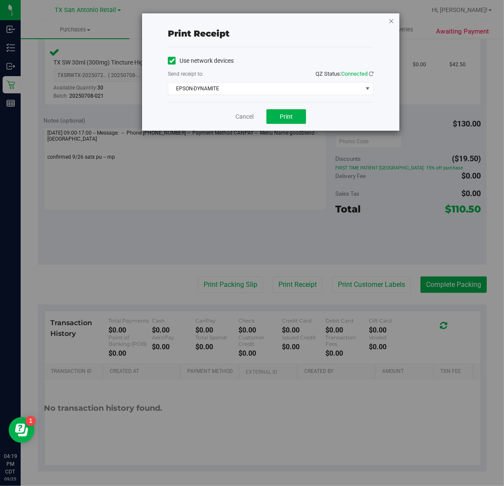
click at [391, 18] on icon "button" at bounding box center [391, 20] width 6 height 10
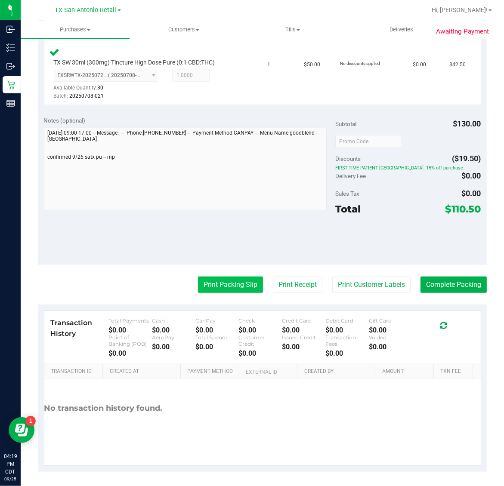
click at [235, 278] on button "Print Packing Slip" at bounding box center [230, 285] width 65 height 16
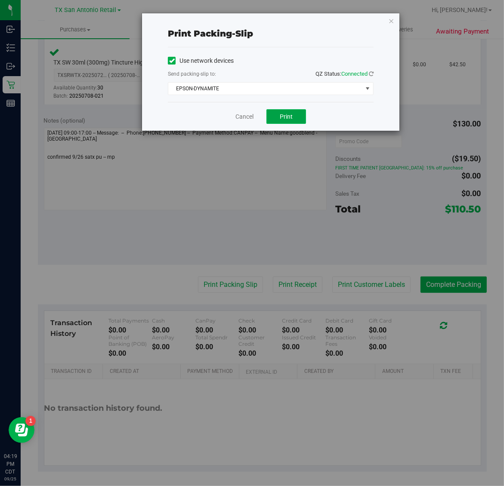
click at [286, 117] on span "Print" at bounding box center [286, 116] width 13 height 7
click at [392, 20] on icon "button" at bounding box center [391, 20] width 6 height 10
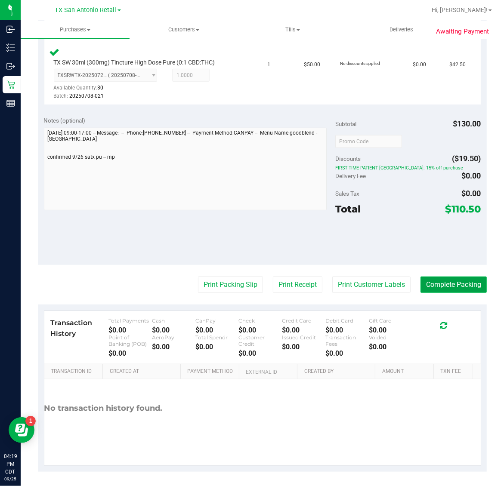
click at [423, 287] on button "Complete Packing" at bounding box center [453, 285] width 66 height 16
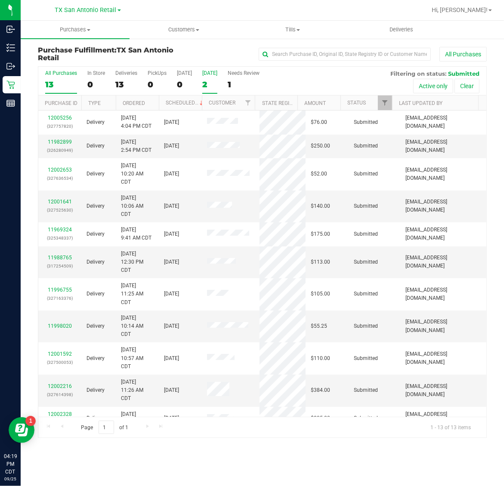
click at [211, 84] on div "2" at bounding box center [209, 85] width 15 height 10
click at [0, 0] on input "[DATE] 2" at bounding box center [0, 0] width 0 height 0
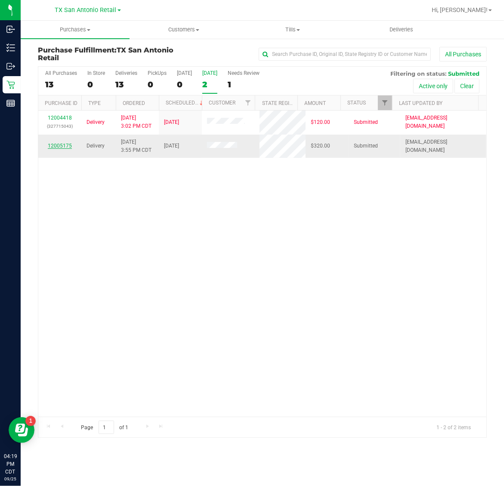
click at [64, 145] on link "12005175" at bounding box center [60, 146] width 24 height 6
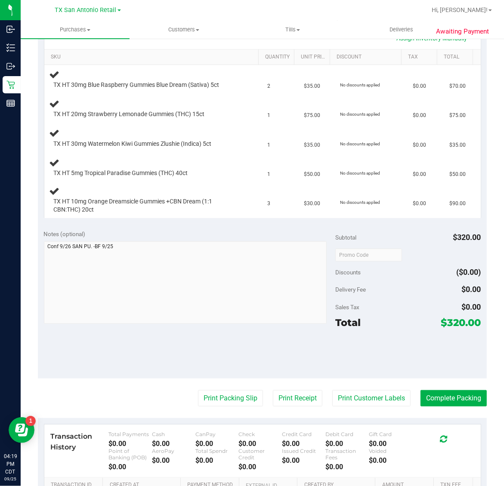
scroll to position [215, 0]
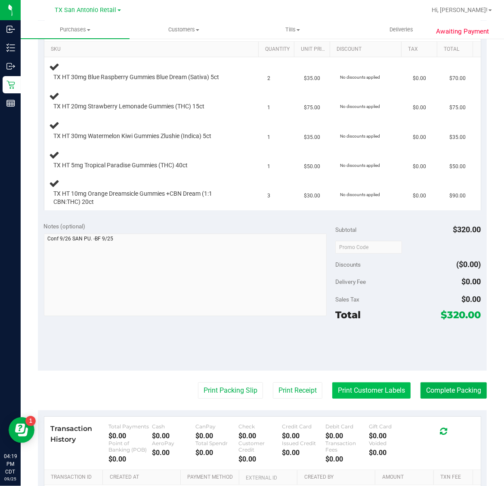
click at [362, 388] on button "Print Customer Labels" at bounding box center [371, 390] width 78 height 16
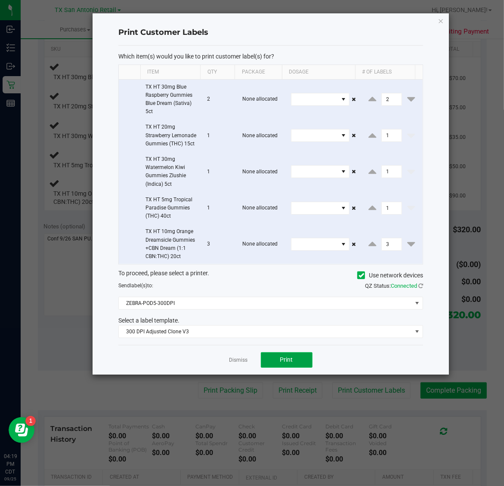
drag, startPoint x: 287, startPoint y: 372, endPoint x: 291, endPoint y: 363, distance: 10.4
click at [291, 363] on button "Print" at bounding box center [287, 359] width 52 height 15
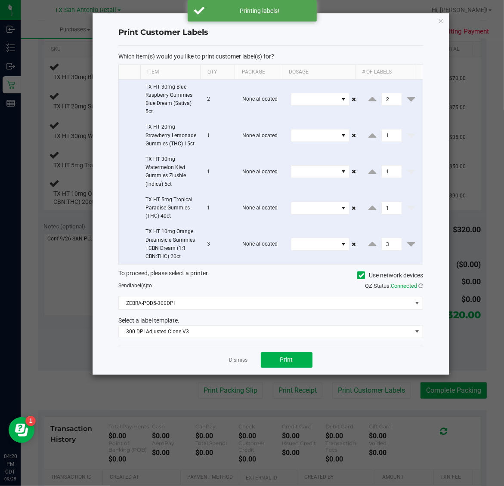
drag, startPoint x: 438, startPoint y: 18, endPoint x: 353, endPoint y: 218, distance: 216.9
click at [438, 20] on icon "button" at bounding box center [441, 20] width 6 height 10
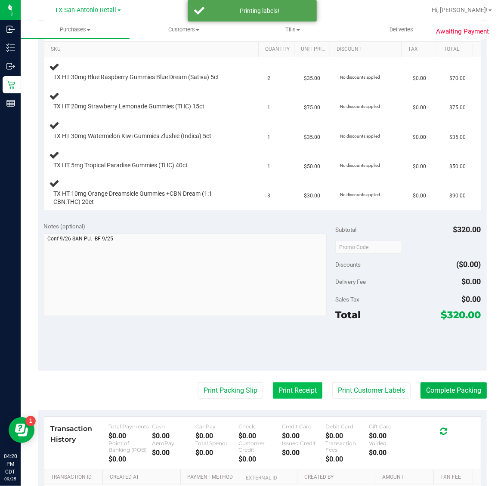
drag, startPoint x: 280, startPoint y: 394, endPoint x: 281, endPoint y: 387, distance: 6.5
click at [281, 387] on button "Print Receipt" at bounding box center [297, 390] width 49 height 16
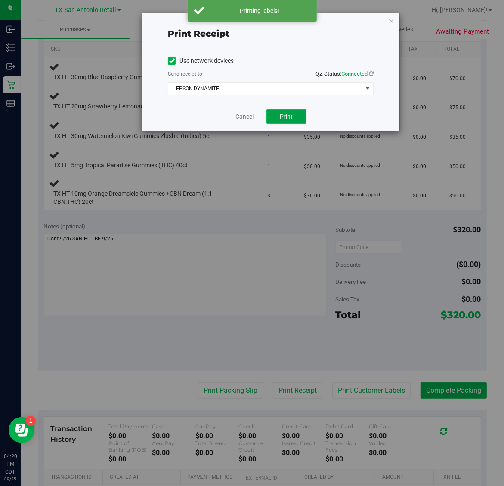
click at [290, 123] on button "Print" at bounding box center [286, 116] width 40 height 15
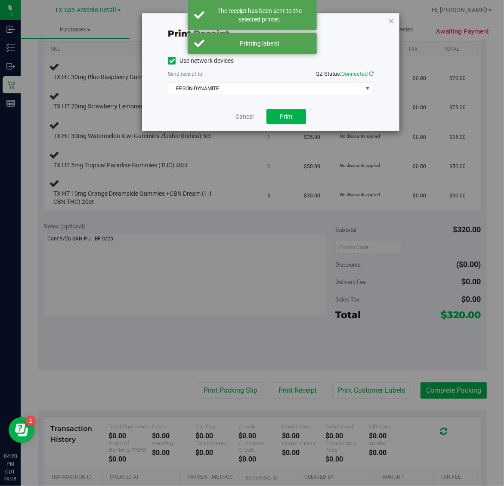
click at [392, 18] on icon "button" at bounding box center [391, 20] width 6 height 10
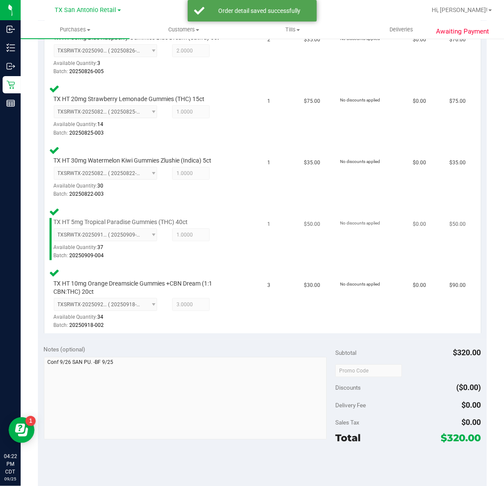
scroll to position [376, 0]
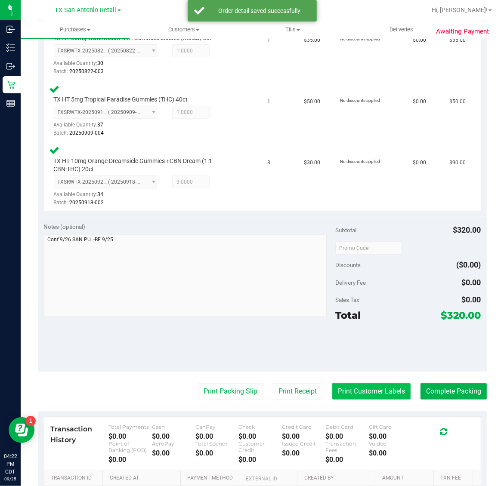
click at [358, 391] on button "Print Customer Labels" at bounding box center [371, 391] width 78 height 16
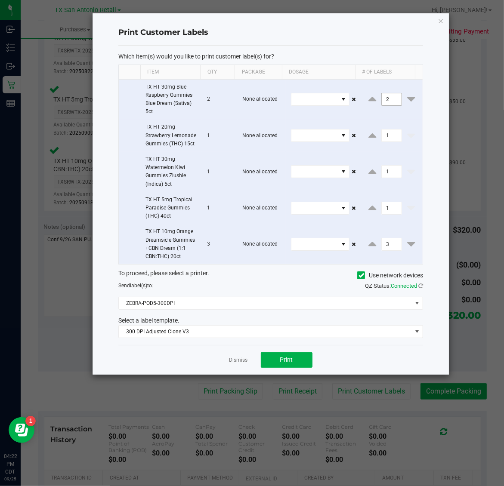
click at [386, 98] on input "2" at bounding box center [392, 99] width 20 height 12
click at [385, 140] on input "1" at bounding box center [392, 135] width 20 height 12
click at [385, 177] on input "1" at bounding box center [392, 172] width 20 height 12
click at [383, 250] on input "3" at bounding box center [392, 244] width 20 height 12
click at [289, 363] on span "Print" at bounding box center [286, 359] width 13 height 7
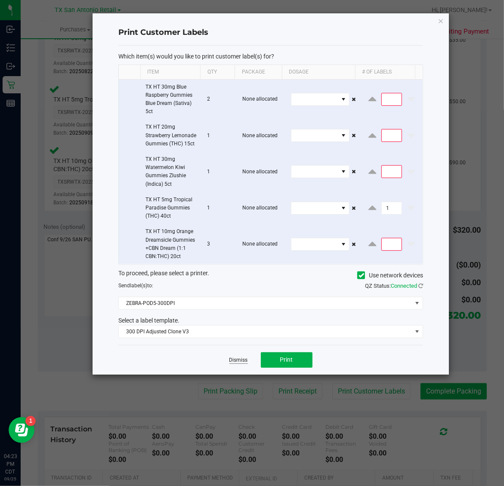
click at [244, 364] on link "Dismiss" at bounding box center [238, 360] width 18 height 7
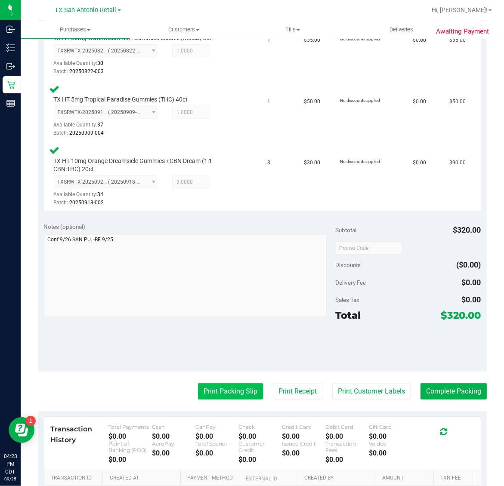
click at [216, 390] on button "Print Packing Slip" at bounding box center [230, 391] width 65 height 16
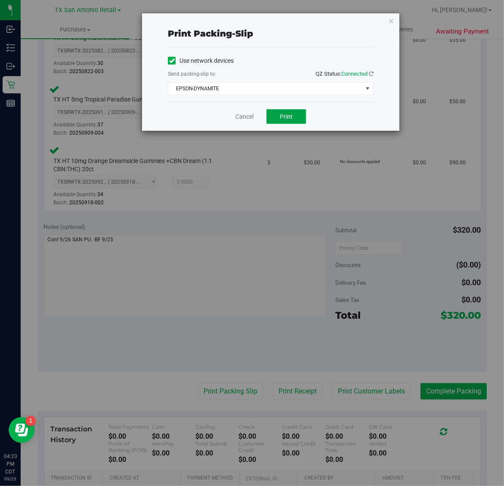
click at [286, 119] on span "Print" at bounding box center [286, 116] width 13 height 7
click at [390, 17] on icon "button" at bounding box center [391, 20] width 6 height 10
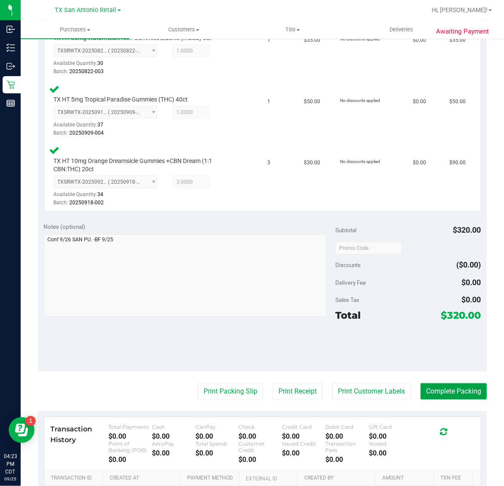
click at [438, 390] on button "Complete Packing" at bounding box center [453, 391] width 66 height 16
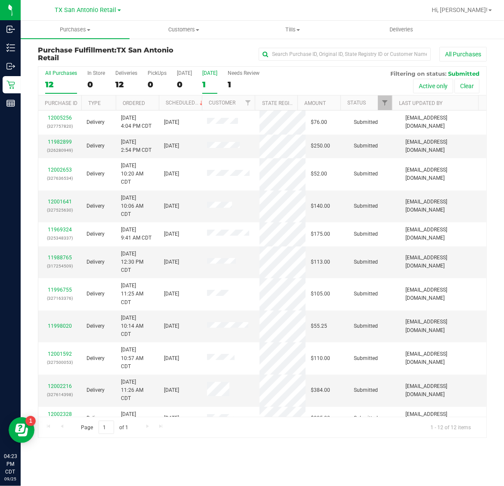
click at [207, 85] on div "1" at bounding box center [209, 85] width 15 height 10
click at [0, 0] on input "[DATE] 1" at bounding box center [0, 0] width 0 height 0
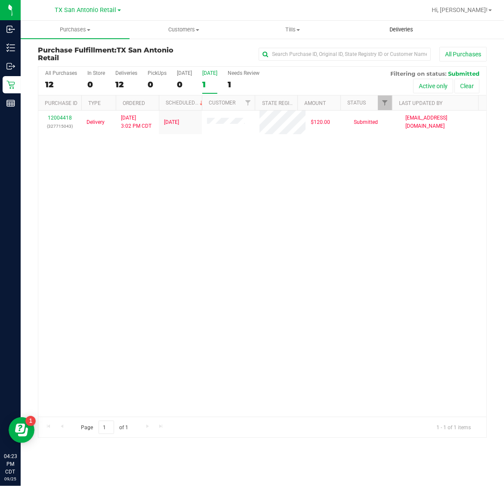
click at [404, 28] on span "Deliveries" at bounding box center [401, 30] width 47 height 8
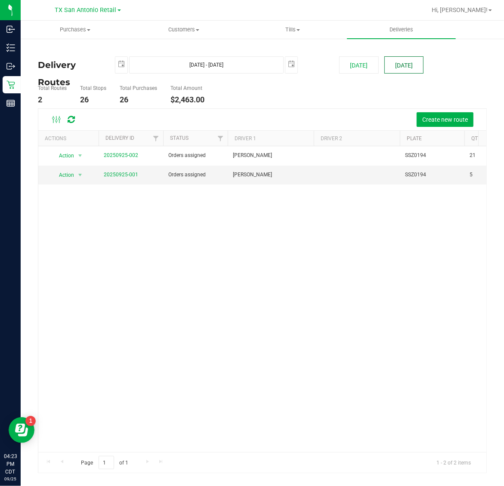
click at [404, 61] on button "[DATE]" at bounding box center [403, 64] width 39 height 17
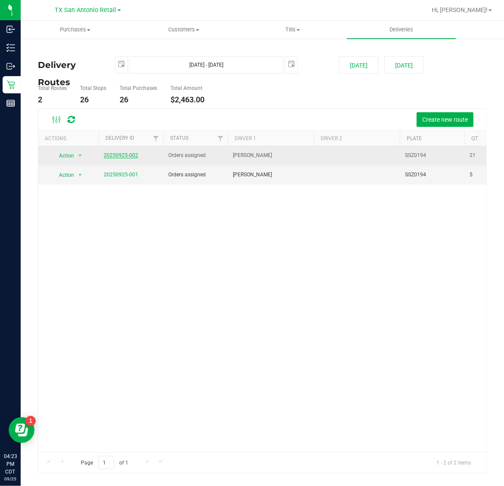
click at [122, 158] on link "20250925-002" at bounding box center [121, 155] width 34 height 6
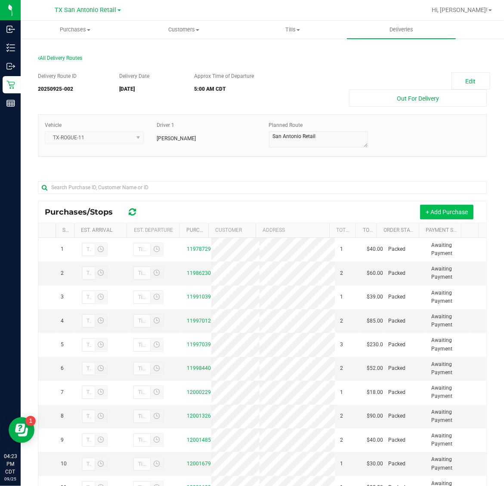
click at [452, 213] on button "+ Add Purchase" at bounding box center [446, 212] width 53 height 15
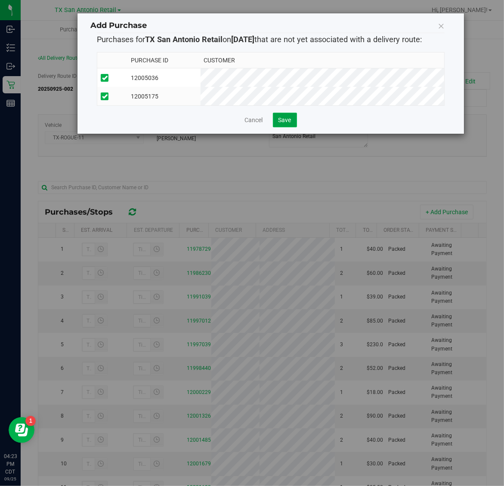
click at [274, 127] on button "Save" at bounding box center [285, 120] width 24 height 15
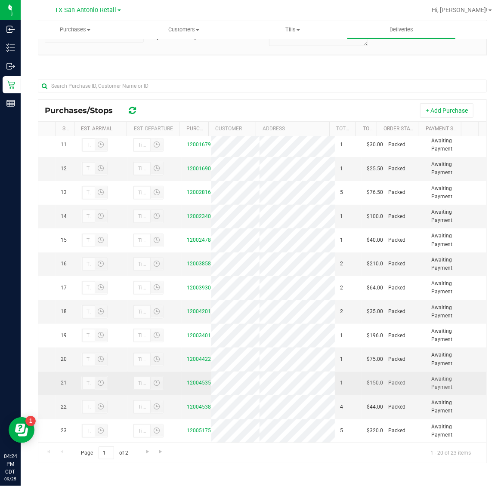
scroll to position [392, 0]
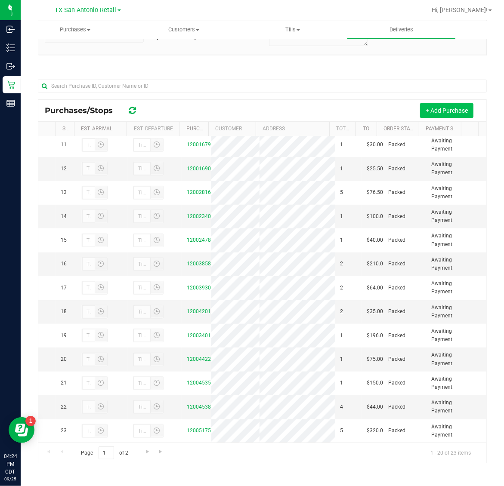
click at [447, 115] on button "+ Add Purchase" at bounding box center [446, 110] width 53 height 15
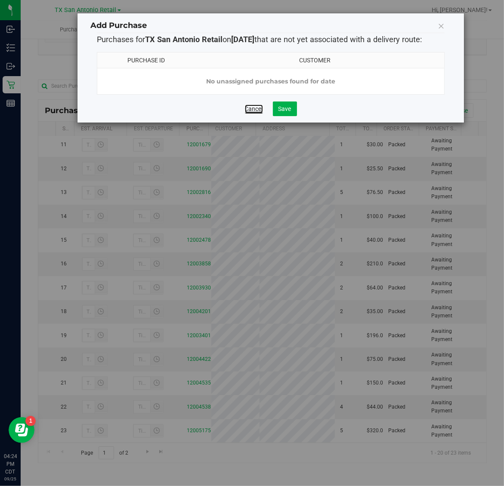
click at [248, 113] on link "Cancel" at bounding box center [254, 109] width 18 height 9
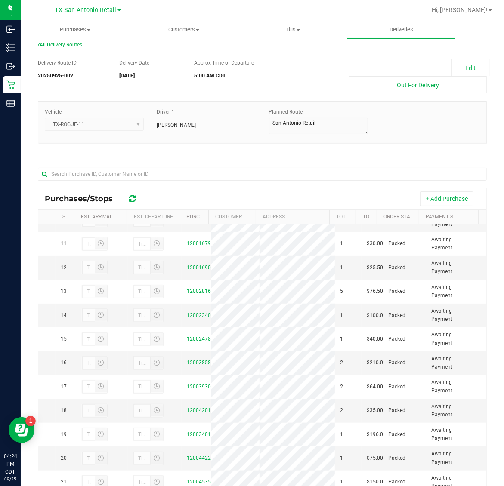
scroll to position [0, 0]
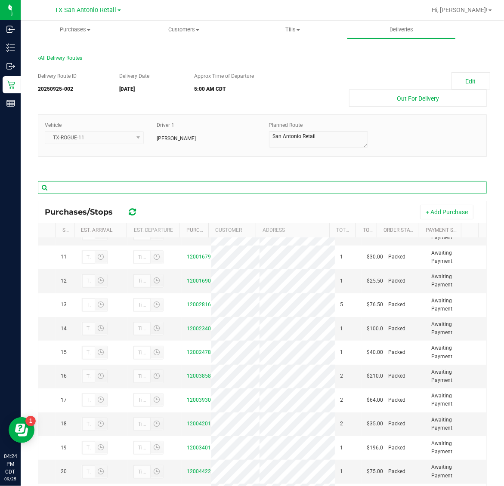
click at [192, 191] on input "text" at bounding box center [262, 187] width 449 height 13
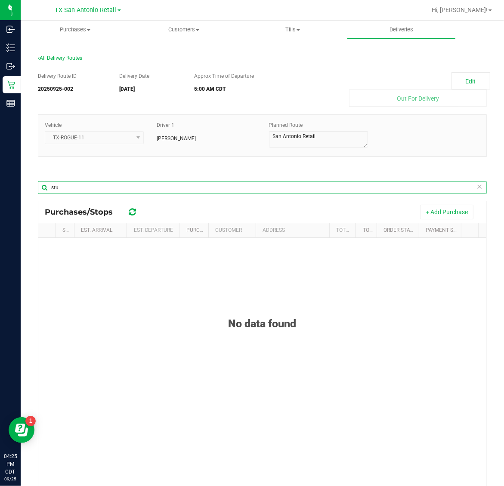
type input "stur"
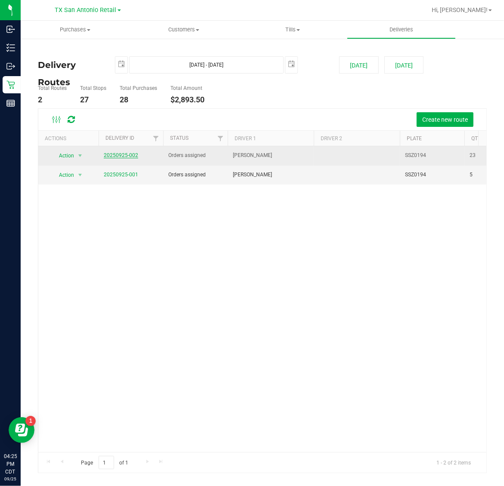
click at [126, 156] on link "20250925-002" at bounding box center [121, 155] width 34 height 6
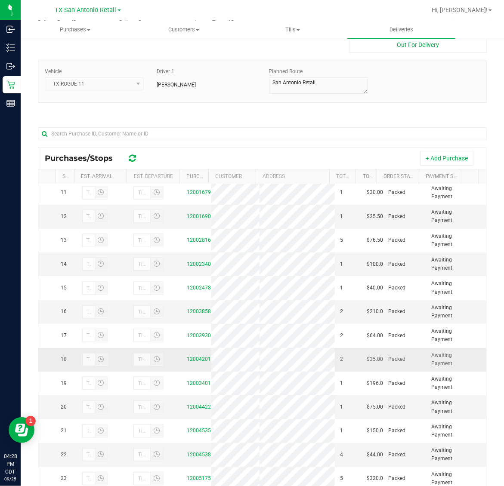
scroll to position [102, 0]
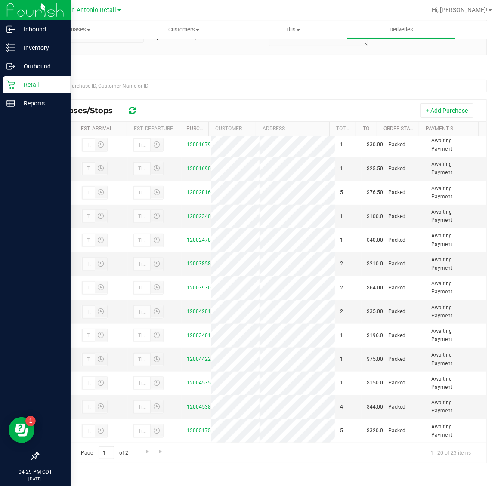
click at [17, 84] on p "Retail" at bounding box center [41, 85] width 52 height 10
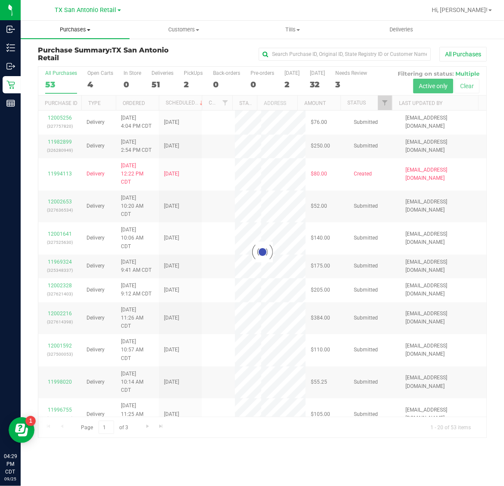
click at [71, 30] on span "Purchases" at bounding box center [75, 30] width 109 height 8
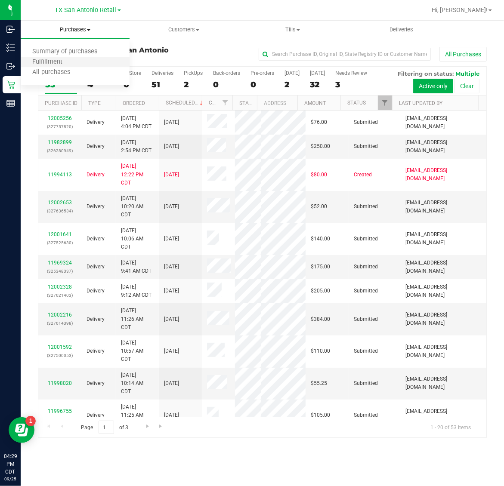
click at [75, 61] on li "Fulfillment" at bounding box center [75, 62] width 109 height 10
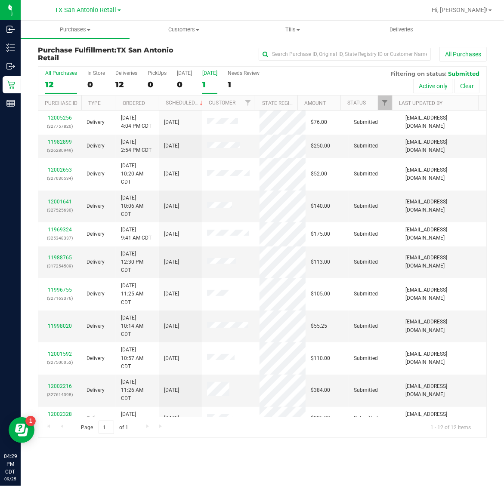
click at [214, 80] on div "1" at bounding box center [209, 85] width 15 height 10
click at [0, 0] on input "[DATE] 1" at bounding box center [0, 0] width 0 height 0
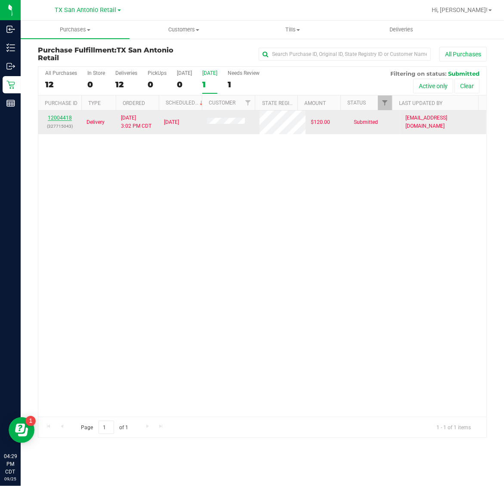
click at [62, 118] on link "12004418" at bounding box center [60, 118] width 24 height 6
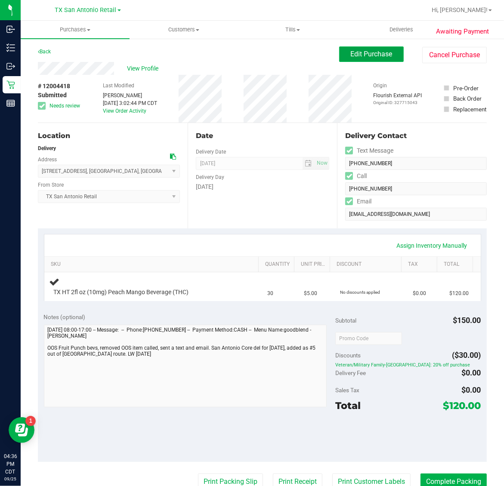
click at [360, 55] on span "Edit Purchase" at bounding box center [372, 54] width 42 height 8
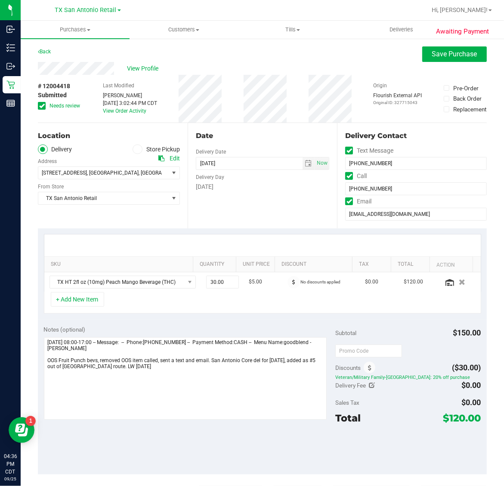
click at [40, 106] on icon at bounding box center [42, 106] width 6 height 0
click at [0, 0] on input "Needs review" at bounding box center [0, 0] width 0 height 0
click at [432, 56] on span "Save Purchase" at bounding box center [454, 54] width 45 height 8
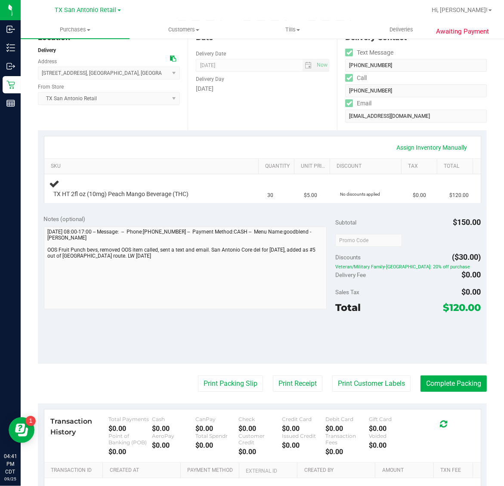
scroll to position [108, 0]
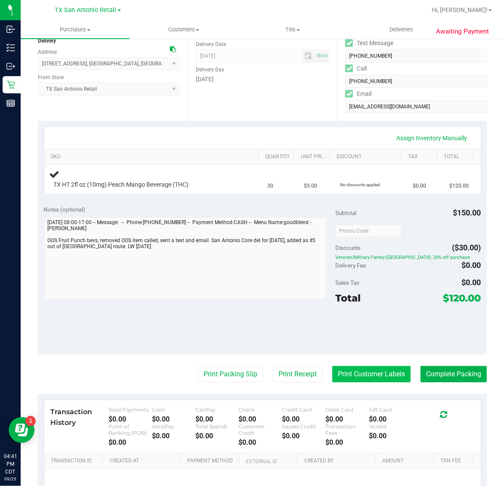
click at [373, 373] on button "Print Customer Labels" at bounding box center [371, 374] width 78 height 16
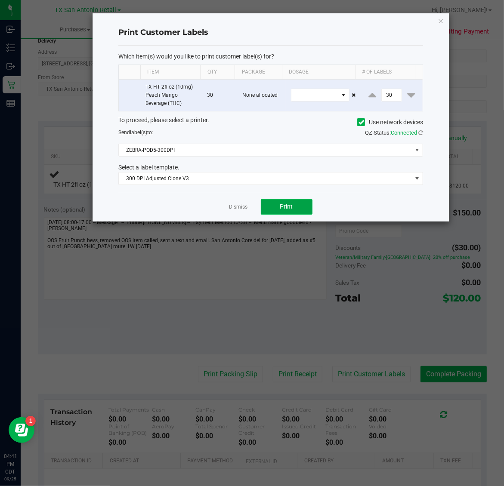
click at [297, 205] on button "Print" at bounding box center [287, 206] width 52 height 15
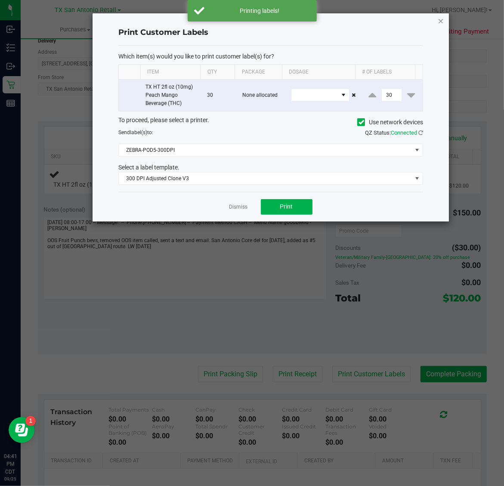
click at [442, 18] on icon "button" at bounding box center [441, 20] width 6 height 10
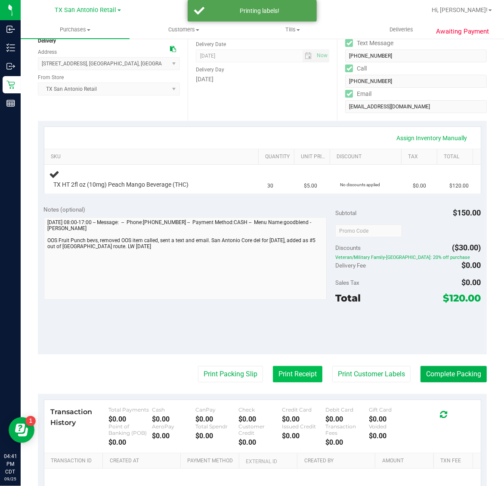
click at [283, 370] on button "Print Receipt" at bounding box center [297, 374] width 49 height 16
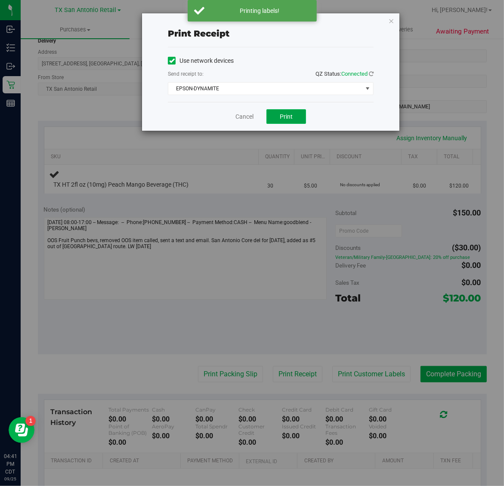
click at [280, 117] on span "Print" at bounding box center [286, 116] width 13 height 7
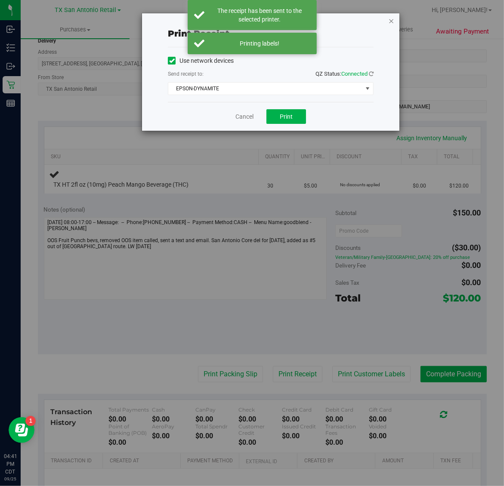
click at [390, 20] on icon "button" at bounding box center [391, 20] width 6 height 10
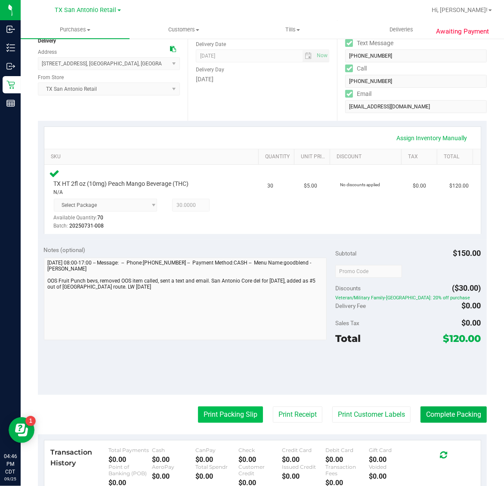
click at [222, 413] on button "Print Packing Slip" at bounding box center [230, 415] width 65 height 16
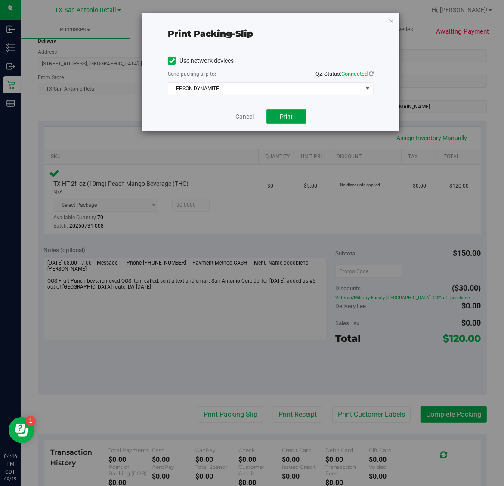
click at [283, 119] on span "Print" at bounding box center [286, 116] width 13 height 7
click at [390, 20] on icon "button" at bounding box center [391, 20] width 6 height 10
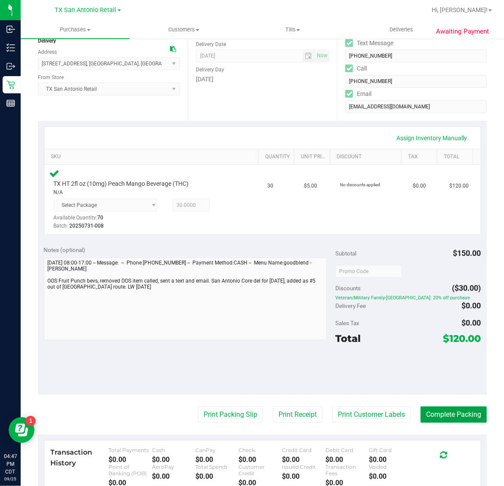
click at [453, 418] on button "Complete Packing" at bounding box center [453, 415] width 66 height 16
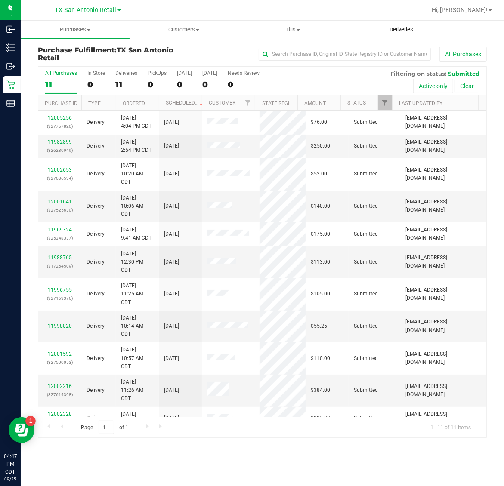
click at [397, 28] on span "Deliveries" at bounding box center [401, 30] width 47 height 8
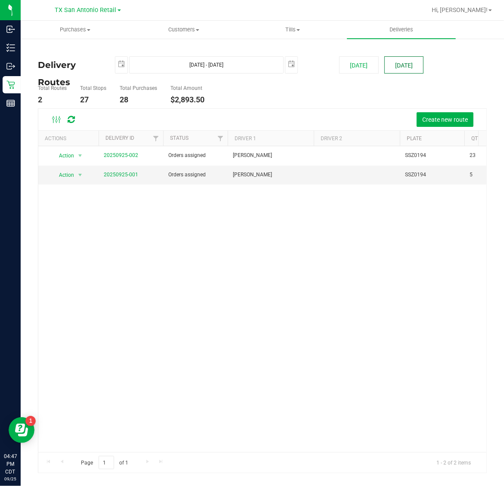
click at [402, 70] on button "[DATE]" at bounding box center [403, 64] width 39 height 17
click at [113, 172] on link "20250925-001" at bounding box center [121, 175] width 34 height 6
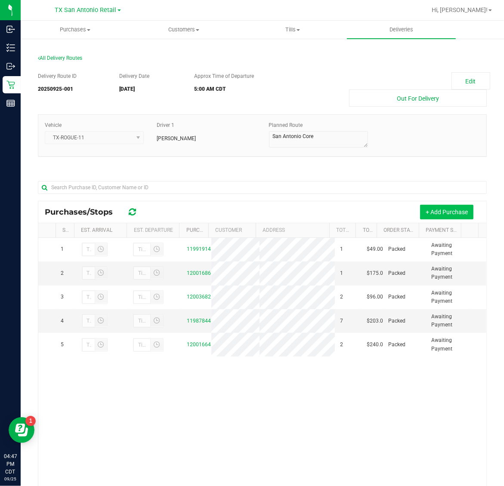
click at [452, 216] on button "+ Add Purchase" at bounding box center [446, 212] width 53 height 15
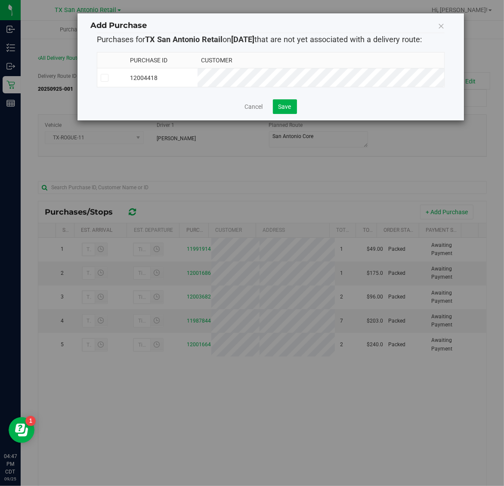
click at [197, 74] on td "12004418" at bounding box center [162, 77] width 71 height 19
click at [287, 110] on span "Save" at bounding box center [284, 106] width 13 height 7
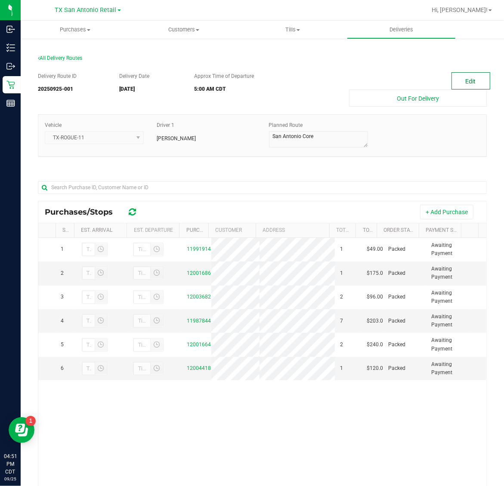
click at [462, 78] on button "Edit" at bounding box center [470, 80] width 39 height 17
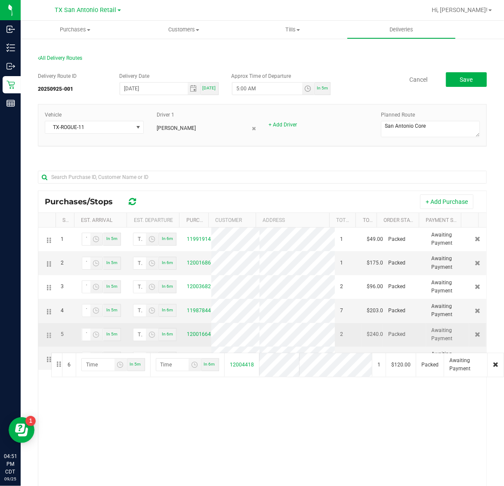
drag, startPoint x: 50, startPoint y: 379, endPoint x: 50, endPoint y: 352, distance: 27.1
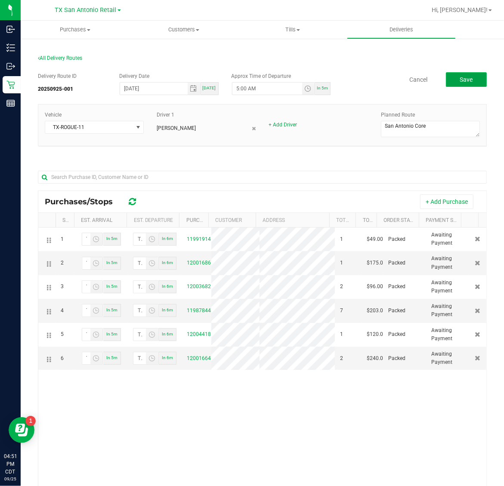
click at [446, 74] on button "Save" at bounding box center [466, 79] width 41 height 15
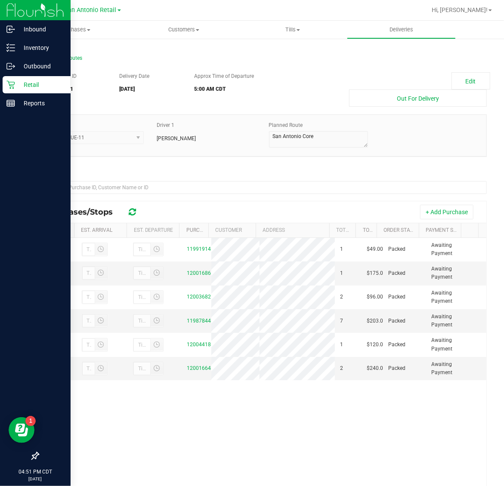
click at [15, 82] on p "Retail" at bounding box center [41, 85] width 52 height 10
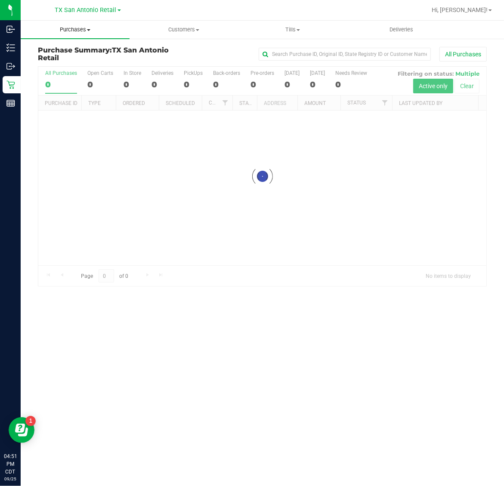
click at [73, 31] on span "Purchases" at bounding box center [75, 30] width 109 height 8
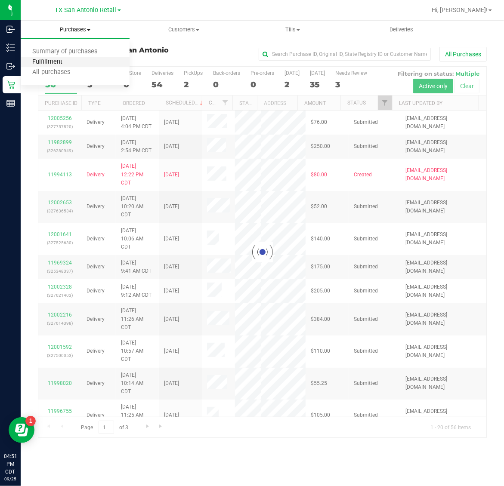
click at [71, 61] on span "Fulfillment" at bounding box center [47, 62] width 53 height 7
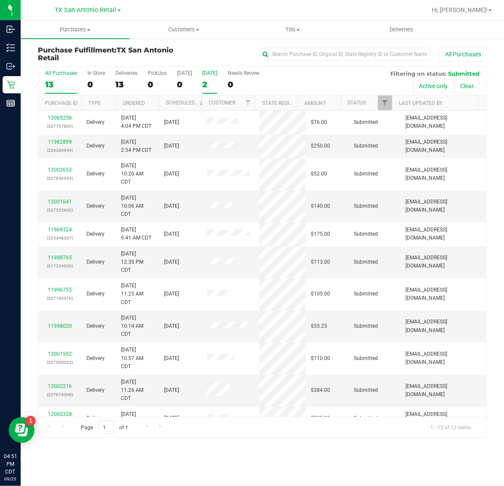
click at [215, 79] on label "[DATE] 2" at bounding box center [209, 82] width 15 height 24
click at [0, 0] on input "[DATE] 2" at bounding box center [0, 0] width 0 height 0
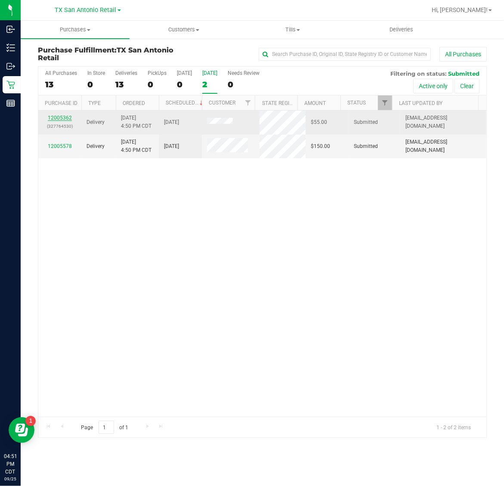
click at [59, 119] on link "12005362" at bounding box center [60, 118] width 24 height 6
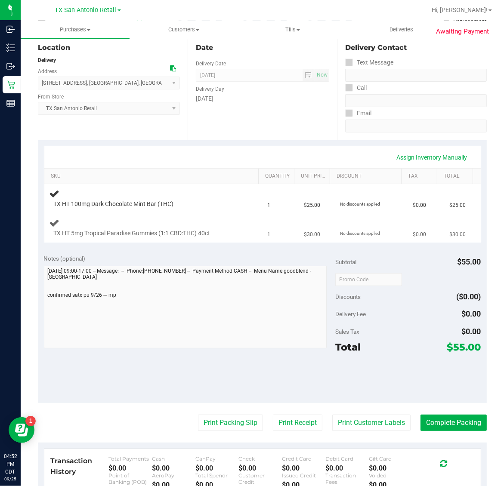
scroll to position [108, 0]
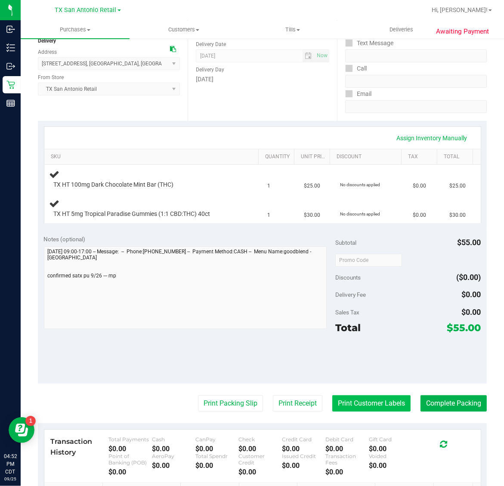
click at [370, 404] on button "Print Customer Labels" at bounding box center [371, 403] width 78 height 16
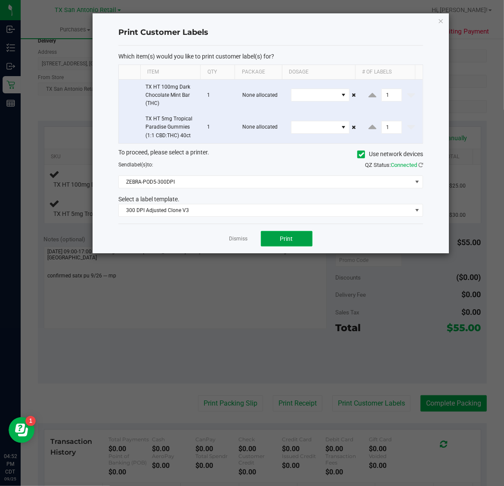
click at [292, 234] on button "Print" at bounding box center [287, 238] width 52 height 15
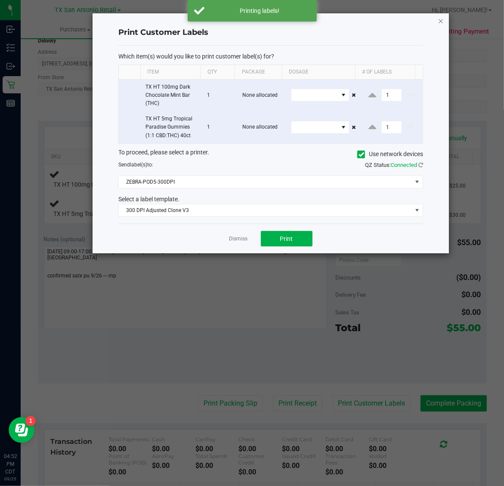
click at [442, 18] on icon "button" at bounding box center [441, 20] width 6 height 10
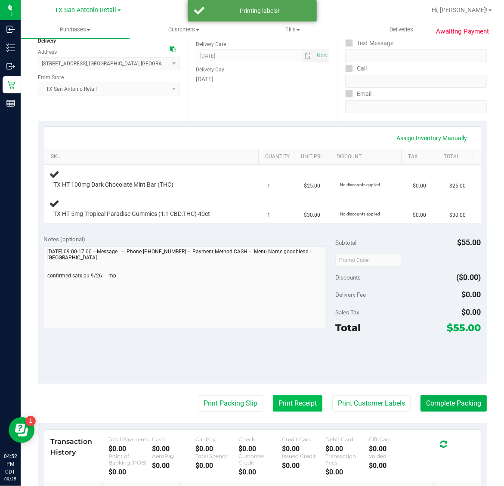
click at [278, 407] on button "Print Receipt" at bounding box center [297, 403] width 49 height 16
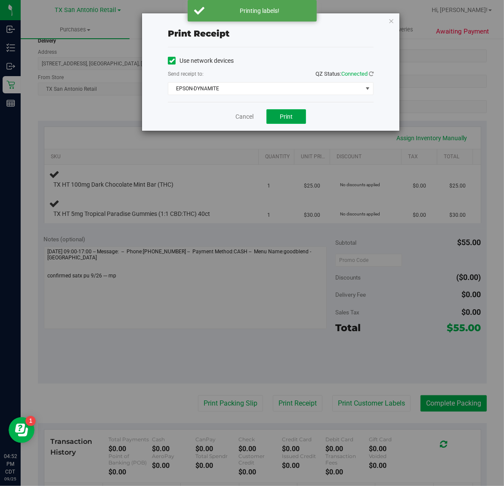
click at [282, 118] on span "Print" at bounding box center [286, 116] width 13 height 7
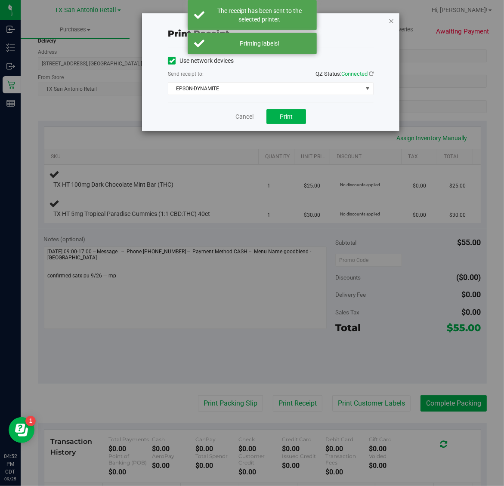
click at [393, 16] on icon "button" at bounding box center [391, 20] width 6 height 10
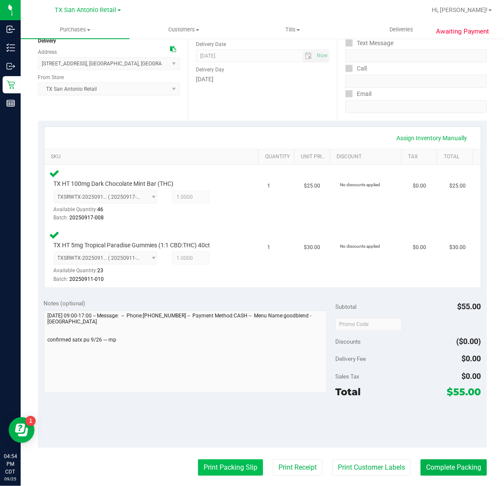
click at [216, 467] on button "Print Packing Slip" at bounding box center [230, 467] width 65 height 16
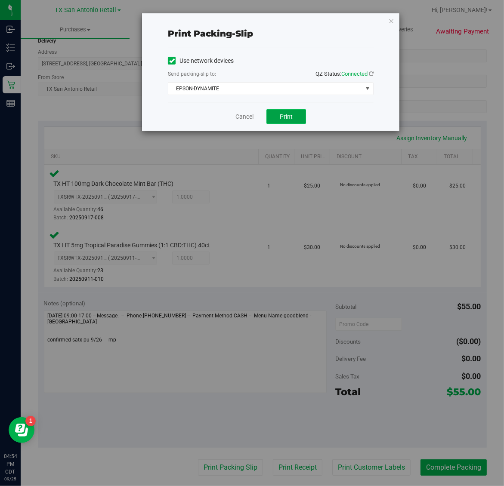
click at [289, 117] on span "Print" at bounding box center [286, 116] width 13 height 7
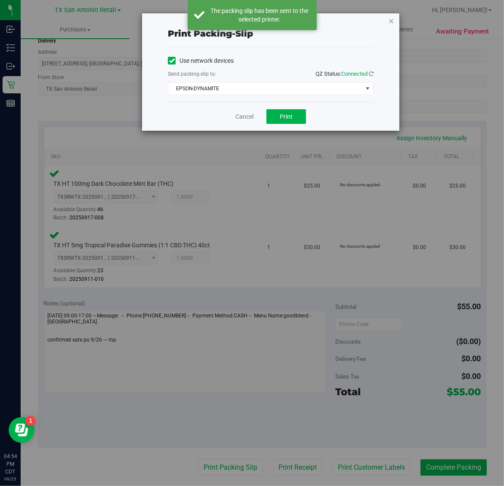
click at [388, 19] on icon "button" at bounding box center [391, 20] width 6 height 10
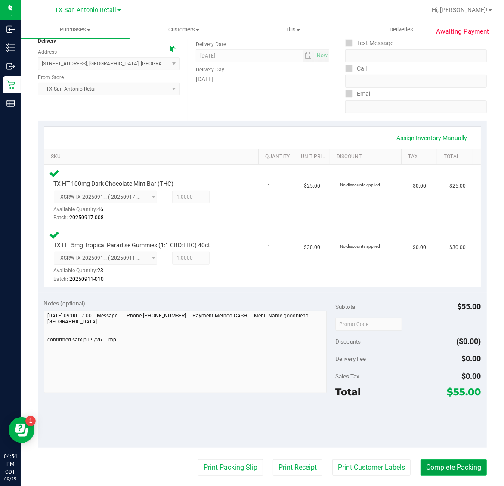
click at [465, 467] on button "Complete Packing" at bounding box center [453, 467] width 66 height 16
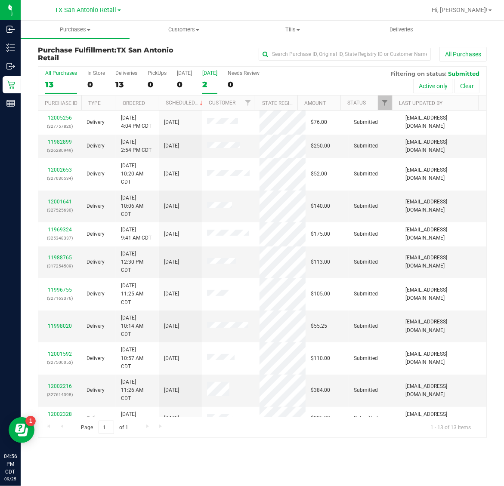
click at [214, 83] on div "2" at bounding box center [209, 85] width 15 height 10
click at [0, 0] on input "[DATE] 2" at bounding box center [0, 0] width 0 height 0
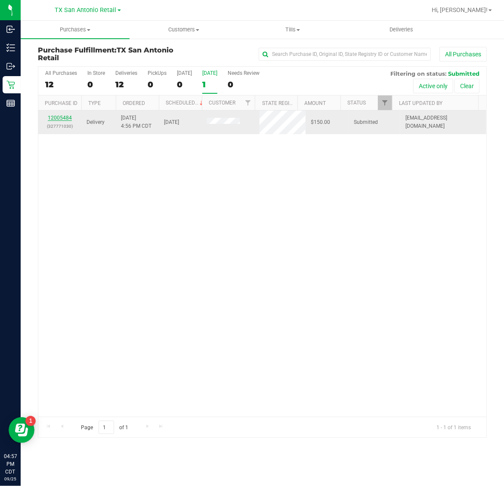
click at [63, 116] on link "12005484" at bounding box center [60, 118] width 24 height 6
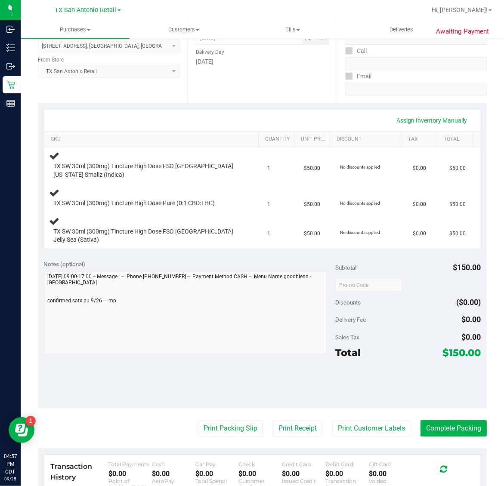
scroll to position [161, 0]
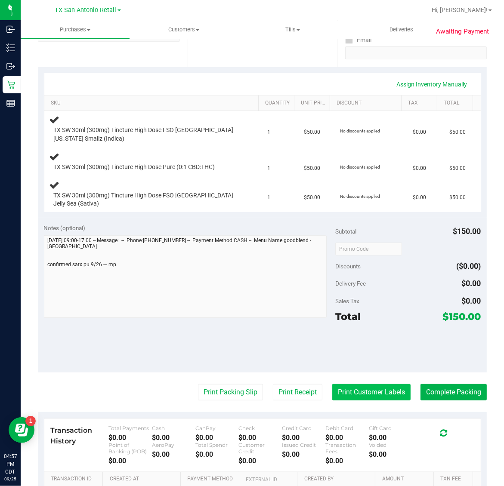
click at [346, 384] on button "Print Customer Labels" at bounding box center [371, 392] width 78 height 16
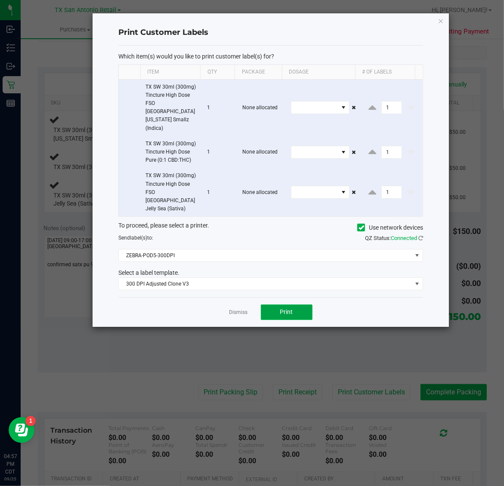
click at [311, 305] on button "Print" at bounding box center [287, 312] width 52 height 15
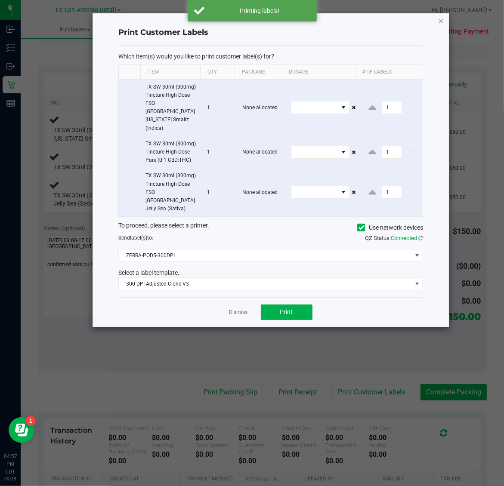
click at [443, 20] on icon "button" at bounding box center [441, 20] width 6 height 10
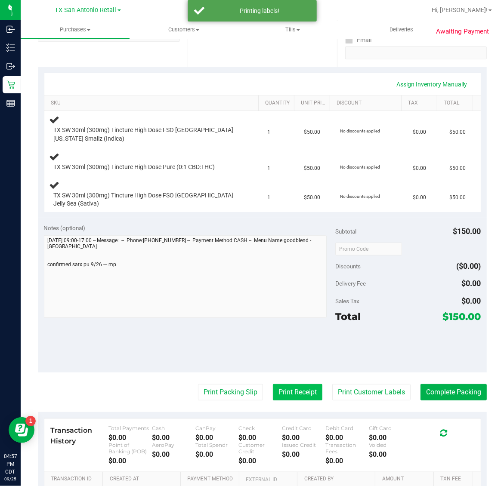
click at [285, 388] on button "Print Receipt" at bounding box center [297, 392] width 49 height 16
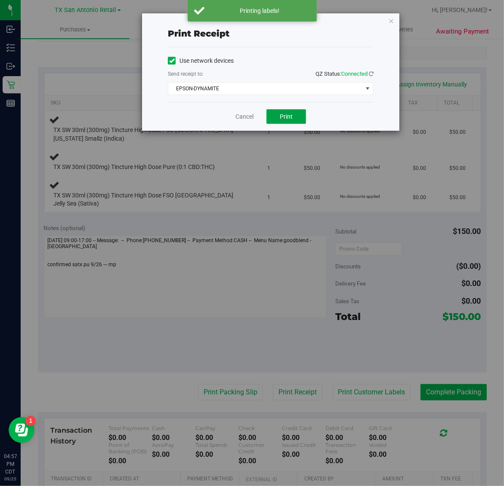
click at [299, 117] on button "Print" at bounding box center [286, 116] width 40 height 15
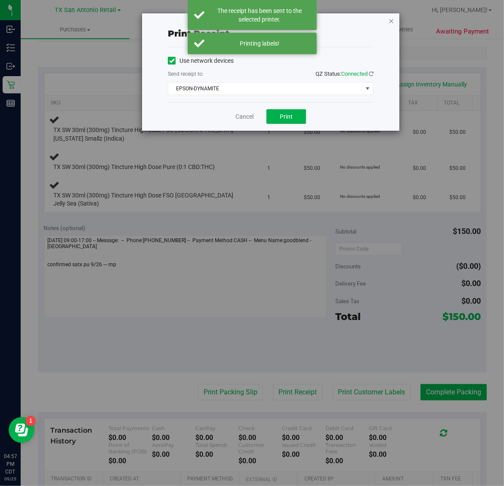
click at [390, 15] on icon "button" at bounding box center [391, 20] width 6 height 10
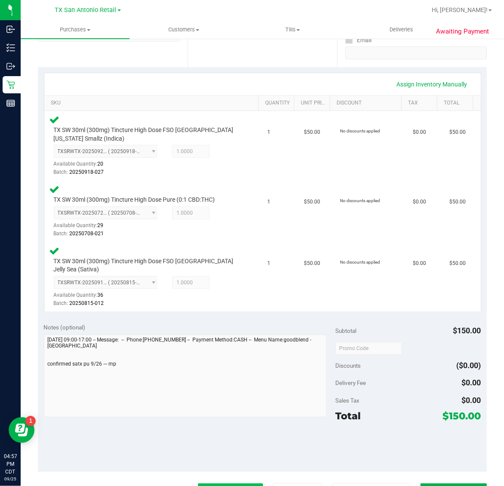
click at [231, 484] on button "Print Packing Slip" at bounding box center [230, 492] width 65 height 16
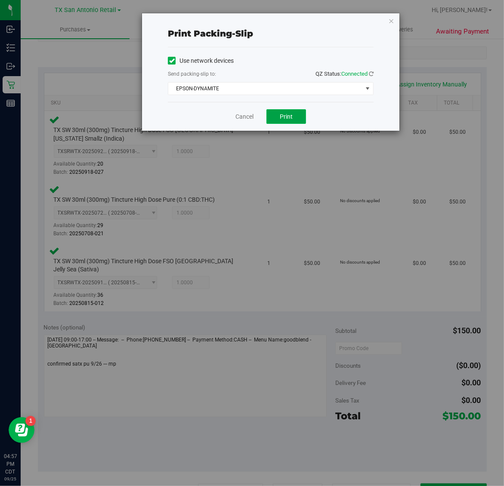
click at [288, 117] on span "Print" at bounding box center [286, 116] width 13 height 7
click at [391, 20] on icon "button" at bounding box center [391, 20] width 6 height 10
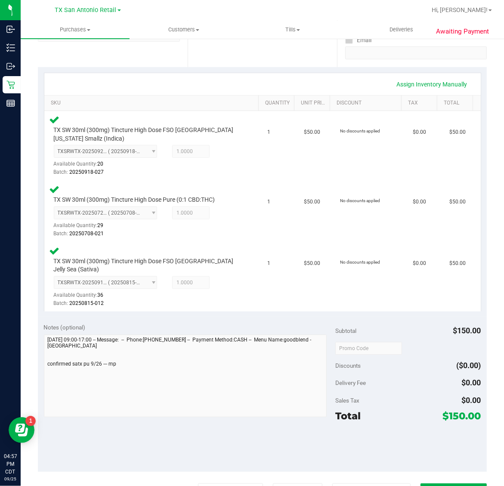
scroll to position [166, 0]
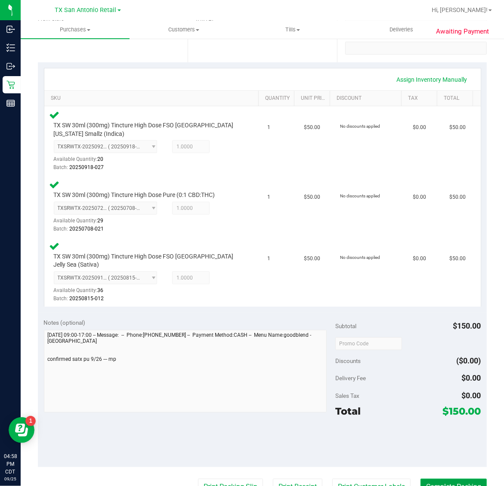
click at [443, 479] on button "Complete Packing" at bounding box center [453, 487] width 66 height 16
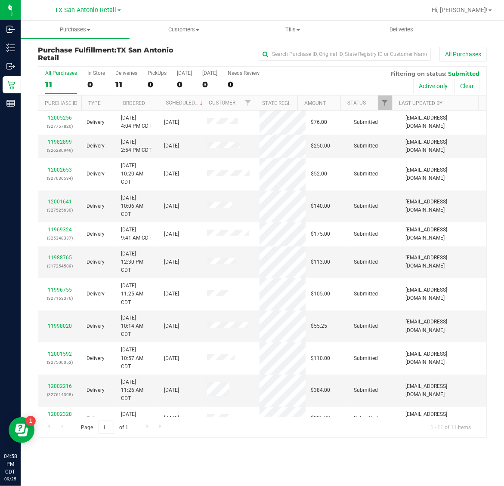
click at [83, 12] on span "TX San Antonio Retail" at bounding box center [86, 10] width 62 height 8
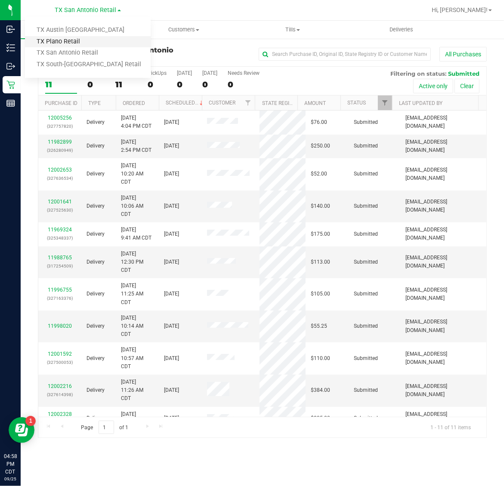
click at [77, 38] on link "TX Plano Retail" at bounding box center [88, 42] width 126 height 12
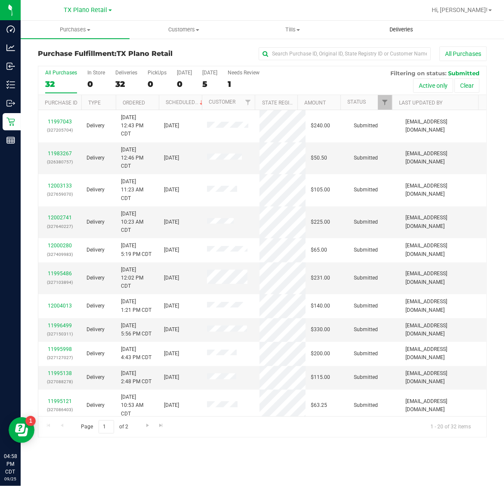
click at [401, 30] on span "Deliveries" at bounding box center [401, 30] width 47 height 8
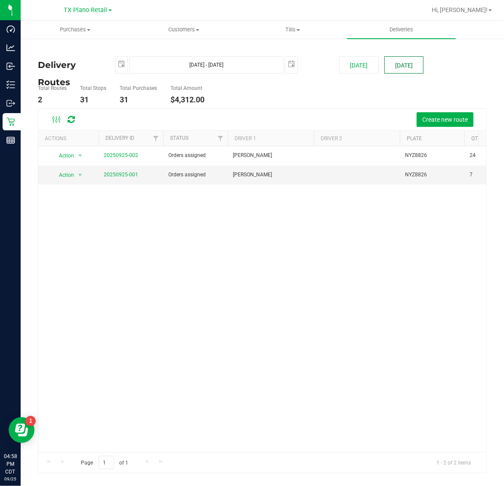
click at [401, 64] on button "[DATE]" at bounding box center [403, 64] width 39 height 17
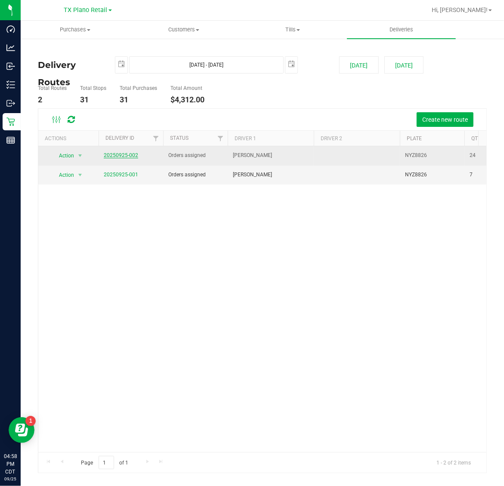
click at [129, 156] on link "20250925-002" at bounding box center [121, 155] width 34 height 6
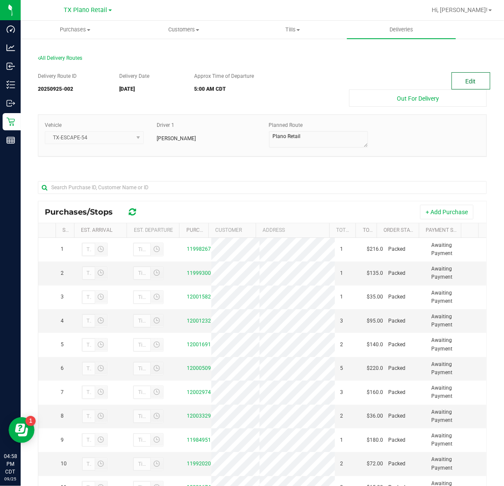
click at [462, 76] on button "Edit" at bounding box center [470, 80] width 39 height 17
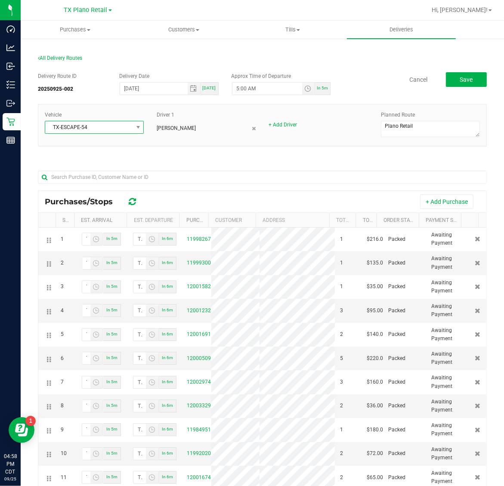
click at [126, 127] on span "TX-ESCAPE-54" at bounding box center [88, 127] width 87 height 12
type input "63"
click at [104, 166] on li "TX-ESCAPE-63" at bounding box center [93, 164] width 96 height 15
click at [459, 81] on span "Save" at bounding box center [465, 79] width 13 height 7
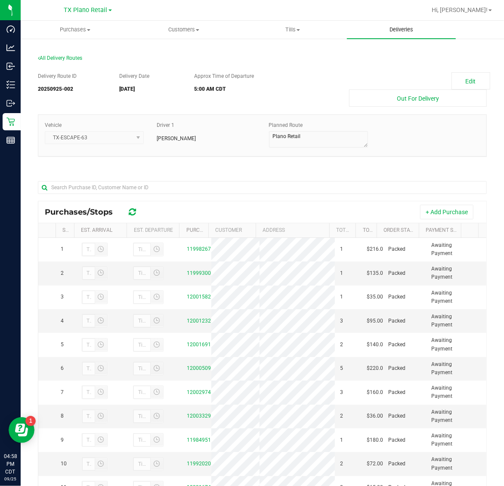
click at [408, 27] on span "Deliveries" at bounding box center [401, 30] width 47 height 8
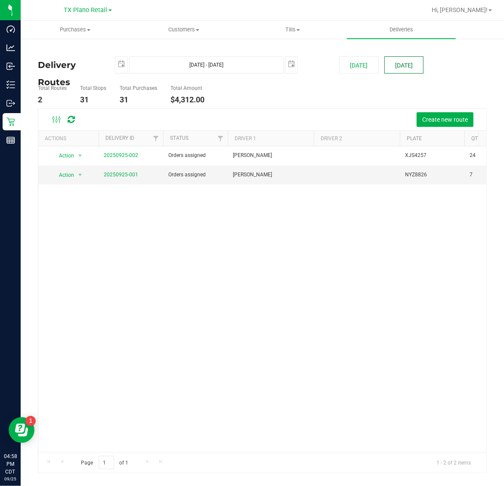
click at [401, 59] on button "[DATE]" at bounding box center [403, 64] width 39 height 17
click at [108, 175] on link "20250925-001" at bounding box center [121, 175] width 34 height 6
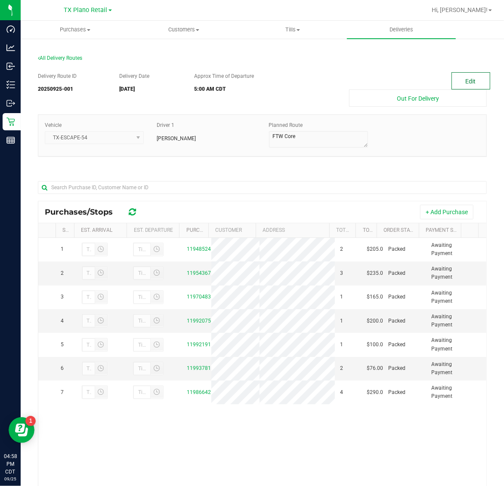
click at [459, 80] on button "Edit" at bounding box center [470, 80] width 39 height 17
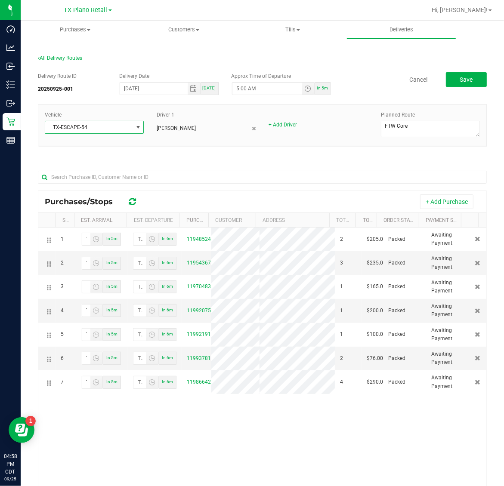
click at [104, 126] on span "TX-ESCAPE-54" at bounding box center [88, 127] width 87 height 12
type input "63"
click at [107, 164] on li "TX-ESCAPE-63" at bounding box center [93, 164] width 96 height 15
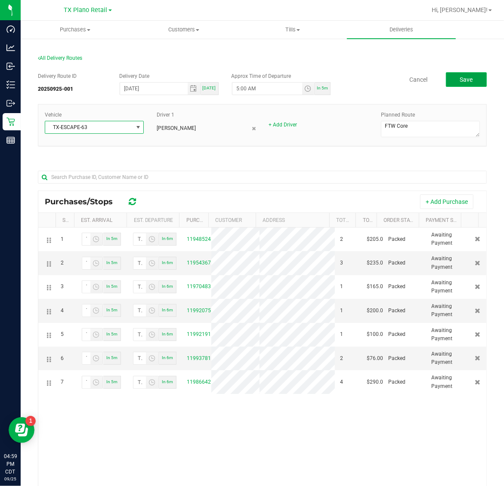
click at [459, 83] on span "Save" at bounding box center [465, 79] width 13 height 7
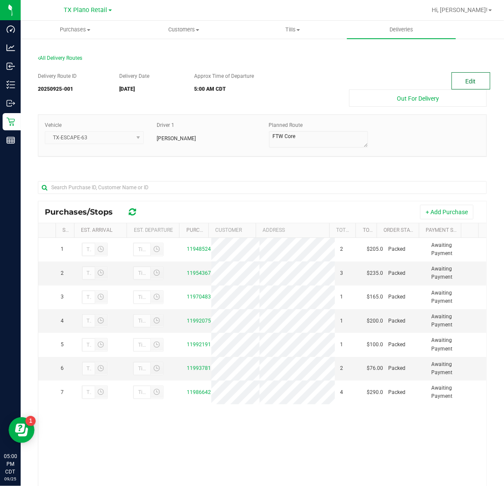
click at [462, 77] on button "Edit" at bounding box center [470, 80] width 39 height 17
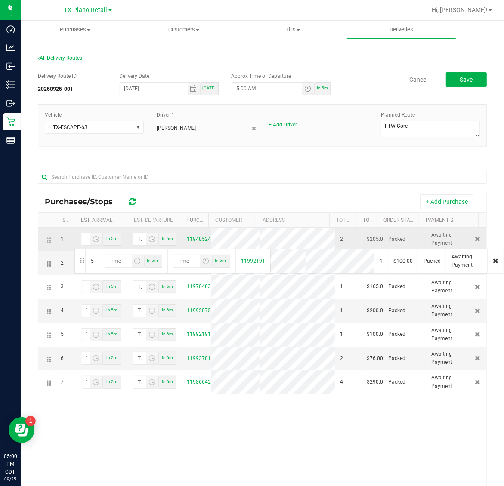
drag, startPoint x: 48, startPoint y: 340, endPoint x: 73, endPoint y: 248, distance: 95.0
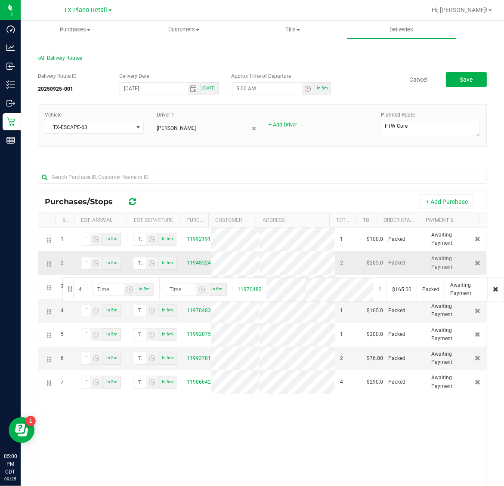
drag, startPoint x: 48, startPoint y: 321, endPoint x: 61, endPoint y: 277, distance: 46.3
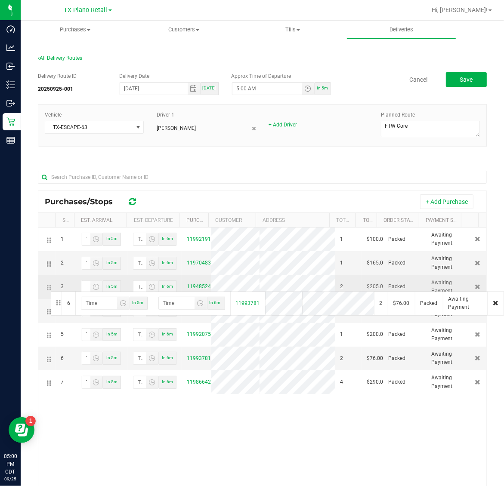
drag, startPoint x: 47, startPoint y: 369, endPoint x: 49, endPoint y: 290, distance: 78.8
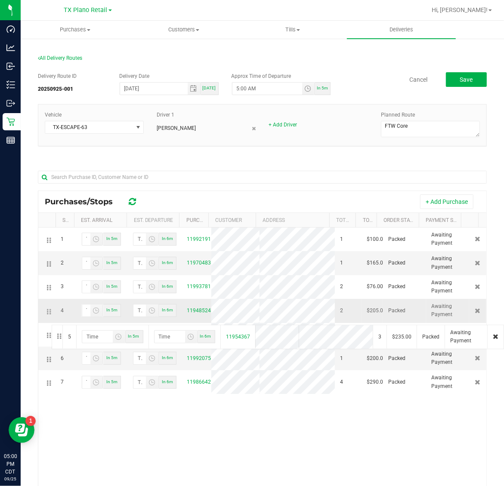
drag, startPoint x: 49, startPoint y: 345, endPoint x: 50, endPoint y: 324, distance: 21.1
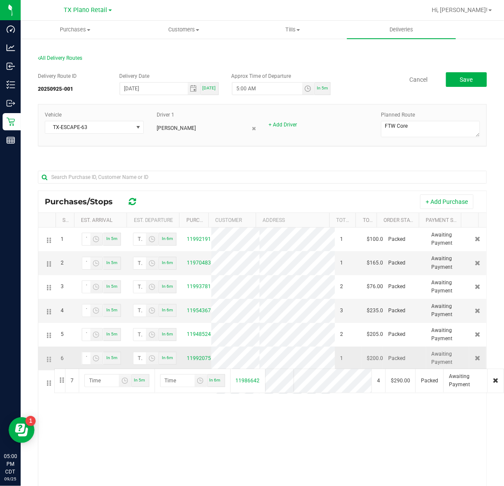
drag, startPoint x: 47, startPoint y: 393, endPoint x: 53, endPoint y: 368, distance: 25.6
click at [446, 77] on button "Save" at bounding box center [466, 79] width 41 height 15
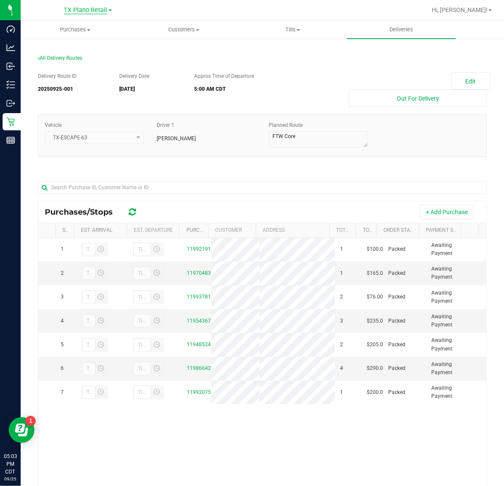
click at [77, 9] on span "TX Plano Retail" at bounding box center [85, 10] width 43 height 8
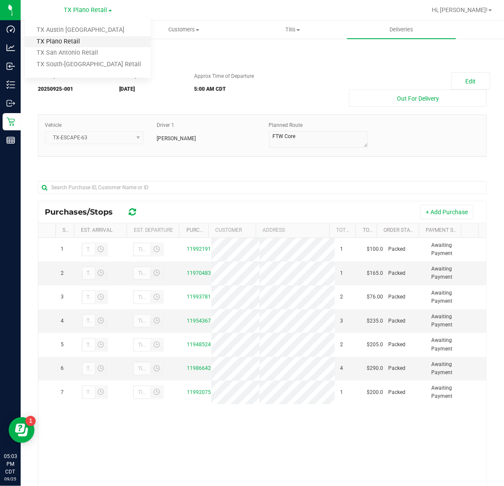
click at [77, 37] on link "TX Plano Retail" at bounding box center [88, 42] width 126 height 12
click at [76, 29] on span "Purchases" at bounding box center [75, 30] width 108 height 8
click at [76, 63] on li "Fulfillment" at bounding box center [75, 62] width 109 height 10
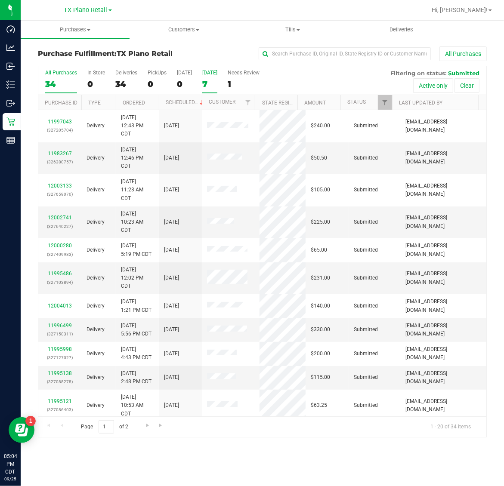
click at [207, 76] on label "[DATE] 7" at bounding box center [209, 82] width 15 height 24
click at [0, 0] on input "[DATE] 7" at bounding box center [0, 0] width 0 height 0
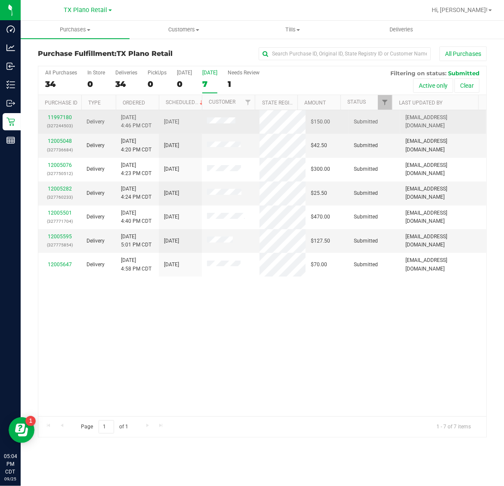
click at [65, 121] on div "11997180 (327244503)" at bounding box center [59, 122] width 33 height 16
click at [61, 117] on link "11997180" at bounding box center [60, 117] width 24 height 6
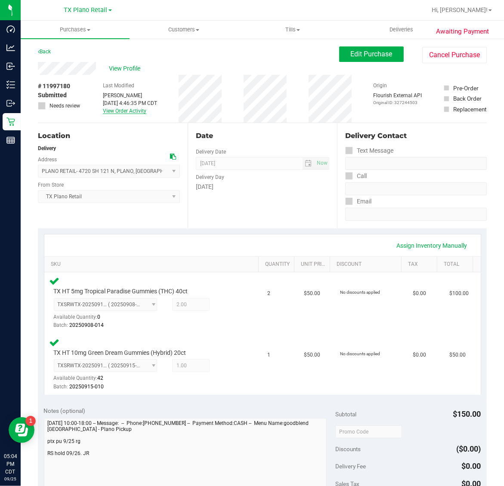
click at [134, 111] on link "View Order Activity" at bounding box center [124, 111] width 43 height 6
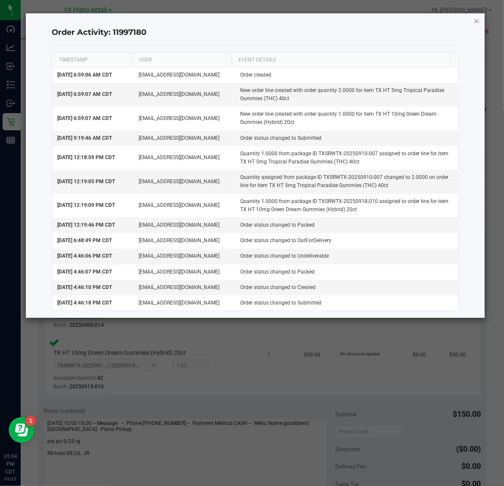
click at [475, 18] on icon "button" at bounding box center [476, 20] width 6 height 10
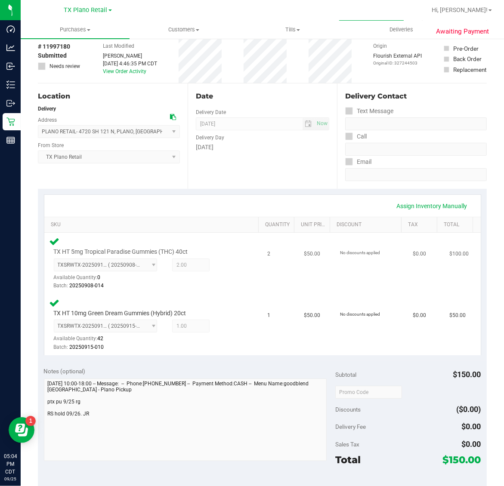
scroll to position [161, 0]
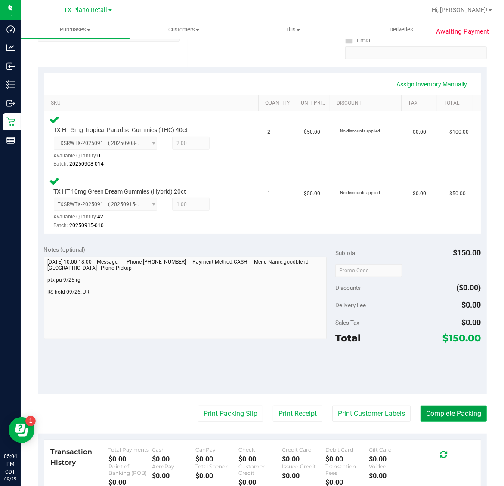
click at [446, 410] on button "Complete Packing" at bounding box center [453, 414] width 66 height 16
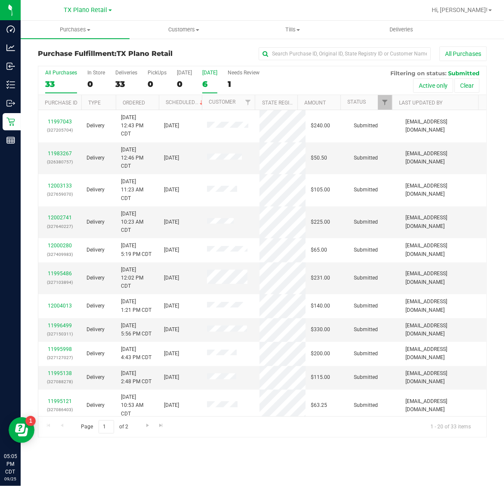
click at [212, 83] on div "6" at bounding box center [209, 84] width 15 height 10
click at [0, 0] on input "[DATE] 6" at bounding box center [0, 0] width 0 height 0
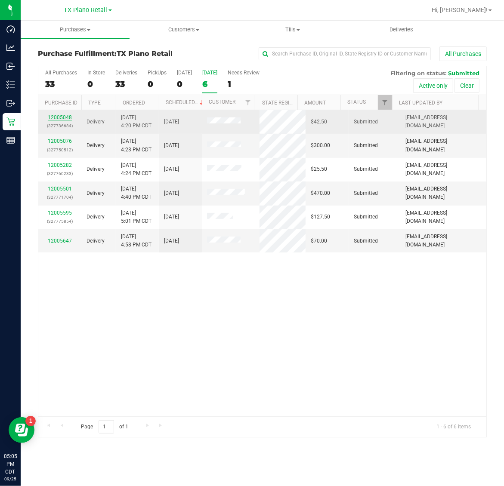
click at [60, 120] on link "12005048" at bounding box center [60, 117] width 24 height 6
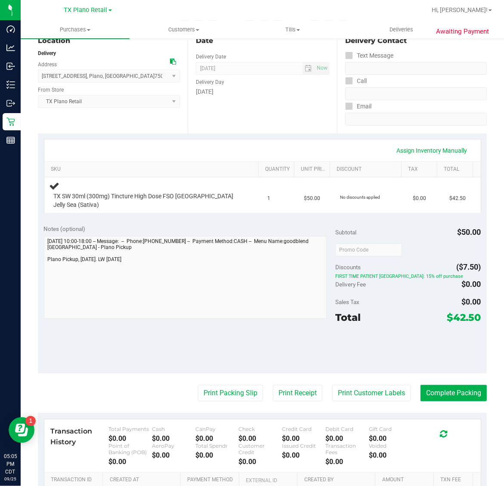
scroll to position [108, 0]
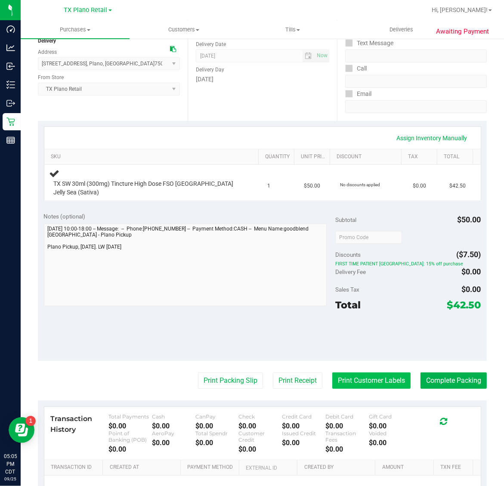
click at [361, 373] on button "Print Customer Labels" at bounding box center [371, 381] width 78 height 16
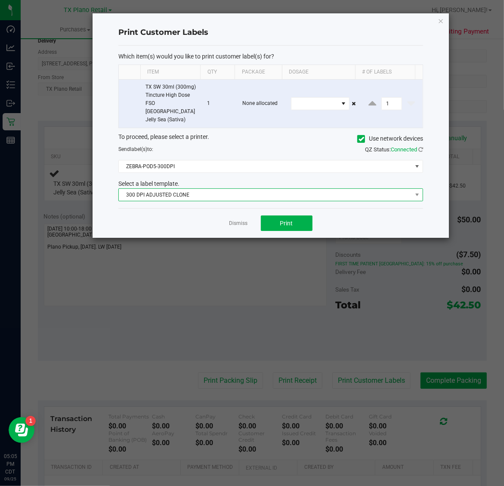
click at [250, 189] on span "300 DPI ADJUSTED CLONE" at bounding box center [265, 195] width 293 height 12
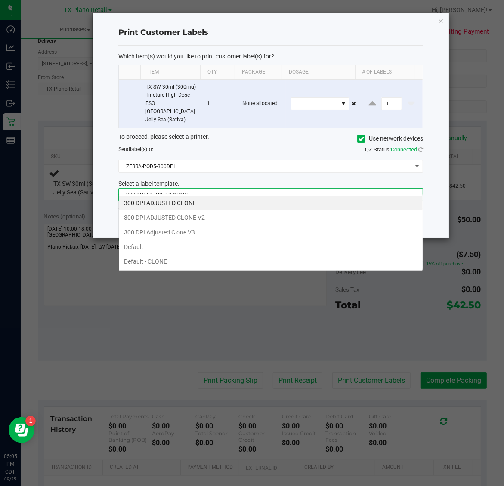
scroll to position [13, 305]
click at [231, 234] on li "300 DPI Adjusted Clone V3" at bounding box center [271, 232] width 304 height 15
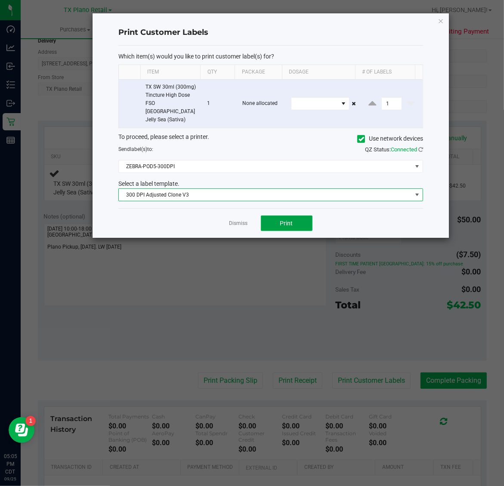
click at [298, 217] on button "Print" at bounding box center [287, 223] width 52 height 15
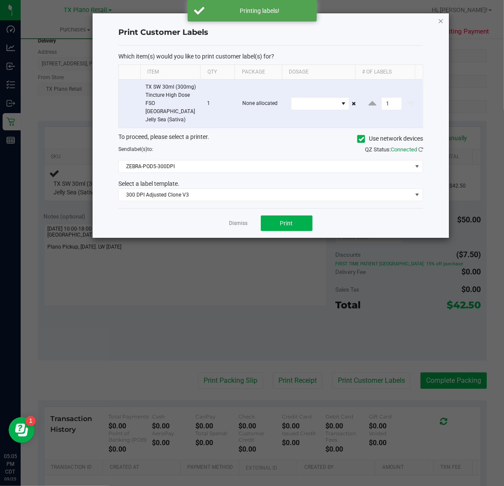
click at [438, 23] on icon "button" at bounding box center [441, 20] width 6 height 10
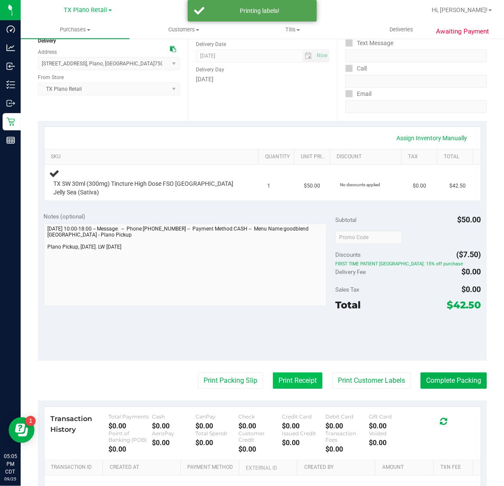
click at [293, 379] on button "Print Receipt" at bounding box center [297, 381] width 49 height 16
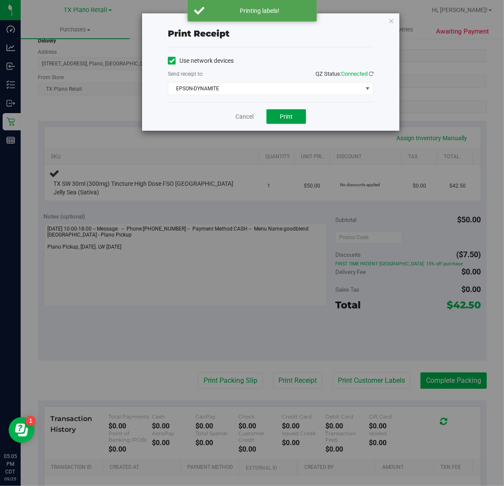
drag, startPoint x: 284, startPoint y: 120, endPoint x: 330, endPoint y: 76, distance: 64.2
click at [285, 119] on span "Print" at bounding box center [286, 116] width 13 height 7
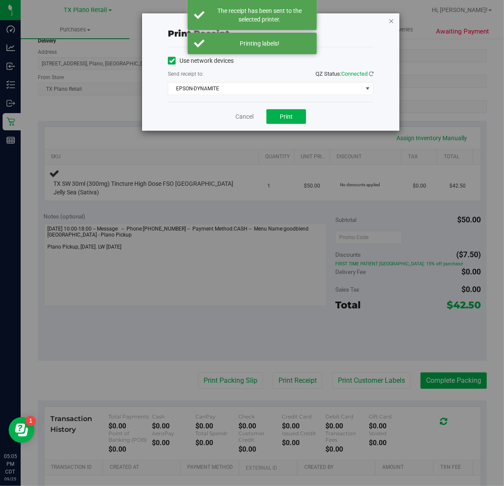
click at [392, 16] on icon "button" at bounding box center [391, 20] width 6 height 10
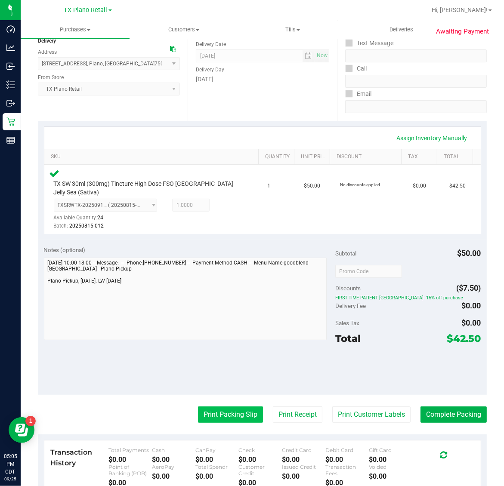
click at [231, 407] on button "Print Packing Slip" at bounding box center [230, 415] width 65 height 16
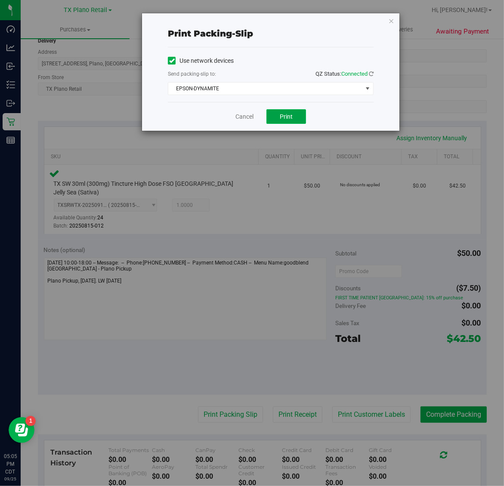
click at [276, 124] on button "Print" at bounding box center [286, 116] width 40 height 15
click at [390, 18] on icon "button" at bounding box center [391, 20] width 6 height 10
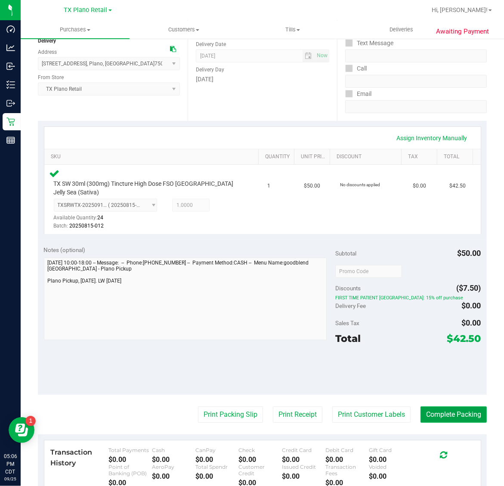
click at [437, 408] on button "Complete Packing" at bounding box center [453, 415] width 66 height 16
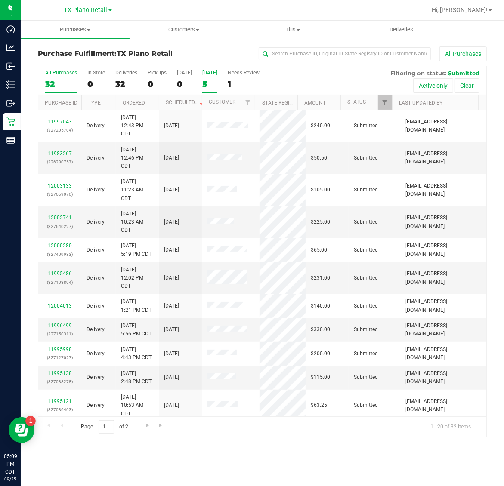
click at [212, 80] on div "5" at bounding box center [209, 84] width 15 height 10
click at [0, 0] on input "[DATE] 5" at bounding box center [0, 0] width 0 height 0
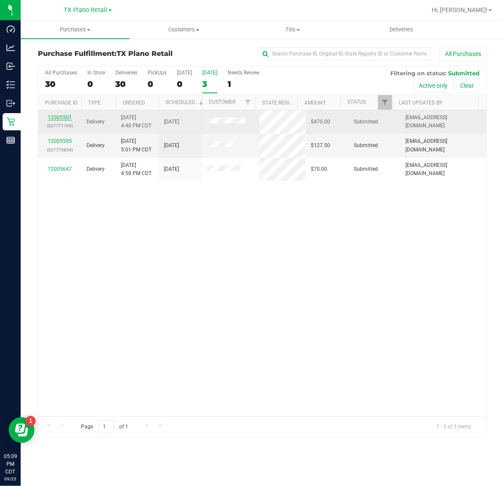
click at [60, 116] on link "12005501" at bounding box center [60, 117] width 24 height 6
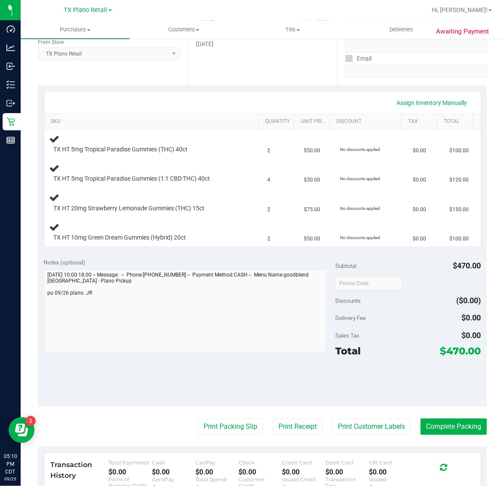
scroll to position [233, 0]
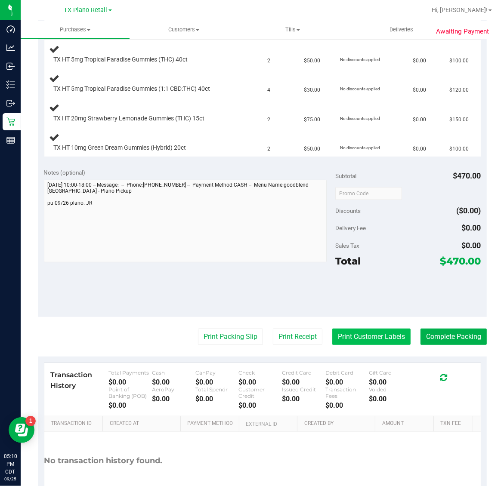
click at [364, 334] on button "Print Customer Labels" at bounding box center [371, 337] width 78 height 16
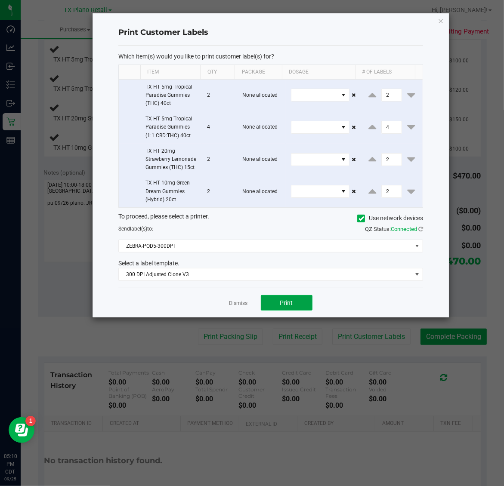
click at [302, 311] on button "Print" at bounding box center [287, 302] width 52 height 15
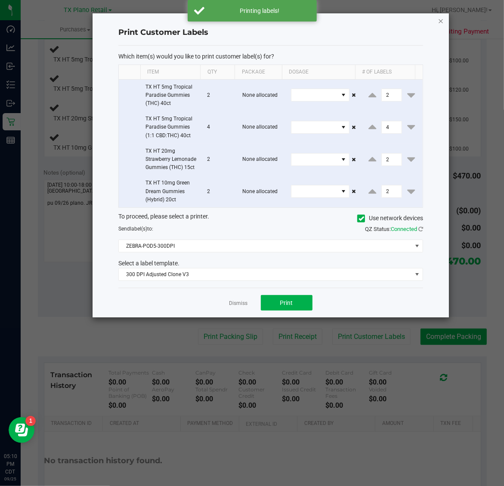
click at [441, 20] on icon "button" at bounding box center [441, 20] width 6 height 10
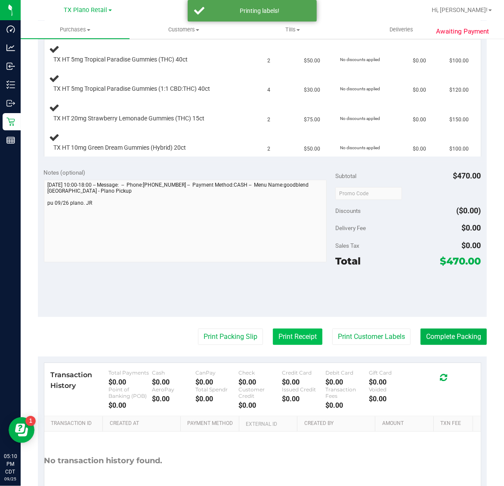
click at [297, 338] on button "Print Receipt" at bounding box center [297, 337] width 49 height 16
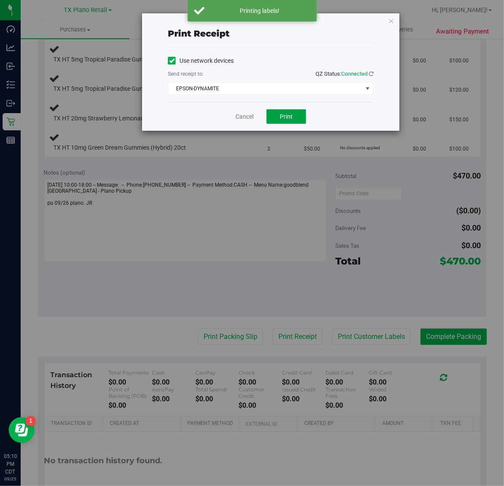
click at [284, 120] on span "Print" at bounding box center [286, 116] width 13 height 7
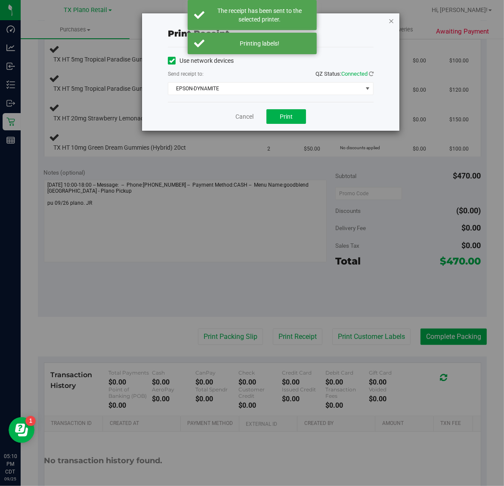
click at [391, 20] on icon "button" at bounding box center [391, 20] width 6 height 10
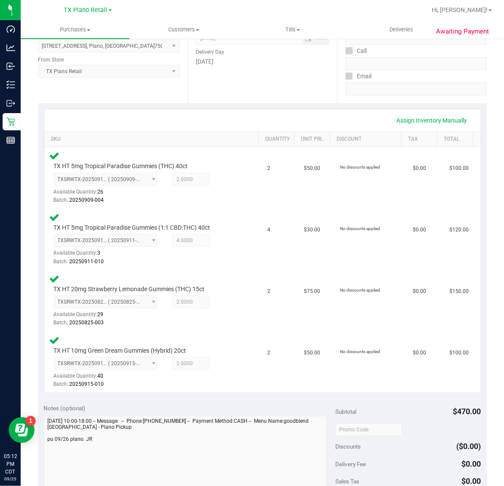
scroll to position [278, 0]
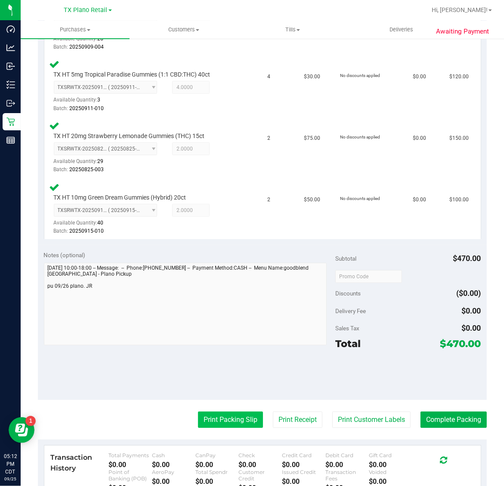
click at [225, 416] on button "Print Packing Slip" at bounding box center [230, 420] width 65 height 16
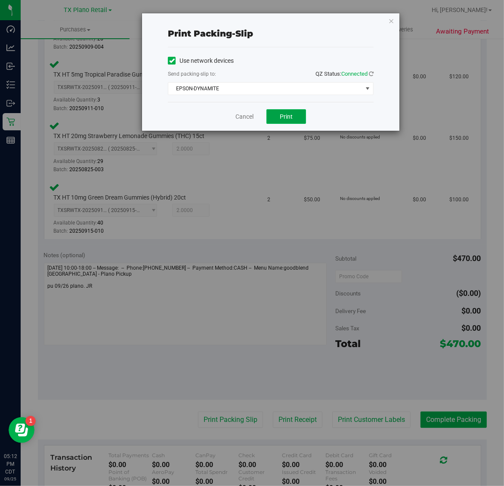
click at [281, 119] on span "Print" at bounding box center [286, 116] width 13 height 7
click at [391, 19] on icon "button" at bounding box center [391, 20] width 6 height 10
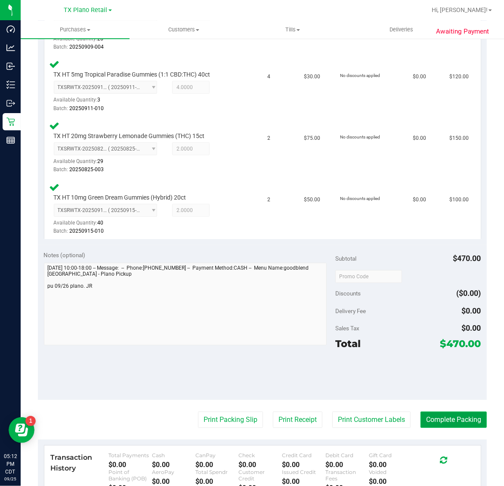
click at [444, 424] on button "Complete Packing" at bounding box center [453, 420] width 66 height 16
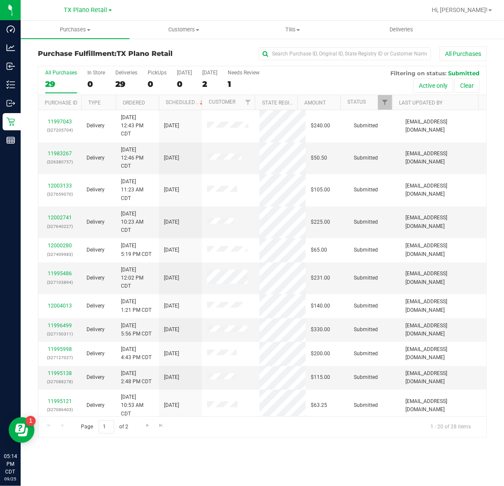
click at [227, 78] on div "All Purchases 29 In Store 0 Deliveries 29 PickUps 0 [DATE] 0 [DATE] 2 Needs Rev…" at bounding box center [262, 80] width 448 height 29
click at [212, 78] on label "[DATE] 2" at bounding box center [209, 82] width 15 height 24
click at [0, 0] on input "[DATE] 2" at bounding box center [0, 0] width 0 height 0
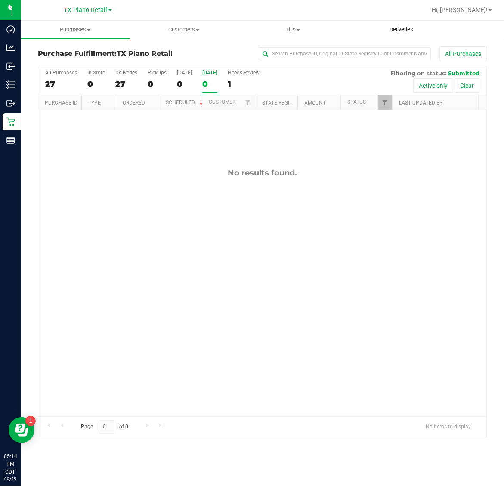
click at [404, 29] on span "Deliveries" at bounding box center [401, 30] width 47 height 8
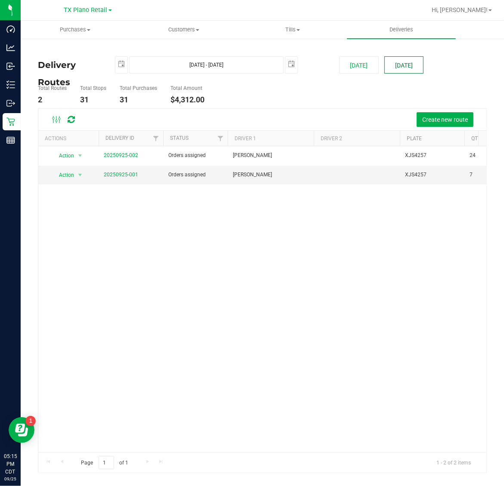
click at [411, 63] on button "[DATE]" at bounding box center [403, 64] width 39 height 17
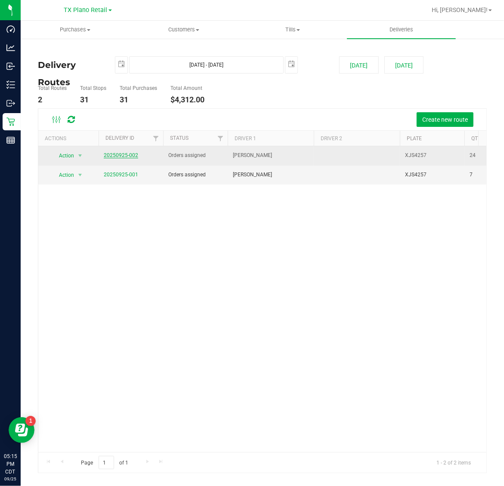
click at [132, 155] on link "20250925-002" at bounding box center [121, 155] width 34 height 6
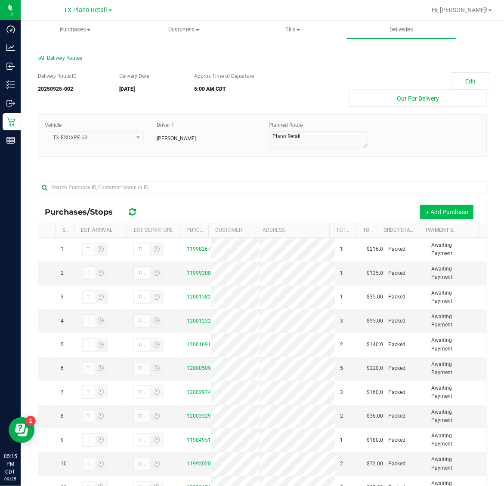
click at [446, 211] on button "+ Add Purchase" at bounding box center [446, 212] width 53 height 15
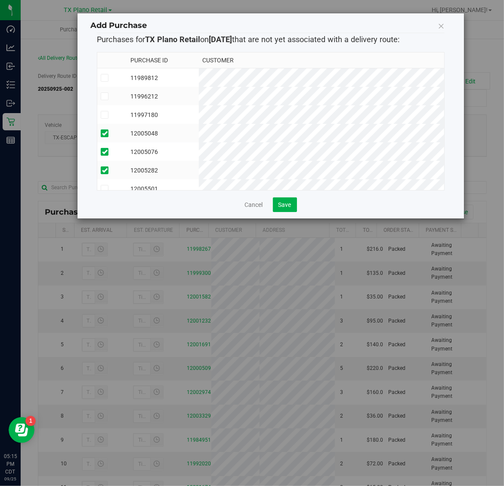
scroll to position [52, 0]
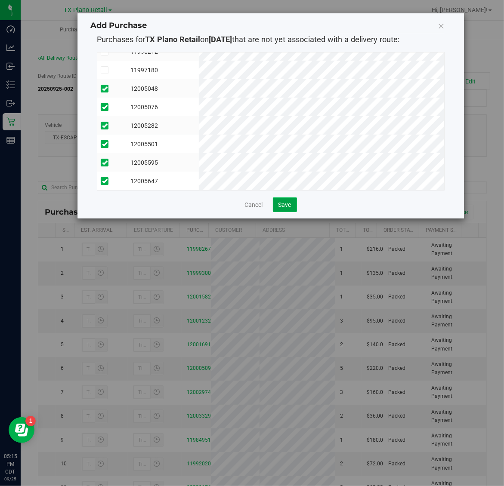
click at [277, 207] on button "Save" at bounding box center [285, 204] width 24 height 15
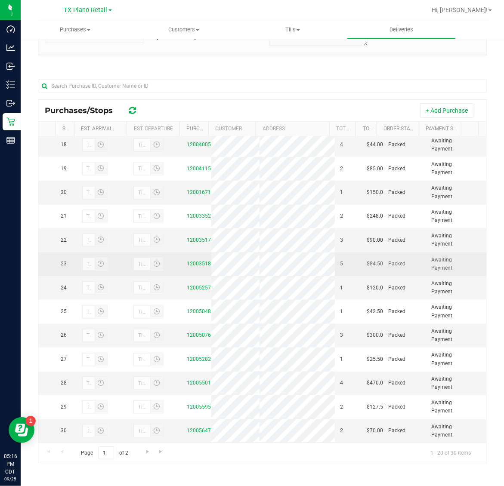
scroll to position [477, 0]
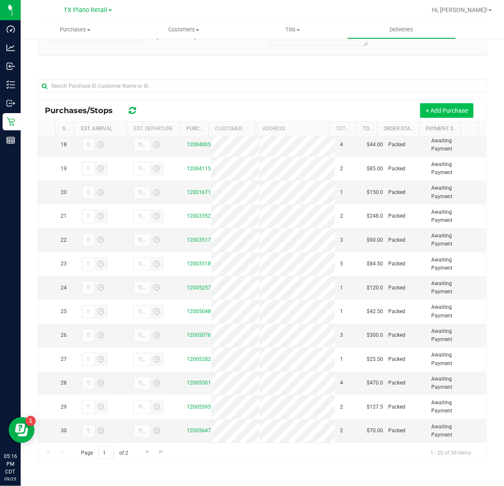
click at [420, 113] on button "+ Add Purchase" at bounding box center [446, 110] width 53 height 15
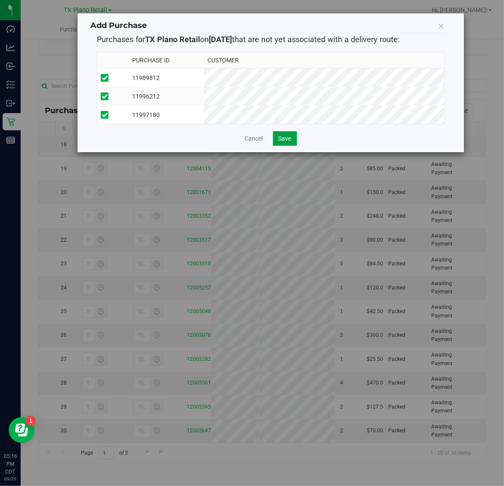
click at [281, 142] on span "Save" at bounding box center [284, 138] width 13 height 7
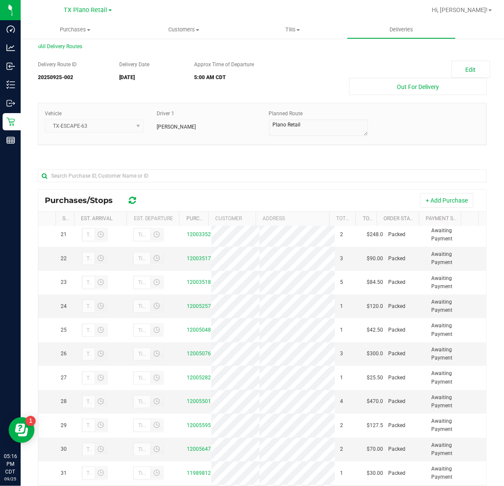
scroll to position [102, 0]
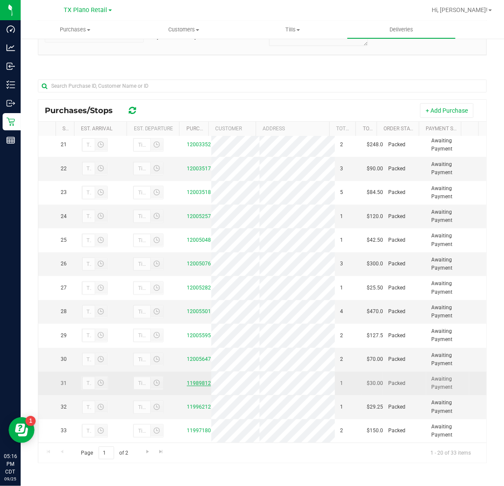
click at [191, 382] on link "11989812" at bounding box center [199, 383] width 24 height 6
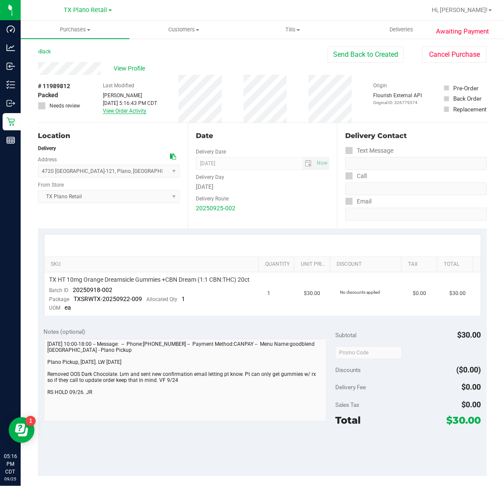
click at [127, 111] on link "View Order Activity" at bounding box center [124, 111] width 43 height 6
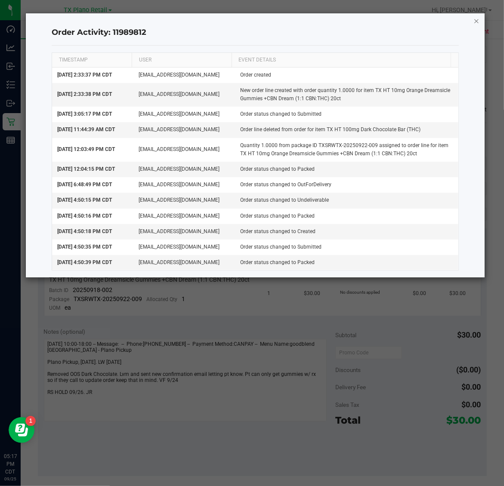
click at [478, 18] on icon "button" at bounding box center [476, 20] width 6 height 10
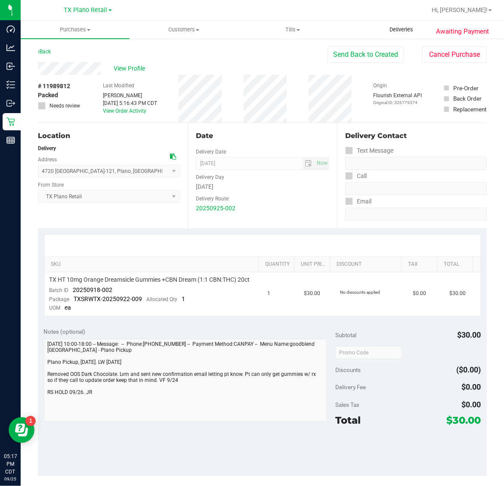
click at [390, 27] on span "Deliveries" at bounding box center [401, 30] width 47 height 8
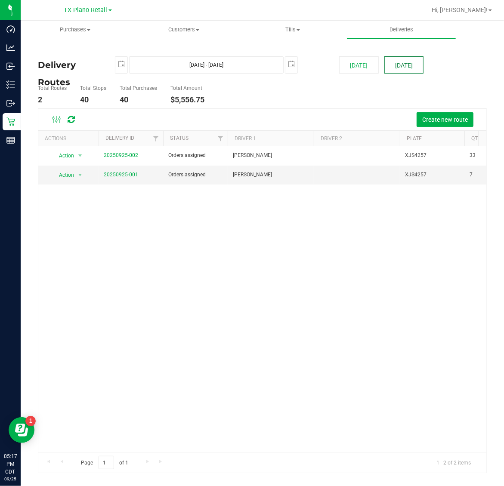
click at [394, 67] on button "[DATE]" at bounding box center [403, 64] width 39 height 17
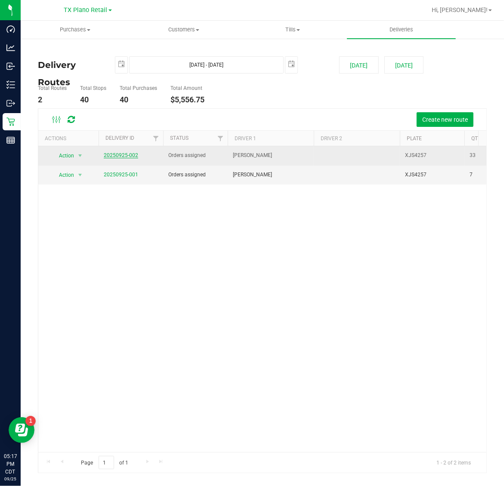
click at [115, 154] on link "20250925-002" at bounding box center [121, 155] width 34 height 6
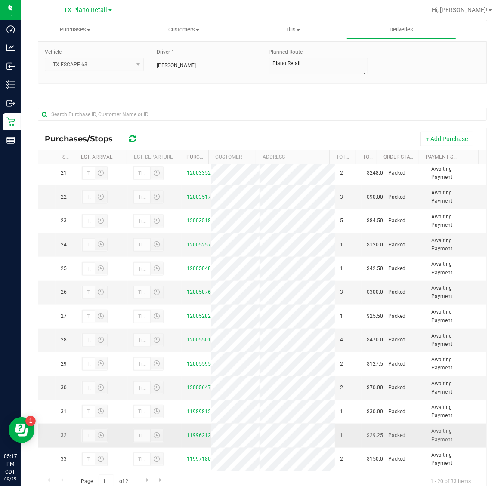
scroll to position [102, 0]
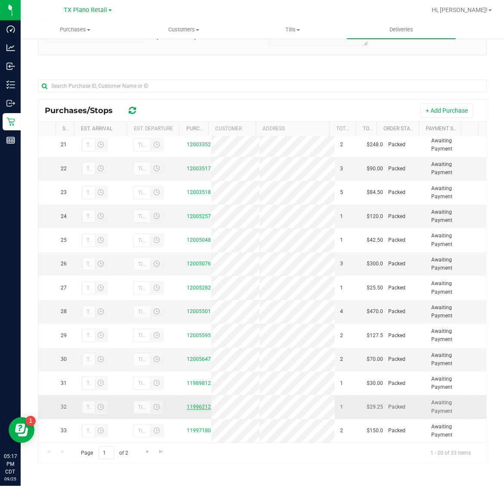
click at [199, 408] on link "11996212" at bounding box center [199, 407] width 24 height 6
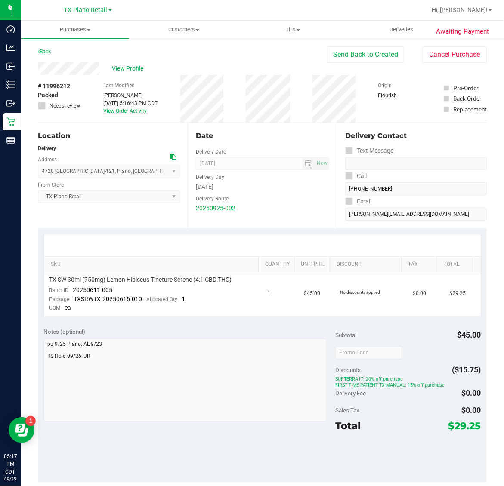
click at [123, 112] on link "View Order Activity" at bounding box center [124, 111] width 43 height 6
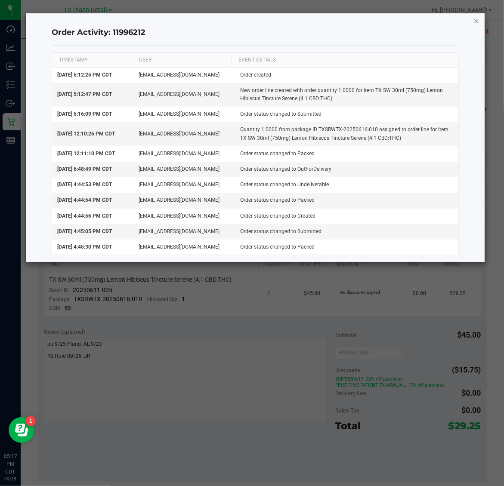
click at [478, 16] on icon "button" at bounding box center [476, 20] width 6 height 10
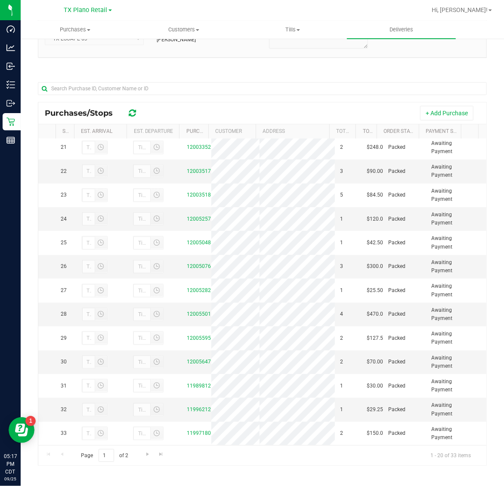
scroll to position [102, 0]
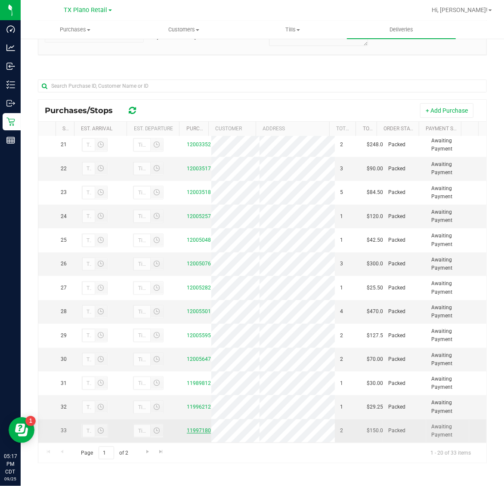
click at [197, 429] on link "11997180" at bounding box center [199, 431] width 24 height 6
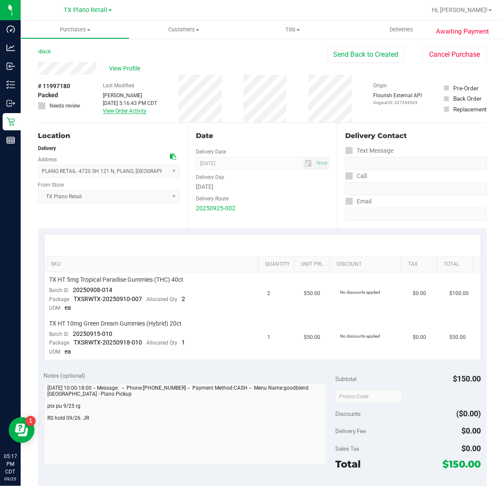
click at [116, 111] on link "View Order Activity" at bounding box center [124, 111] width 43 height 6
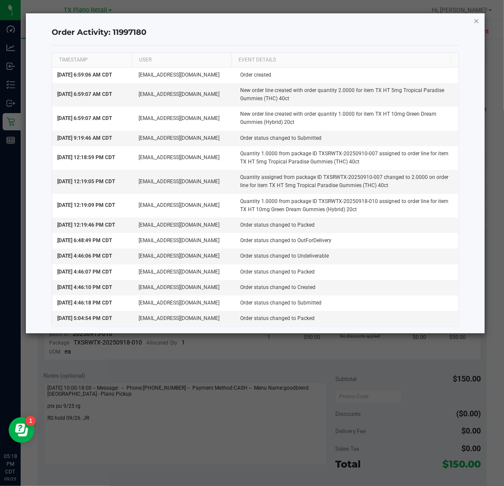
click at [474, 18] on icon "button" at bounding box center [476, 20] width 6 height 10
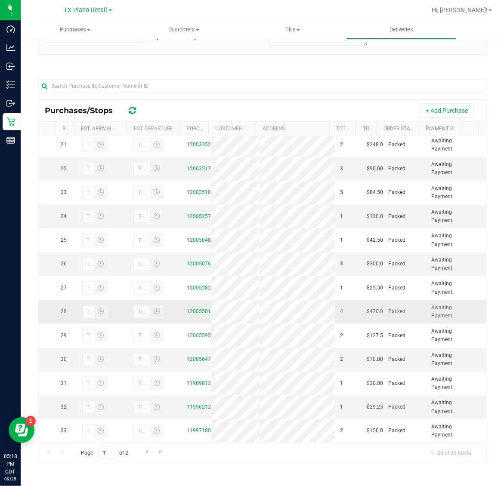
scroll to position [549, 0]
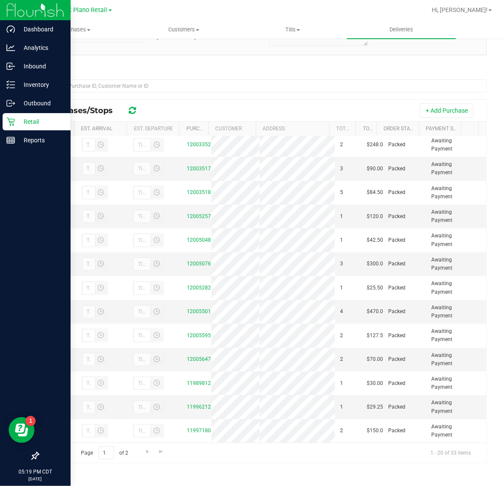
click at [17, 121] on p "Retail" at bounding box center [41, 122] width 52 height 10
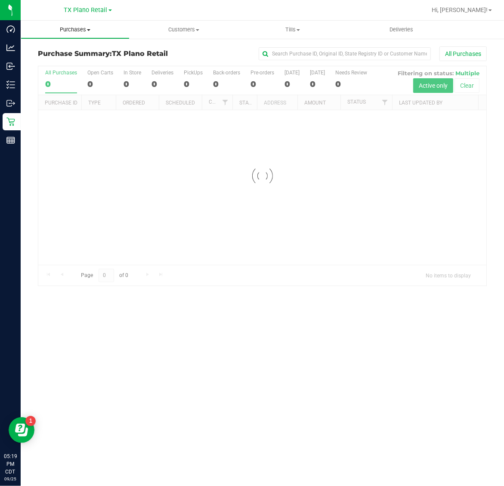
click at [67, 26] on span "Purchases" at bounding box center [75, 30] width 108 height 8
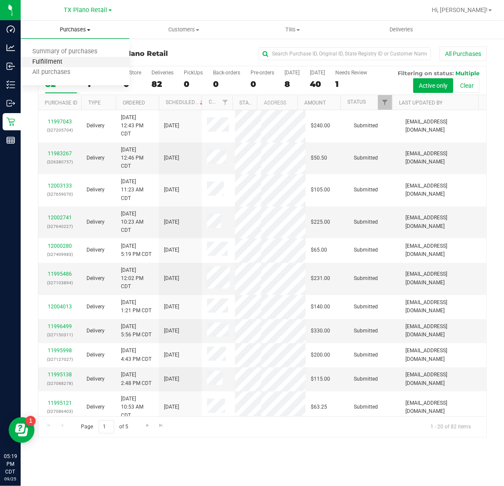
click at [69, 59] on span "Fulfillment" at bounding box center [47, 62] width 53 height 7
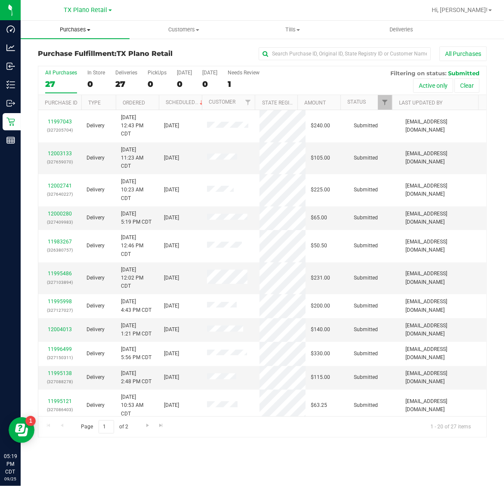
click at [76, 31] on span "Purchases" at bounding box center [75, 30] width 109 height 8
click at [79, 13] on span "TX Plano Retail" at bounding box center [85, 10] width 43 height 8
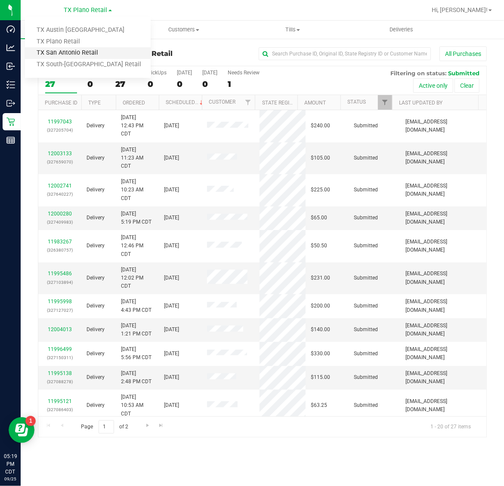
click at [76, 52] on link "TX San Antonio Retail" at bounding box center [88, 53] width 126 height 12
